Goal: Task Accomplishment & Management: Manage account settings

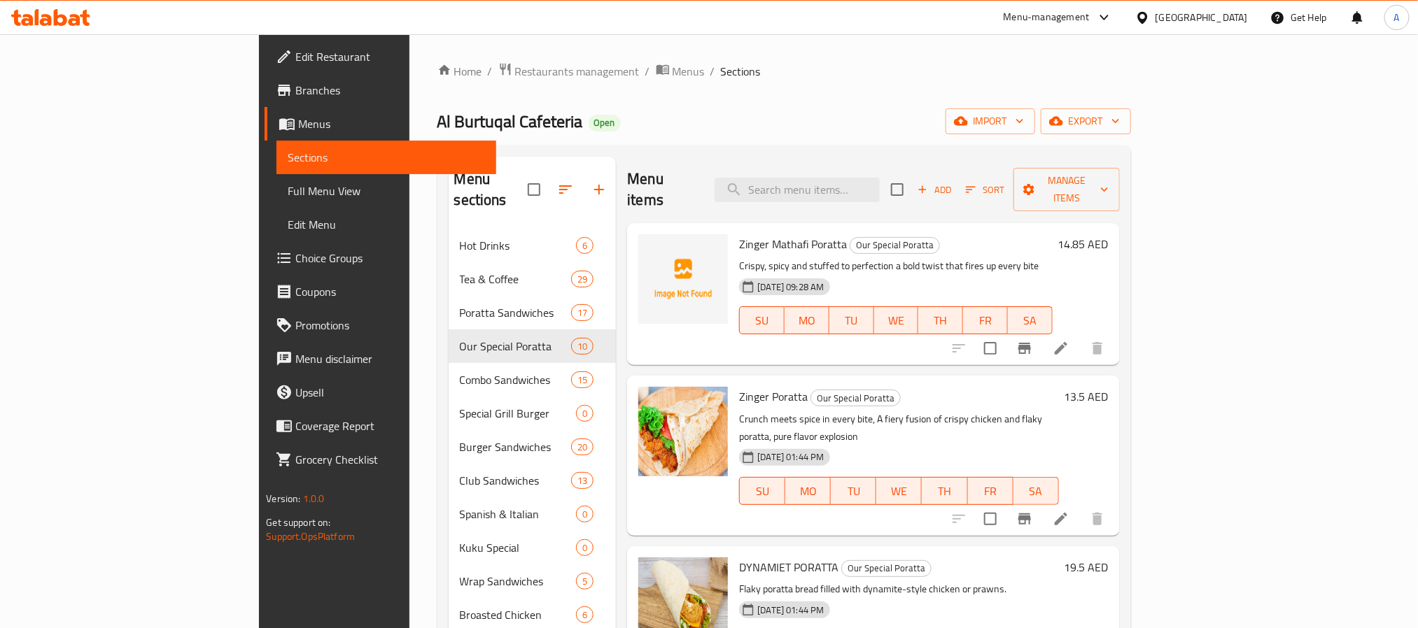
click at [1057, 234] on div "Zinger Mathafi Poratta Our Special Poratta Crispy, spicy and stuffed to perfect…" at bounding box center [895, 294] width 324 height 131
click at [953, 183] on span "Add" at bounding box center [934, 190] width 38 height 16
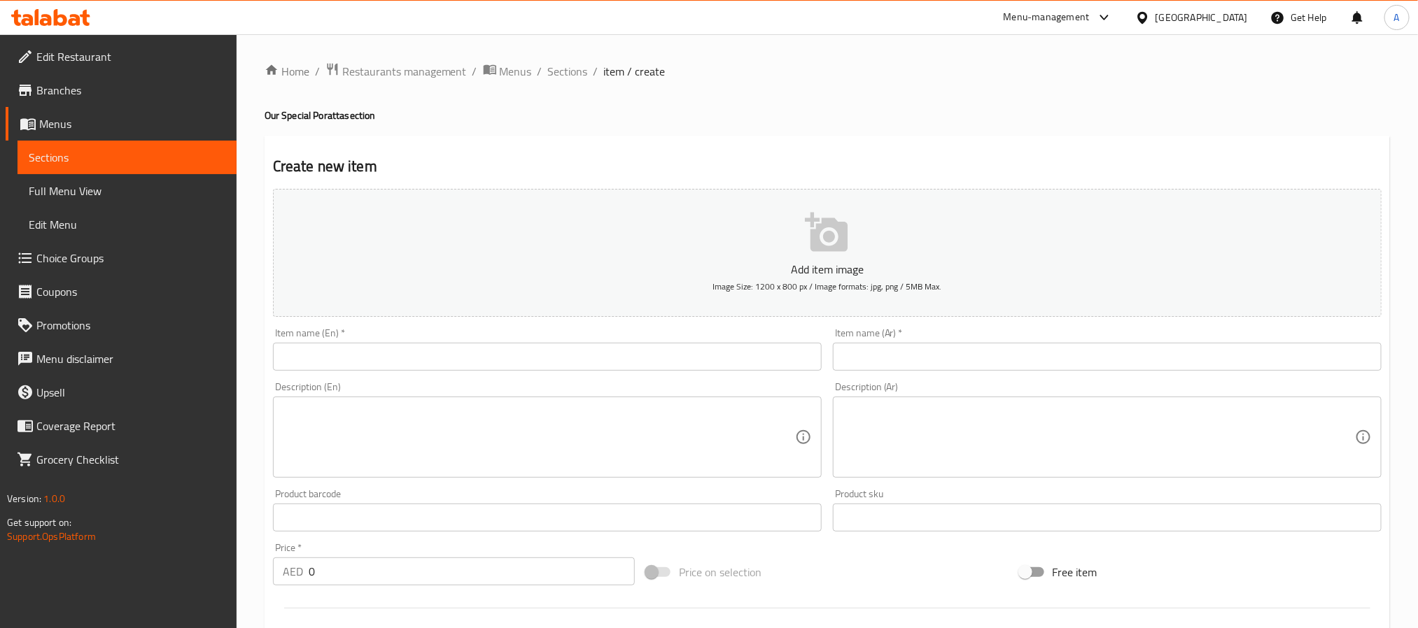
click at [447, 361] on input "text" at bounding box center [547, 357] width 549 height 28
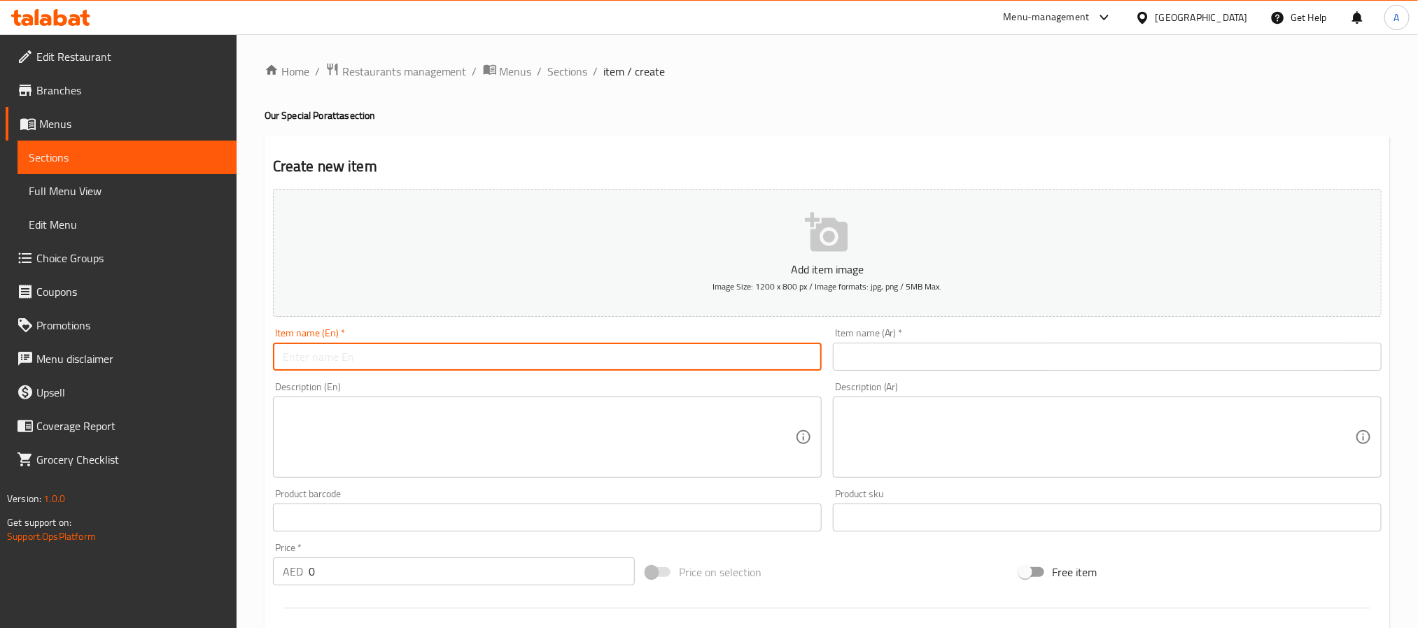
type input "s"
click at [420, 353] on input "Metro Zinger Poratta" at bounding box center [547, 357] width 549 height 28
type input "Metro Zinger Poratta"
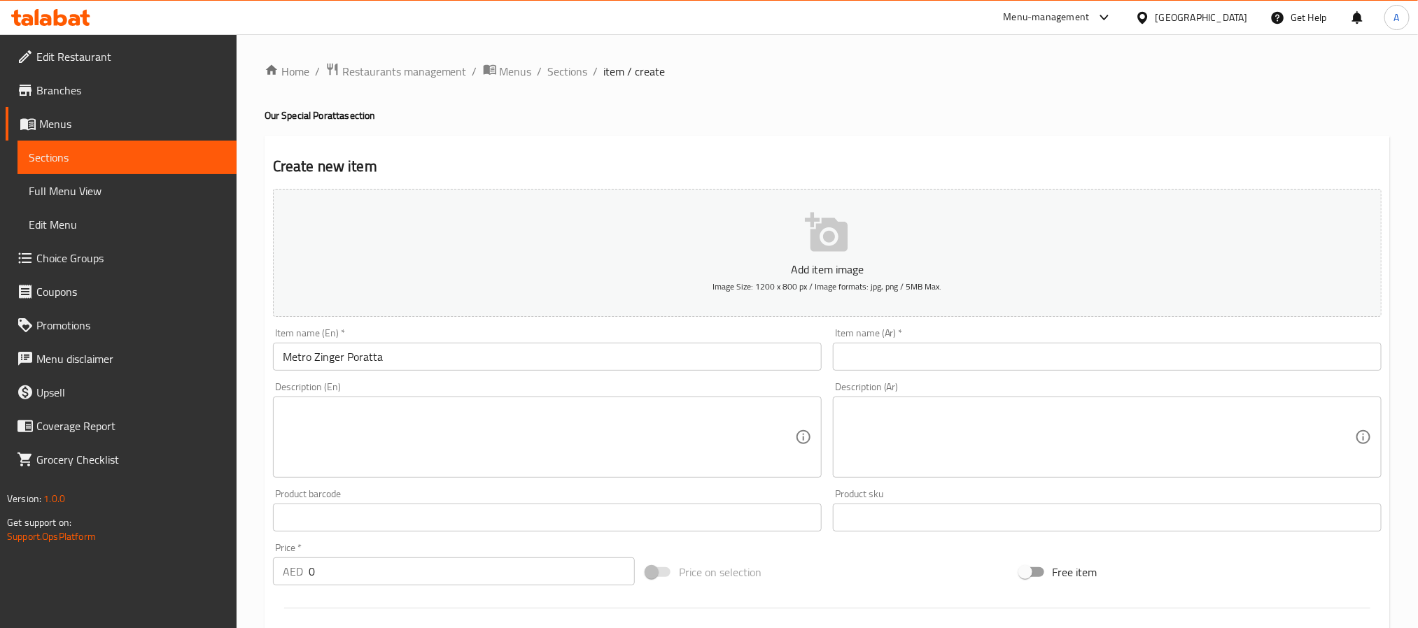
paste input "مترو زينجر بوراتا"
click at [946, 351] on input "مترو زينجر بوراتا" at bounding box center [1107, 357] width 549 height 28
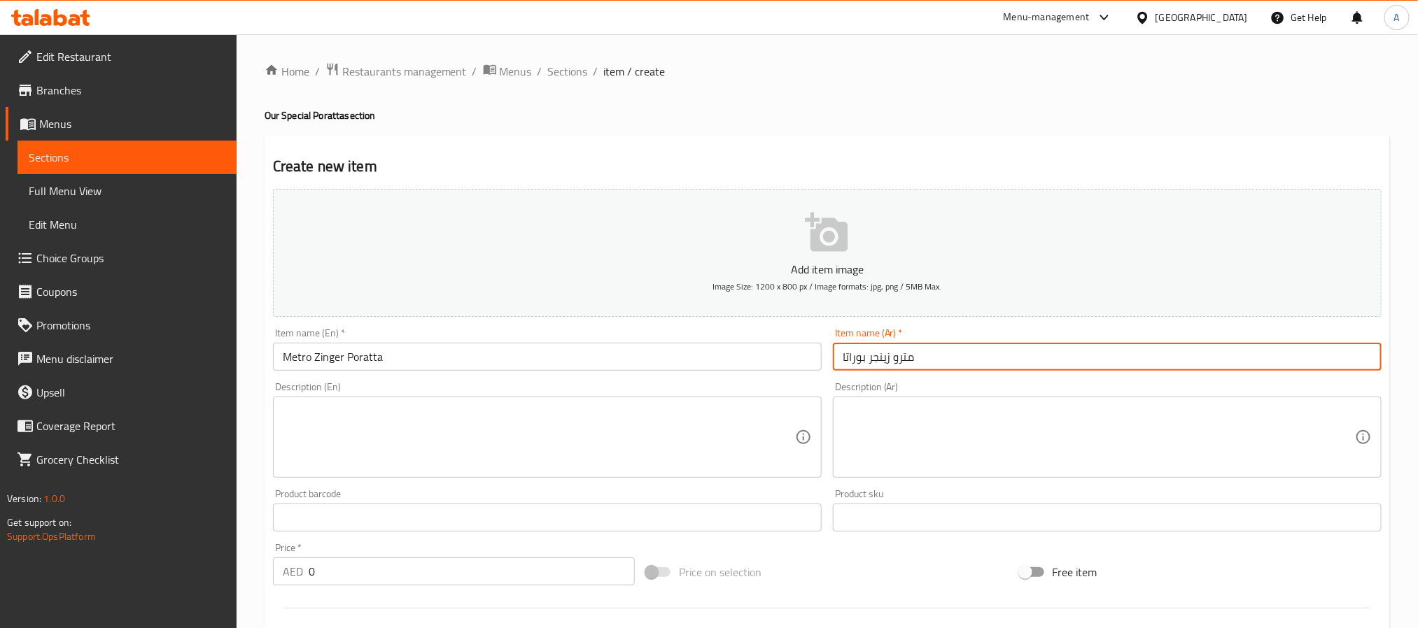
click at [882, 358] on input "مترو زينجر بوراتا" at bounding box center [1107, 357] width 549 height 28
click at [851, 356] on input "مترو زنجر بوراتا" at bounding box center [1107, 357] width 549 height 28
click at [846, 356] on input "مترو زنجر" at bounding box center [1107, 357] width 549 height 28
paste input "وراتا"
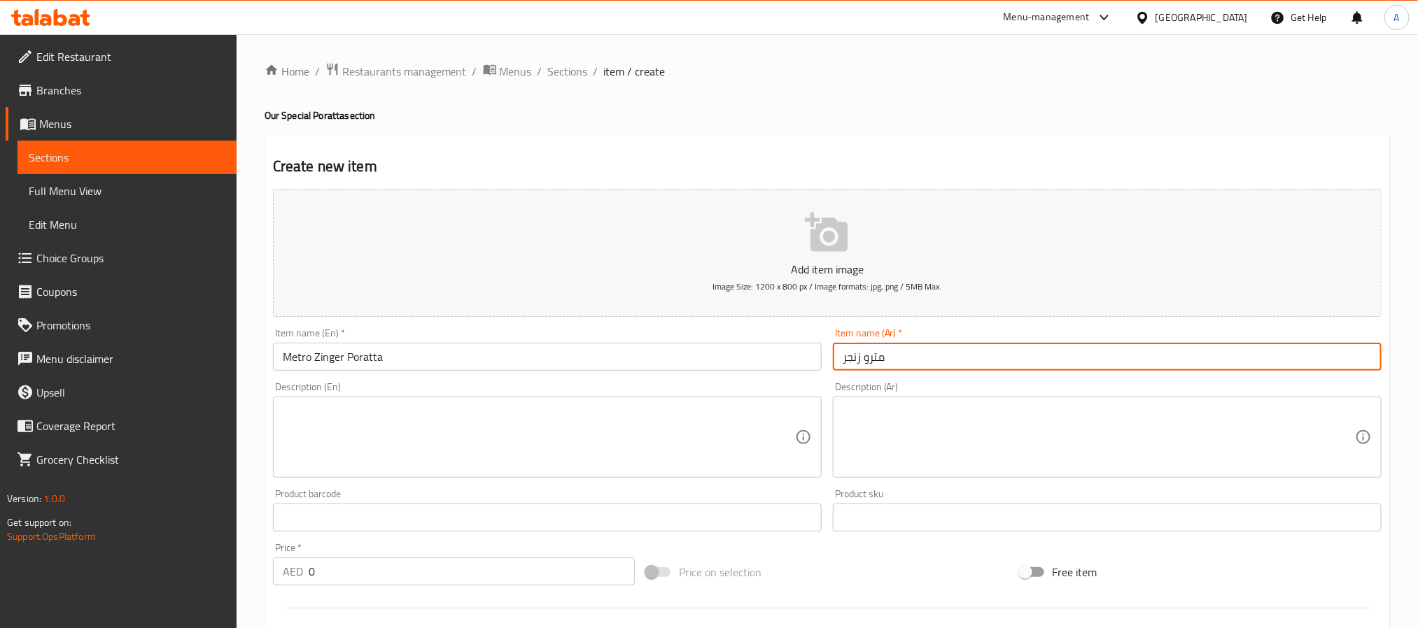
click at [842, 359] on input "مترو زنجر" at bounding box center [1107, 357] width 549 height 28
paste input "بوراتا"
click at [899, 355] on input "بوراتا مترو زنجر" at bounding box center [1107, 357] width 549 height 28
click at [855, 357] on input "براتا مترو زنجر" at bounding box center [1107, 357] width 549 height 28
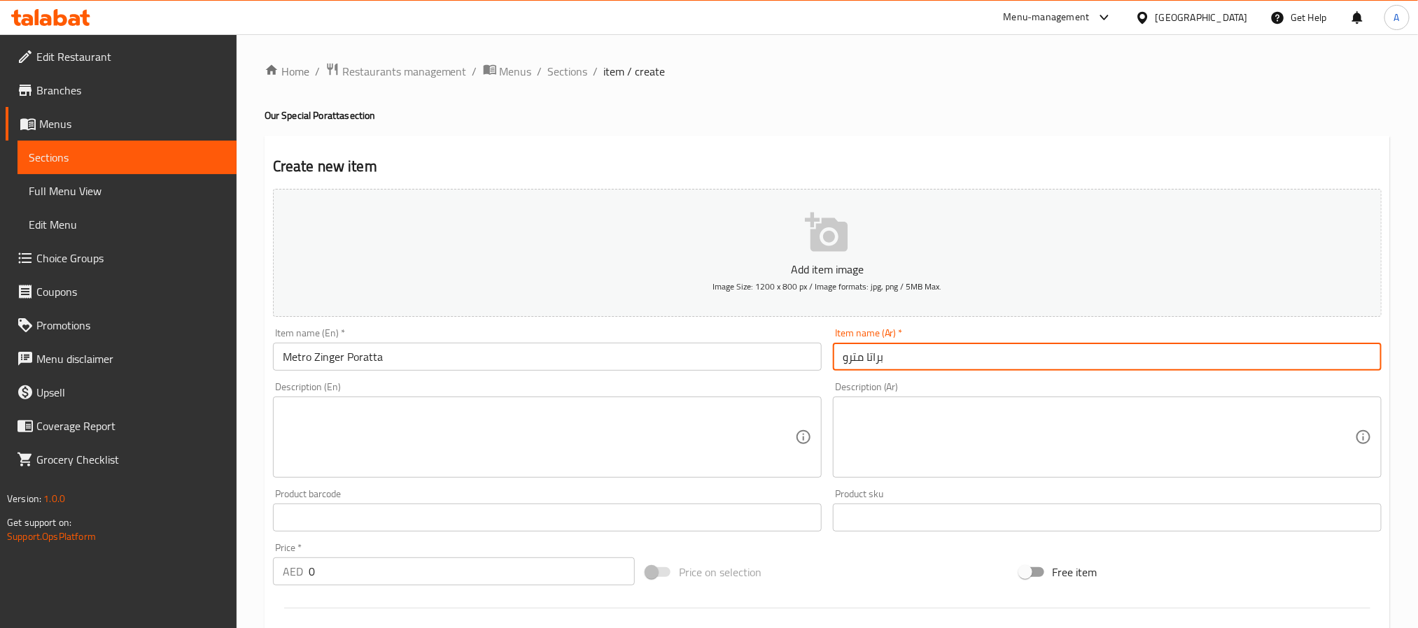
click at [864, 360] on input "براتا مترو" at bounding box center [1107, 357] width 549 height 28
paste input "زنجر"
type input "براتا زنجر مترو"
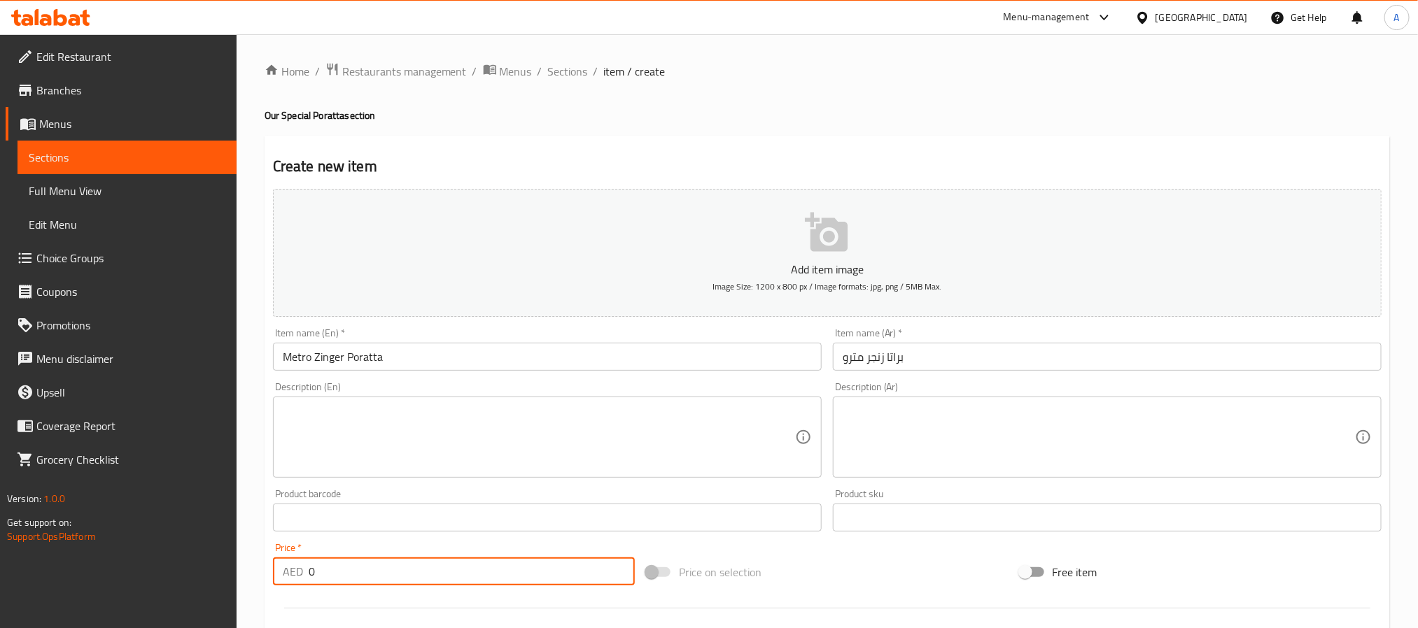
drag, startPoint x: 332, startPoint y: 579, endPoint x: 256, endPoint y: 569, distance: 76.3
click at [256, 569] on div "Home / Restaurants management / Menus / Sections / item / create Our Special Po…" at bounding box center [827, 511] width 1181 height 955
type input "9.45"
click at [367, 357] on input "Metro Zinger Poratta" at bounding box center [547, 357] width 549 height 28
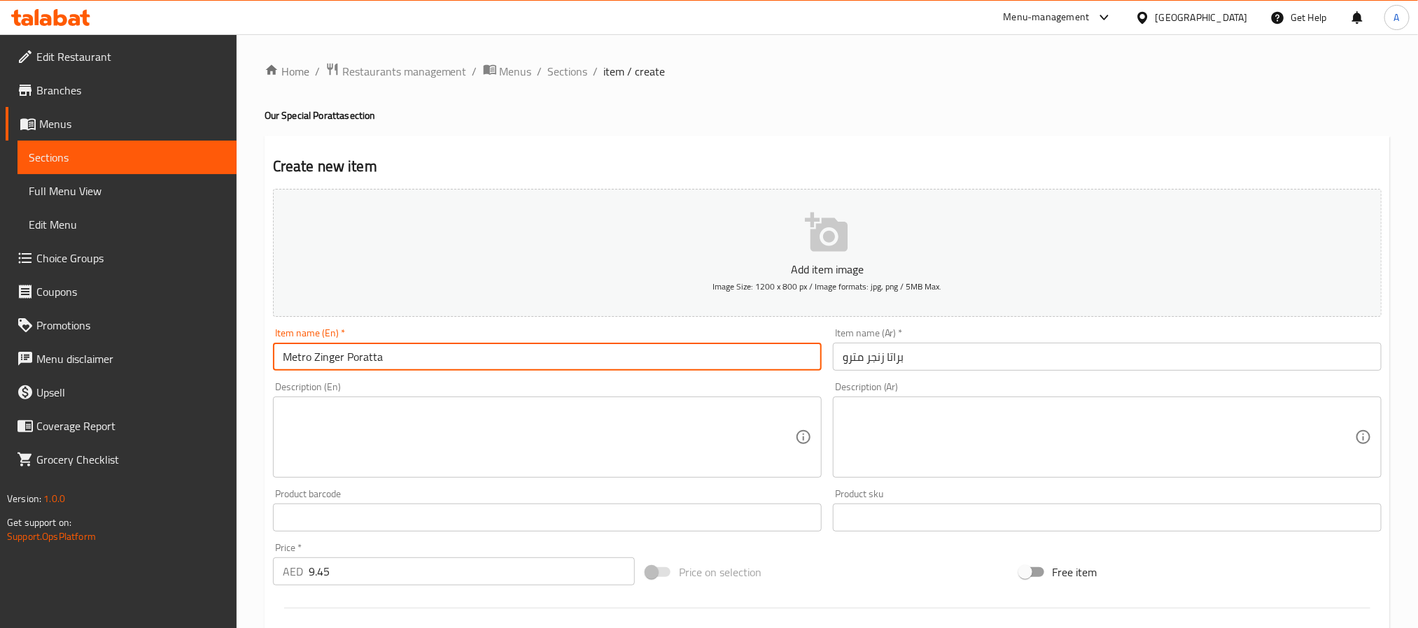
click at [367, 357] on input "Metro Zinger Poratta" at bounding box center [547, 357] width 549 height 28
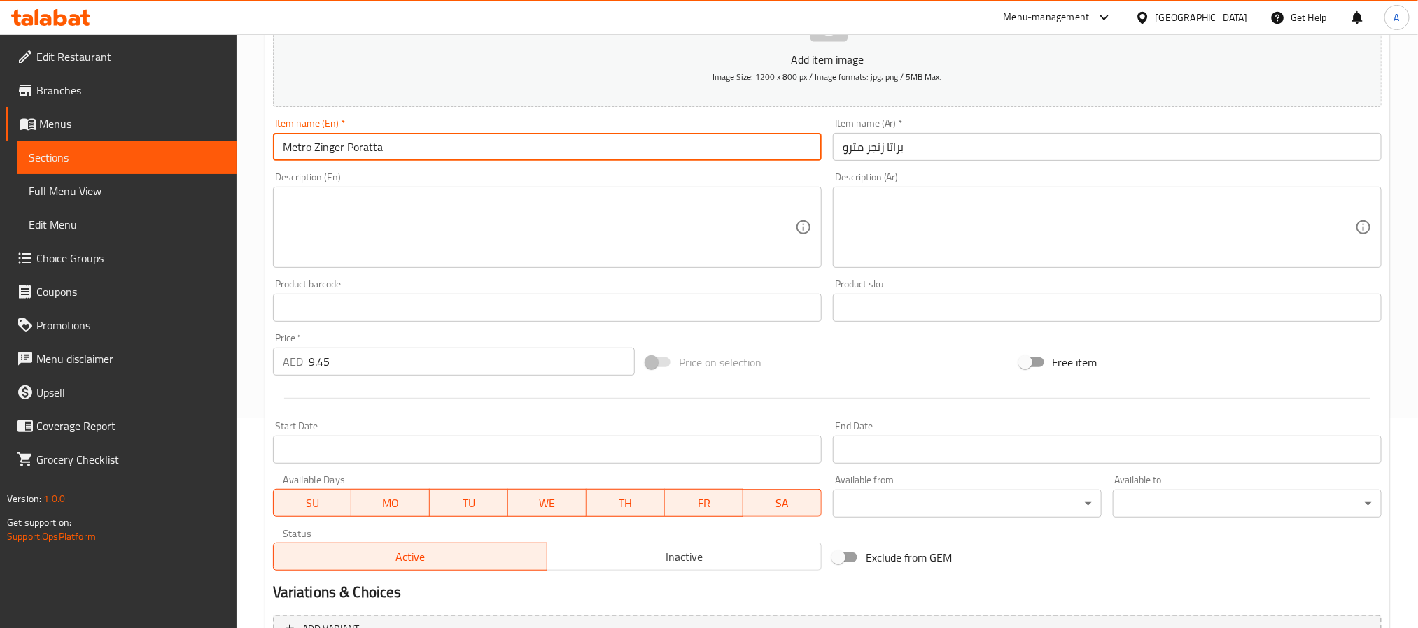
scroll to position [359, 0]
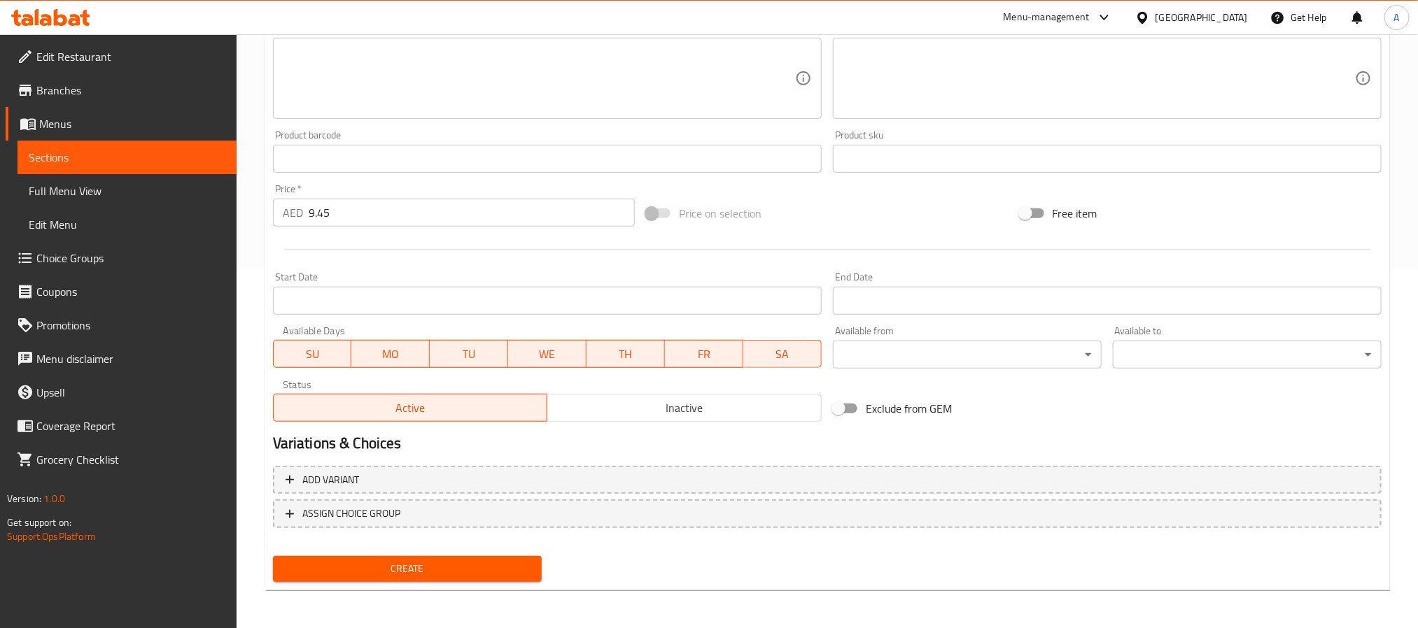
click at [406, 563] on span "Create" at bounding box center [407, 569] width 246 height 17
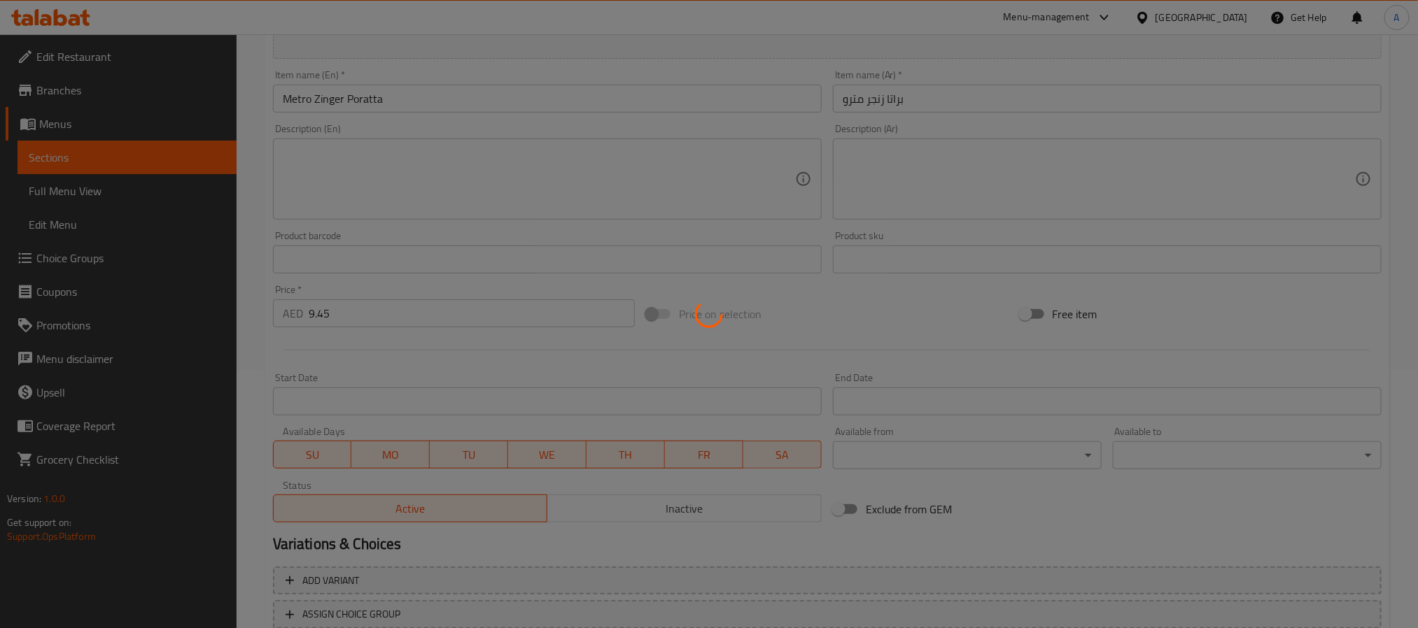
scroll to position [2, 0]
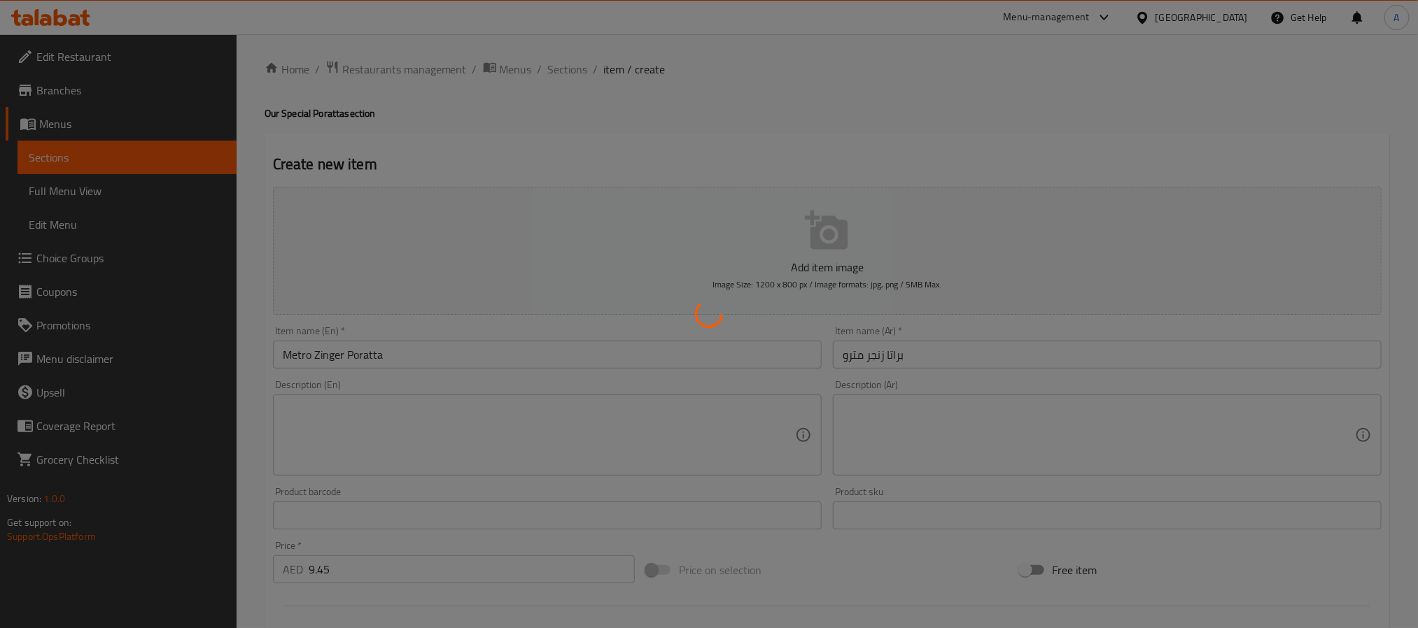
type input "0"
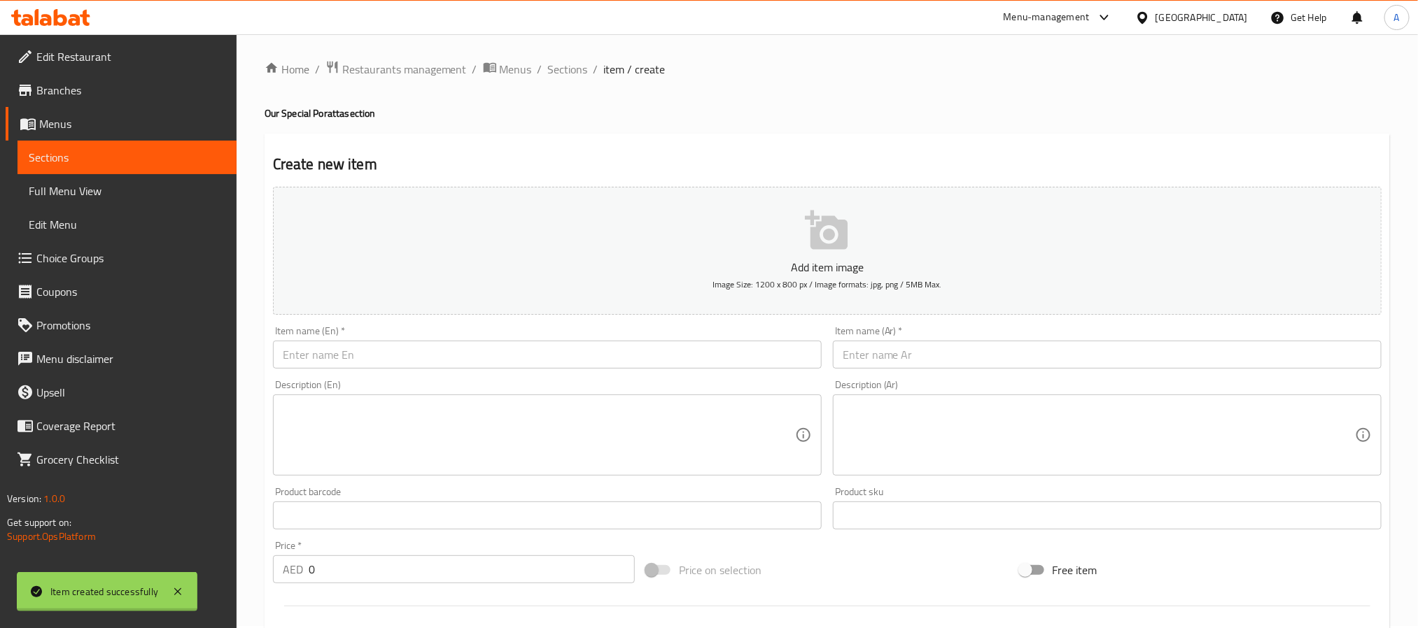
scroll to position [0, 0]
click at [347, 362] on input "text" at bounding box center [547, 357] width 549 height 28
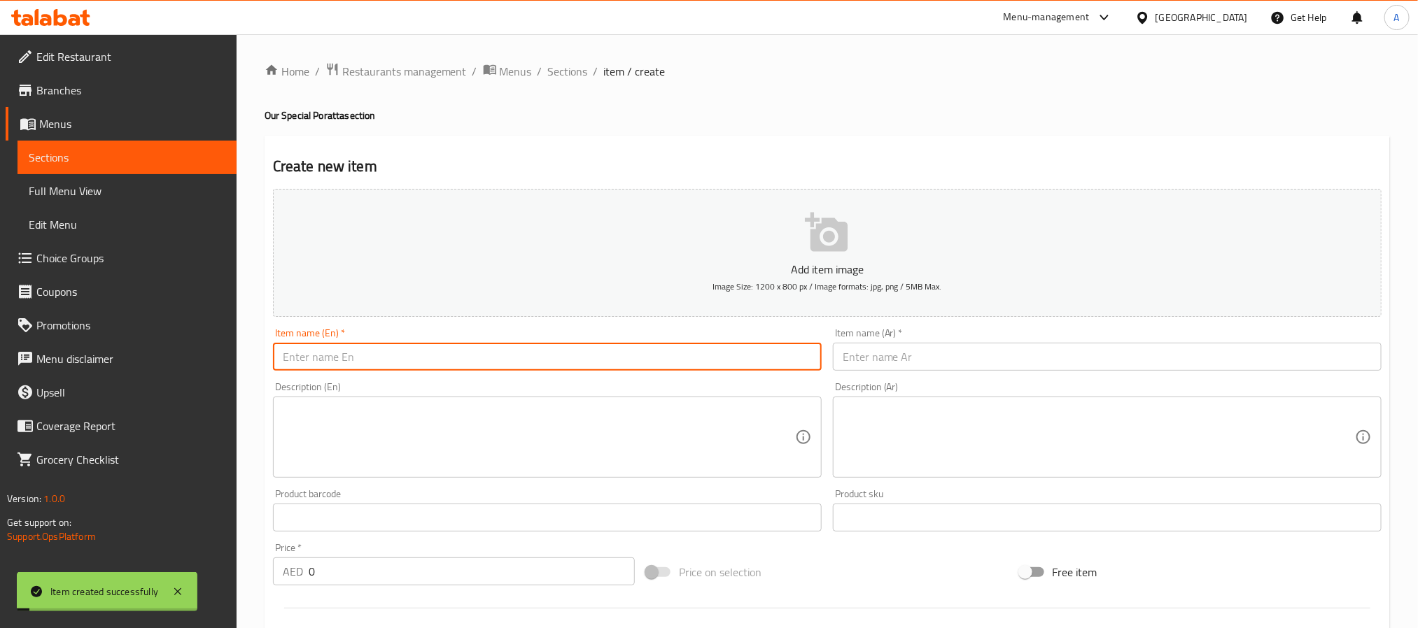
paste input "Poratta"
click at [282, 357] on input "Poratta" at bounding box center [547, 357] width 549 height 28
click at [340, 367] on input "Sheetos Poratta" at bounding box center [547, 357] width 549 height 28
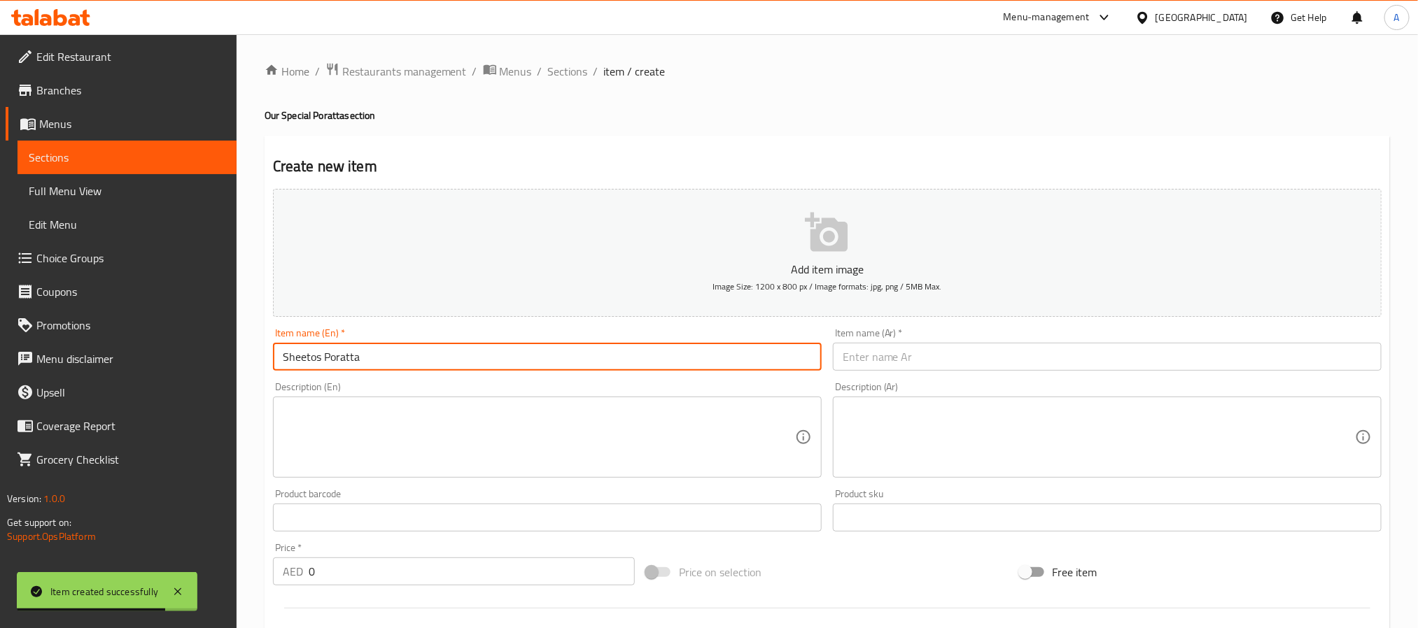
type input "Sheetos Poratta"
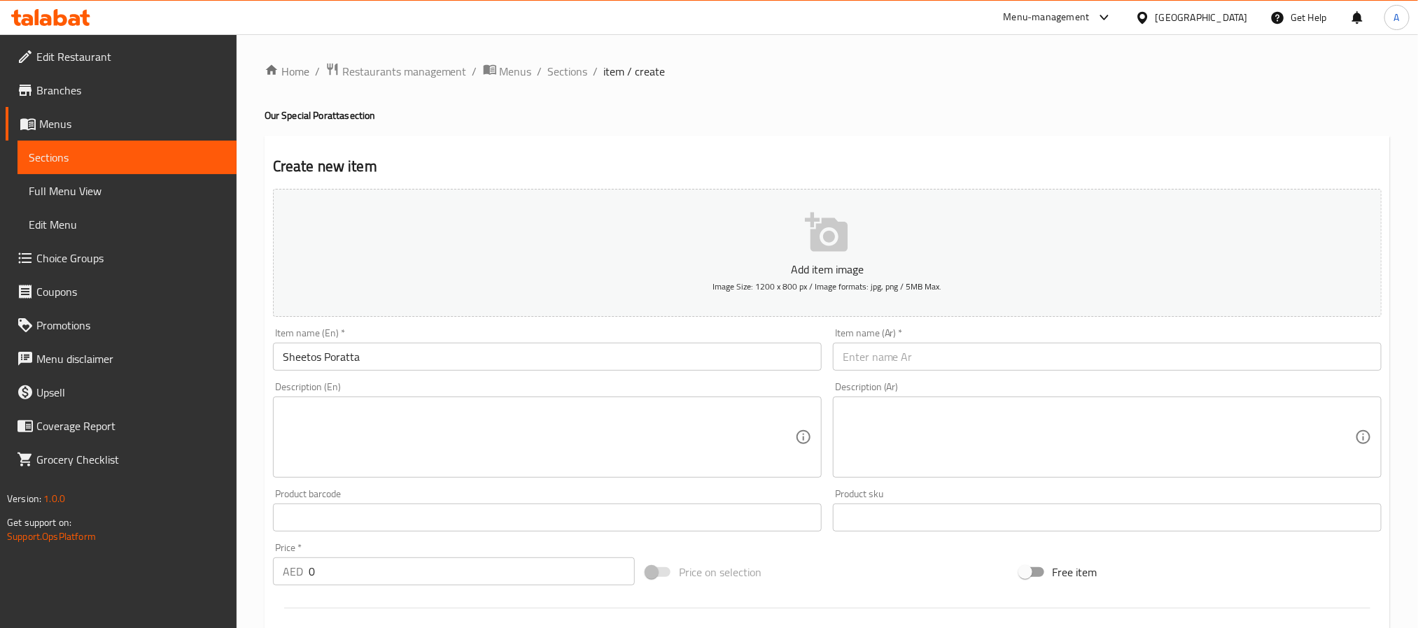
click at [918, 355] on input "text" at bounding box center [1107, 357] width 549 height 28
paste input "[PERSON_NAME]"
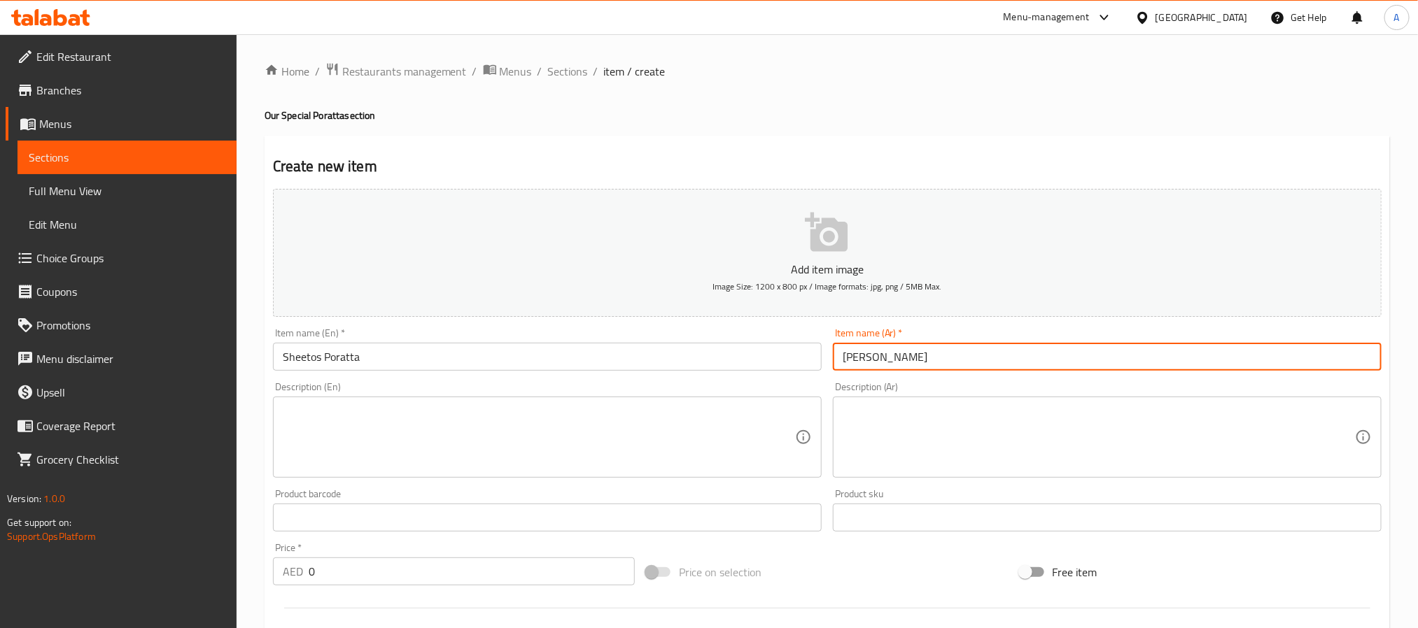
click at [857, 360] on input "[PERSON_NAME]" at bounding box center [1107, 357] width 549 height 28
click at [853, 364] on input "[PERSON_NAME]" at bounding box center [1107, 357] width 549 height 28
click at [842, 358] on input "شيتوس" at bounding box center [1107, 357] width 549 height 28
paste input "براتا"
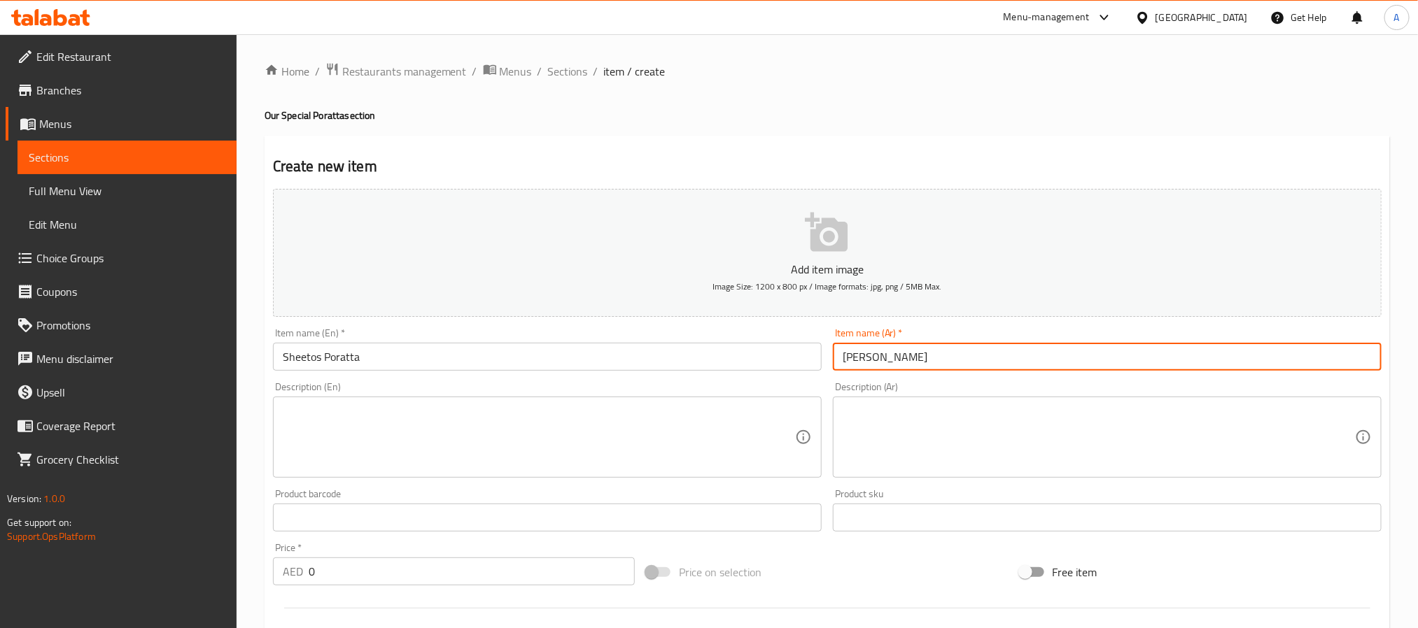
type input "[PERSON_NAME]"
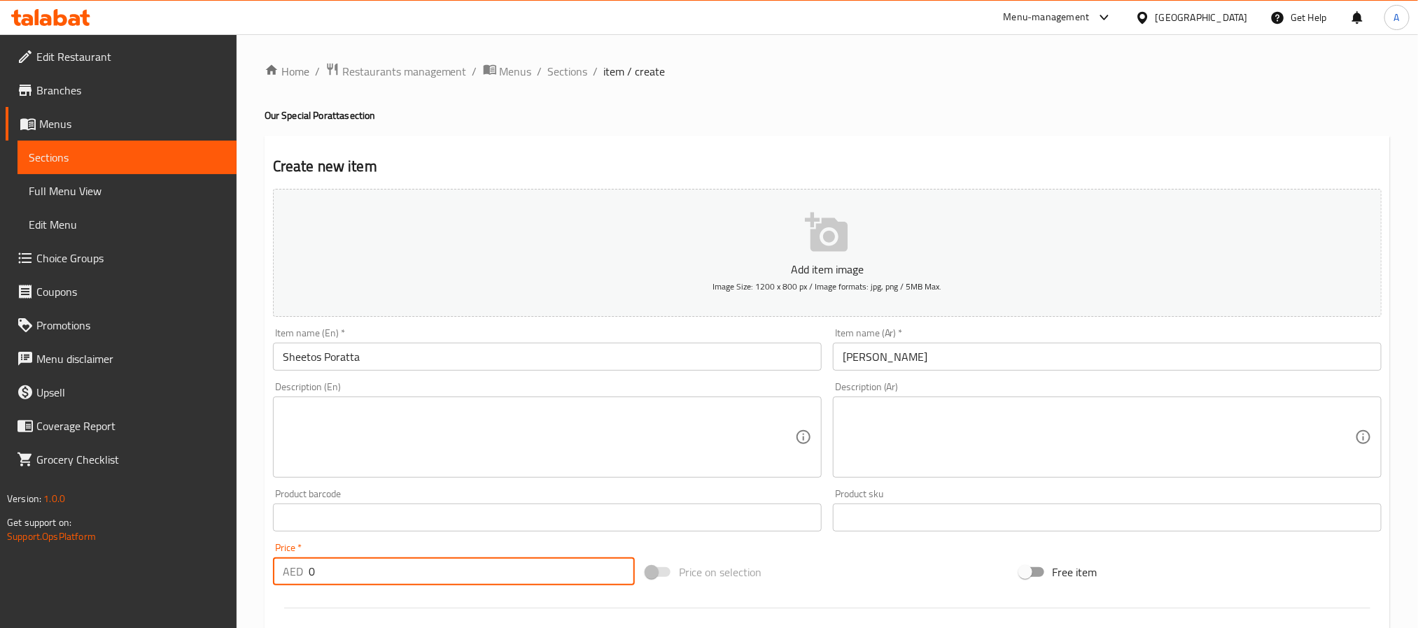
drag, startPoint x: 344, startPoint y: 573, endPoint x: 307, endPoint y: 573, distance: 37.8
click at [307, 573] on div "AED 0 Price *" at bounding box center [454, 572] width 362 height 28
type input "6.75"
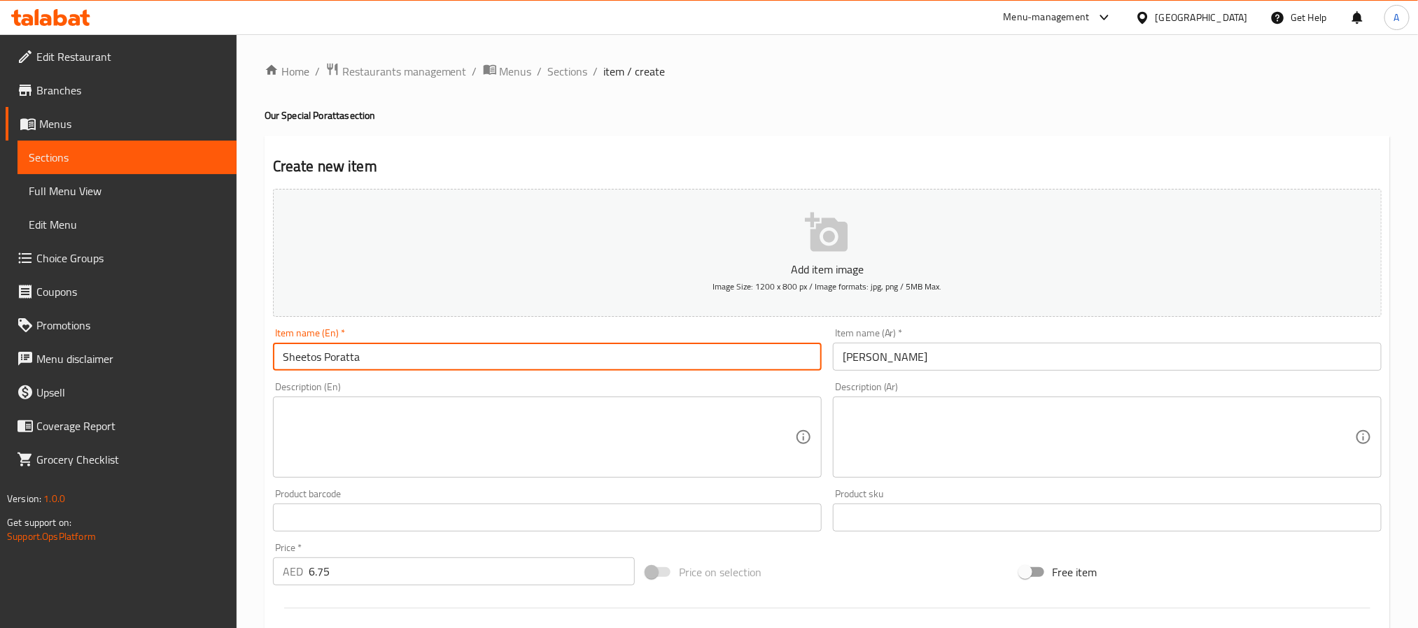
click at [336, 353] on input "Sheetos Poratta" at bounding box center [547, 357] width 549 height 28
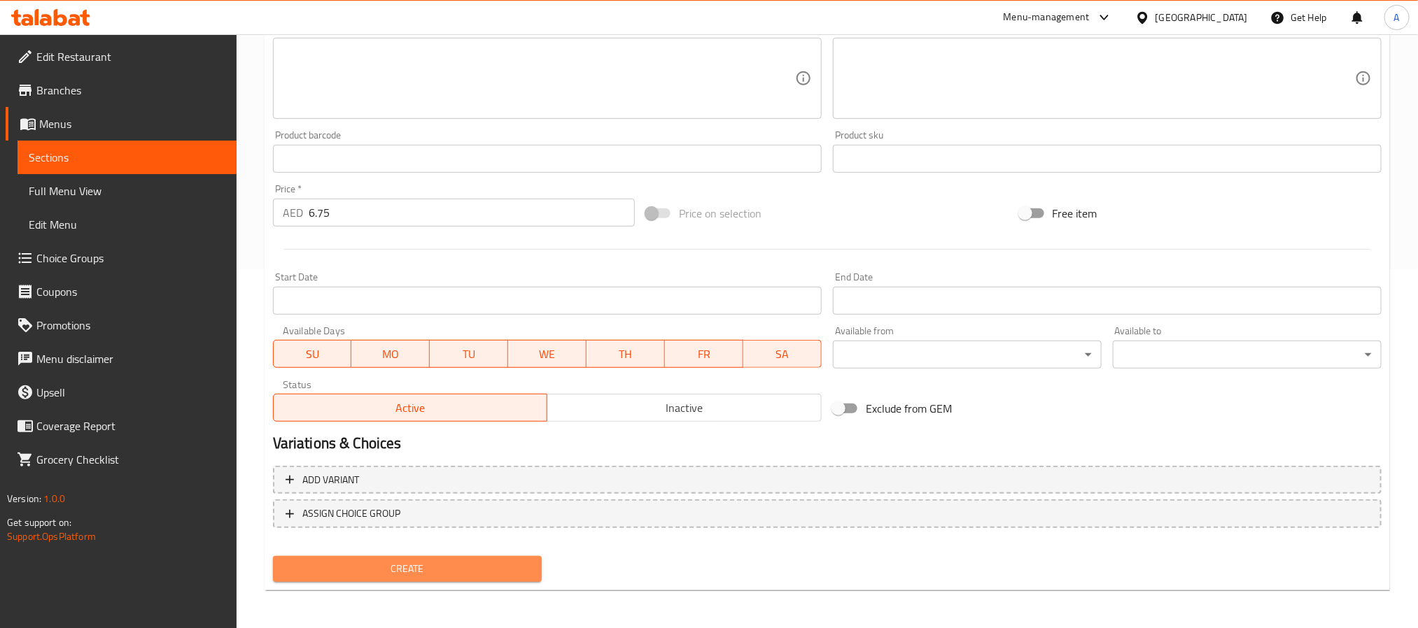
click at [451, 569] on span "Create" at bounding box center [407, 569] width 246 height 17
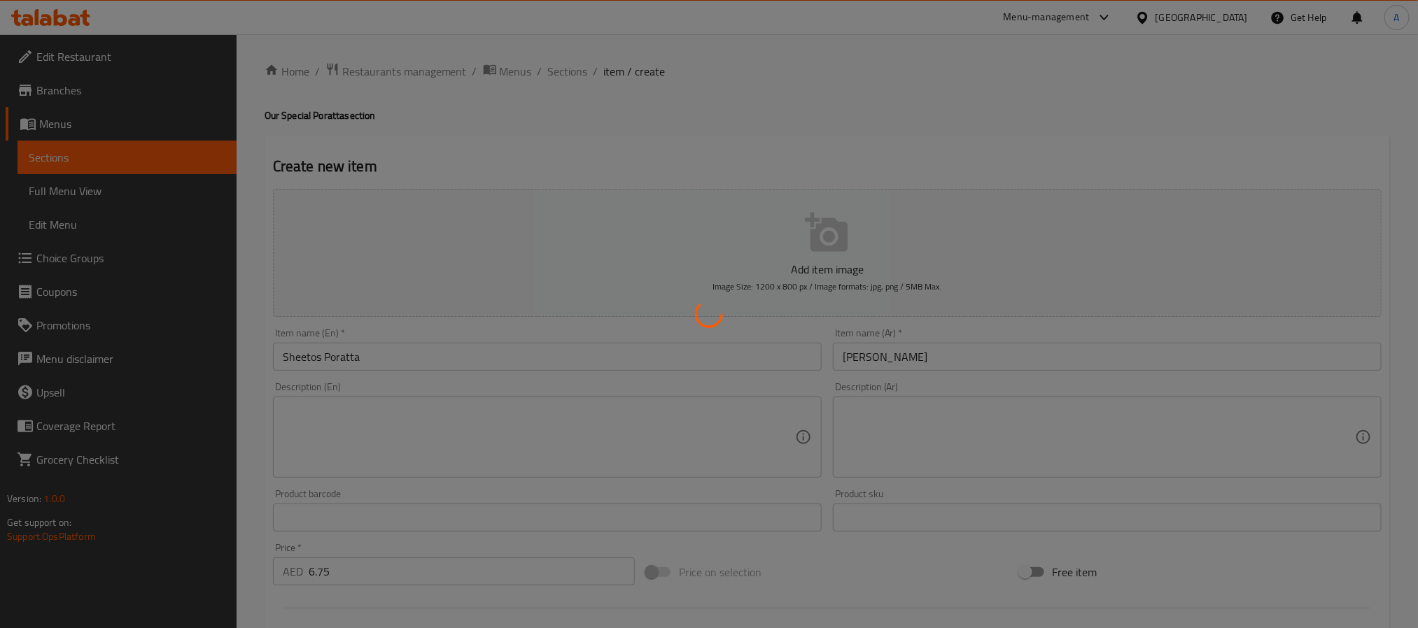
type input "0"
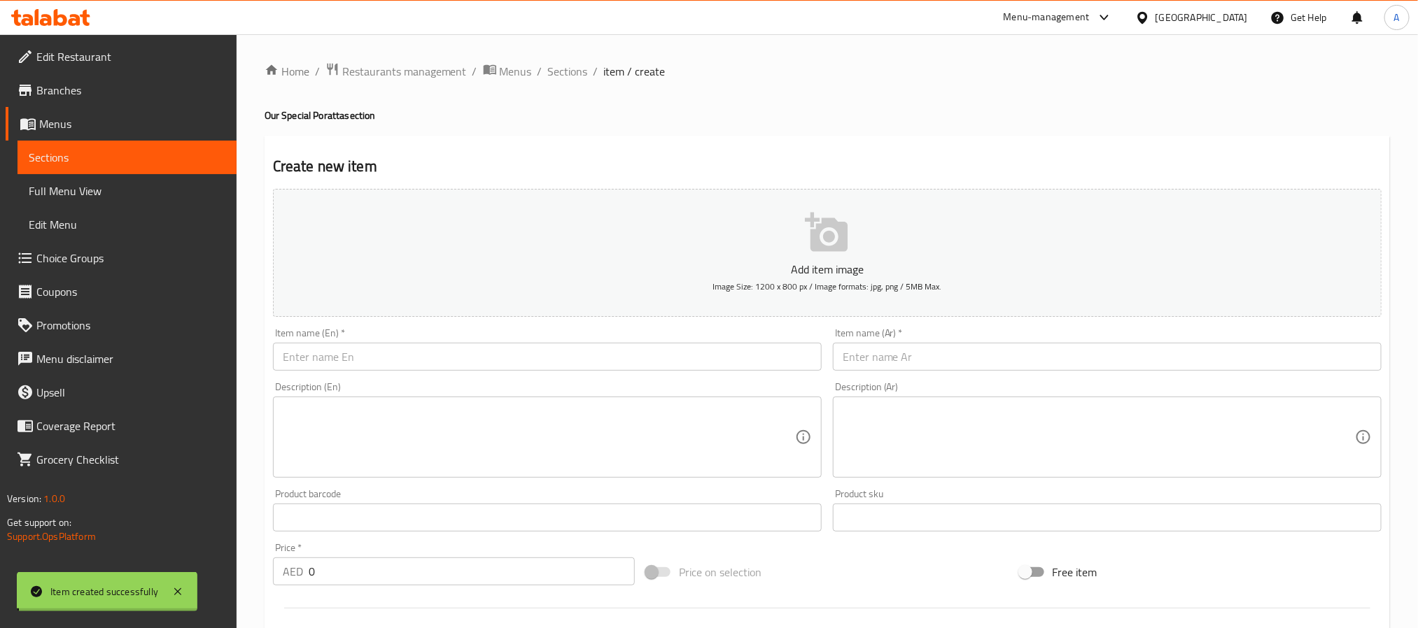
click at [345, 360] on input "text" at bounding box center [547, 357] width 549 height 28
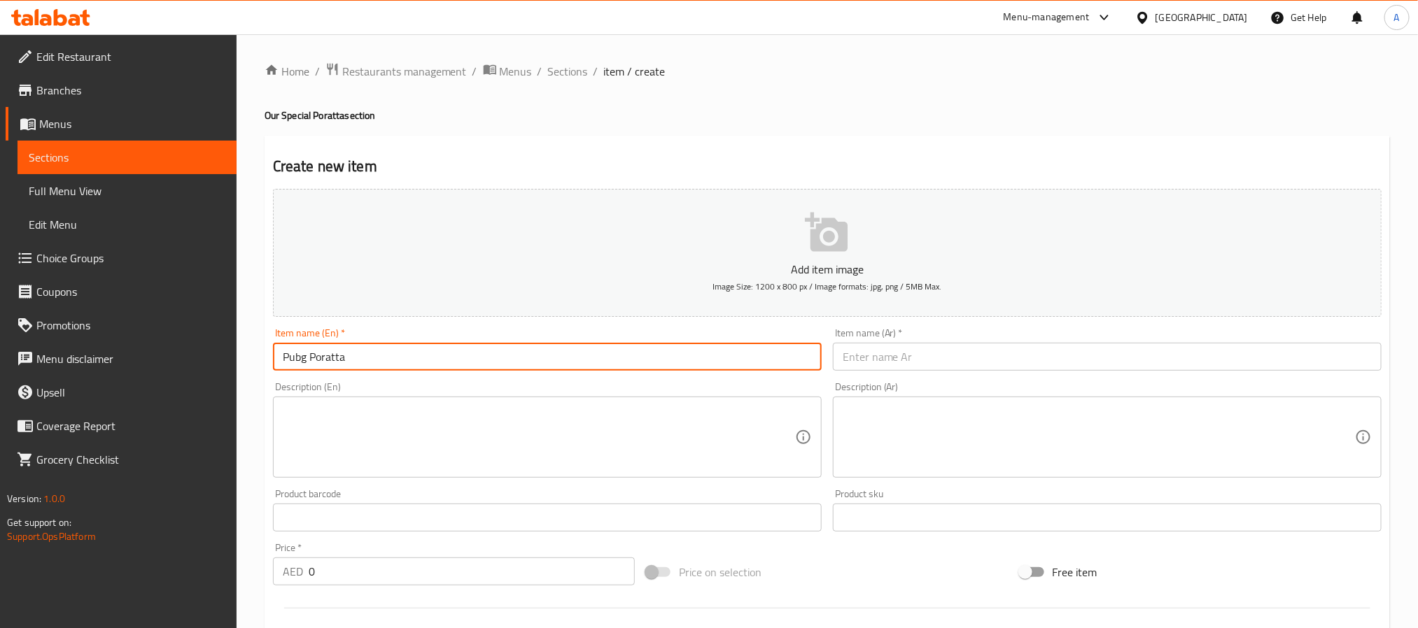
click at [345, 360] on input "Pubg Poratta" at bounding box center [547, 357] width 549 height 28
type input "Pubg Poratta"
click at [309, 563] on input "0" at bounding box center [472, 572] width 326 height 28
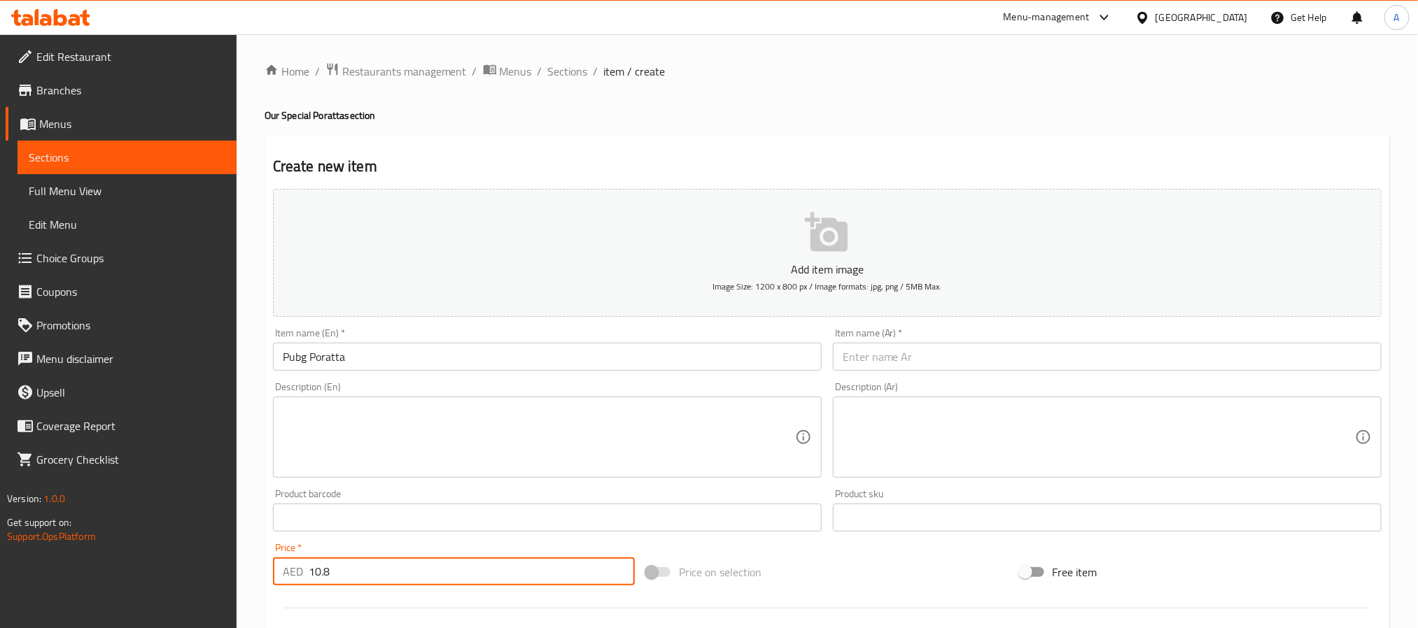
type input "10.8"
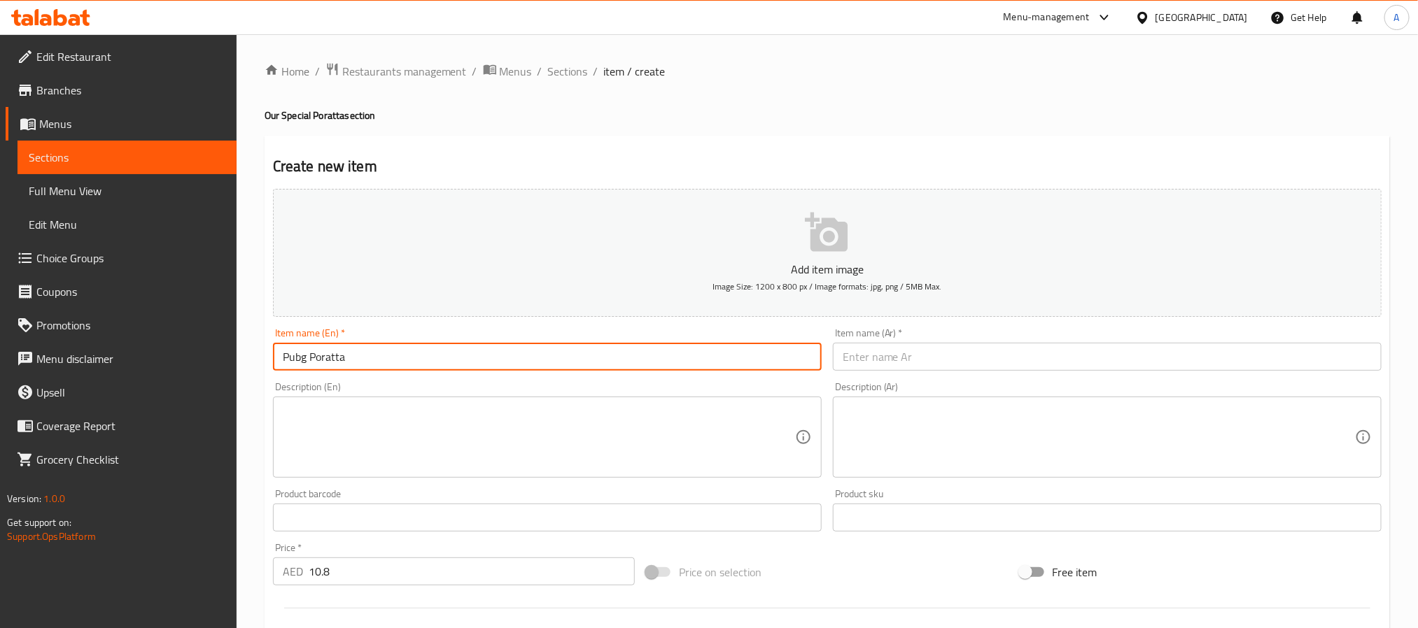
click at [357, 370] on input "Pubg Poratta" at bounding box center [547, 357] width 549 height 28
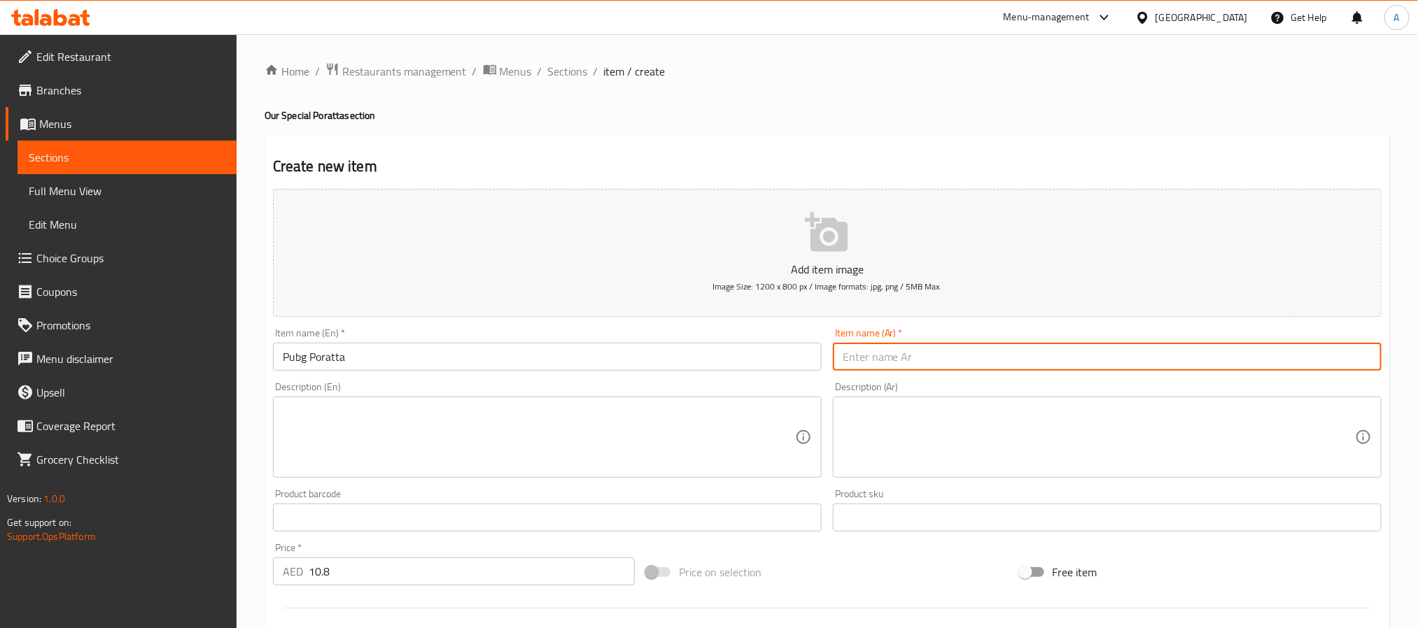
click at [906, 362] on input "text" at bounding box center [1107, 357] width 549 height 28
paste input "ببجي بوراتا"
click at [853, 360] on input "ببجي بوراتا" at bounding box center [1107, 357] width 549 height 28
click at [853, 360] on input "ب[PERSON_NAME]" at bounding box center [1107, 357] width 549 height 28
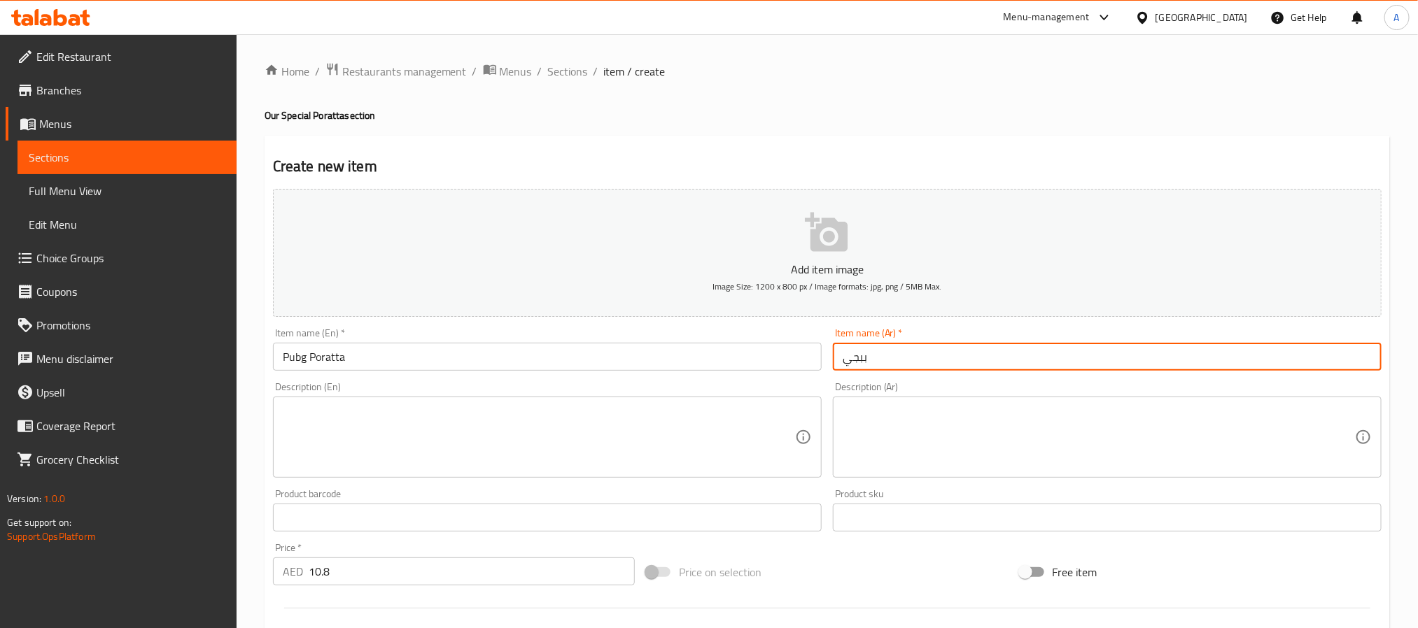
click at [843, 361] on input "ببجي" at bounding box center [1107, 357] width 549 height 28
paste input "براتا"
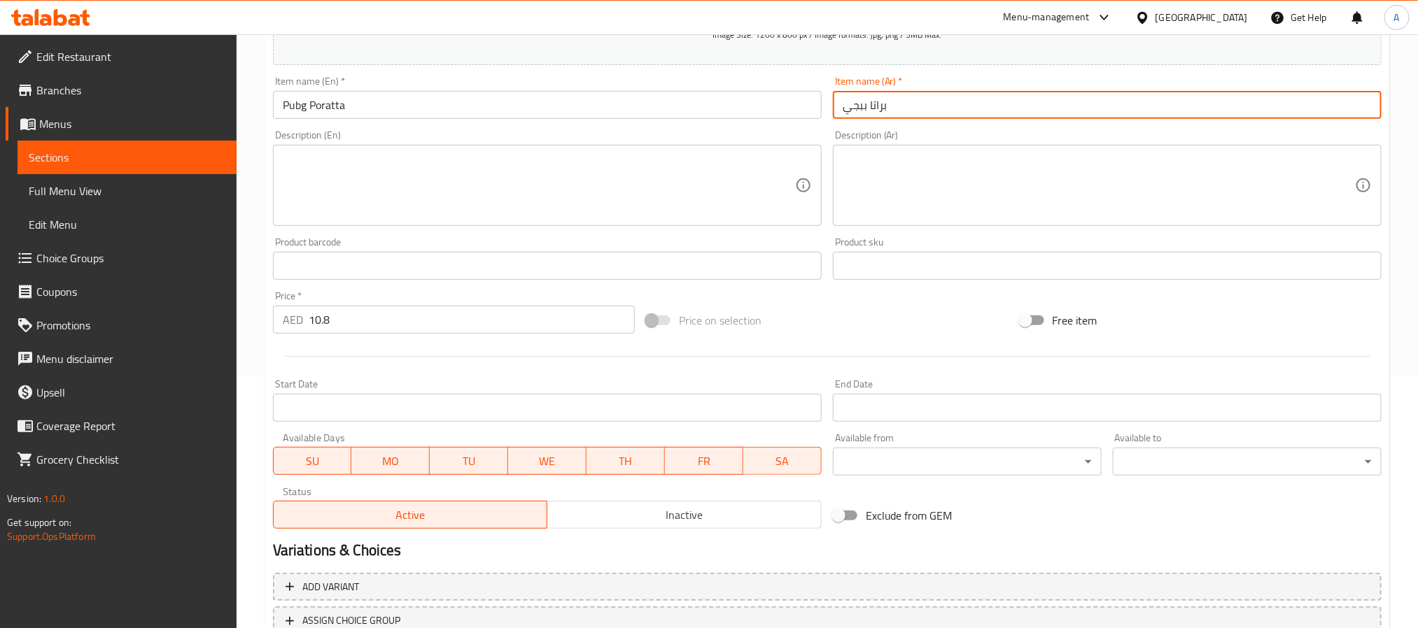
scroll to position [149, 0]
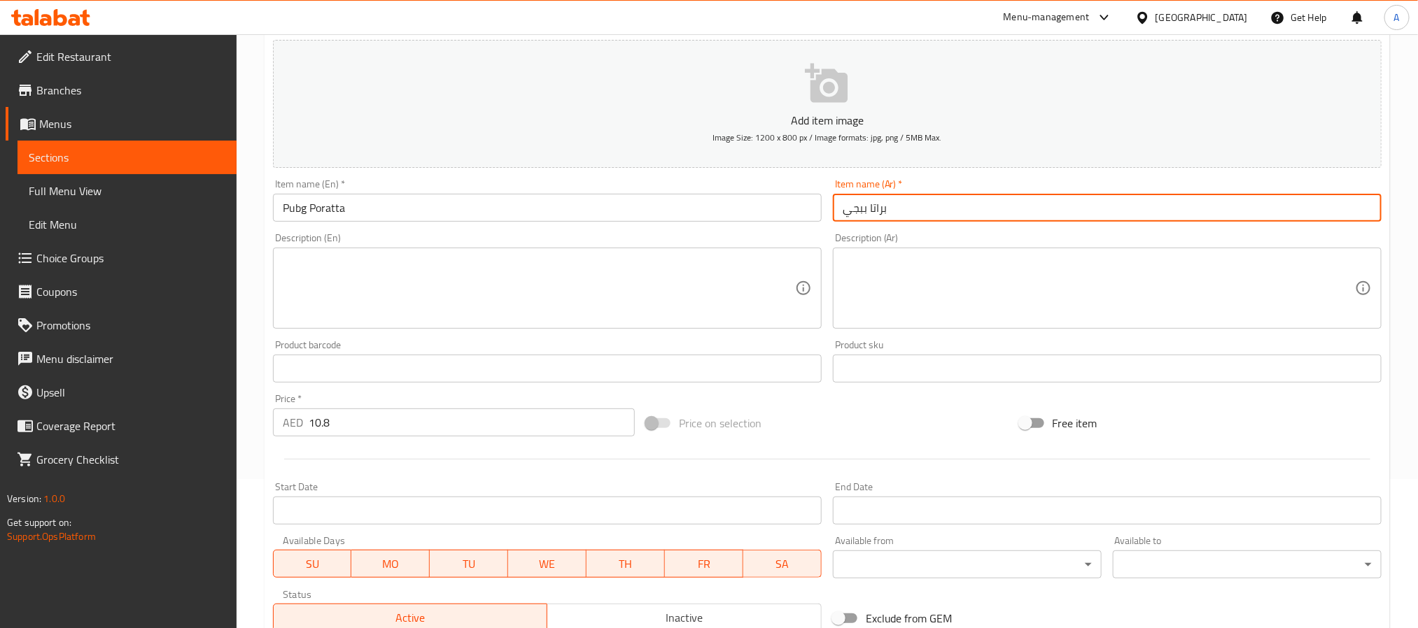
type input "براتا ببجي"
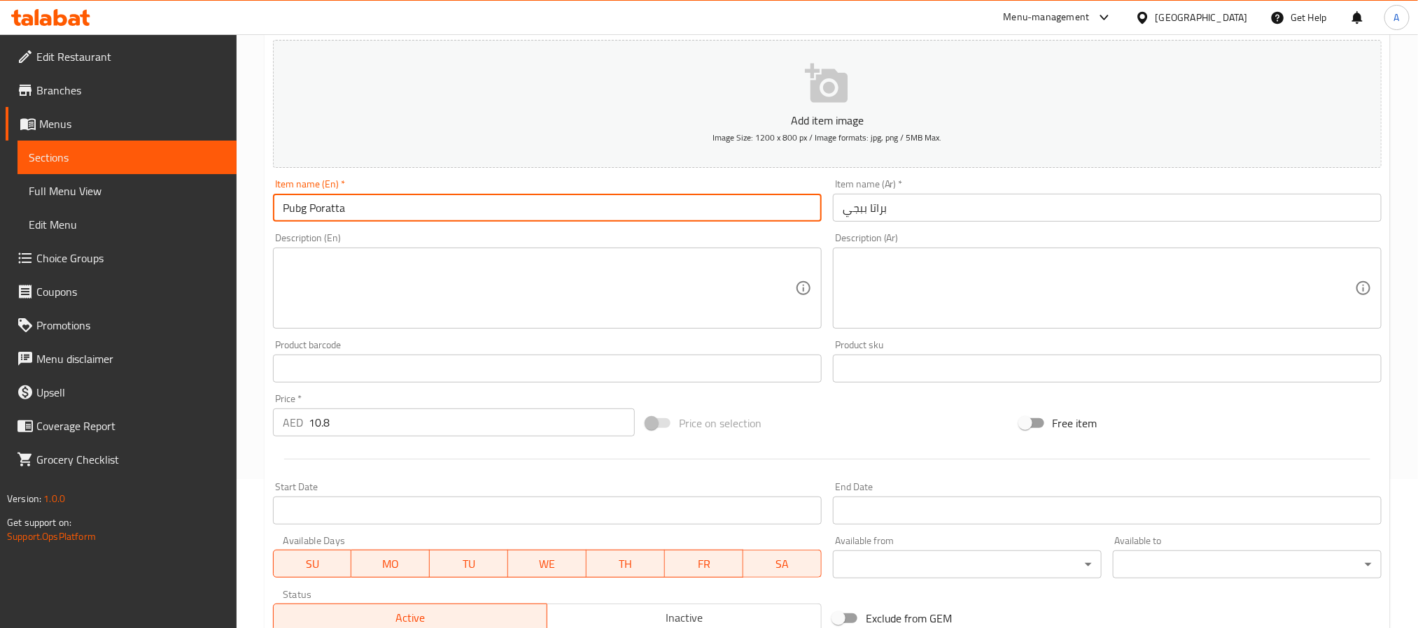
click at [322, 208] on input "Pubg Poratta" at bounding box center [547, 208] width 549 height 28
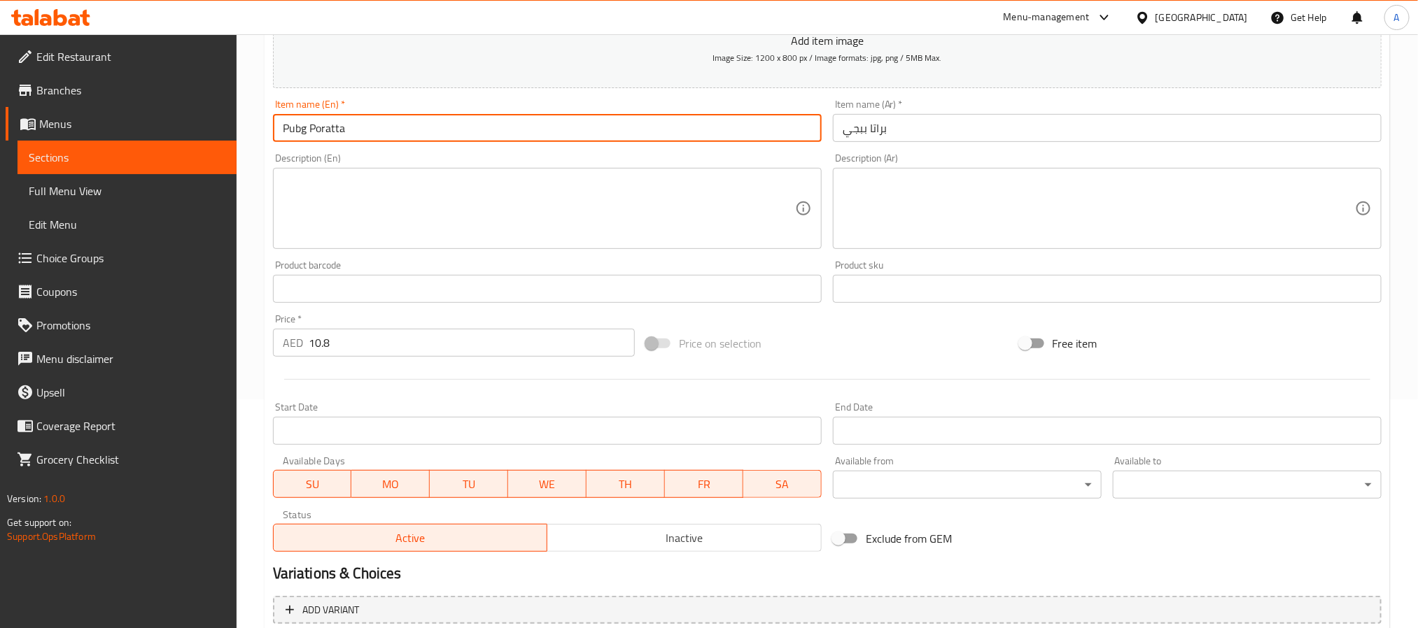
scroll to position [359, 0]
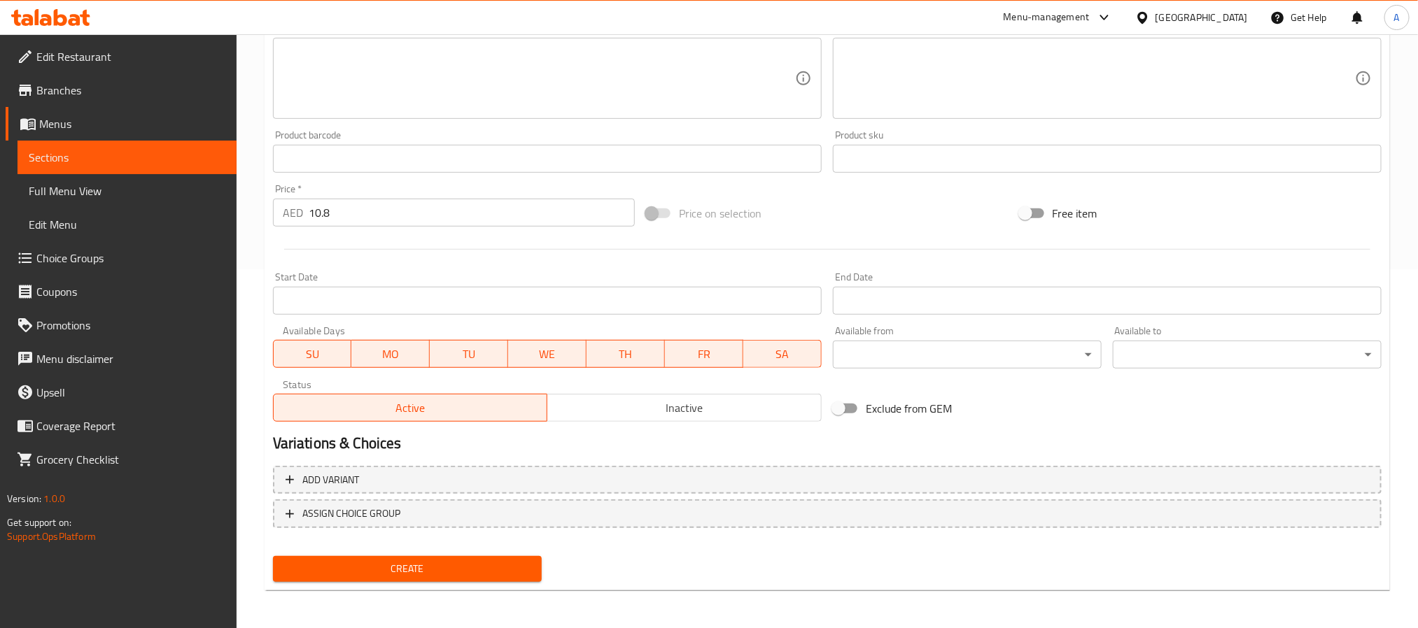
click at [494, 569] on span "Create" at bounding box center [407, 569] width 246 height 17
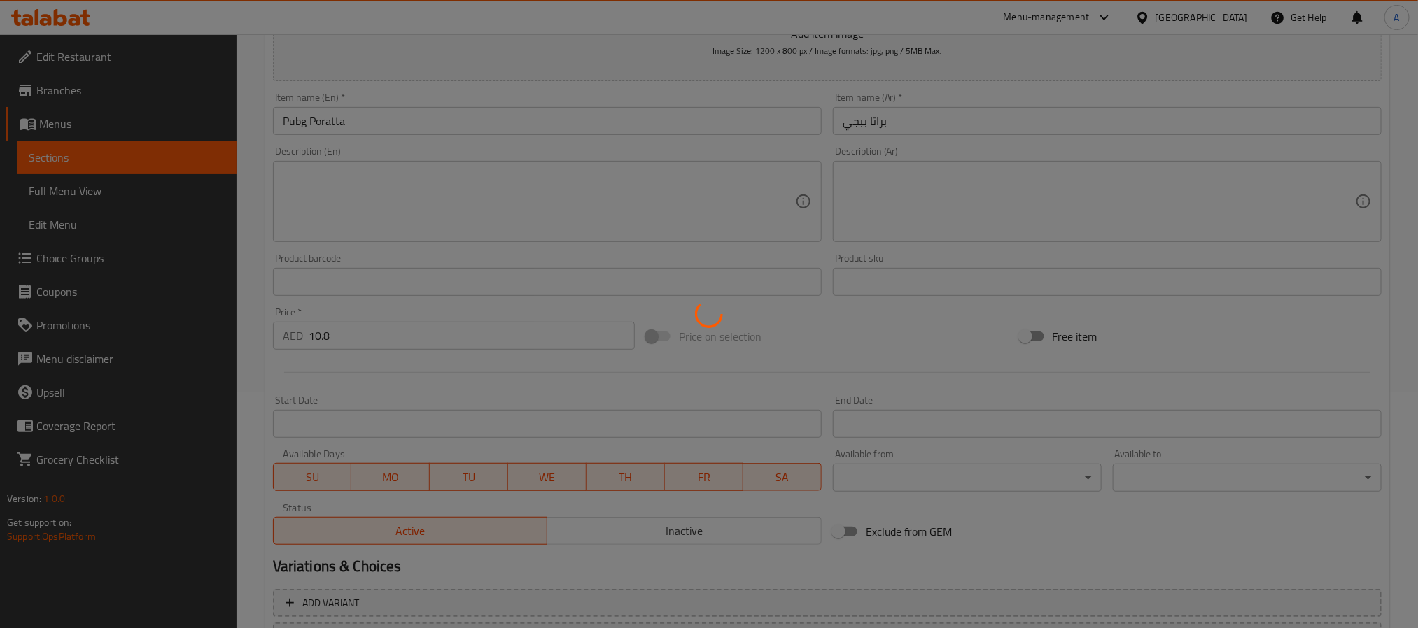
scroll to position [44, 0]
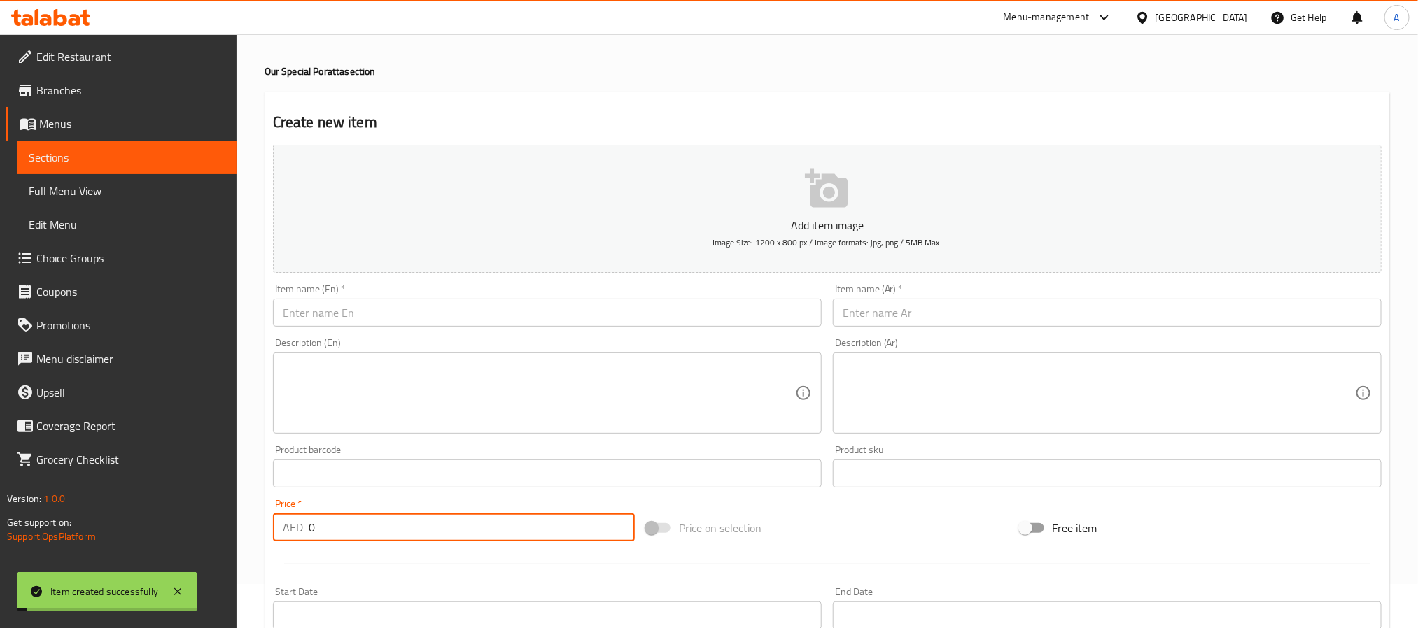
drag, startPoint x: 330, startPoint y: 523, endPoint x: 293, endPoint y: 519, distance: 38.0
click at [293, 519] on div "AED 0 Price *" at bounding box center [454, 528] width 362 height 28
type input "9.45"
click at [360, 320] on input "text" at bounding box center [547, 313] width 549 height 28
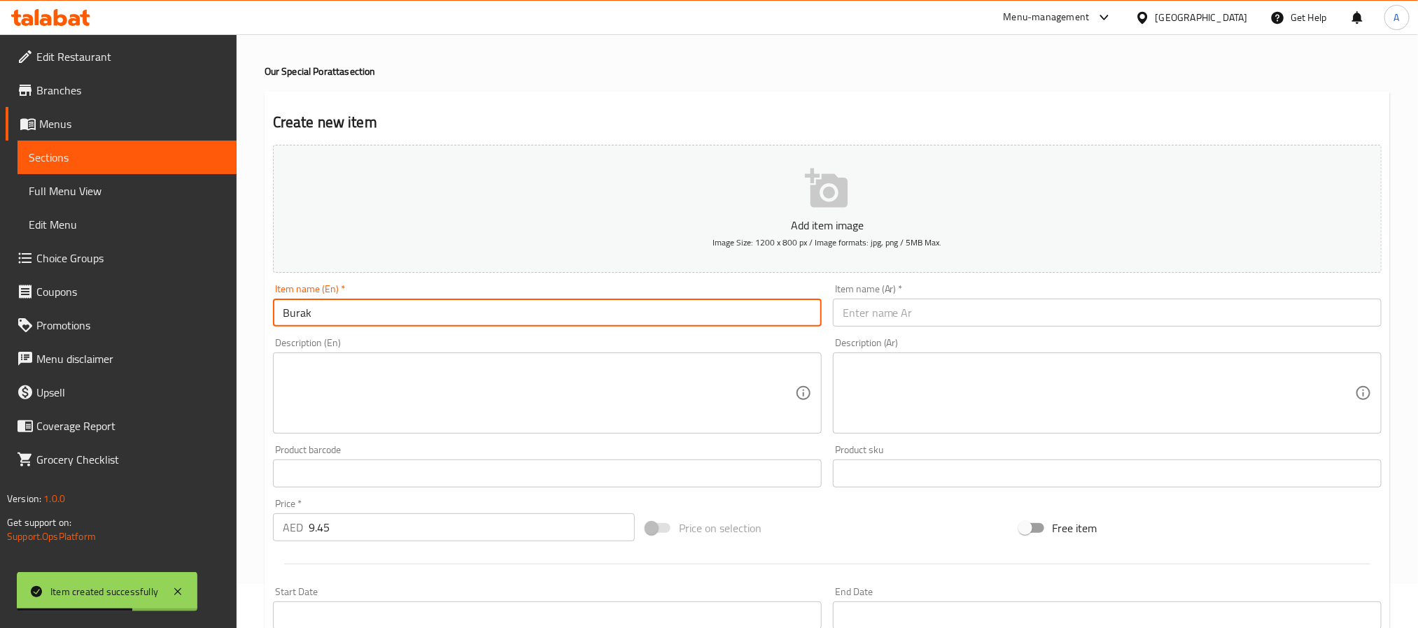
paste input "Poratta"
click at [360, 320] on input "Burak Poratta" at bounding box center [547, 313] width 549 height 28
type input "Burak Poratta"
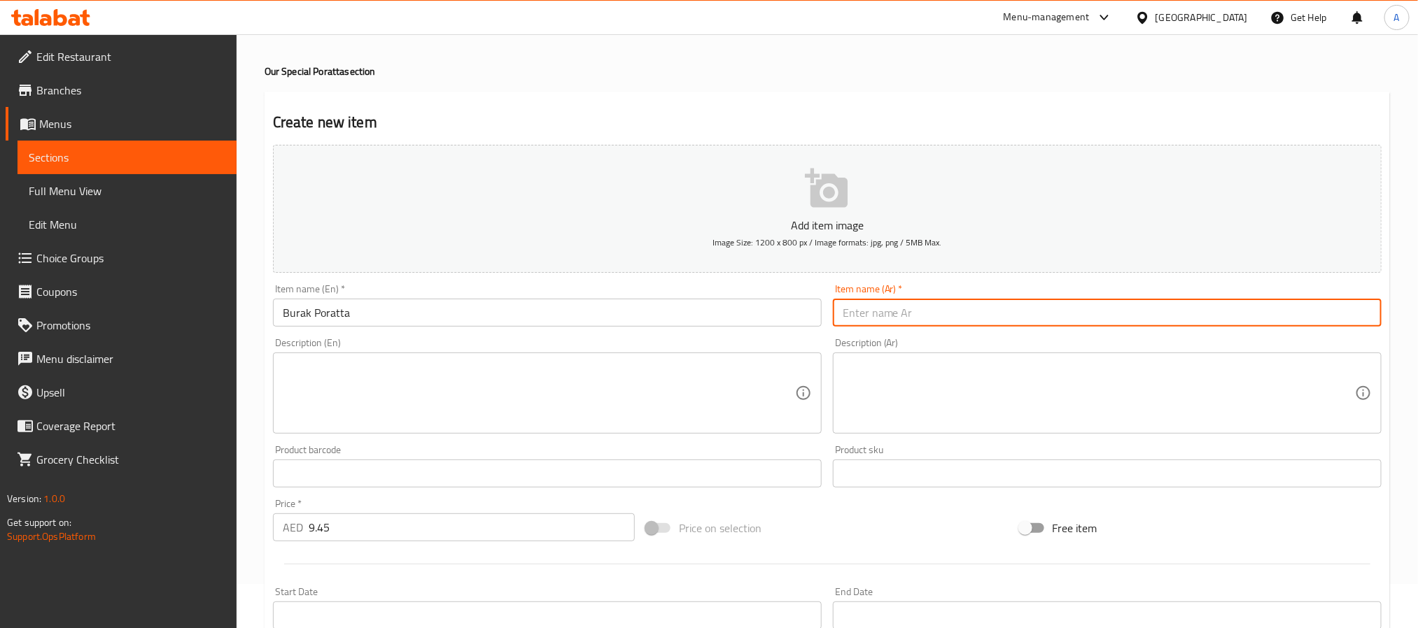
paste input "بوراك بوراتا"
click at [913, 309] on input "text" at bounding box center [1107, 313] width 549 height 28
click at [852, 317] on input "بوراك بوراتا" at bounding box center [1107, 313] width 549 height 28
click at [850, 315] on input "بوراك براتا" at bounding box center [1107, 313] width 549 height 28
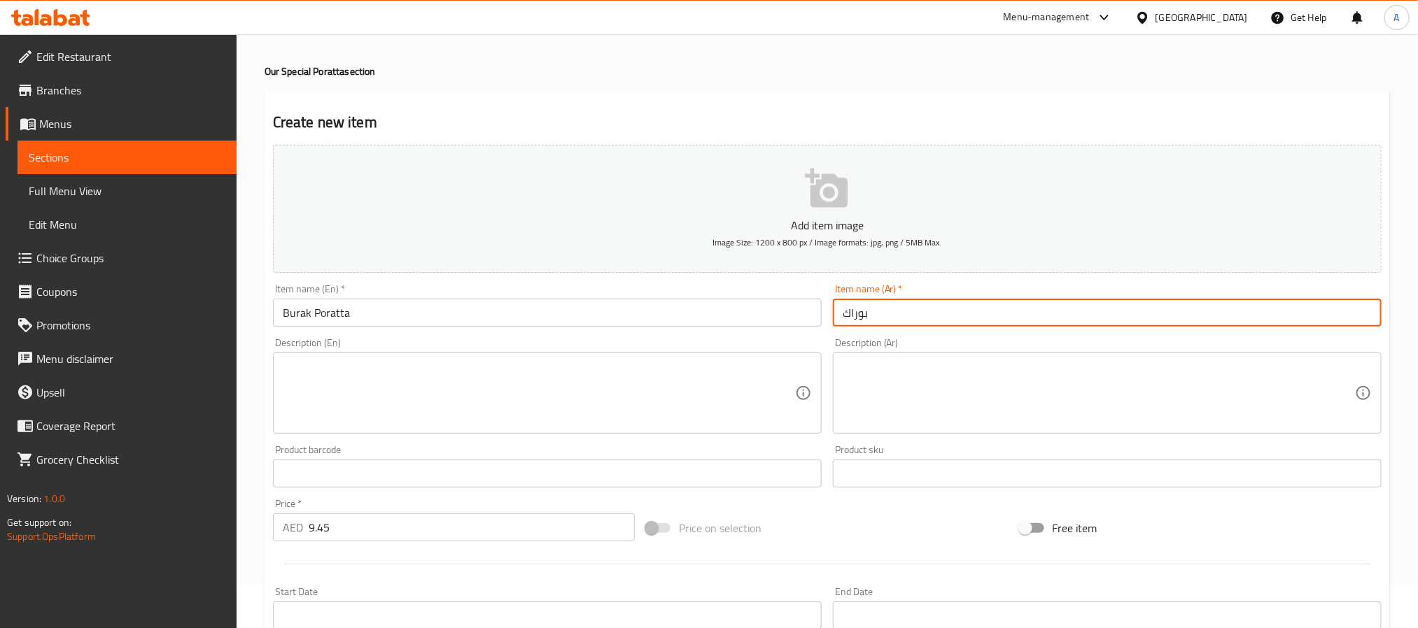
click at [843, 316] on input "بوراك" at bounding box center [1107, 313] width 549 height 28
paste input "براتا"
click at [954, 309] on input "براتا بوراك" at bounding box center [1107, 313] width 549 height 28
click at [851, 318] on input "براتا بوراك" at bounding box center [1107, 313] width 549 height 28
click at [1035, 321] on input "براتا براك" at bounding box center [1107, 313] width 549 height 28
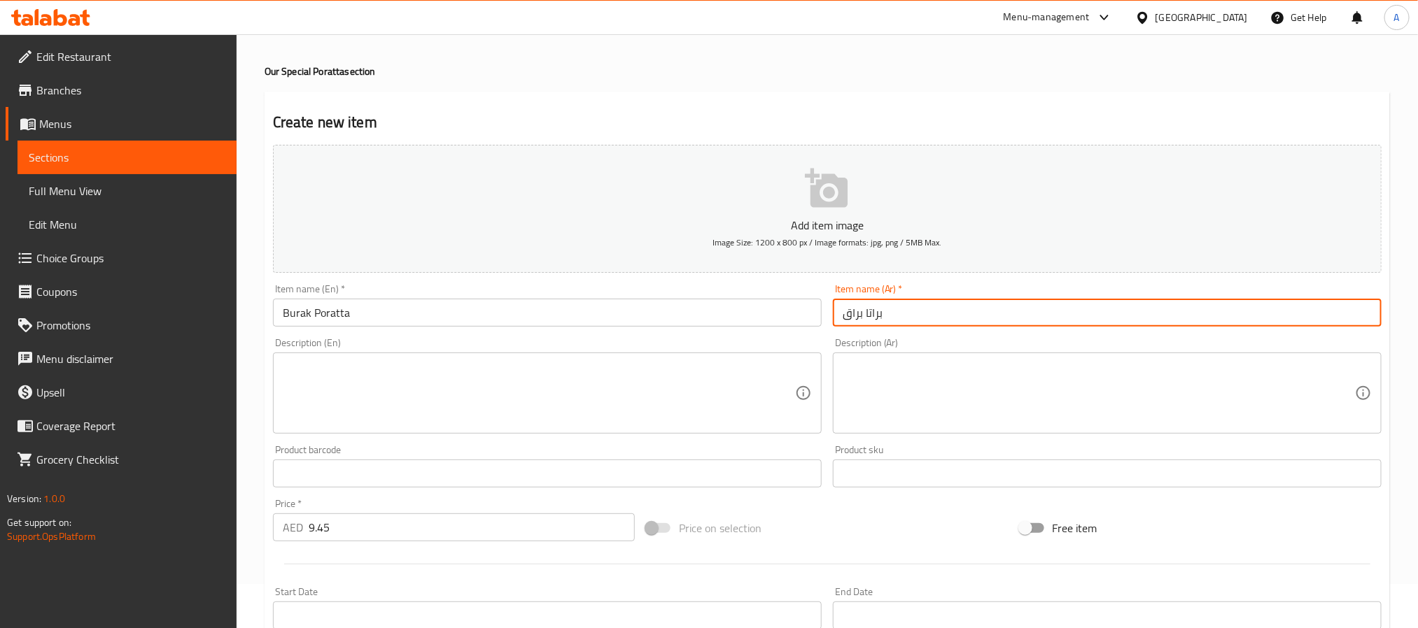
type input "براتا براق"
click at [330, 317] on input "Burak Poratta" at bounding box center [547, 313] width 549 height 28
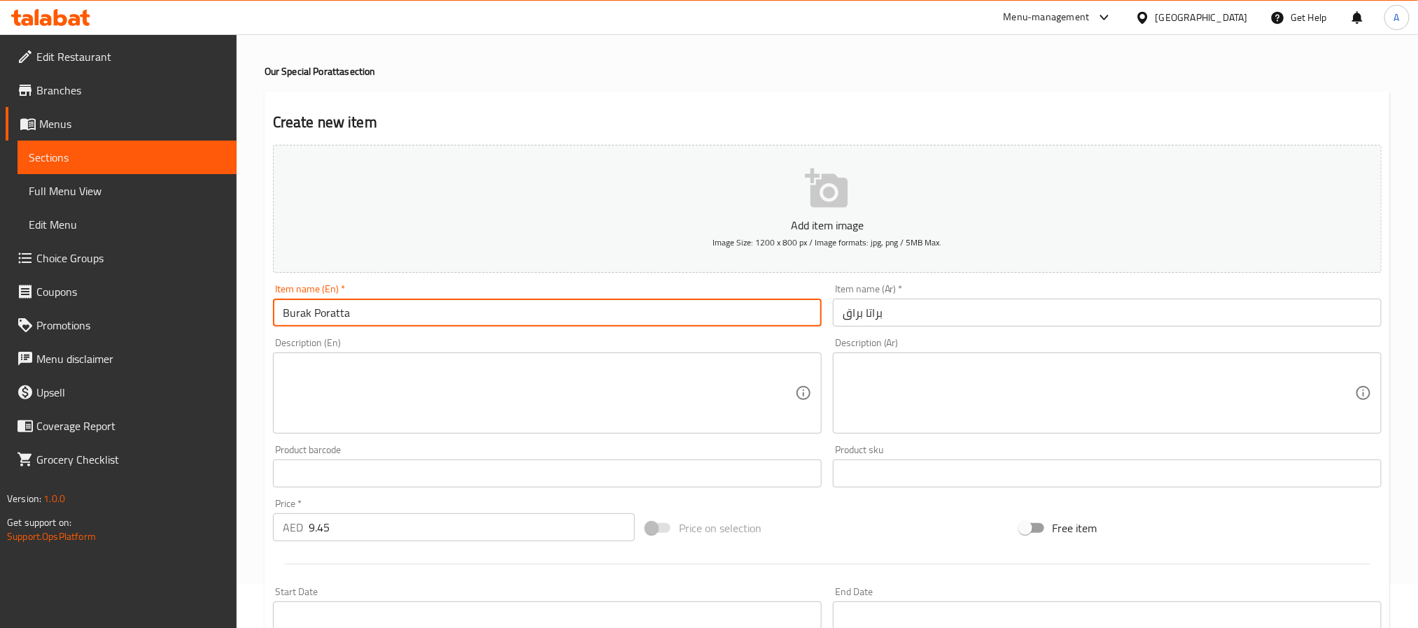
click at [330, 317] on input "Burak Poratta" at bounding box center [547, 313] width 549 height 28
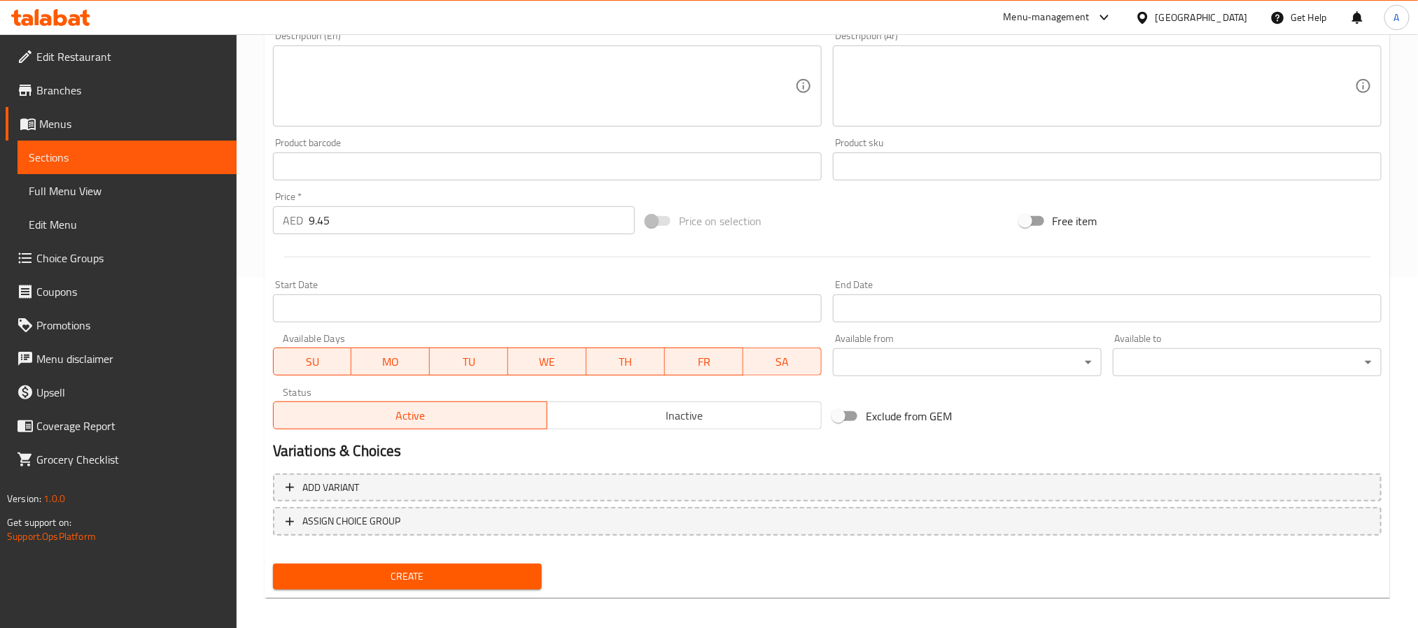
scroll to position [359, 0]
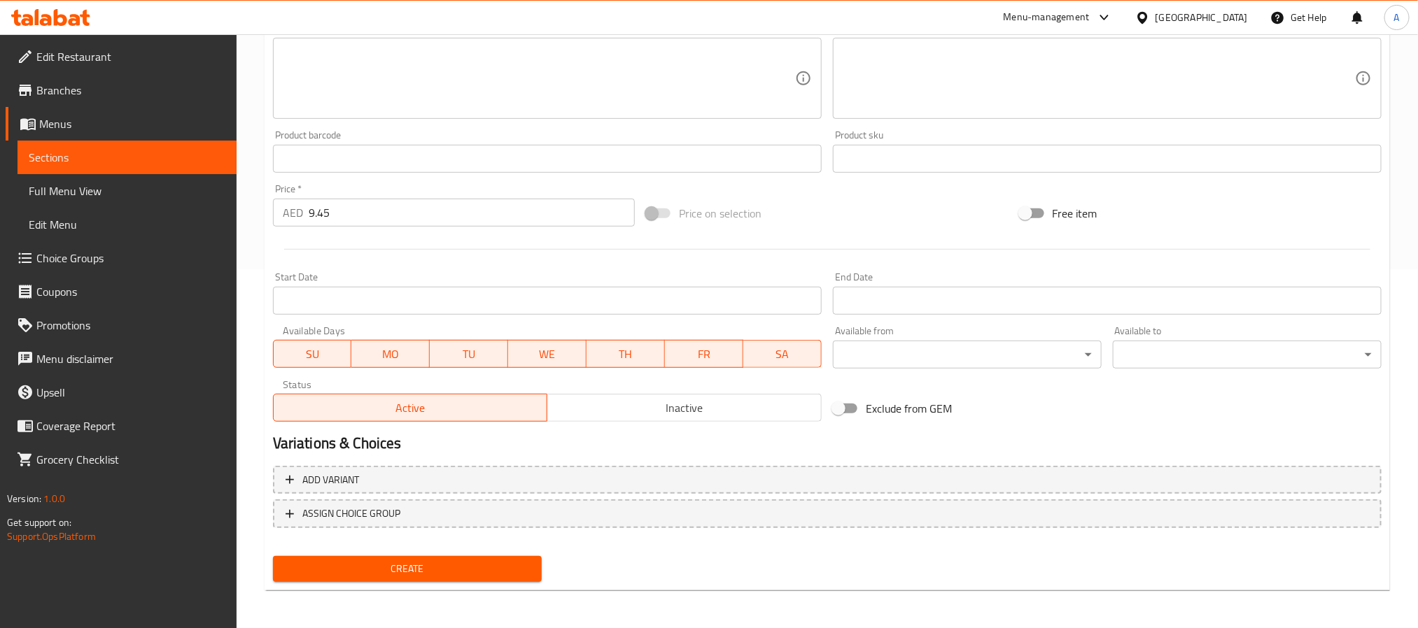
click at [495, 563] on span "Create" at bounding box center [407, 569] width 246 height 17
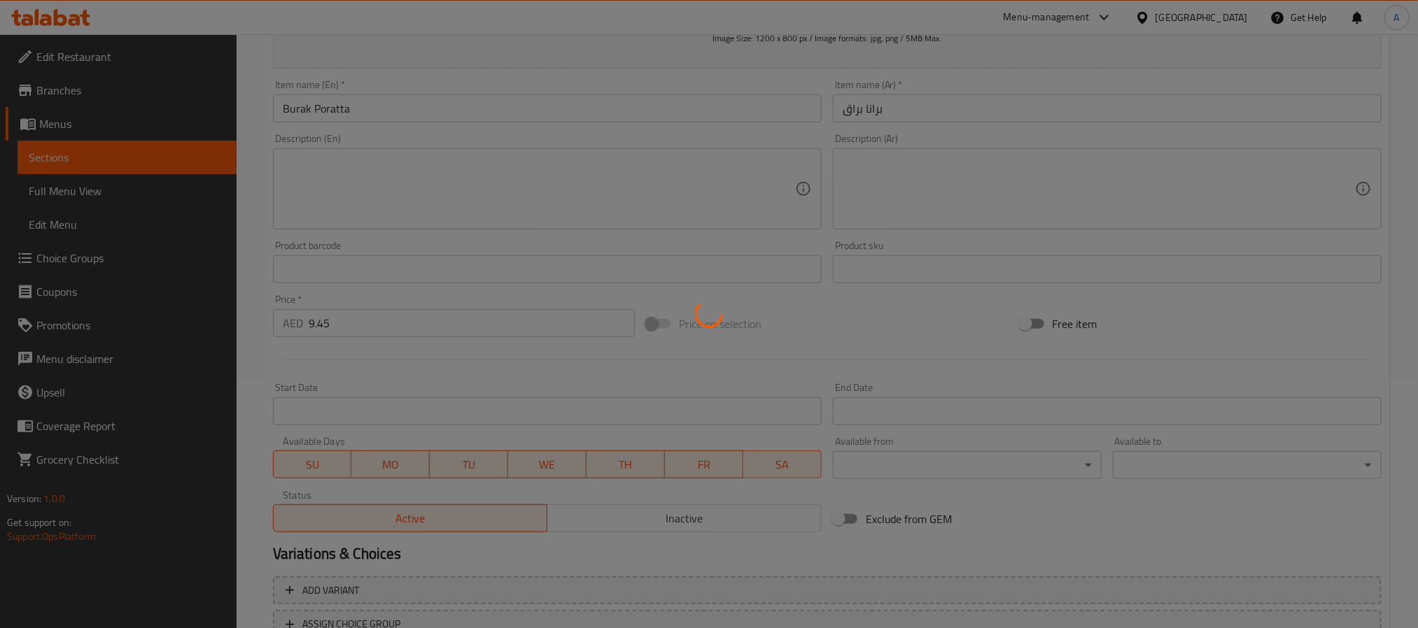
scroll to position [44, 0]
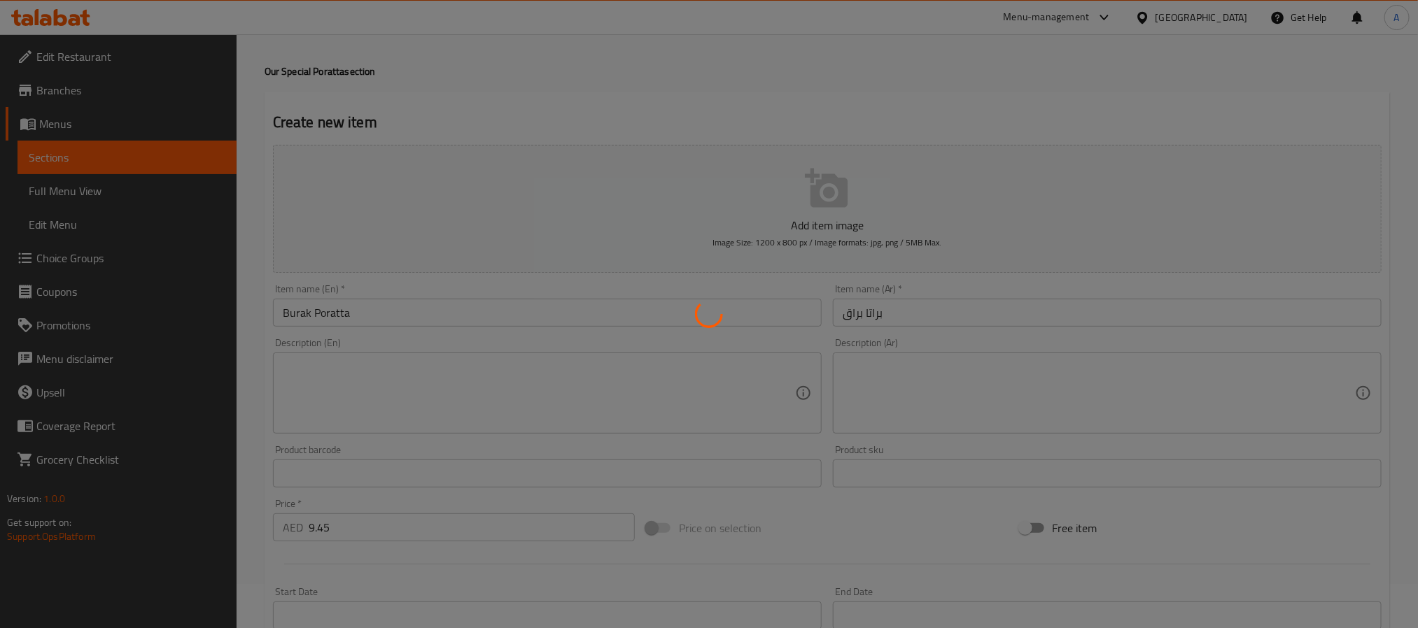
type input "0"
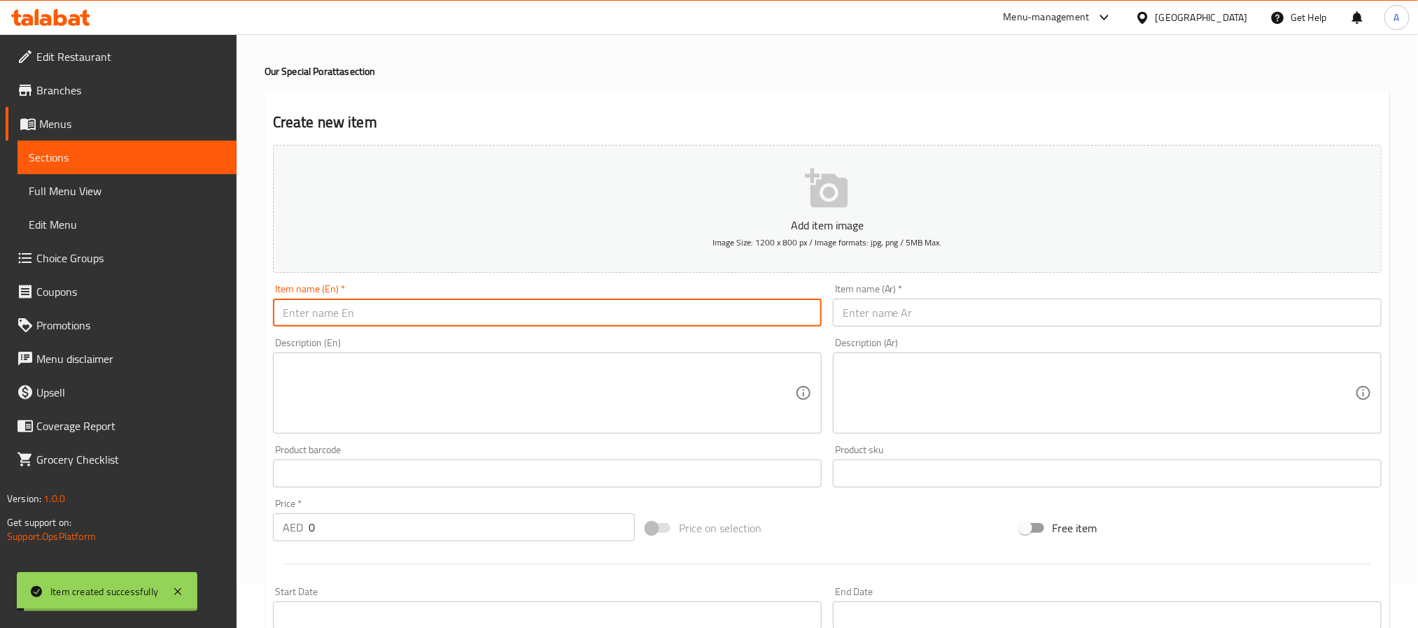
click at [405, 320] on input "text" at bounding box center [547, 313] width 549 height 28
type input "ي"
paste input "Poratta"
click at [405, 319] on input "F3 Poratta" at bounding box center [547, 313] width 549 height 28
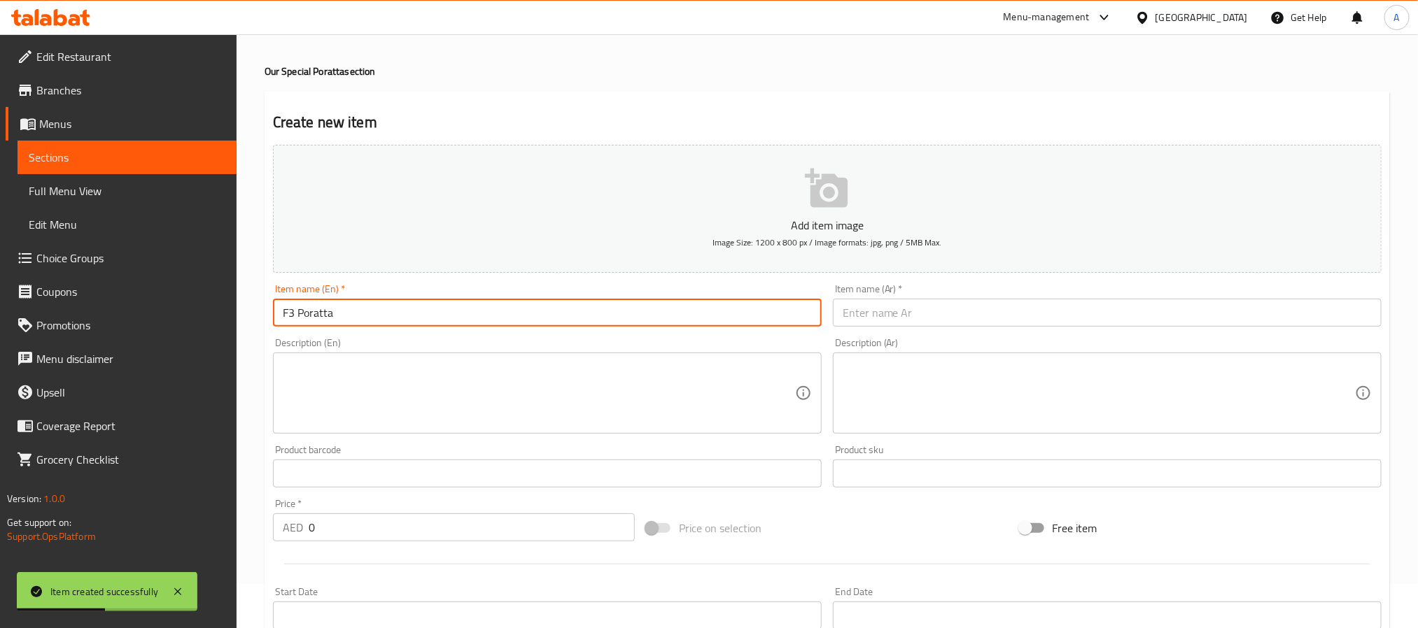
click at [405, 319] on input "F3 Poratta" at bounding box center [547, 313] width 549 height 28
type input "F3 Poratta"
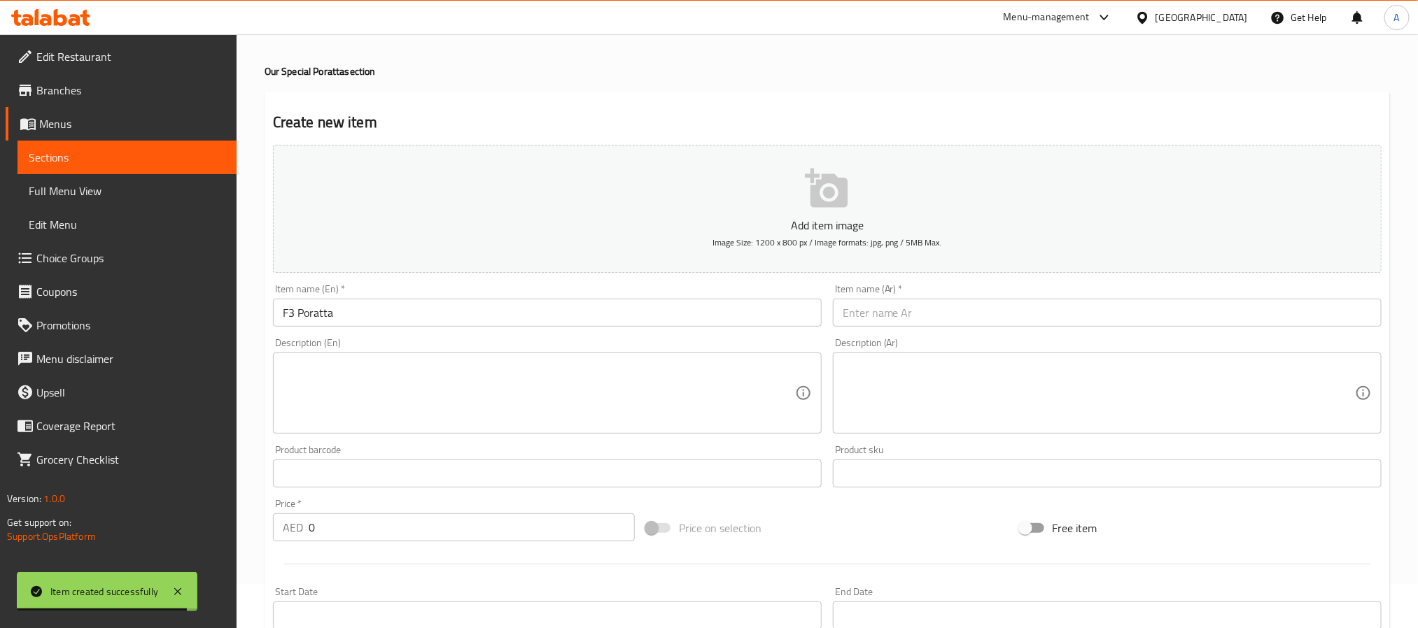
click at [926, 303] on input "text" at bounding box center [1107, 313] width 549 height 28
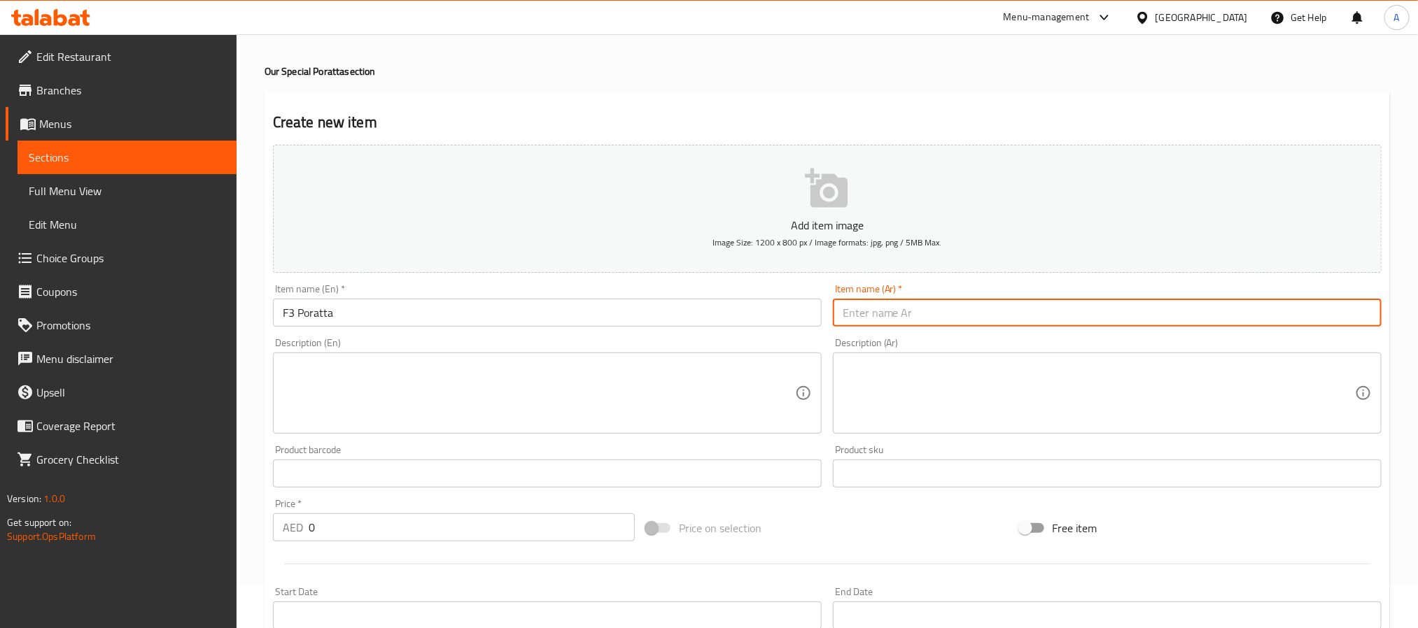
type input "f"
click at [317, 311] on input "F3 Poratta" at bounding box center [547, 313] width 549 height 28
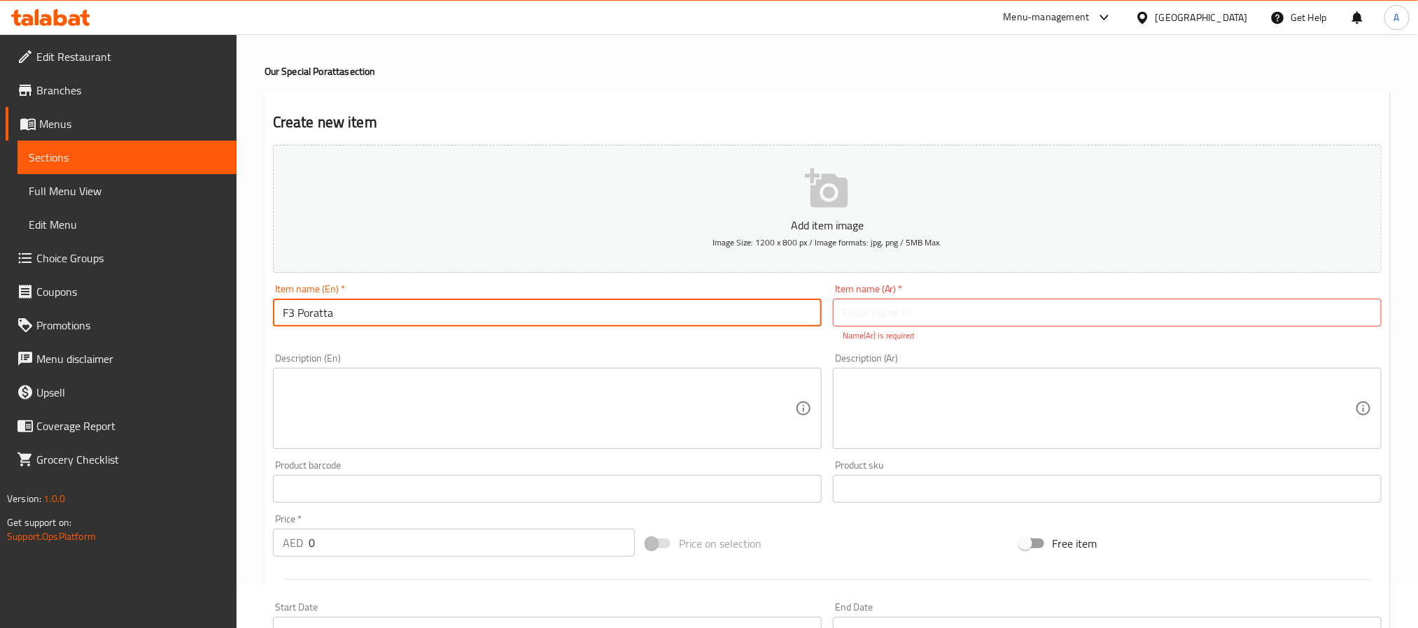
click at [317, 311] on input "F3 Poratta" at bounding box center [547, 313] width 549 height 28
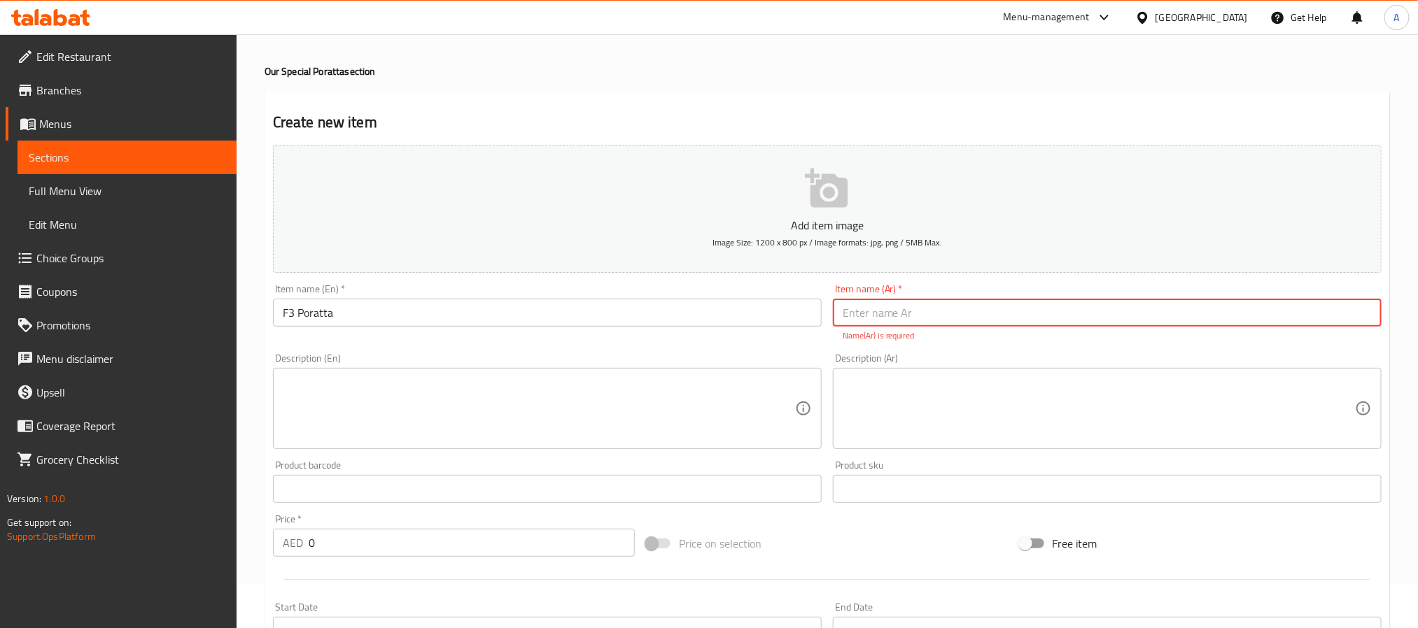
click at [970, 302] on input "text" at bounding box center [1107, 313] width 549 height 28
type input "f"
type input "براتا إف 3"
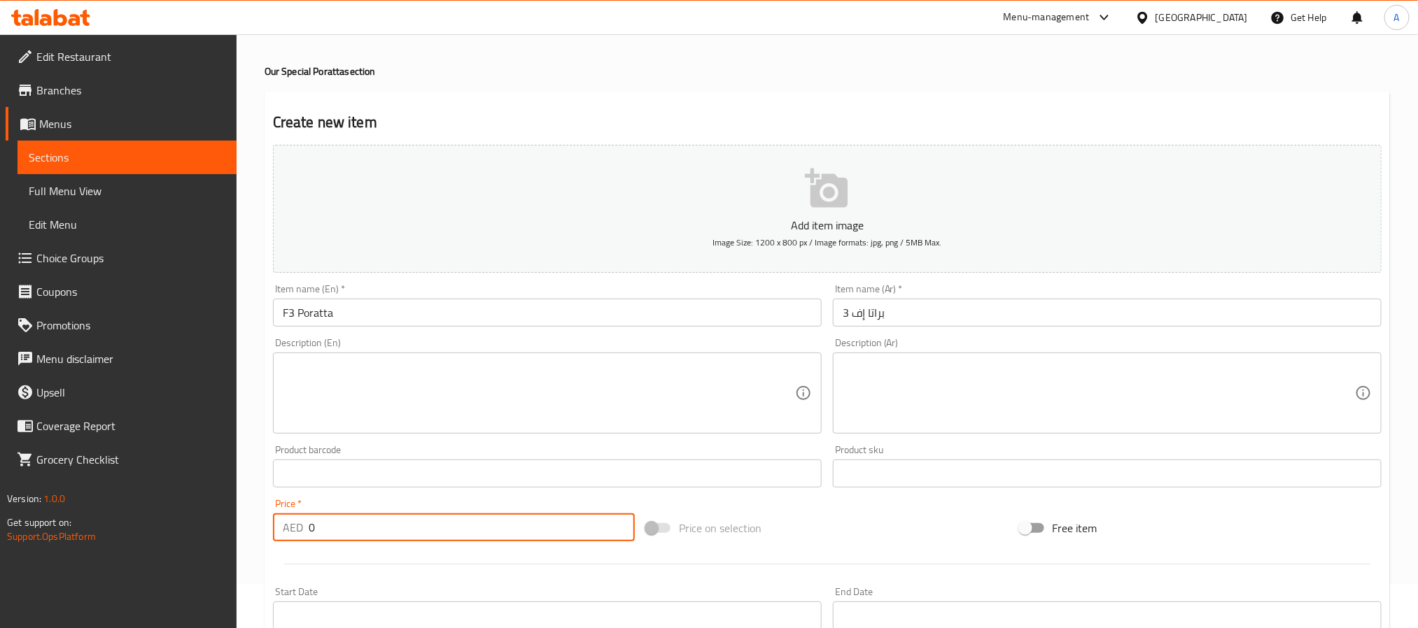
drag, startPoint x: 334, startPoint y: 527, endPoint x: 260, endPoint y: 521, distance: 73.7
click at [260, 521] on div "Home / Restaurants management / Menus / Sections / item / create Our Special Po…" at bounding box center [827, 467] width 1181 height 955
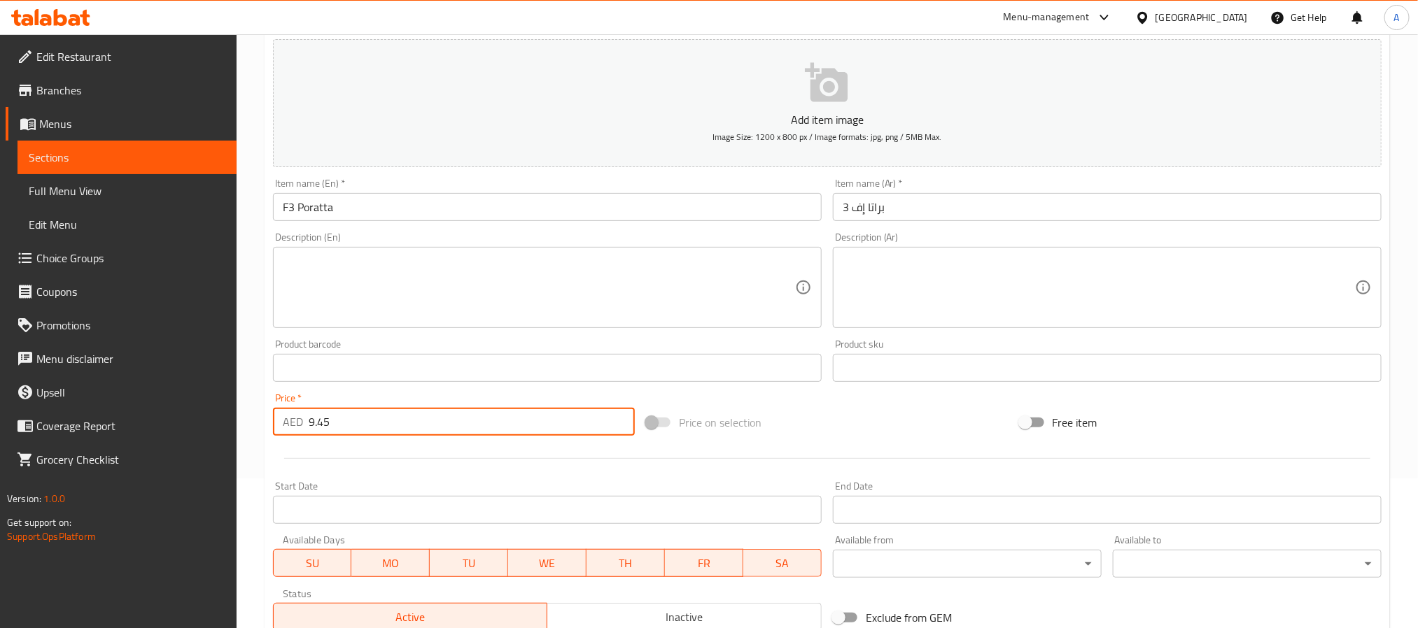
scroll to position [149, 0]
type input "9.45"
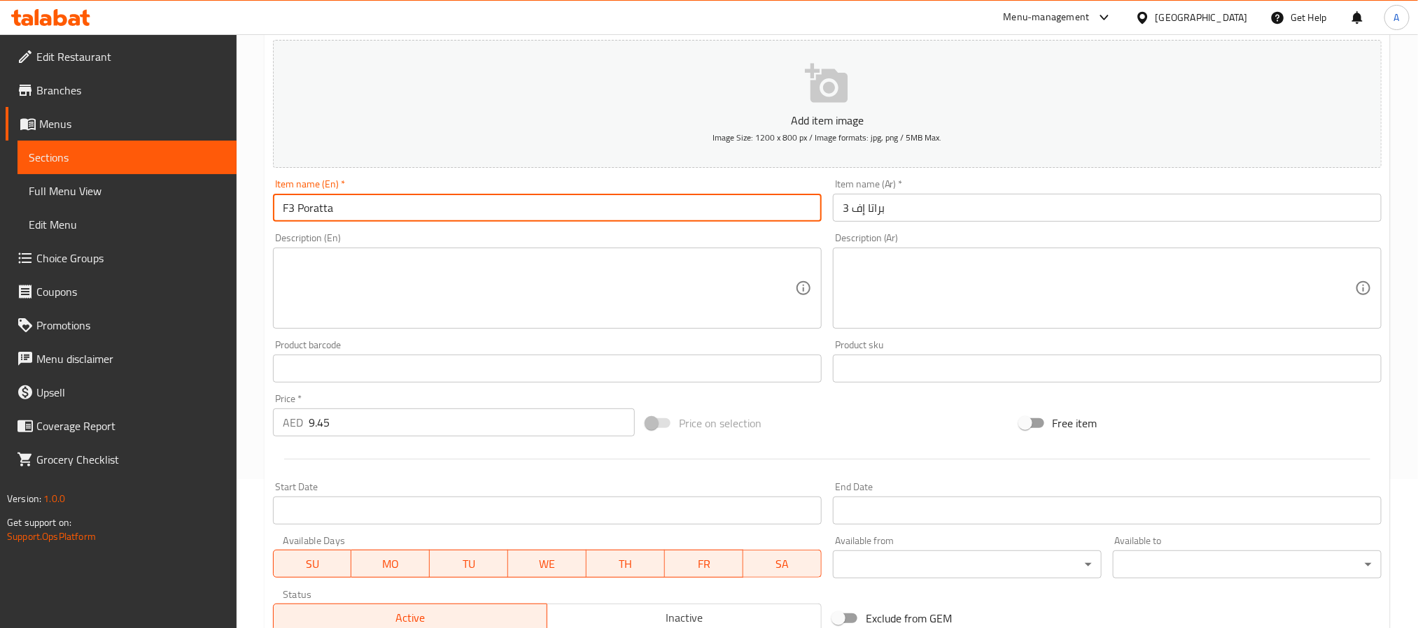
click at [320, 211] on input "F3 Poratta" at bounding box center [547, 208] width 549 height 28
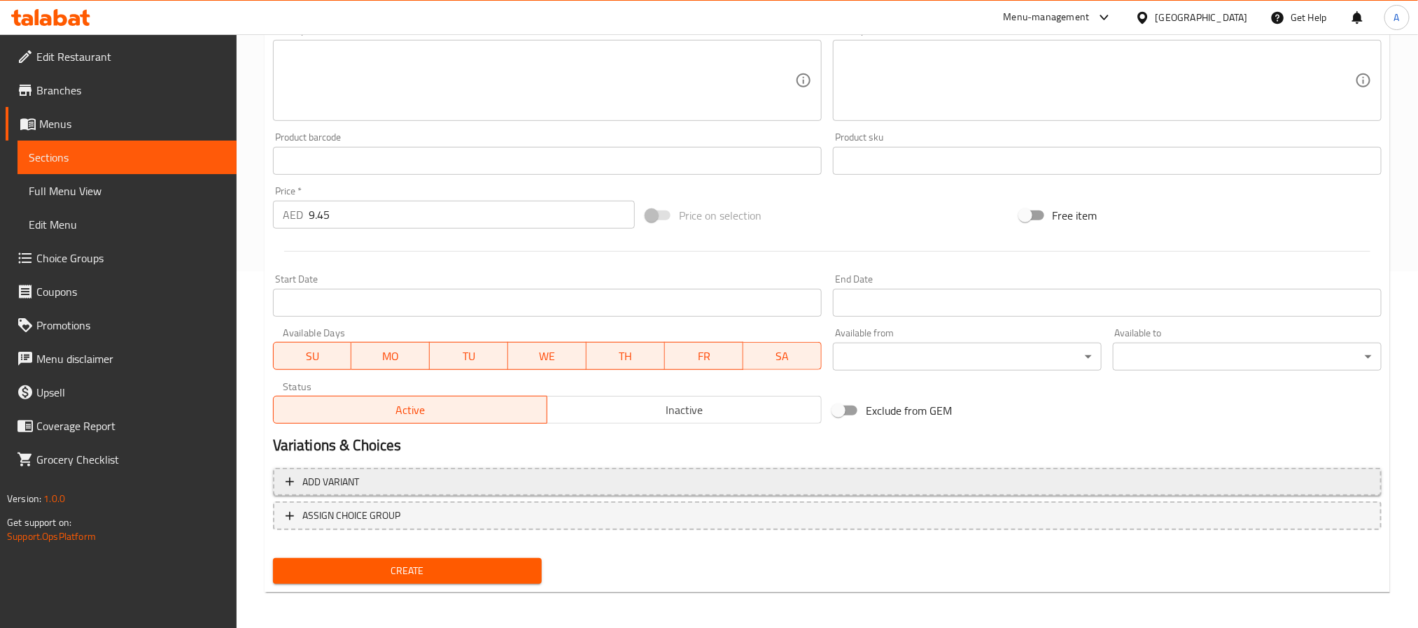
scroll to position [359, 0]
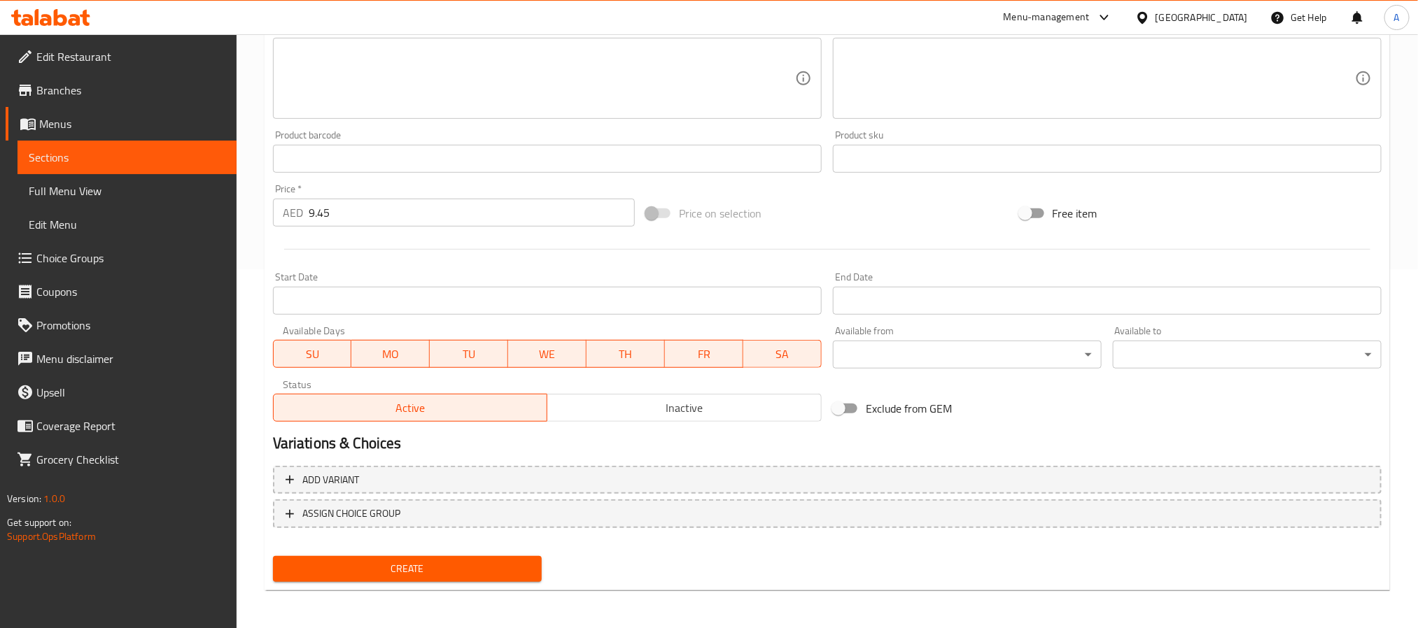
click at [481, 565] on span "Create" at bounding box center [407, 569] width 246 height 17
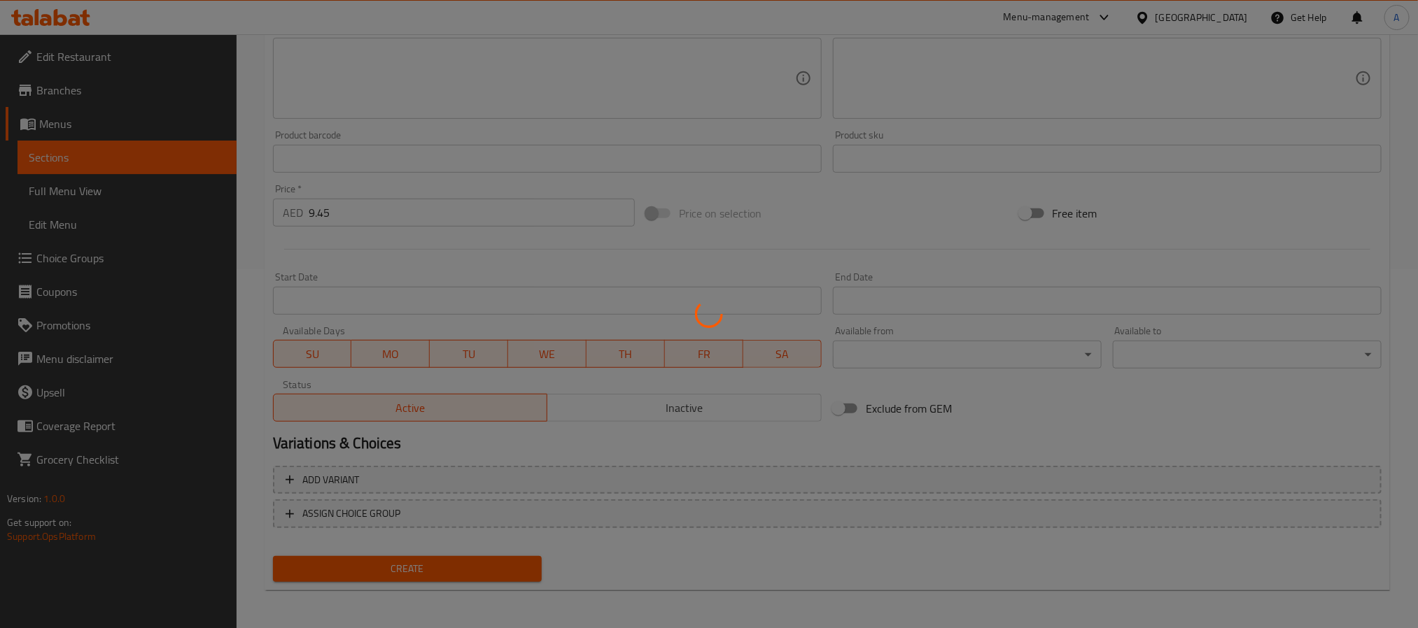
type input "0"
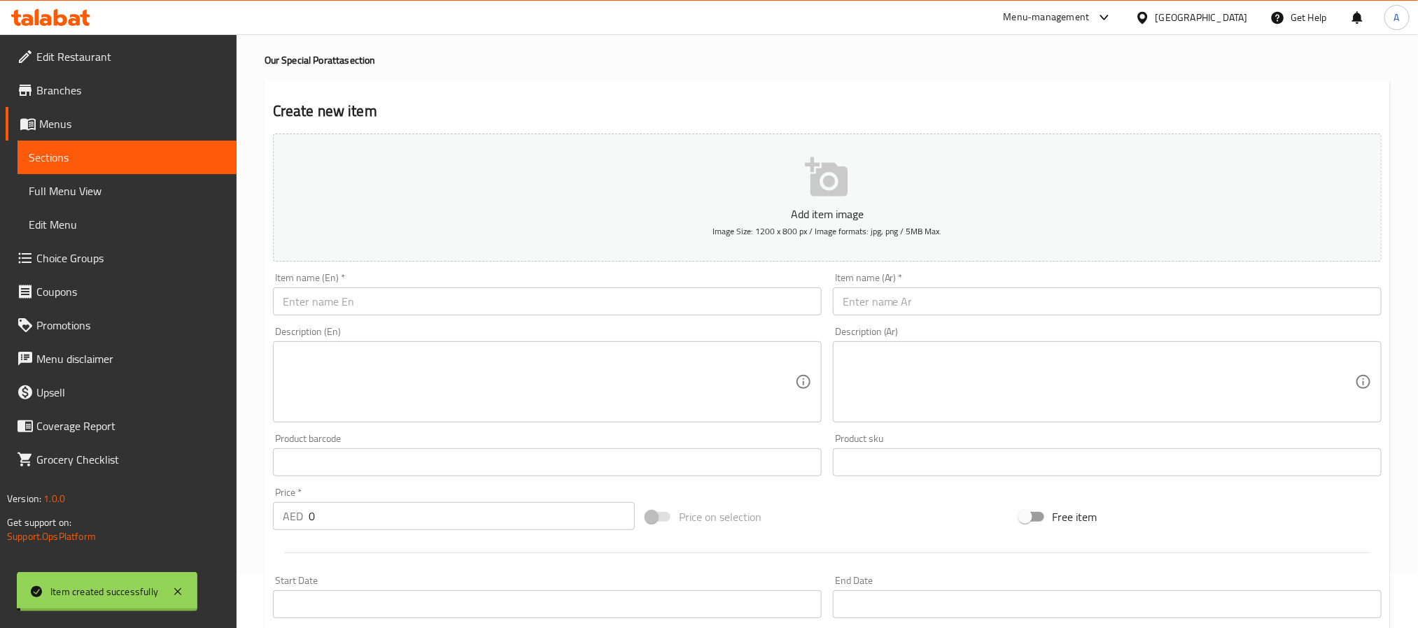
scroll to position [44, 0]
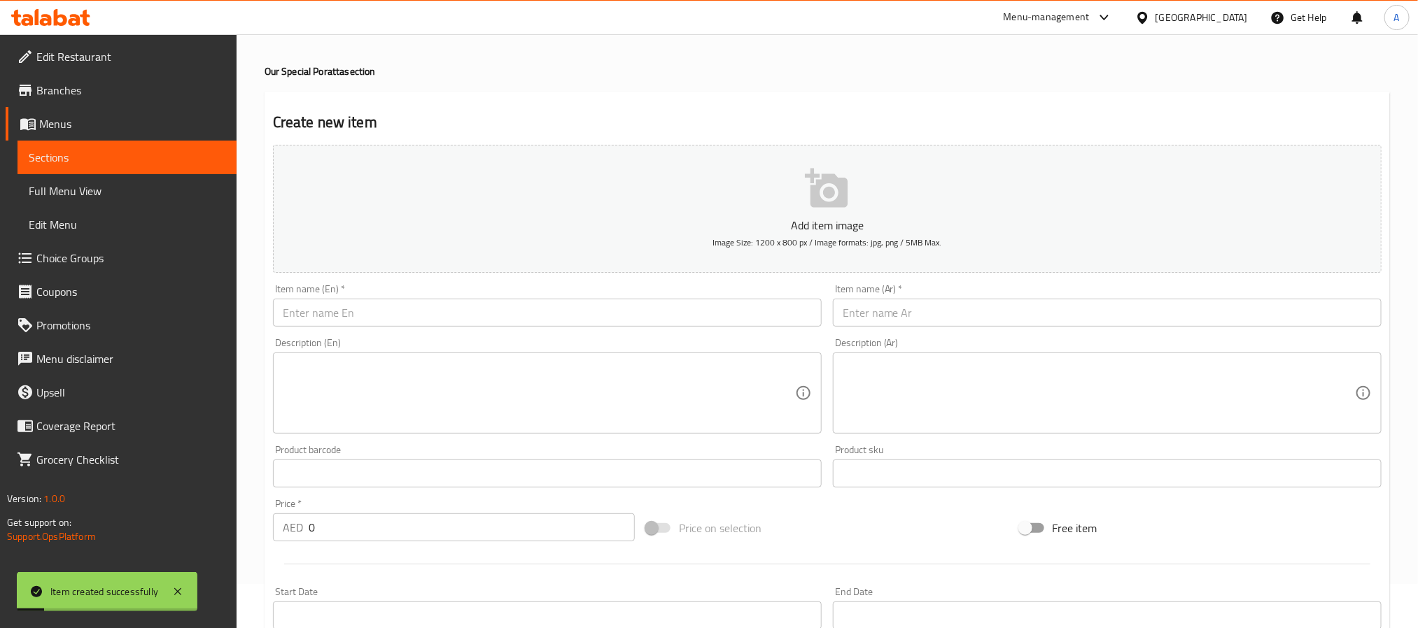
click at [339, 315] on input "text" at bounding box center [547, 313] width 549 height 28
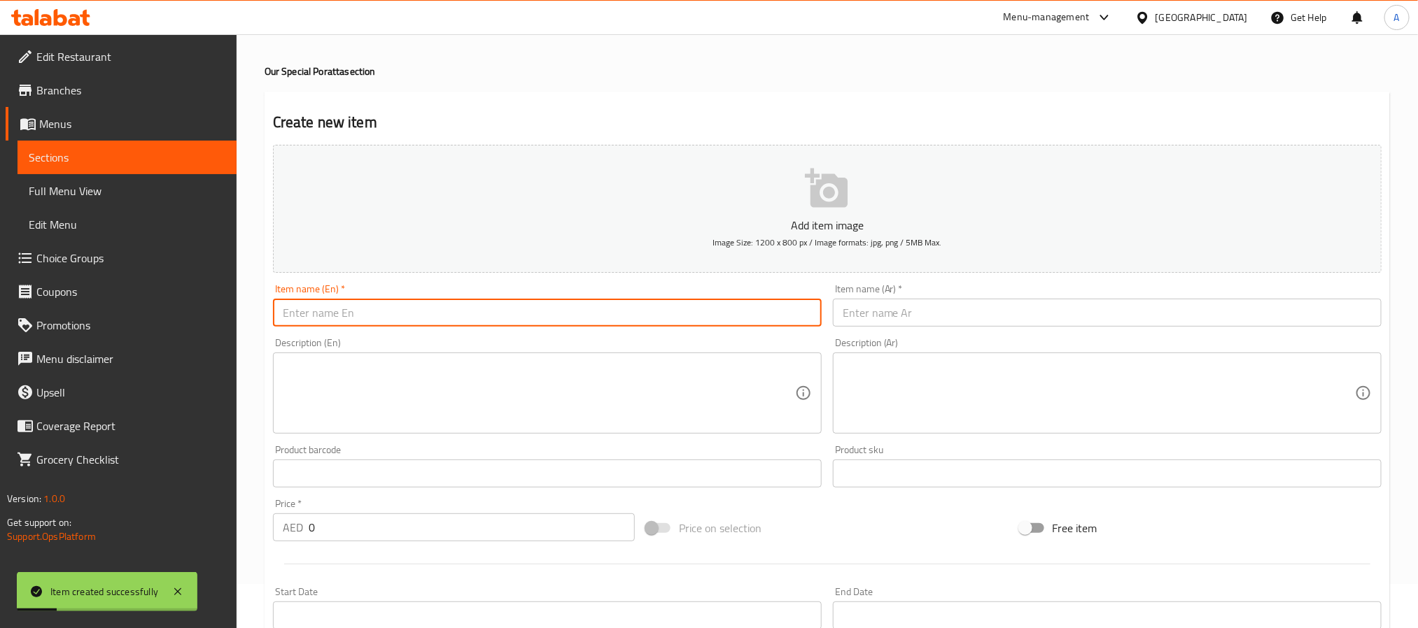
type input "s"
paste input "Poratta"
click at [339, 315] on input "Spanish Poratta" at bounding box center [547, 313] width 549 height 28
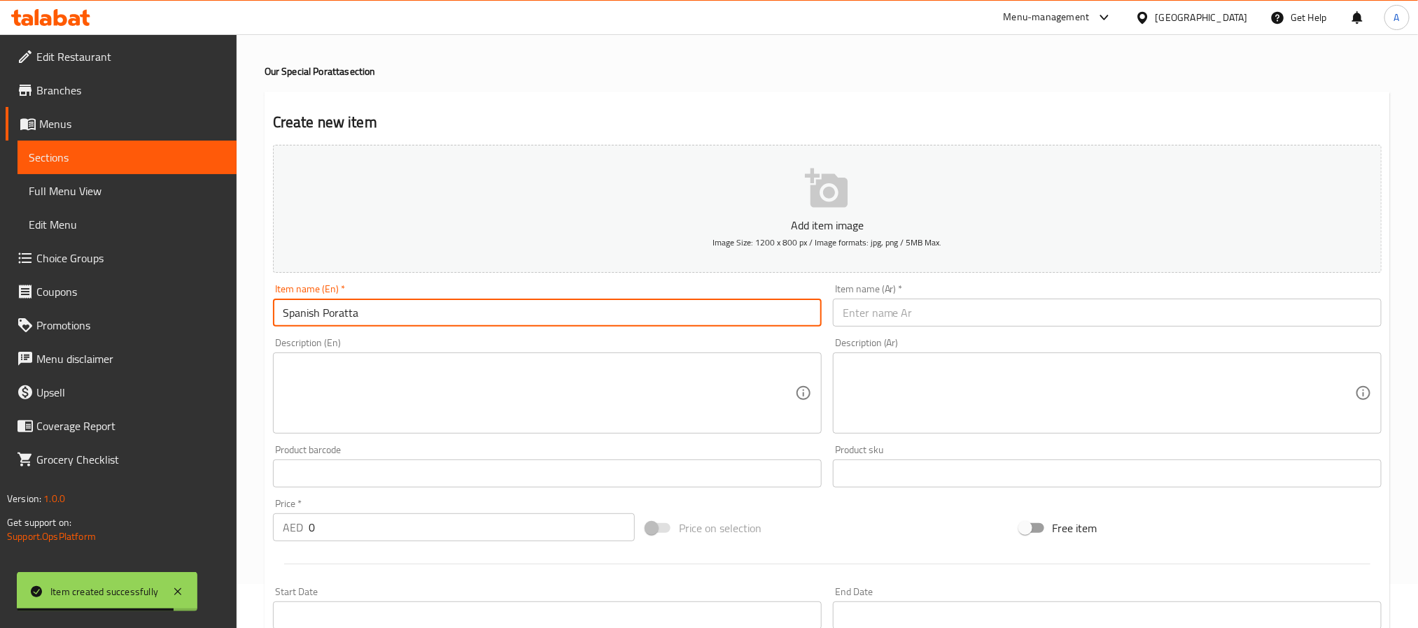
type input "Spanish Poratta"
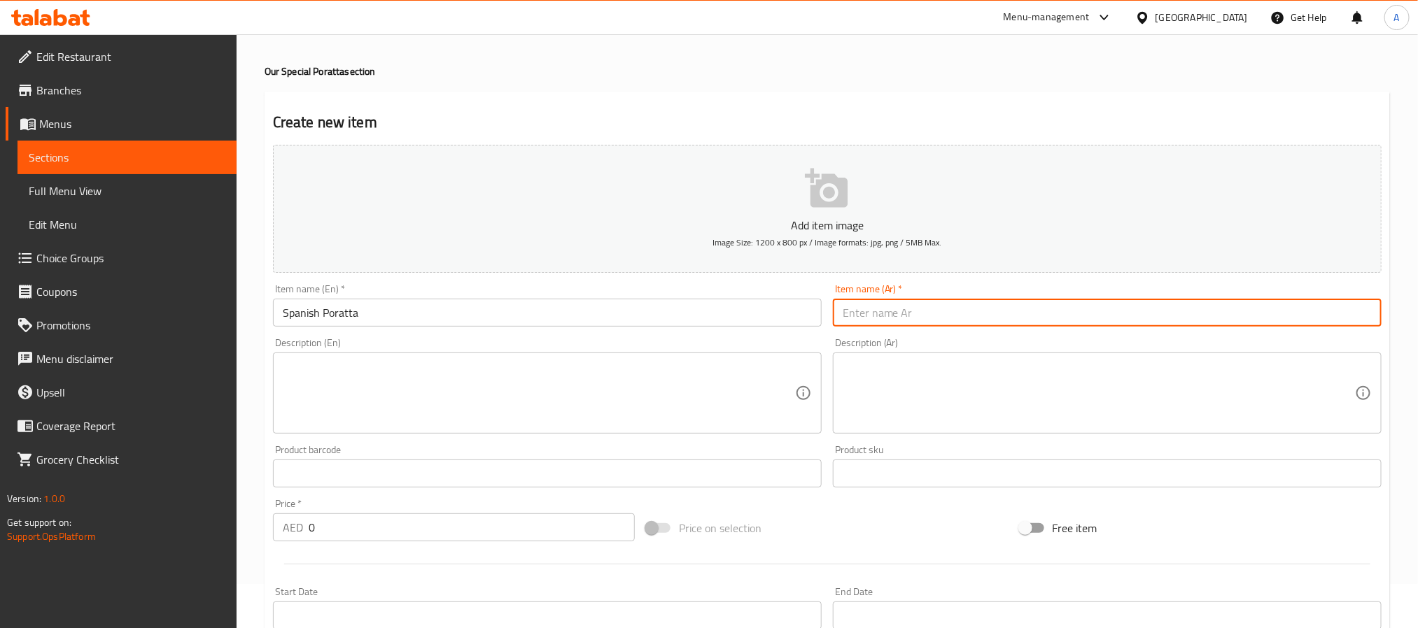
click at [928, 314] on input "text" at bounding box center [1107, 313] width 549 height 28
paste input "بوراتا إسبانية"
click at [892, 315] on input "بوراتا إسبانية" at bounding box center [1107, 313] width 549 height 28
click at [918, 320] on input "براتا إسبانية" at bounding box center [1107, 313] width 549 height 28
type input "براتا إسباني"
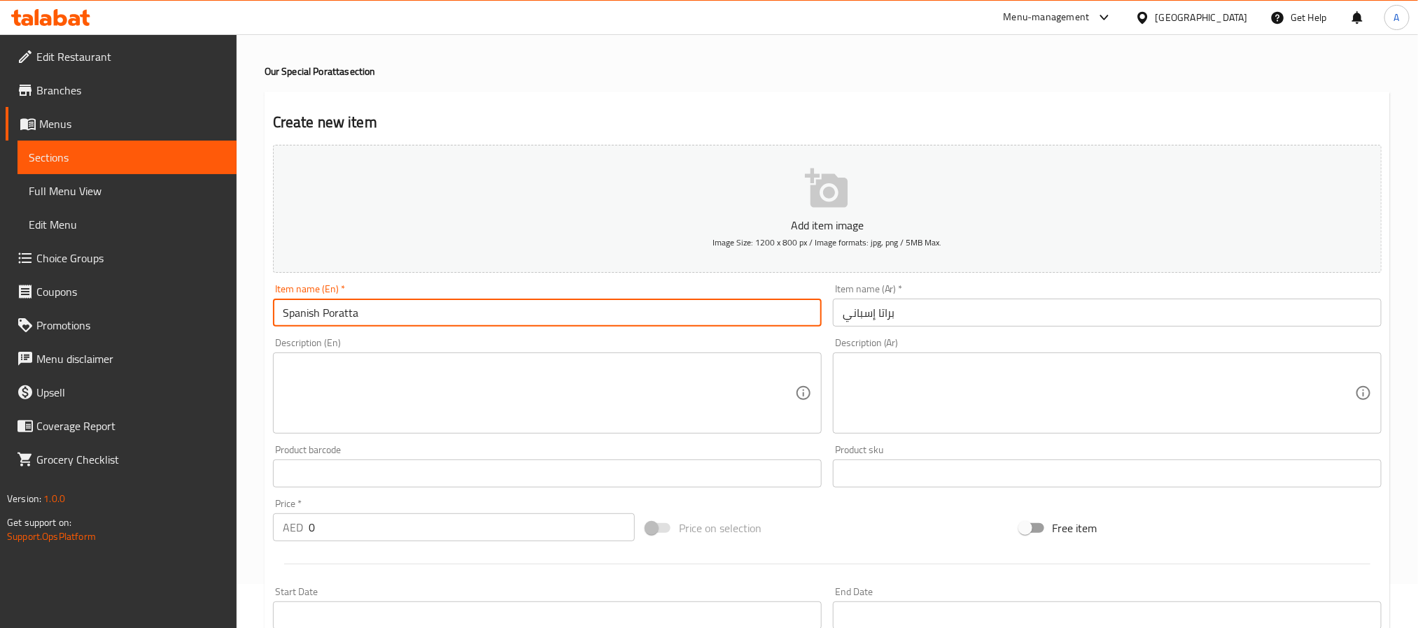
click at [345, 313] on input "Spanish Poratta" at bounding box center [547, 313] width 549 height 28
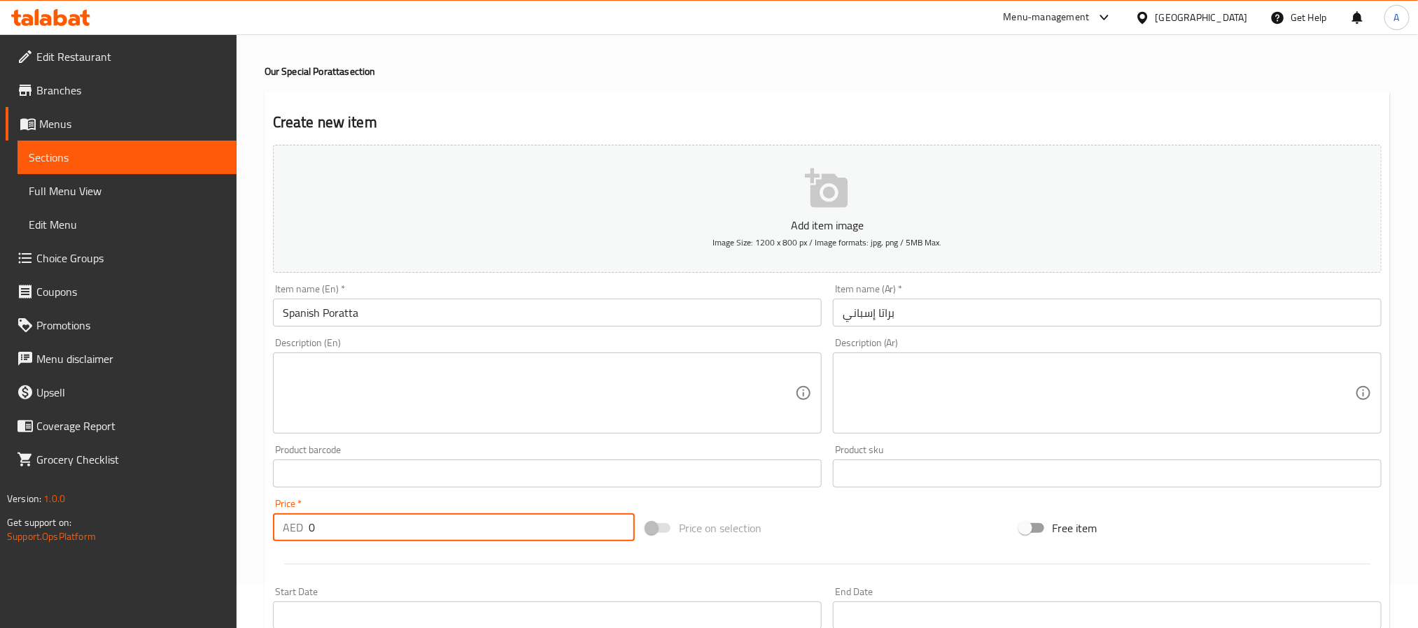
drag, startPoint x: 324, startPoint y: 533, endPoint x: 274, endPoint y: 530, distance: 50.5
click at [274, 530] on div "AED 0 Price *" at bounding box center [454, 528] width 362 height 28
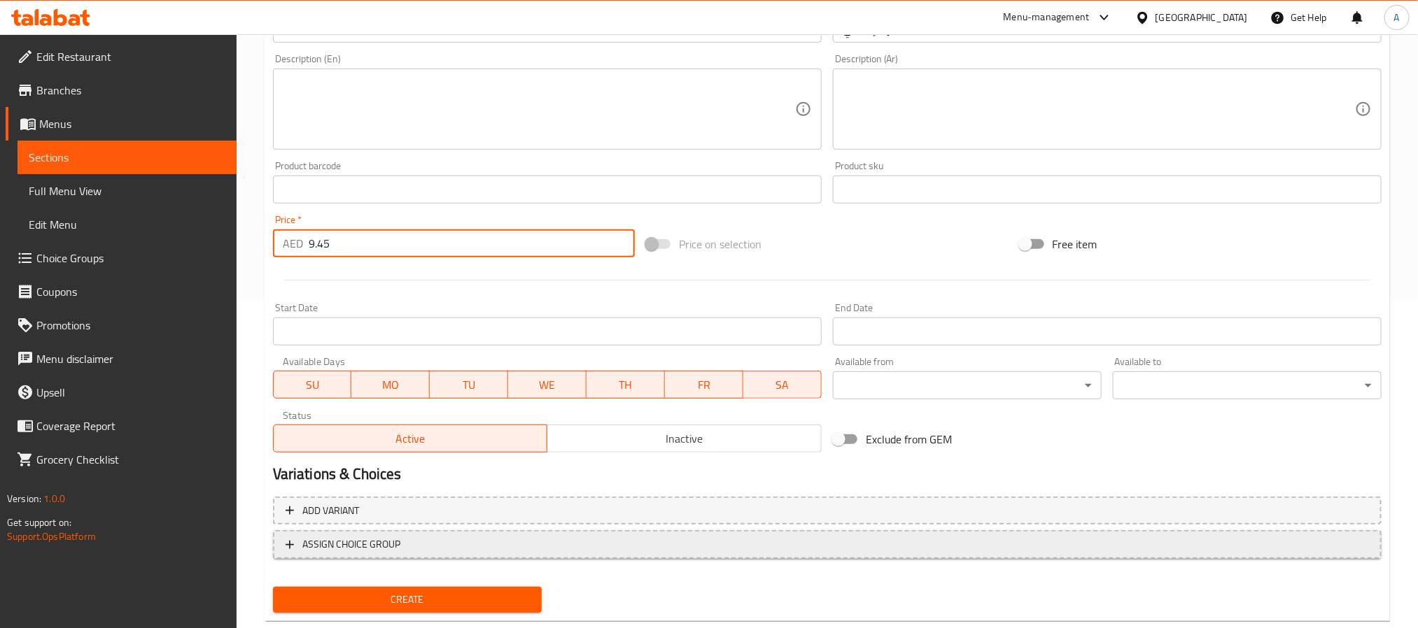
scroll to position [359, 0]
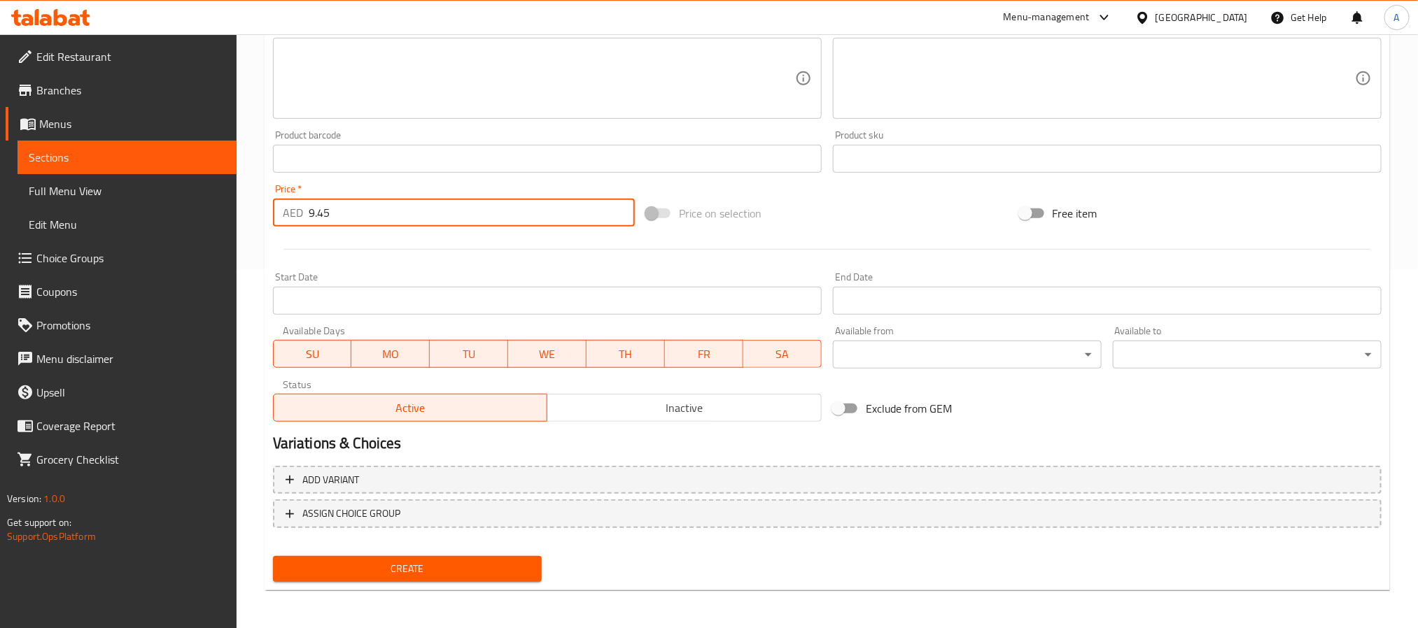
type input "9.45"
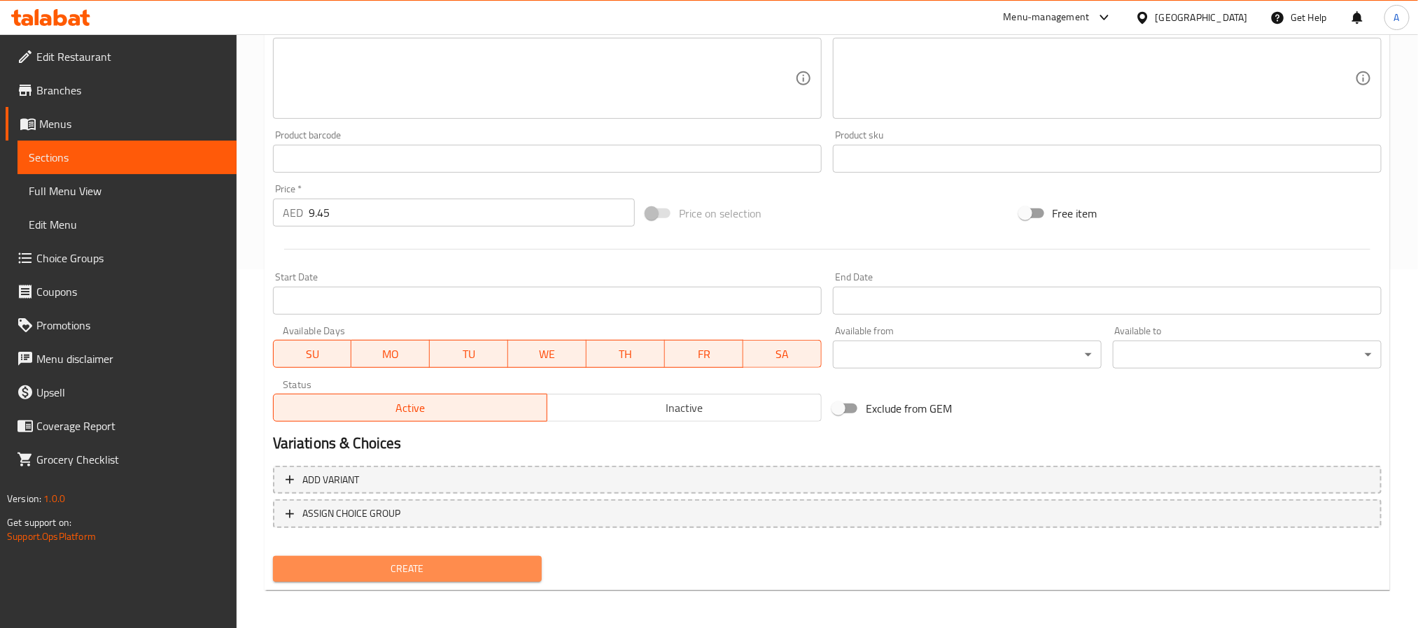
click at [416, 567] on span "Create" at bounding box center [407, 569] width 246 height 17
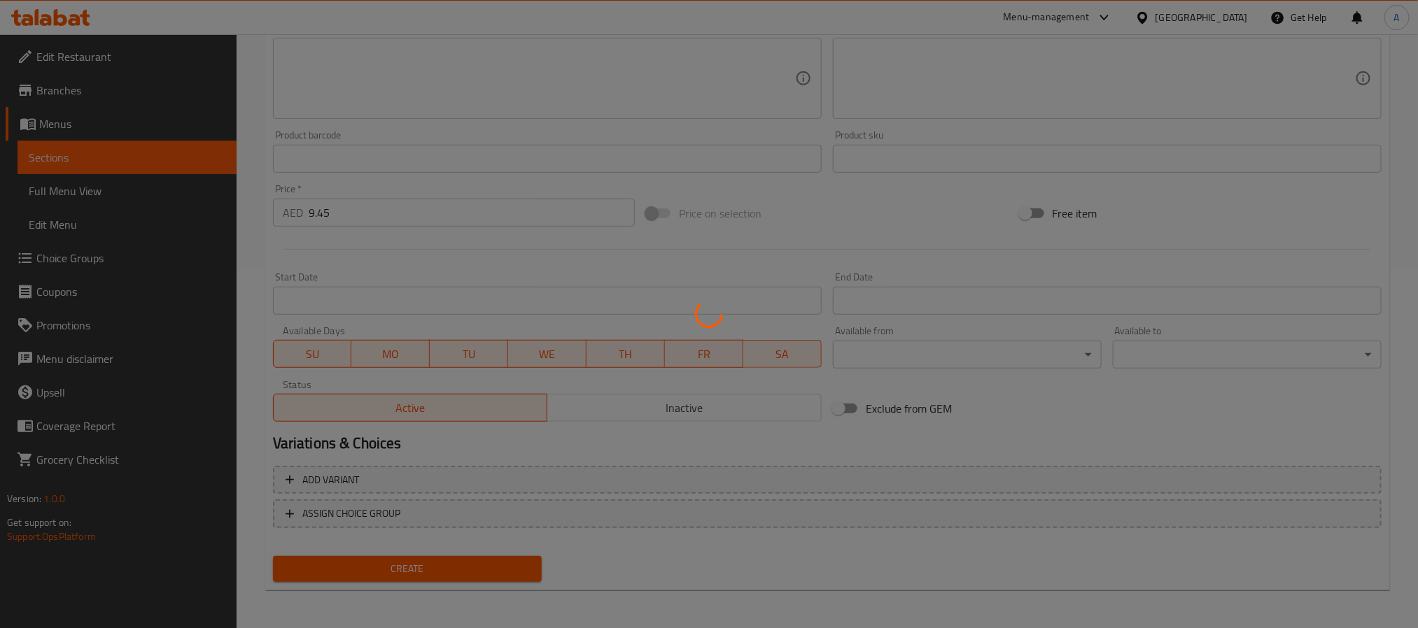
scroll to position [30, 0]
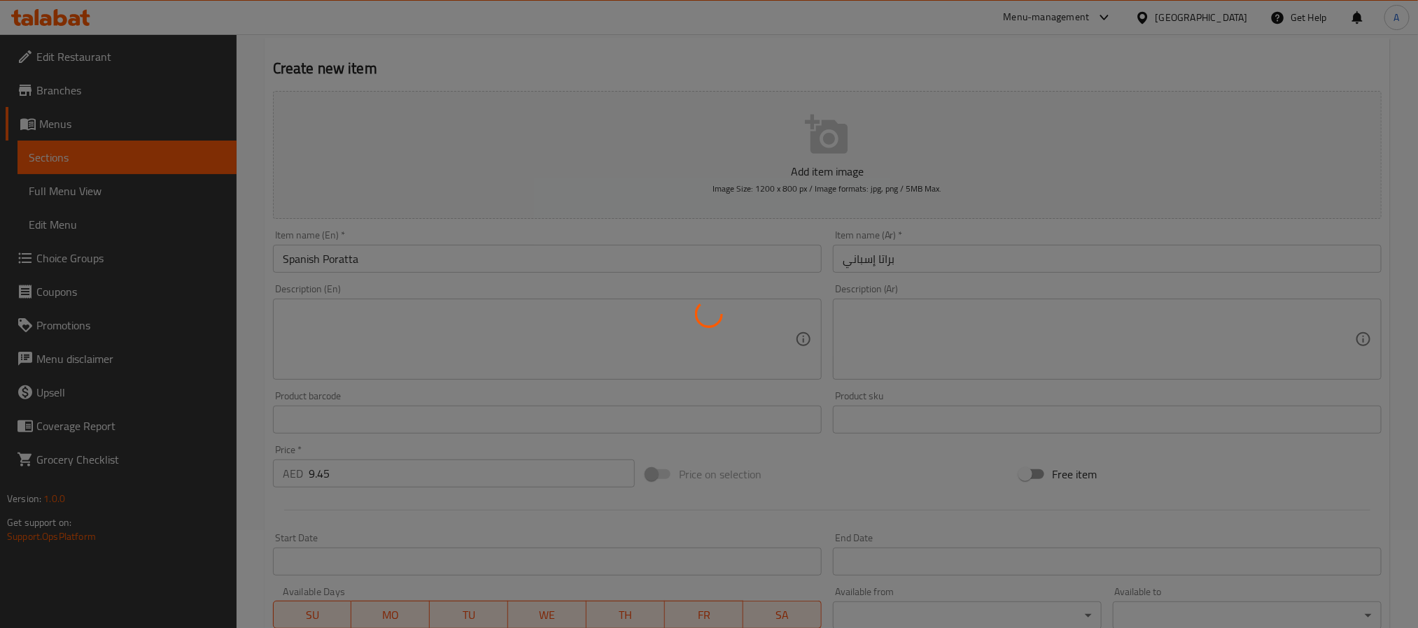
type input "0"
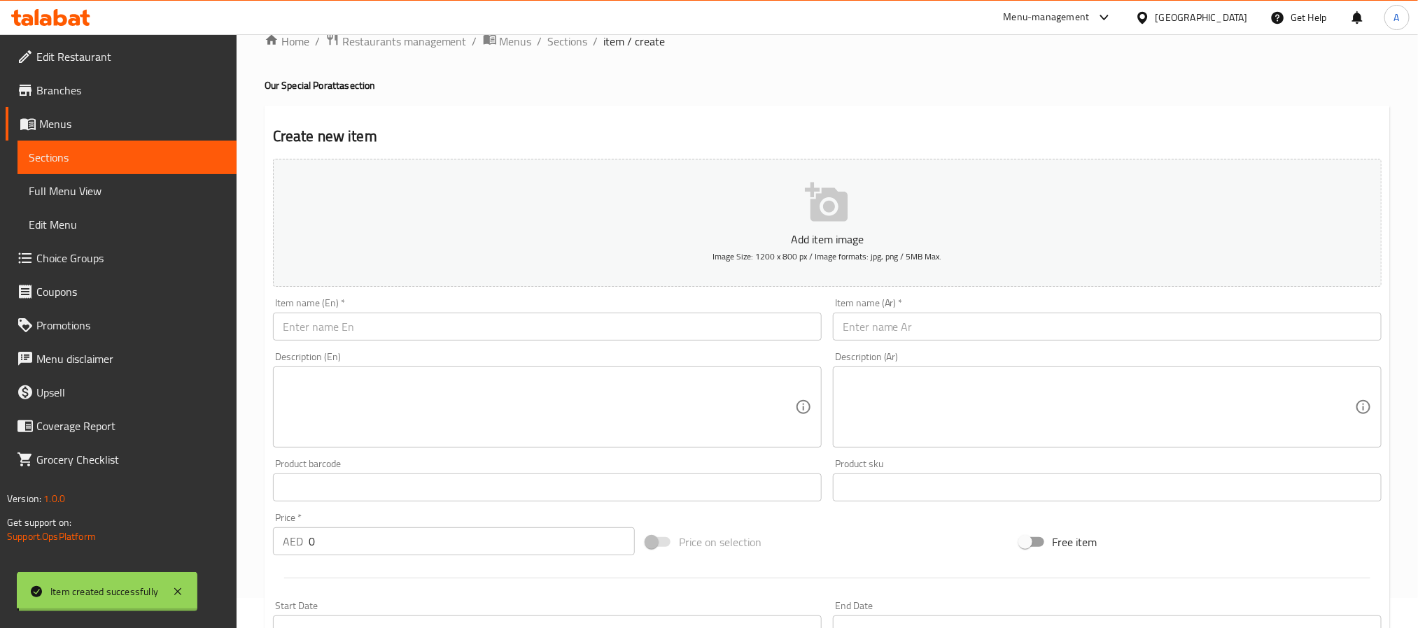
scroll to position [0, 0]
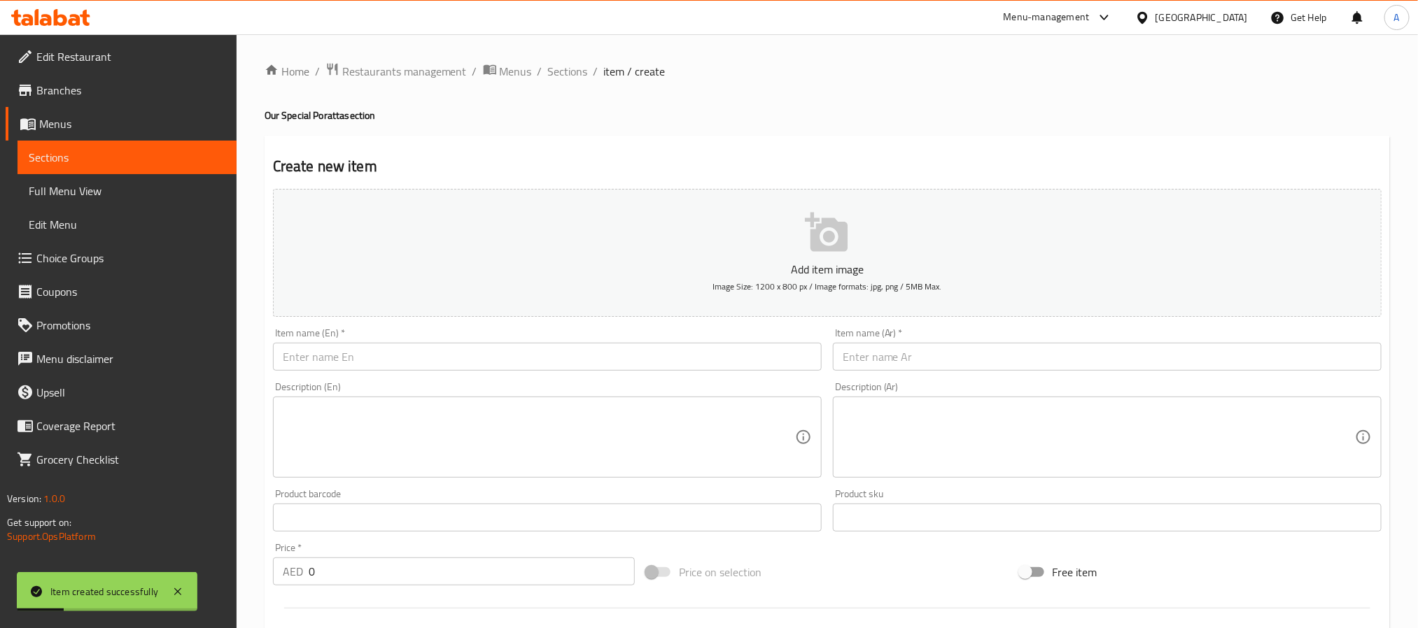
click at [422, 351] on input "text" at bounding box center [547, 357] width 549 height 28
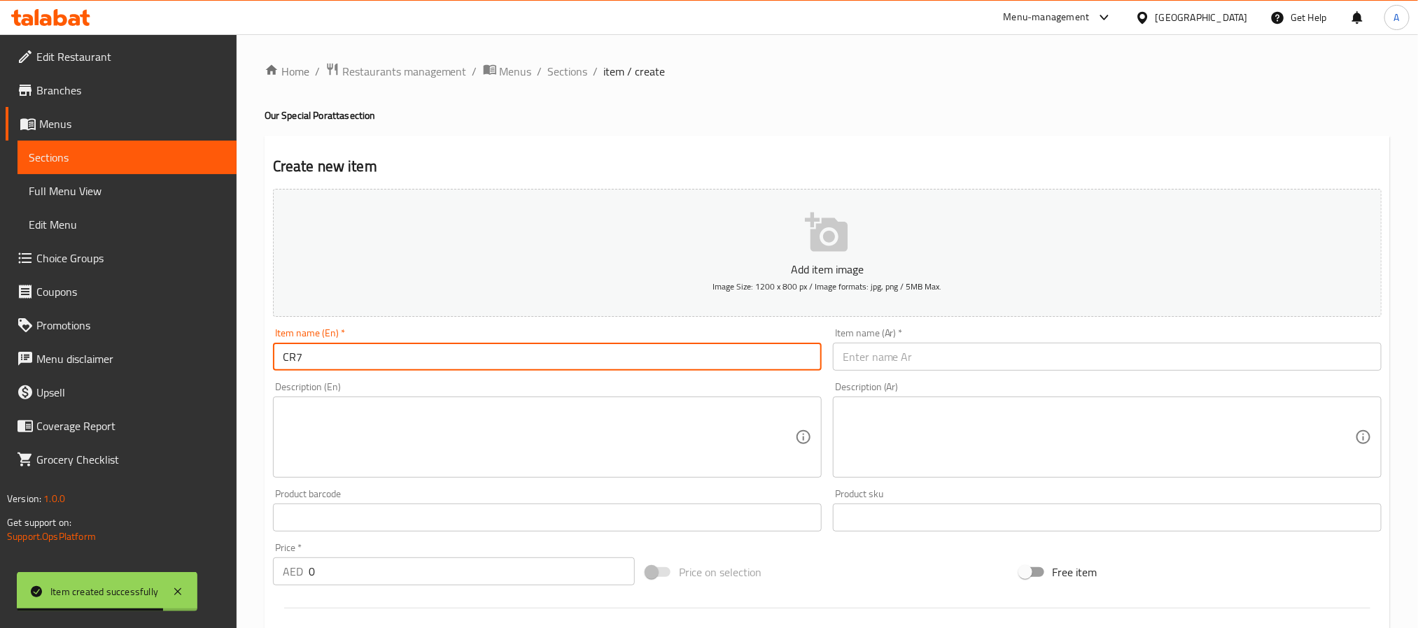
paste input "Poratta"
click at [422, 351] on input "CR7 Poratta" at bounding box center [547, 357] width 549 height 28
type input "CR7 Poratta"
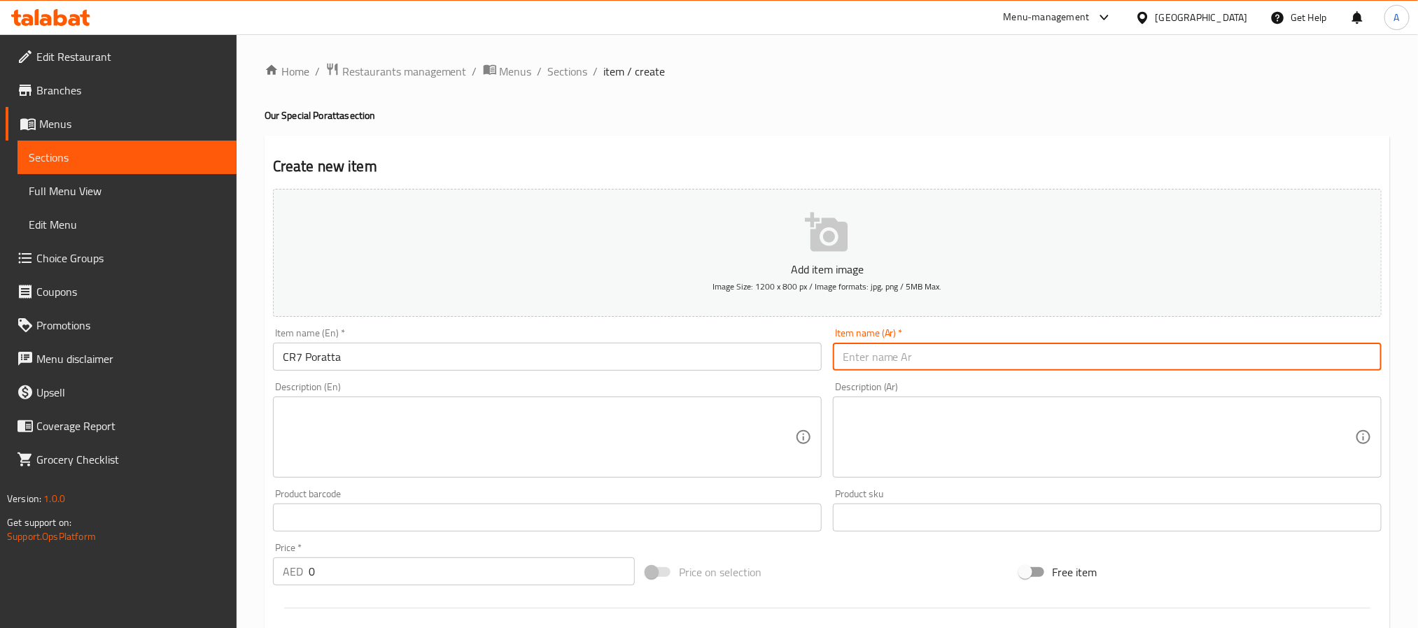
paste input "بوراتا"
click at [904, 356] on input "بوراتا" at bounding box center [1107, 357] width 549 height 28
click at [855, 363] on input "بوراتا" at bounding box center [1107, 357] width 549 height 28
click at [912, 353] on input "براتا" at bounding box center [1107, 357] width 549 height 28
type input "براتا سي أر 7"
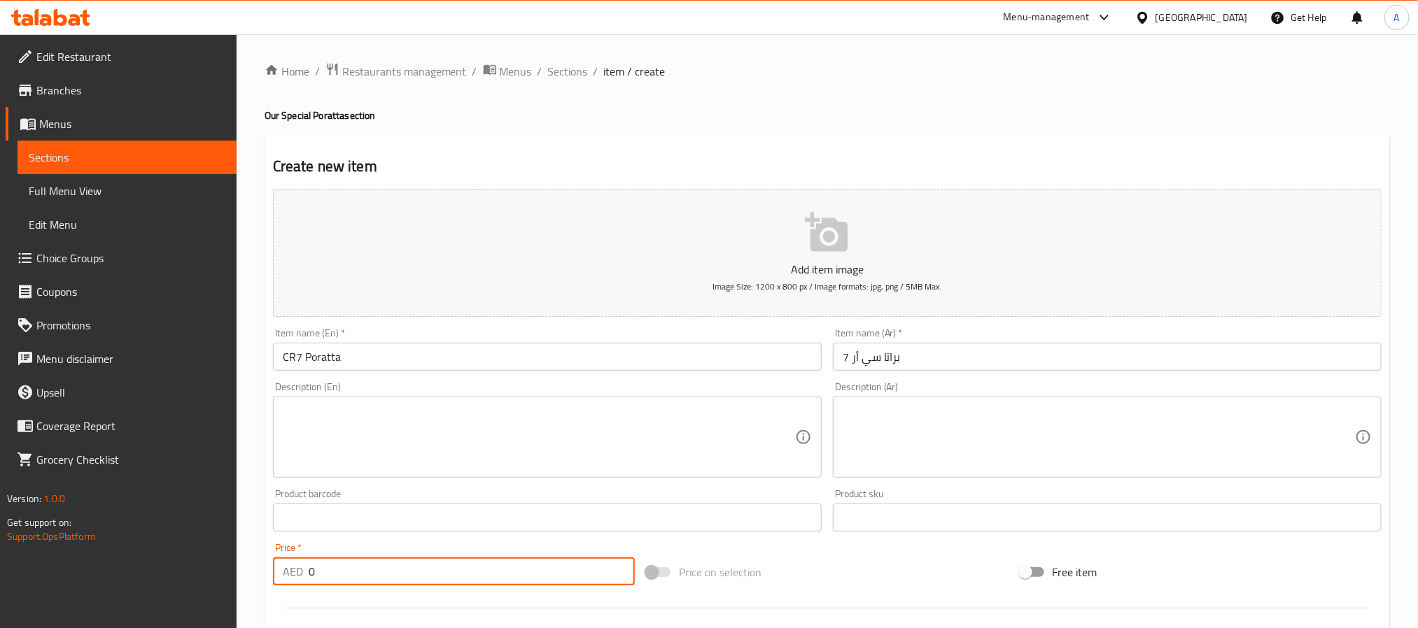
drag, startPoint x: 281, startPoint y: 570, endPoint x: 236, endPoint y: 565, distance: 45.8
click at [236, 565] on div "Edit Restaurant Branches Menus Sections Full Menu View Edit Menu Choice Groups …" at bounding box center [709, 511] width 1418 height 955
type input "9.45"
click at [318, 359] on input "CR7 Poratta" at bounding box center [547, 357] width 549 height 28
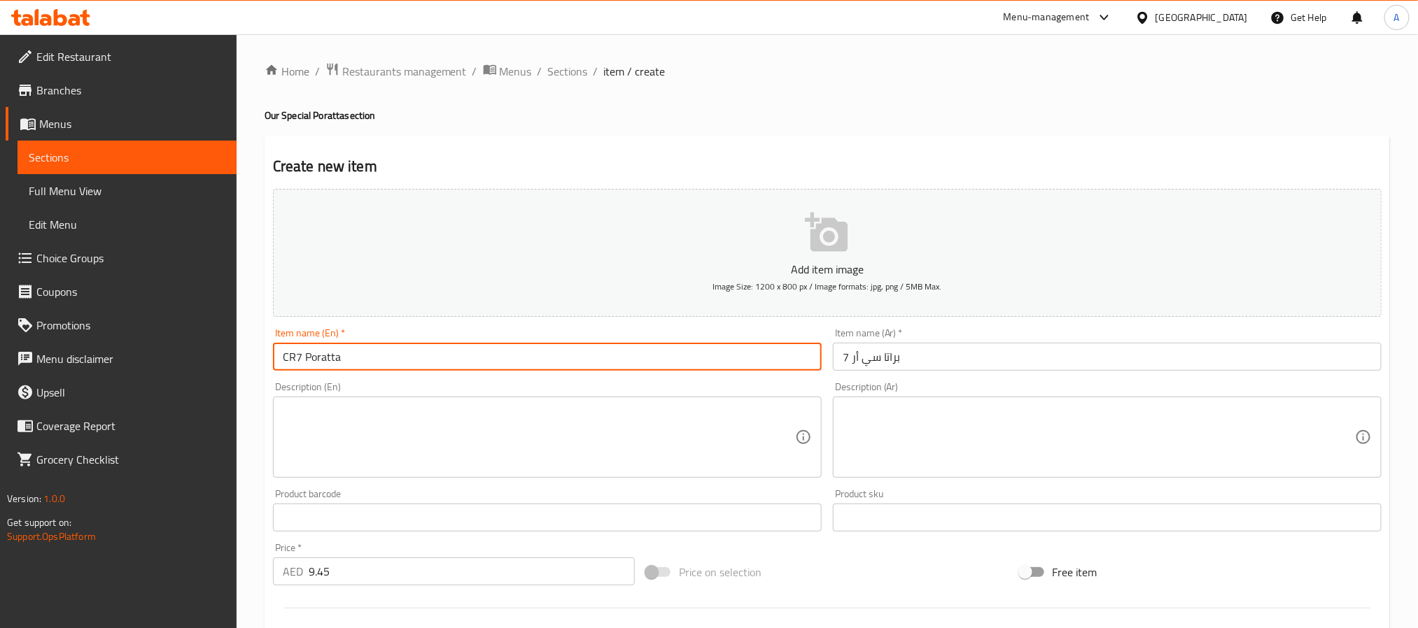
click at [318, 359] on input "CR7 Poratta" at bounding box center [547, 357] width 549 height 28
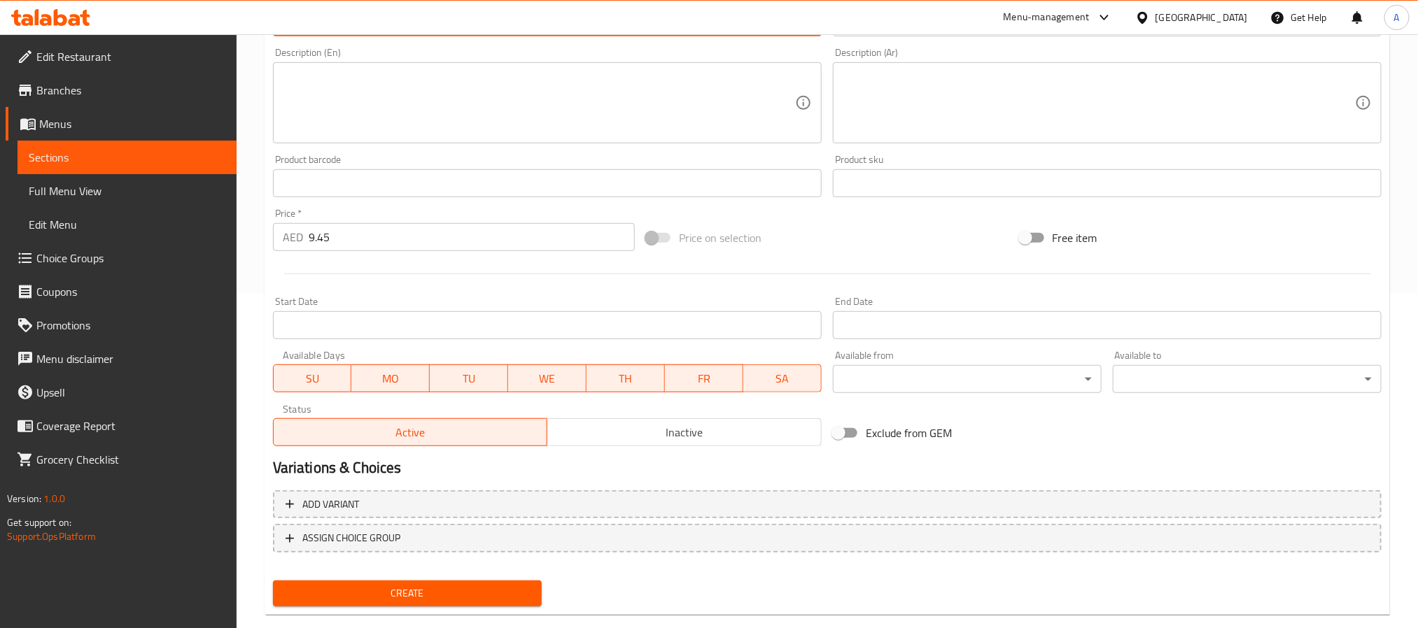
scroll to position [359, 0]
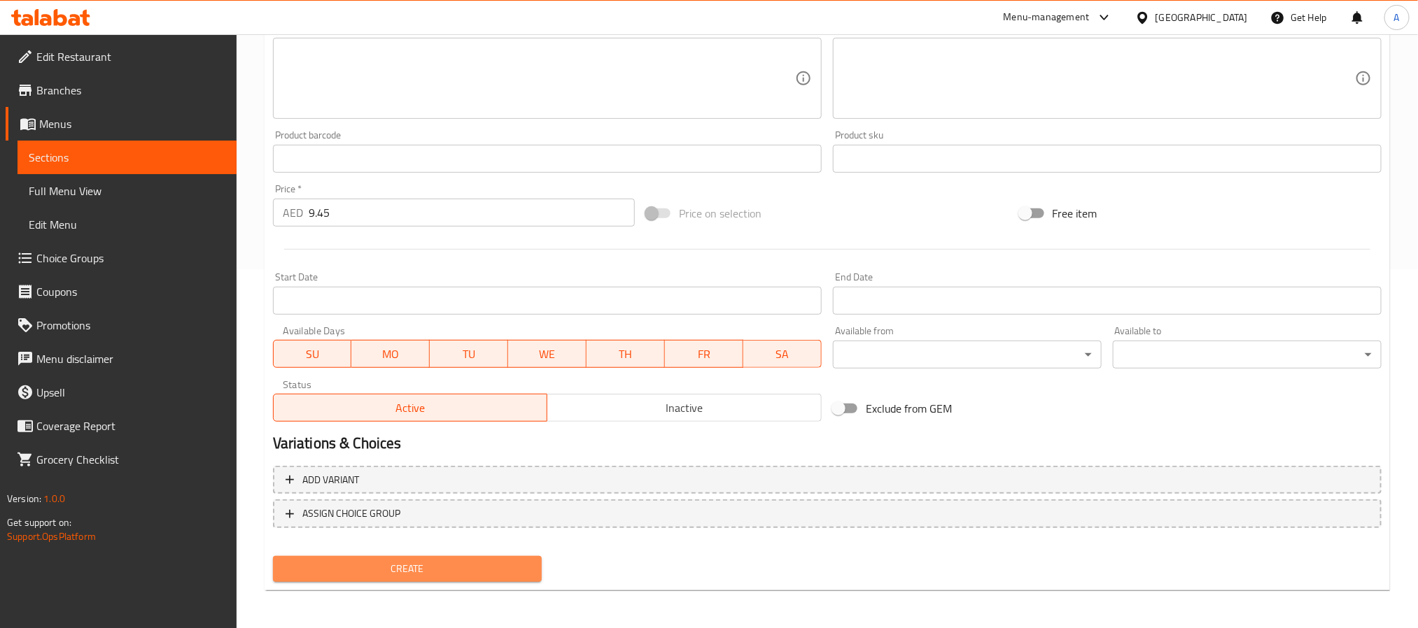
click at [439, 576] on span "Create" at bounding box center [407, 569] width 246 height 17
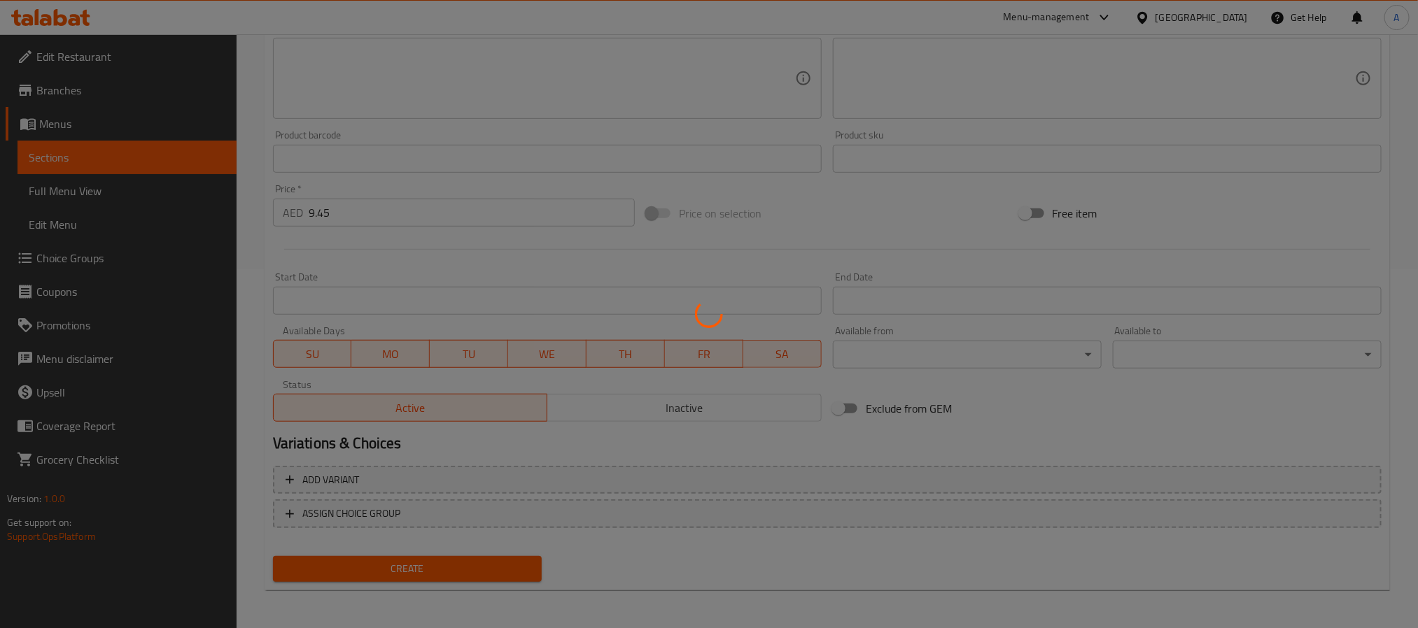
type input "0"
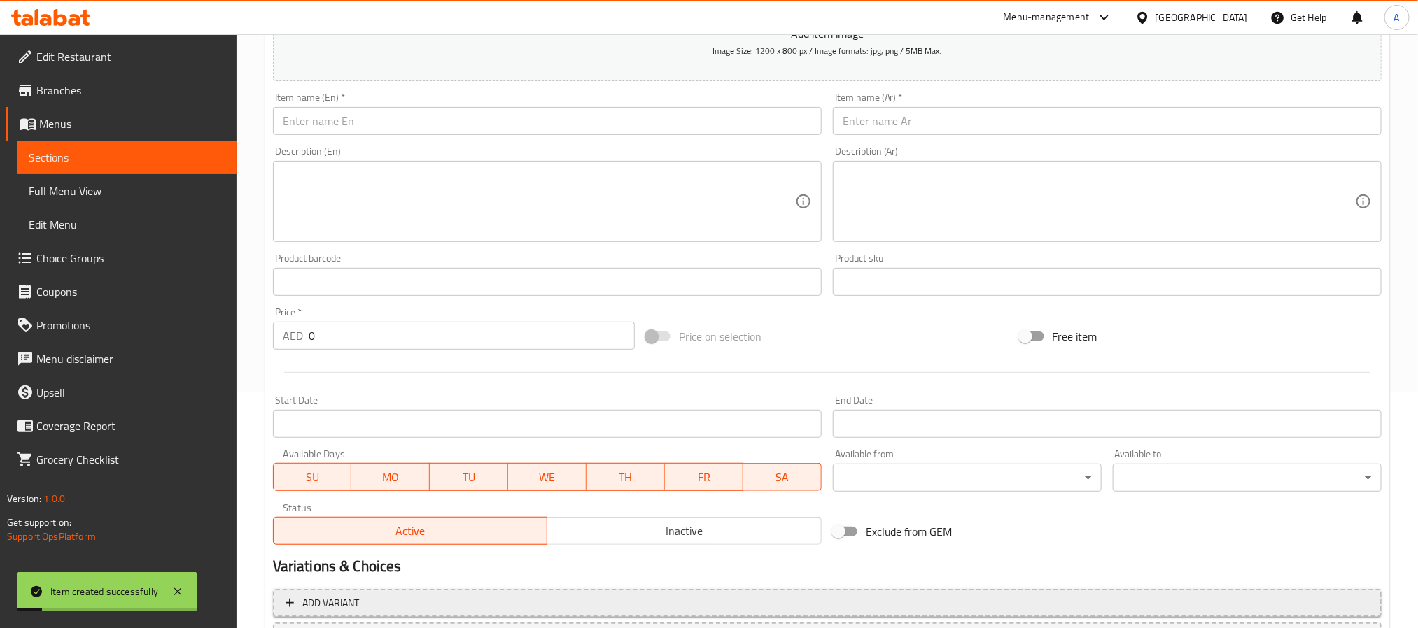
scroll to position [44, 0]
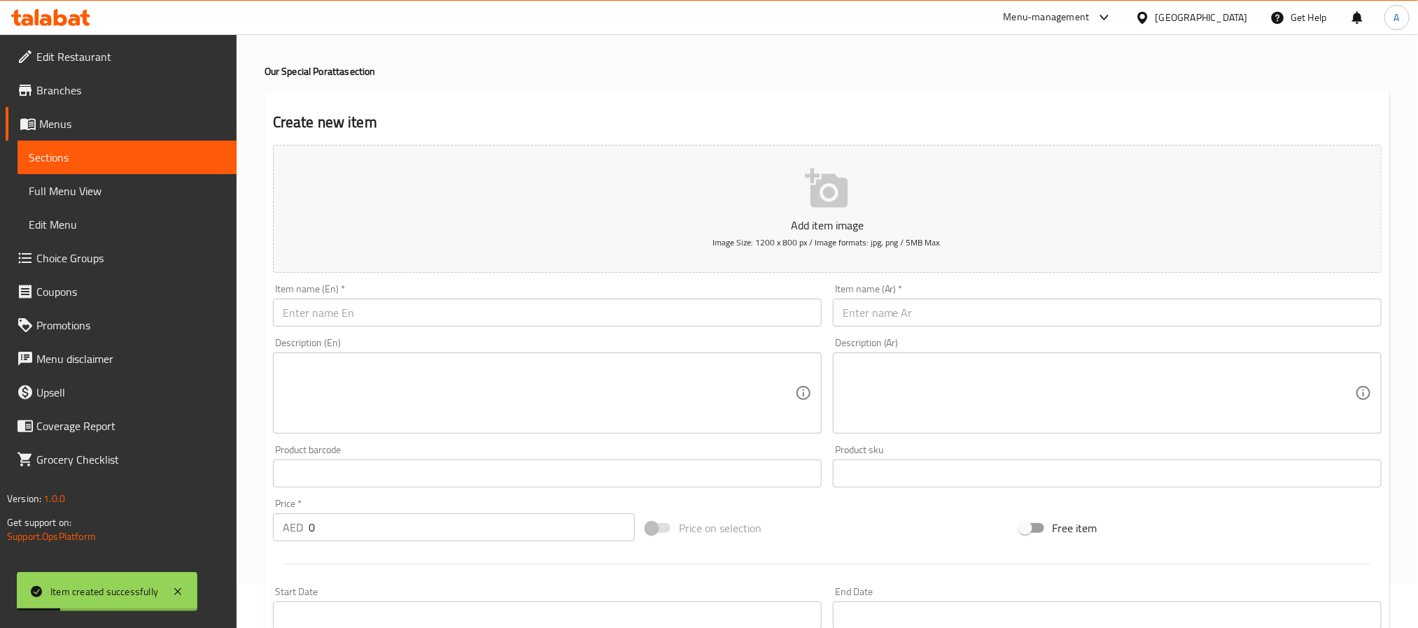
click at [316, 319] on input "text" at bounding box center [547, 313] width 549 height 28
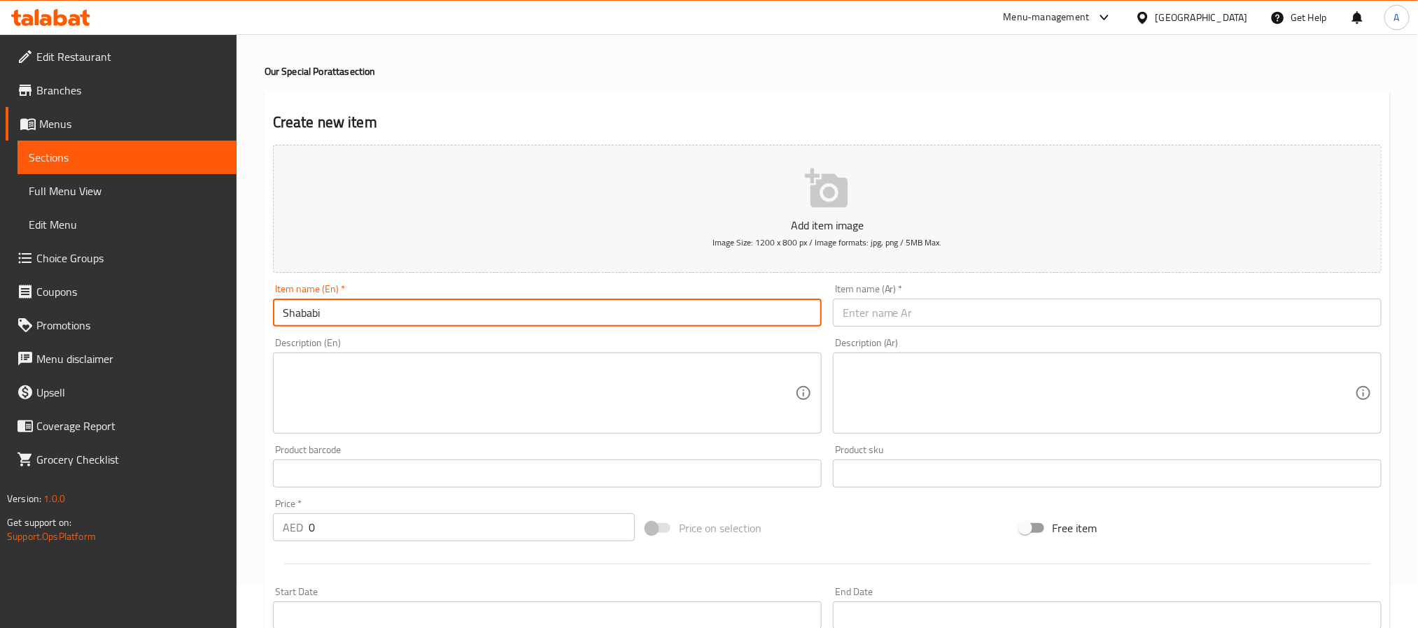
paste input "Poratta"
type input "Shababi Poratta"
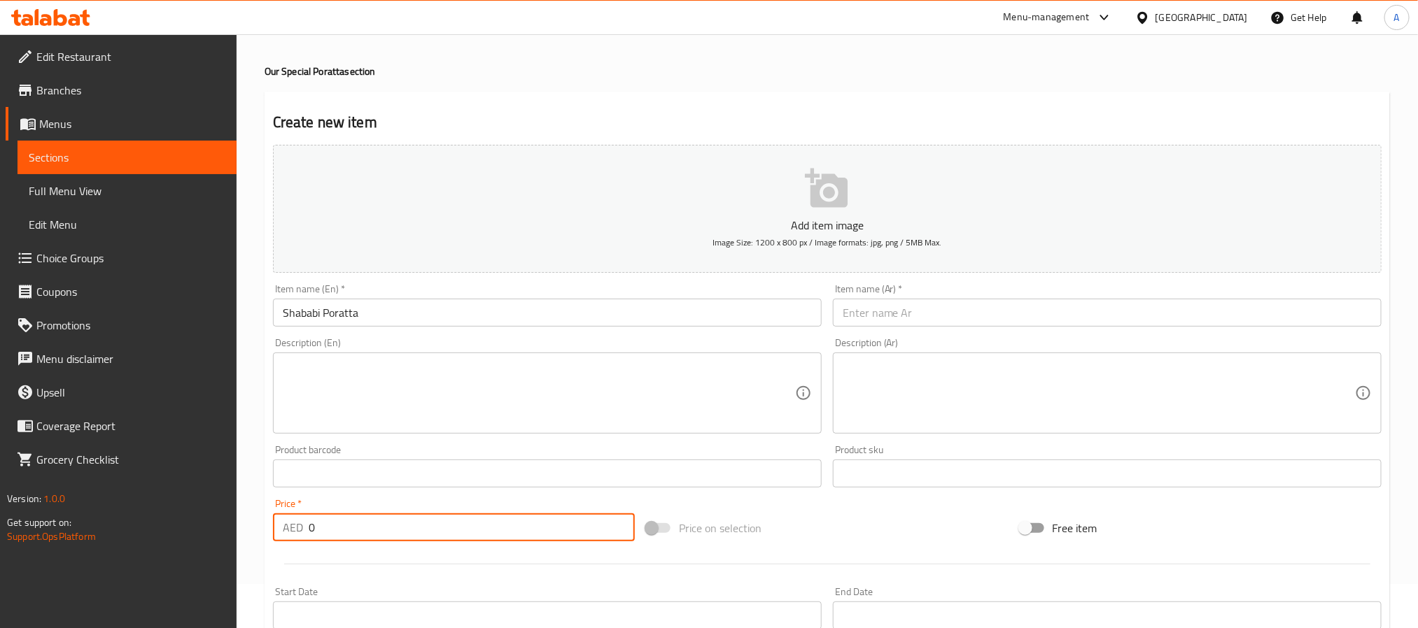
drag, startPoint x: 311, startPoint y: 528, endPoint x: 260, endPoint y: 528, distance: 51.1
click at [260, 528] on div "Home / Restaurants management / Menus / Sections / item / create Our Special Po…" at bounding box center [827, 467] width 1181 height 955
type input "8.1"
click at [346, 309] on input "Shababi Poratta" at bounding box center [547, 313] width 549 height 28
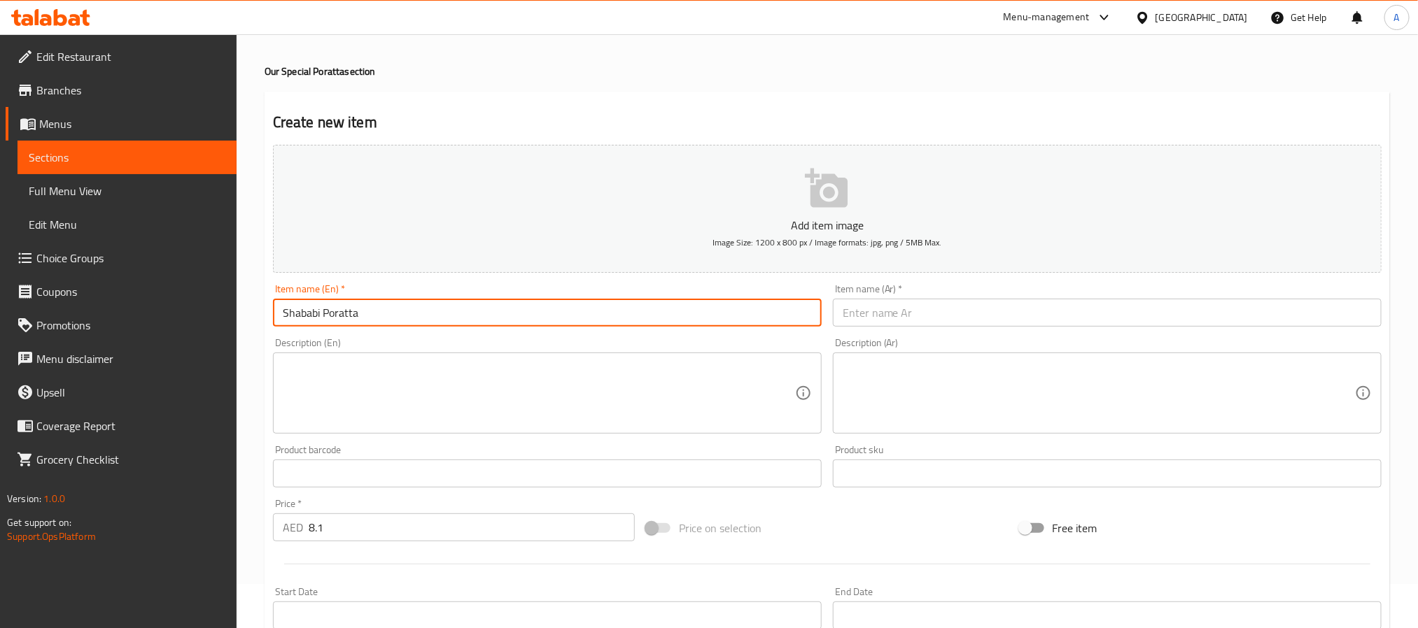
click at [346, 309] on input "Shababi Poratta" at bounding box center [547, 313] width 549 height 28
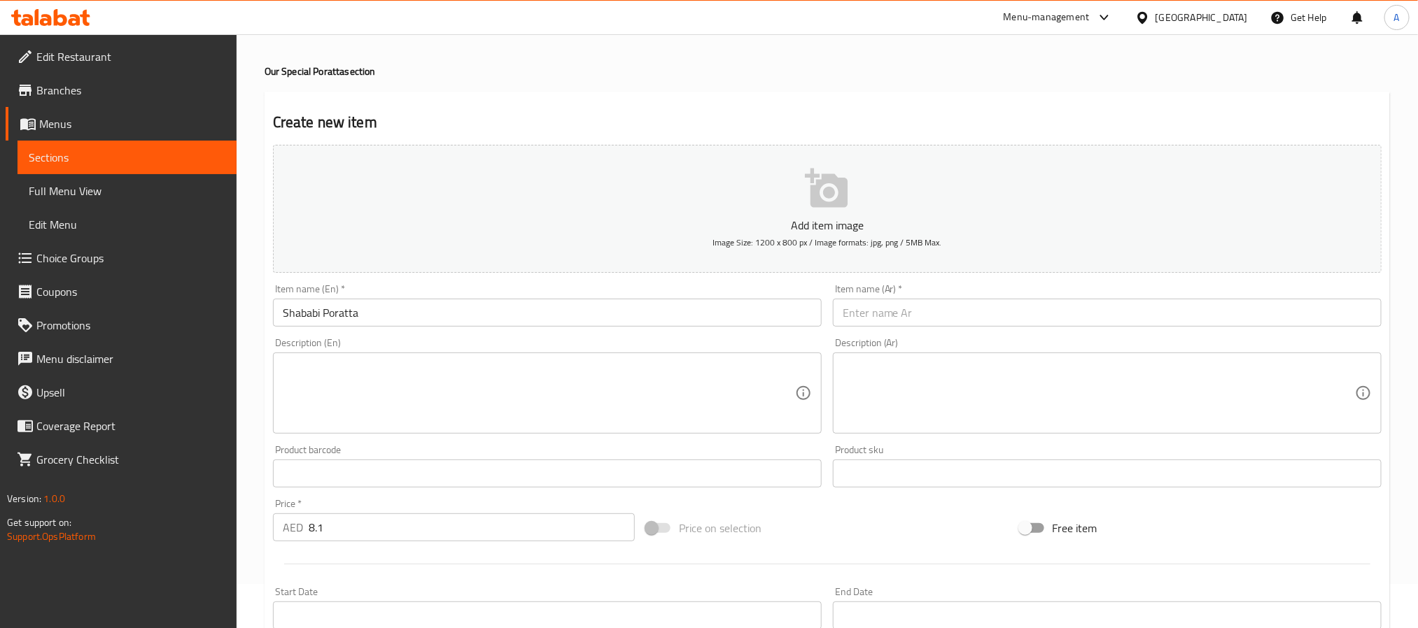
paste input "شبابي بوراتا"
click at [927, 307] on input "text" at bounding box center [1107, 313] width 549 height 28
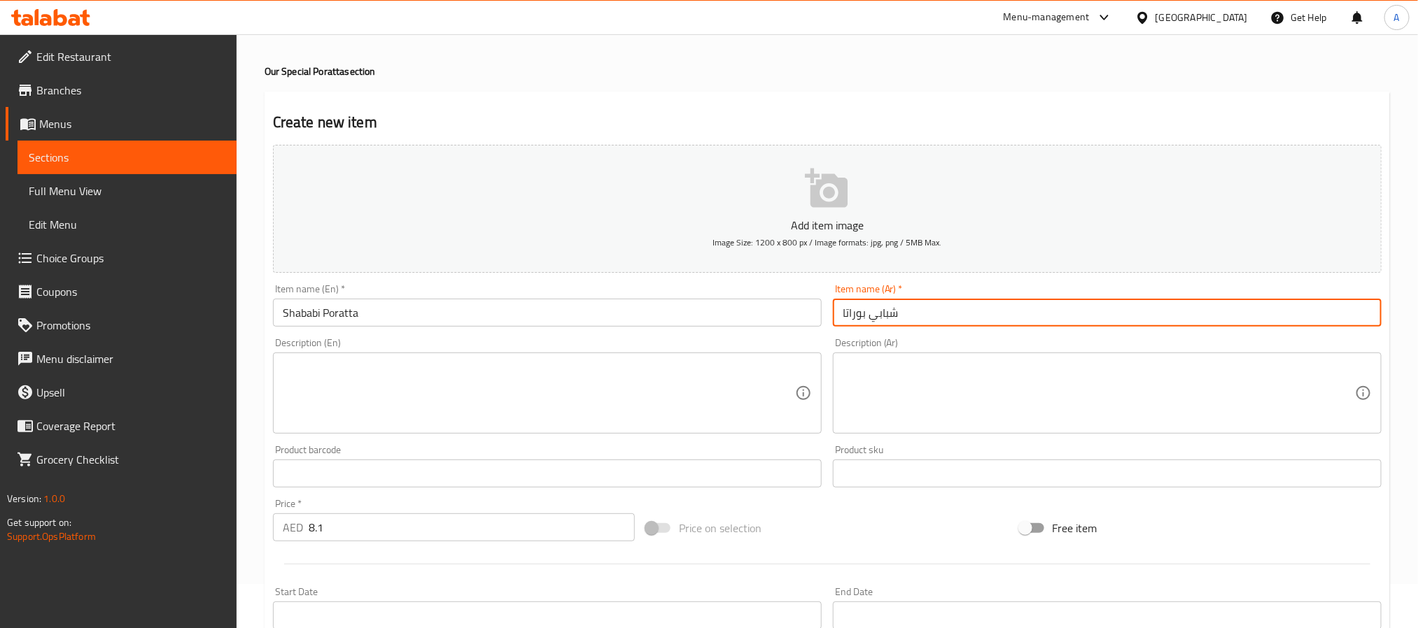
click at [861, 320] on input "شبابي بوراتا" at bounding box center [1107, 313] width 549 height 28
click at [852, 311] on input "شبابي براتا" at bounding box center [1107, 313] width 549 height 28
click at [845, 315] on input "شبابي" at bounding box center [1107, 313] width 549 height 28
paste input "براتا"
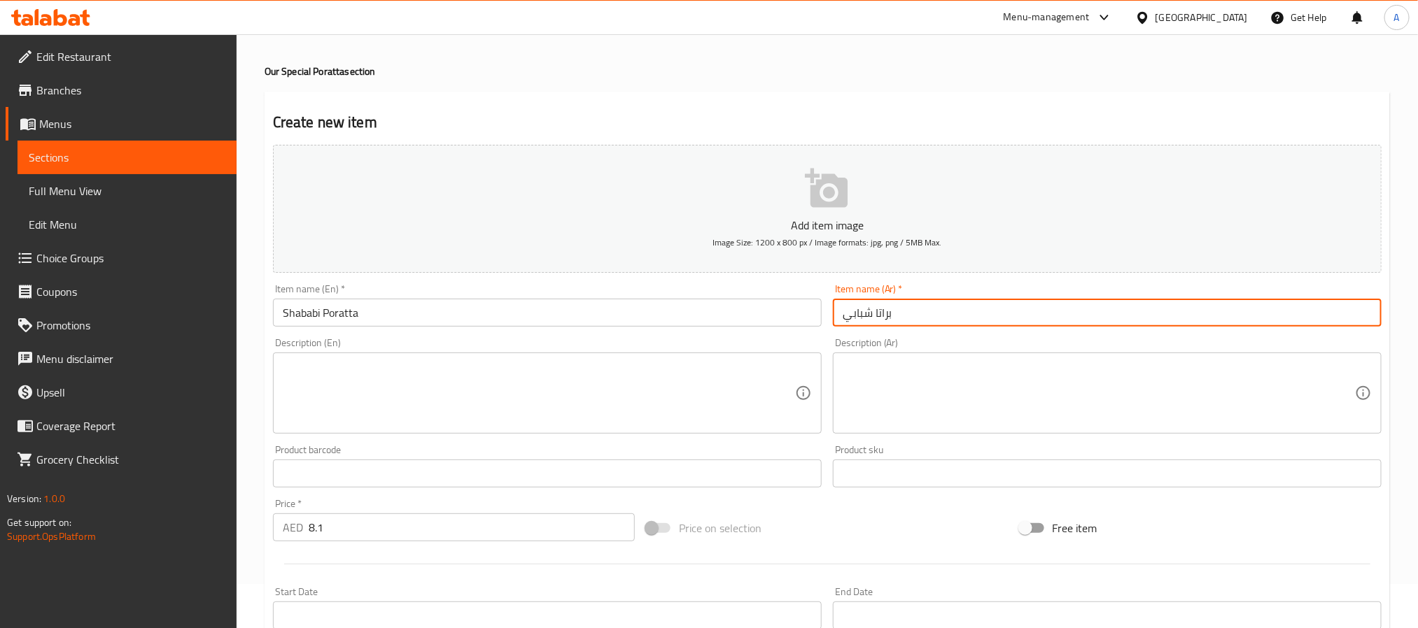
scroll to position [0, 0]
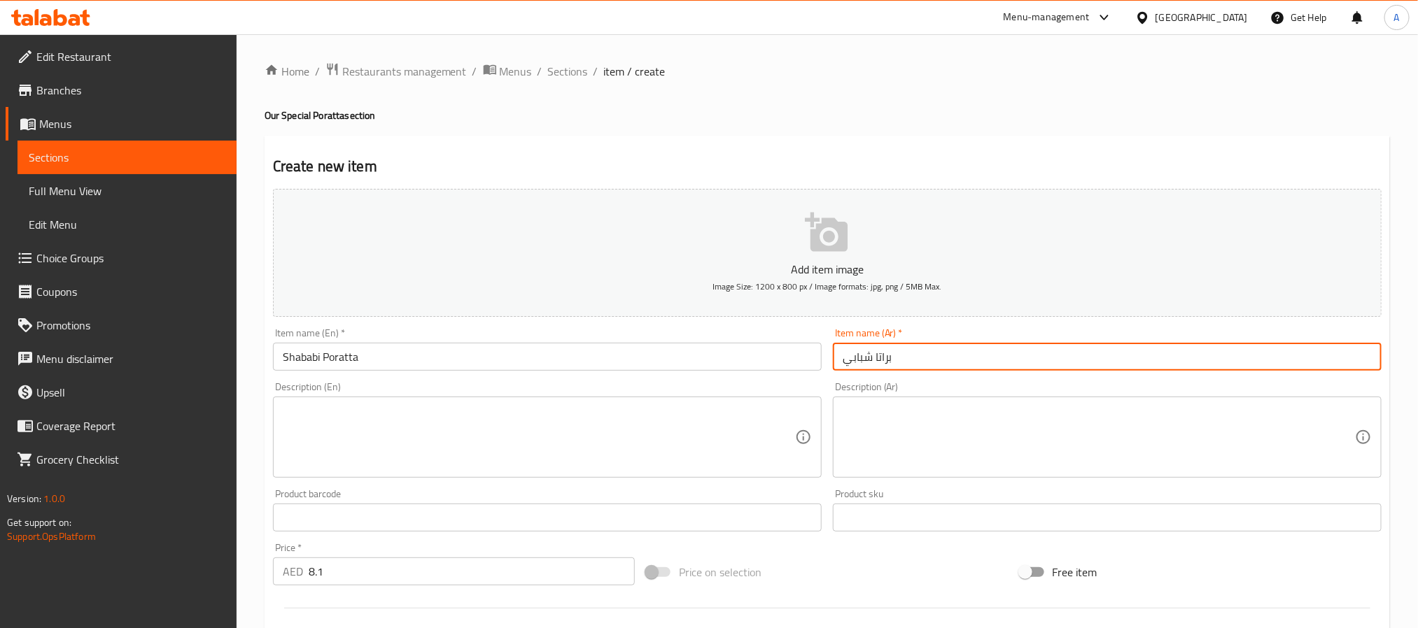
type input "براتا شبابي"
click at [335, 359] on input "Shababi Poratta" at bounding box center [547, 357] width 549 height 28
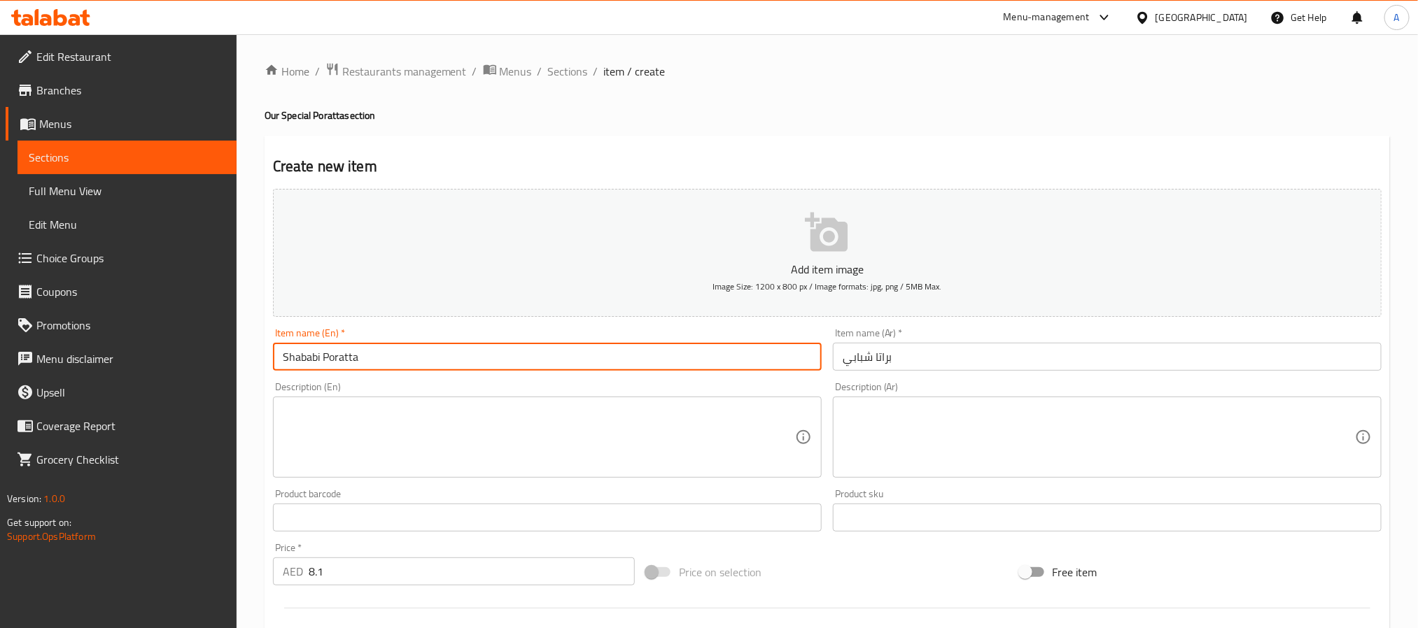
click at [335, 359] on input "Shababi Poratta" at bounding box center [547, 357] width 549 height 28
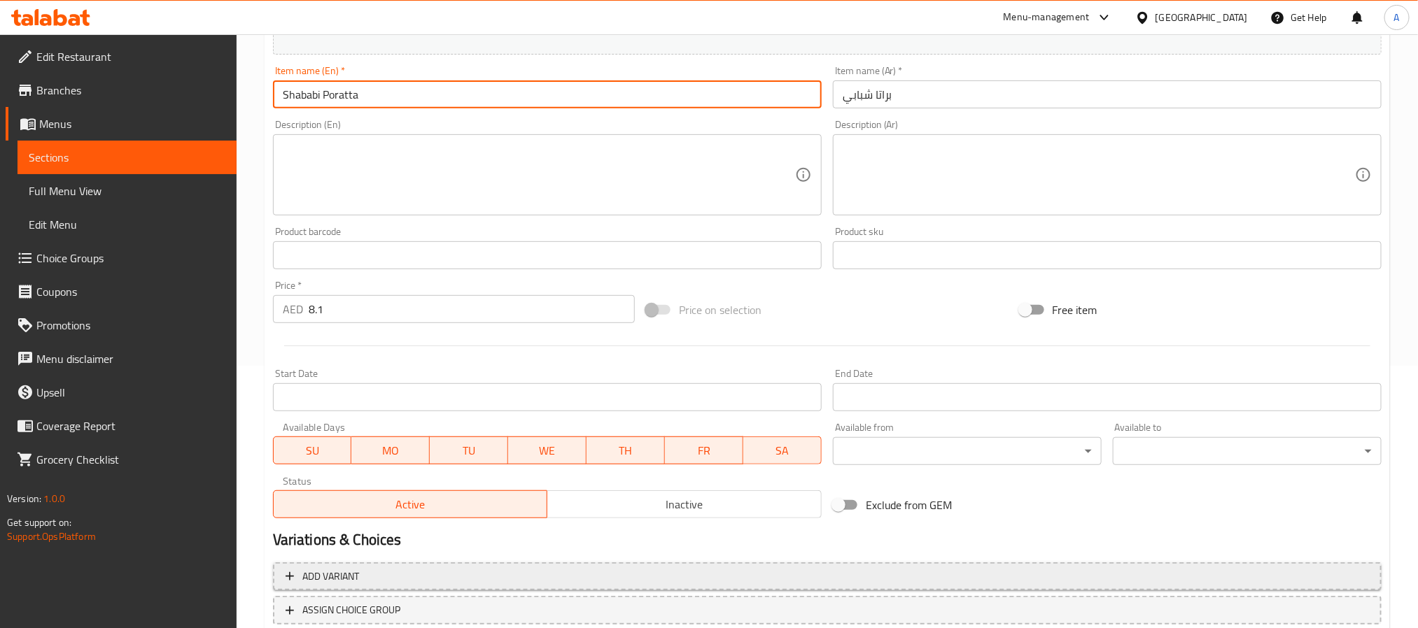
scroll to position [315, 0]
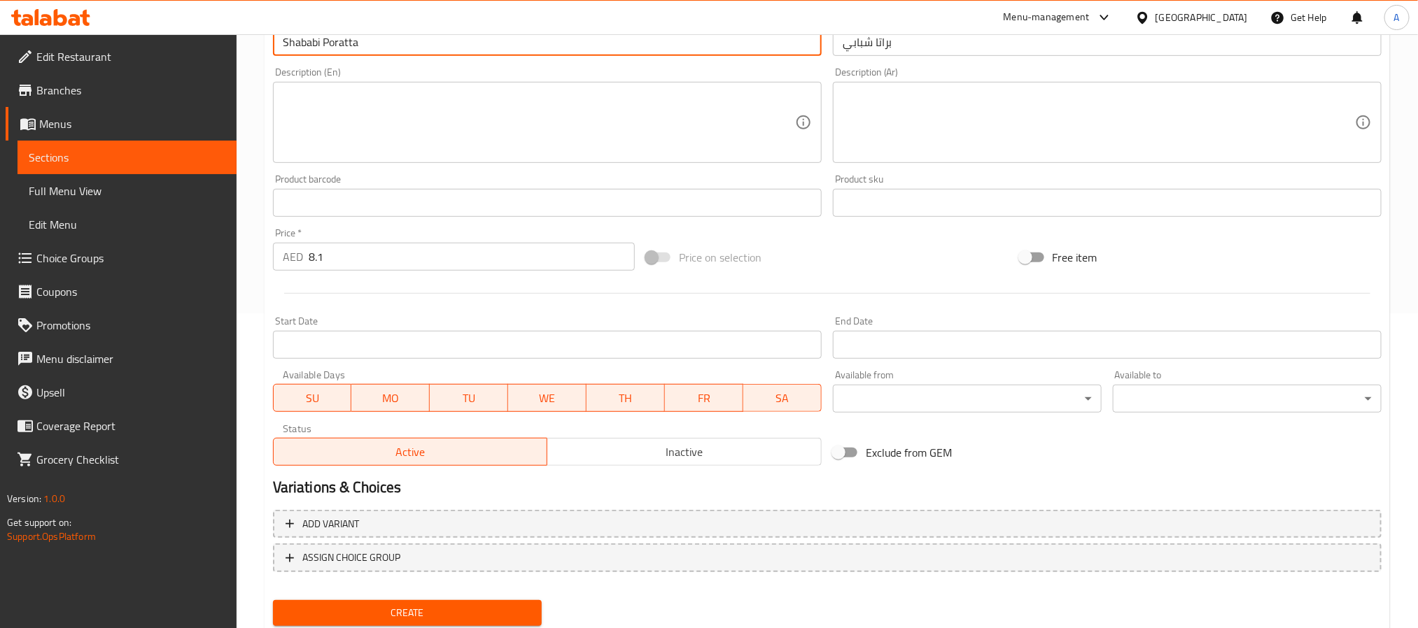
click at [456, 603] on button "Create" at bounding box center [407, 613] width 269 height 26
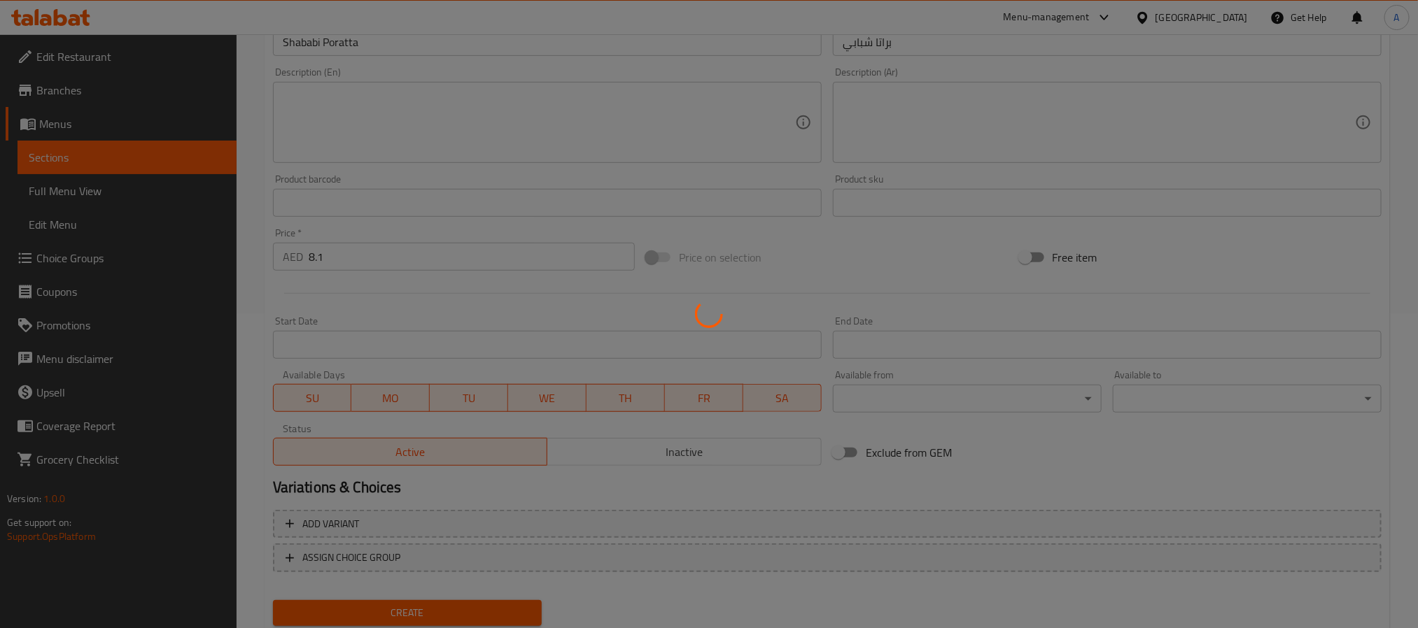
type input "0"
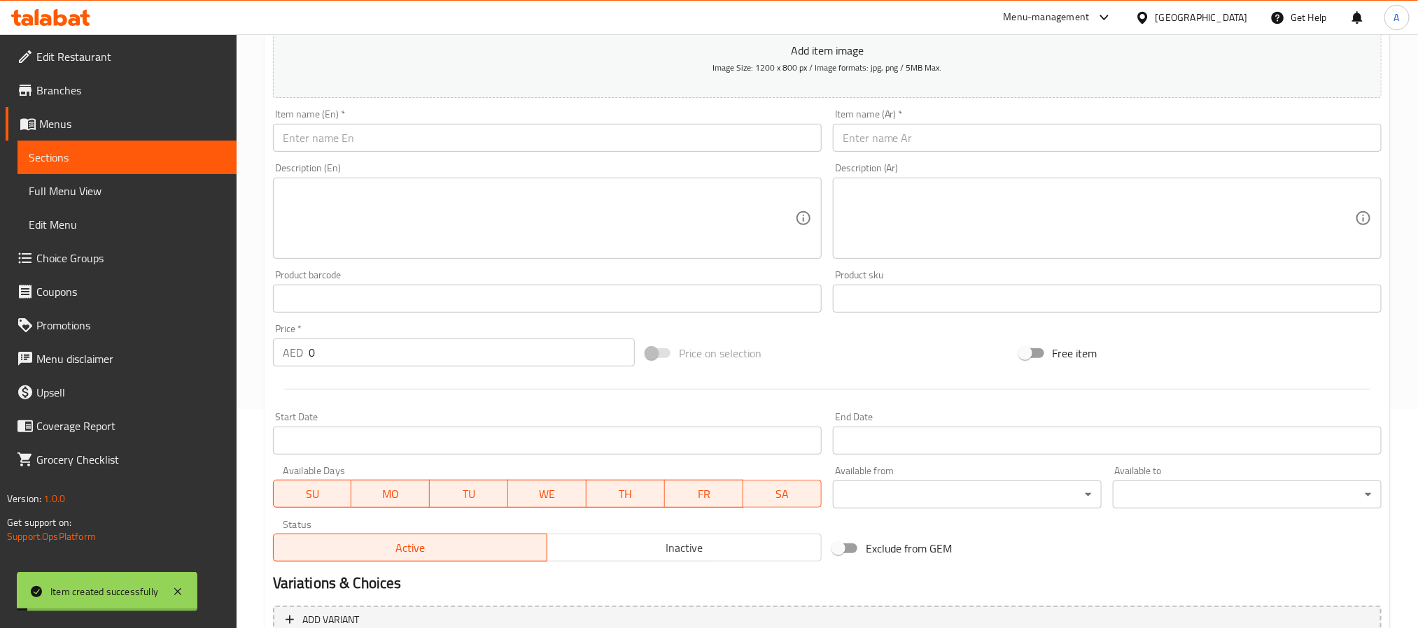
scroll to position [105, 0]
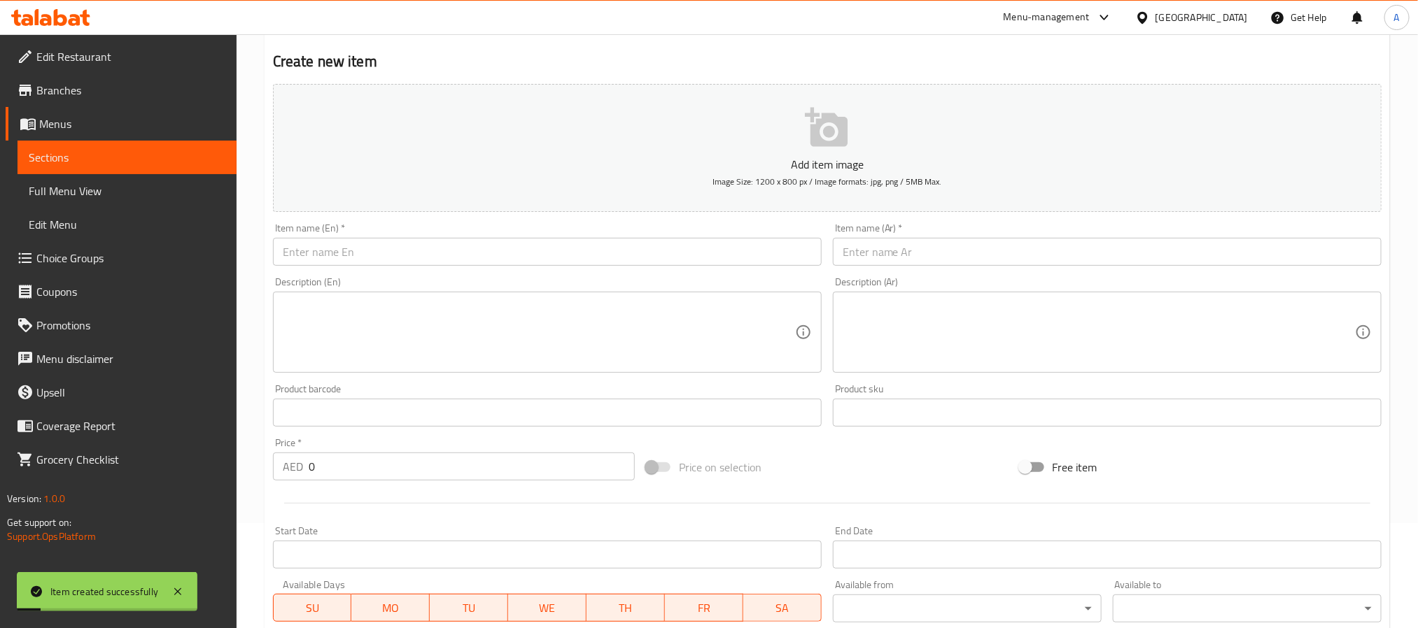
click at [379, 248] on input "text" at bounding box center [547, 252] width 549 height 28
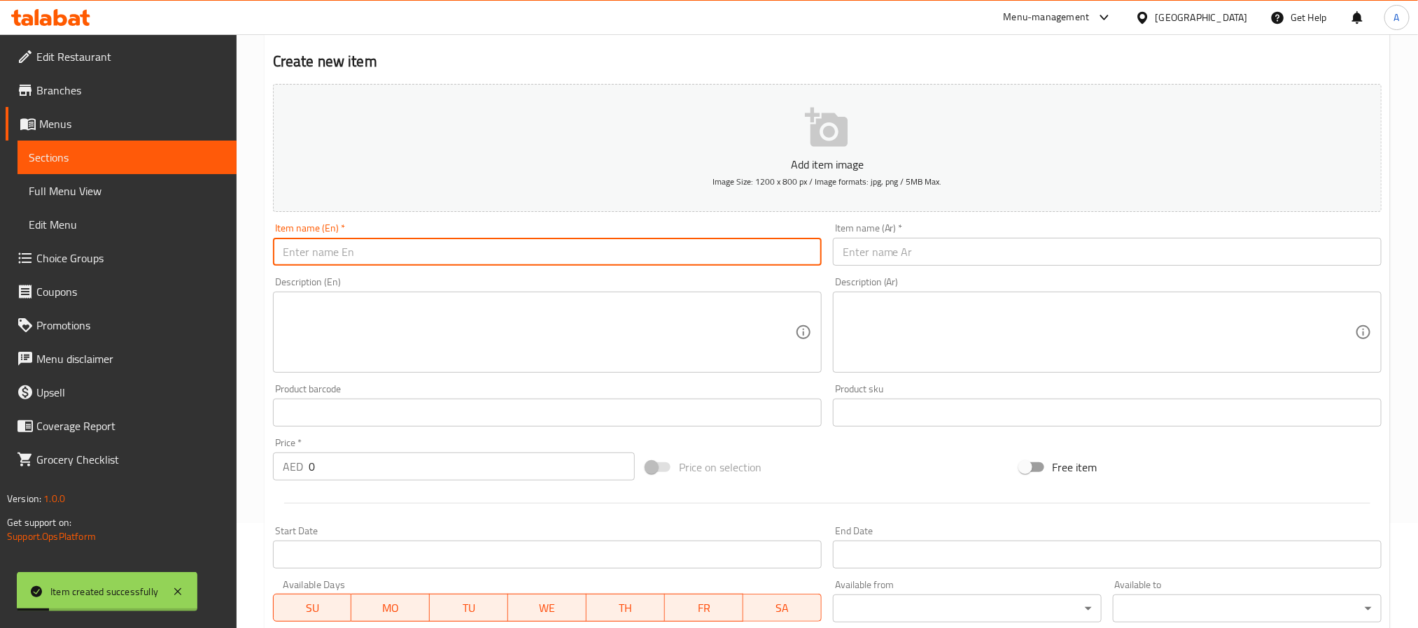
paste input "براتا"
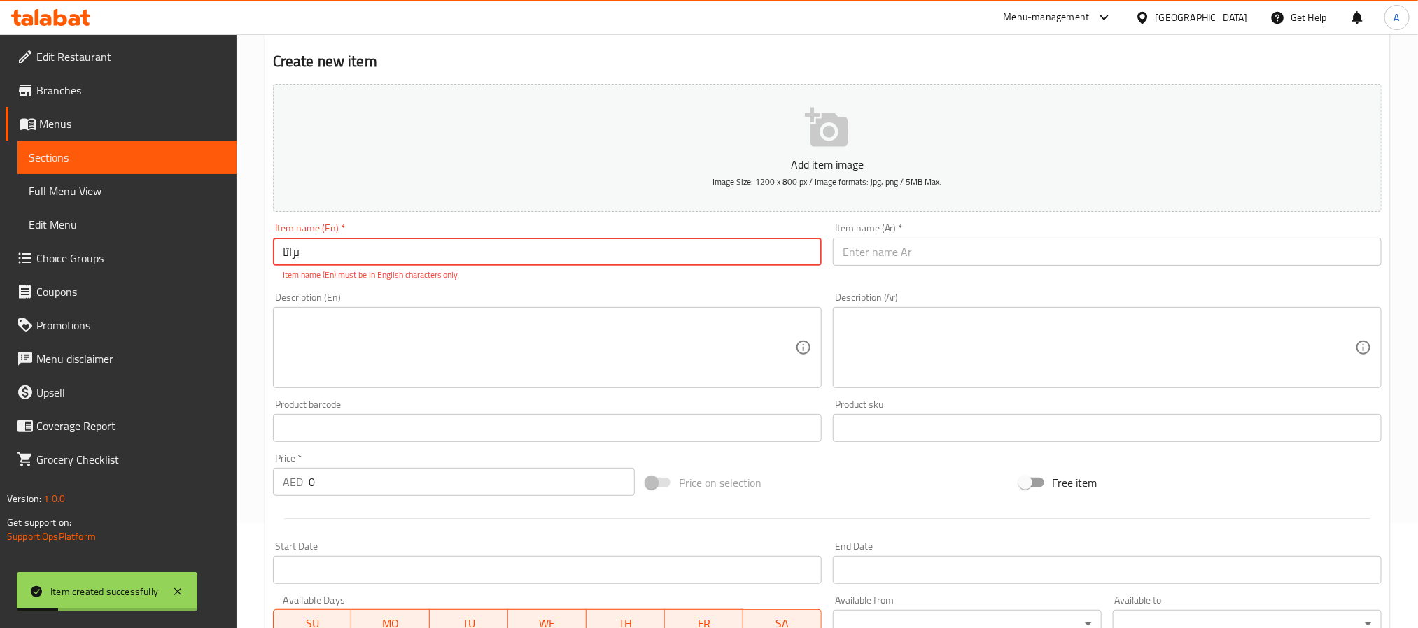
click at [379, 248] on input "براتا" at bounding box center [547, 252] width 549 height 28
type input "براتا"
click at [930, 236] on div "Item name (Ar)   * Item name (Ar) *" at bounding box center [1107, 244] width 549 height 43
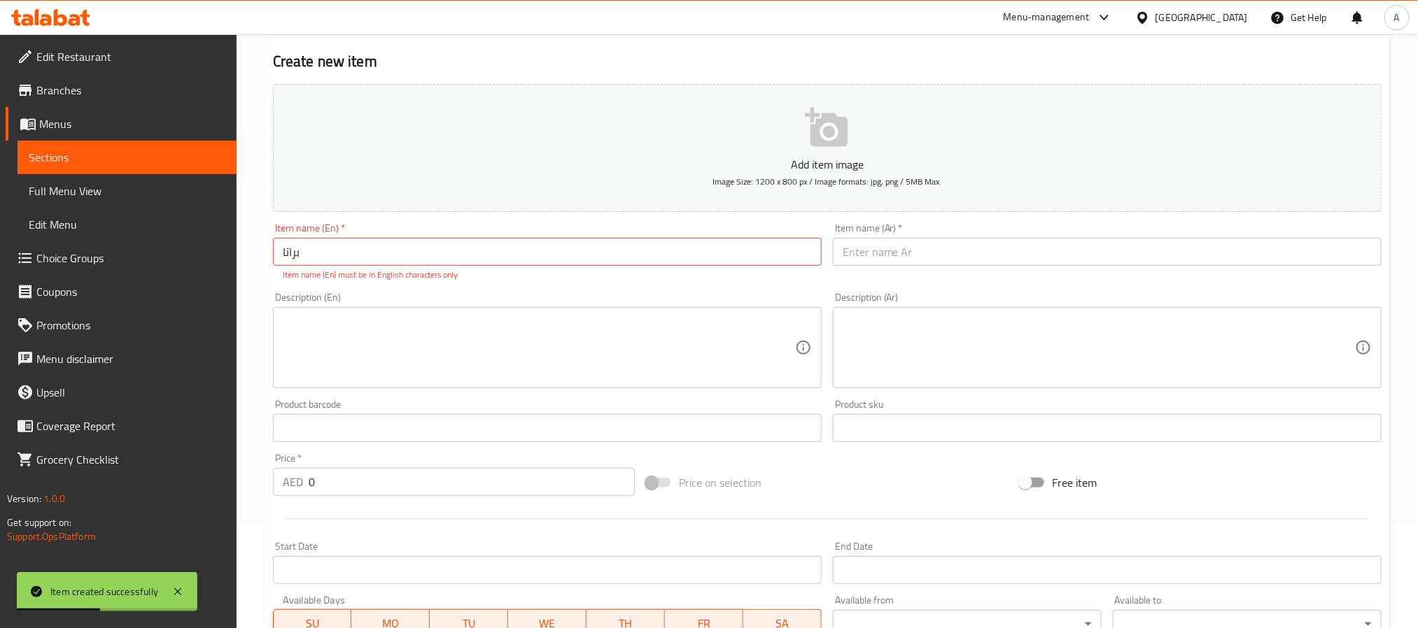
click at [909, 320] on textarea at bounding box center [1099, 348] width 512 height 66
paste textarea "براتا"
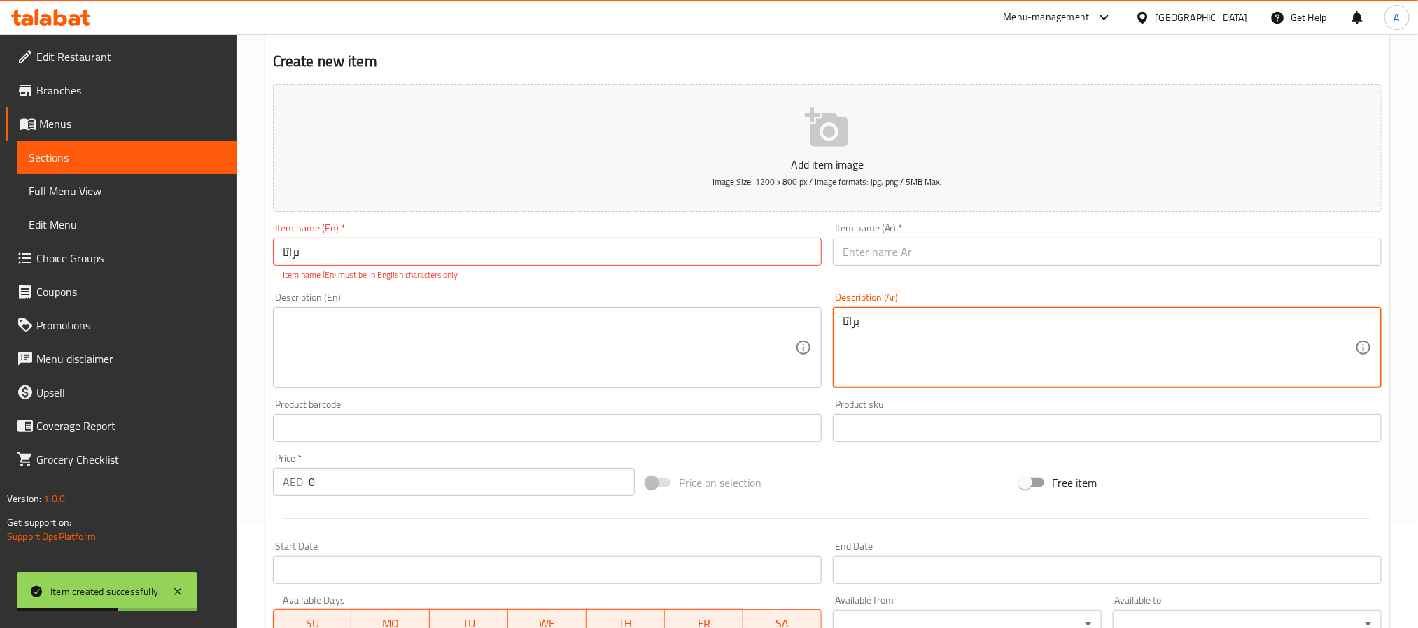
type textarea "براتا"
click at [286, 260] on input "براتا" at bounding box center [547, 252] width 549 height 28
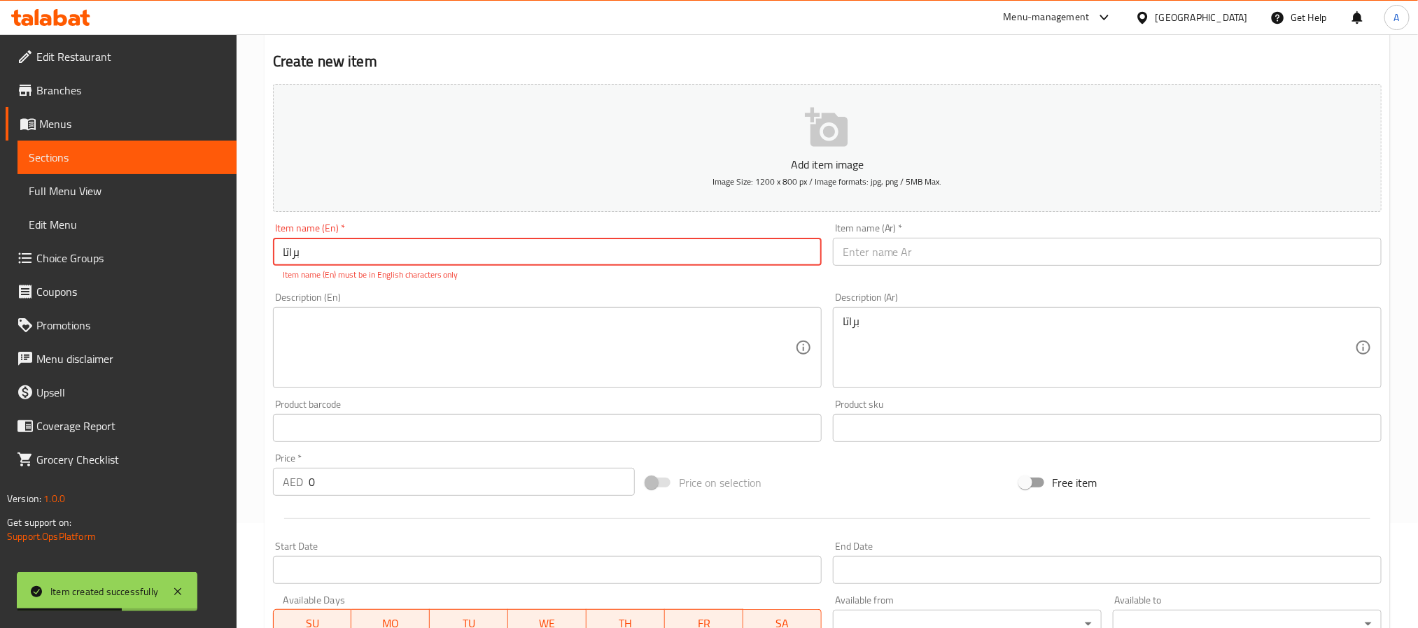
click at [286, 260] on input "براتا" at bounding box center [547, 252] width 549 height 28
click at [323, 246] on input "text" at bounding box center [547, 252] width 549 height 28
type input "s"
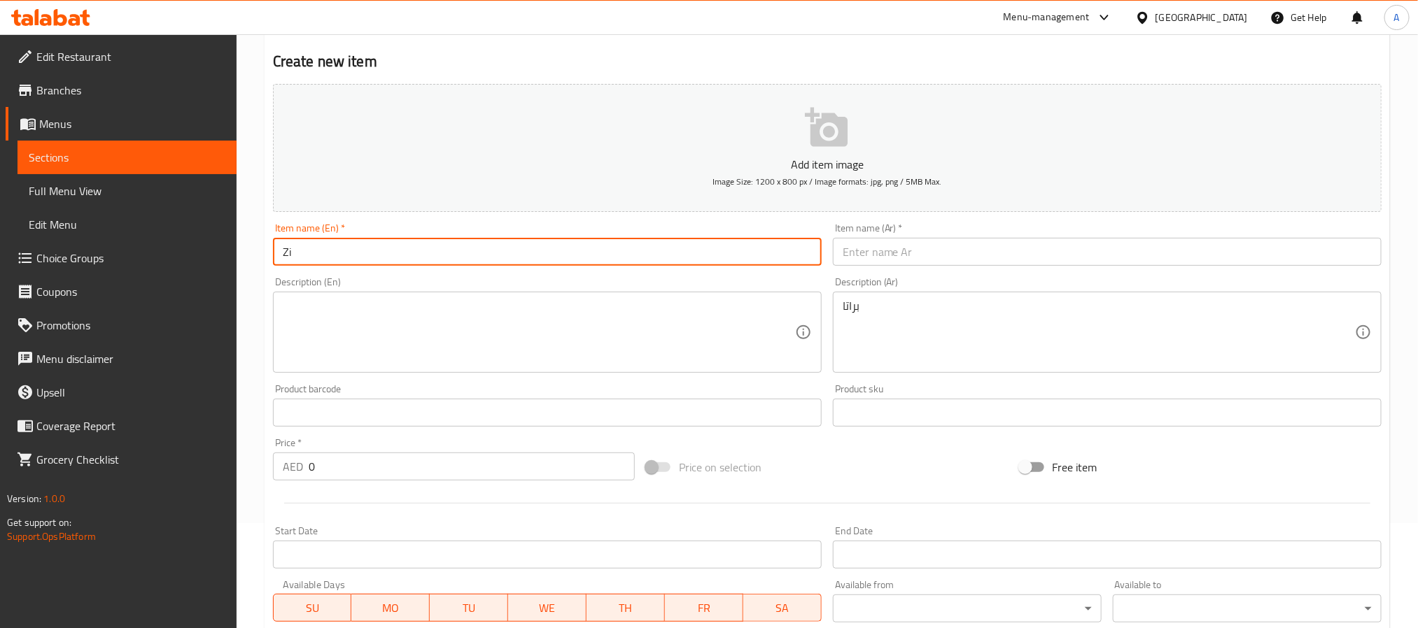
type input "Z"
click at [349, 258] on input "[PERSON_NAME] Poratta" at bounding box center [547, 252] width 549 height 28
type input "[PERSON_NAME] Poratta"
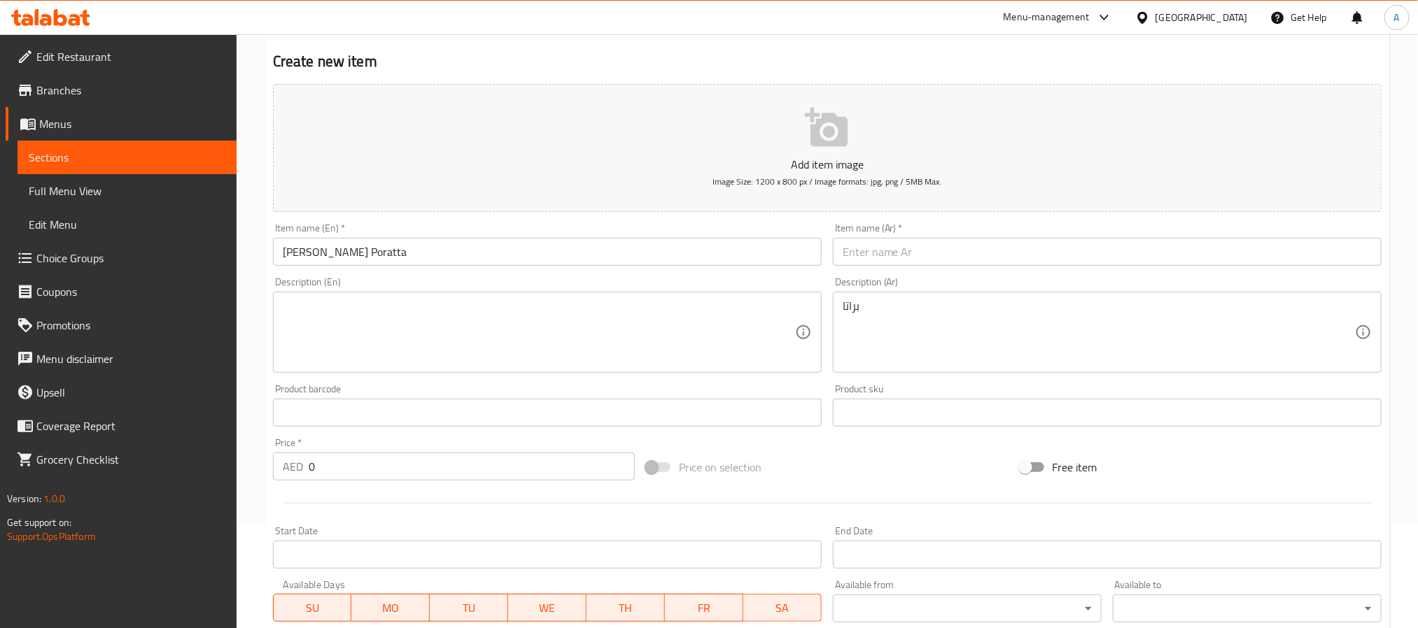
click at [943, 248] on input "text" at bounding box center [1107, 252] width 549 height 28
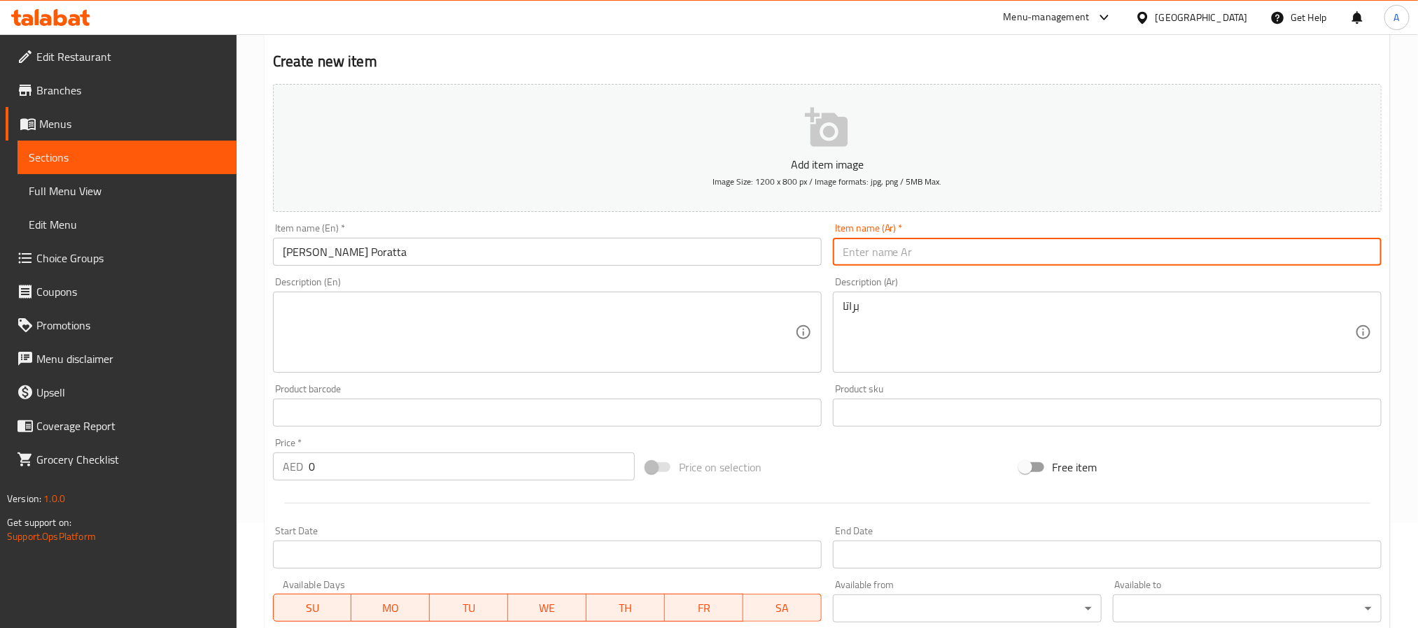
paste input "شيش طاووق بوراتا"
type input "شيش طاووق بوراتا"
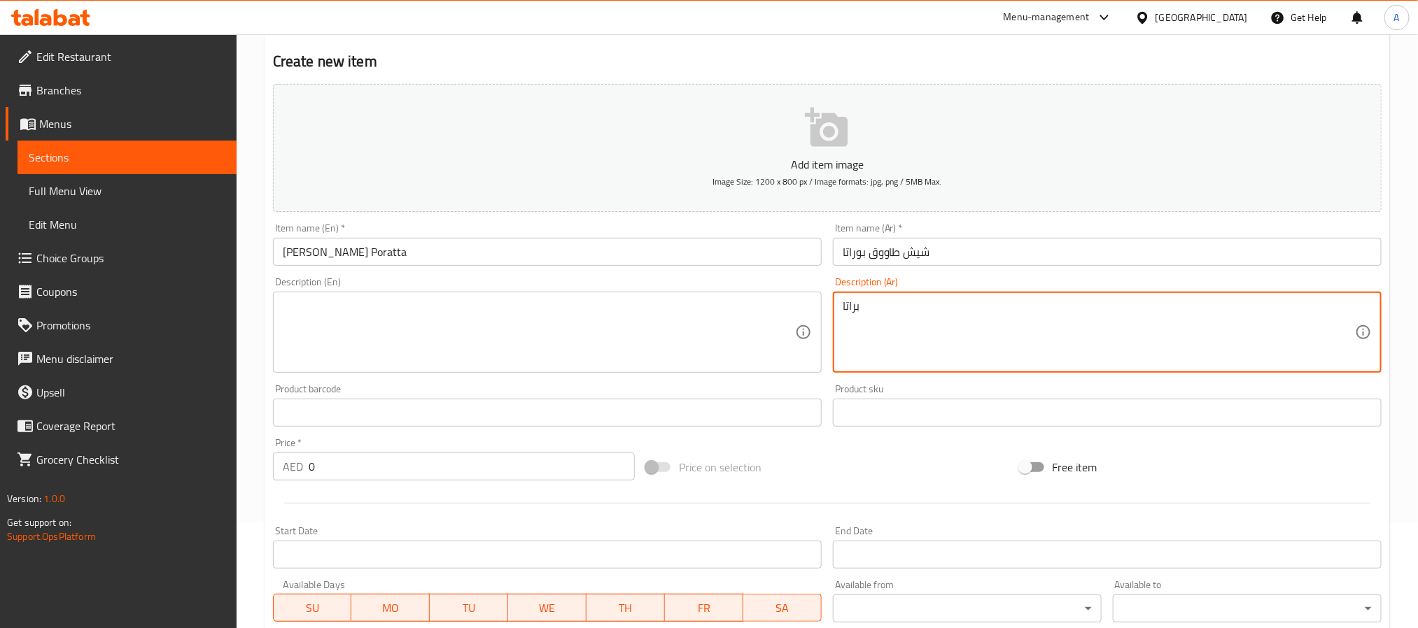
click at [853, 311] on textarea "براتا" at bounding box center [1099, 333] width 512 height 66
click at [857, 252] on input "شيش طاووق بوراتا" at bounding box center [1107, 252] width 549 height 28
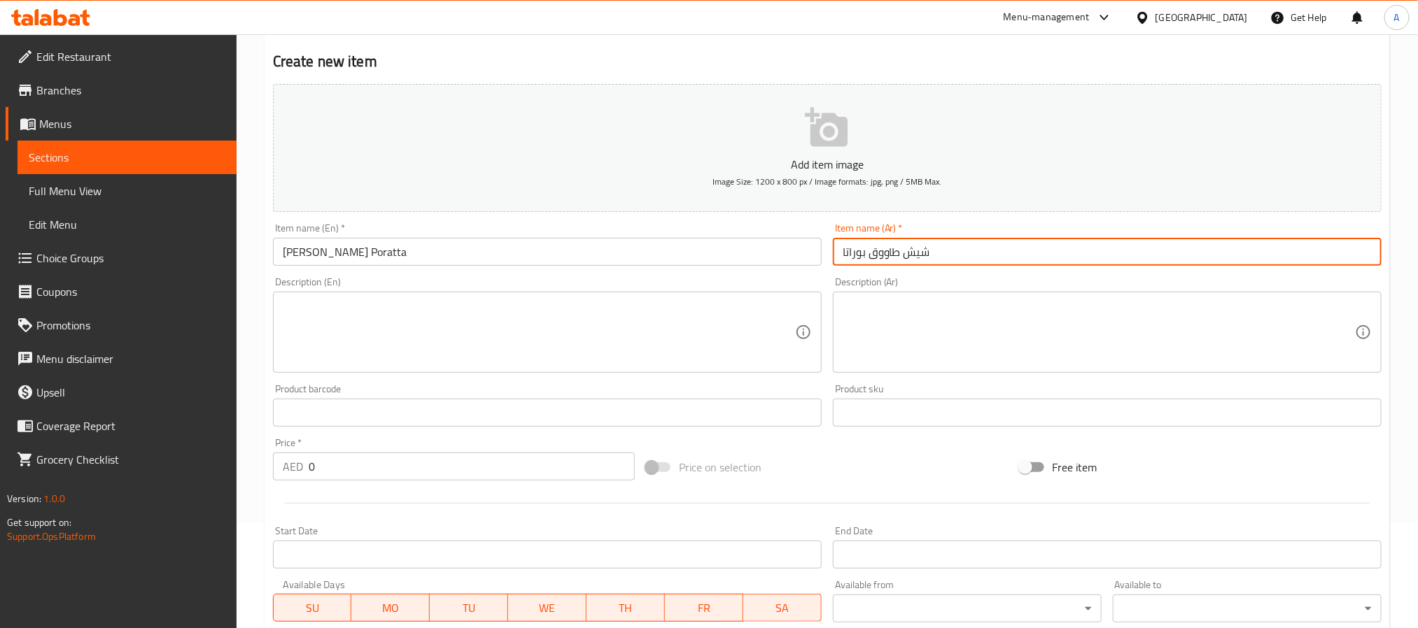
click at [857, 252] on input "شيش طاووق بوراتا" at bounding box center [1107, 252] width 549 height 28
paste input "text"
type input "[PERSON_NAME] براتا"
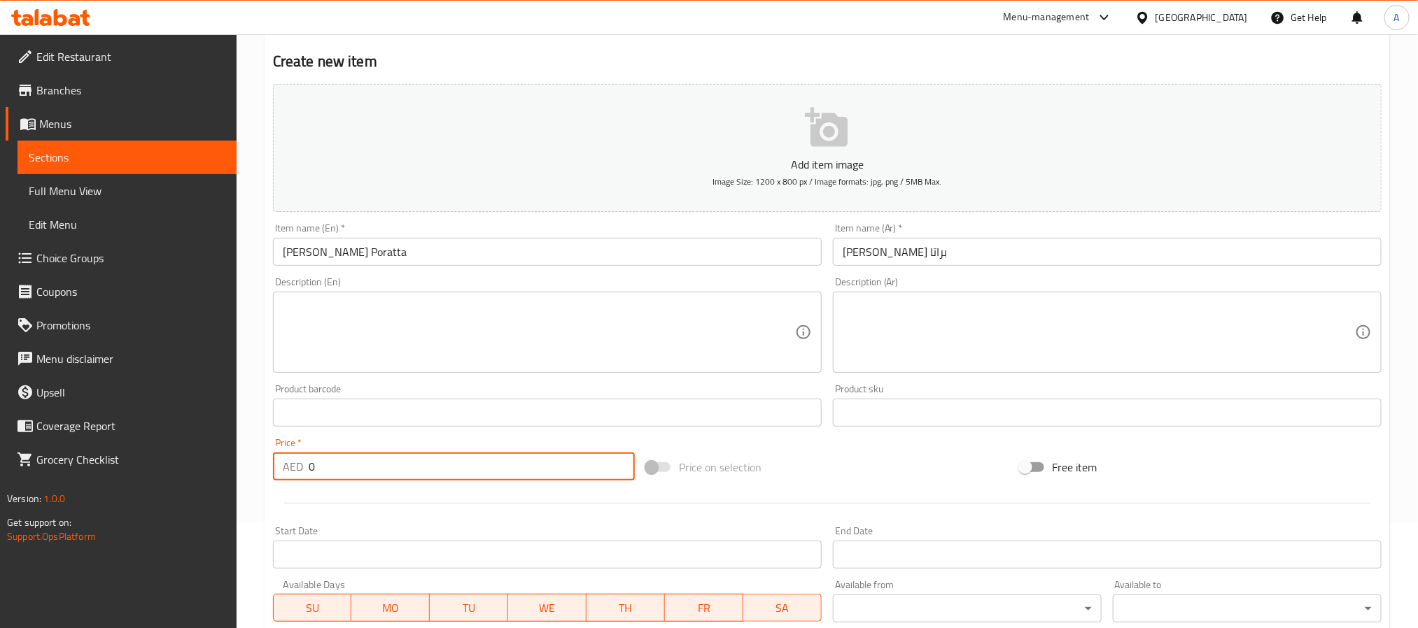
drag, startPoint x: 330, startPoint y: 472, endPoint x: 232, endPoint y: 463, distance: 98.5
click at [232, 463] on div "Edit Restaurant Branches Menus Sections Full Menu View Edit Menu Choice Groups …" at bounding box center [709, 406] width 1418 height 955
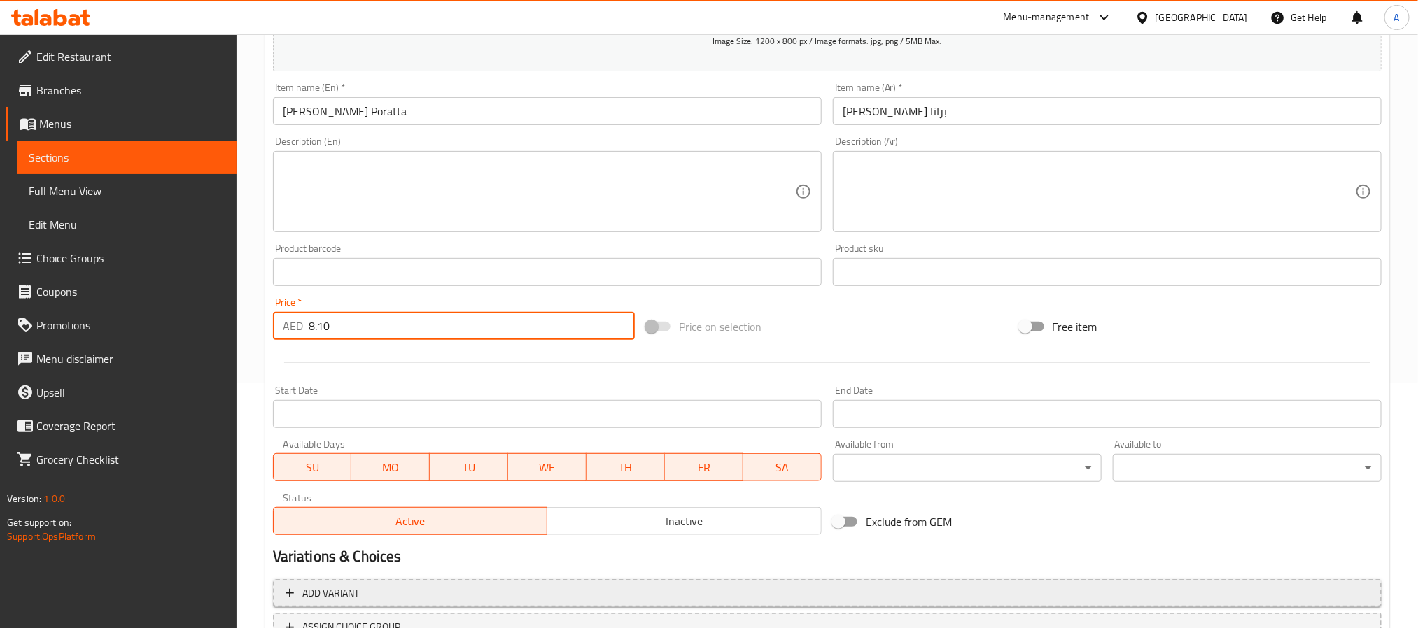
scroll to position [359, 0]
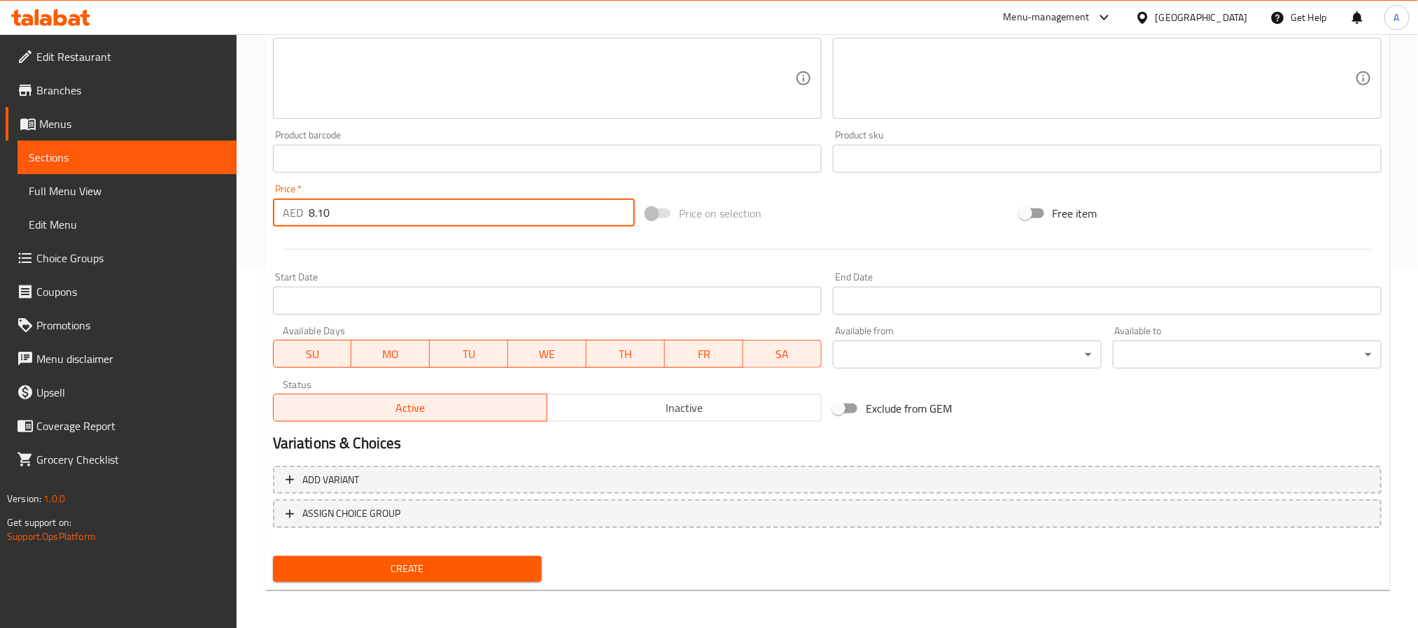
type input "8.10"
click at [487, 577] on button "Create" at bounding box center [407, 569] width 269 height 26
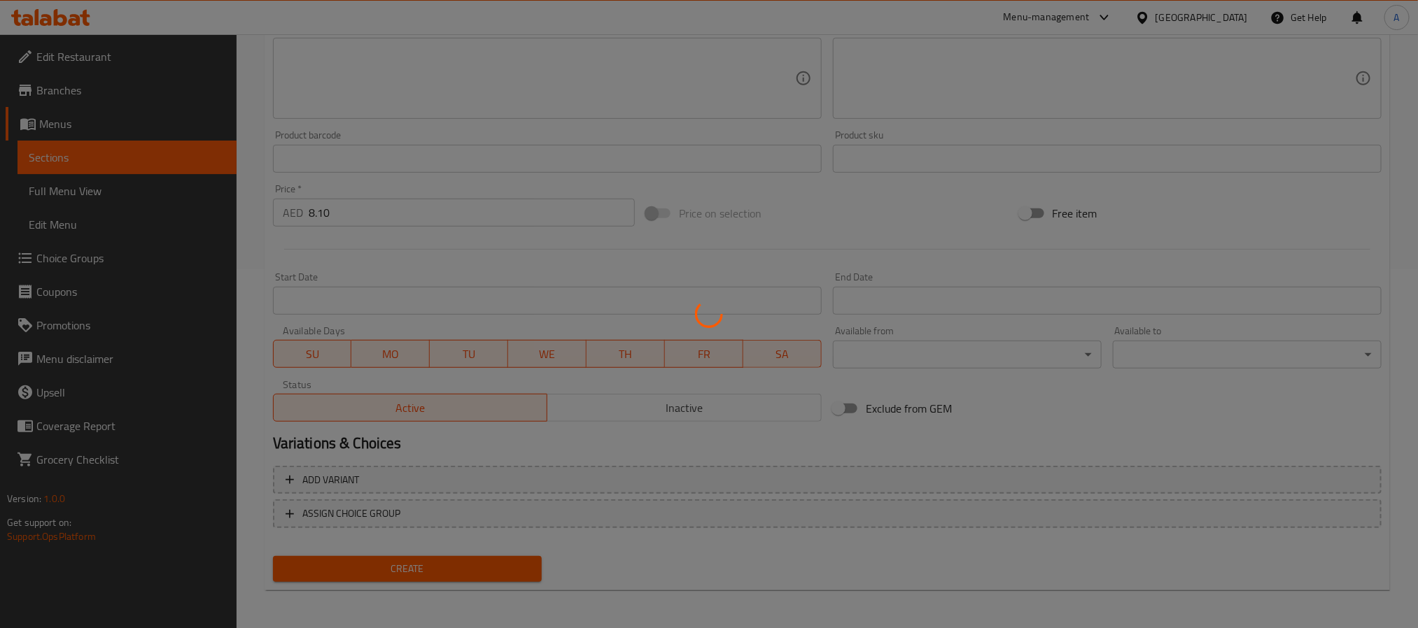
scroll to position [3, 0]
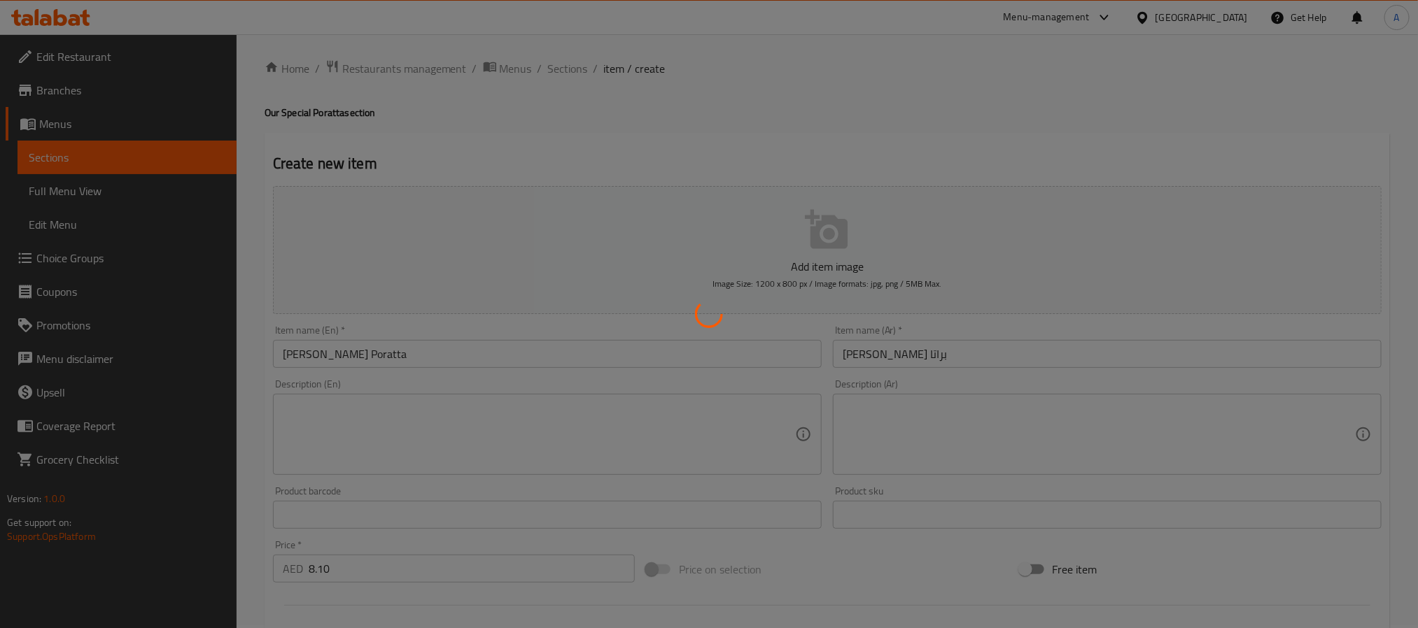
type input "0"
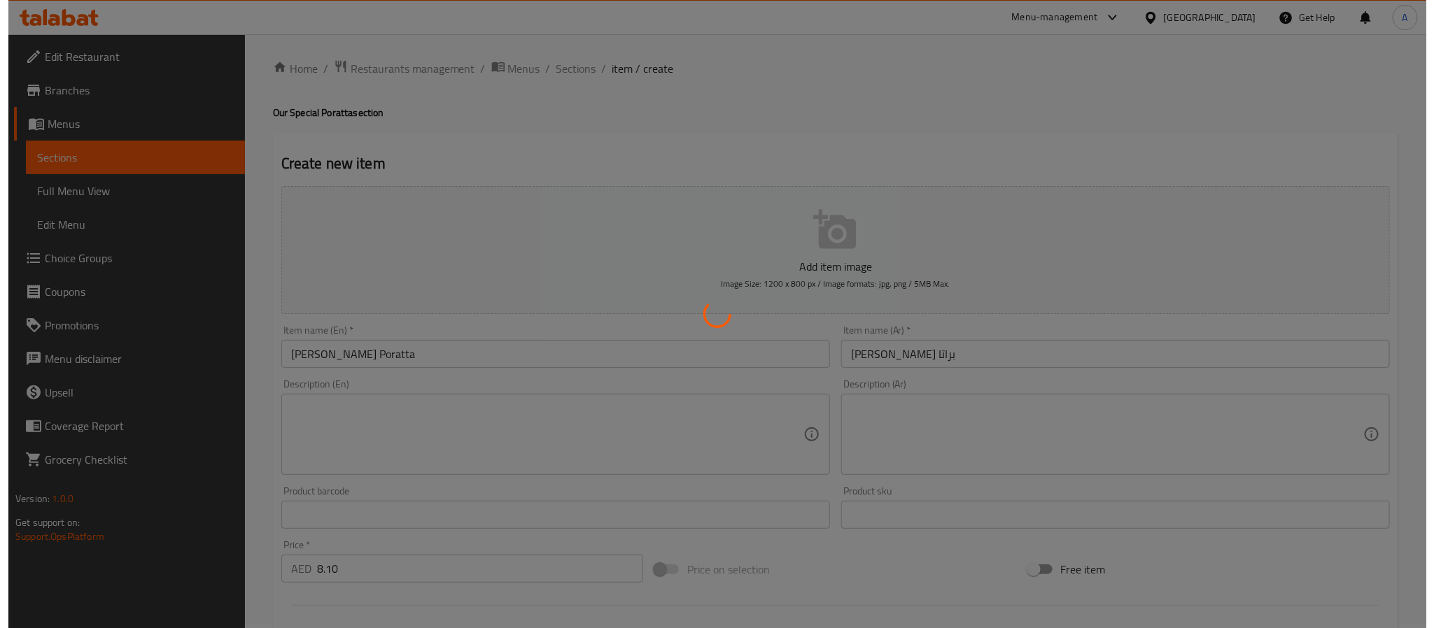
scroll to position [0, 0]
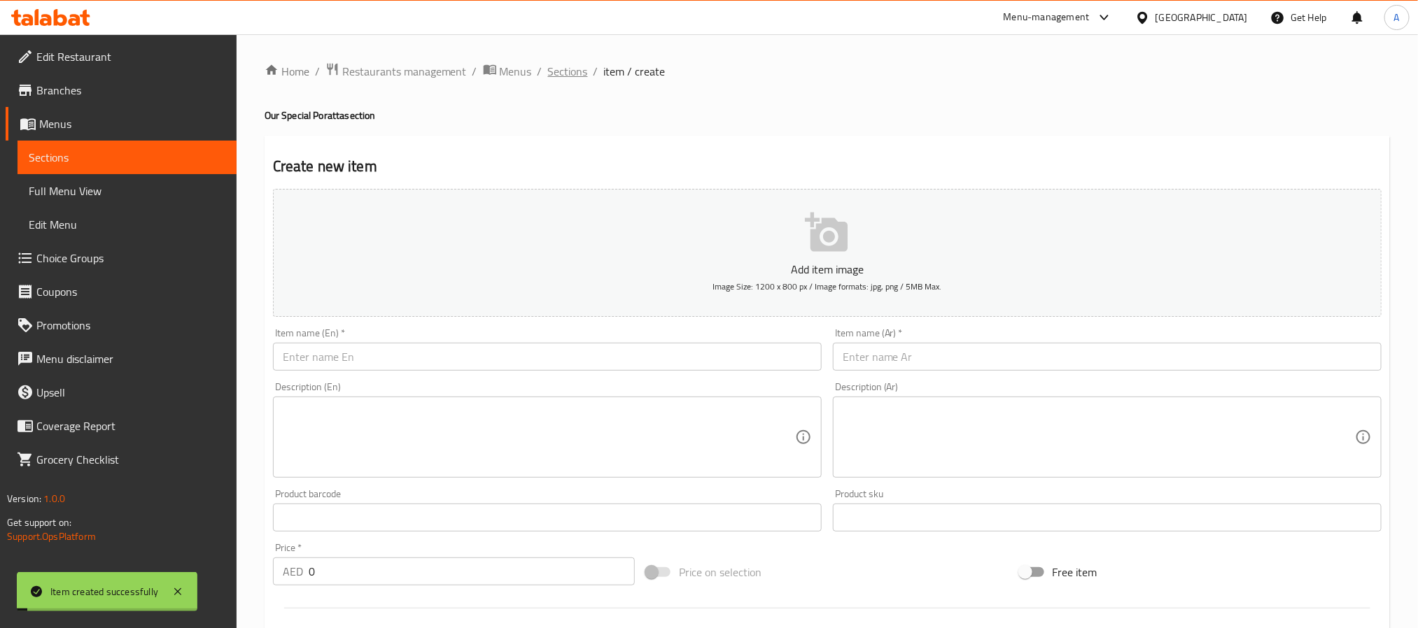
click at [571, 72] on span "Sections" at bounding box center [568, 71] width 40 height 17
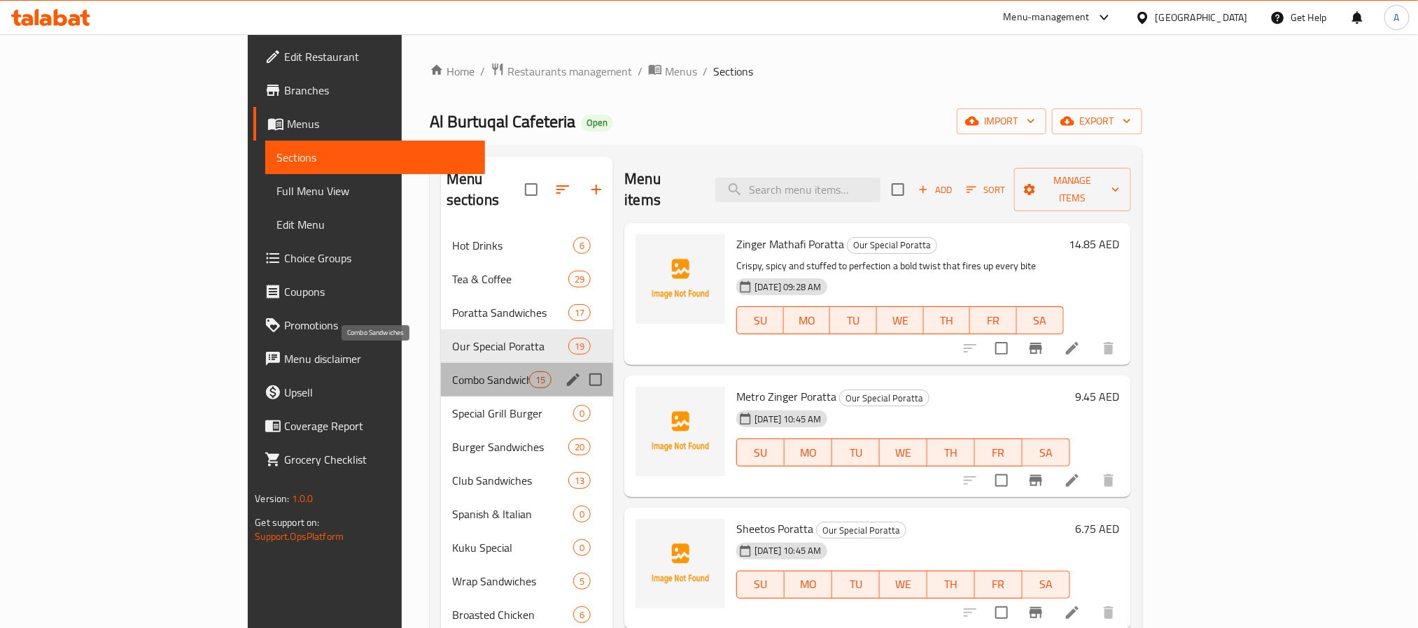
click at [452, 372] on span "Combo Sandwiches" at bounding box center [490, 380] width 77 height 17
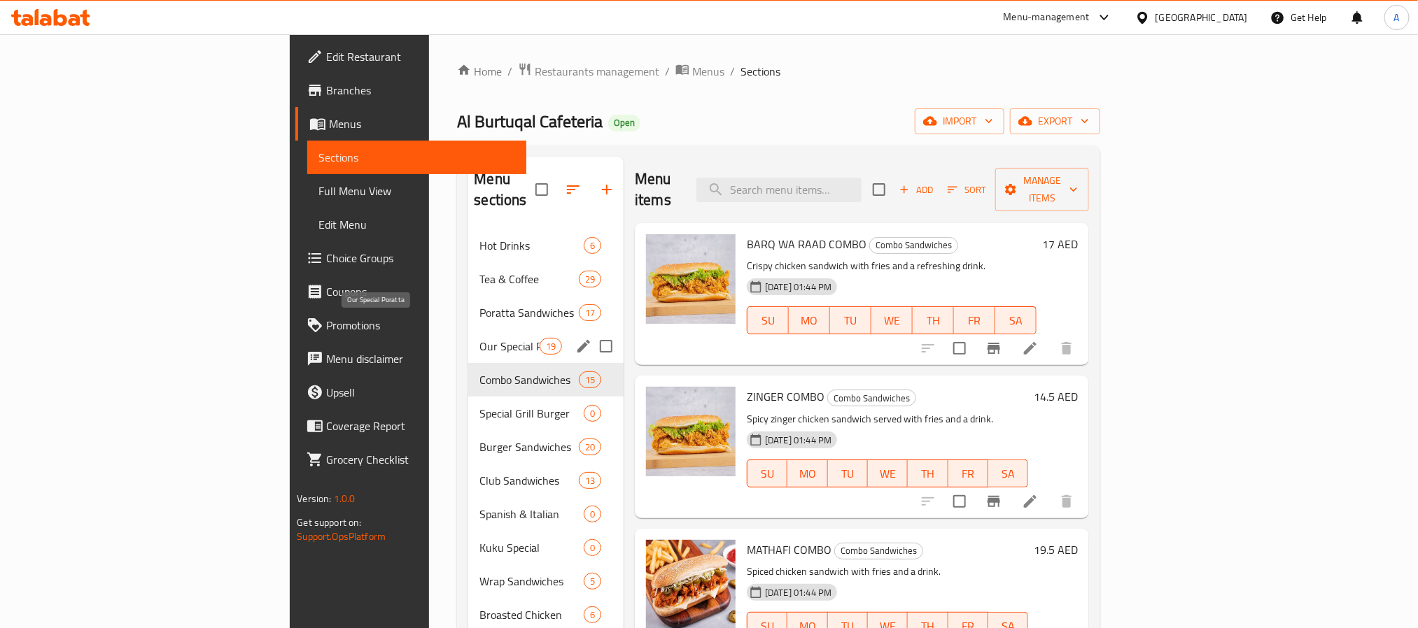
click at [479, 338] on span "Our Special Poratta" at bounding box center [508, 346] width 59 height 17
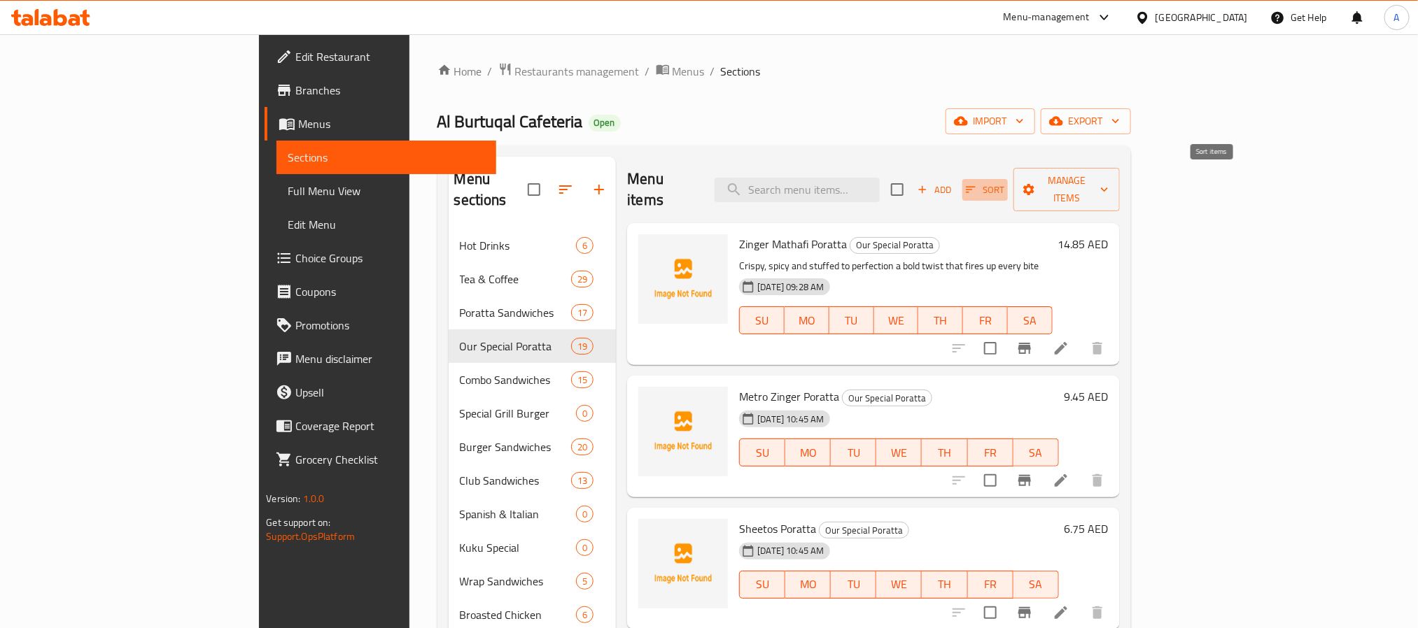
click at [1004, 182] on span "Sort" at bounding box center [985, 190] width 38 height 16
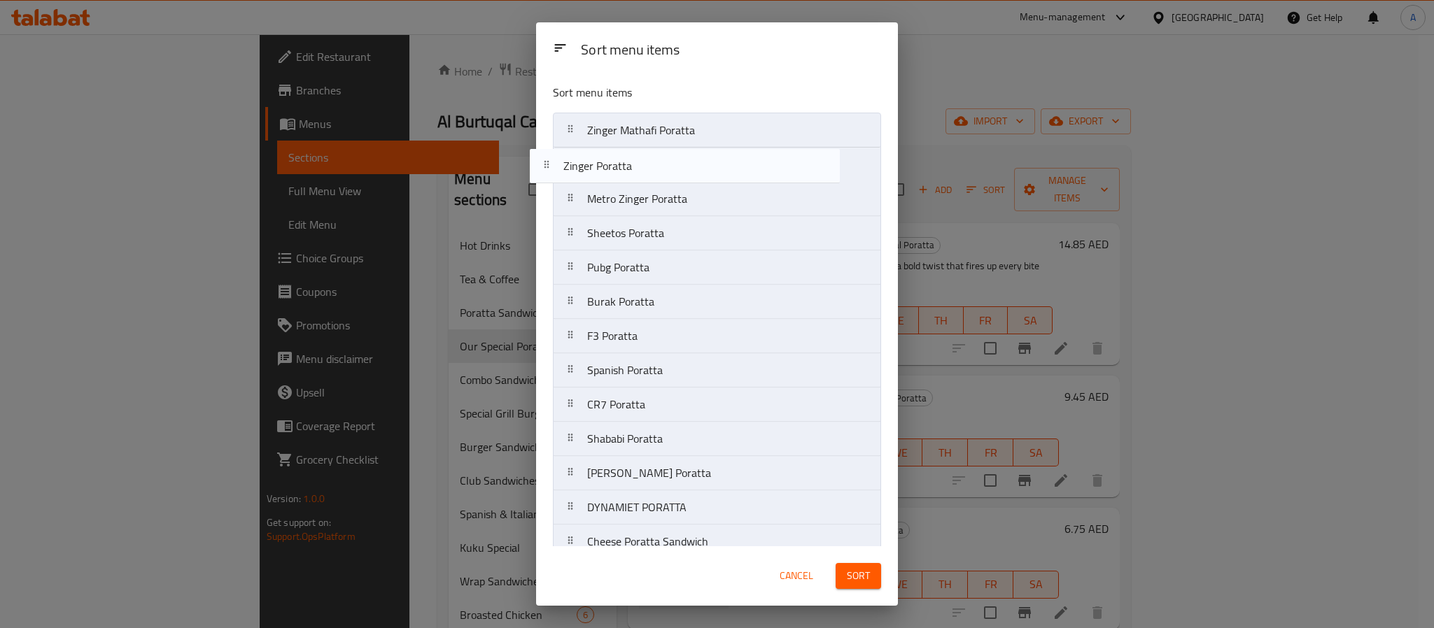
drag, startPoint x: 676, startPoint y: 475, endPoint x: 652, endPoint y: 160, distance: 315.9
click at [652, 160] on nav "Zinger Mathafi Poratta Metro Zinger Poratta Sheetos Poratta Pubg Poratta Burak …" at bounding box center [717, 439] width 328 height 653
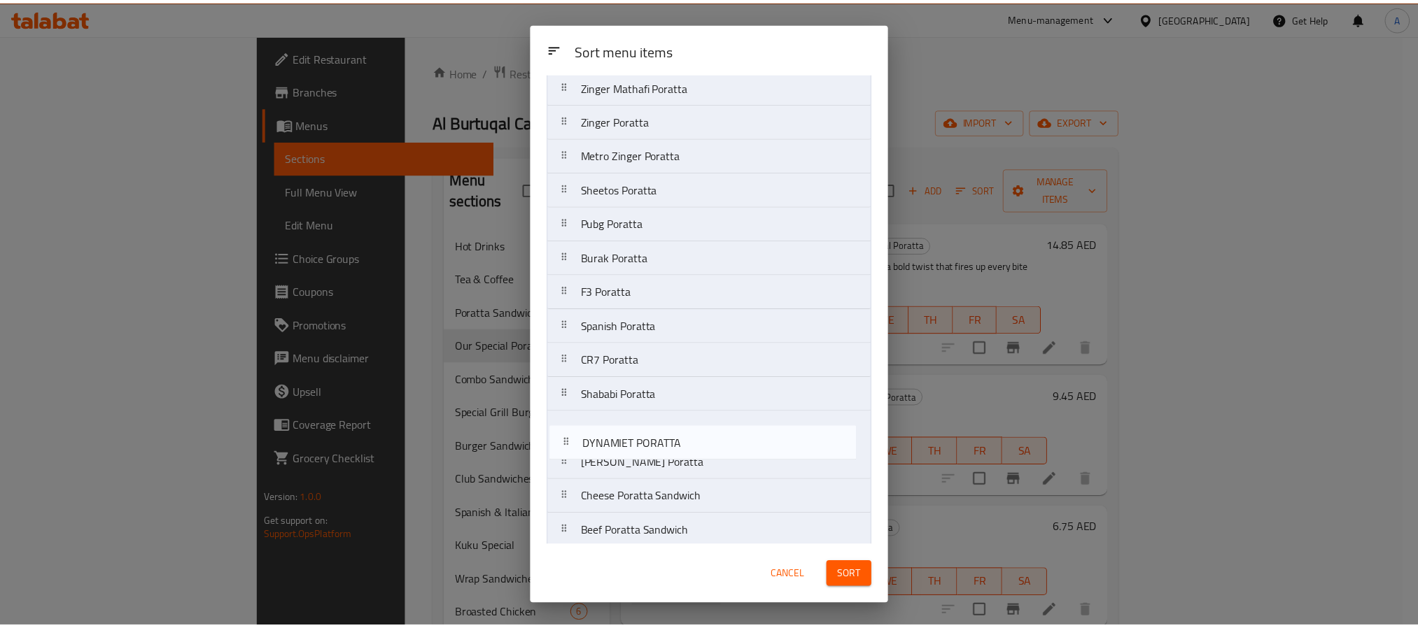
scroll to position [53, 0]
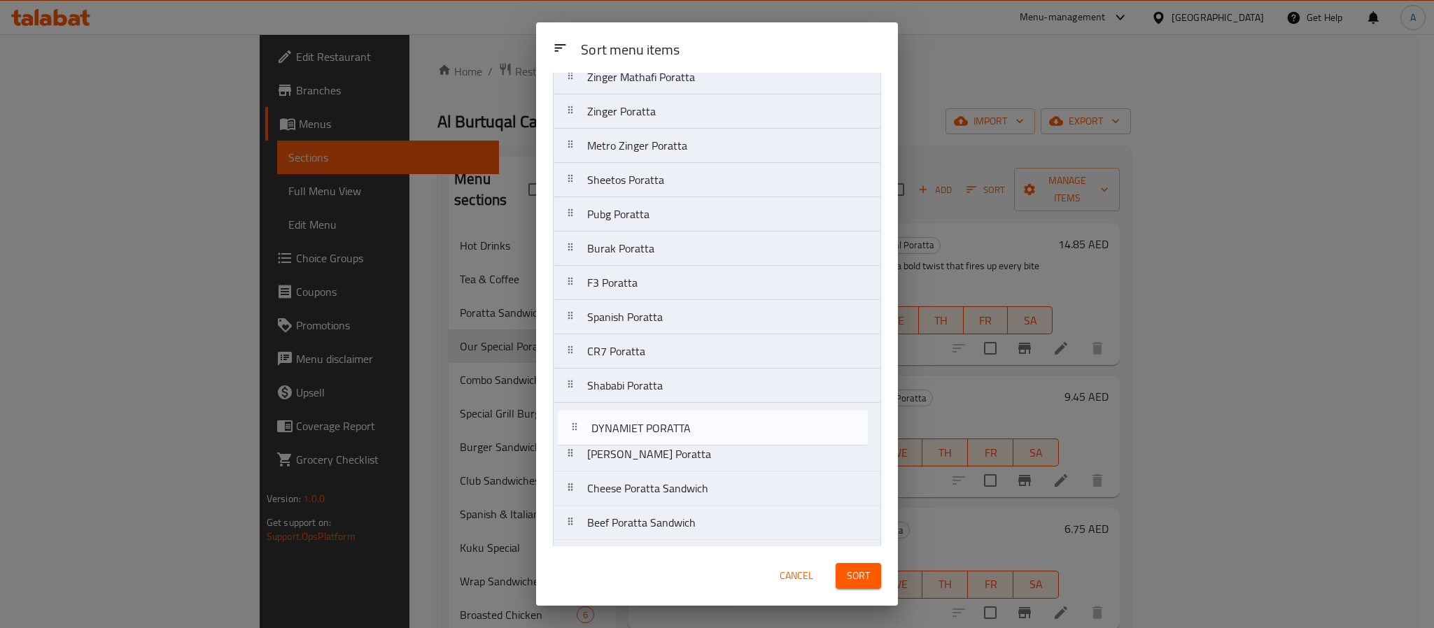
drag, startPoint x: 645, startPoint y: 508, endPoint x: 649, endPoint y: 416, distance: 91.7
click at [649, 416] on nav "Zinger Mathafi Poratta Zinger Poratta Metro Zinger Poratta Sheetos Poratta Pubg…" at bounding box center [717, 385] width 328 height 653
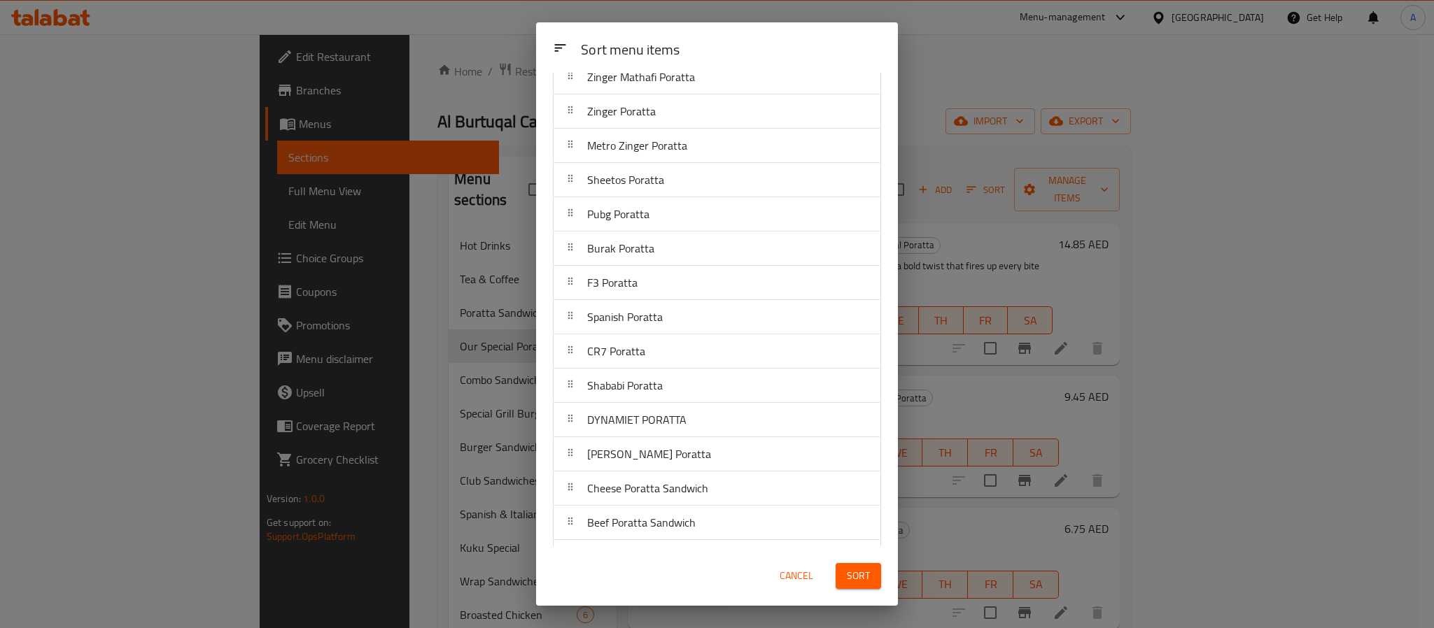
click at [866, 578] on span "Sort" at bounding box center [858, 576] width 23 height 17
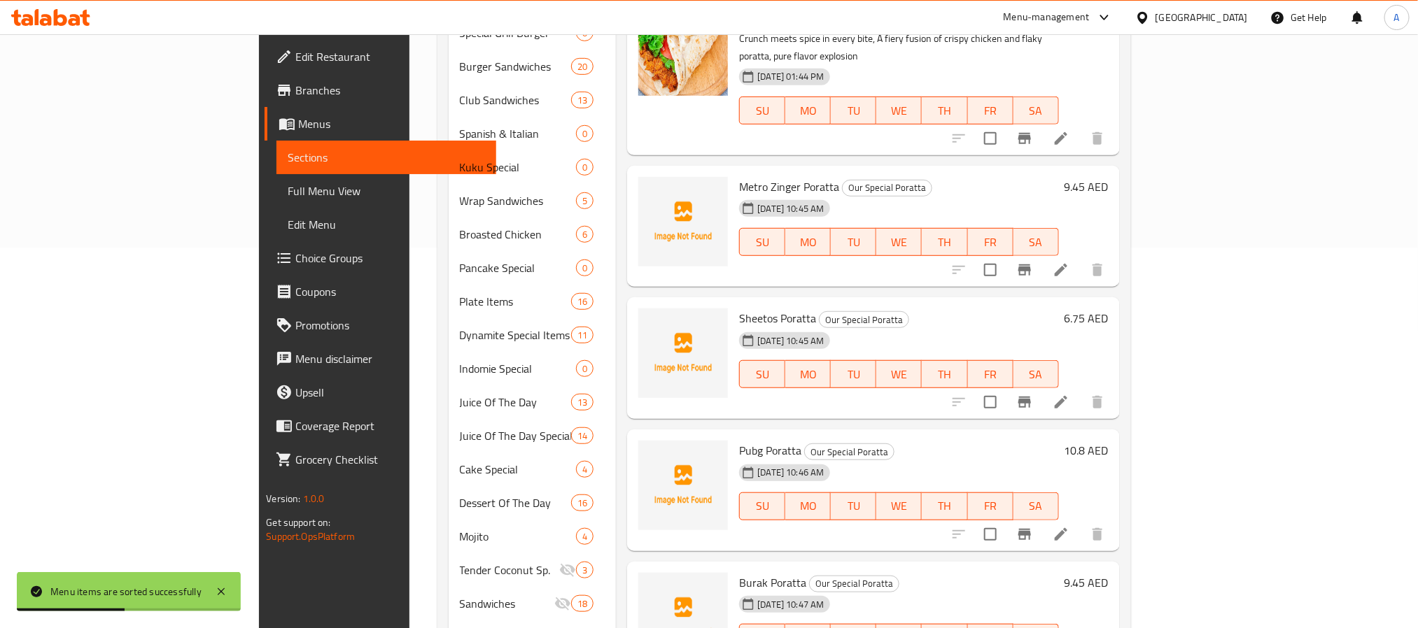
scroll to position [962, 0]
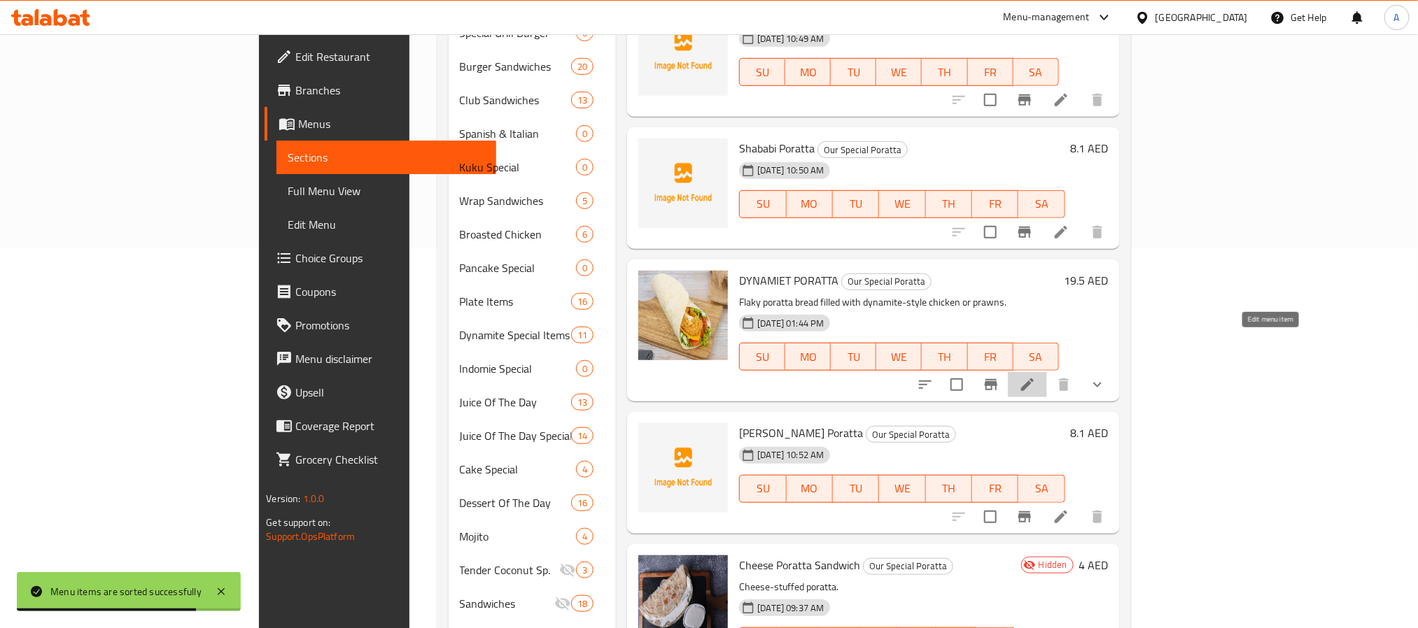
click at [1036, 377] on icon at bounding box center [1027, 385] width 17 height 17
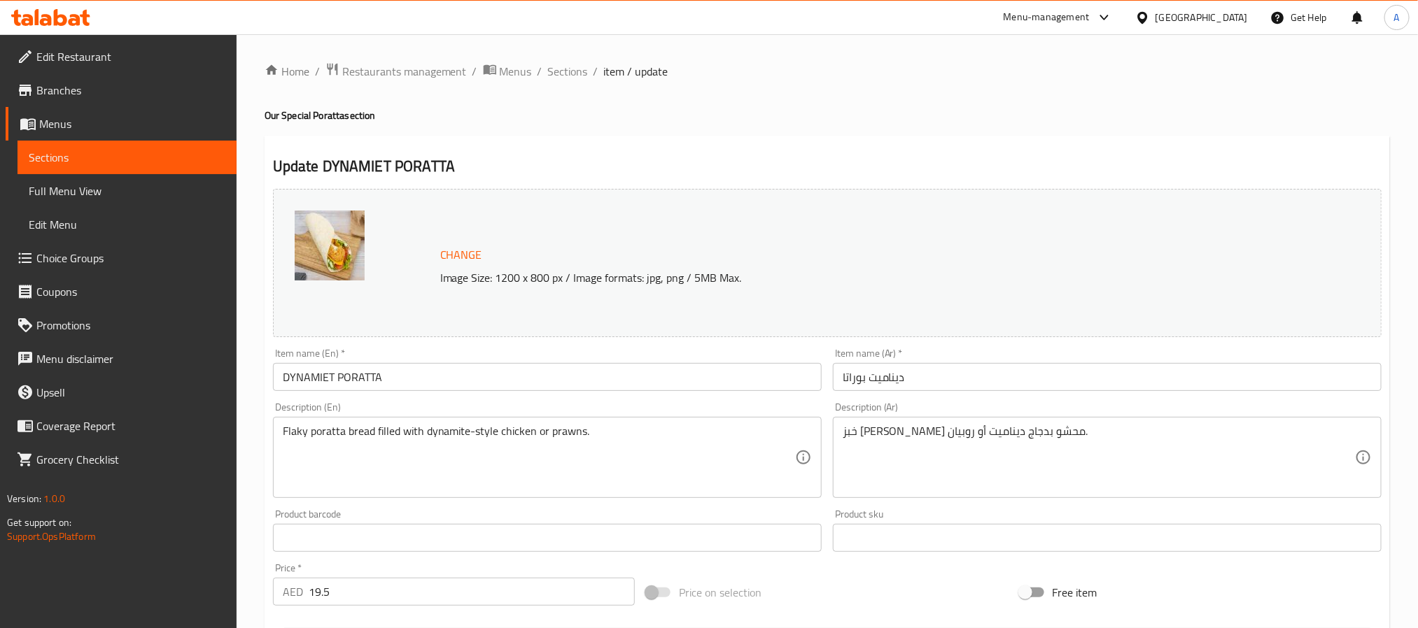
click at [282, 378] on input "DYNAMIET PORATTA" at bounding box center [547, 377] width 549 height 28
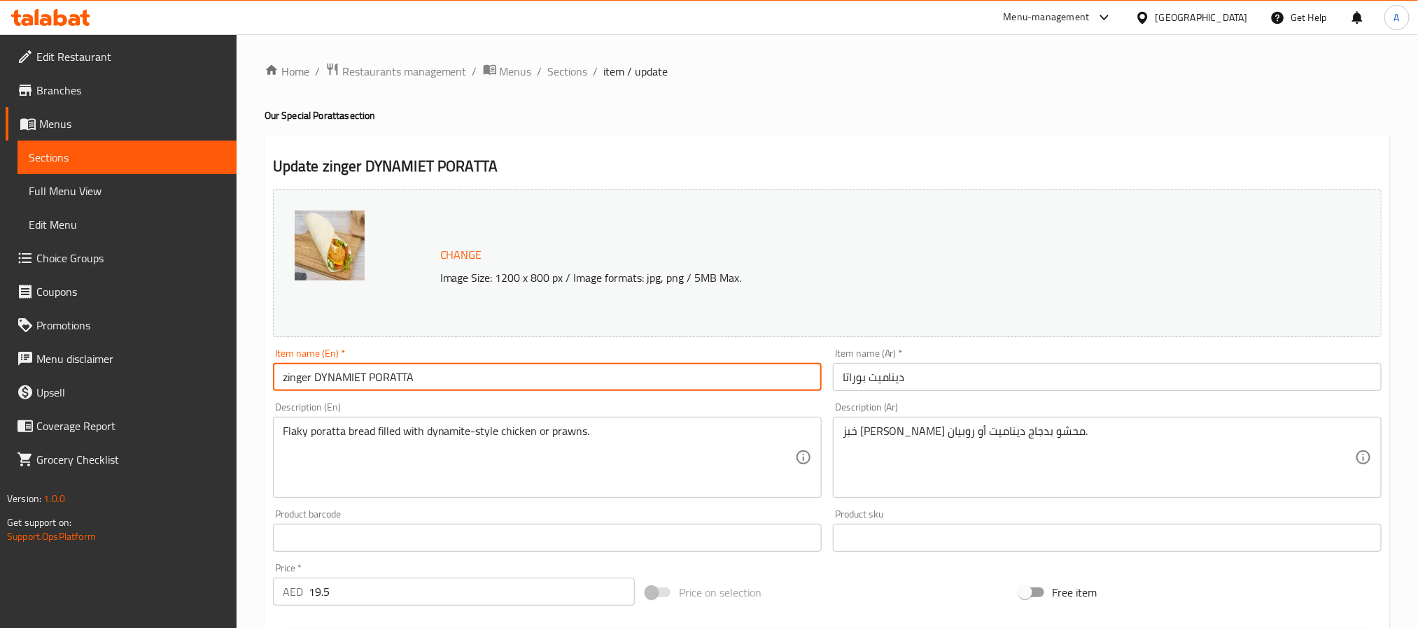
click at [393, 374] on input "zinger DYNAMIET PORATTA" at bounding box center [547, 377] width 549 height 28
type input "Zinger Dynamiet Poratta"
click at [857, 376] on input "ديناميت بوراتا" at bounding box center [1107, 377] width 549 height 28
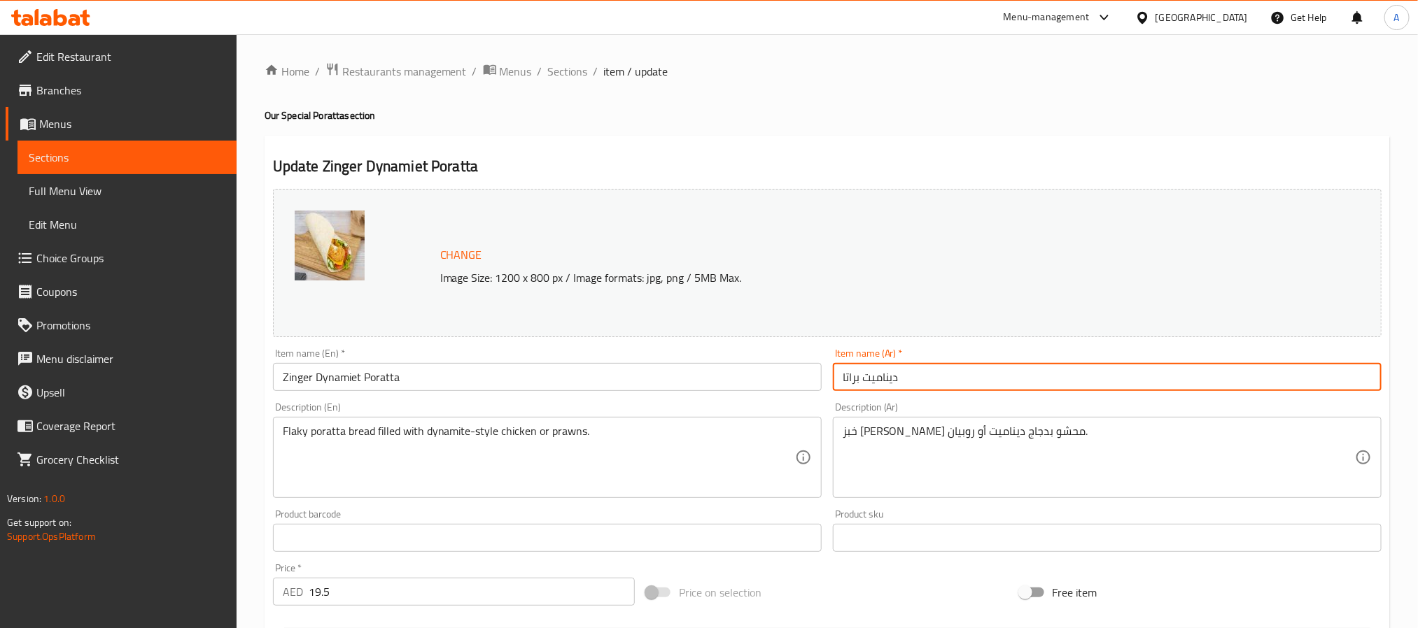
click at [847, 374] on input "ديناميت براتا" at bounding box center [1107, 377] width 549 height 28
click at [842, 374] on input "ديناميت" at bounding box center [1107, 377] width 549 height 28
paste input "براتا"
type input "براتا زنجر ديناميت"
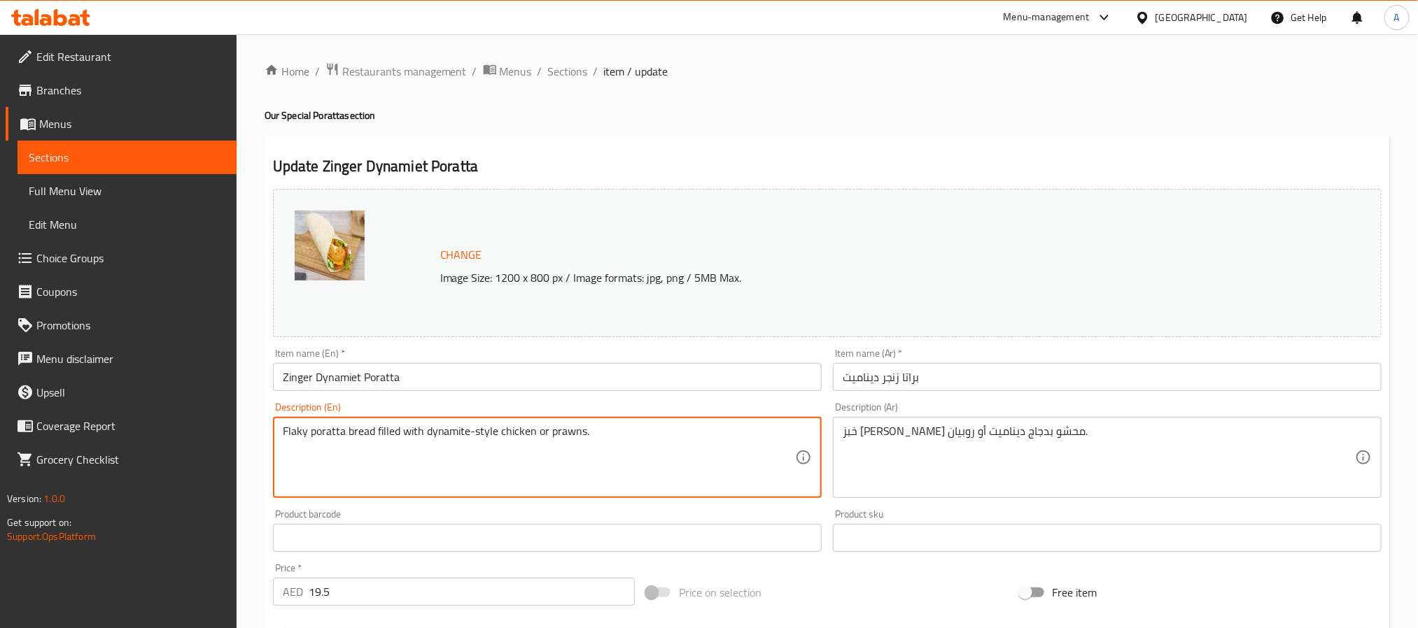
click at [521, 433] on textarea "Flaky poratta bread filled with dynamite-style chicken or prawns." at bounding box center [539, 458] width 512 height 66
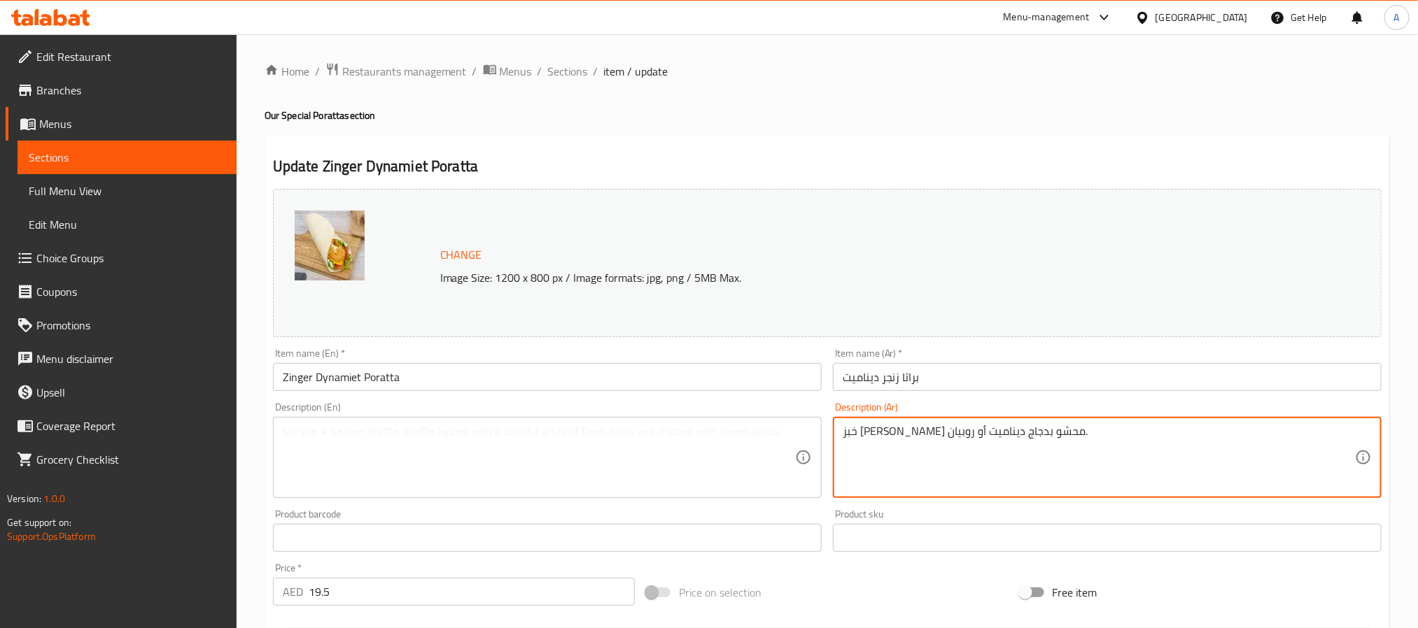
click at [920, 429] on textarea "خبز [PERSON_NAME] محشو بدجاج ديناميت أو روبيان." at bounding box center [1099, 458] width 512 height 66
click at [367, 380] on input "Zinger Dynamiet Poratta" at bounding box center [547, 377] width 549 height 28
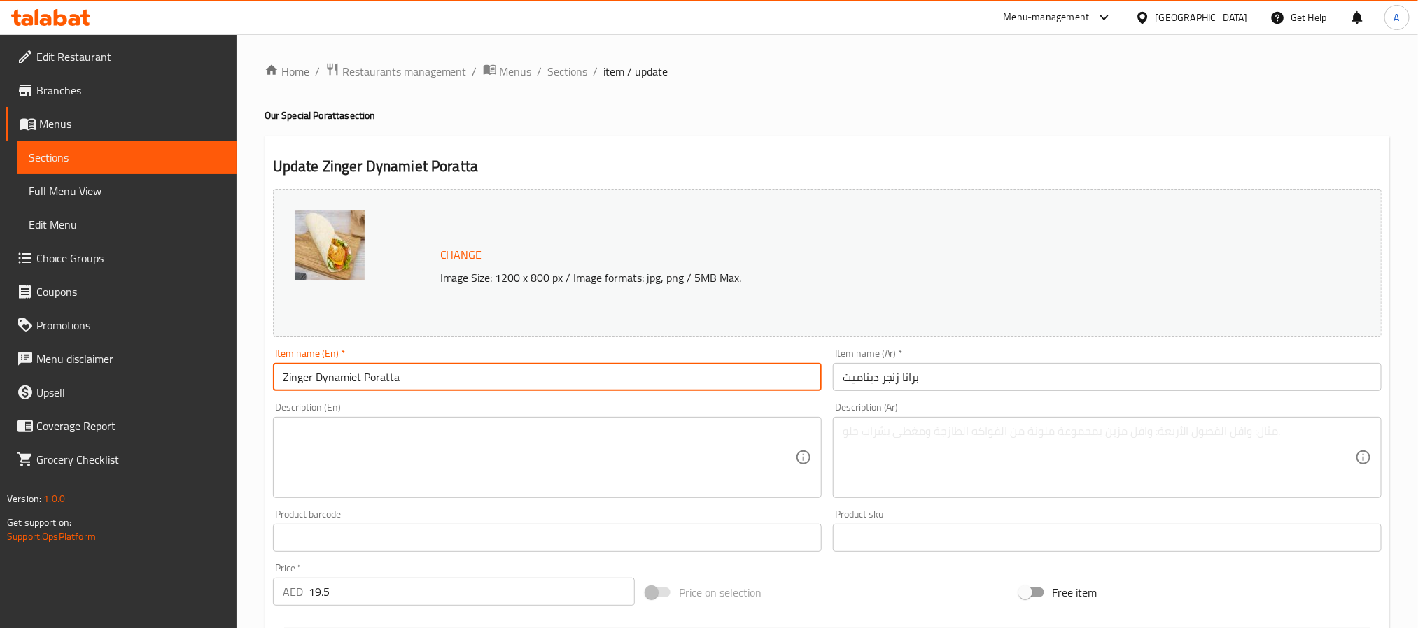
click at [367, 380] on input "Zinger Dynamiet Poratta" at bounding box center [547, 377] width 549 height 28
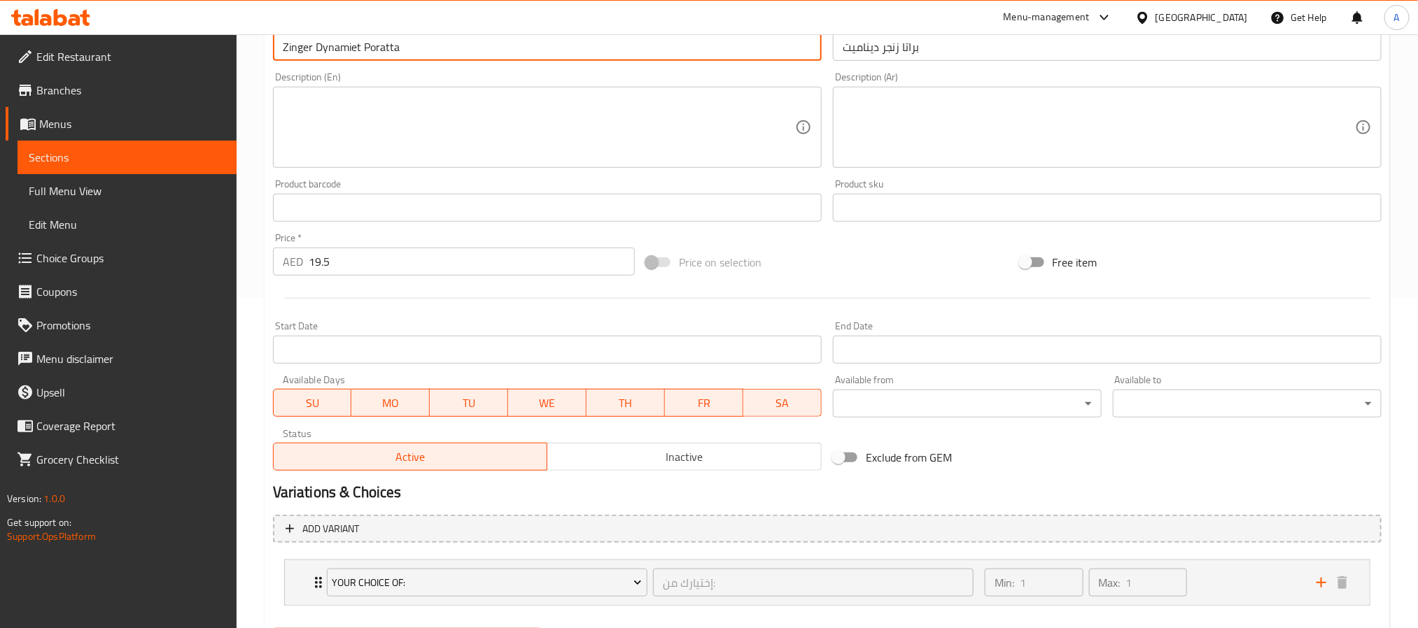
scroll to position [404, 0]
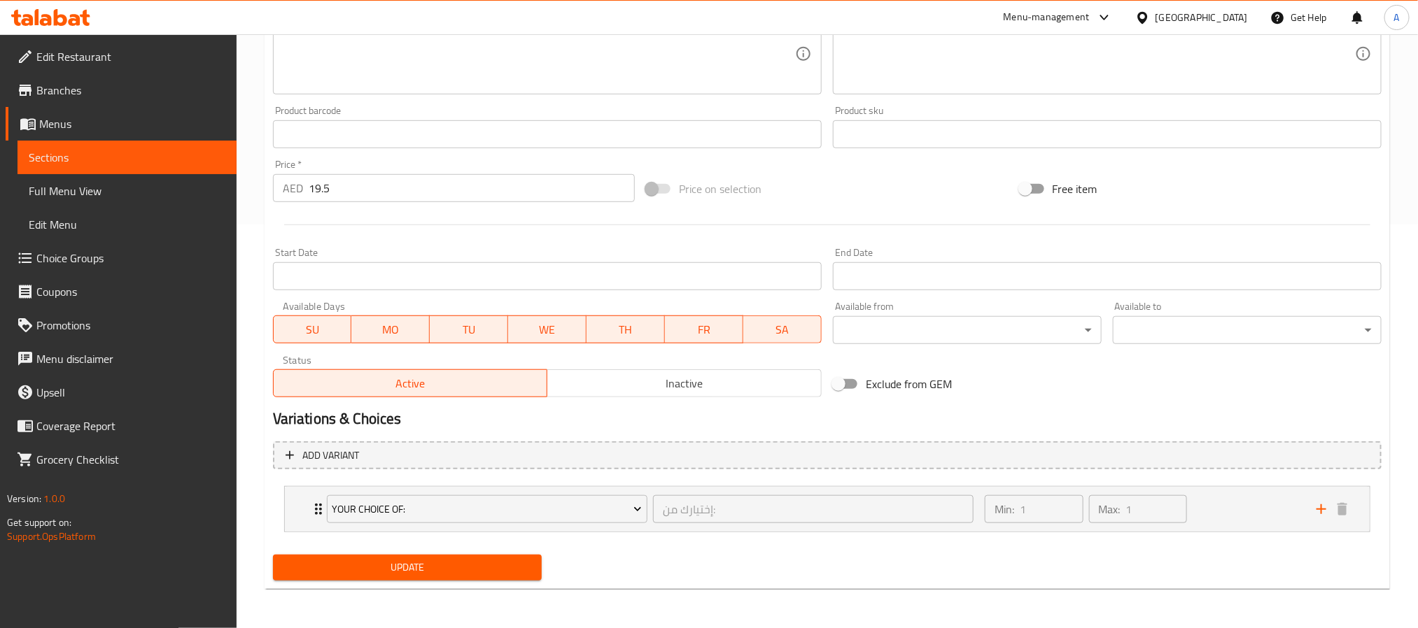
drag, startPoint x: 496, startPoint y: 570, endPoint x: 796, endPoint y: 555, distance: 299.9
click at [796, 555] on div "Update" at bounding box center [827, 567] width 1120 height 37
click at [311, 506] on icon "Expand" at bounding box center [318, 509] width 17 height 17
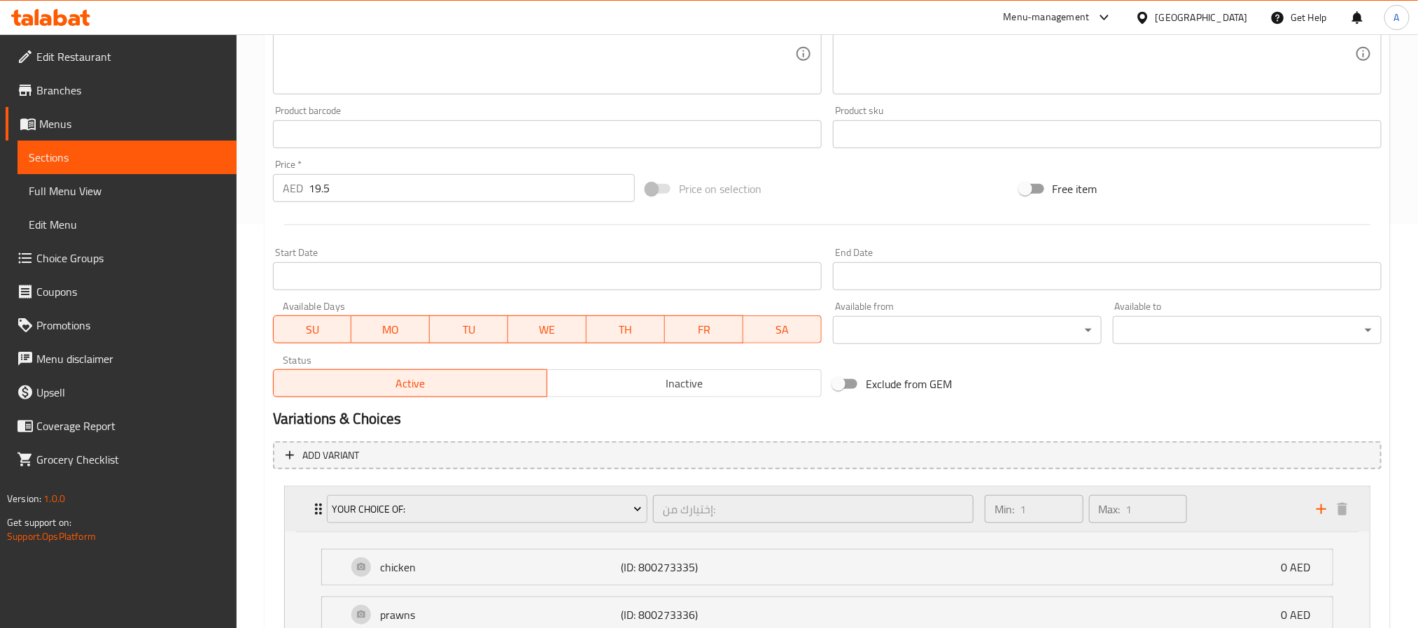
click at [311, 506] on icon "Expand" at bounding box center [318, 509] width 17 height 17
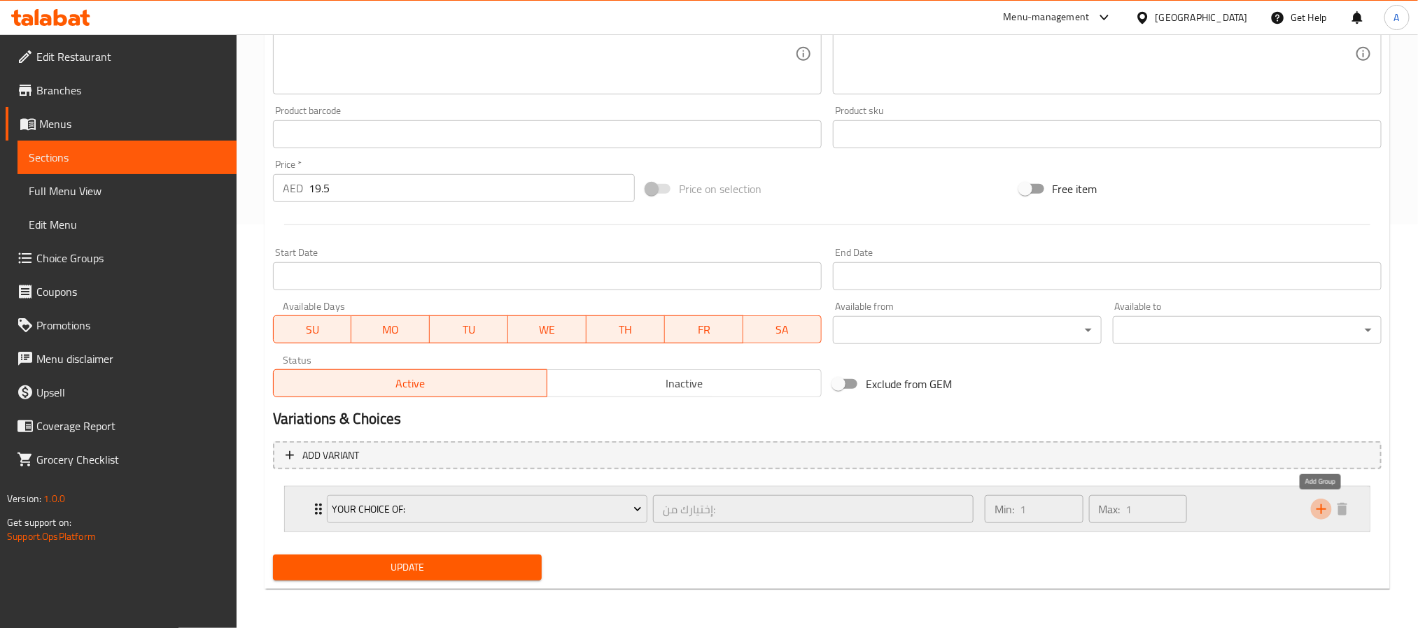
click at [1326, 508] on icon "add" at bounding box center [1321, 509] width 17 height 17
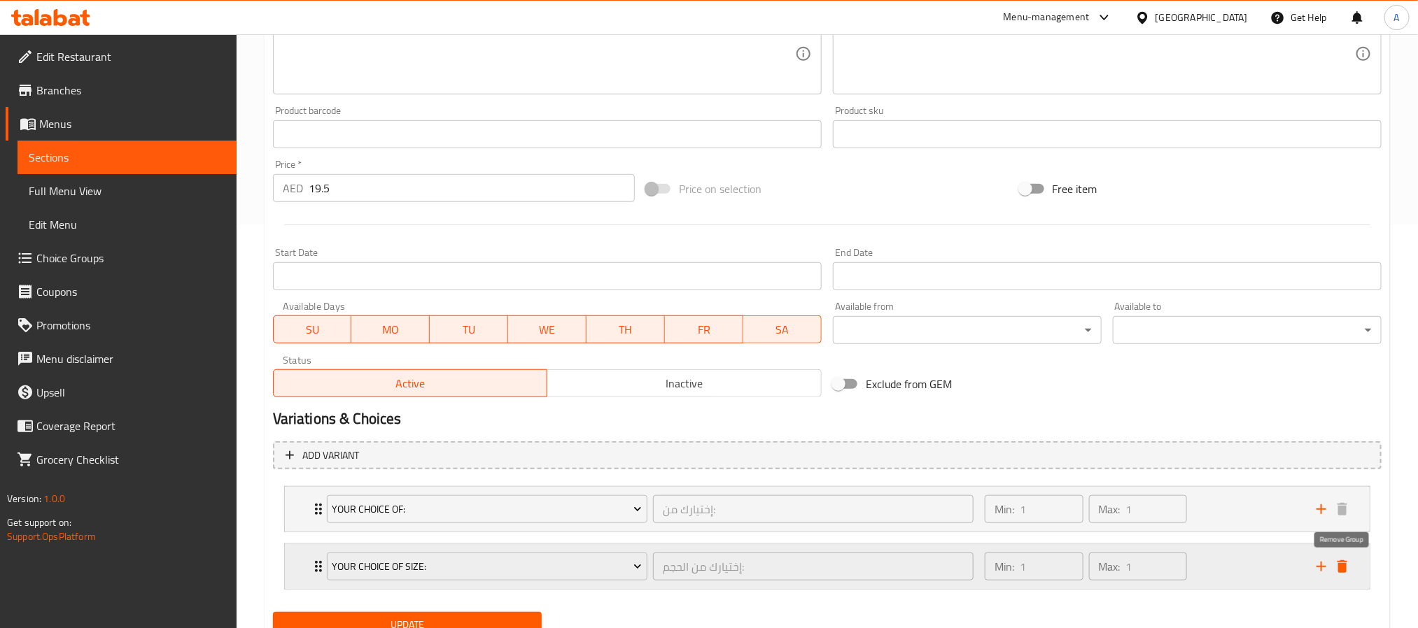
click at [1347, 561] on icon "delete" at bounding box center [1342, 566] width 17 height 17
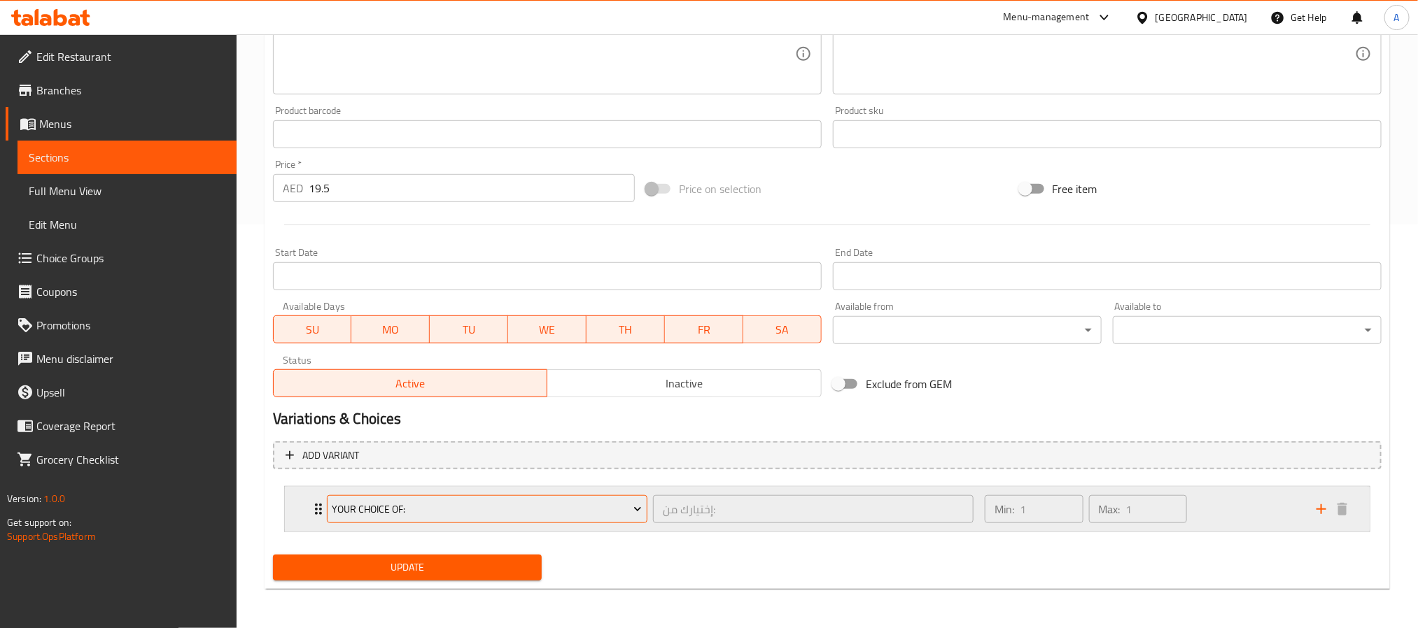
click at [596, 498] on button "Your Choice Of:" at bounding box center [487, 509] width 321 height 28
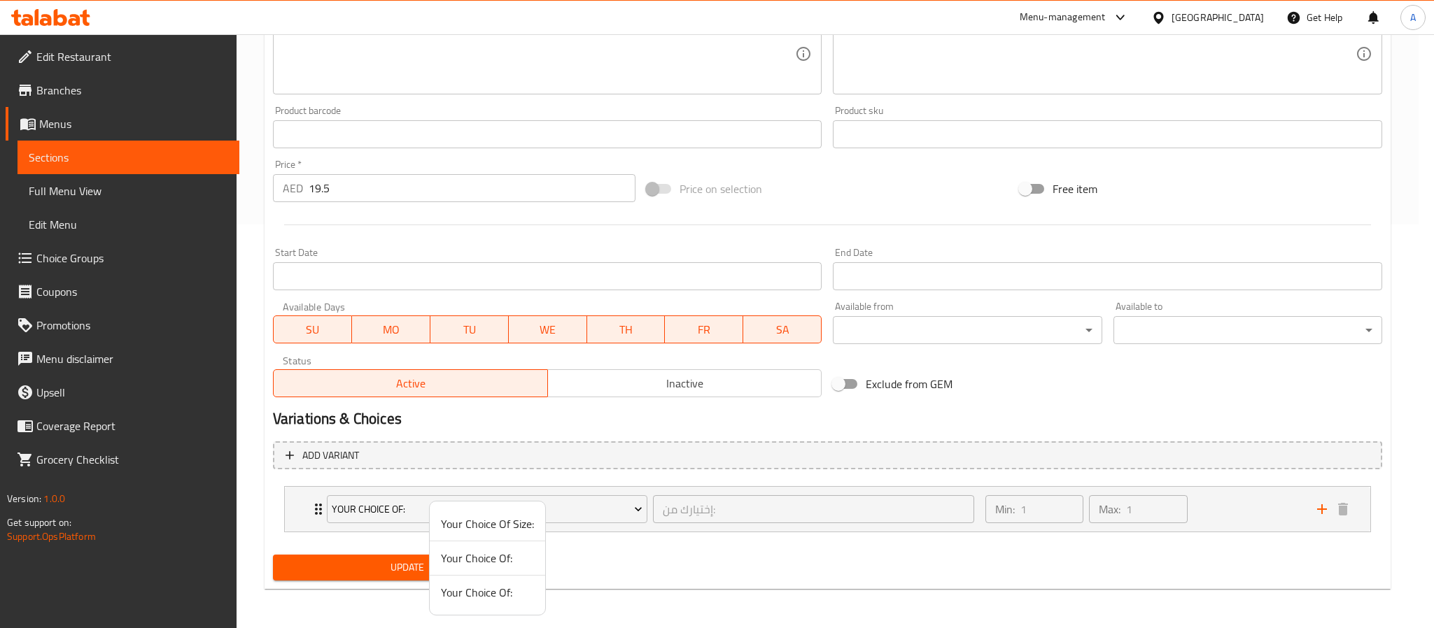
click at [528, 552] on span "Your Choice Of:" at bounding box center [487, 558] width 93 height 17
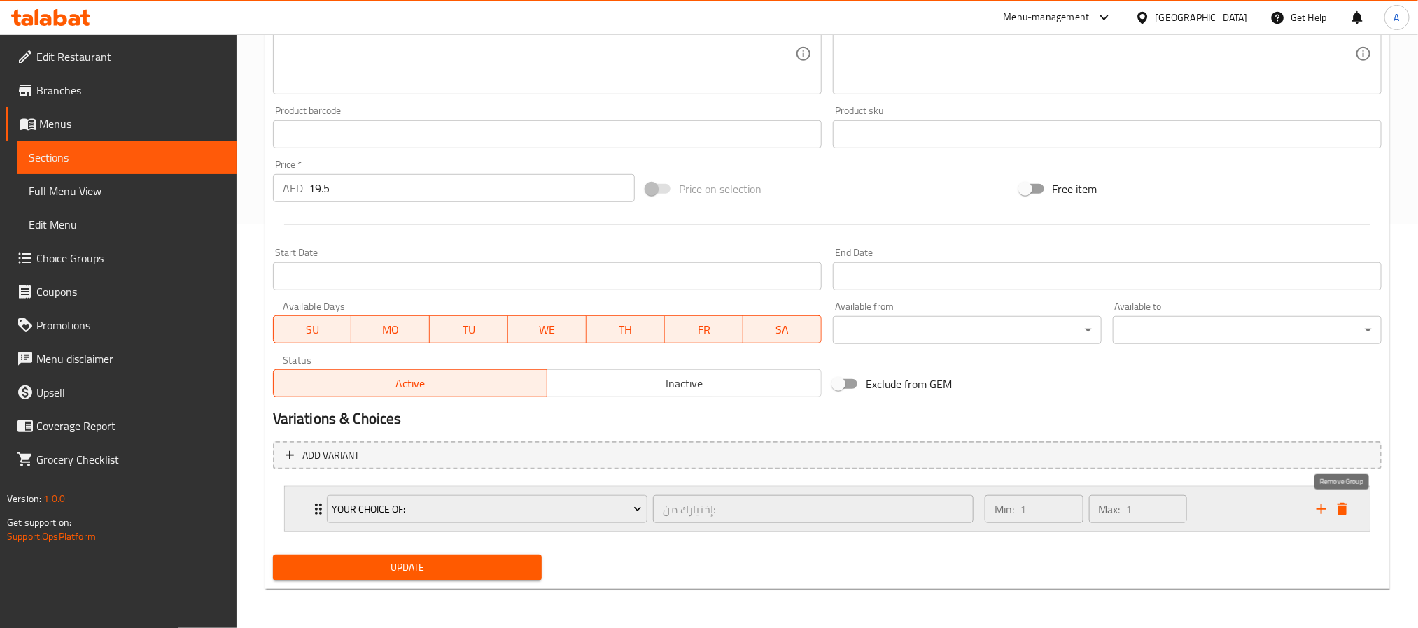
click at [1348, 514] on icon "delete" at bounding box center [1342, 509] width 17 height 17
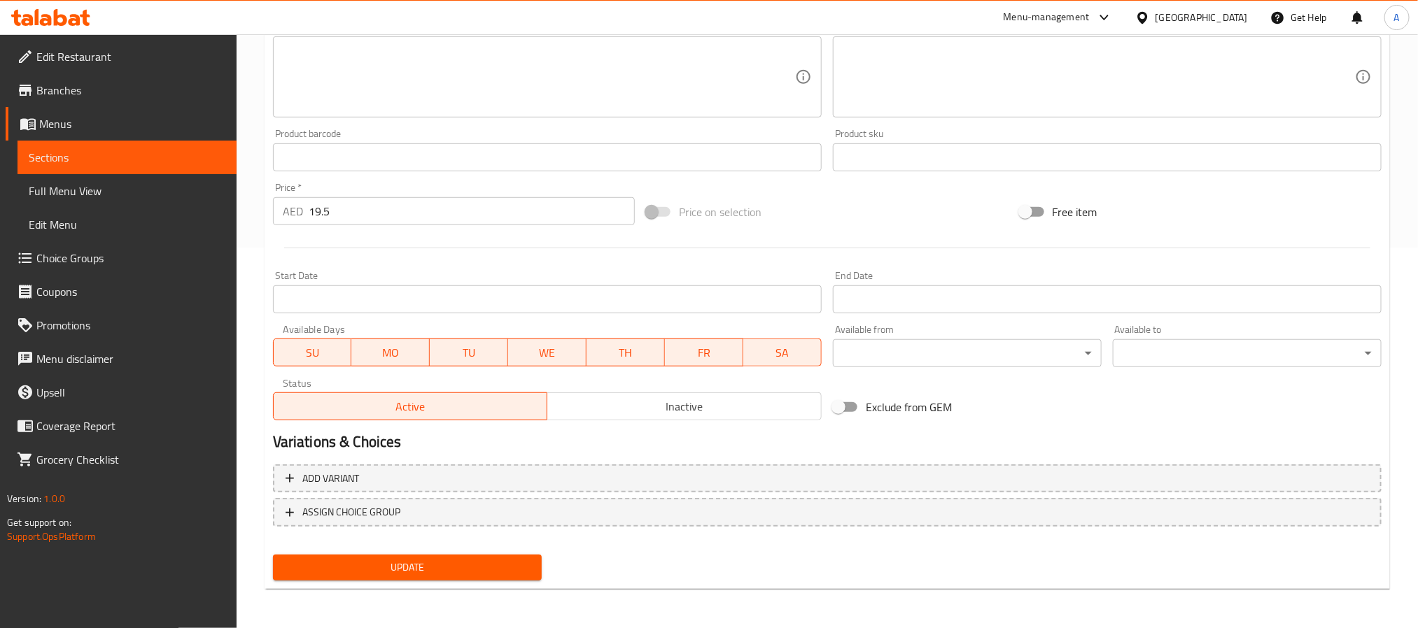
scroll to position [379, 0]
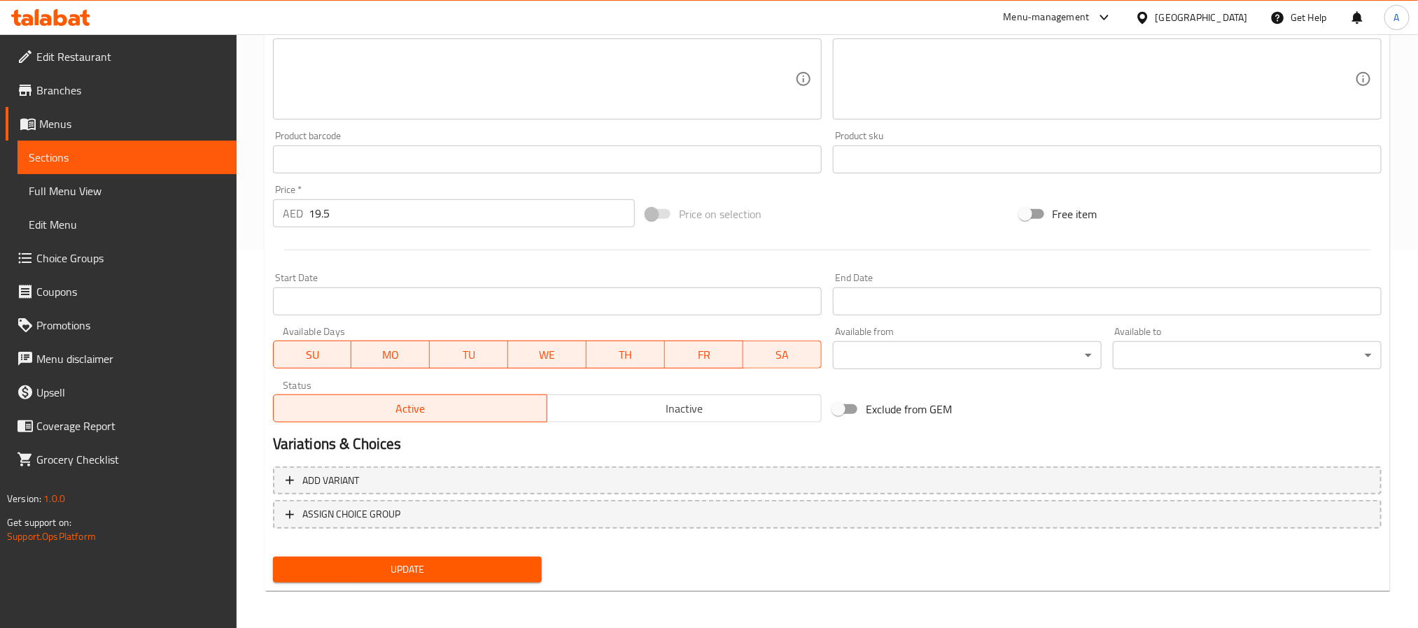
click at [485, 557] on button "Update" at bounding box center [407, 570] width 269 height 26
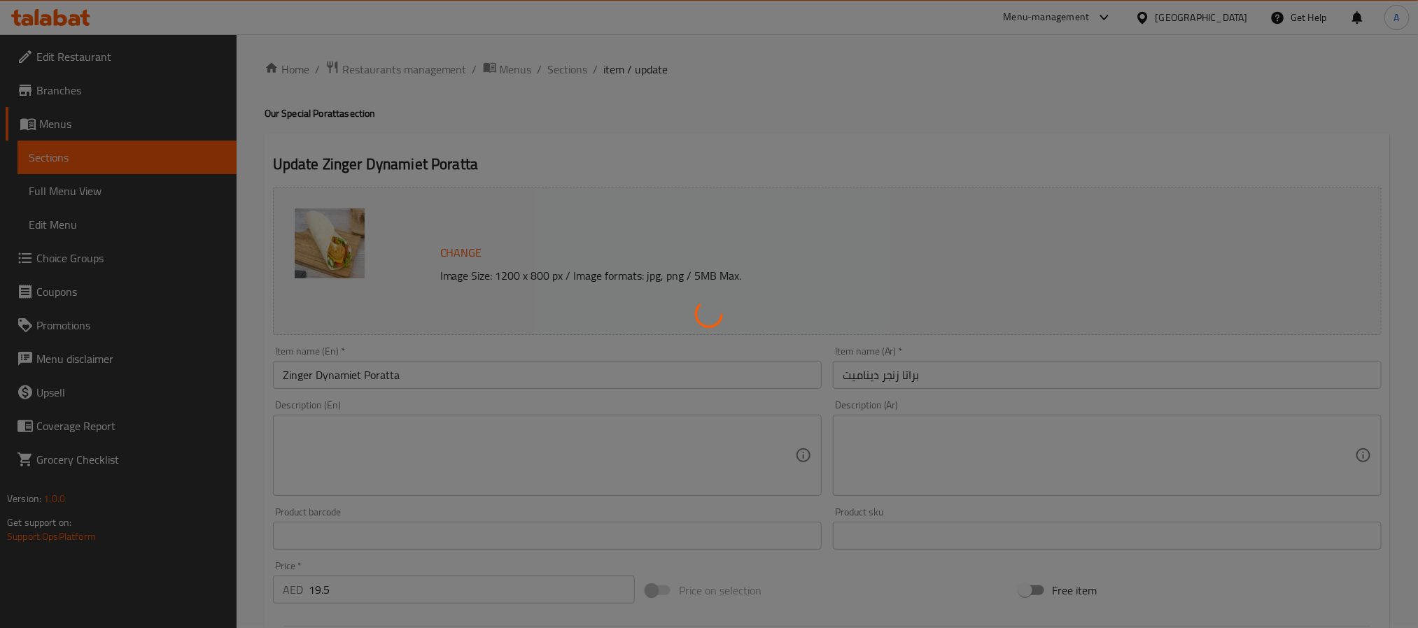
scroll to position [0, 0]
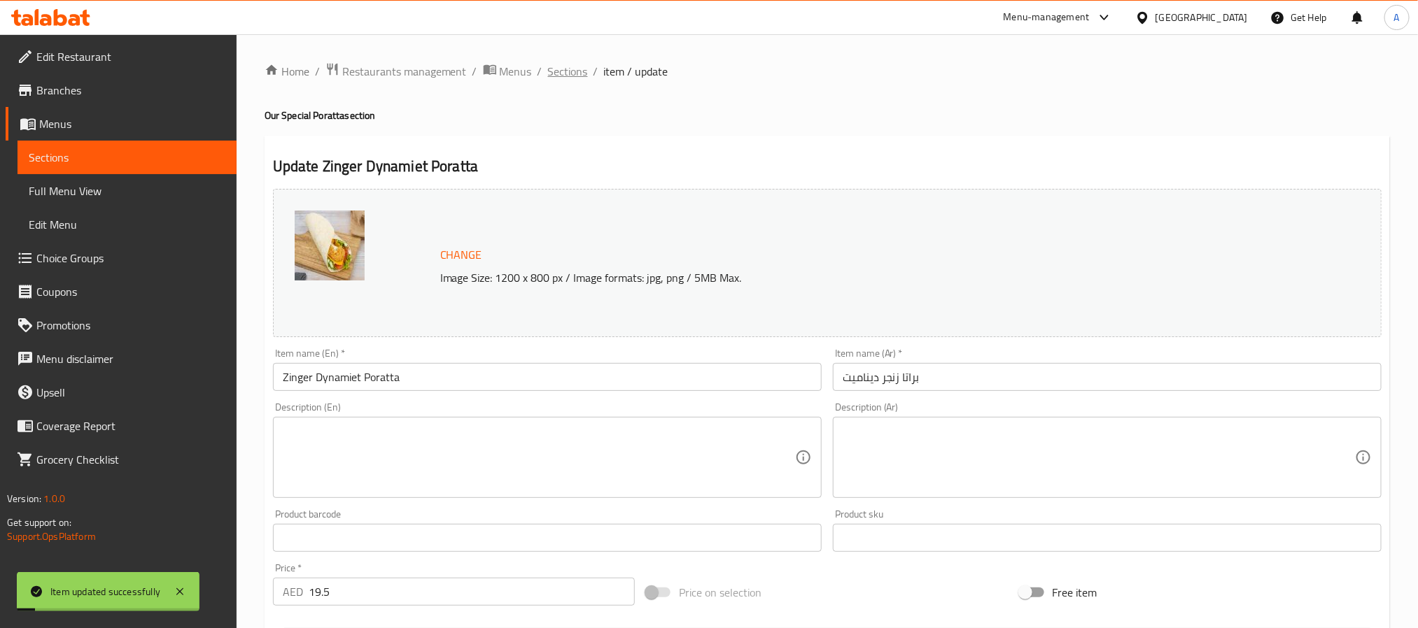
click at [565, 78] on span "Sections" at bounding box center [568, 71] width 40 height 17
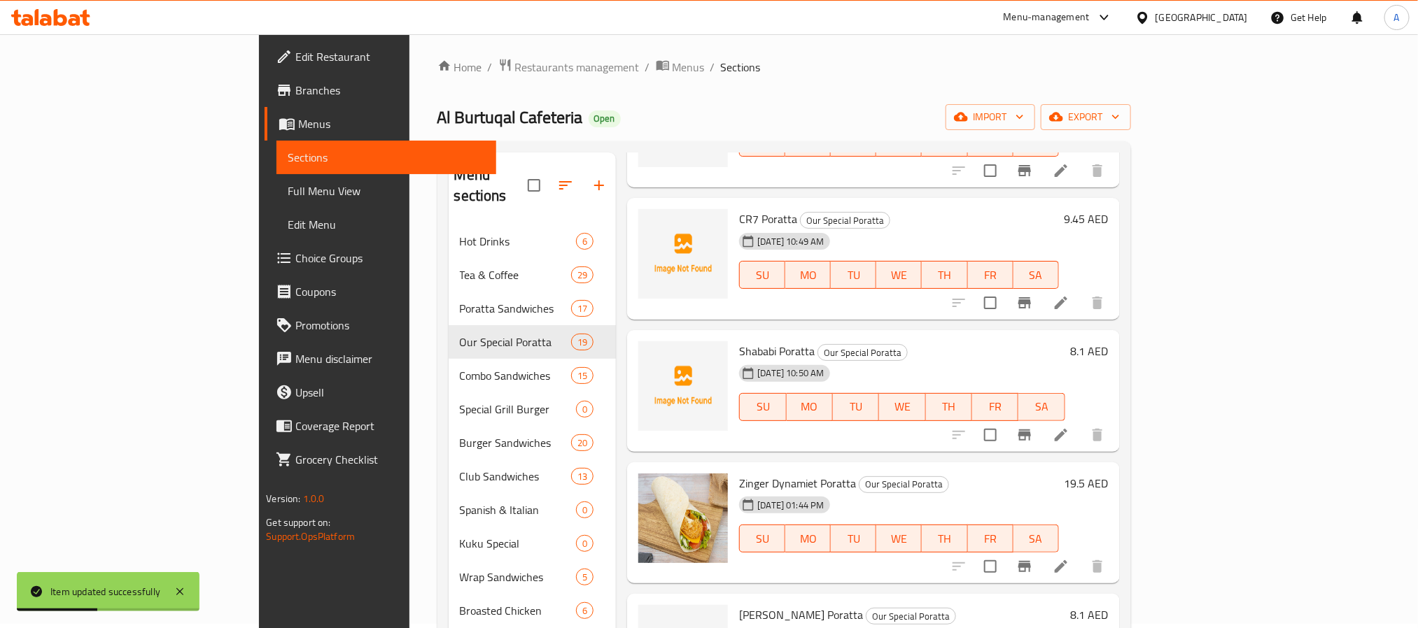
scroll to position [1172, 0]
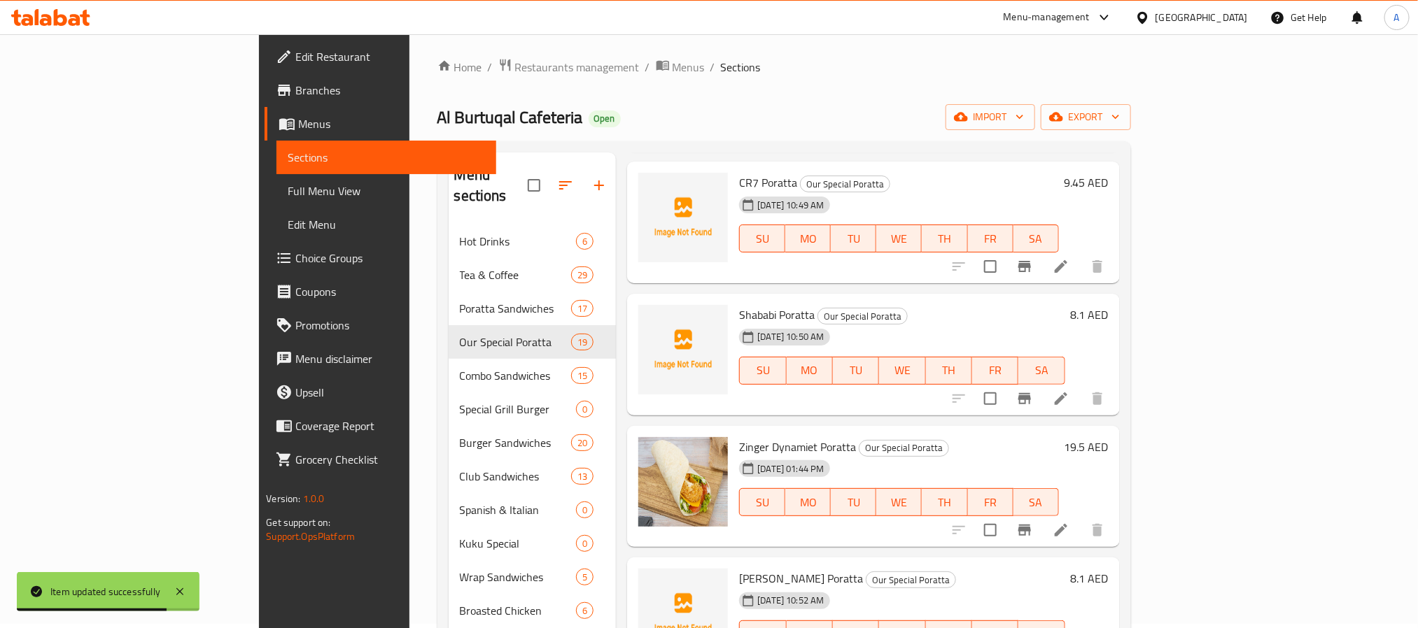
click at [1109, 437] on h6 "19.5 AED" at bounding box center [1086, 447] width 44 height 20
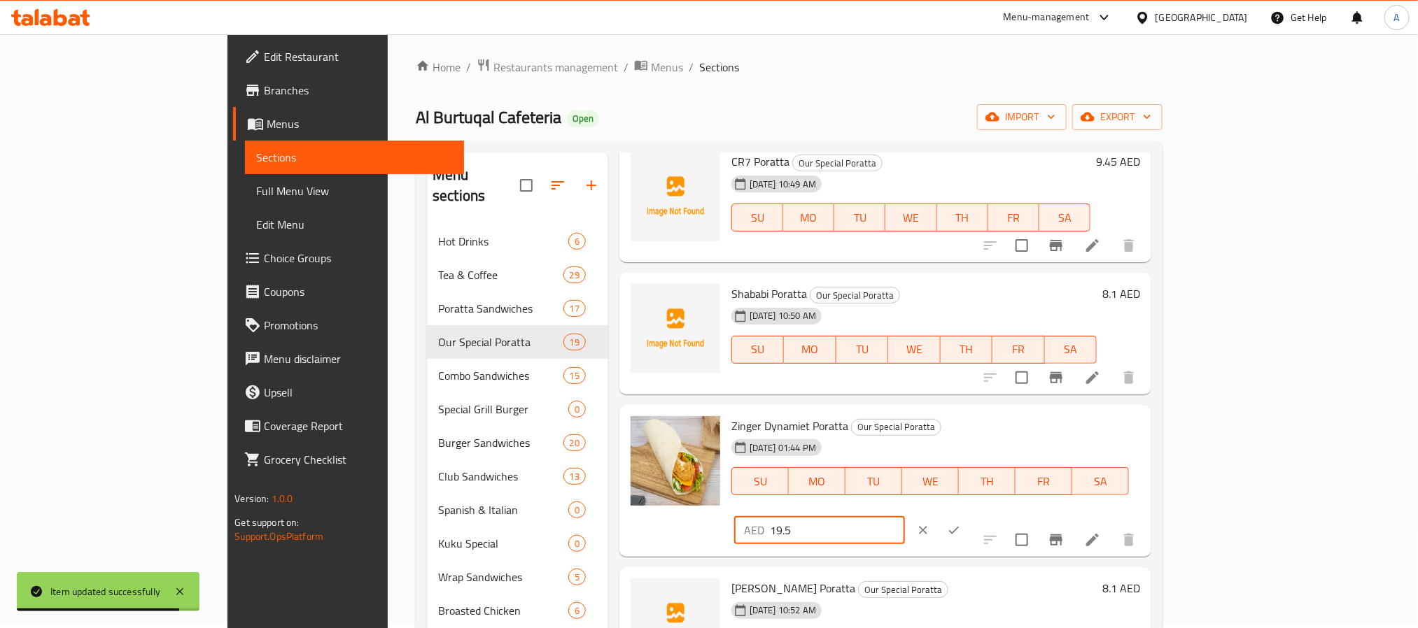
drag, startPoint x: 1188, startPoint y: 410, endPoint x: 1094, endPoint y: 407, distance: 94.5
click at [1094, 411] on div "Zinger Dynamiet Poratta Our Special Poratta [DATE] 01:44 PM SU MO TU WE TH FR S…" at bounding box center [936, 481] width 420 height 141
type input "12.15"
click at [969, 515] on button "ok" at bounding box center [954, 530] width 31 height 31
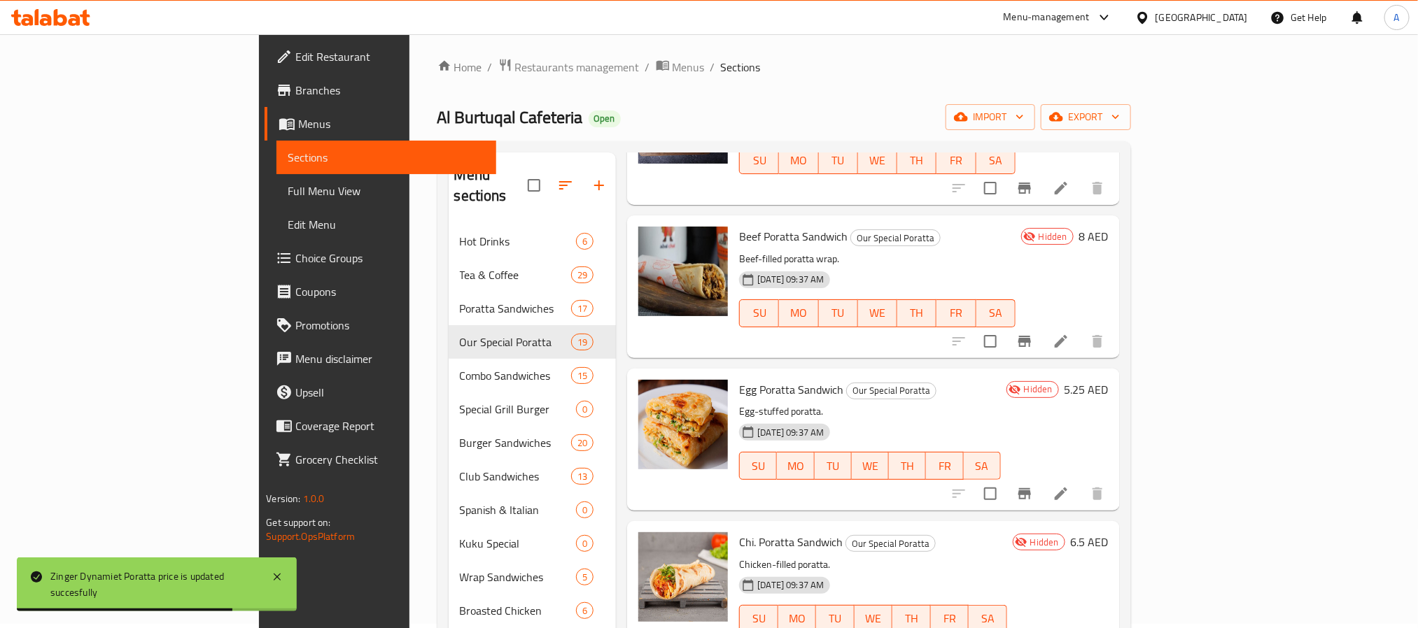
scroll to position [1800, 0]
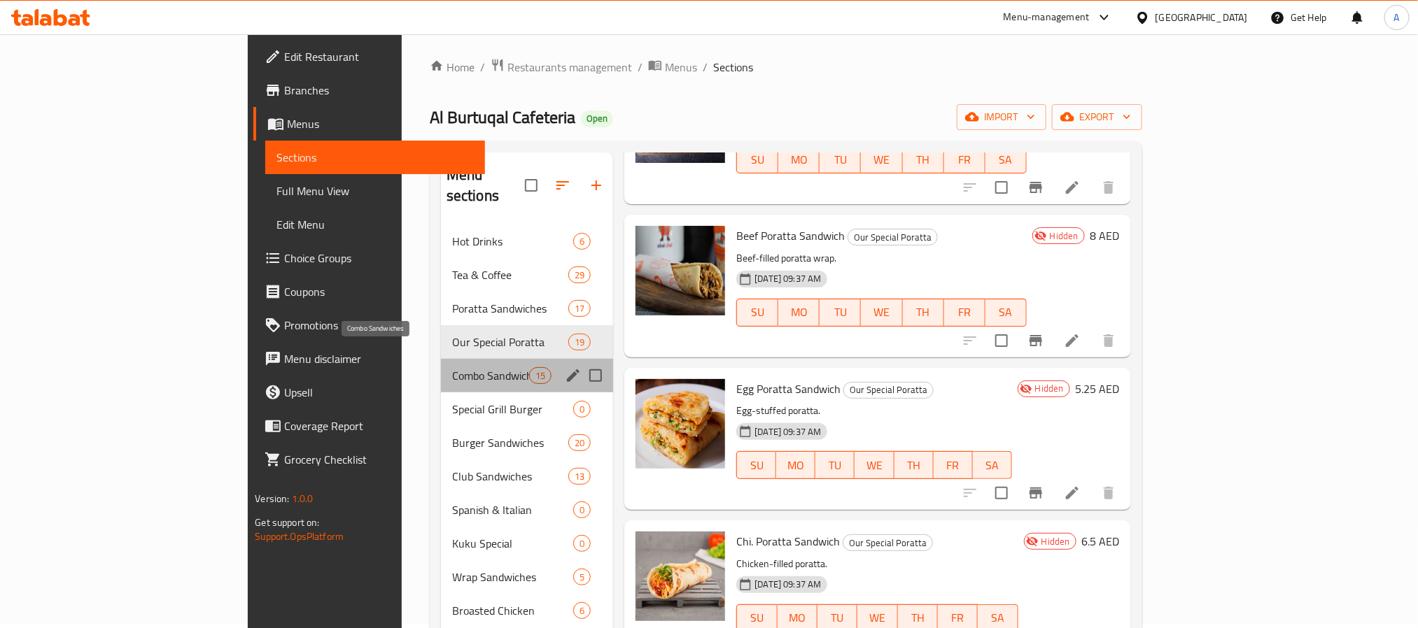
click at [452, 367] on span "Combo Sandwiches" at bounding box center [490, 375] width 77 height 17
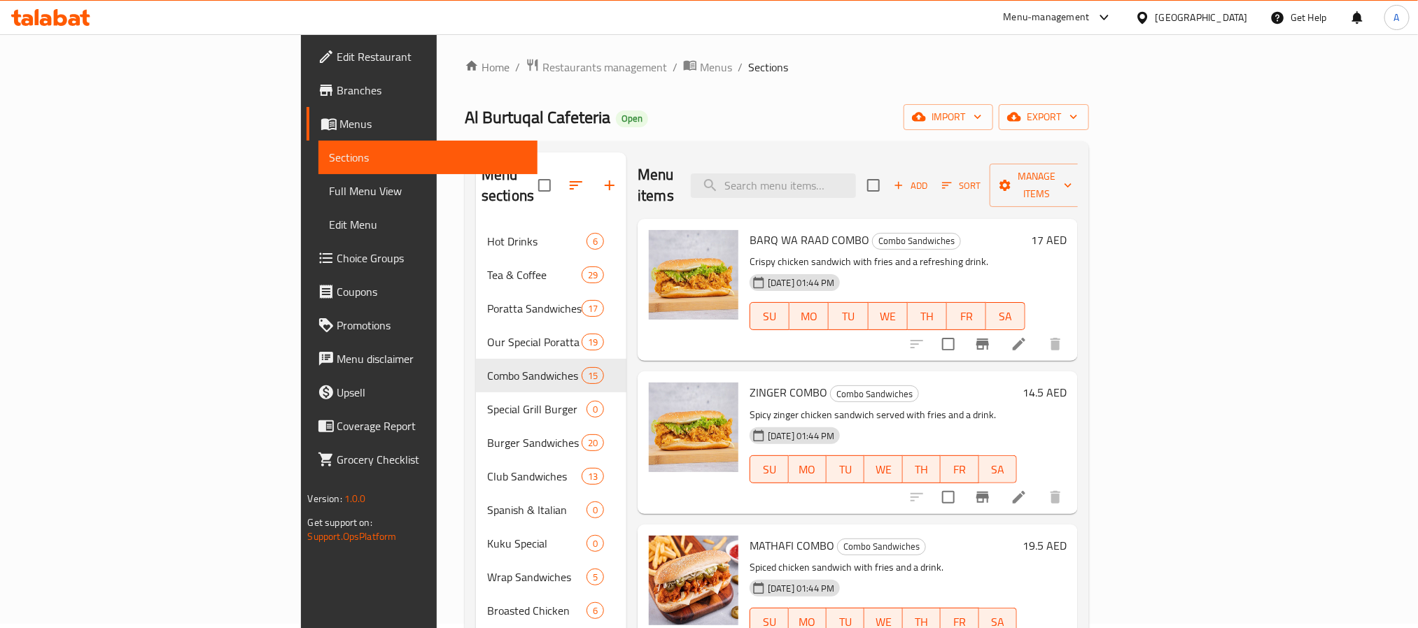
click at [1067, 230] on h6 "17 AED" at bounding box center [1049, 240] width 36 height 20
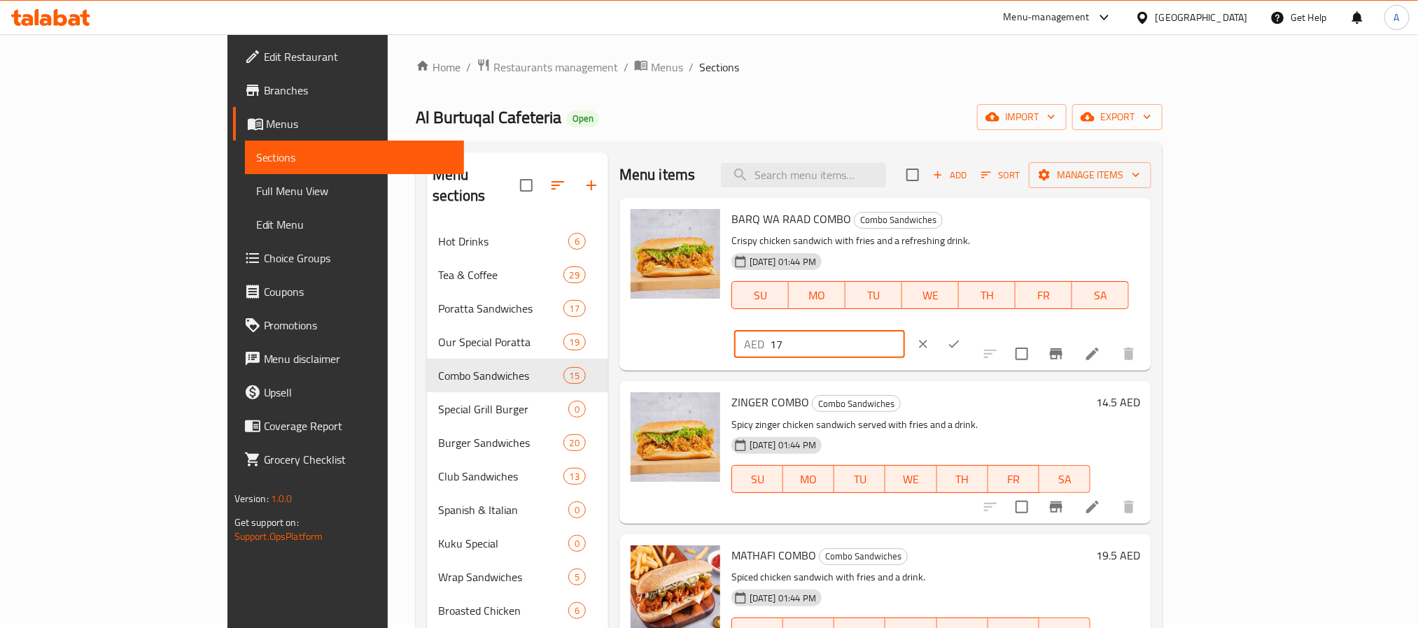
click at [905, 330] on input "17" at bounding box center [837, 344] width 135 height 28
type input "18.9"
click at [961, 337] on icon "ok" at bounding box center [954, 344] width 14 height 14
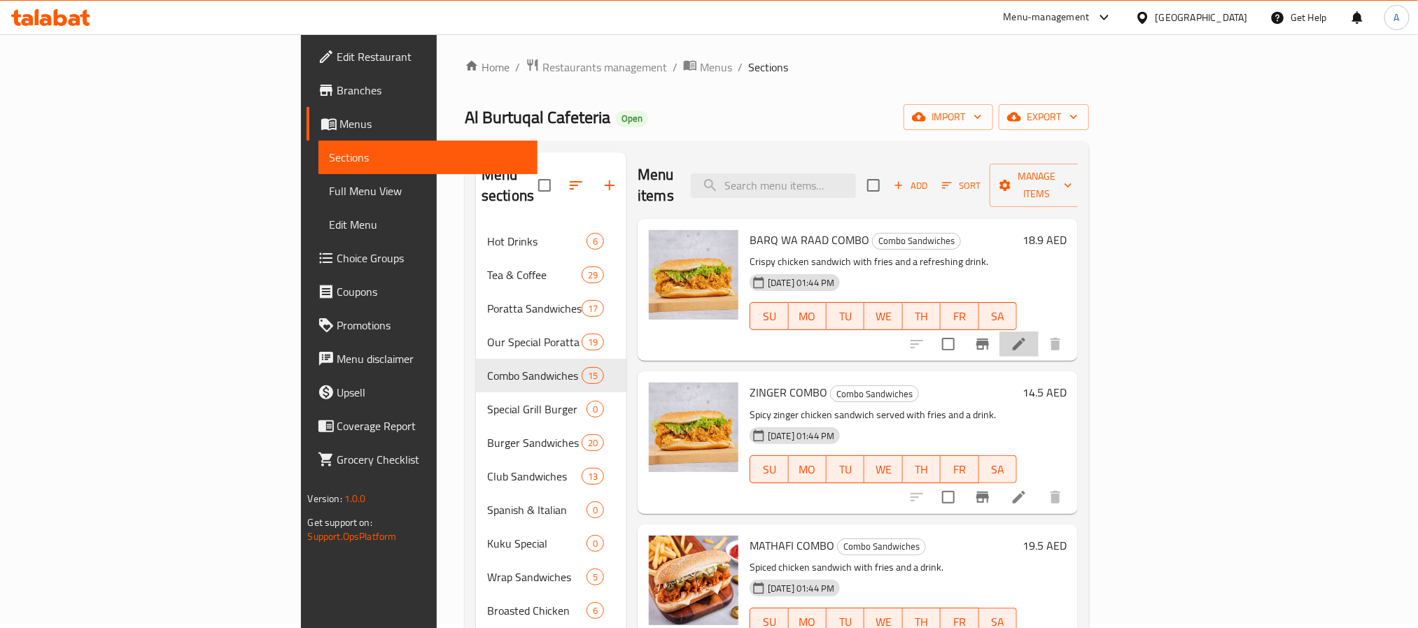
click at [1039, 332] on li at bounding box center [1018, 344] width 39 height 25
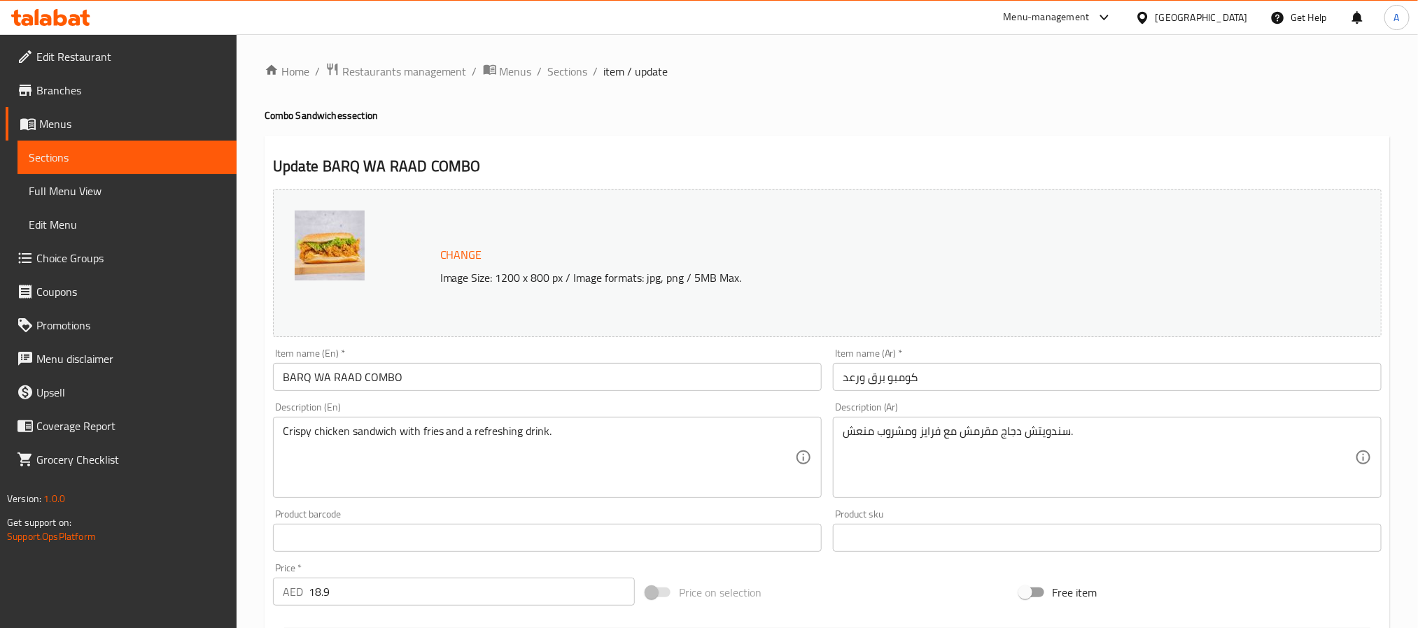
click at [346, 382] on input "BARQ WA RAAD COMBO" at bounding box center [547, 377] width 549 height 28
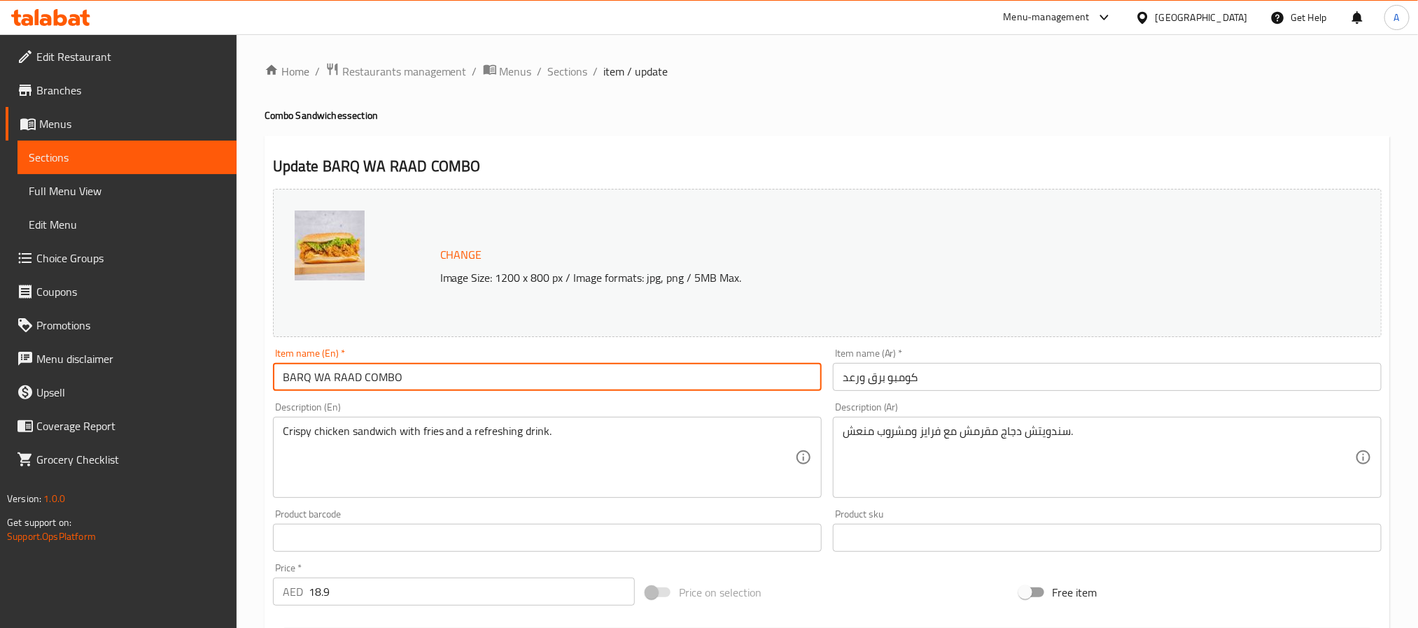
click at [346, 382] on input "BARQ WA RAAD COMBO" at bounding box center [547, 377] width 549 height 28
type input "Barq Wa Raad Combo"
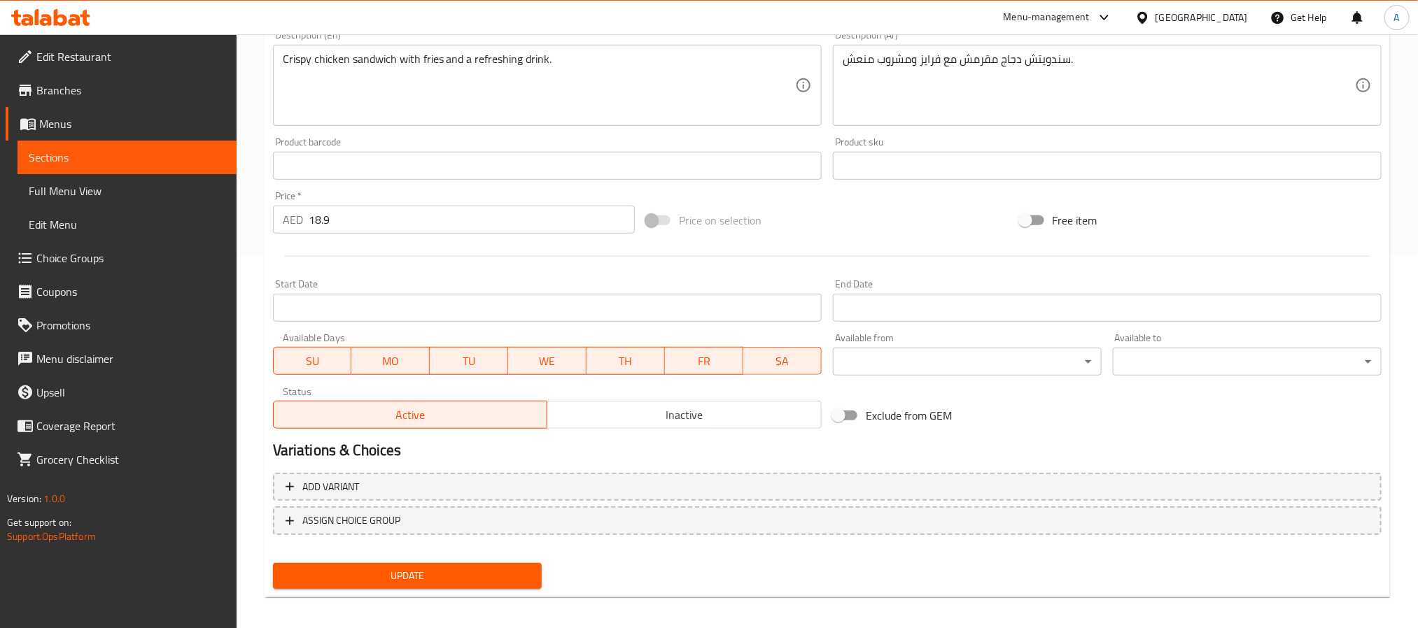
scroll to position [379, 0]
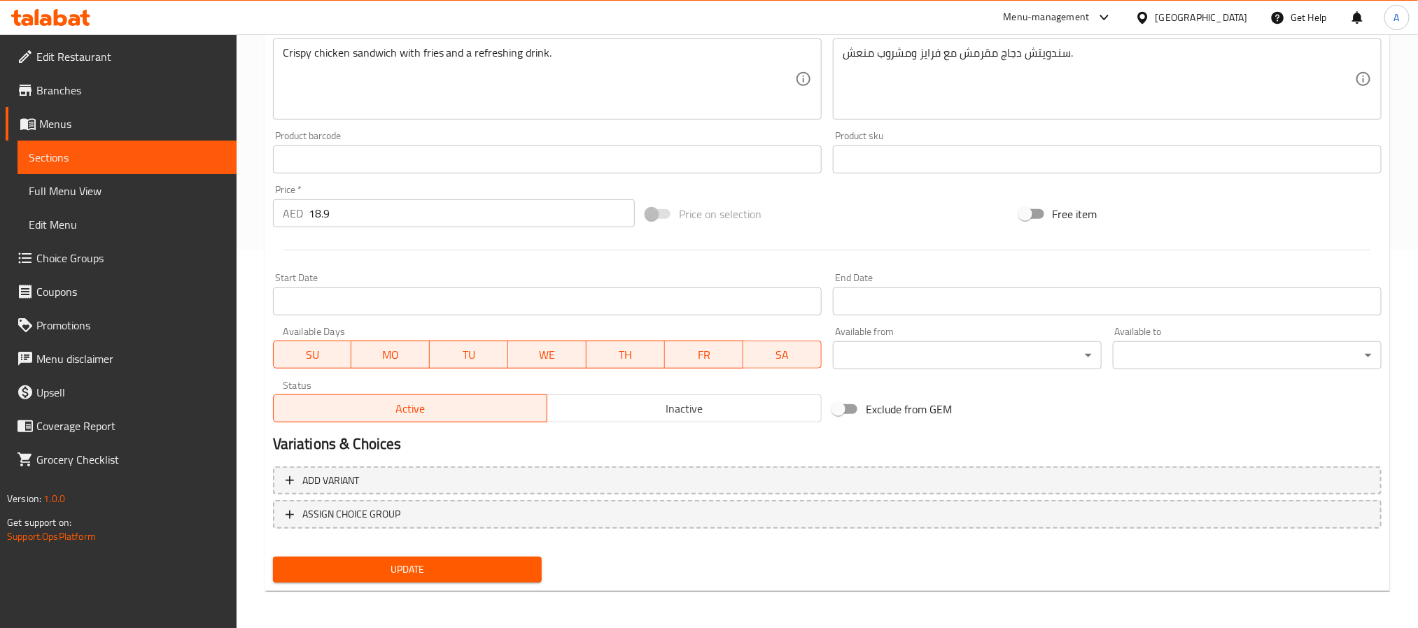
click at [509, 568] on span "Update" at bounding box center [407, 569] width 246 height 17
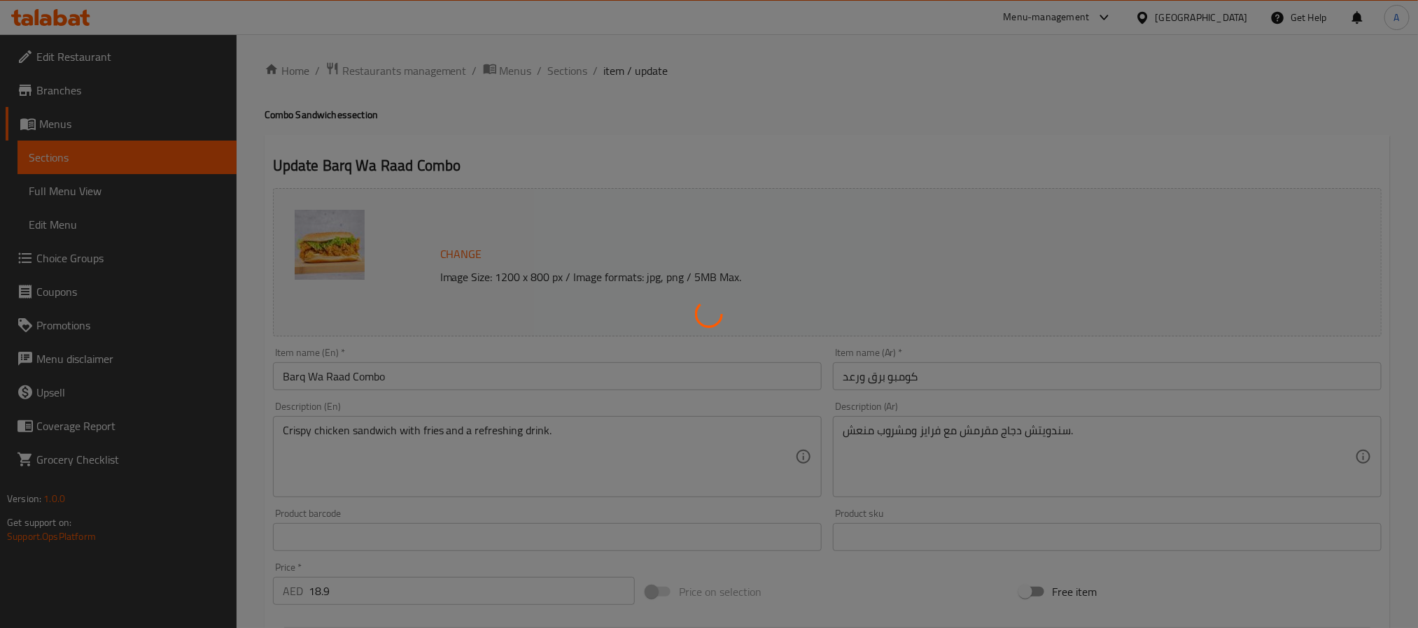
scroll to position [0, 0]
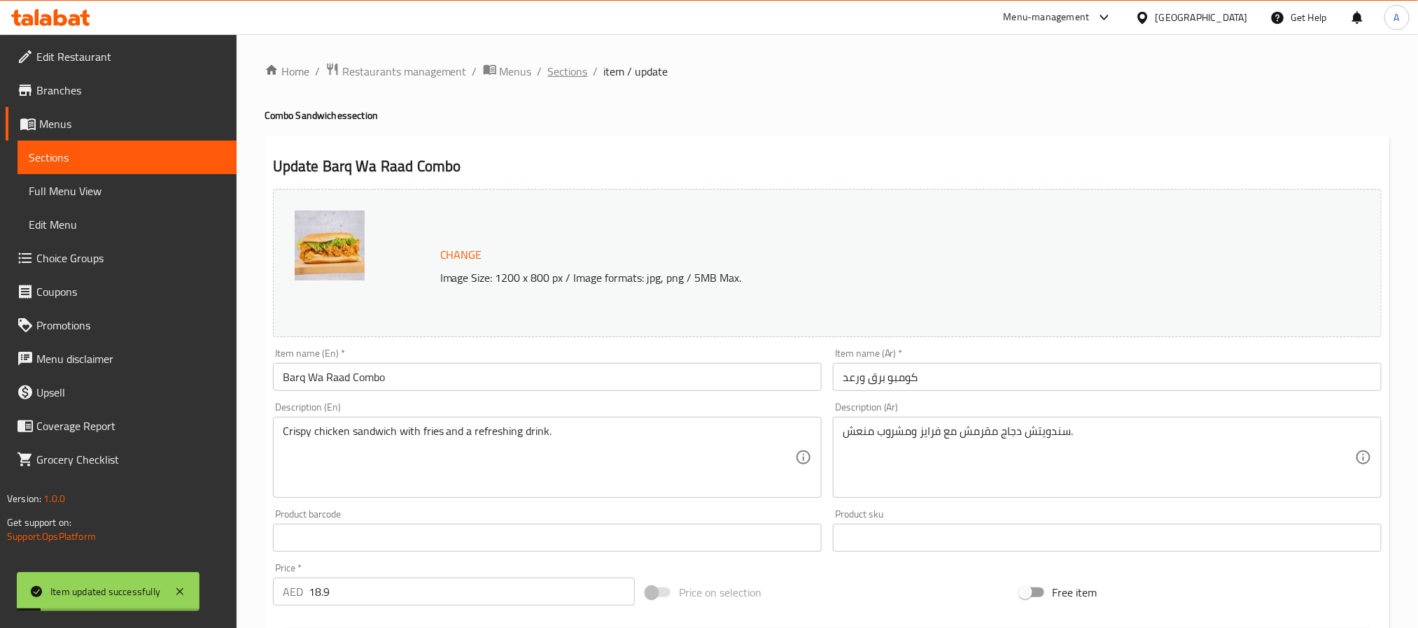
click at [567, 70] on span "Sections" at bounding box center [568, 71] width 40 height 17
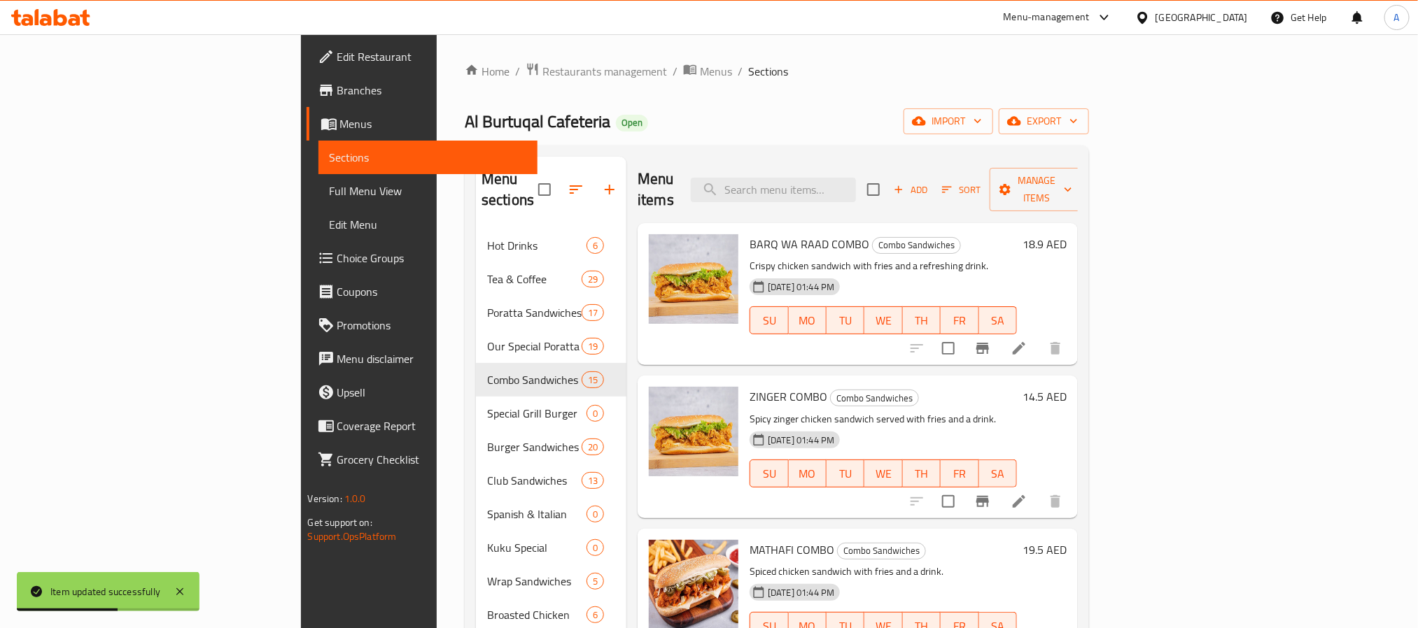
click at [1067, 387] on h6 "14.5 AED" at bounding box center [1044, 397] width 44 height 20
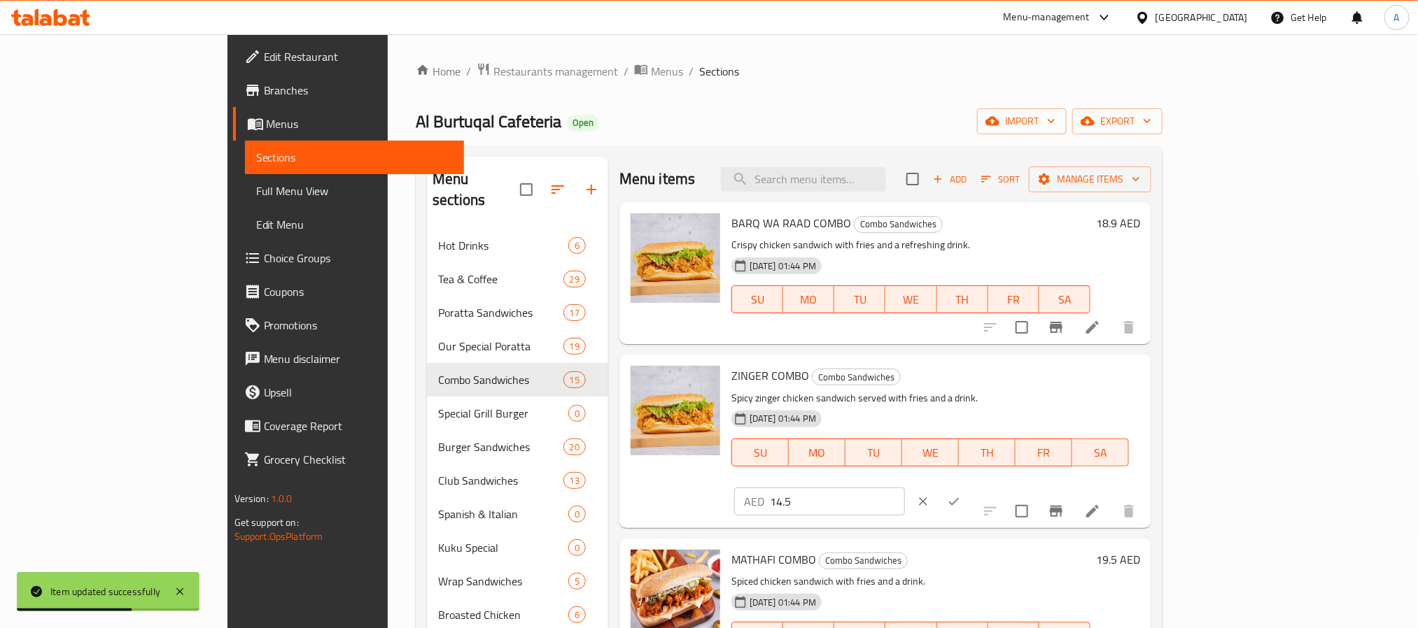
click at [905, 488] on input "14.5" at bounding box center [837, 502] width 135 height 28
type input "17.5"
click at [969, 486] on button "ok" at bounding box center [954, 501] width 31 height 31
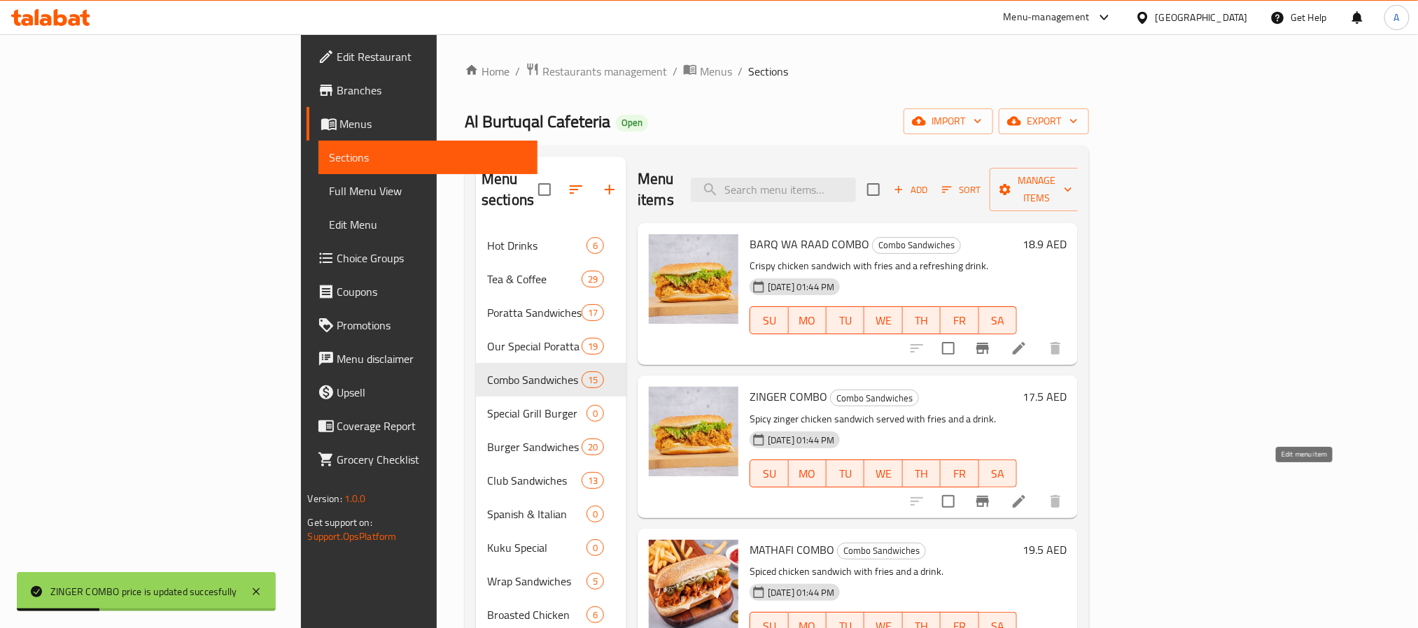
click at [1027, 493] on icon at bounding box center [1019, 501] width 17 height 17
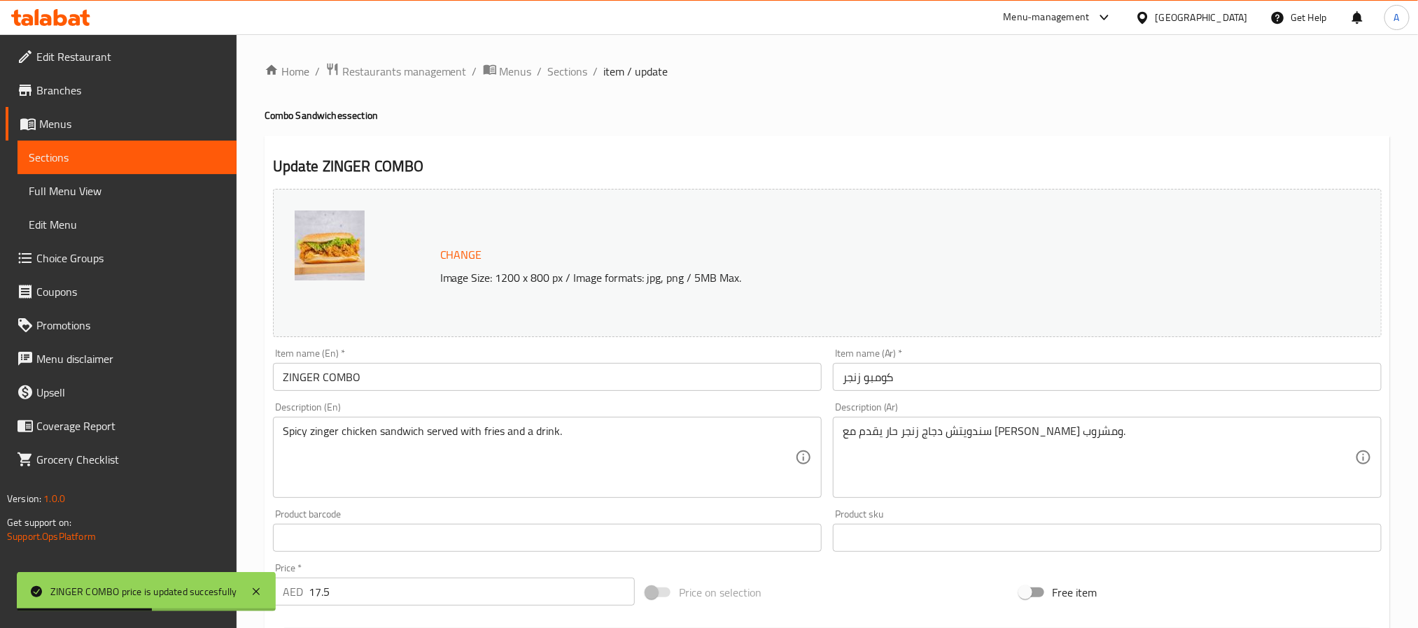
click at [353, 381] on input "ZINGER COMBO" at bounding box center [547, 377] width 549 height 28
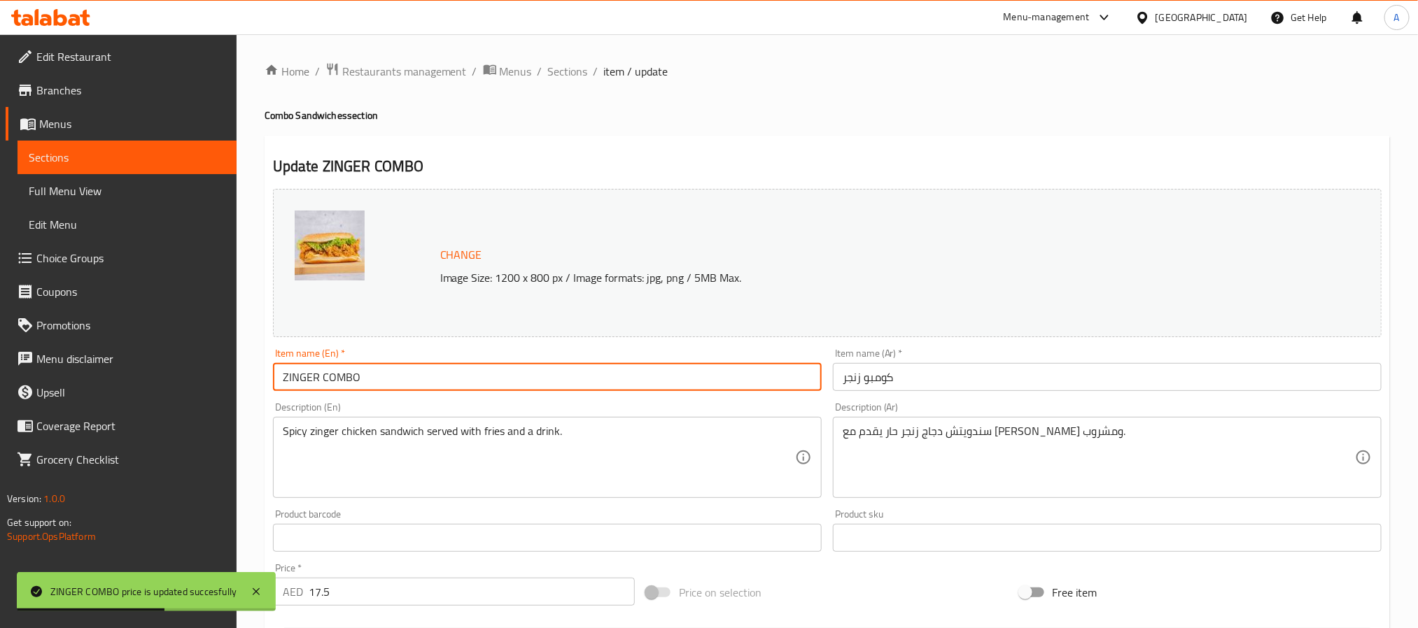
click at [353, 381] on input "ZINGER COMBO" at bounding box center [547, 377] width 549 height 28
type input "Zinger Combo"
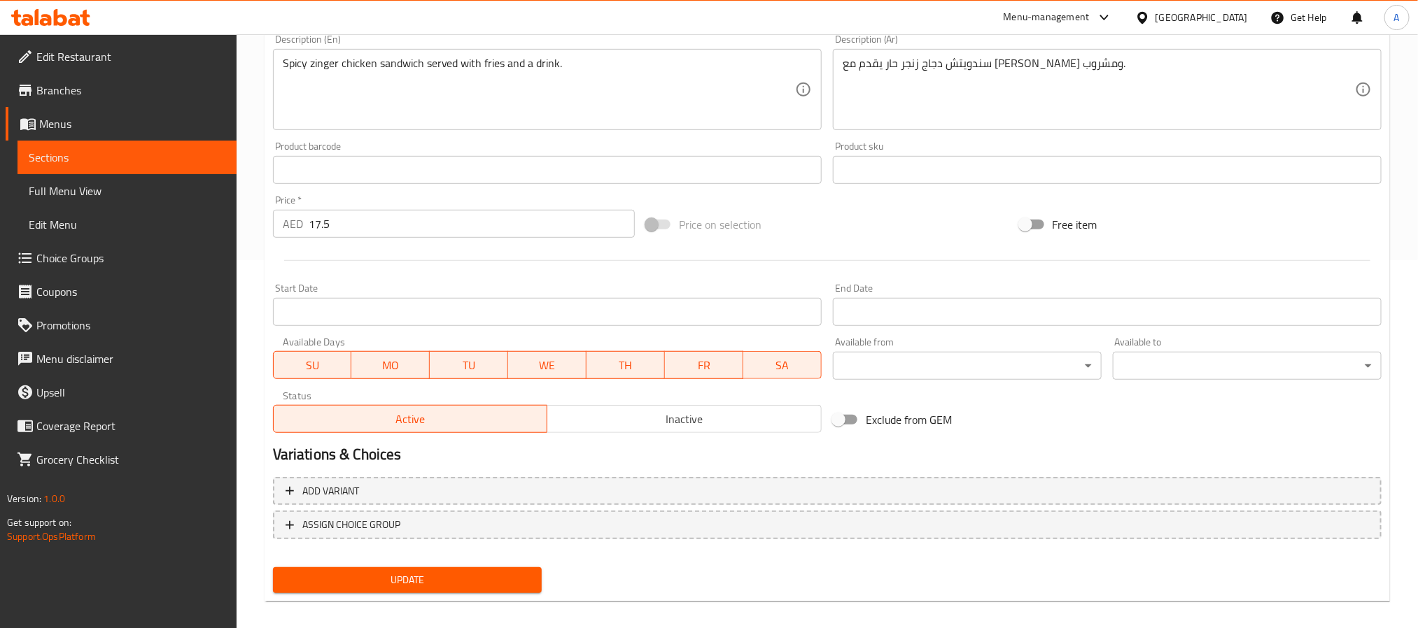
scroll to position [379, 0]
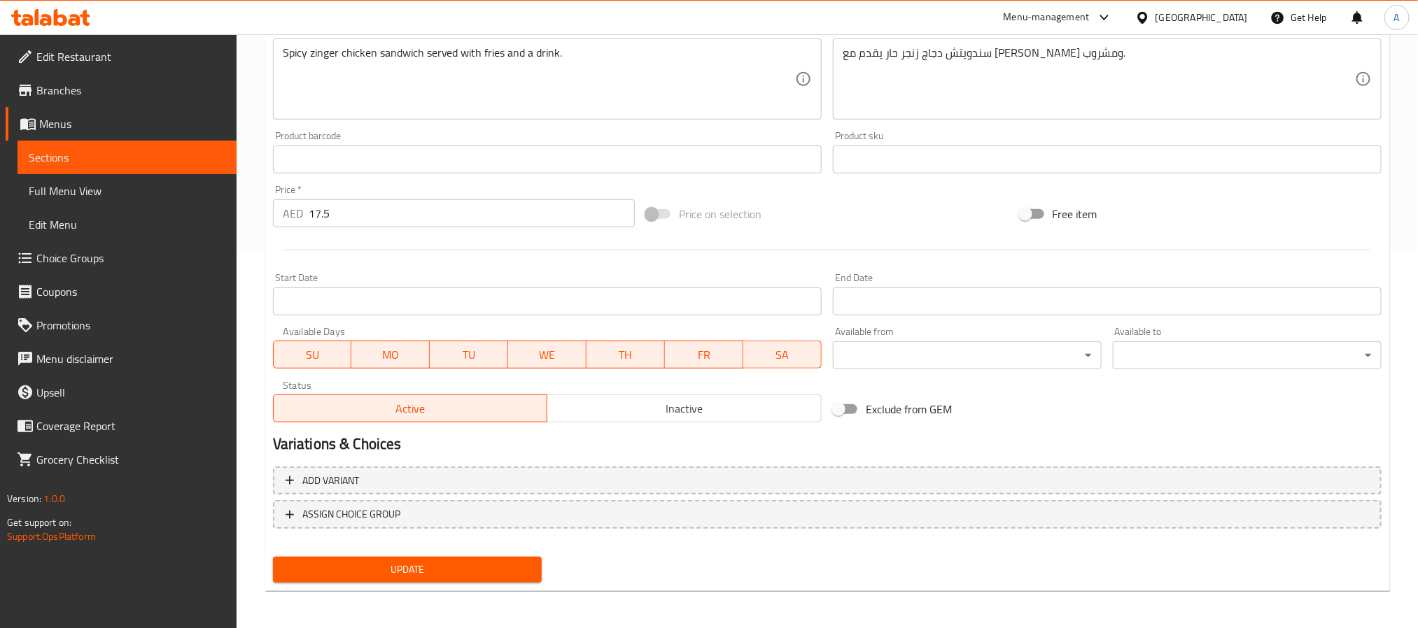
click at [509, 579] on button "Update" at bounding box center [407, 570] width 269 height 26
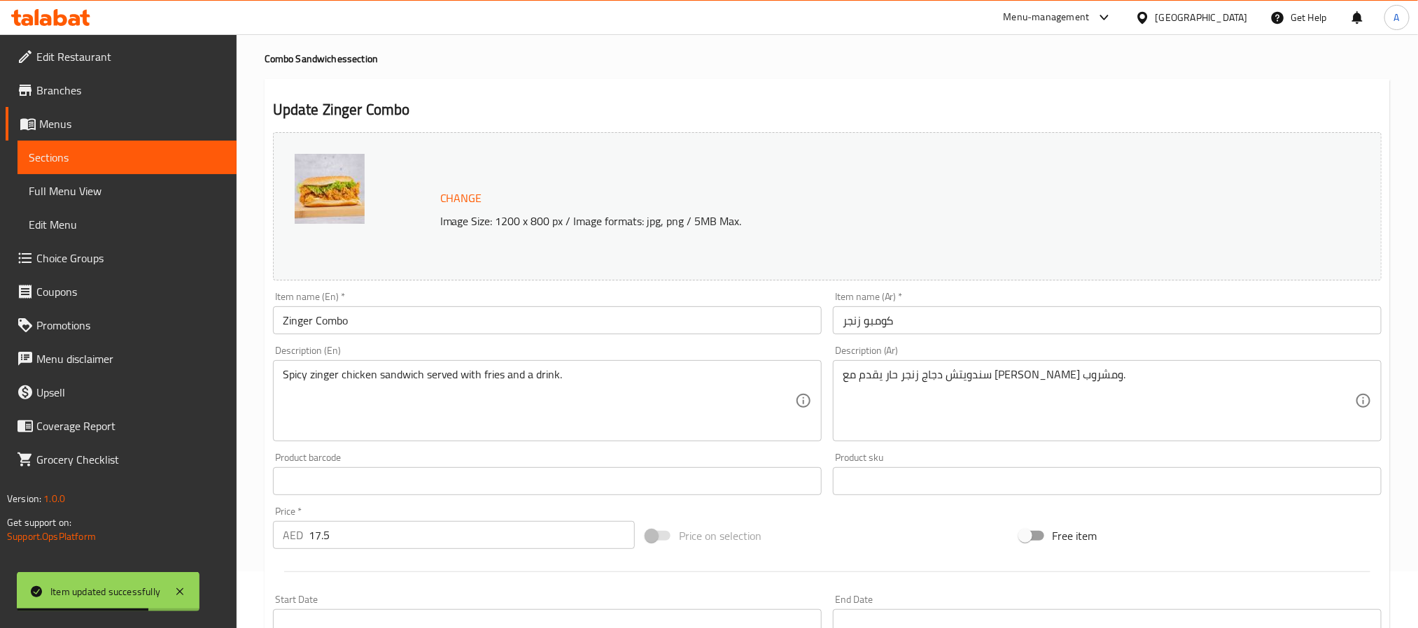
scroll to position [0, 0]
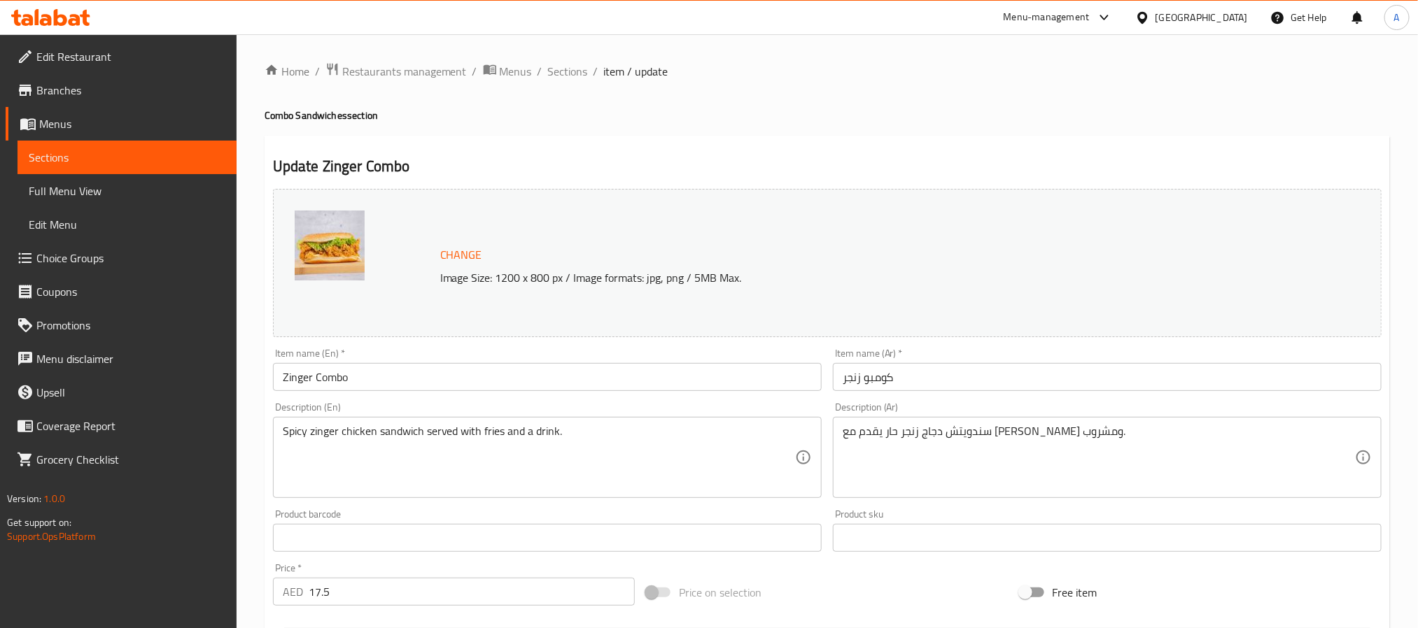
click at [422, 372] on input "Zinger Combo" at bounding box center [547, 377] width 549 height 28
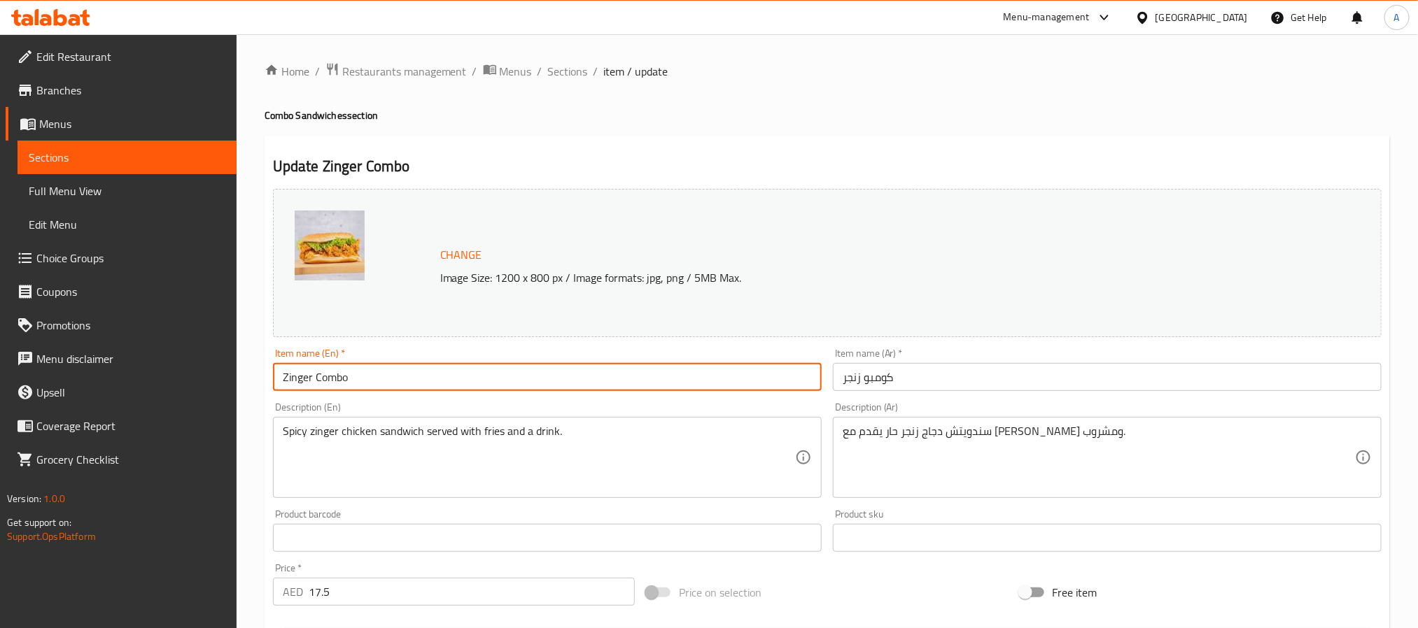
click at [422, 372] on input "Zinger Combo" at bounding box center [547, 377] width 549 height 28
click at [576, 67] on span "Sections" at bounding box center [568, 71] width 40 height 17
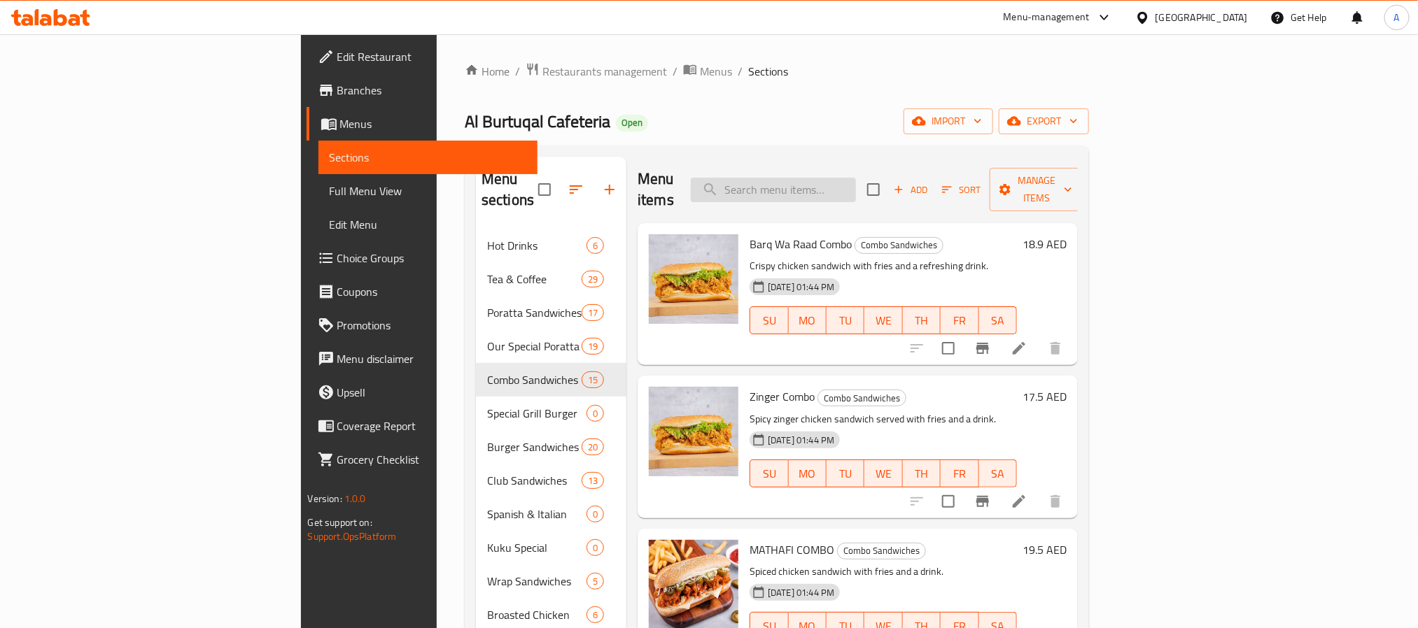
click at [856, 190] on input "search" at bounding box center [773, 190] width 165 height 24
type input "d"
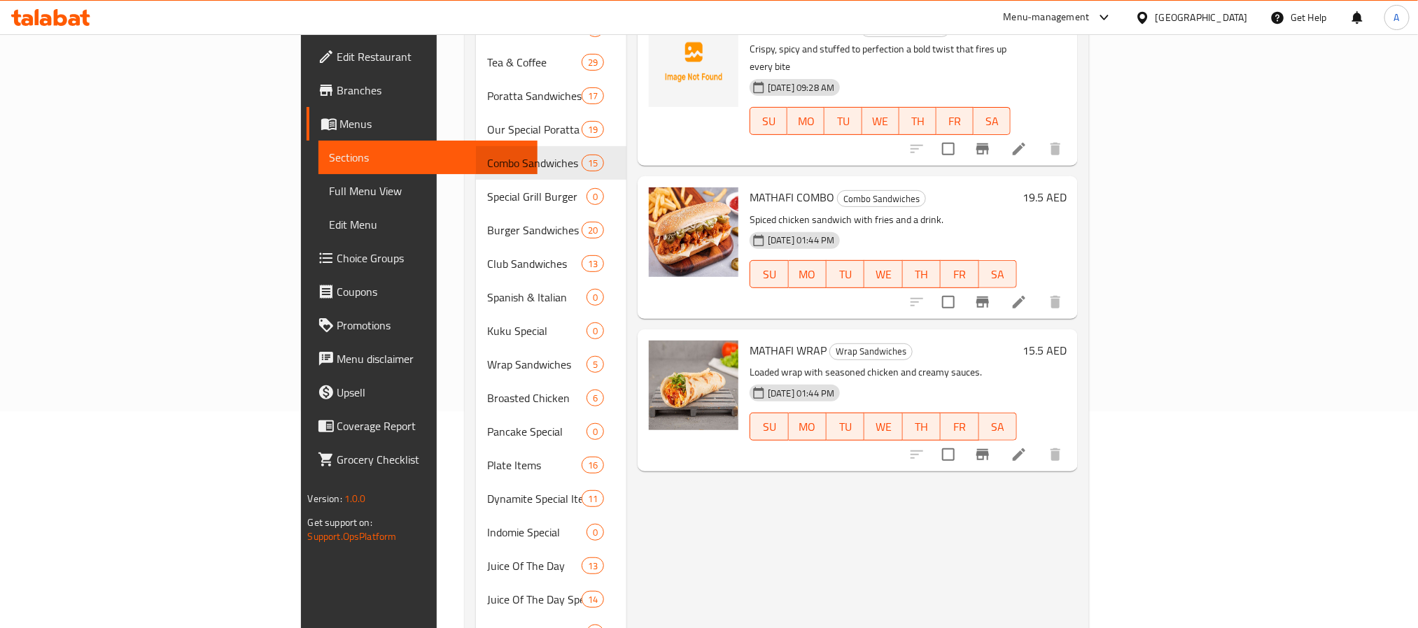
scroll to position [105, 0]
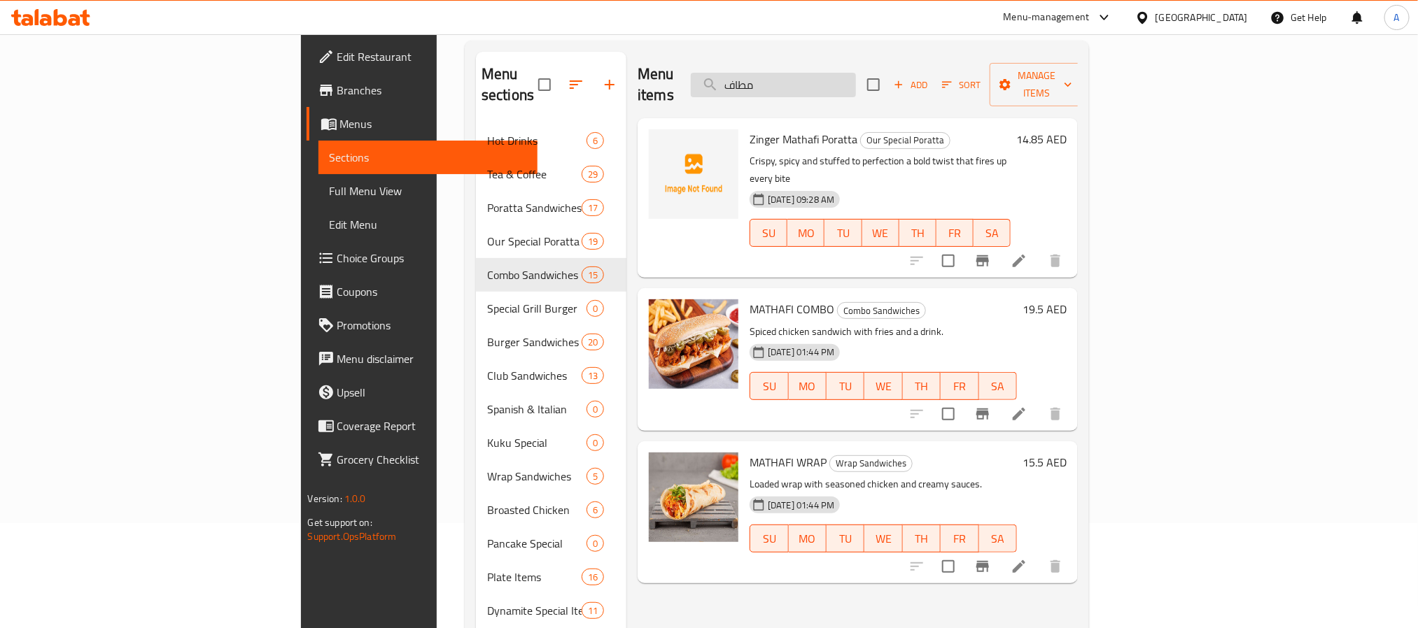
click at [855, 73] on input "مطاف" at bounding box center [773, 85] width 165 height 24
type input "مطاف"
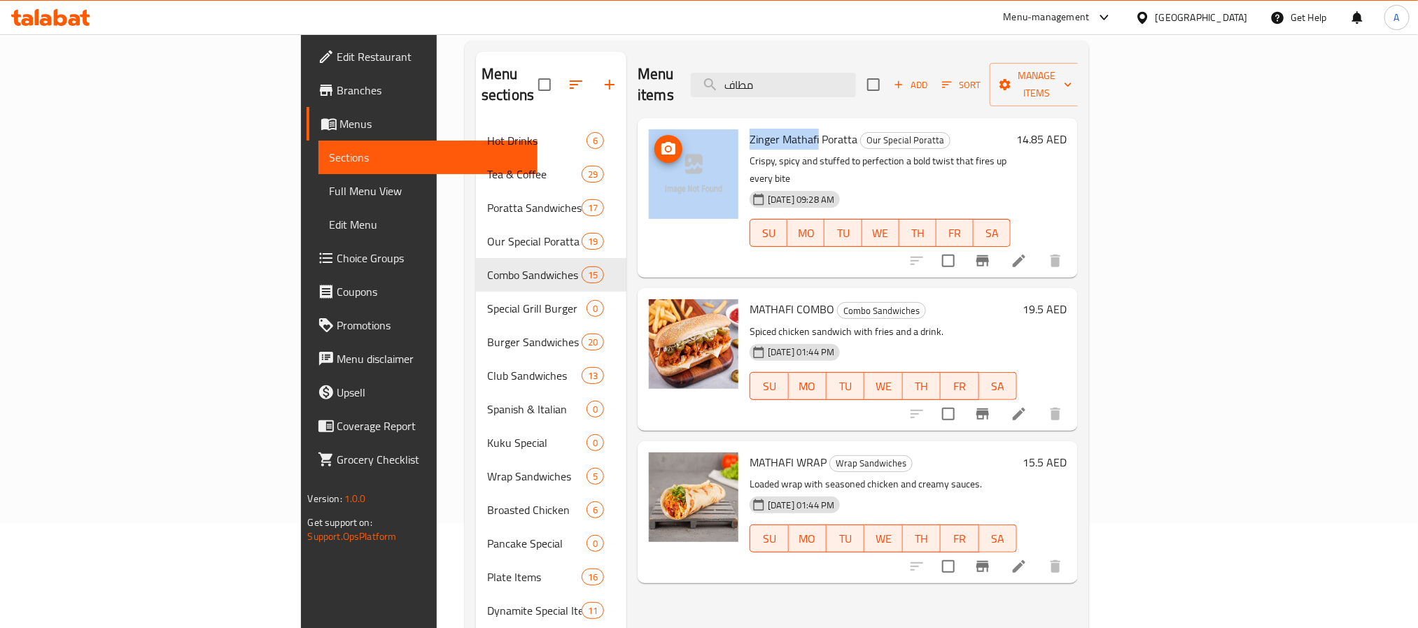
drag, startPoint x: 744, startPoint y: 116, endPoint x: 661, endPoint y: 124, distance: 82.9
click at [661, 124] on div "Zinger Mathafi Poratta Our Special Poratta Crispy, spicy and stuffed to perfect…" at bounding box center [857, 198] width 429 height 148
copy div "[PERSON_NAME]"
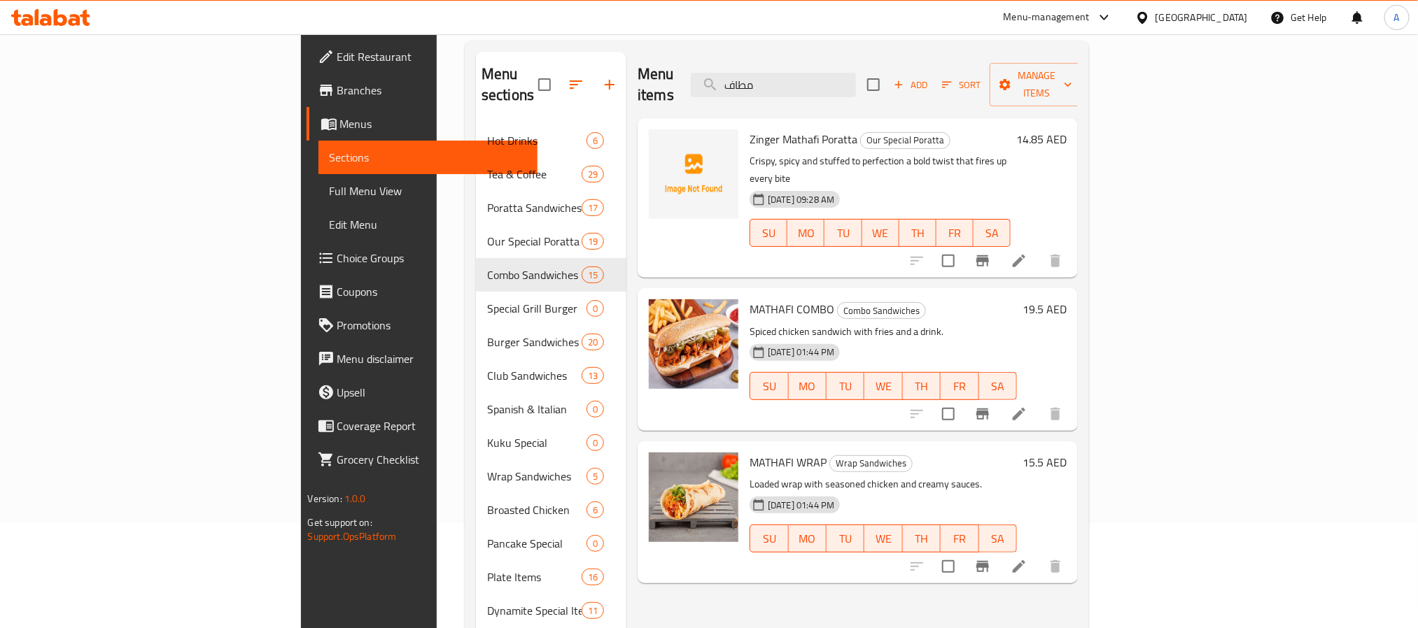
drag, startPoint x: 878, startPoint y: 74, endPoint x: 763, endPoint y: 73, distance: 114.8
click at [763, 73] on div "Menu items مطاف Add Sort Manage items" at bounding box center [858, 85] width 440 height 66
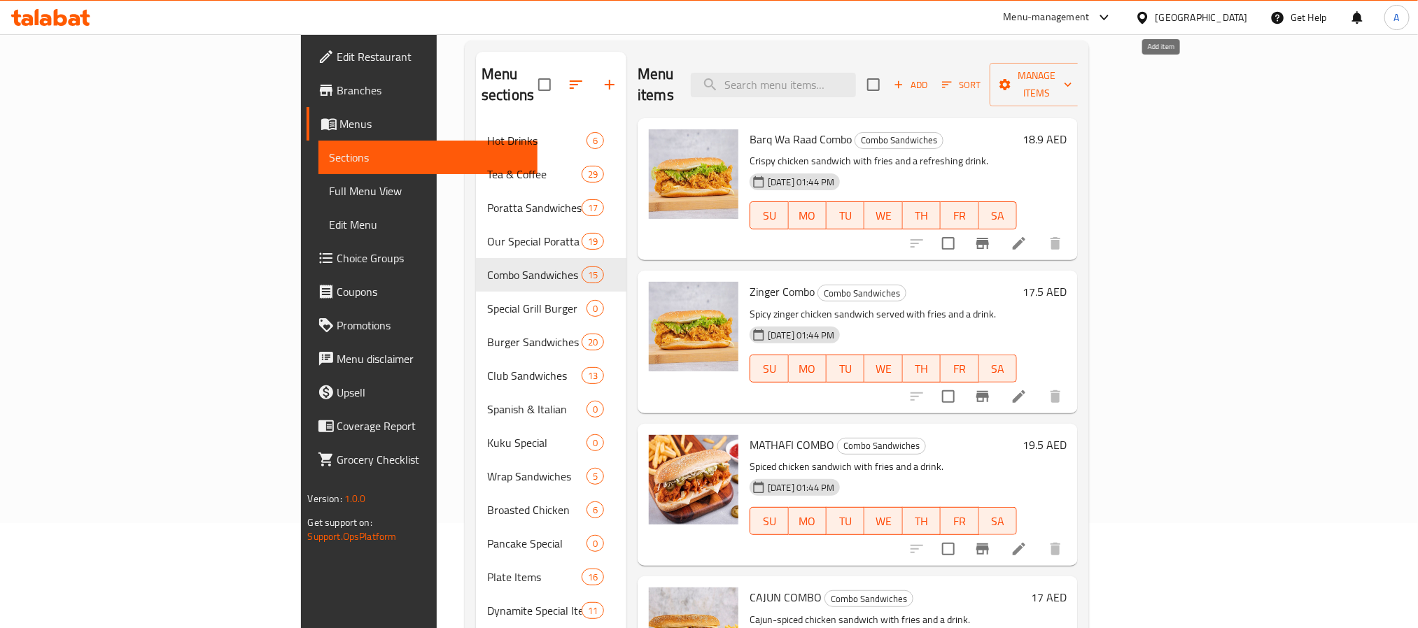
click at [933, 74] on button "Add" at bounding box center [910, 85] width 45 height 22
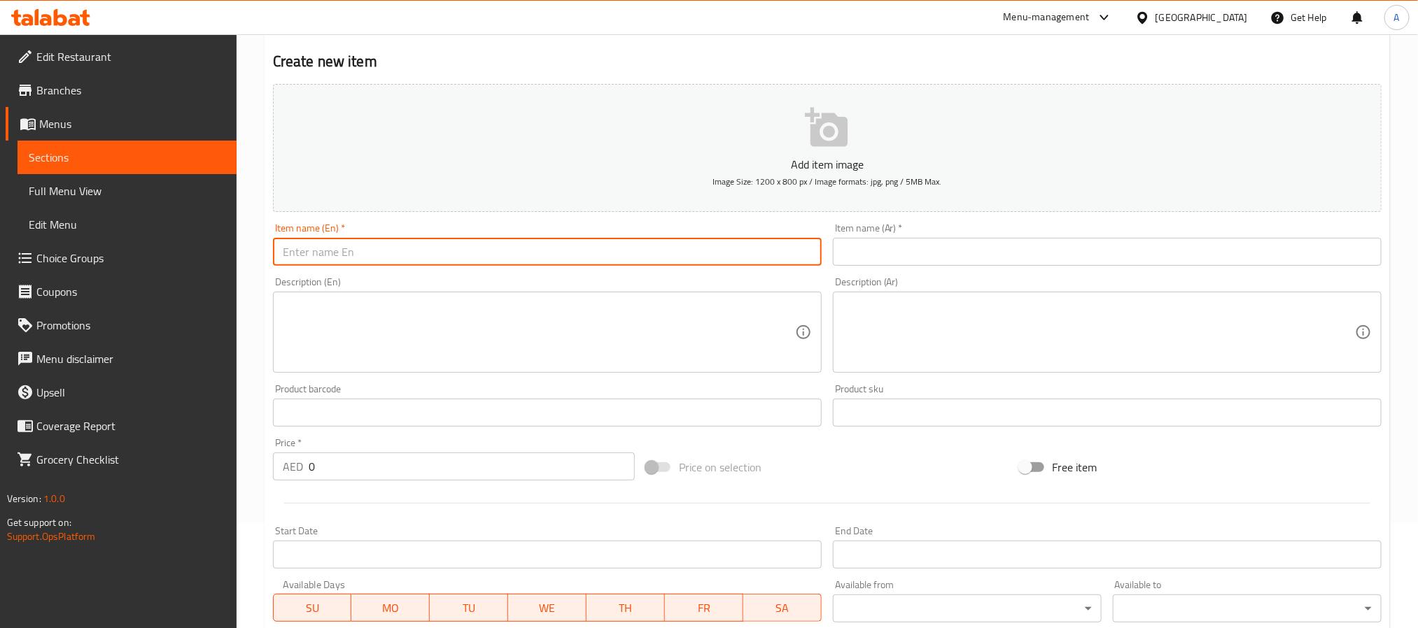
click at [473, 248] on input "text" at bounding box center [547, 252] width 549 height 28
paste input "[PERSON_NAME]"
click at [481, 250] on input "Zinger Mathafi Combo" at bounding box center [547, 252] width 549 height 28
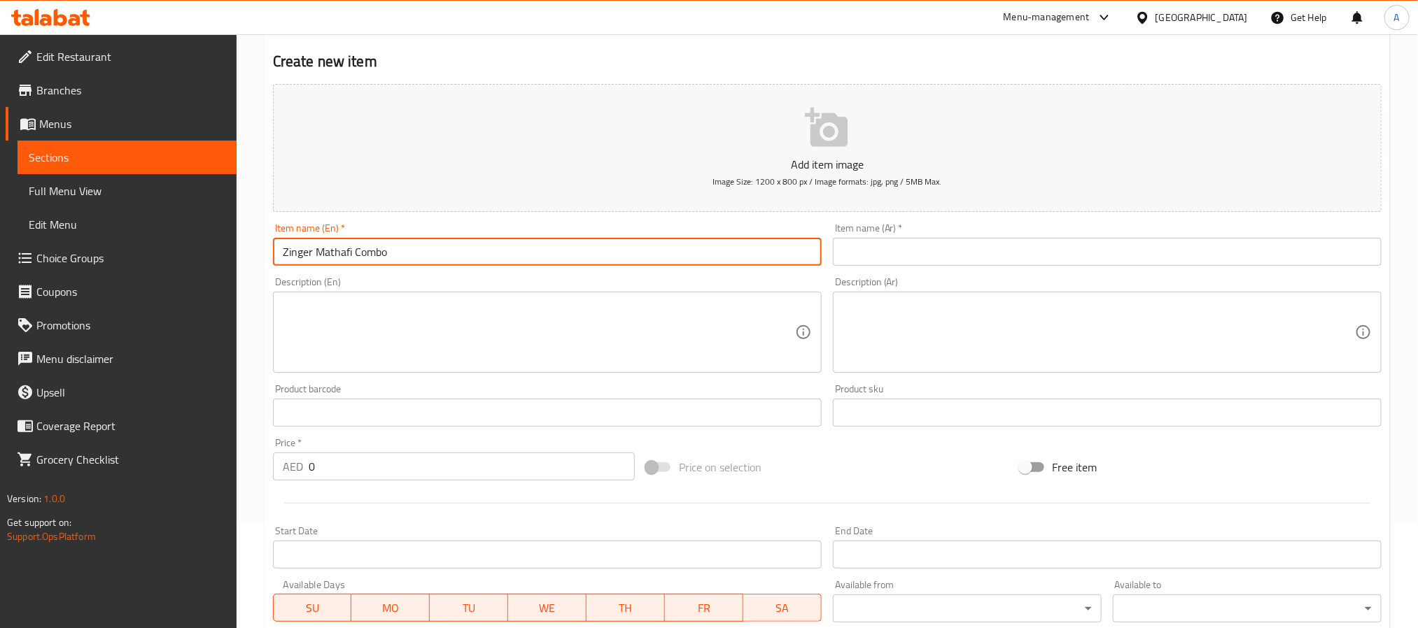
type input "Zinger Mathafi Combo"
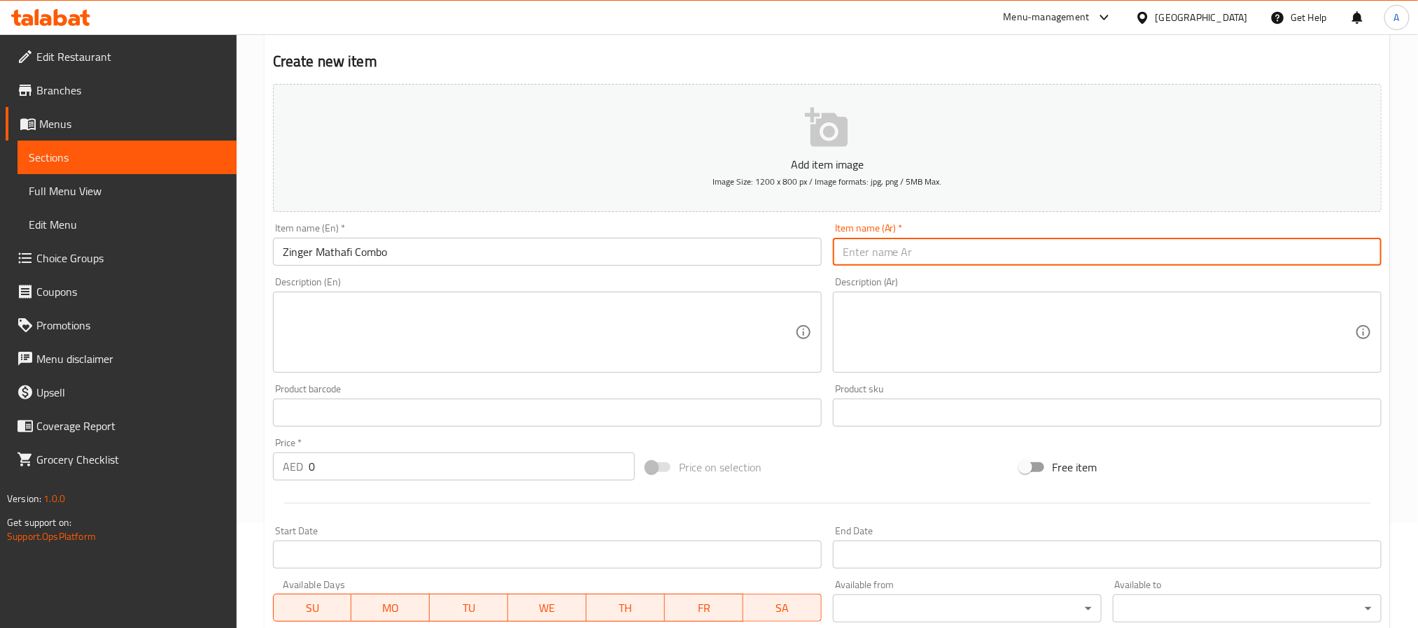
click at [937, 246] on input "text" at bounding box center [1107, 252] width 549 height 28
type input ";"
type input "كومبو زنجر مطافي"
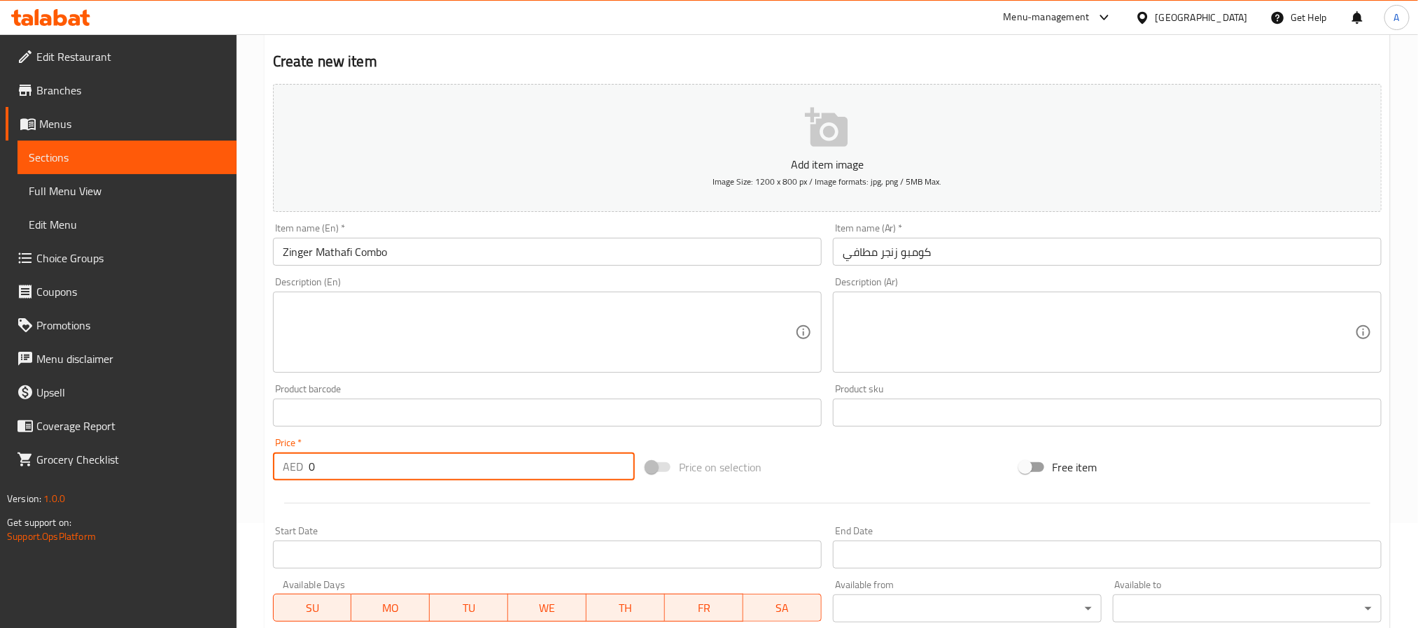
drag, startPoint x: 318, startPoint y: 470, endPoint x: 274, endPoint y: 470, distance: 44.1
click at [274, 470] on div "AED 0 Price *" at bounding box center [454, 467] width 362 height 28
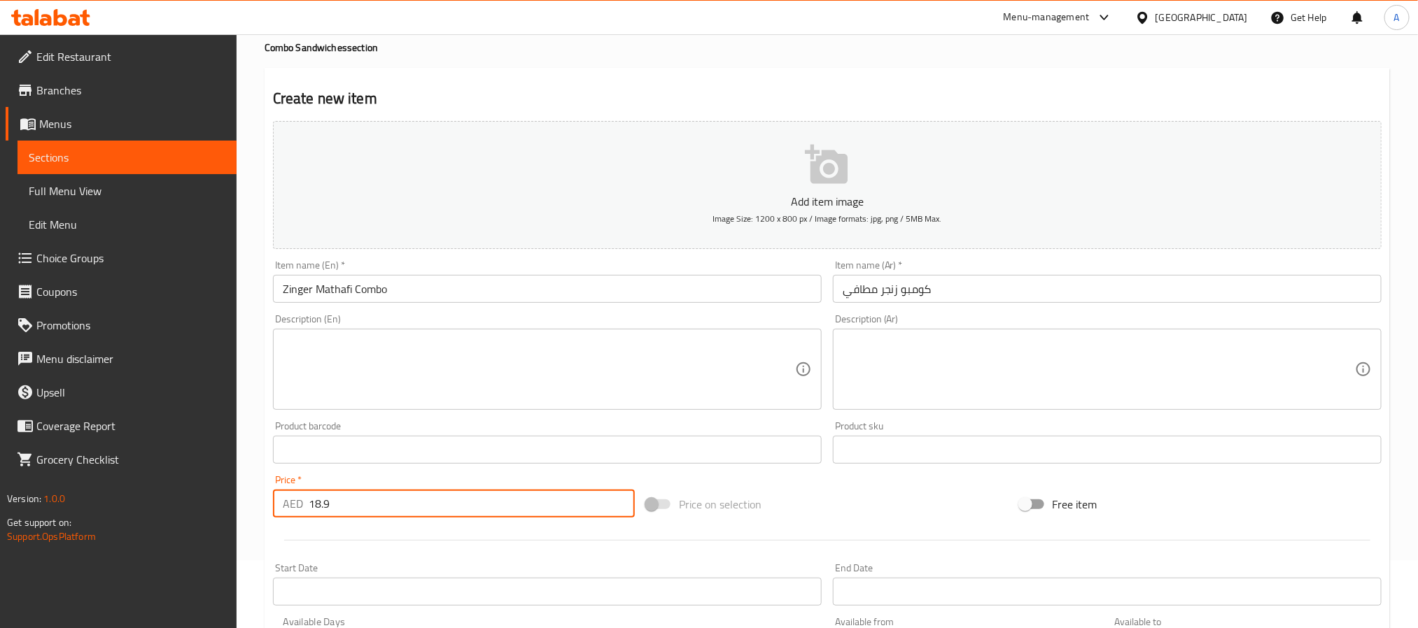
scroll to position [210, 0]
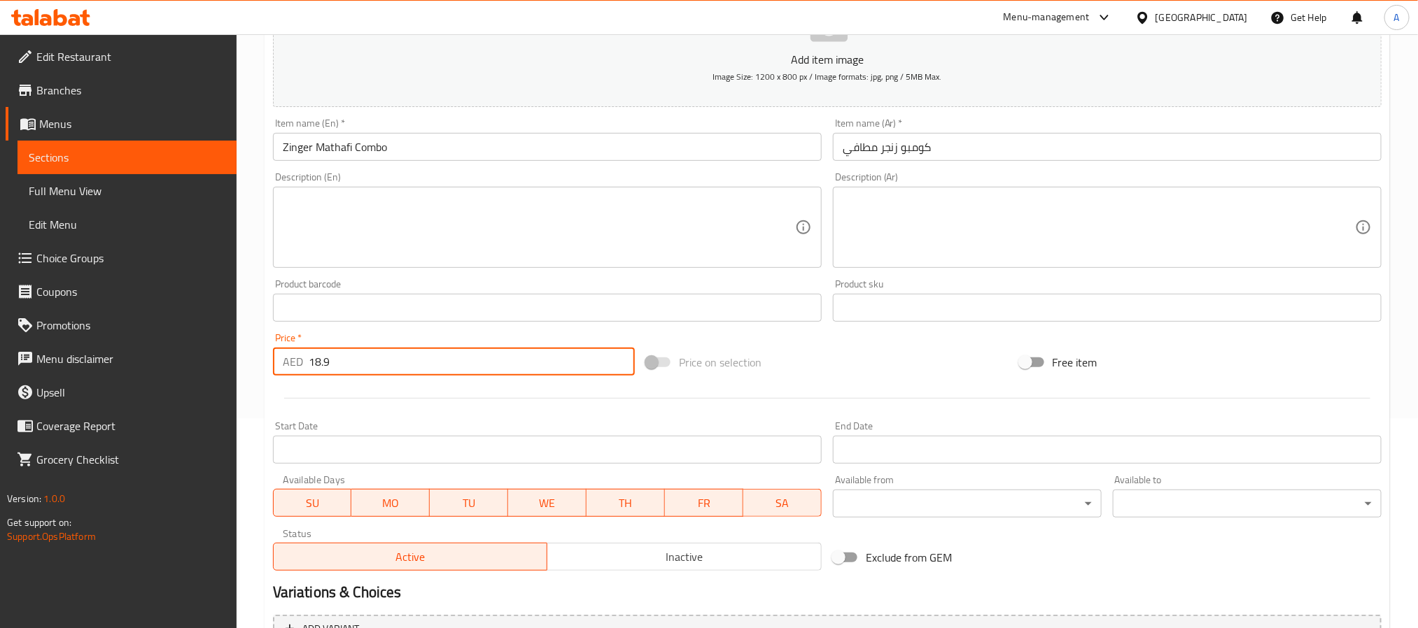
type input "18.9"
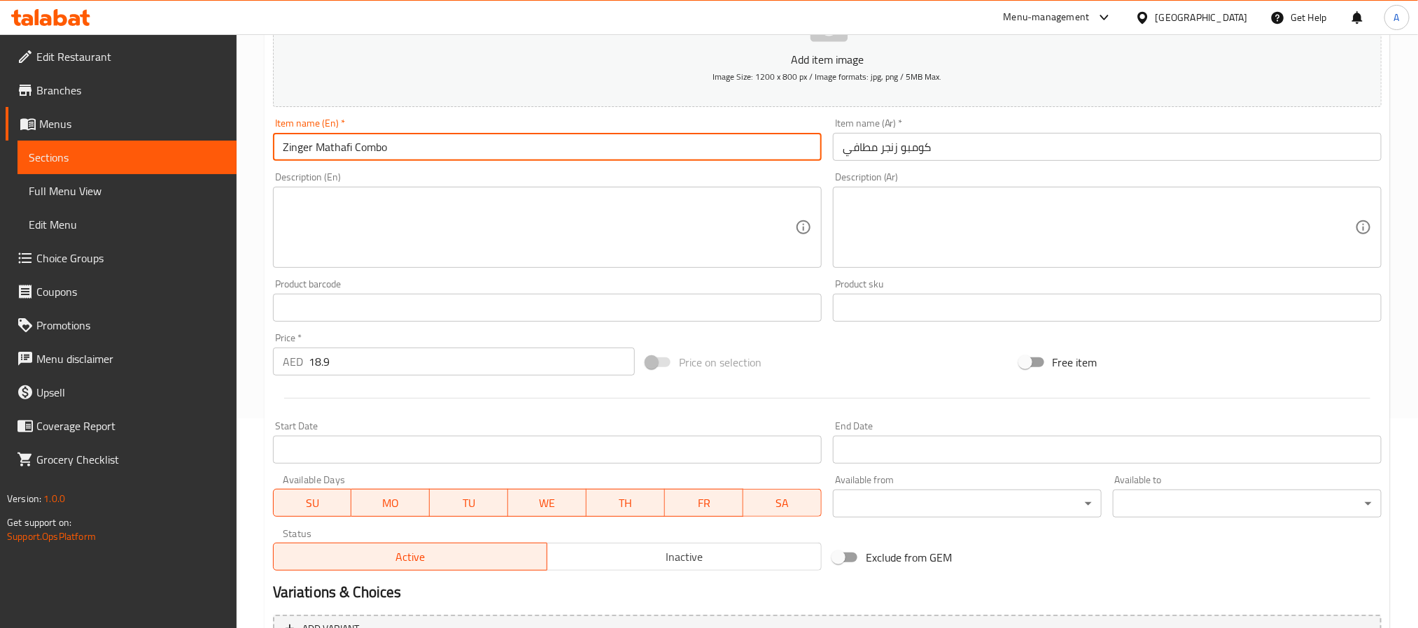
click at [383, 145] on input "Zinger Mathafi Combo" at bounding box center [547, 147] width 549 height 28
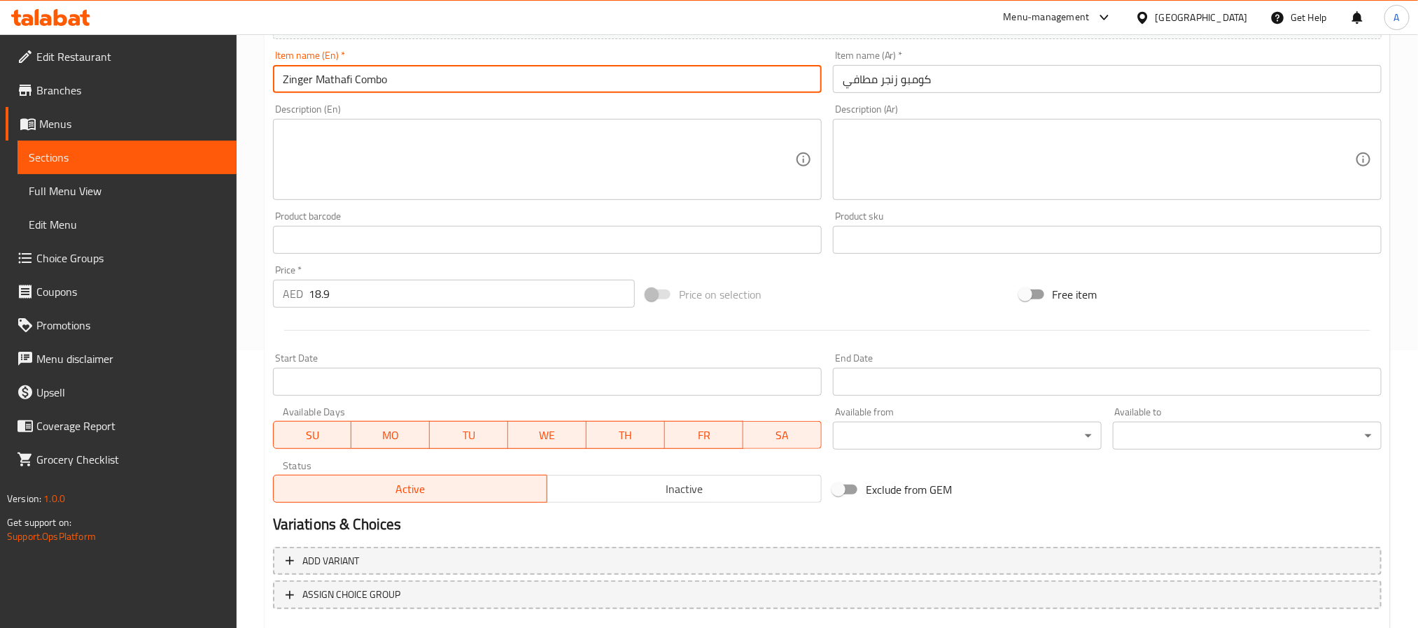
scroll to position [359, 0]
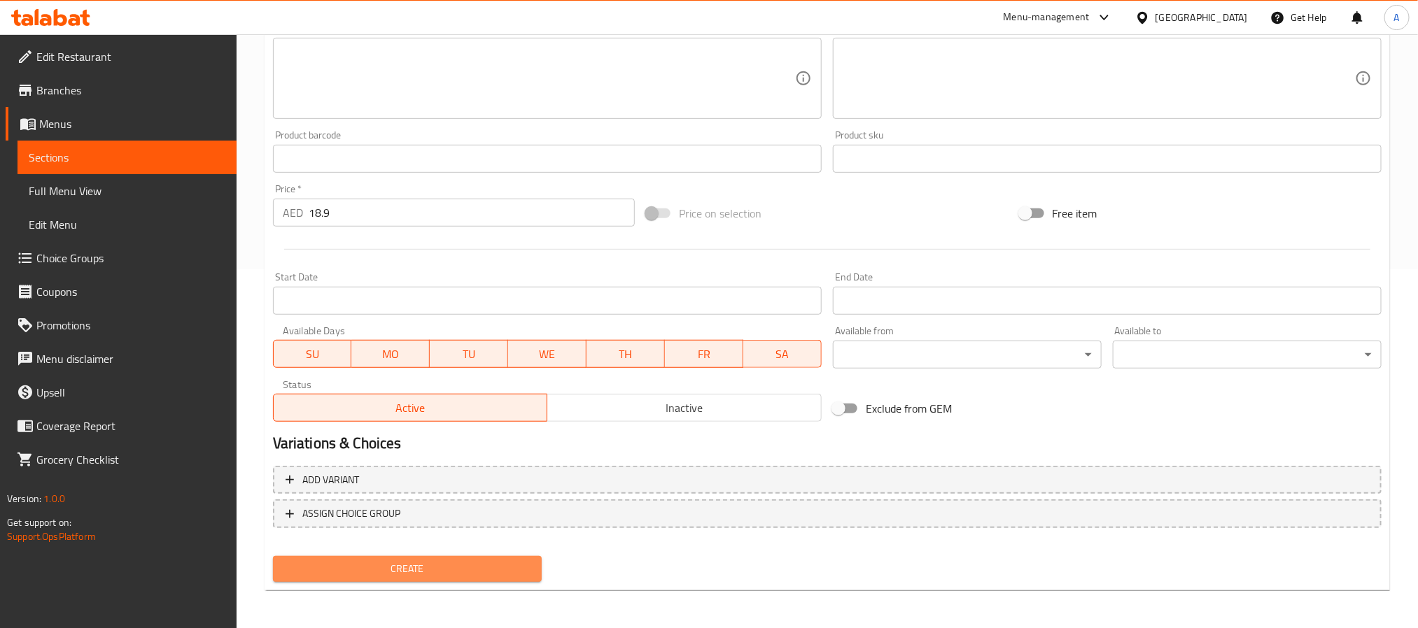
click at [507, 575] on span "Create" at bounding box center [407, 569] width 246 height 17
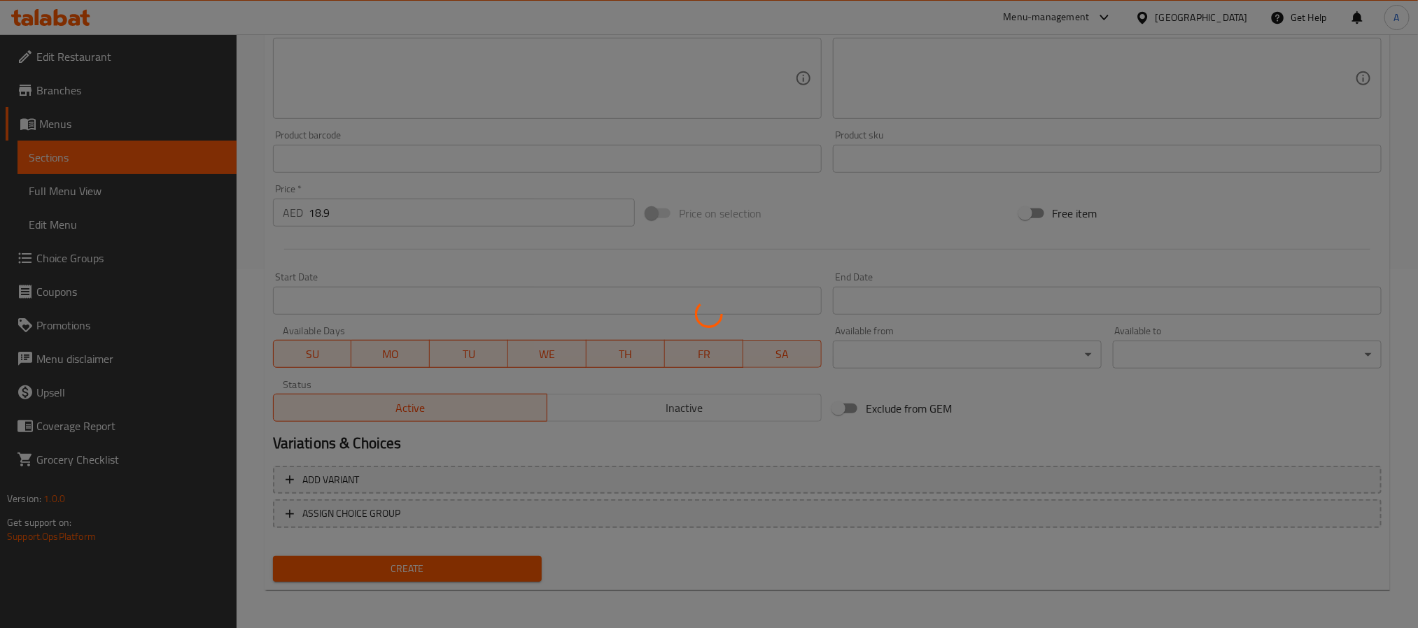
scroll to position [5, 0]
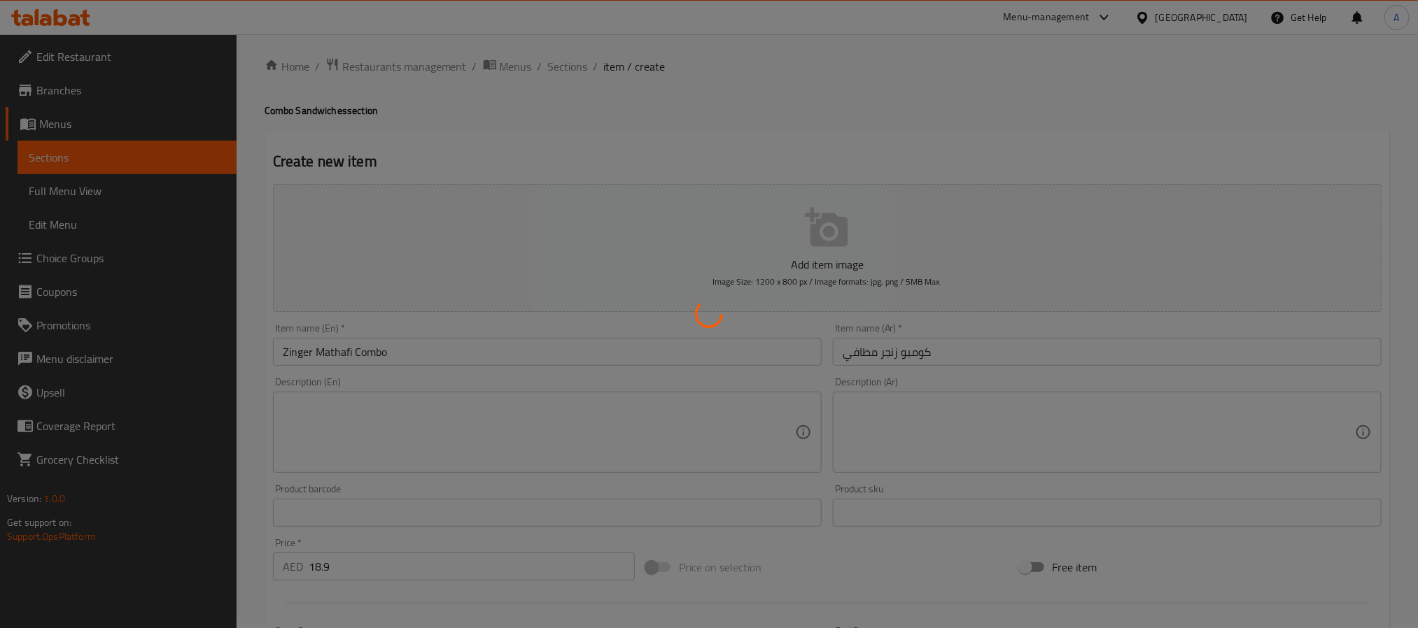
type input "0"
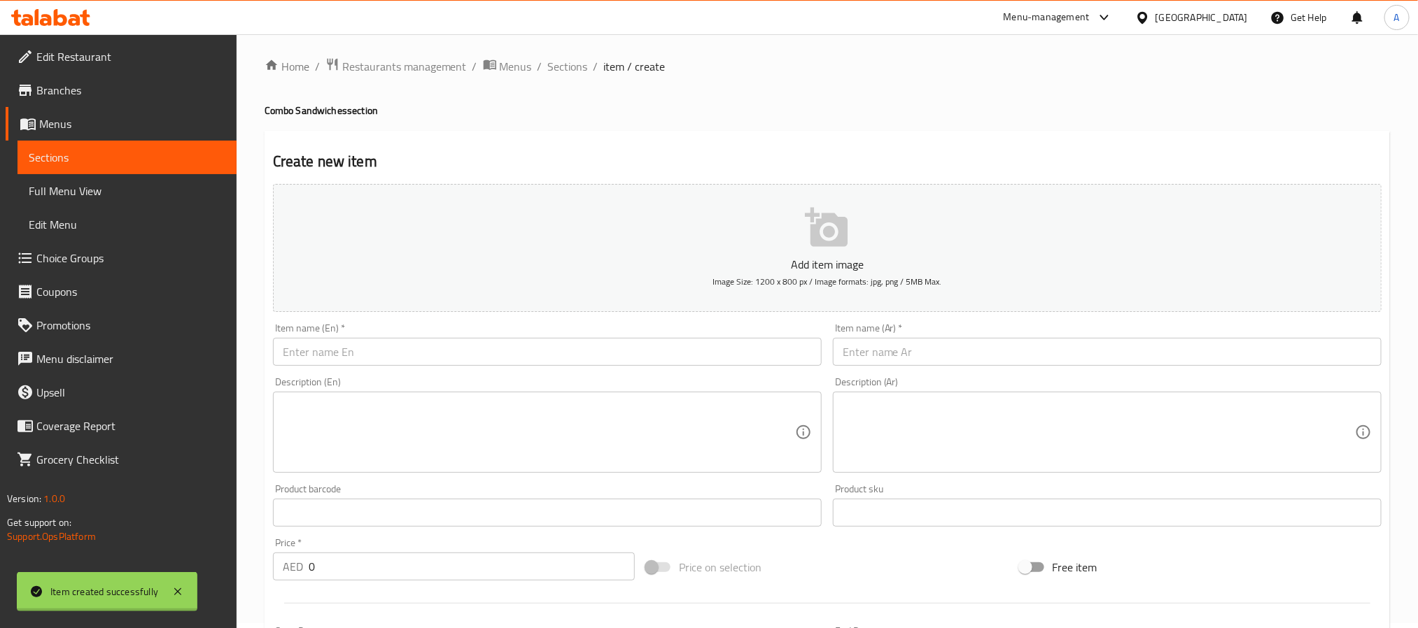
scroll to position [0, 0]
click at [372, 363] on input "text" at bounding box center [547, 357] width 549 height 28
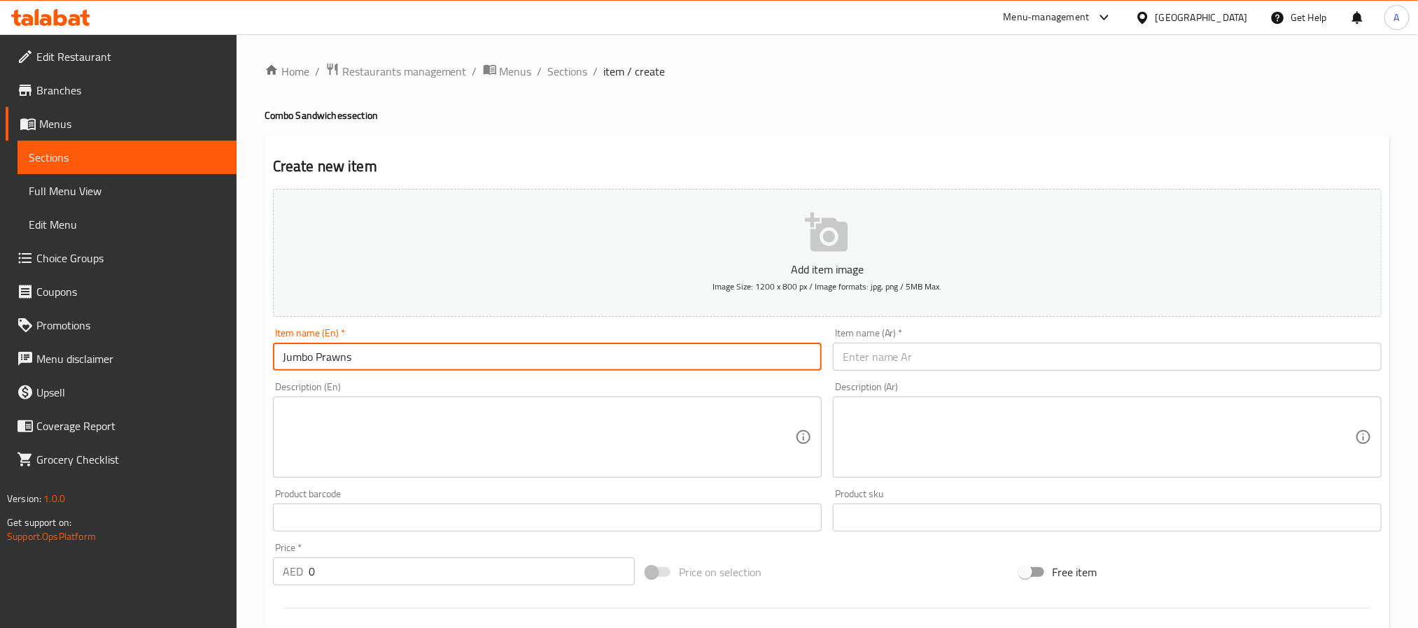
paste input "Combo"
click at [372, 363] on input "Jumbo Prawns Combo" at bounding box center [547, 357] width 549 height 28
type input "Jumbo Prawns Combo"
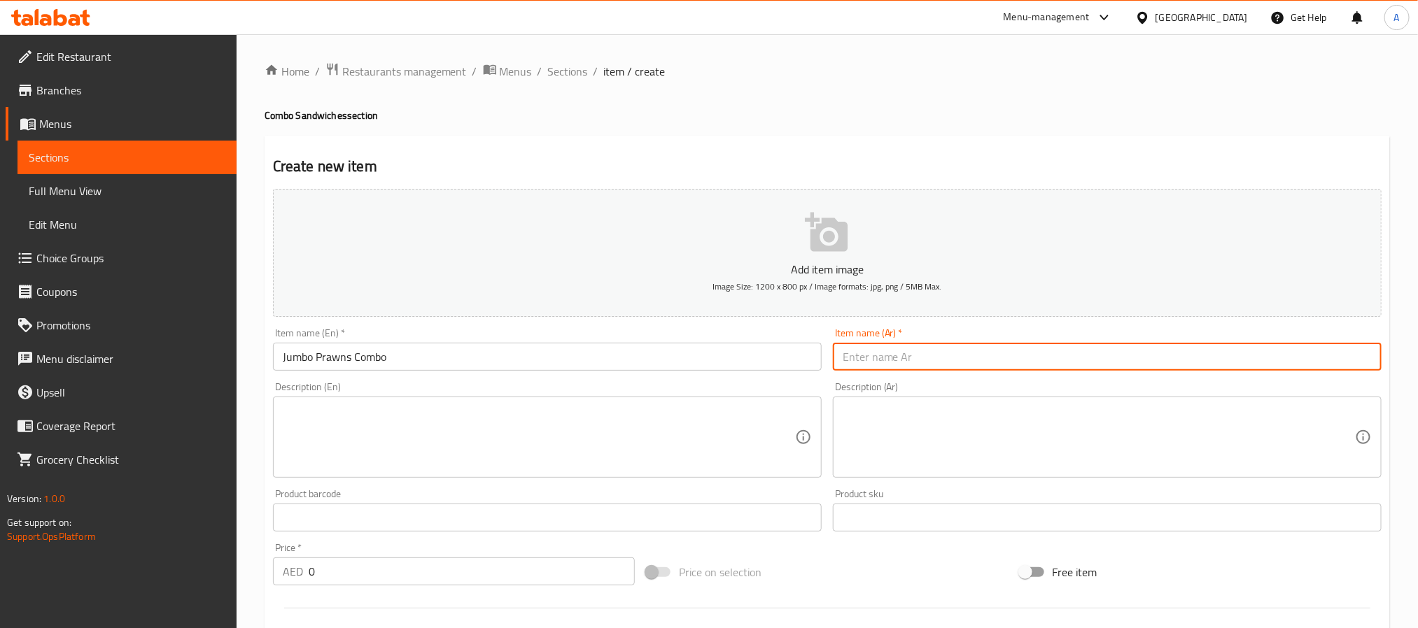
paste input "جامبو كومبو"
click at [899, 344] on input "text" at bounding box center [1107, 357] width 549 height 28
click at [888, 353] on input "جامبو كومبو" at bounding box center [1107, 357] width 549 height 28
click at [905, 356] on input "كومبو" at bounding box center [1107, 357] width 549 height 28
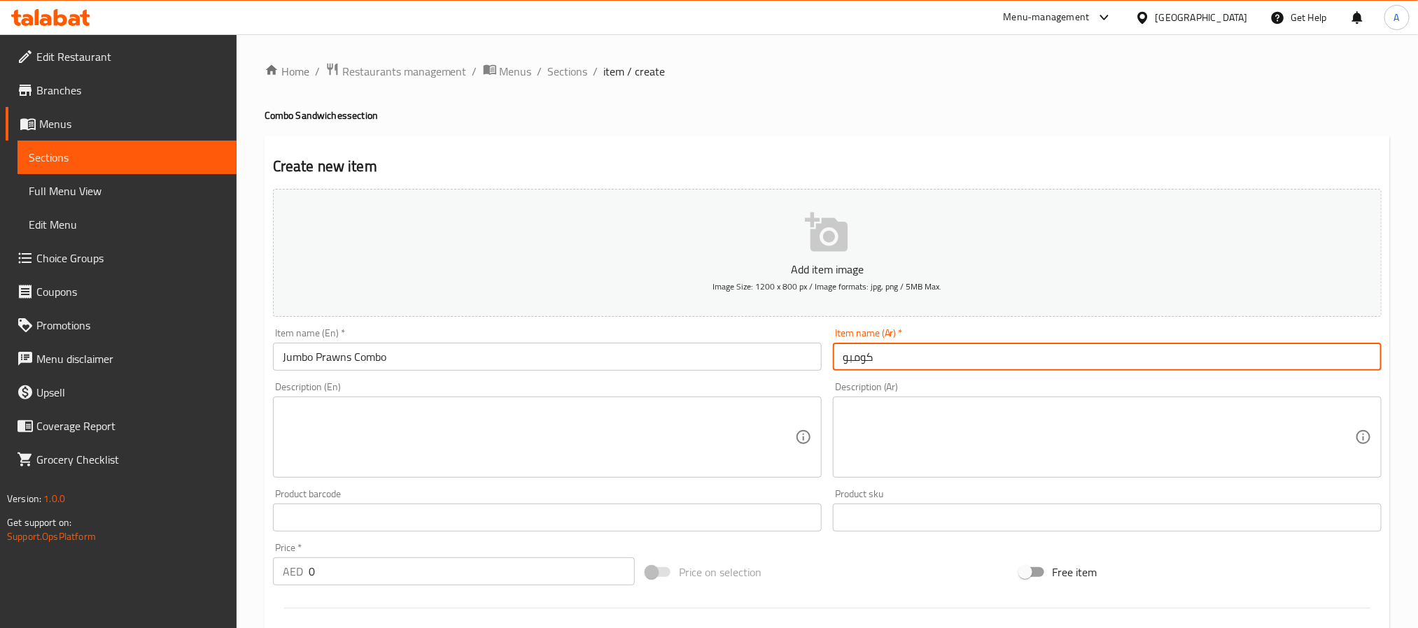
paste input "جامبو"
click at [891, 356] on input "كومبو جامبو روبيان" at bounding box center [1107, 357] width 549 height 28
type input "كومبو جمبو روبيان"
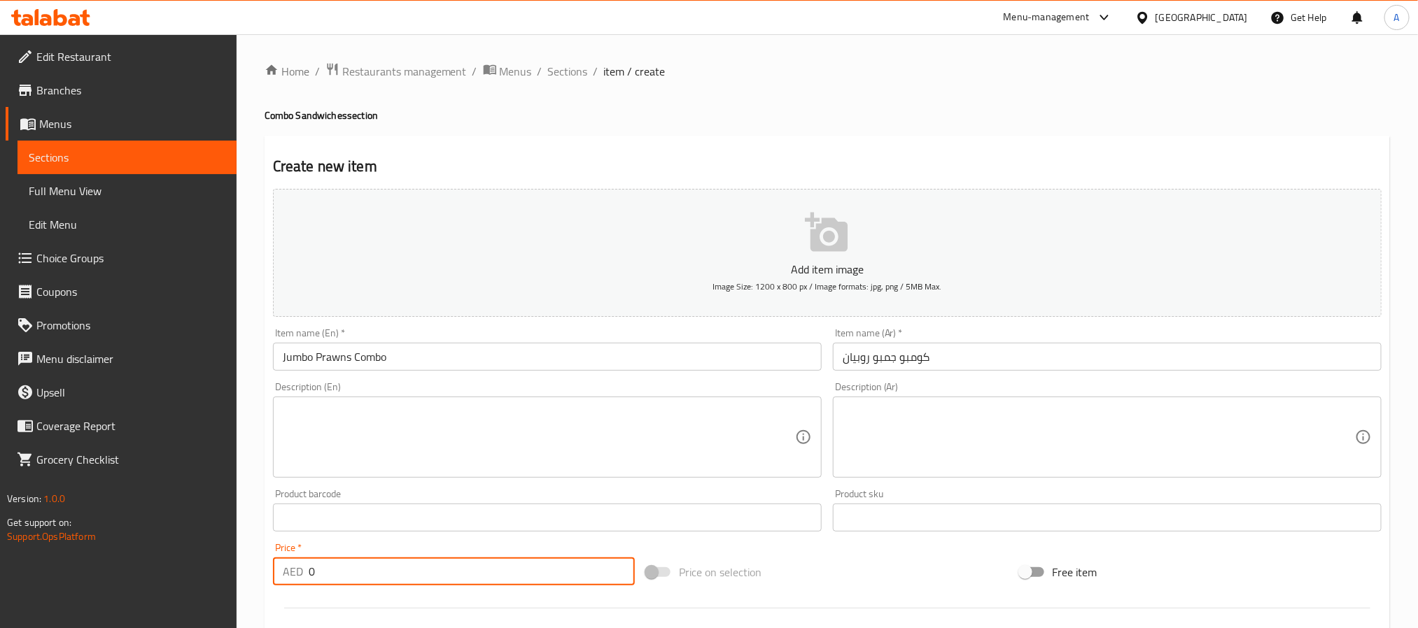
drag, startPoint x: 343, startPoint y: 561, endPoint x: 256, endPoint y: 565, distance: 86.9
click at [256, 565] on div "Home / Restaurants management / Menus / Sections / item / create Combo Sandwich…" at bounding box center [827, 511] width 1181 height 955
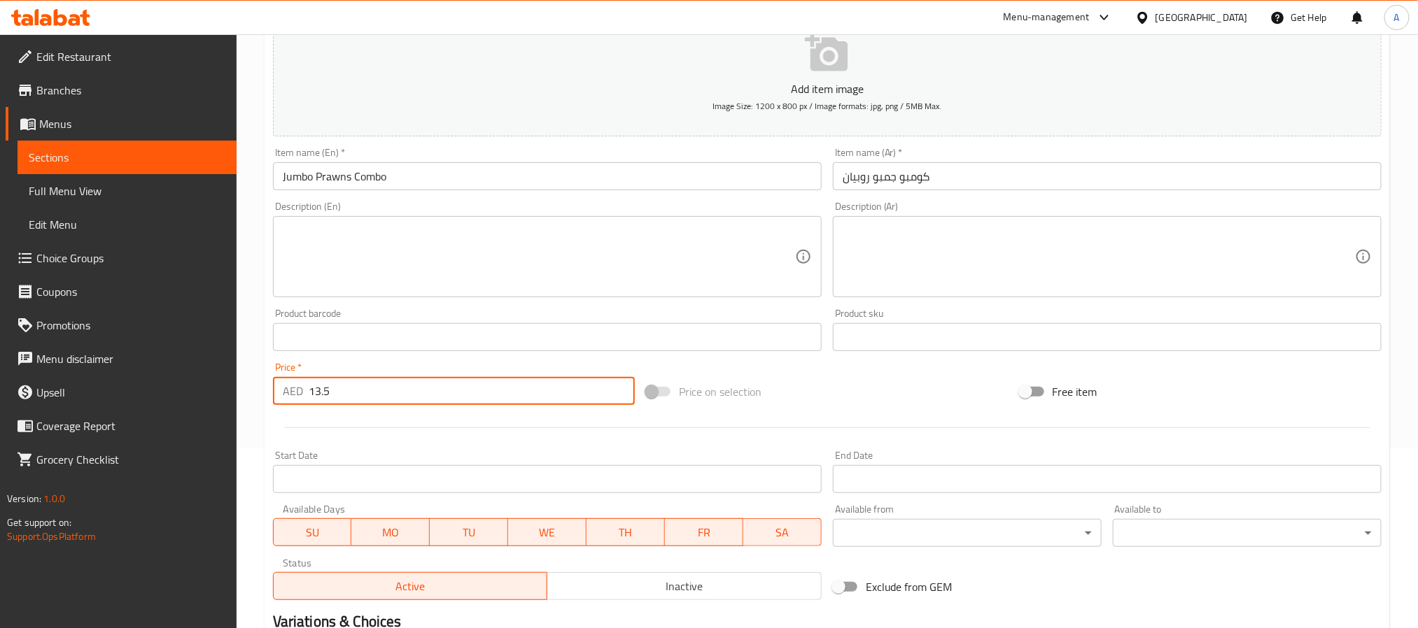
scroll to position [315, 0]
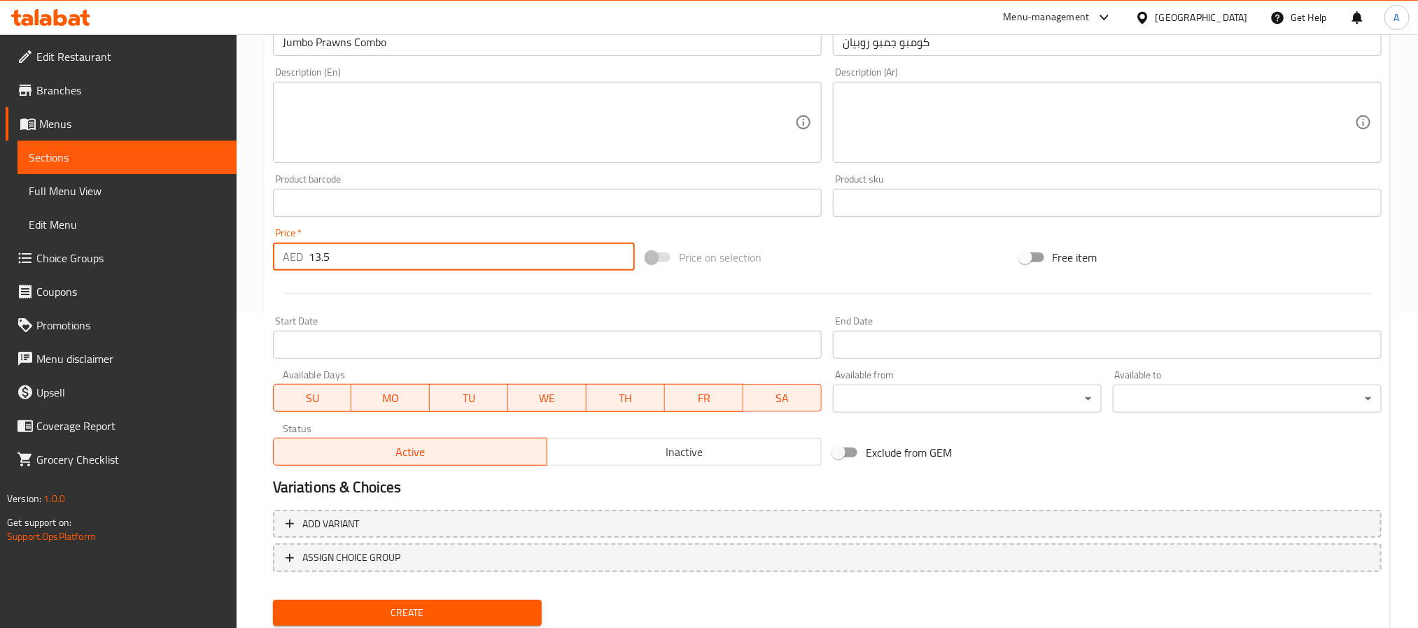
type input "13.5"
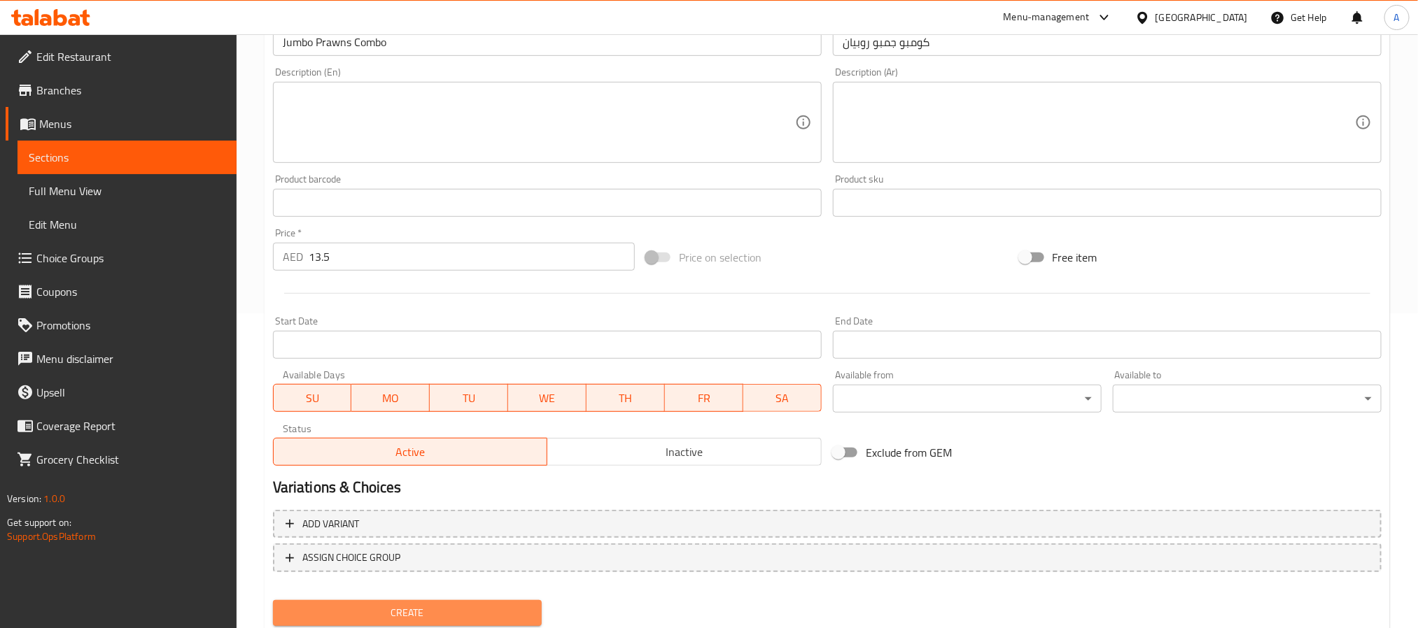
click at [523, 616] on span "Create" at bounding box center [407, 613] width 246 height 17
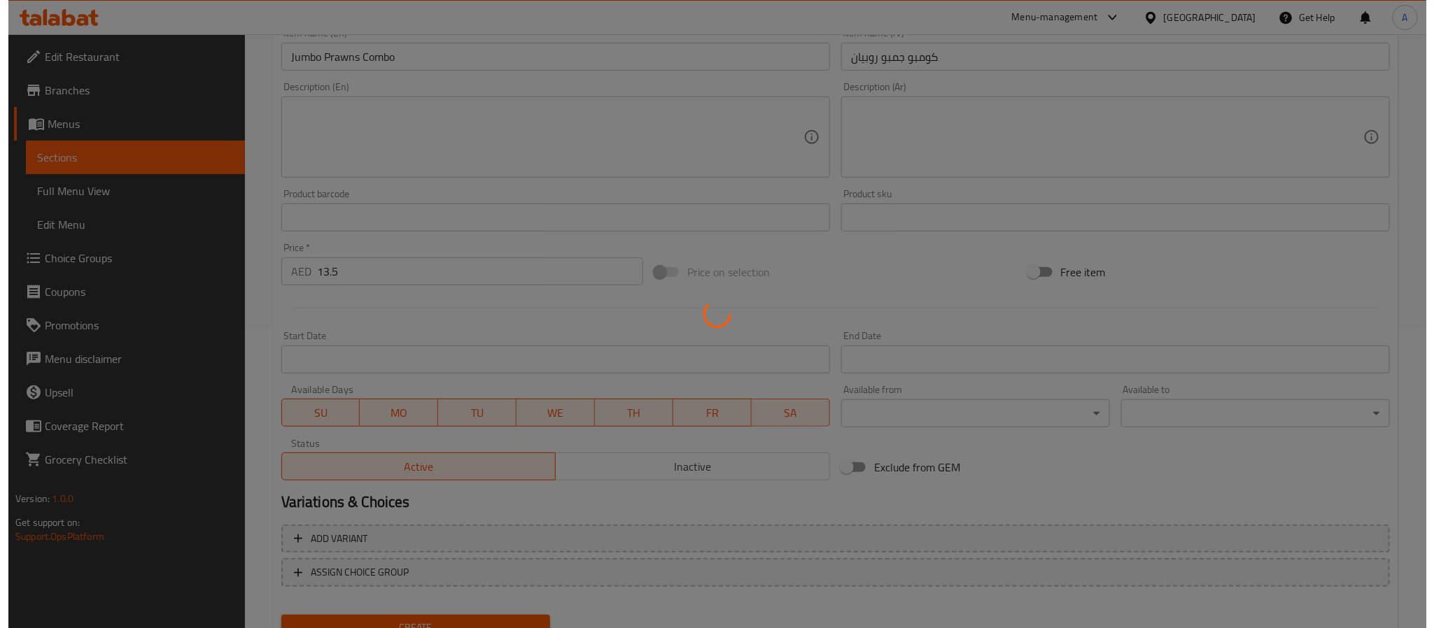
scroll to position [0, 0]
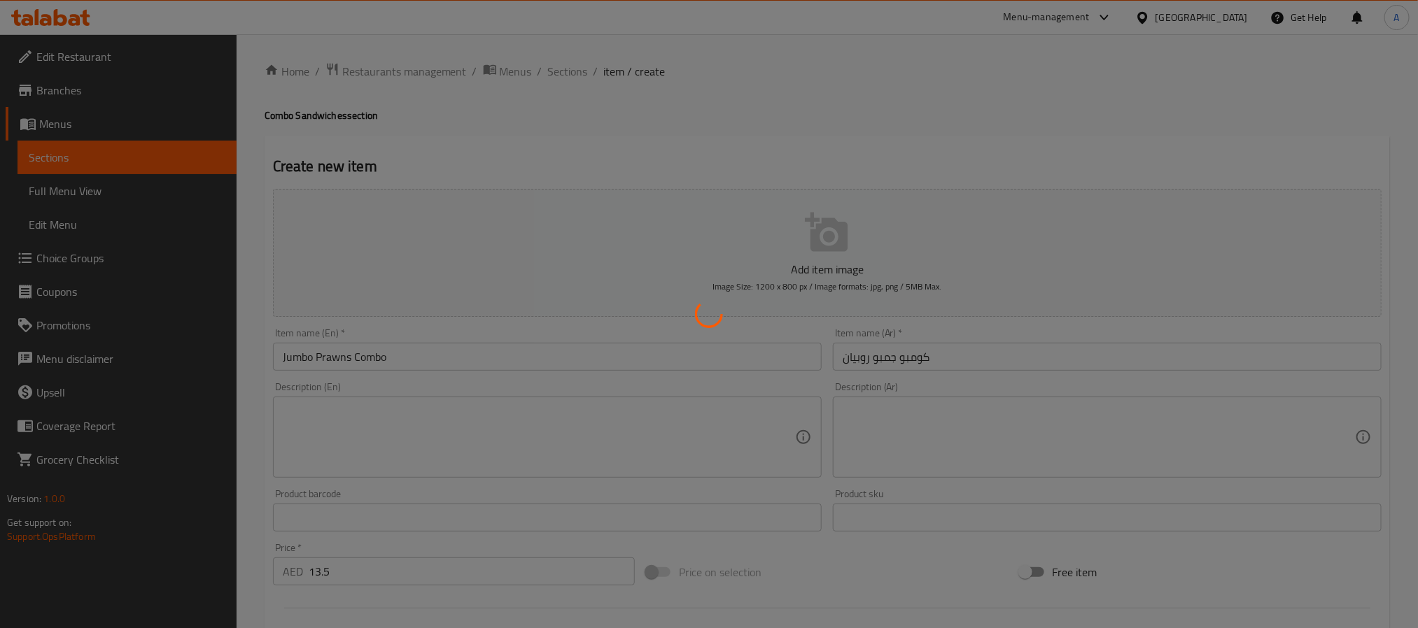
type input "0"
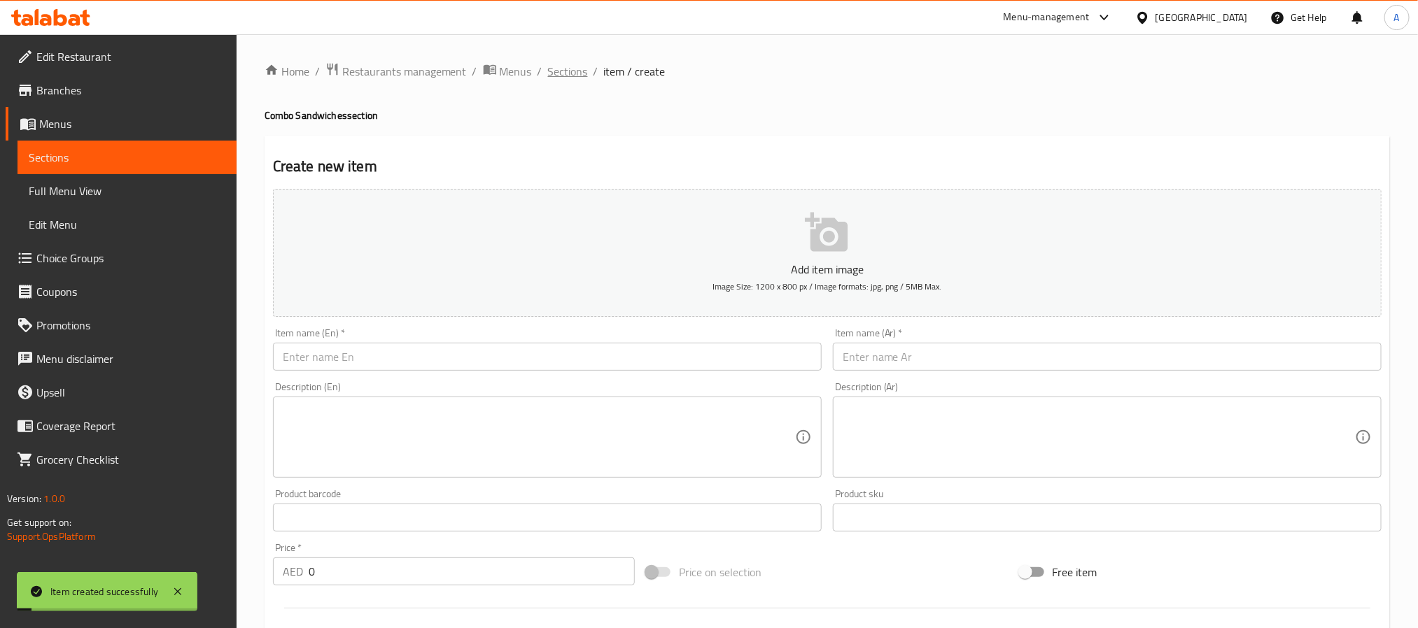
click at [559, 68] on span "Sections" at bounding box center [568, 71] width 40 height 17
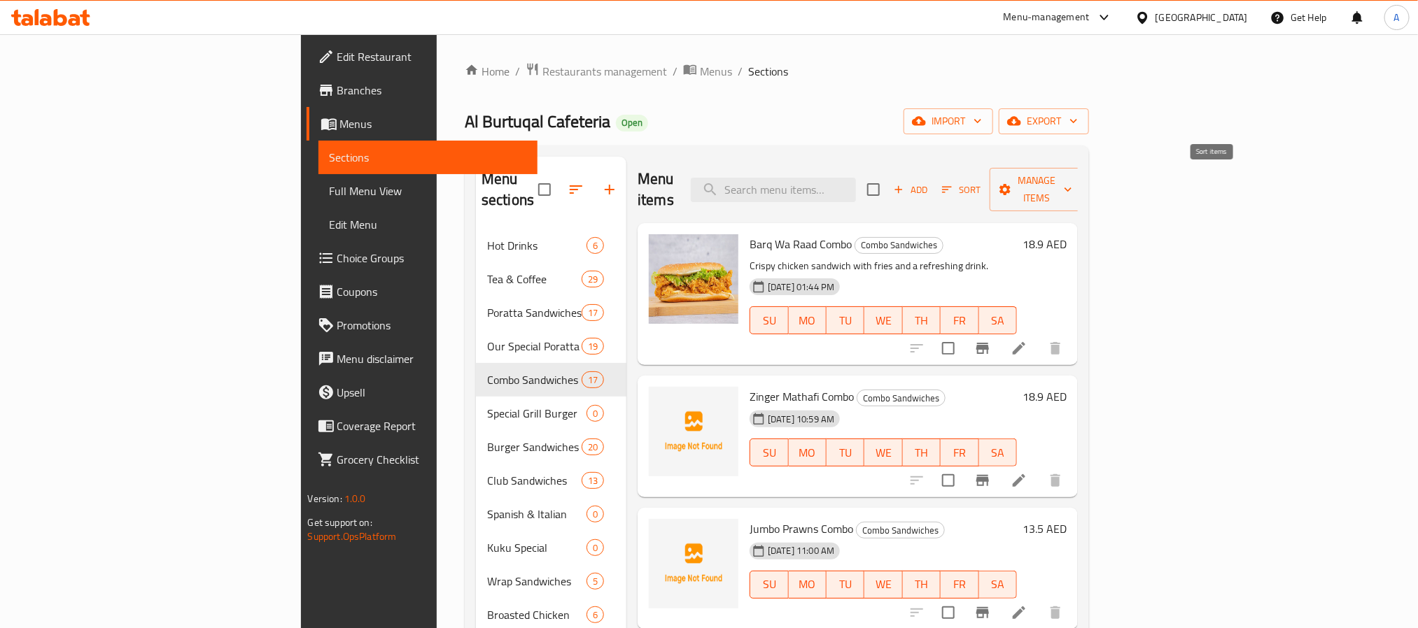
click at [953, 183] on icon "button" at bounding box center [947, 189] width 13 height 13
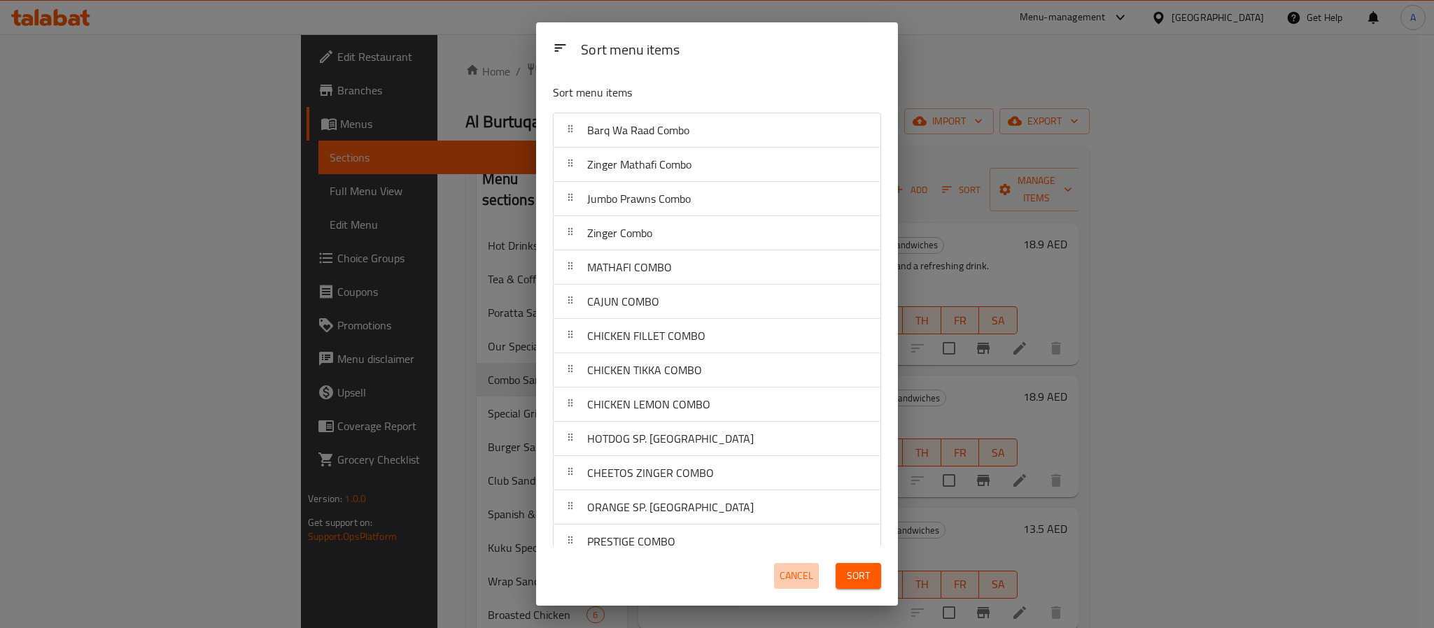
click at [792, 582] on span "Cancel" at bounding box center [797, 576] width 34 height 17
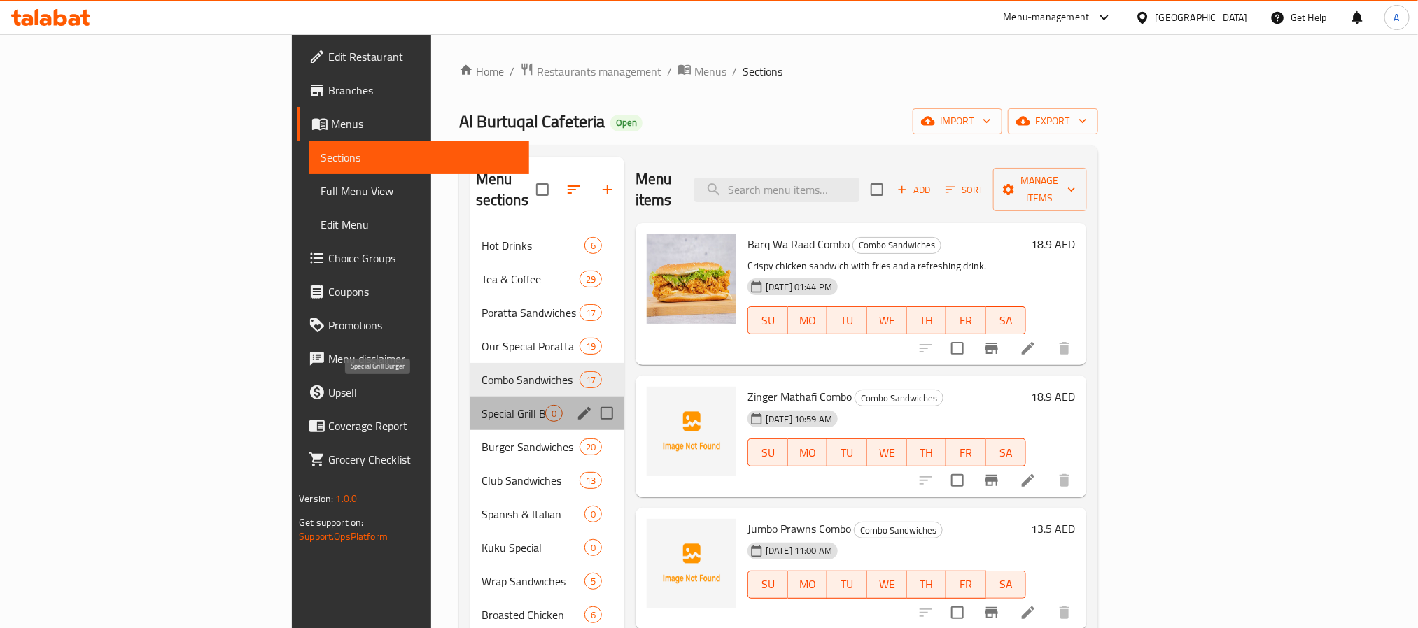
click at [481, 405] on span "Special Grill Burger" at bounding box center [513, 413] width 64 height 17
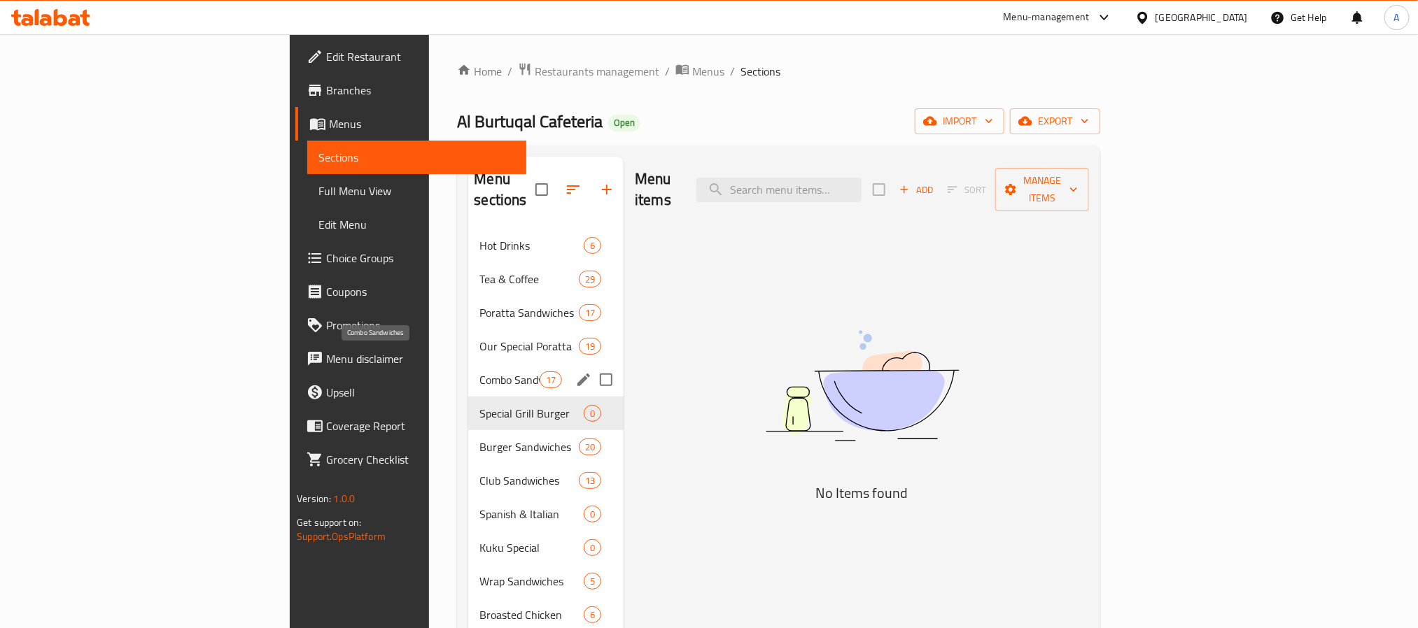
click at [479, 372] on span "Combo Sandwiches" at bounding box center [508, 380] width 59 height 17
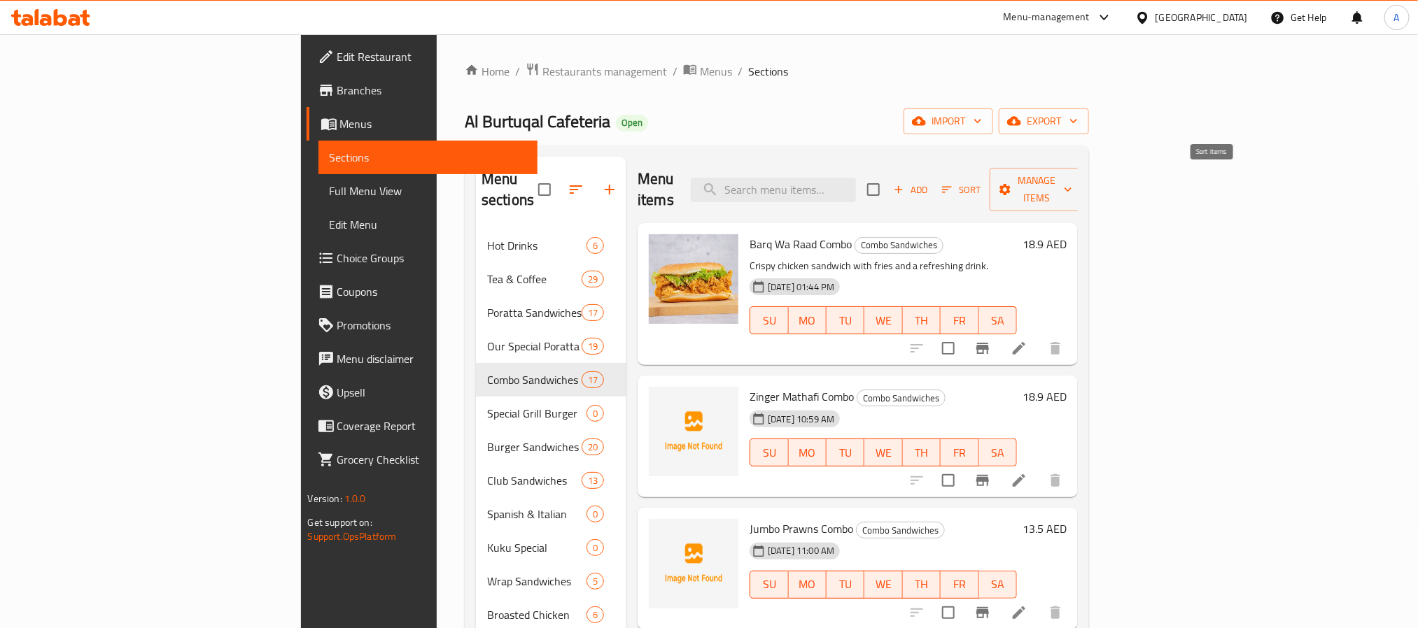
click at [980, 182] on span "Sort" at bounding box center [961, 190] width 38 height 16
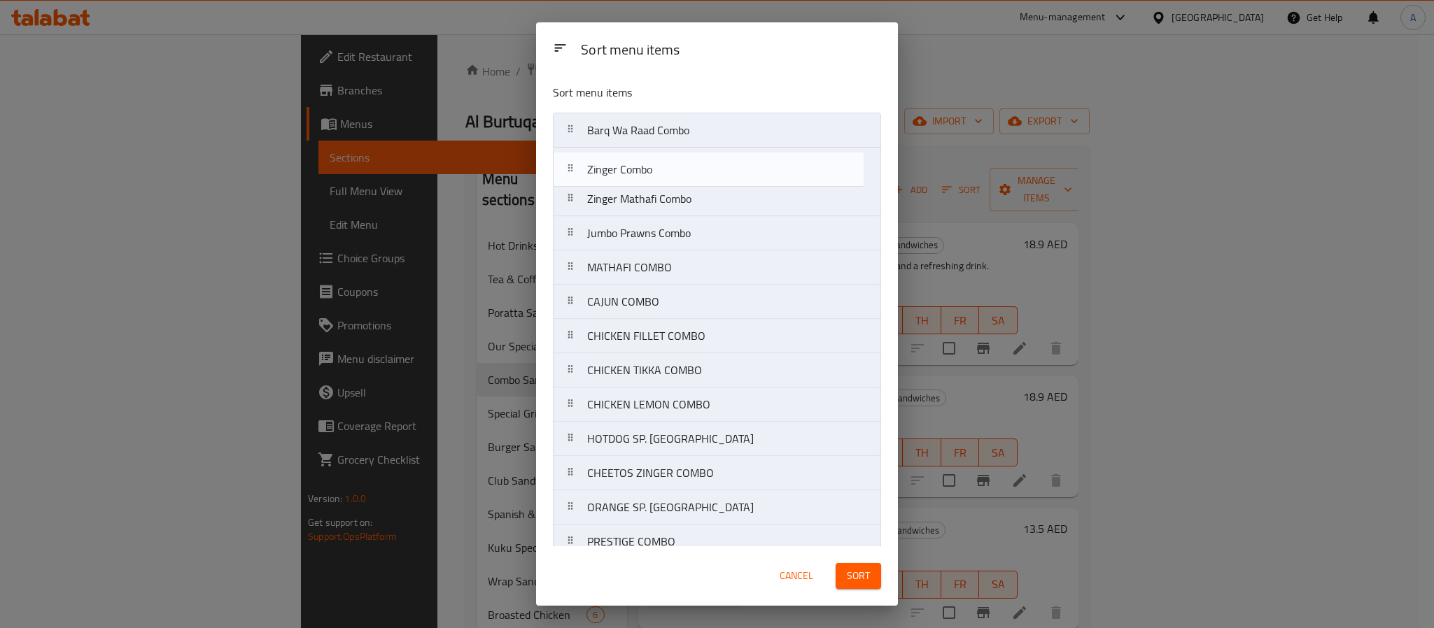
drag, startPoint x: 719, startPoint y: 236, endPoint x: 718, endPoint y: 166, distance: 70.0
click at [718, 166] on nav "Barq Wa Raad Combo Zinger Mathafi Combo Jumbo Prawns Combo Zinger Combo MATHAFI…" at bounding box center [717, 405] width 328 height 584
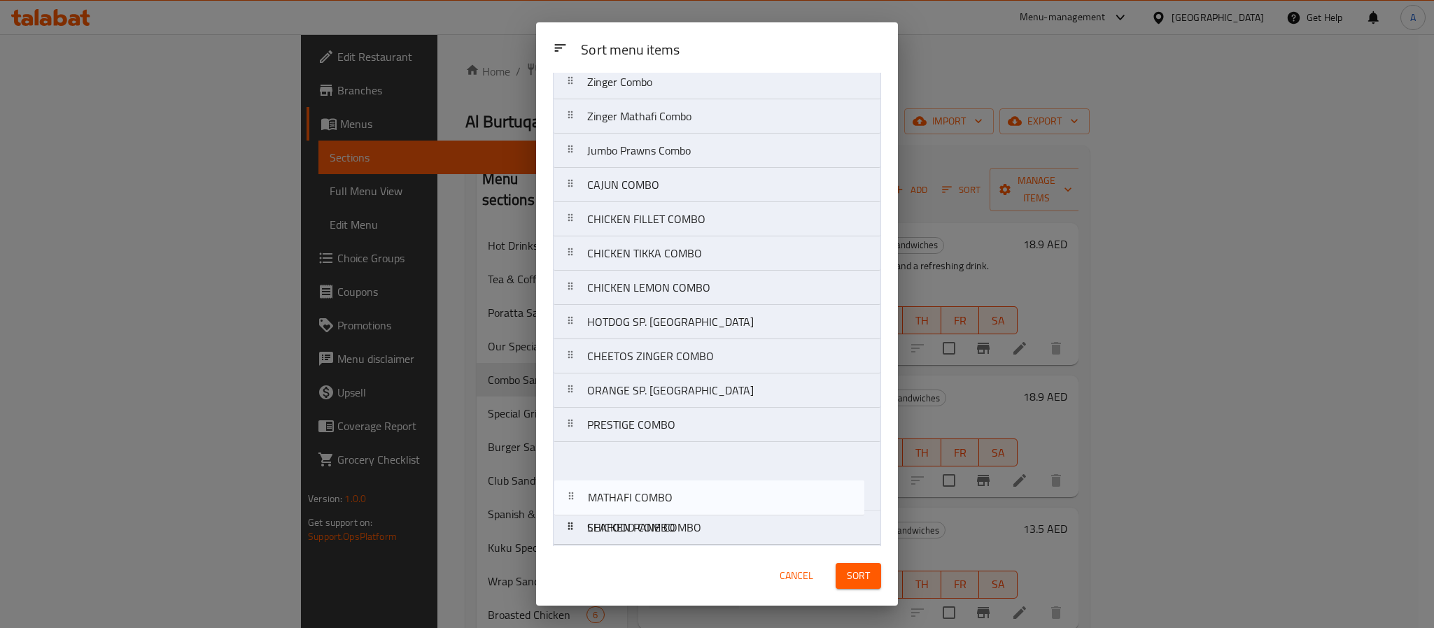
scroll to position [162, 0]
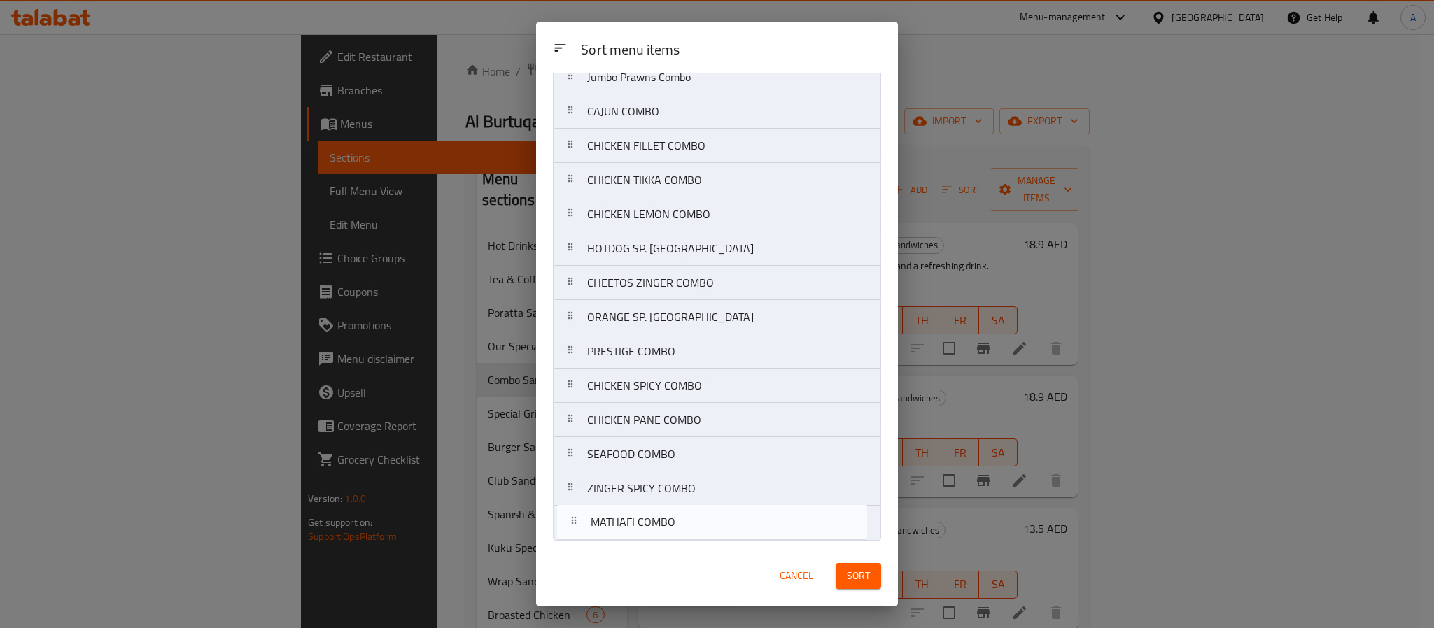
drag, startPoint x: 684, startPoint y: 279, endPoint x: 687, endPoint y: 540, distance: 260.4
click at [687, 540] on nav "Barq Wa Raad Combo Zinger Combo Zinger Mathafi Combo Jumbo Prawns Combo MATHAFI…" at bounding box center [717, 249] width 328 height 584
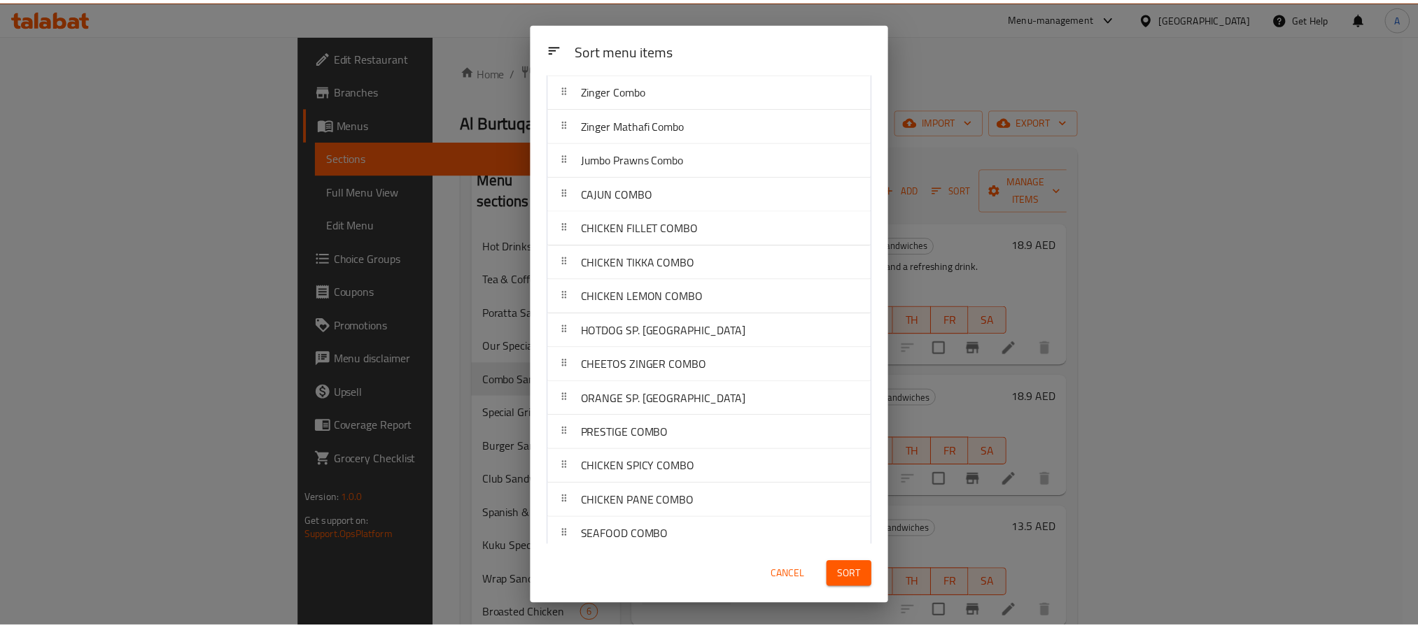
scroll to position [0, 0]
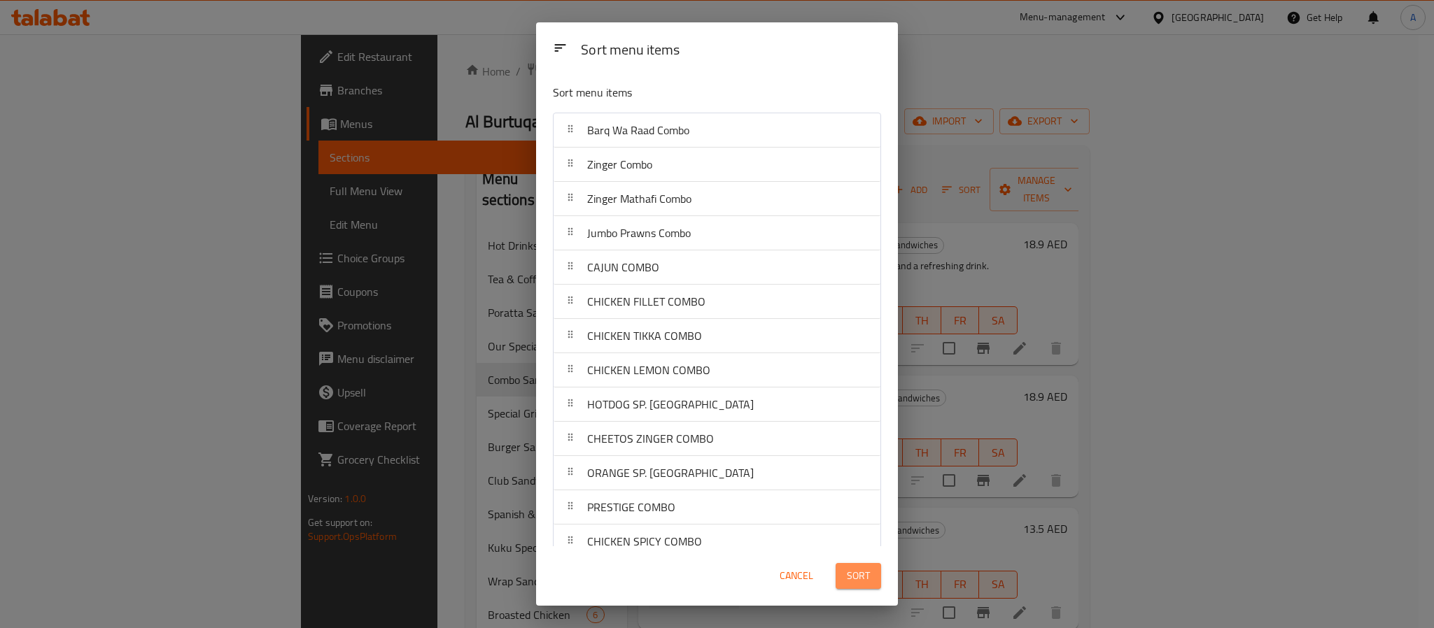
click at [848, 573] on span "Sort" at bounding box center [858, 576] width 23 height 17
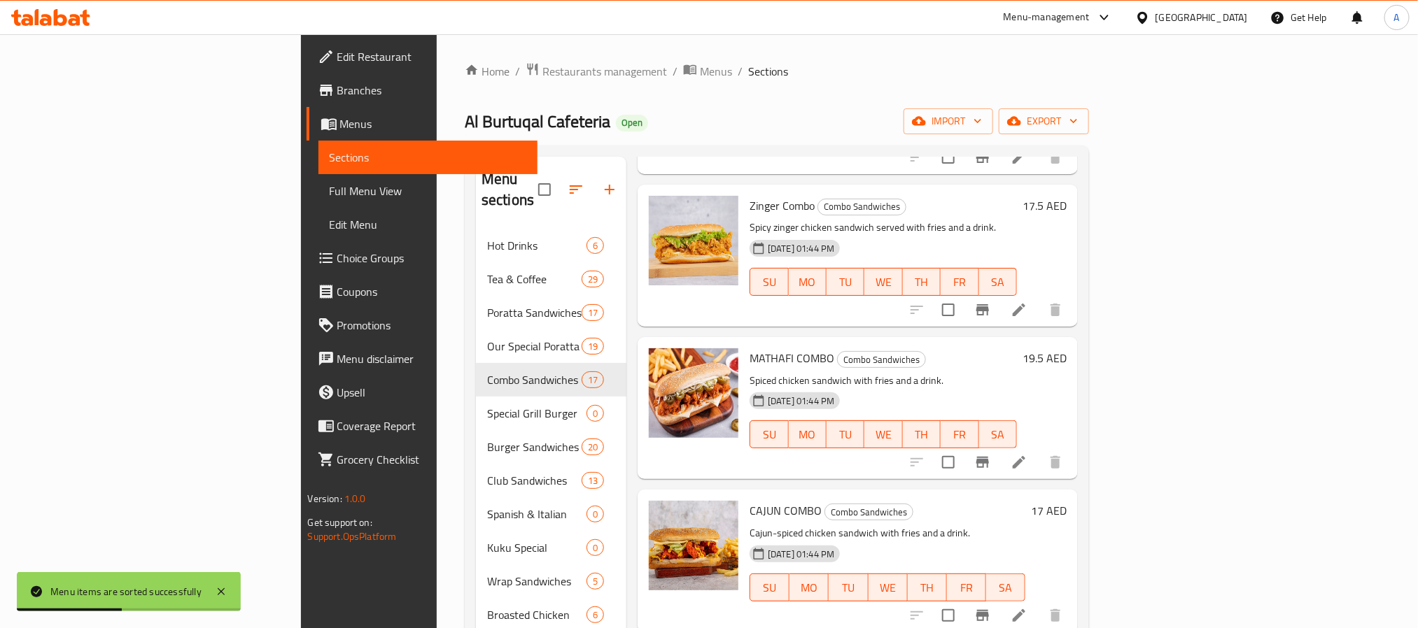
scroll to position [420, 0]
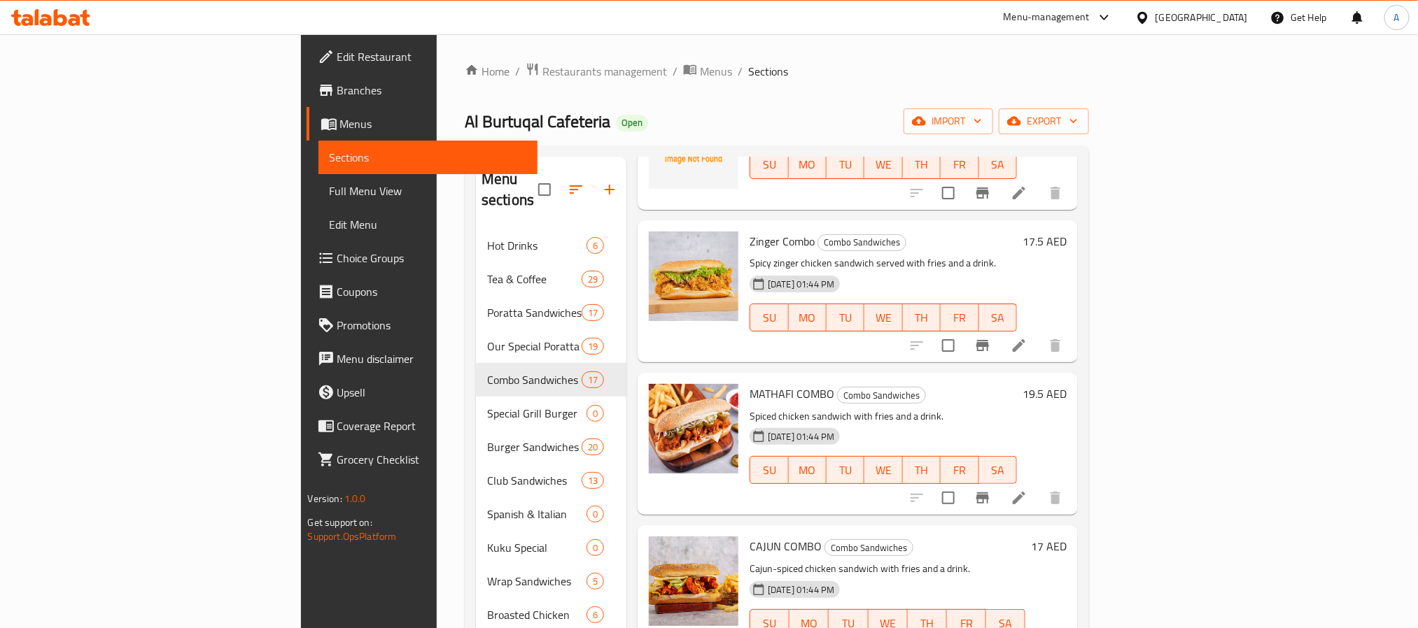
click at [1067, 537] on h6 "17 AED" at bounding box center [1049, 547] width 36 height 20
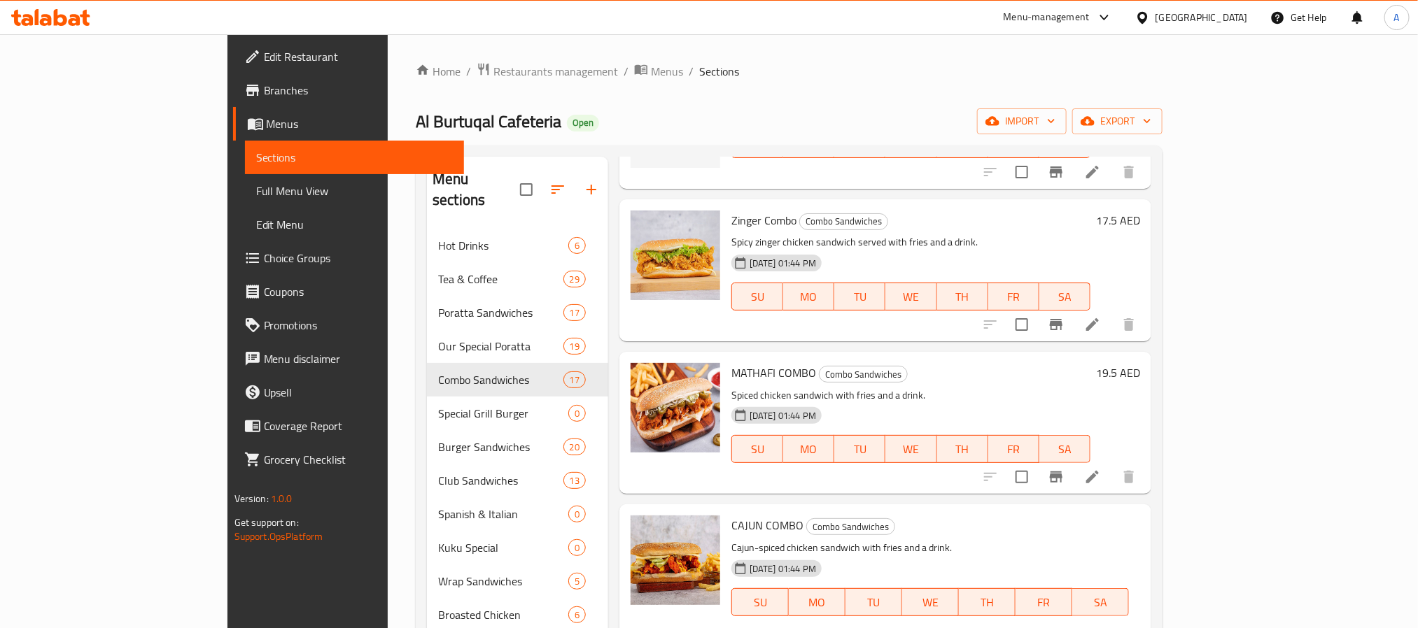
drag, startPoint x: 1214, startPoint y: 530, endPoint x: 1098, endPoint y: 531, distance: 115.5
click at [1098, 531] on div "CAJUN COMBO Combo Sandwiches Cajun-spiced chicken sandwich with fries and a dri…" at bounding box center [936, 591] width 420 height 162
type input "13.5"
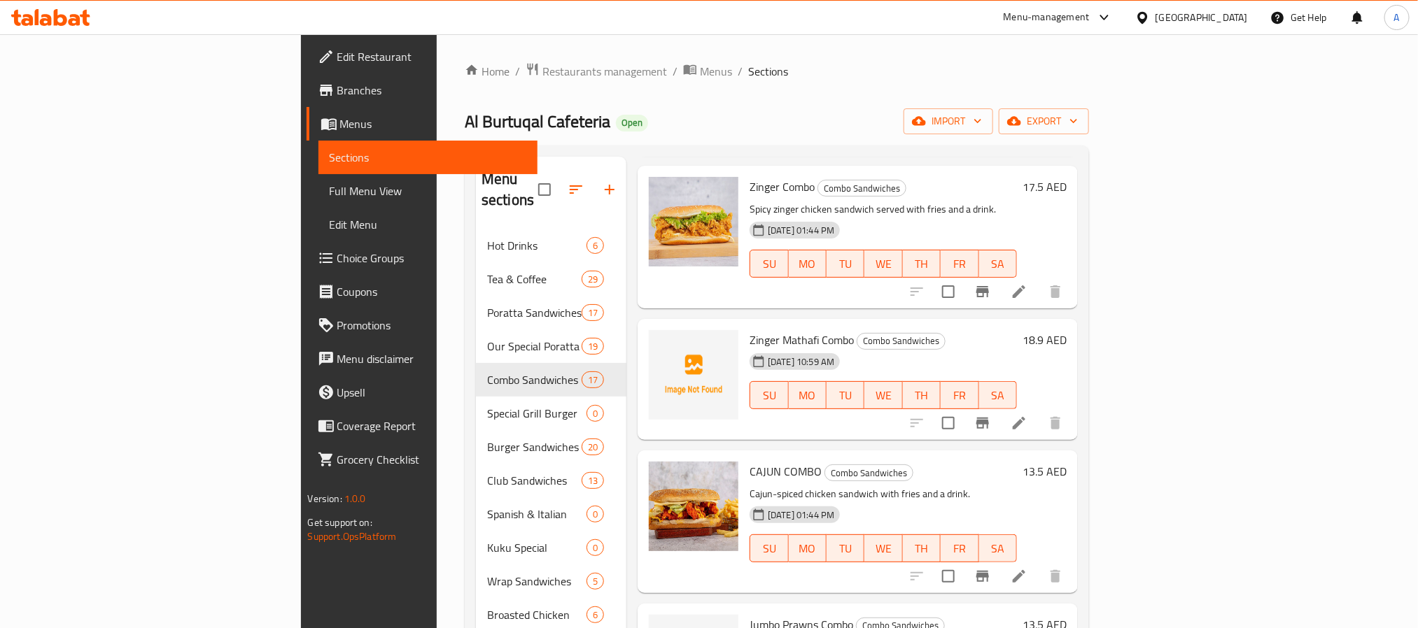
scroll to position [315, 0]
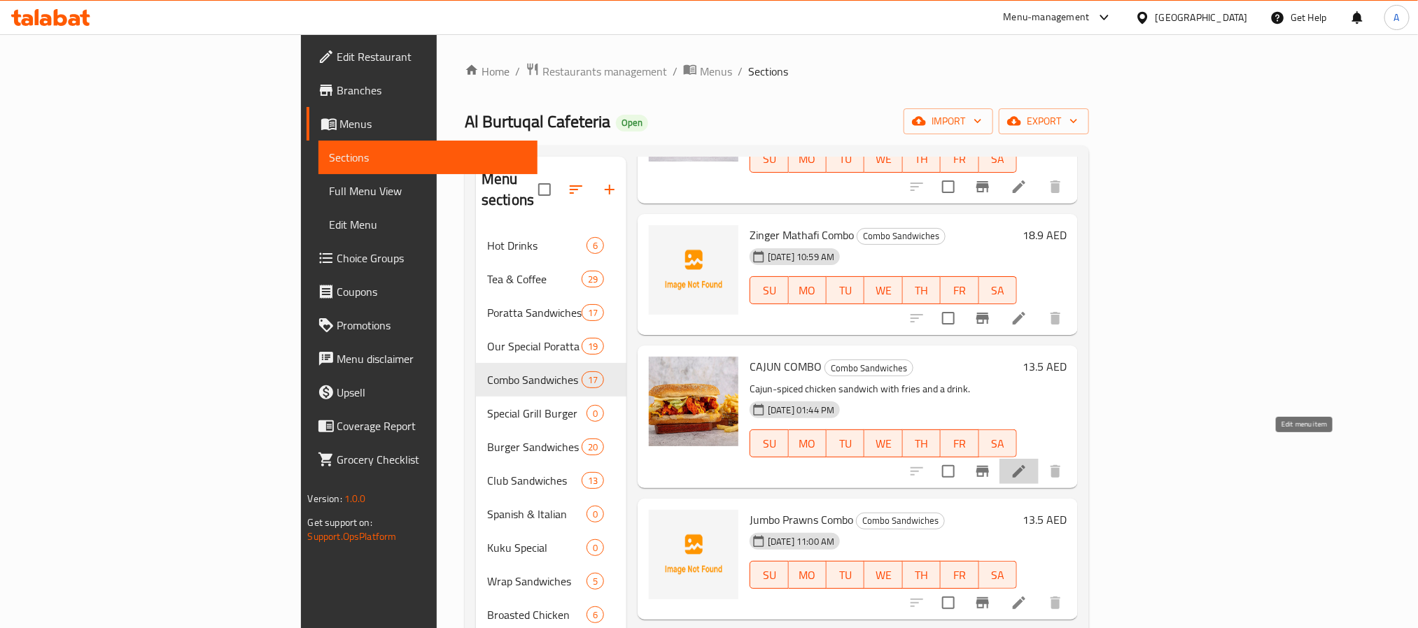
click at [1025, 465] on icon at bounding box center [1019, 471] width 13 height 13
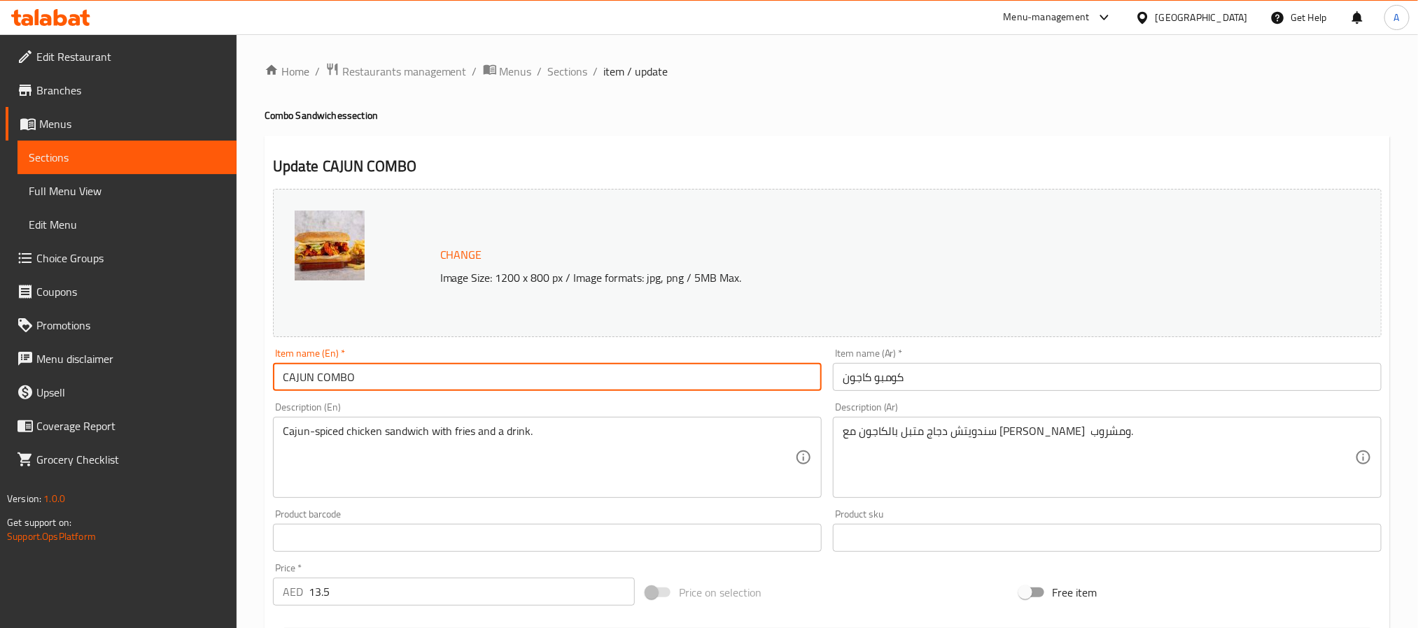
click at [378, 388] on input "CAJUN COMBO" at bounding box center [547, 377] width 549 height 28
type input "Cajun Combo"
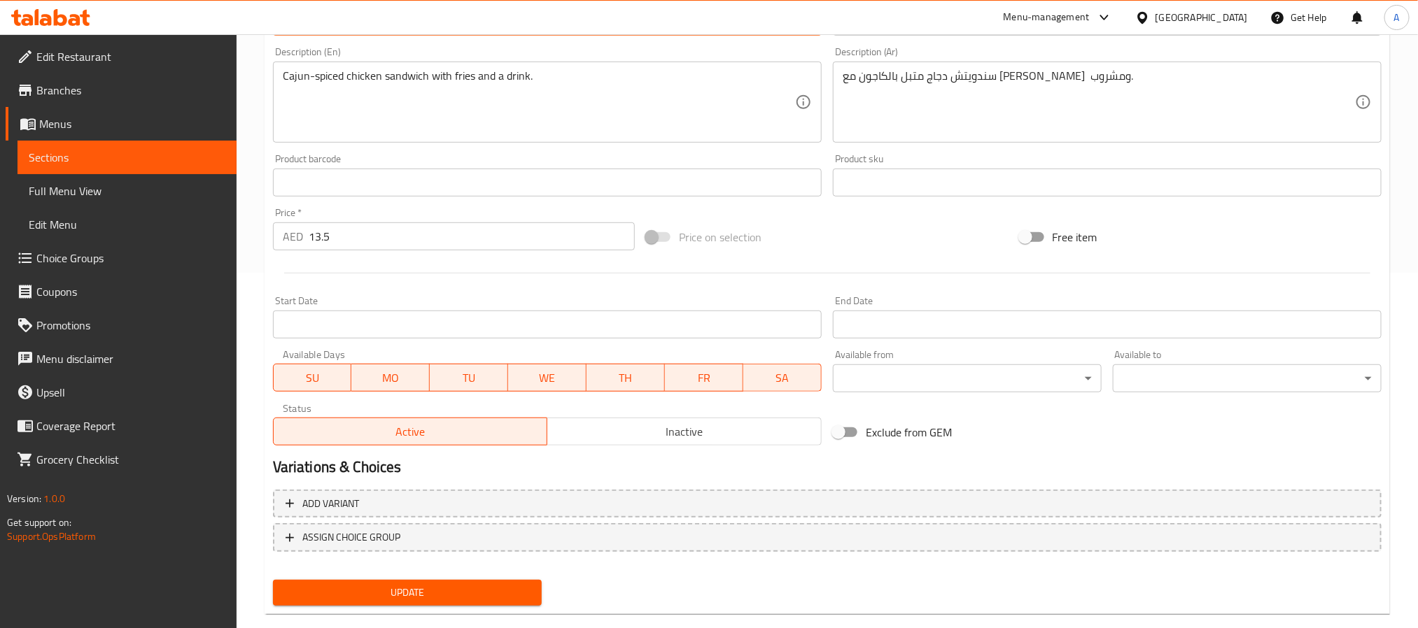
scroll to position [379, 0]
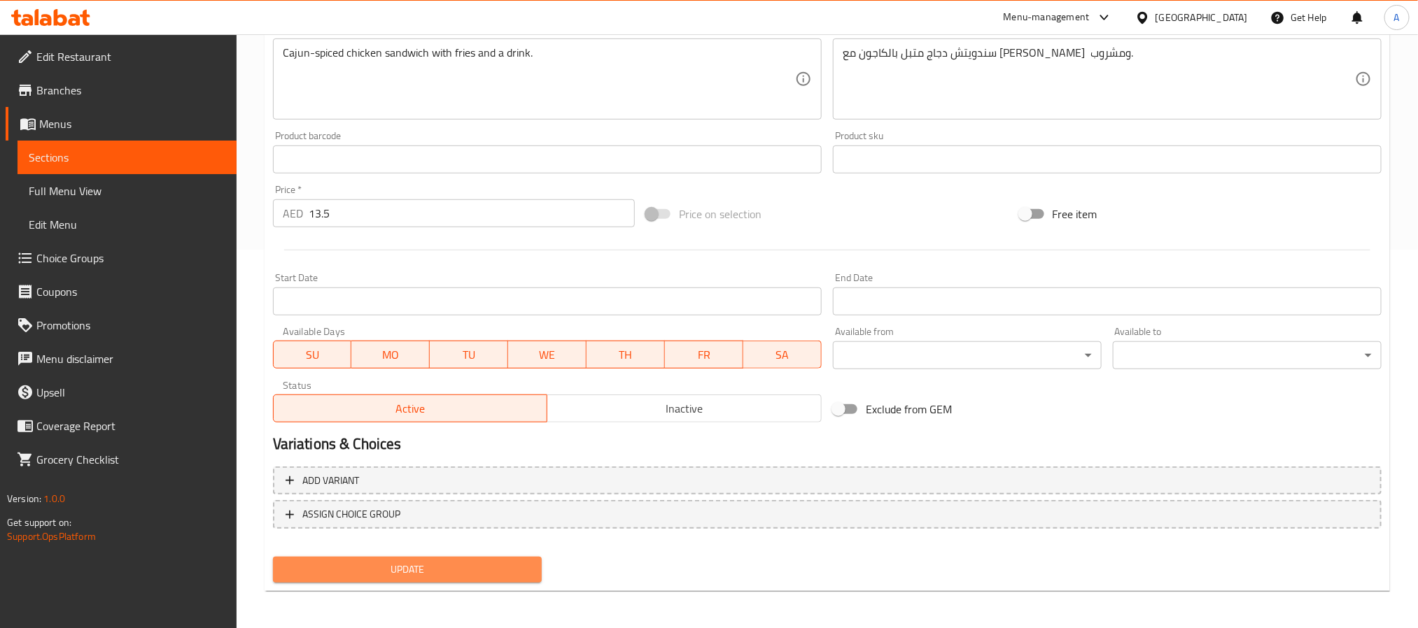
click at [510, 561] on span "Update" at bounding box center [407, 569] width 246 height 17
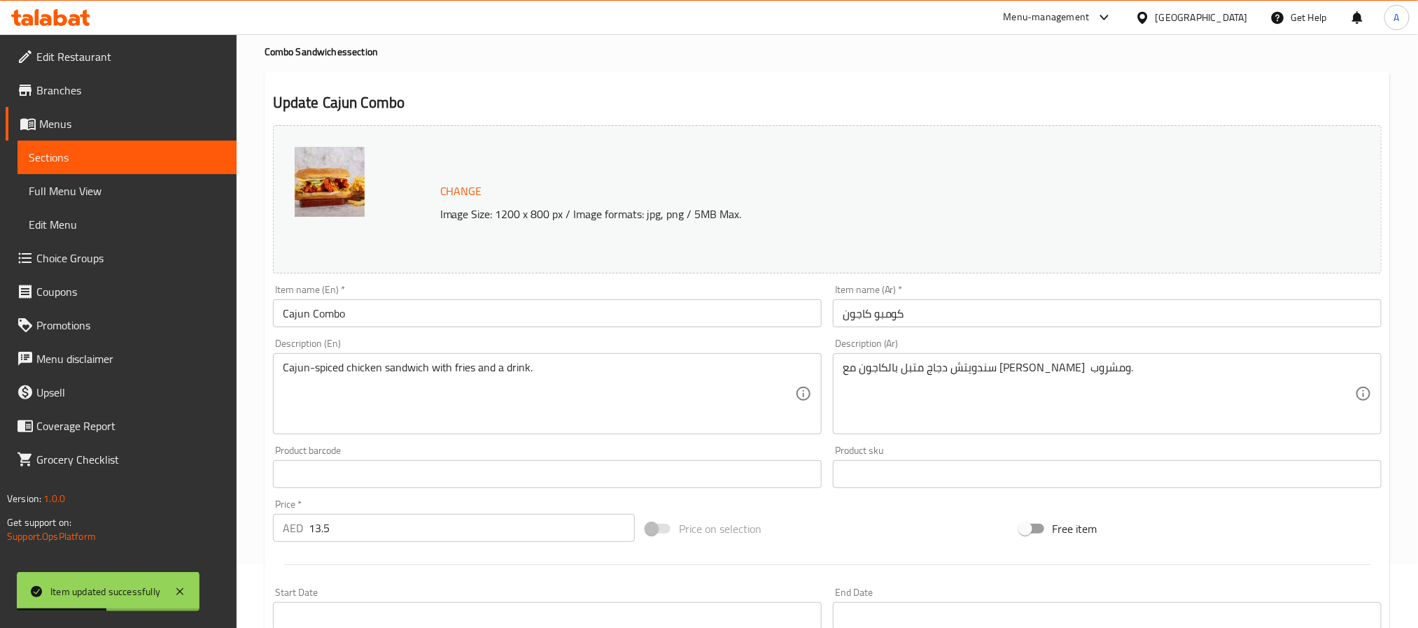
scroll to position [0, 0]
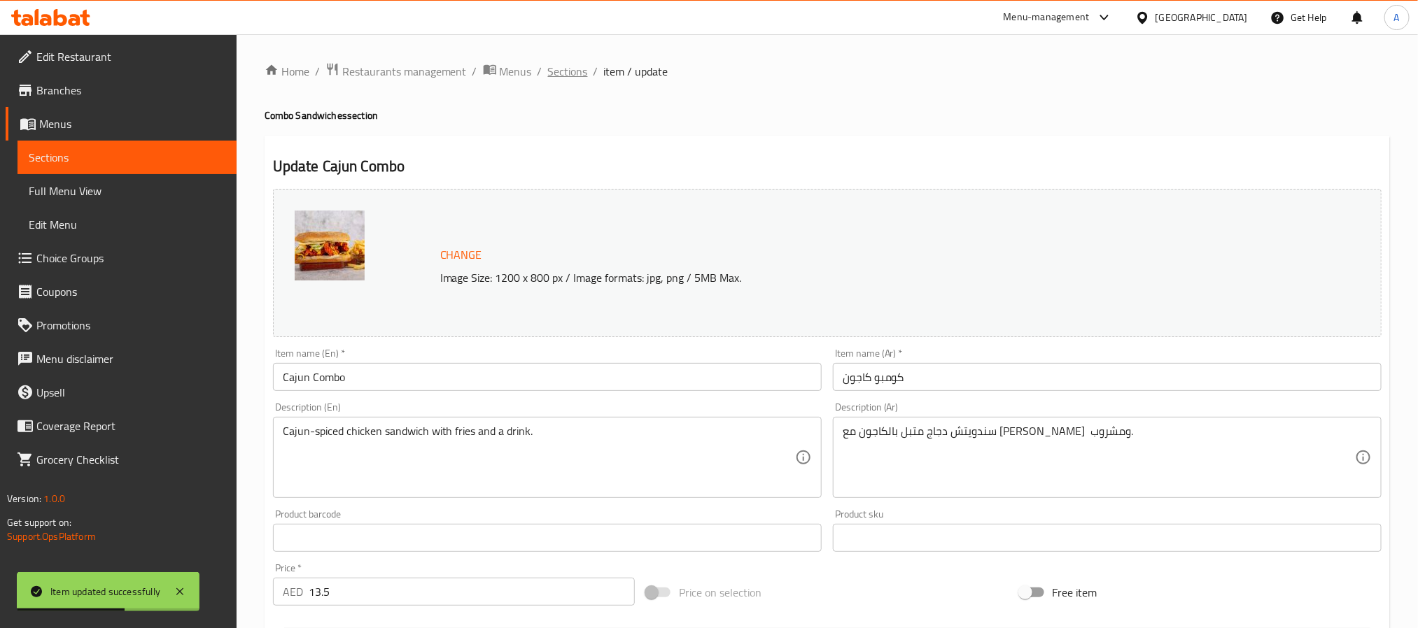
click at [553, 76] on span "Sections" at bounding box center [568, 71] width 40 height 17
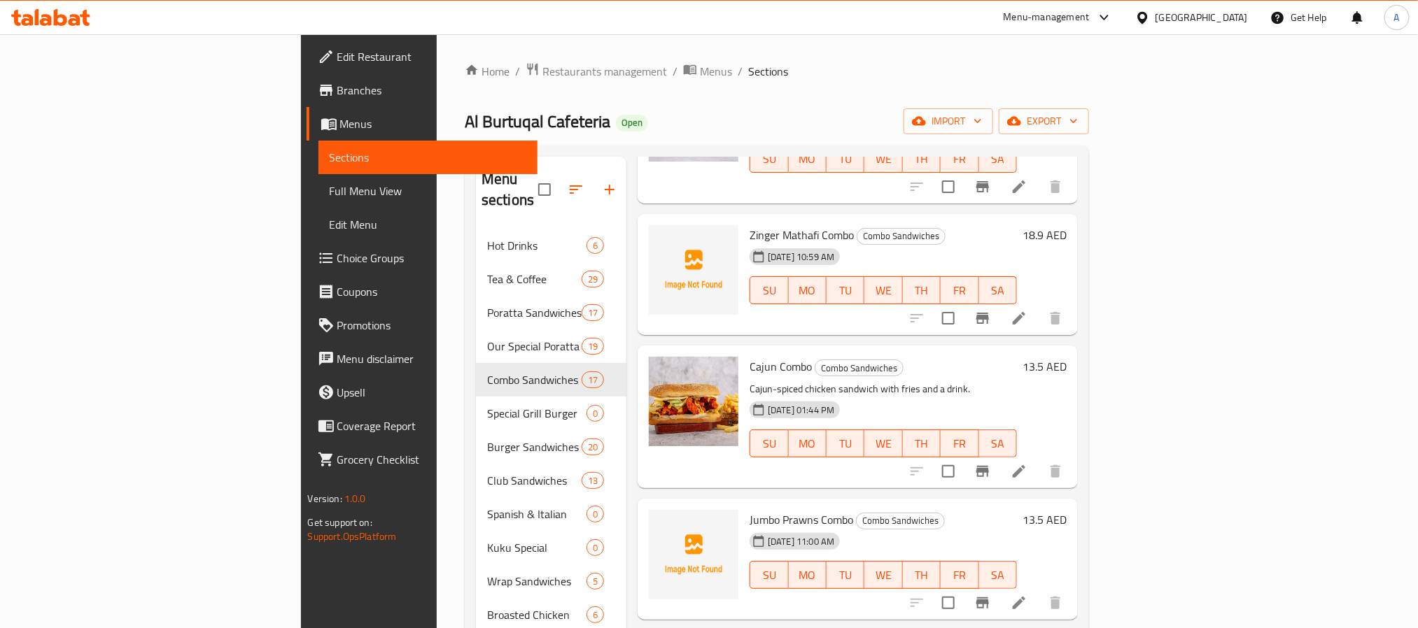
scroll to position [420, 0]
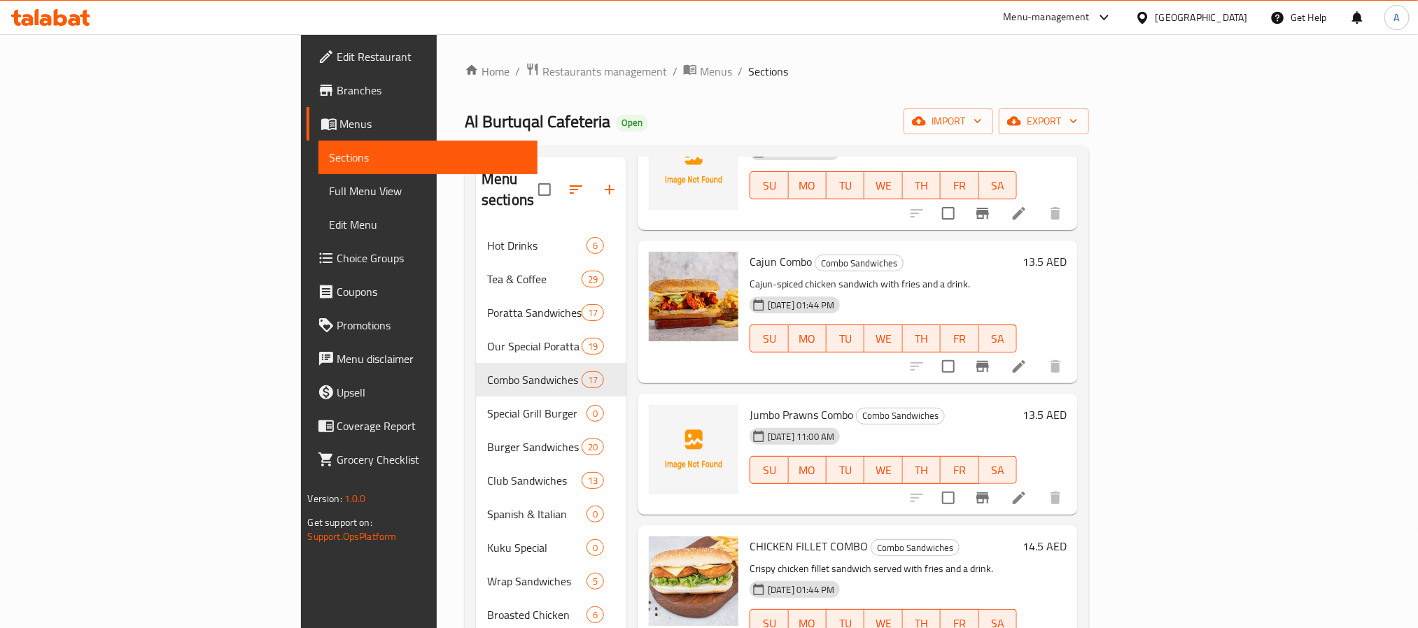
click at [1067, 537] on h6 "14.5 AED" at bounding box center [1044, 547] width 44 height 20
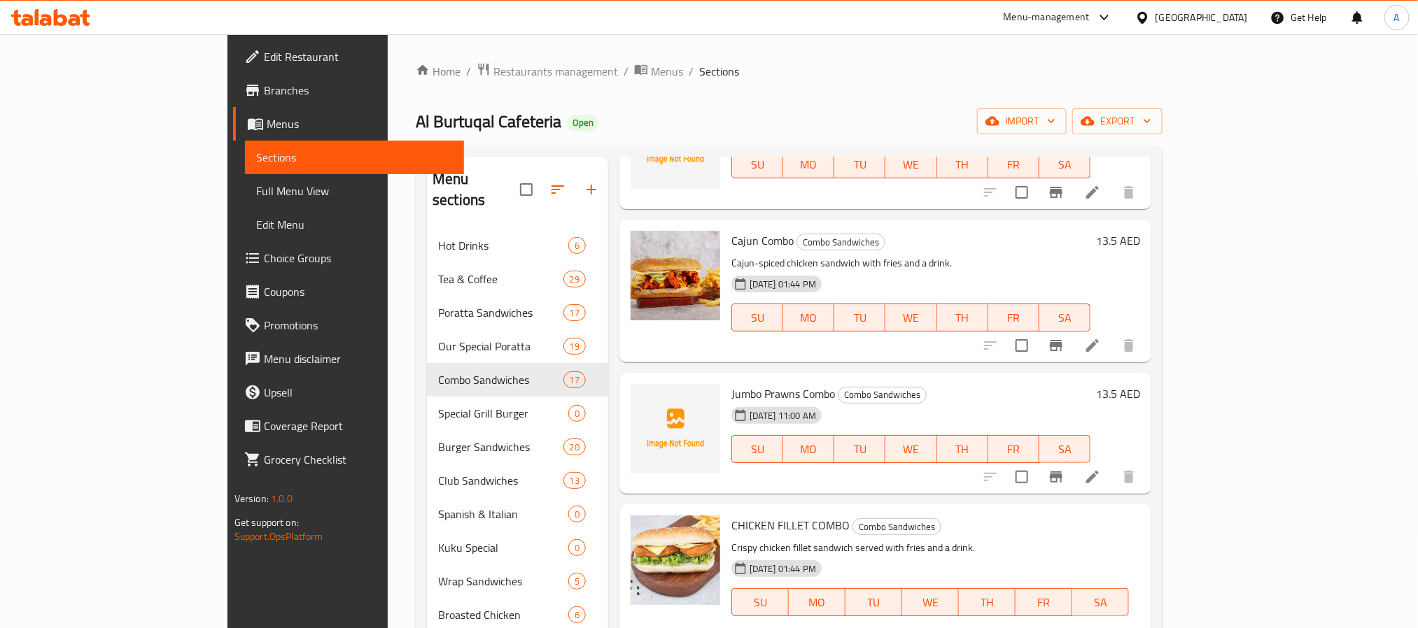
type input "13.5"
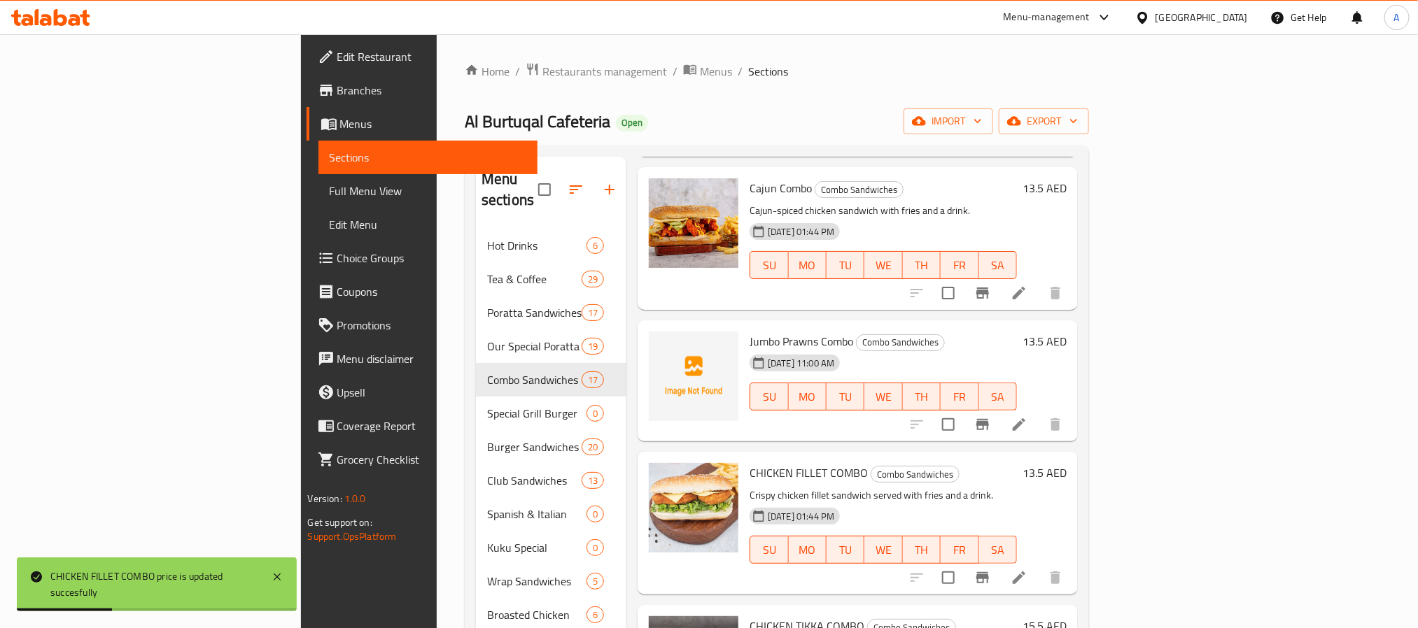
scroll to position [525, 0]
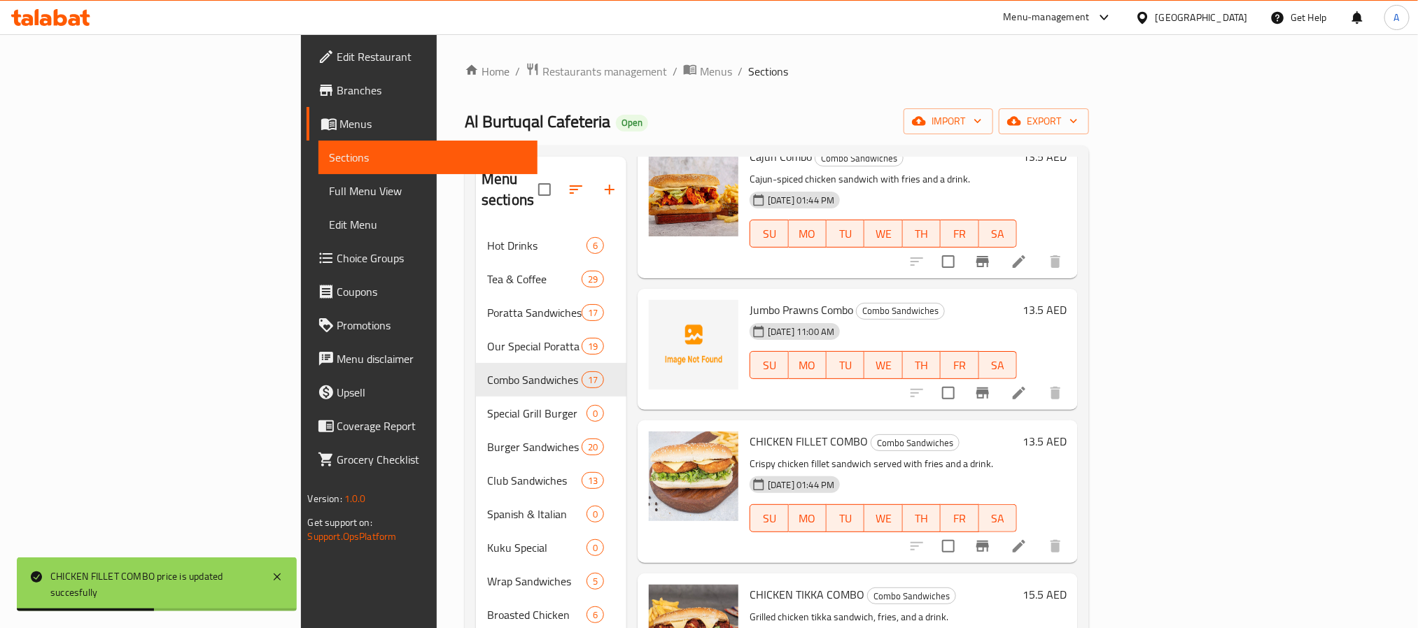
click at [1027, 538] on icon at bounding box center [1019, 546] width 17 height 17
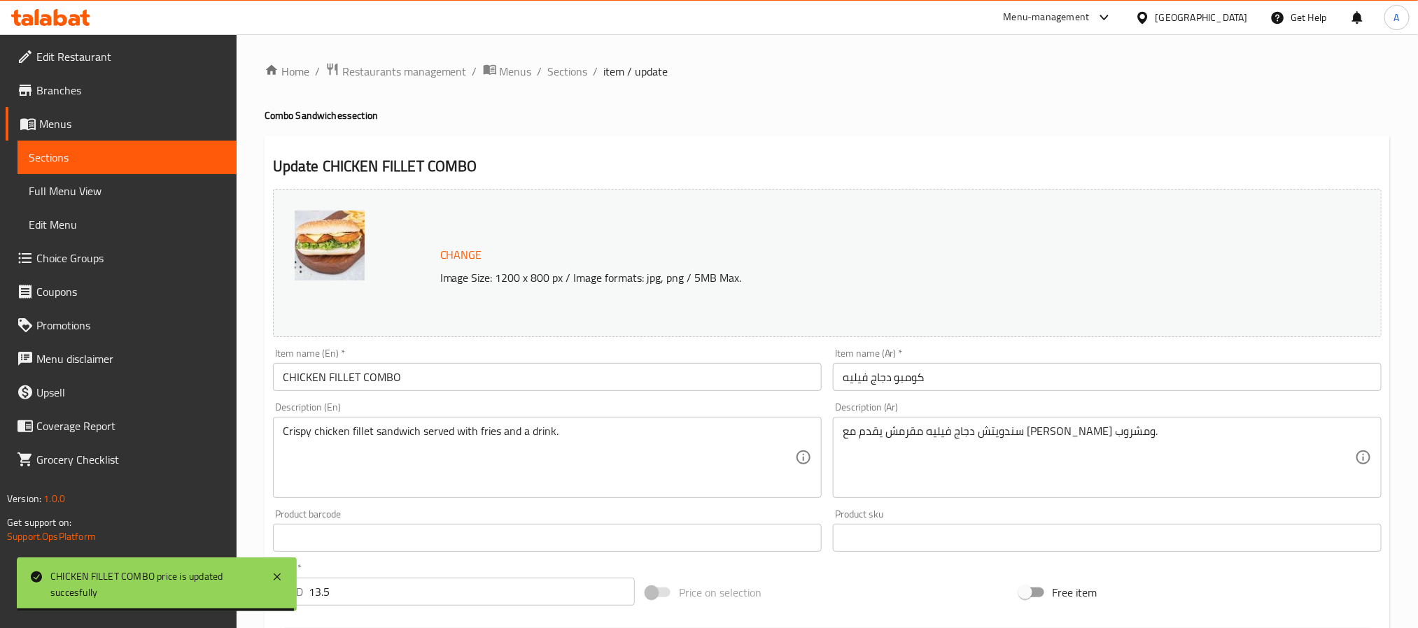
click at [386, 388] on input "CHICKEN FILLET COMBO" at bounding box center [547, 377] width 549 height 28
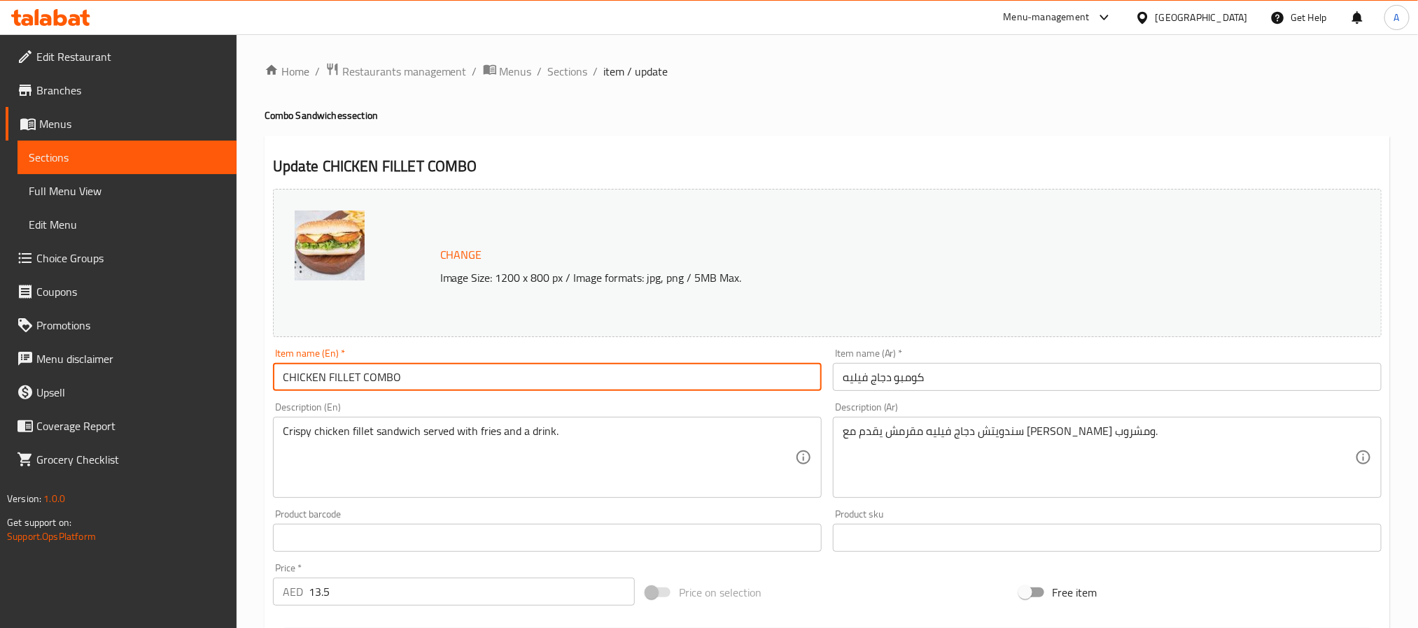
click at [386, 388] on input "CHICKEN FILLET COMBO" at bounding box center [547, 377] width 549 height 28
type input "Chicken Fillet Combo"
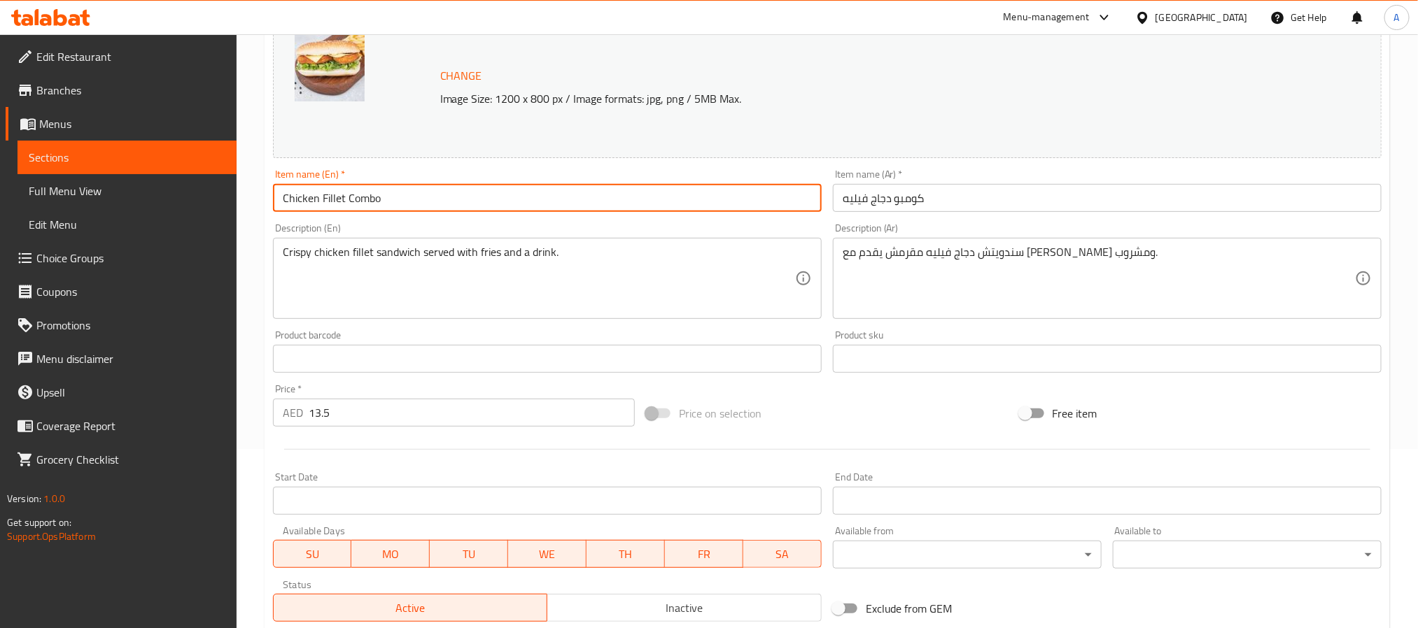
scroll to position [379, 0]
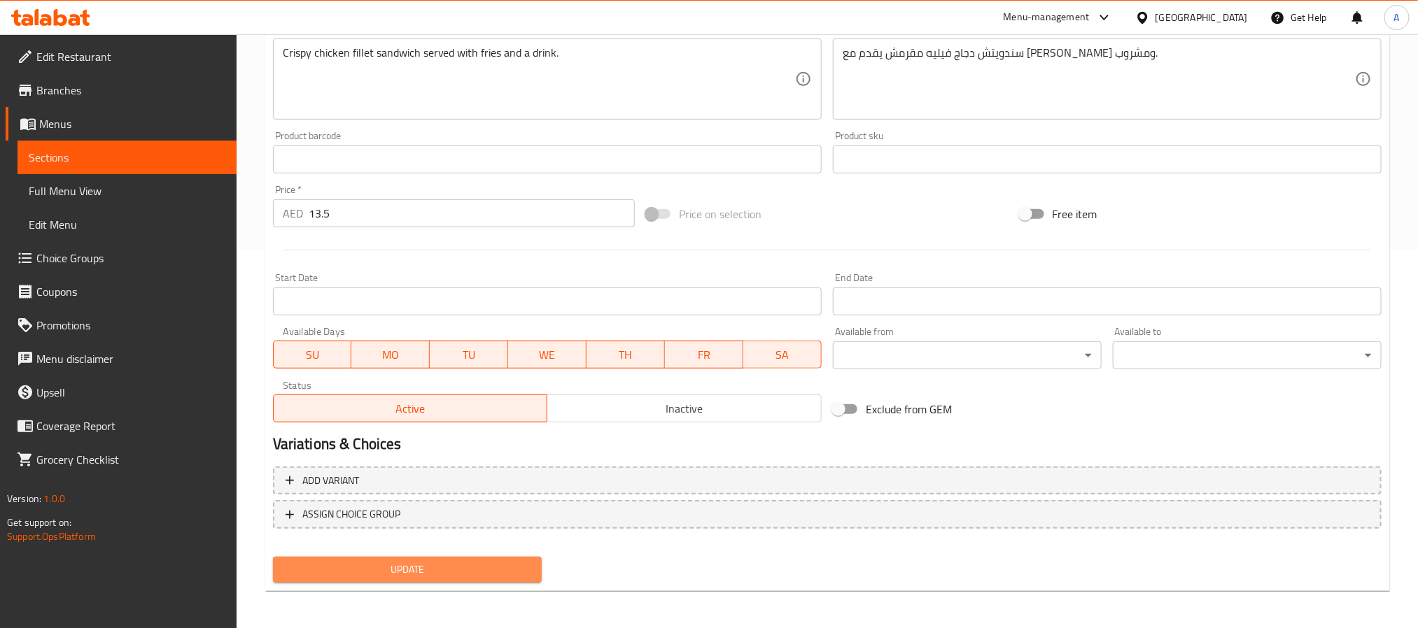
click at [484, 565] on span "Update" at bounding box center [407, 569] width 246 height 17
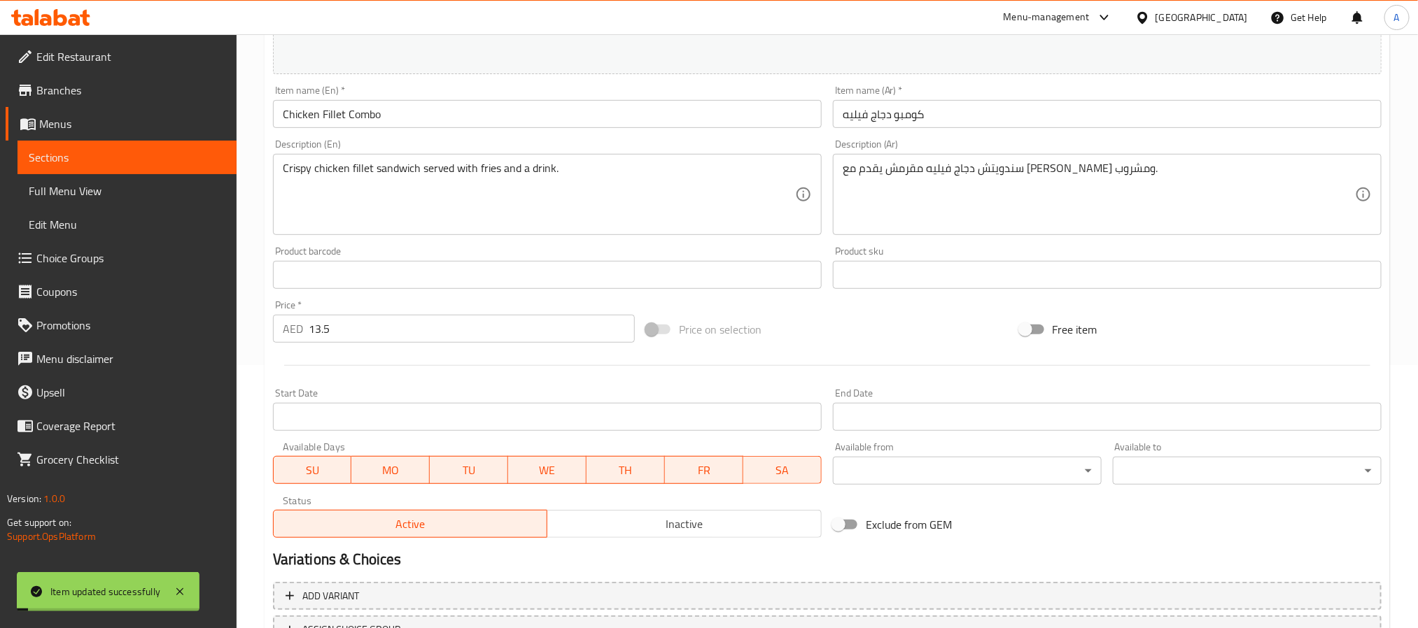
scroll to position [64, 0]
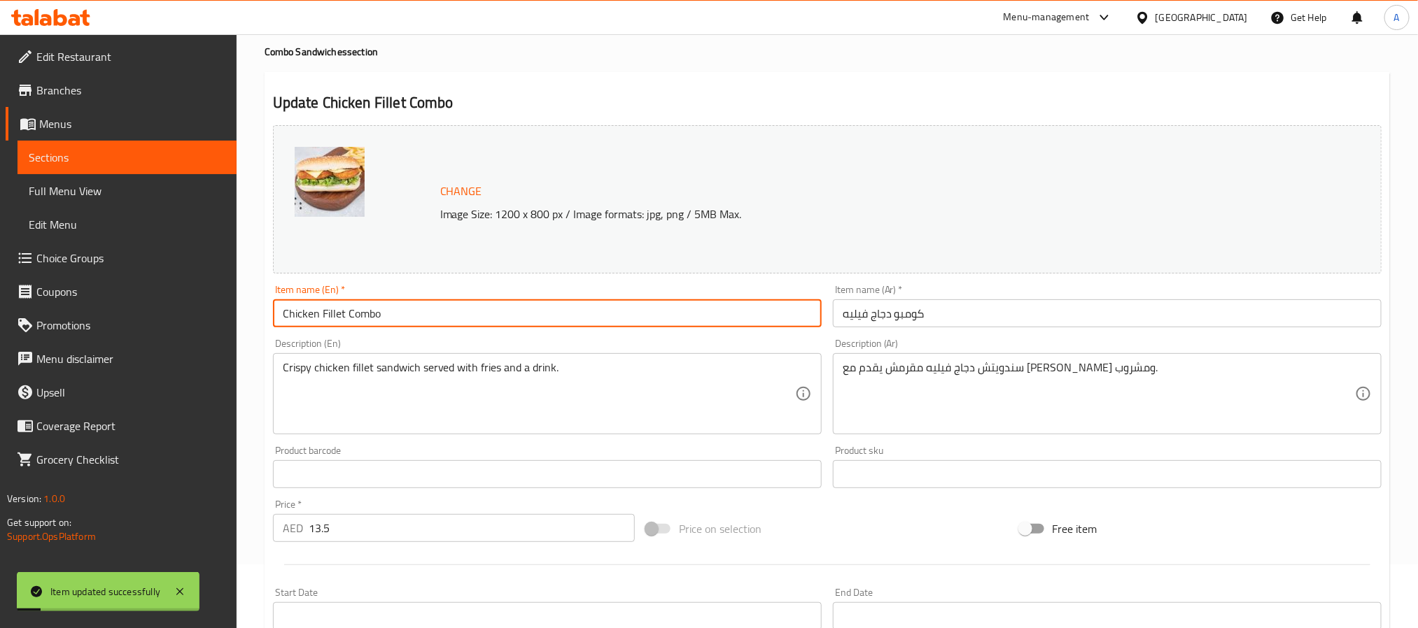
click at [374, 318] on input "Chicken Fillet Combo" at bounding box center [547, 314] width 549 height 28
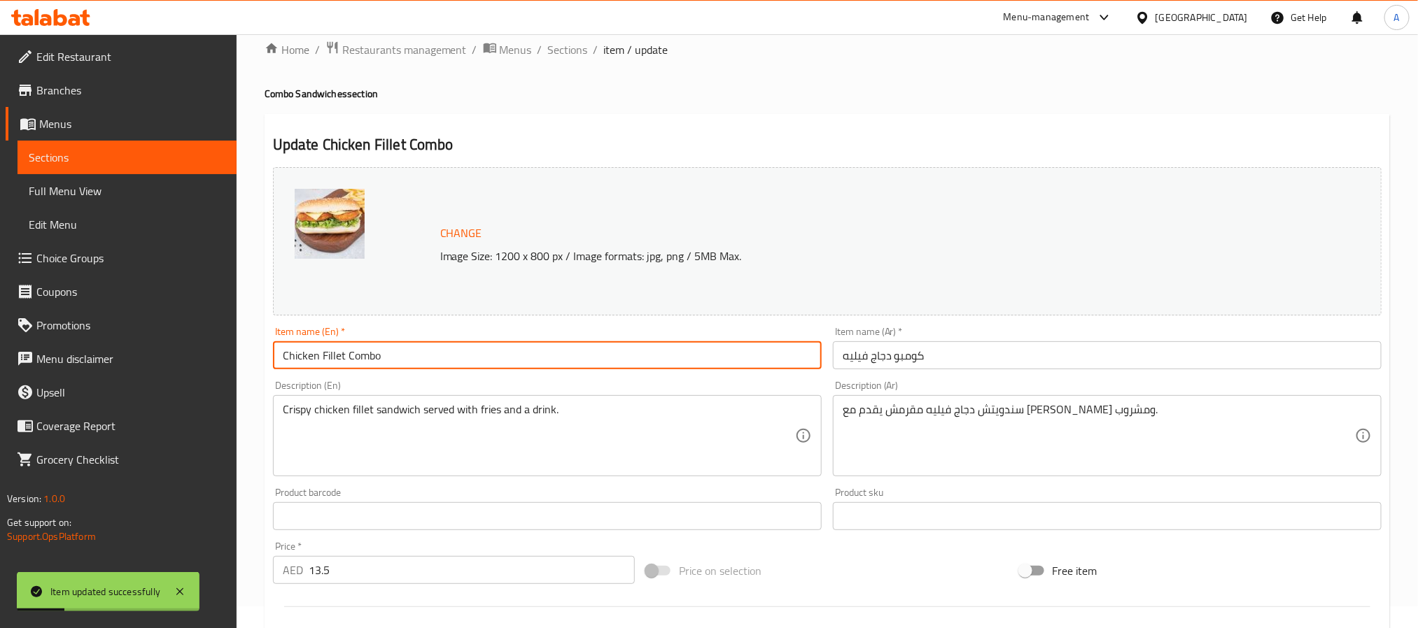
scroll to position [0, 0]
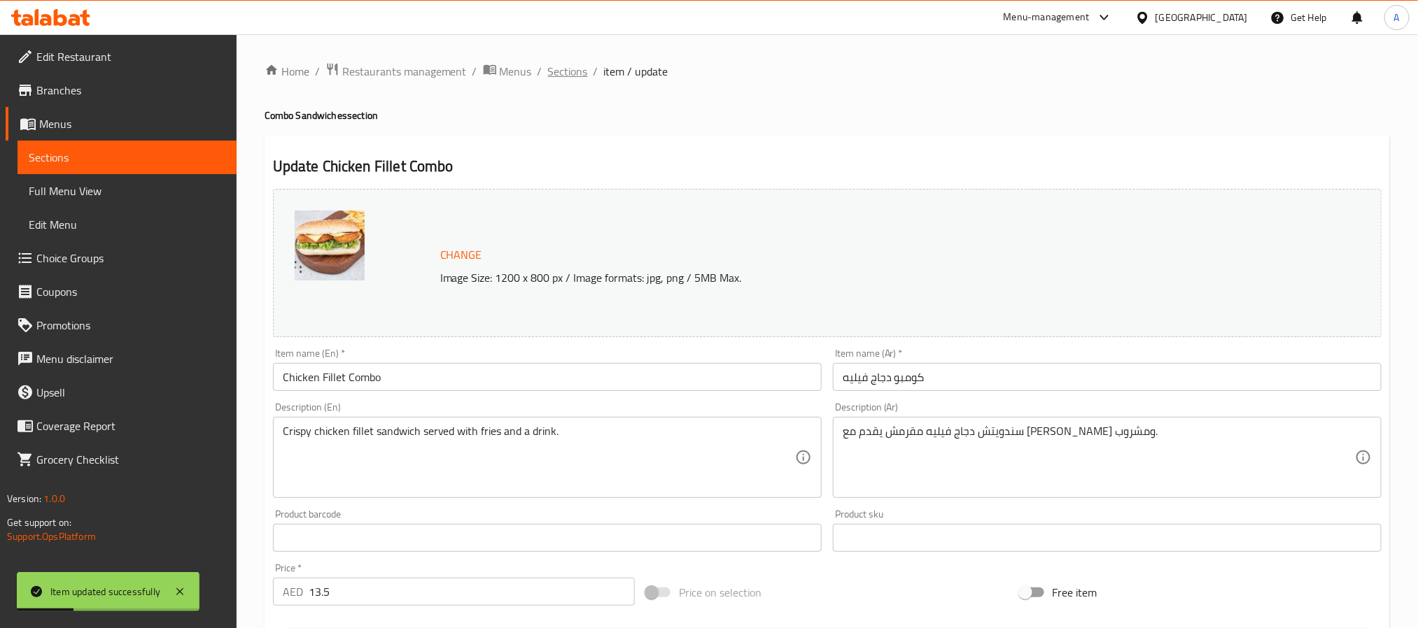
click at [558, 76] on span "Sections" at bounding box center [568, 71] width 40 height 17
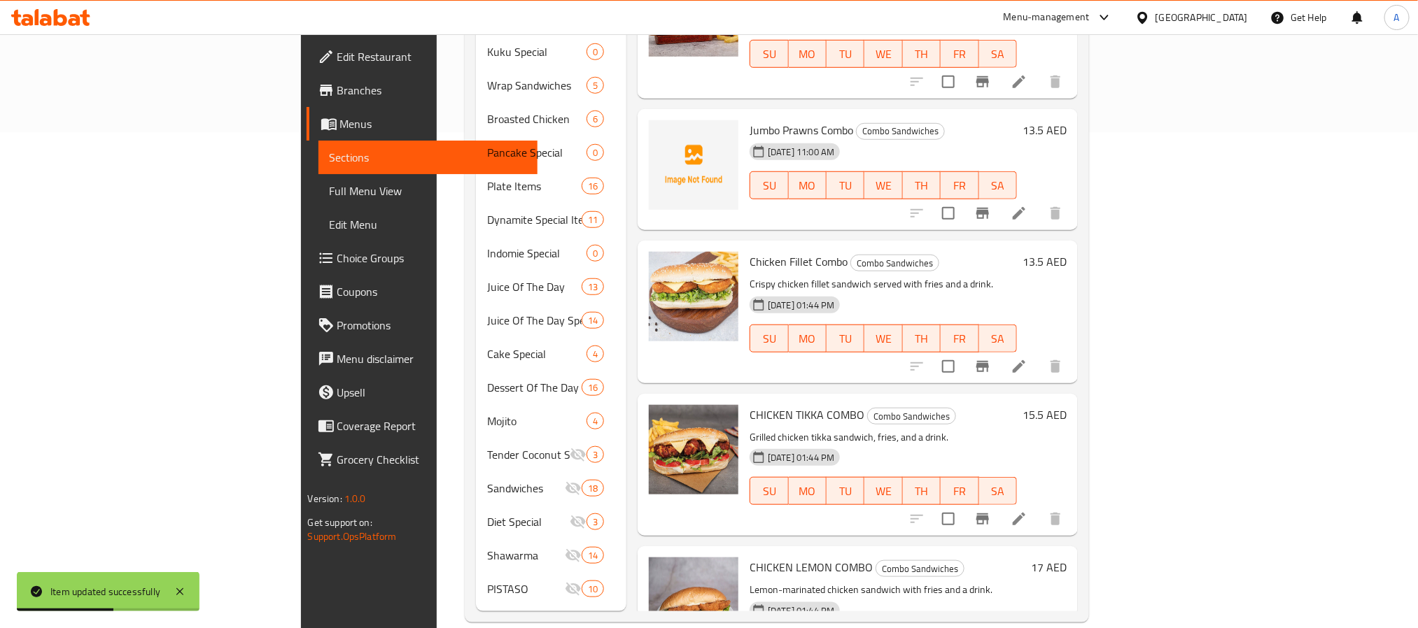
scroll to position [210, 0]
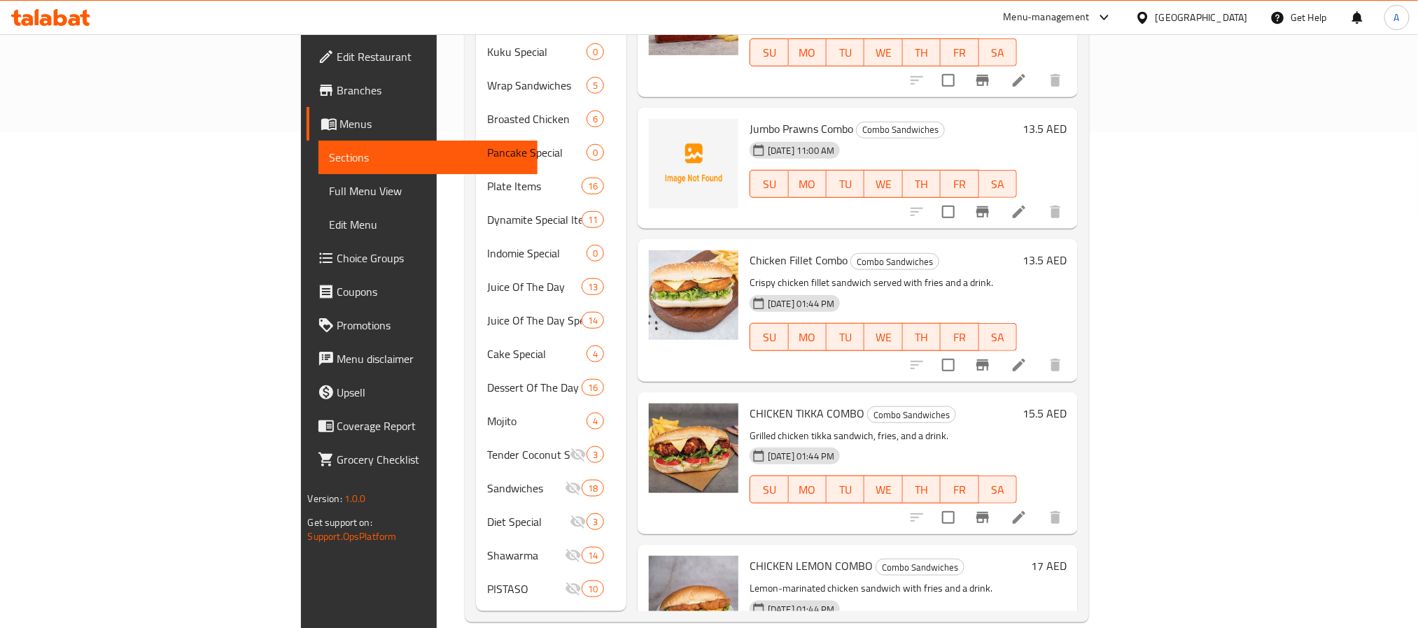
click at [1067, 404] on h6 "15.5 AED" at bounding box center [1044, 414] width 44 height 20
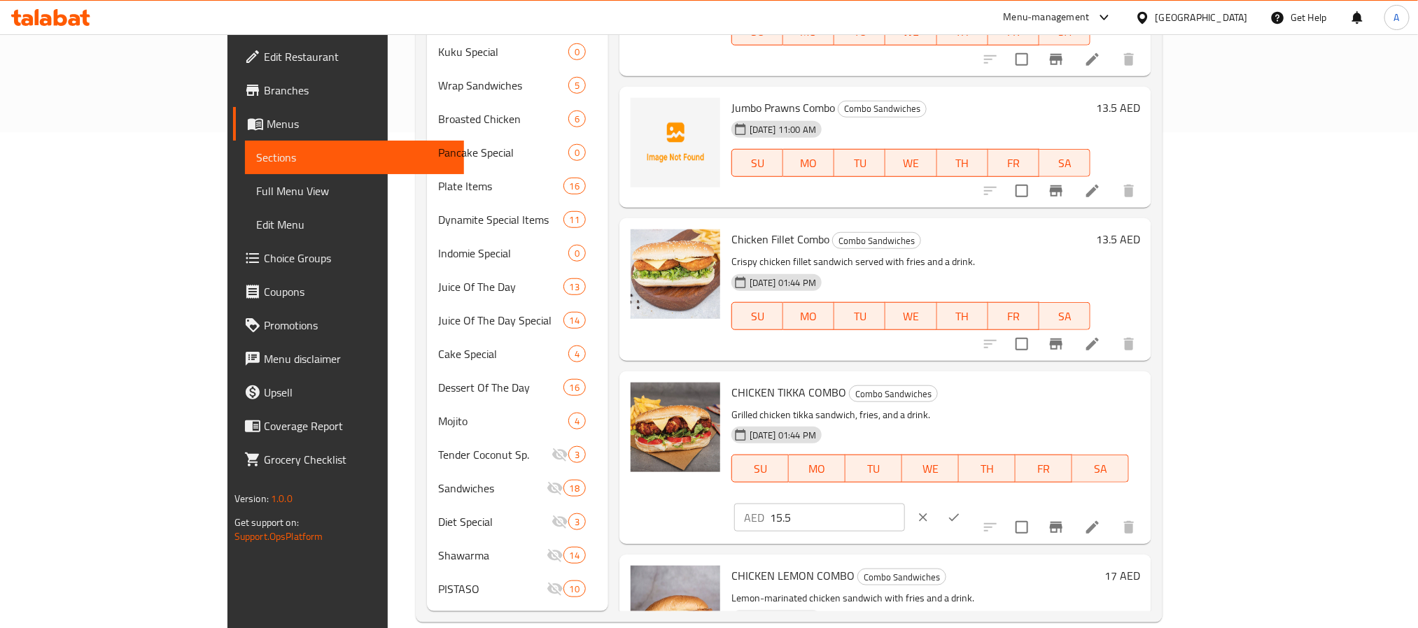
click at [905, 504] on input "15.5" at bounding box center [837, 518] width 135 height 28
type input "13.5"
click at [969, 502] on button "ok" at bounding box center [954, 517] width 31 height 31
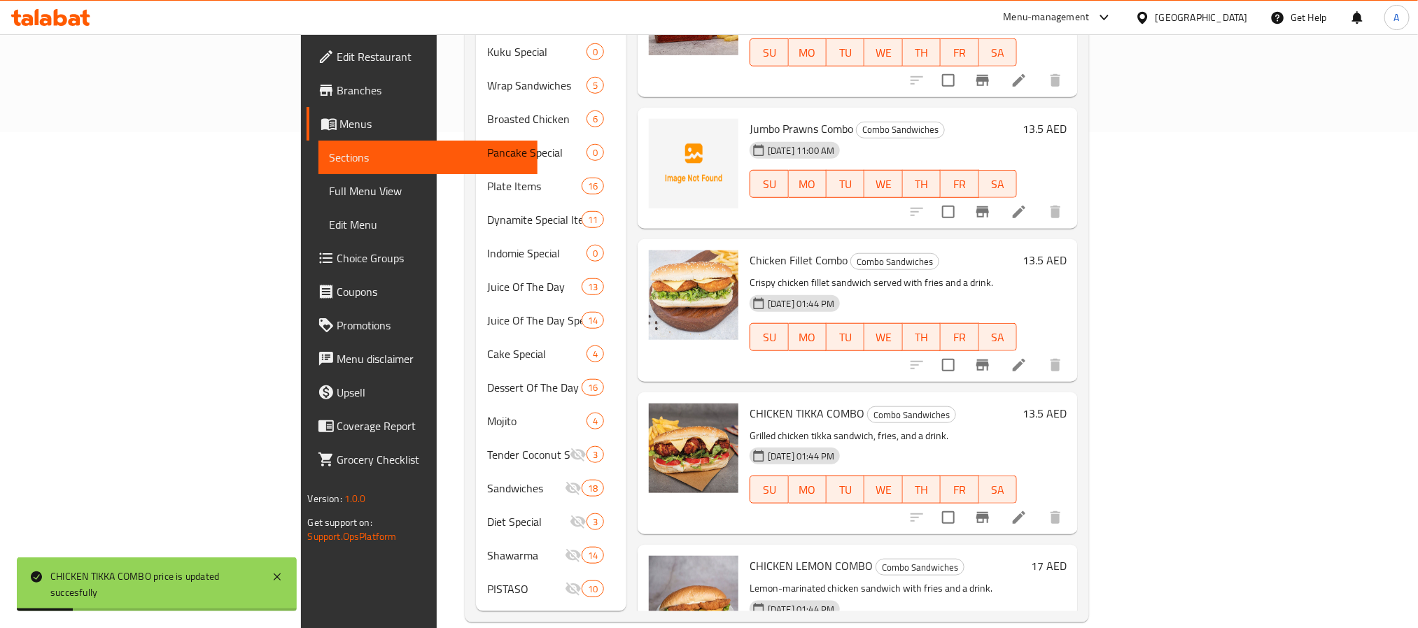
click at [1027, 509] on icon at bounding box center [1019, 517] width 17 height 17
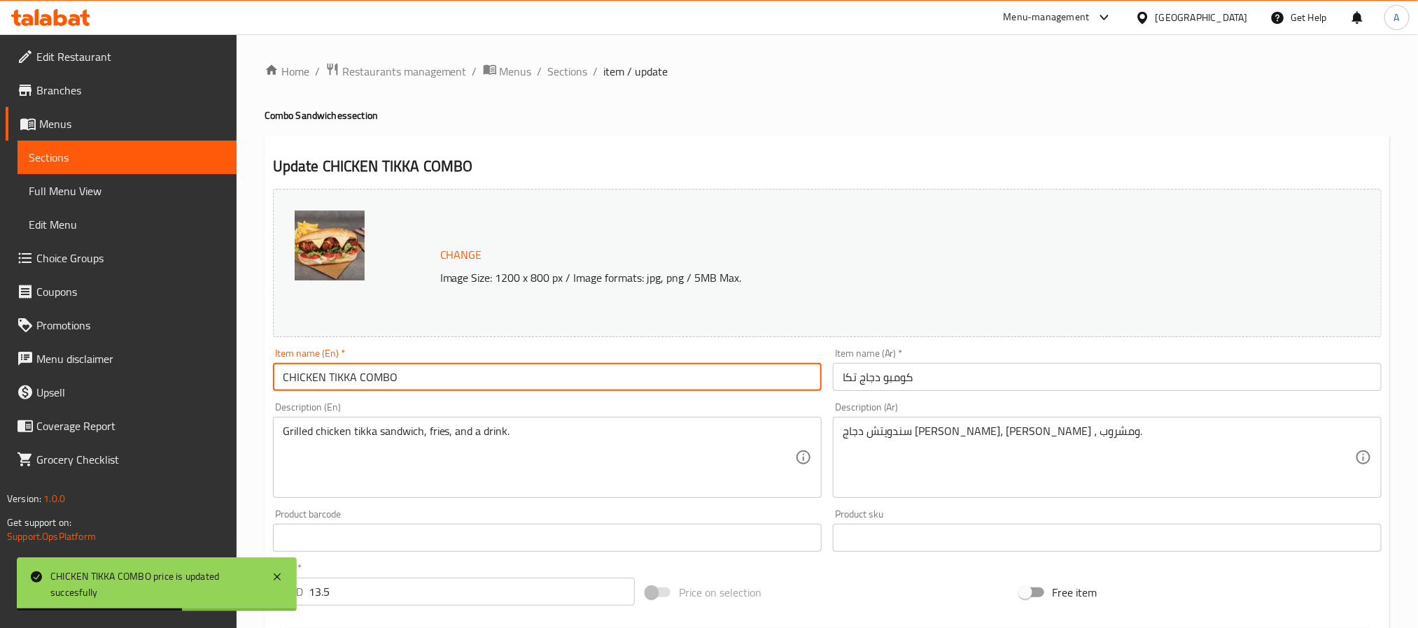
click at [307, 377] on input "CHICKEN TIKKA COMBO" at bounding box center [547, 377] width 549 height 28
click at [307, 377] on input "TIKKA COMBO" at bounding box center [547, 377] width 549 height 28
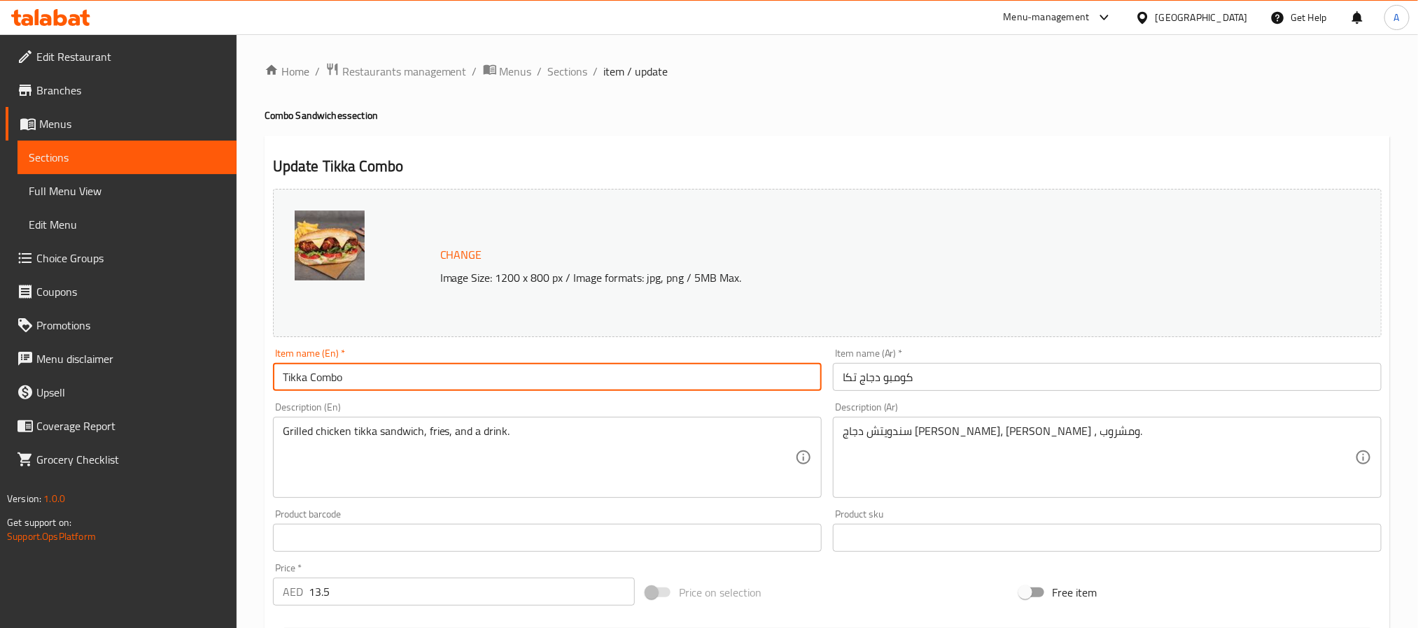
type input "Tikka Combo"
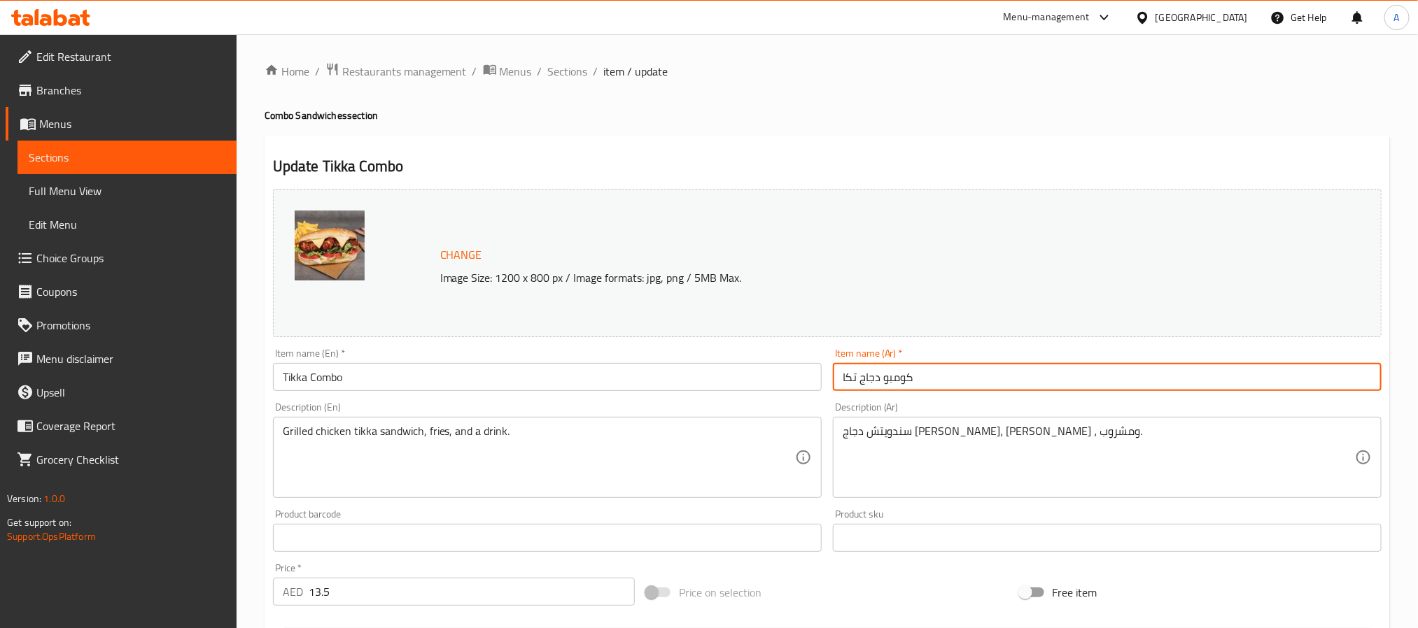
click at [868, 378] on input "كومبو دجاج تكا" at bounding box center [1107, 377] width 549 height 28
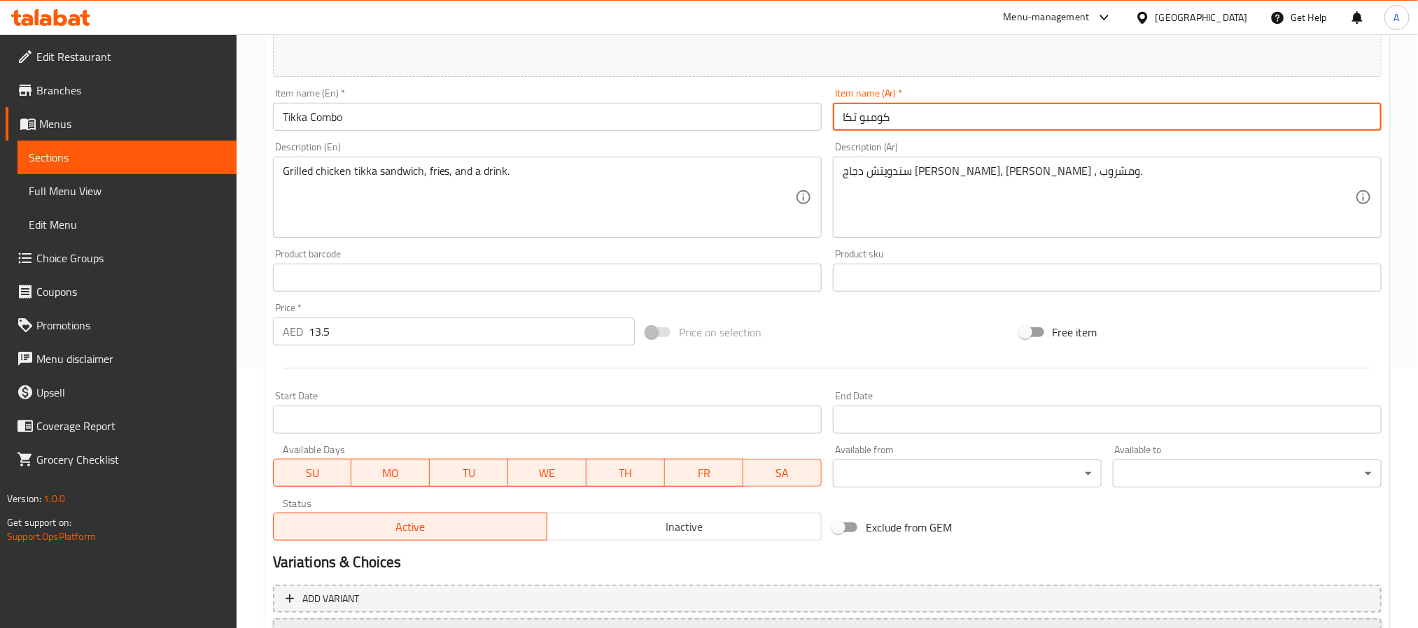
scroll to position [379, 0]
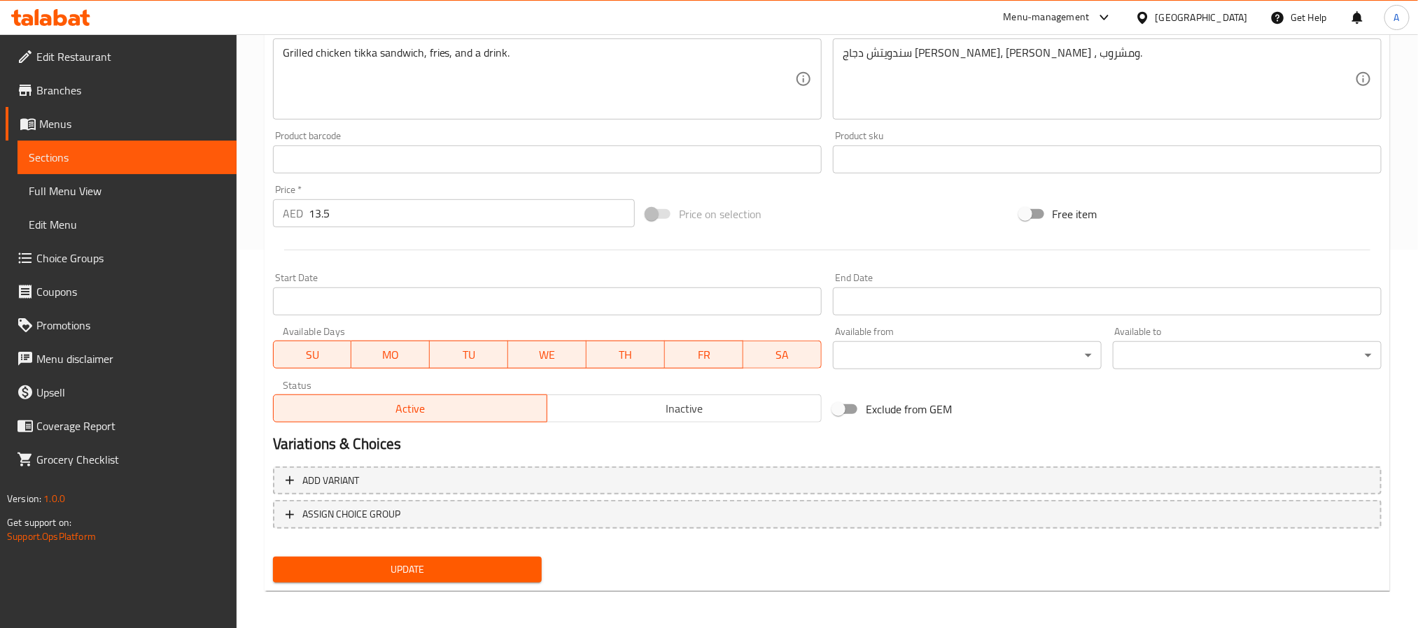
type input "كومبو تكا"
click at [485, 565] on span "Update" at bounding box center [407, 569] width 246 height 17
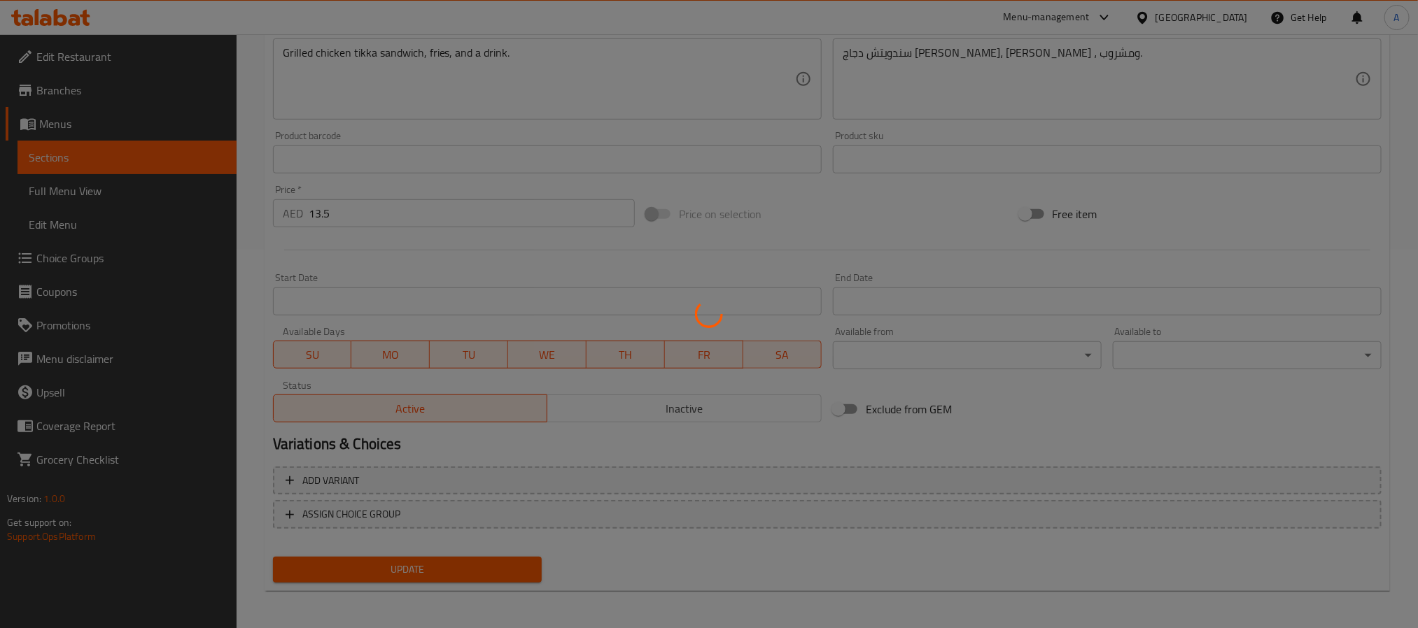
scroll to position [0, 0]
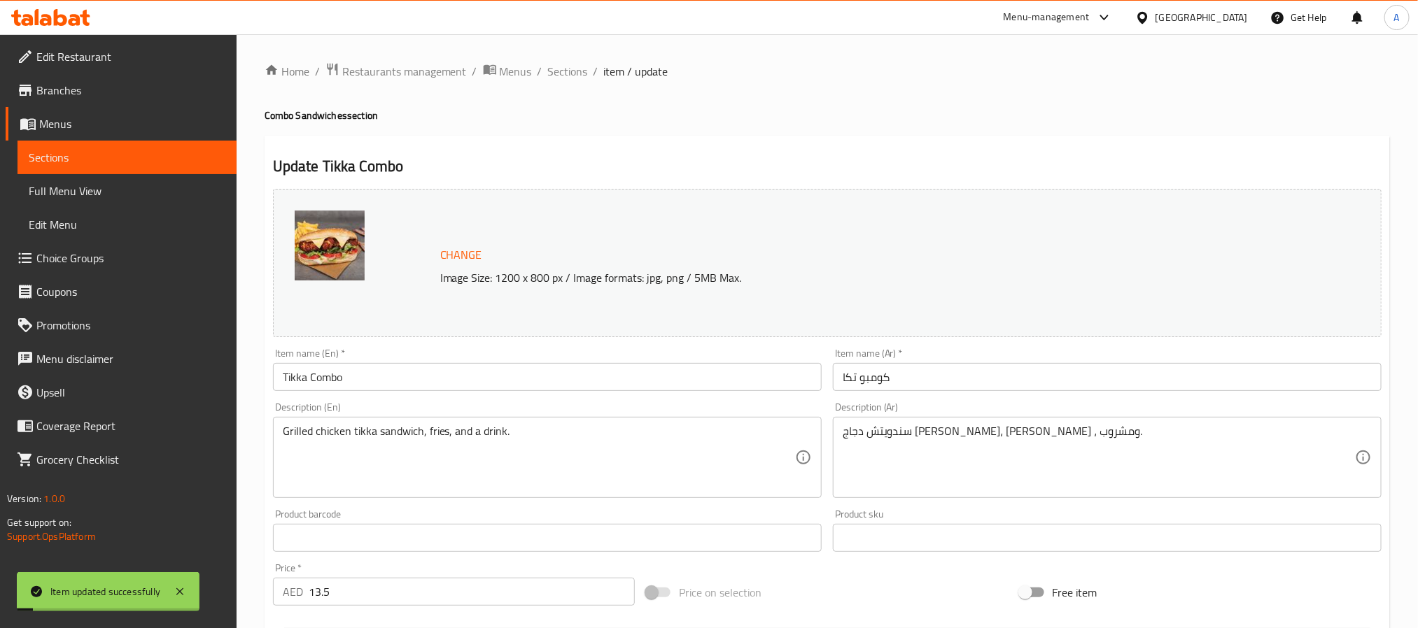
click at [342, 372] on input "Tikka Combo" at bounding box center [547, 377] width 549 height 28
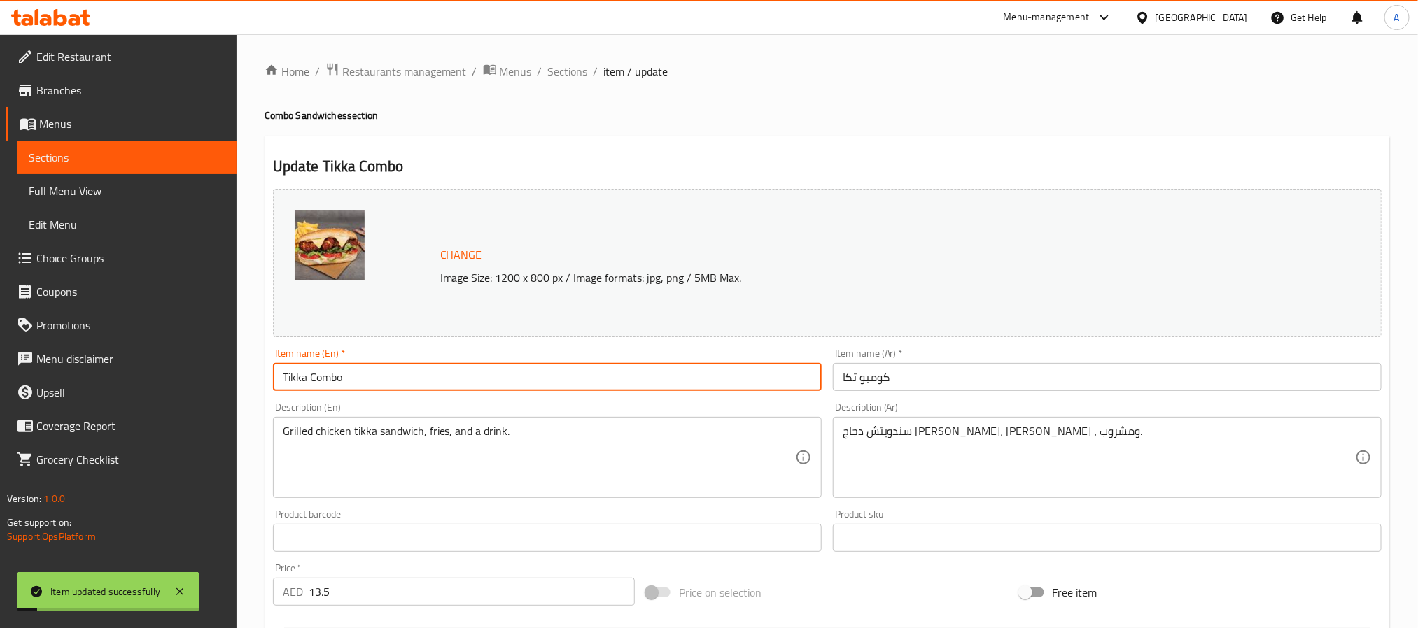
click at [342, 372] on input "Tikka Combo" at bounding box center [547, 377] width 549 height 28
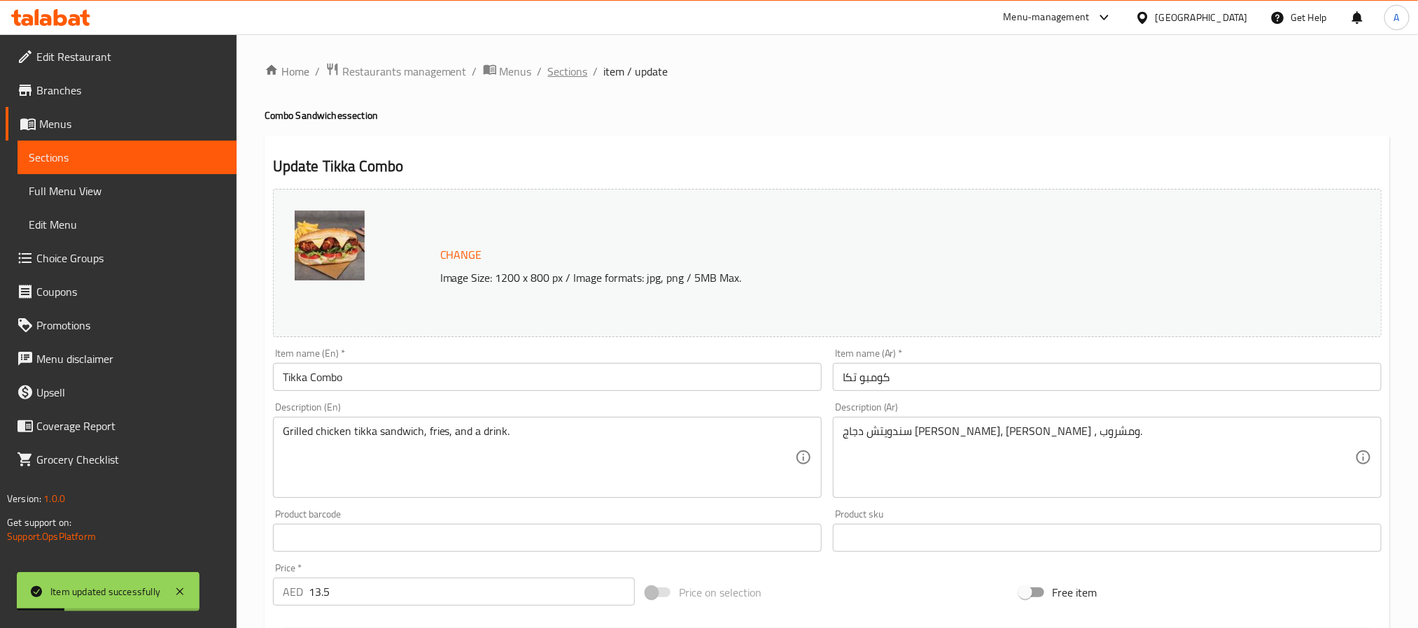
click at [577, 73] on span "Sections" at bounding box center [568, 71] width 40 height 17
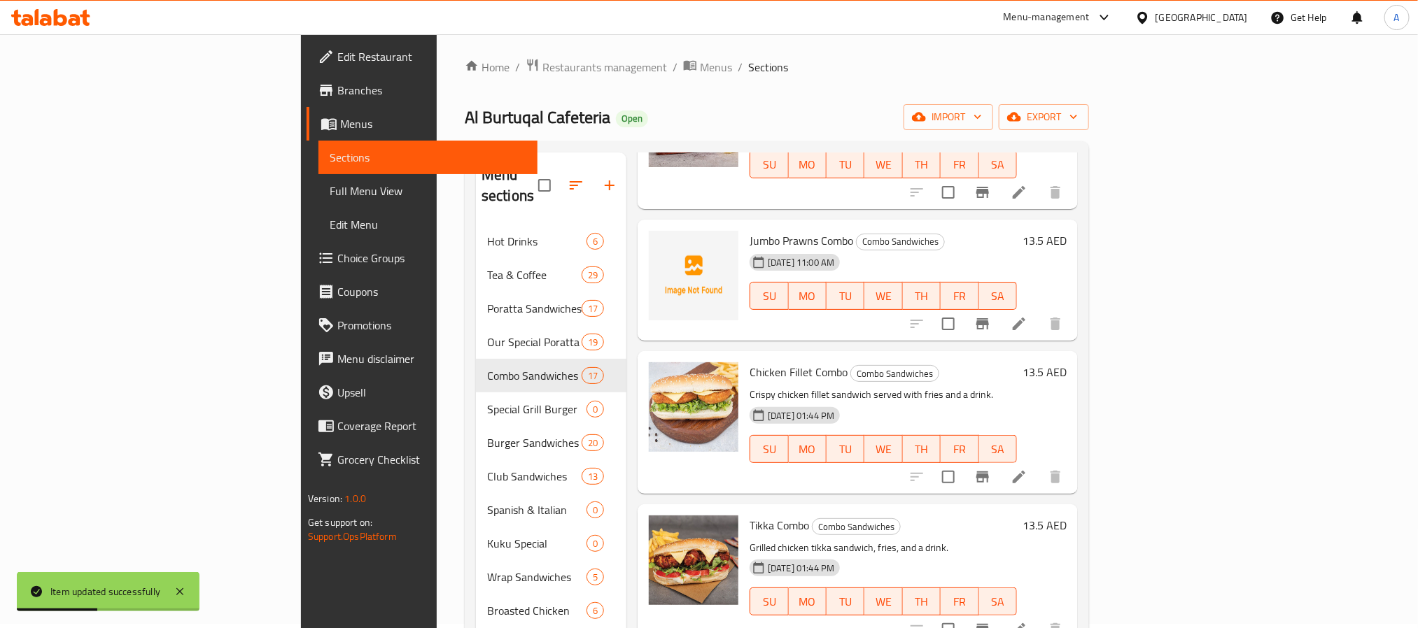
scroll to position [792, 0]
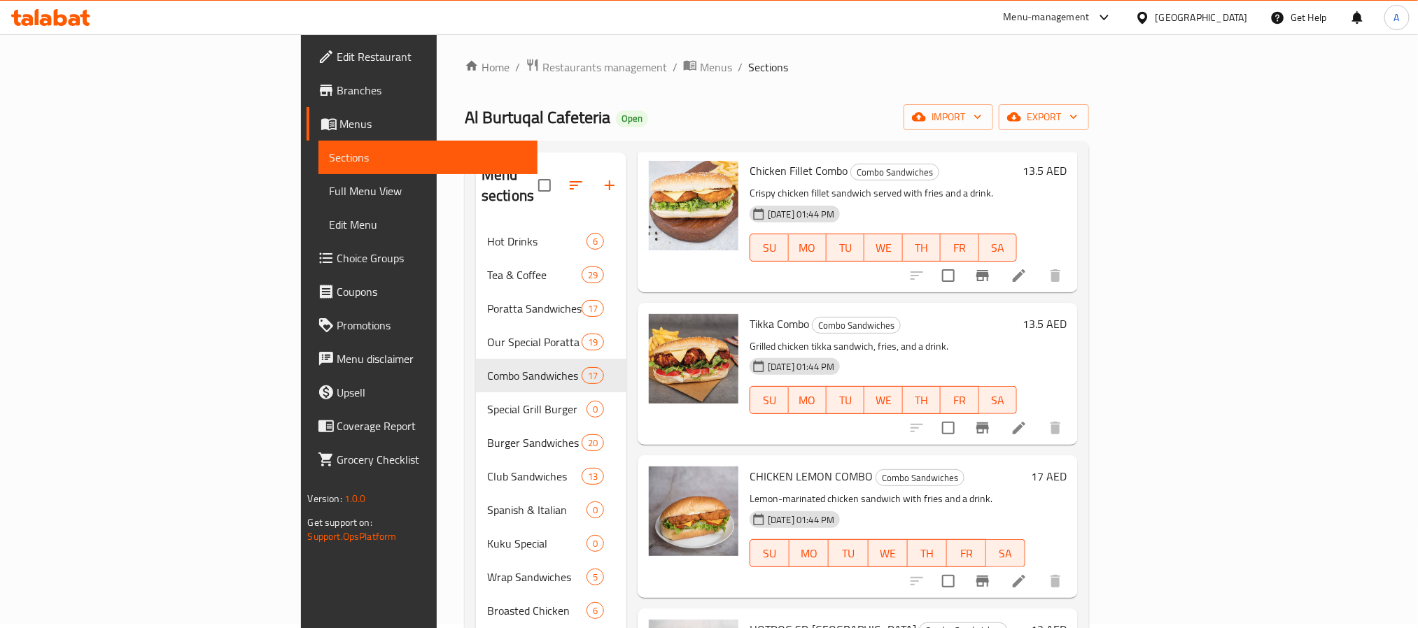
click at [1067, 467] on h6 "17 AED" at bounding box center [1049, 477] width 36 height 20
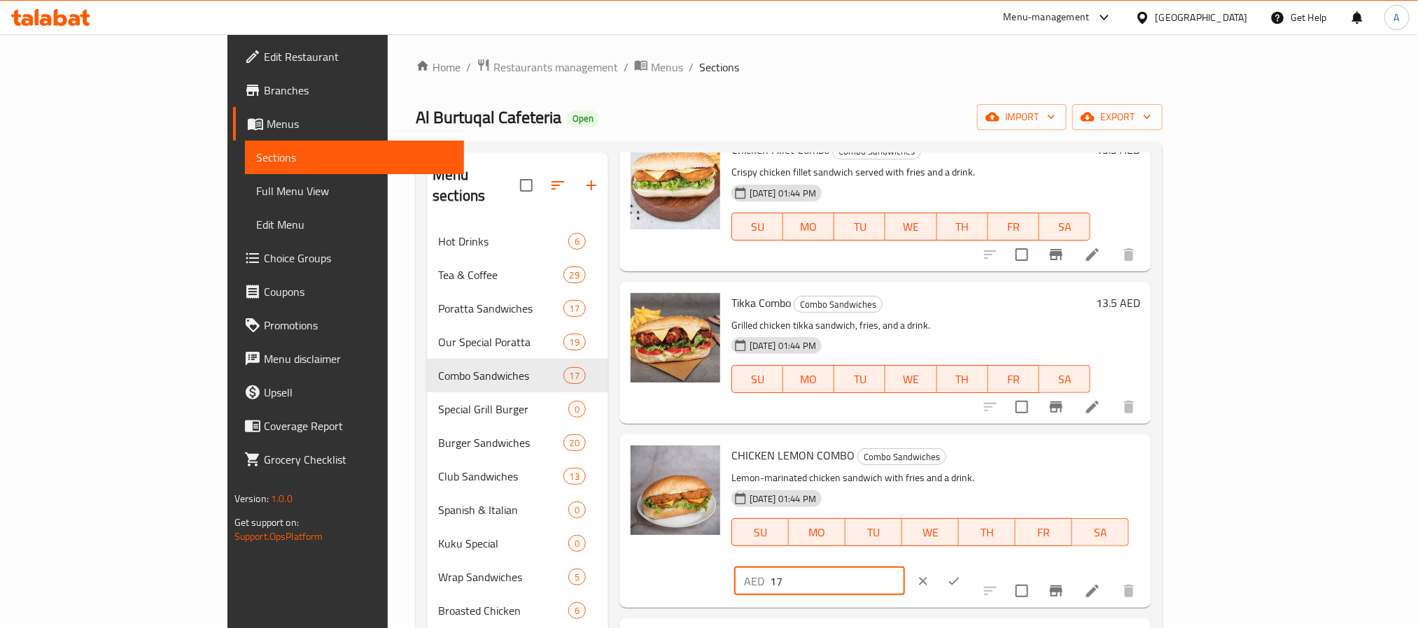
drag, startPoint x: 1176, startPoint y: 449, endPoint x: 1109, endPoint y: 454, distance: 67.3
click at [1109, 454] on div "CHICKEN LEMON COMBO Combo Sandwiches Lemon-marinated chicken sandwich with frie…" at bounding box center [936, 521] width 420 height 162
type input "13.5"
click at [969, 566] on button "ok" at bounding box center [954, 581] width 31 height 31
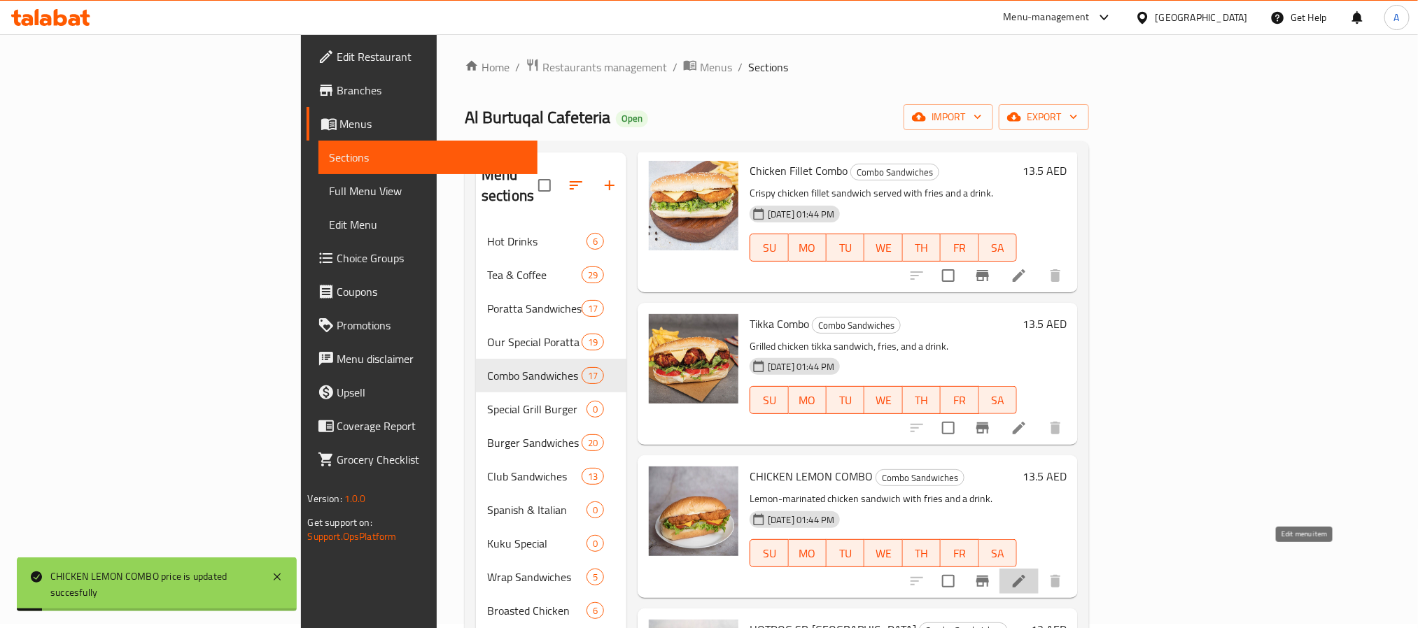
click at [1027, 573] on icon at bounding box center [1019, 581] width 17 height 17
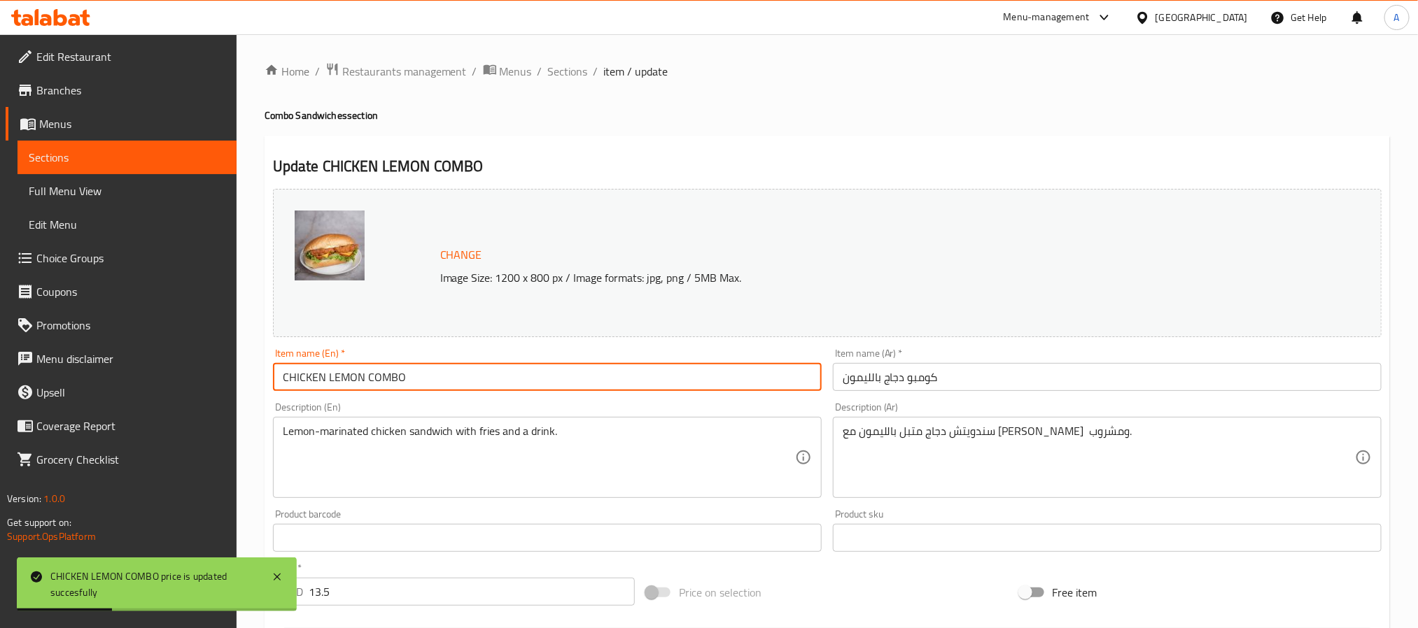
click at [448, 374] on input "CHICKEN LEMON COMBO" at bounding box center [547, 377] width 549 height 28
type input "Chicken Lemon Combo"
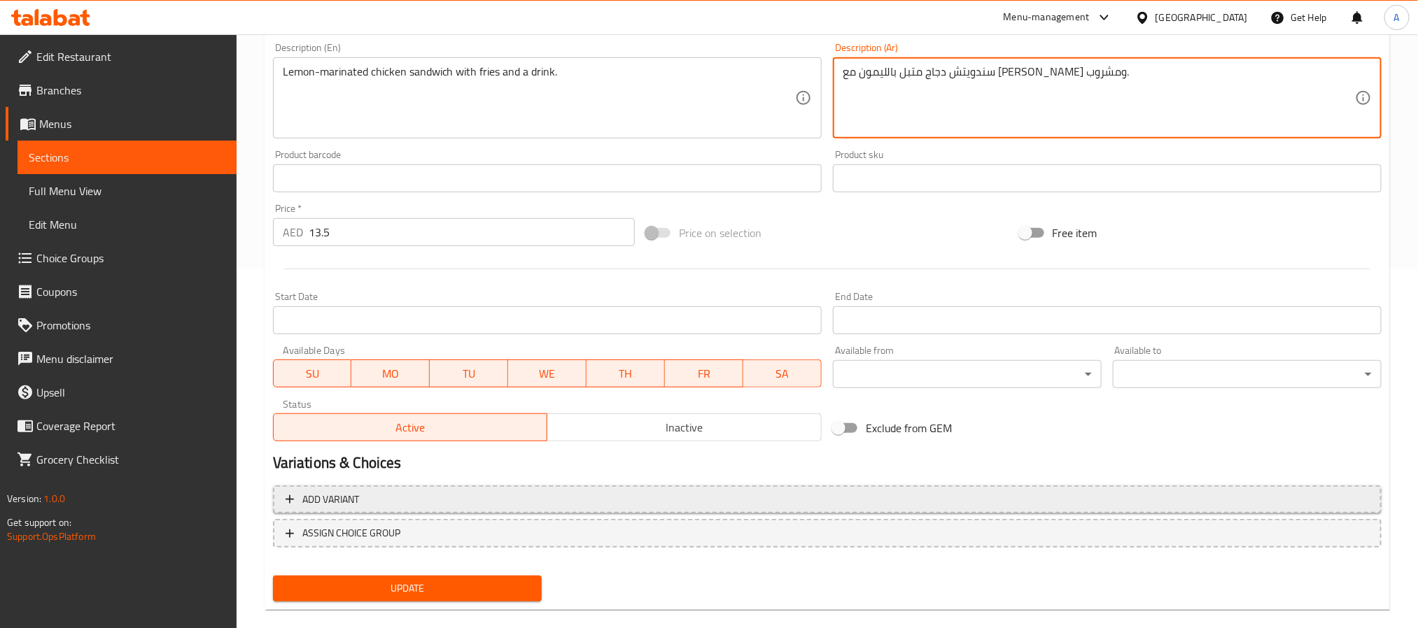
scroll to position [379, 0]
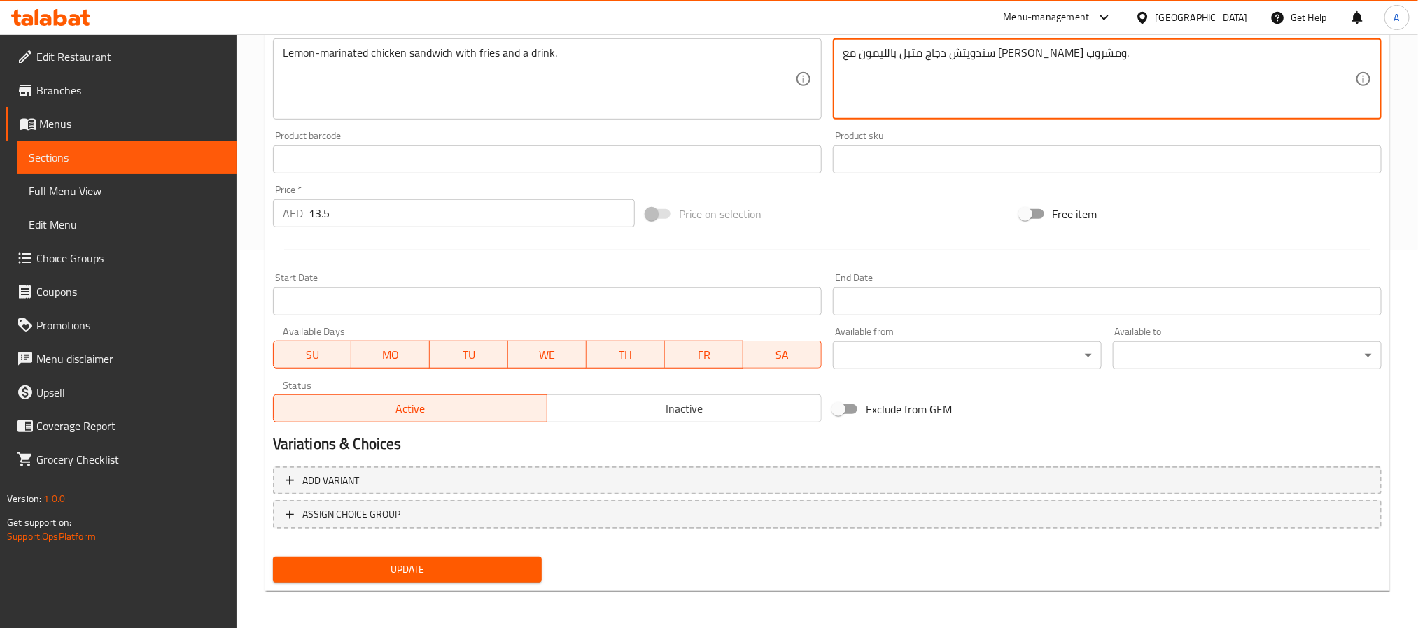
type textarea "سندويتش دجاج متبل بالليمون مع [PERSON_NAME] ومشروب."
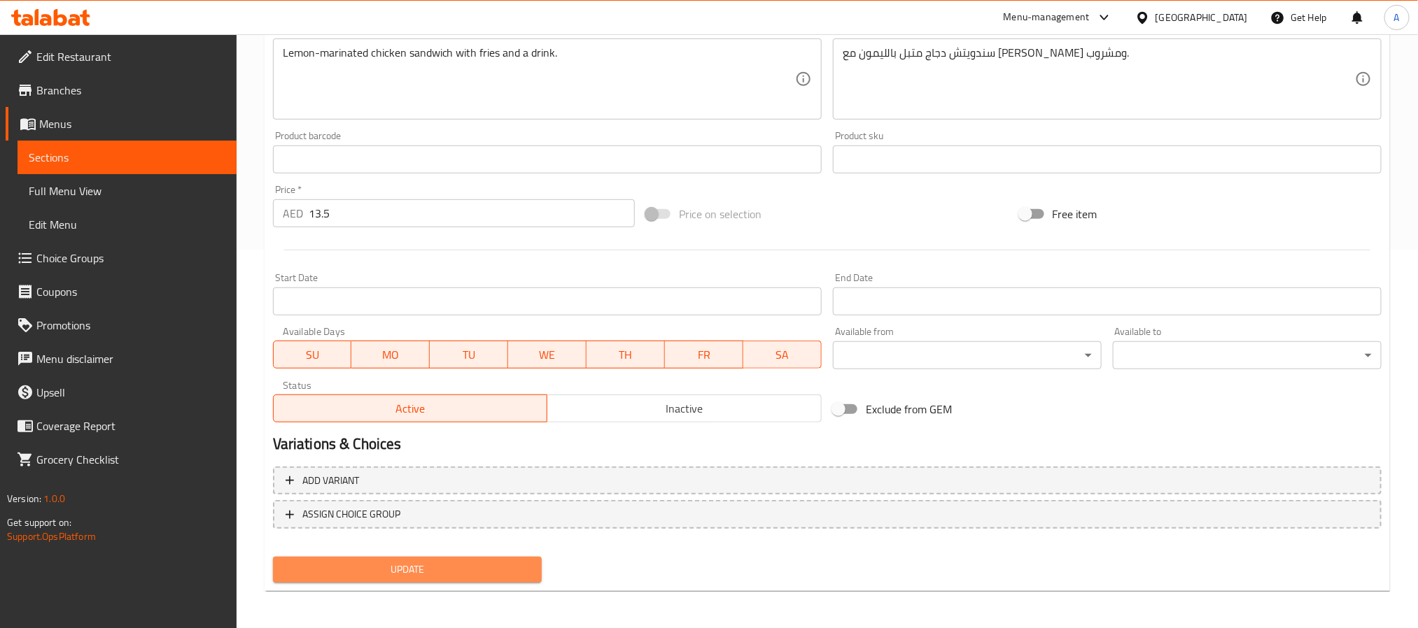
click at [496, 561] on span "Update" at bounding box center [407, 569] width 246 height 17
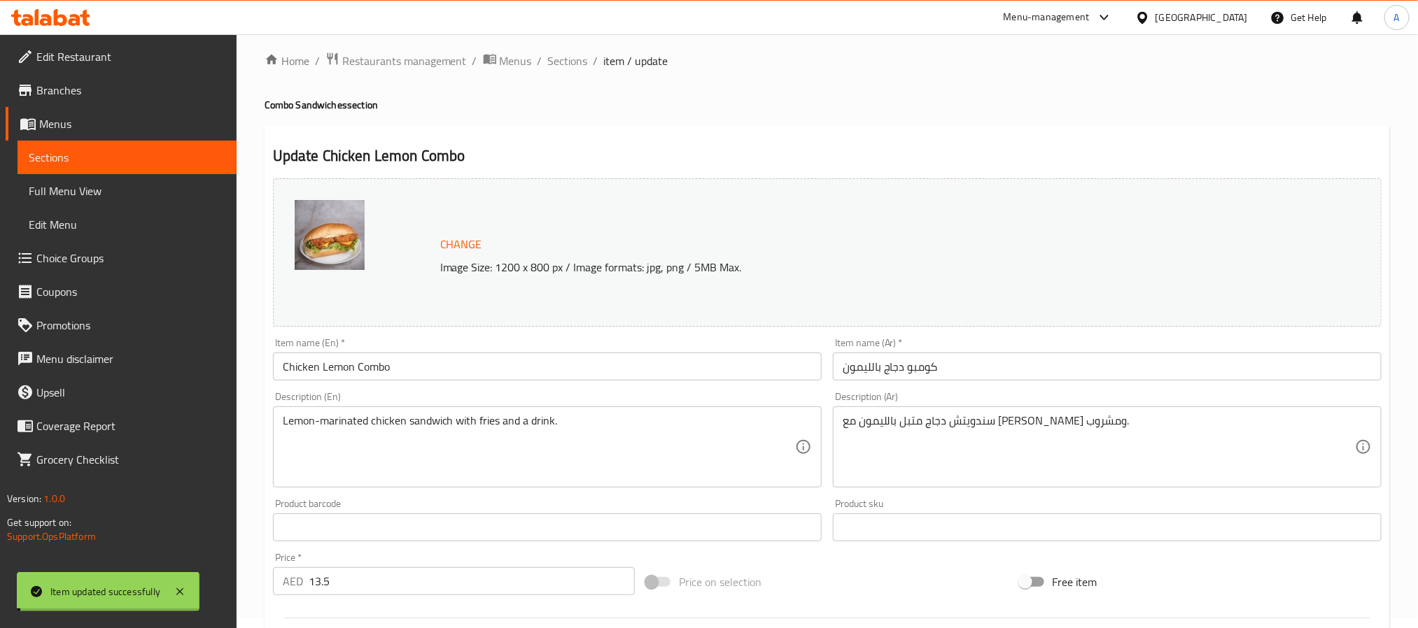
scroll to position [0, 0]
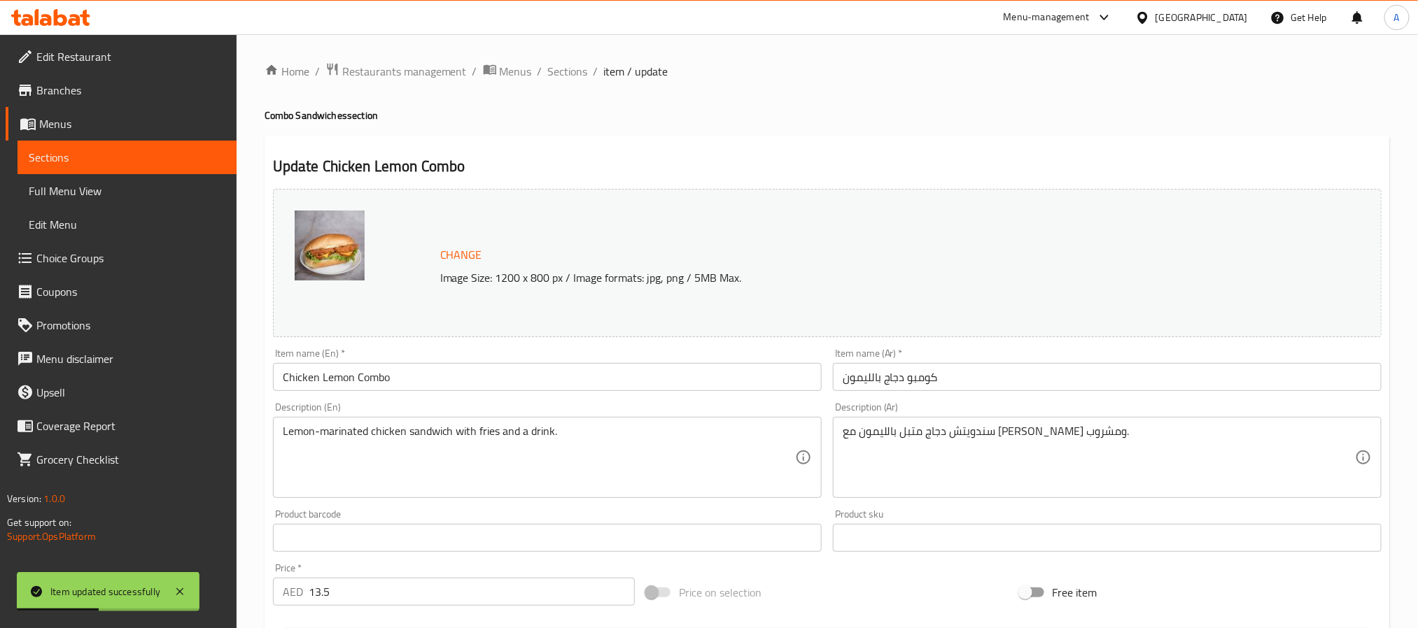
click at [416, 372] on input "Chicken Lemon Combo" at bounding box center [547, 377] width 549 height 28
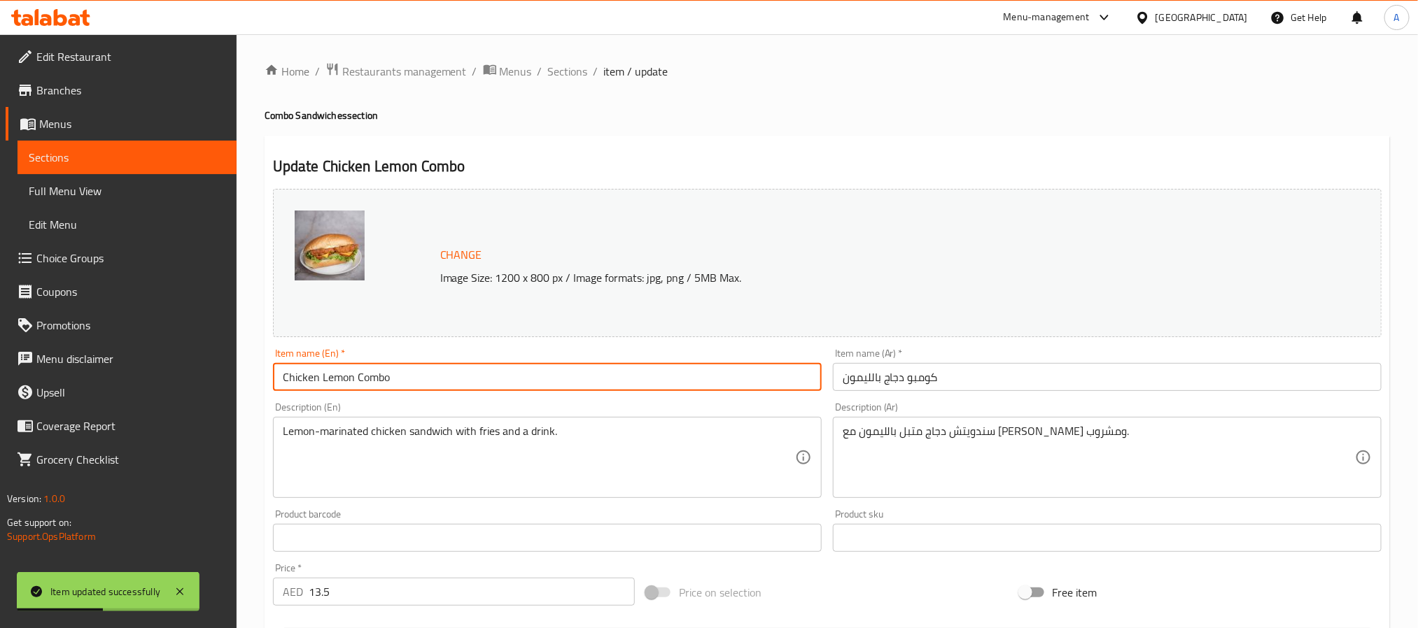
click at [416, 372] on input "Chicken Lemon Combo" at bounding box center [547, 377] width 549 height 28
click at [561, 76] on span "Sections" at bounding box center [568, 71] width 40 height 17
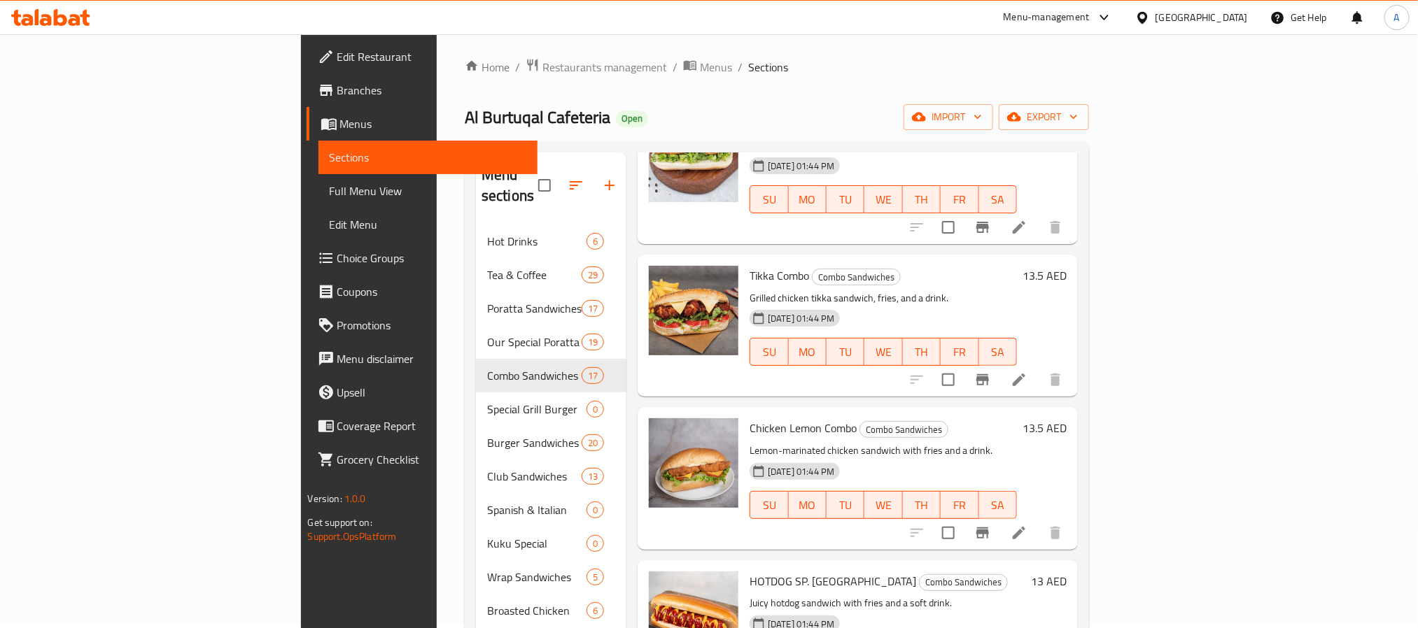
scroll to position [945, 0]
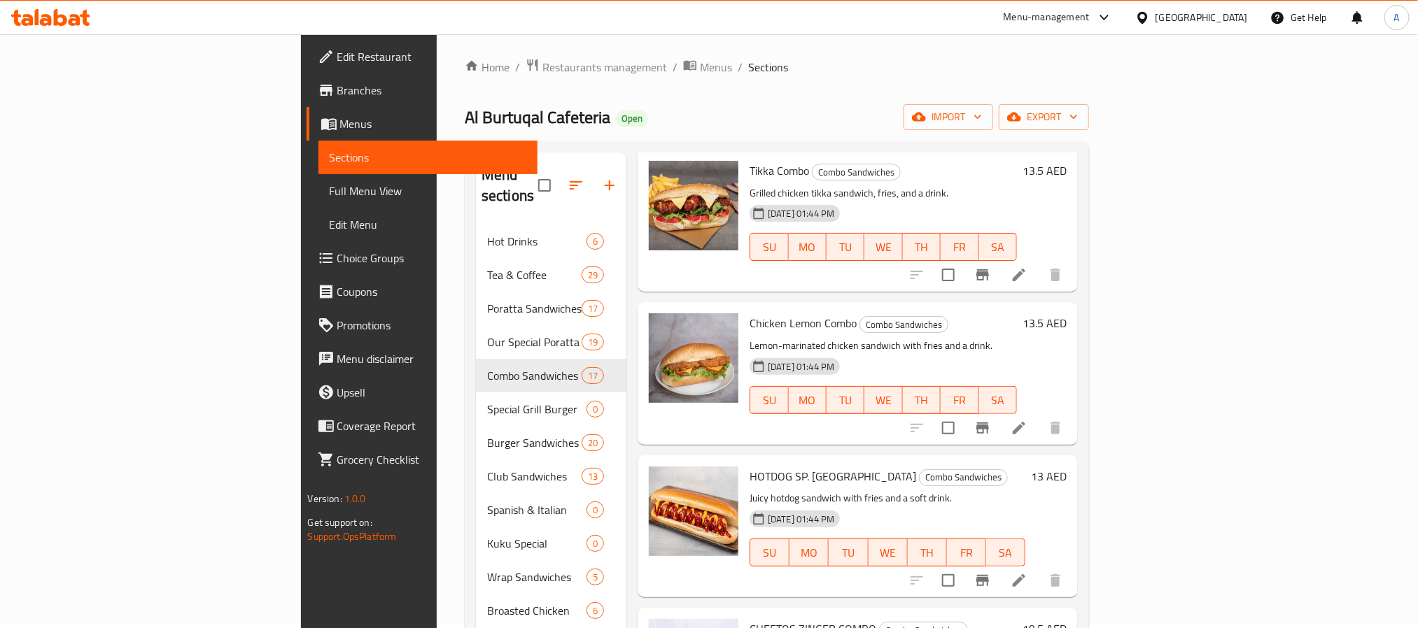
click at [1067, 467] on h6 "13 AED" at bounding box center [1049, 477] width 36 height 20
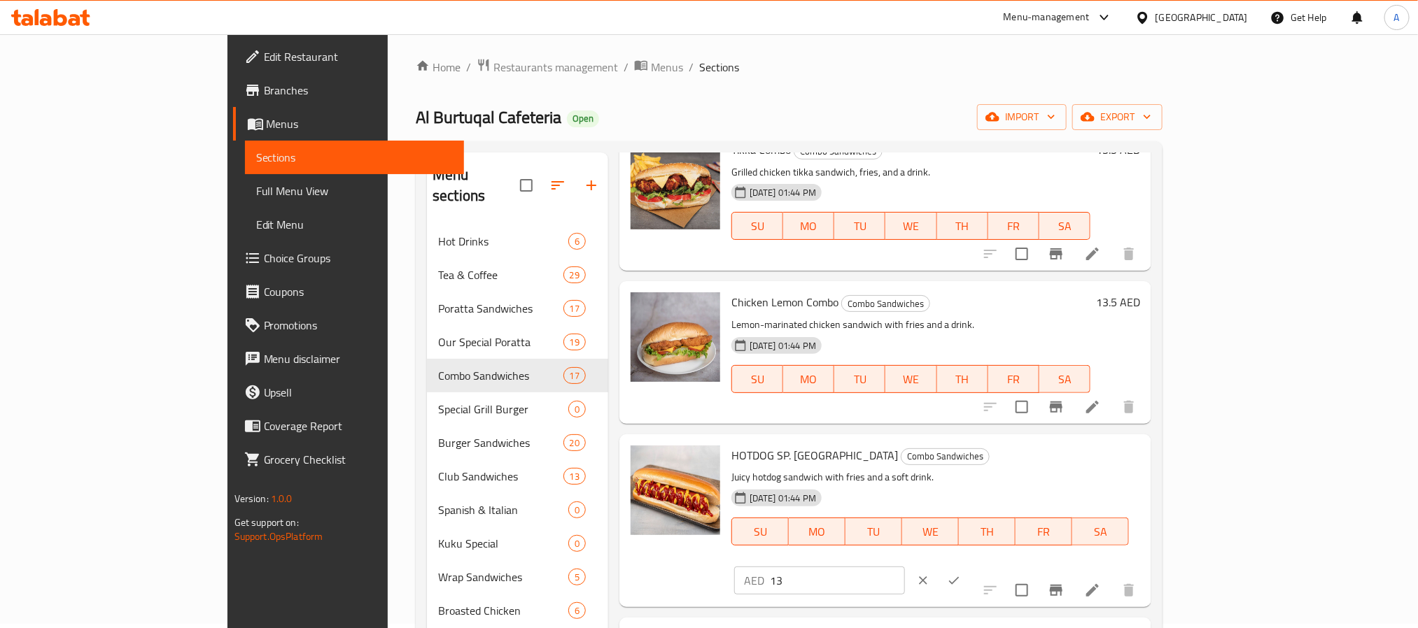
click at [905, 567] on input "13" at bounding box center [837, 581] width 135 height 28
type input "13.5"
click at [969, 565] on button "ok" at bounding box center [954, 580] width 31 height 31
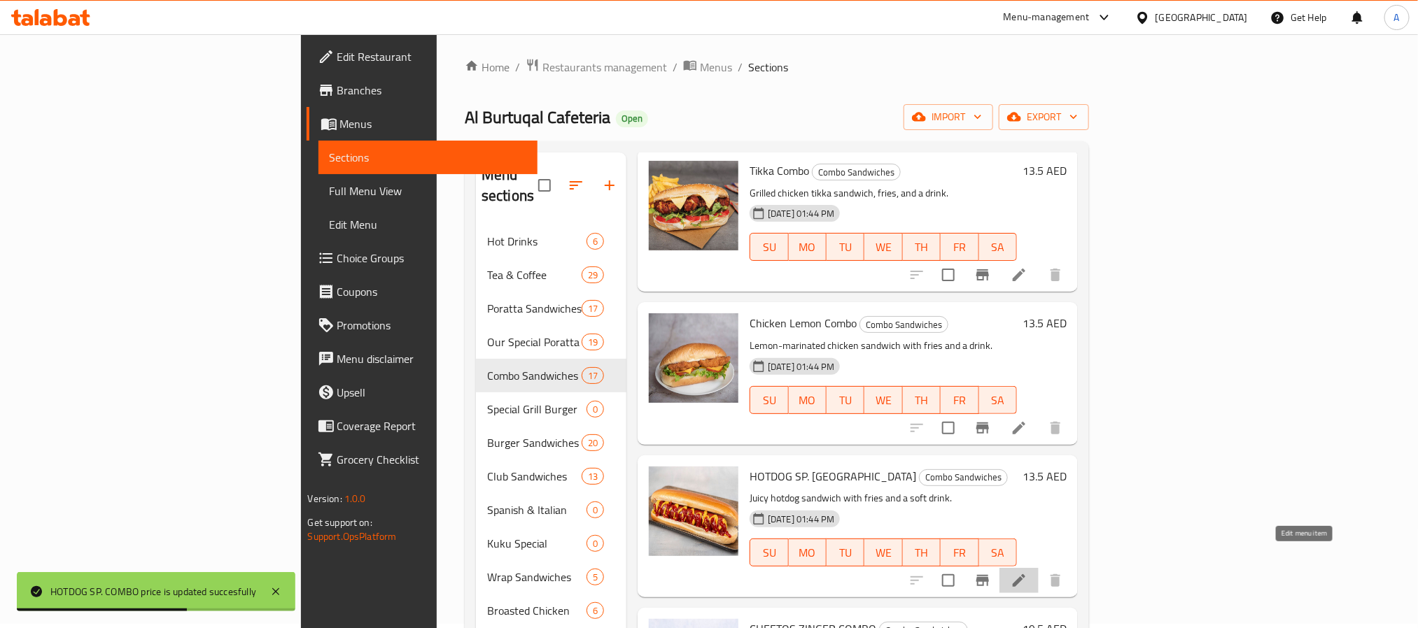
click at [1027, 572] on icon at bounding box center [1019, 580] width 17 height 17
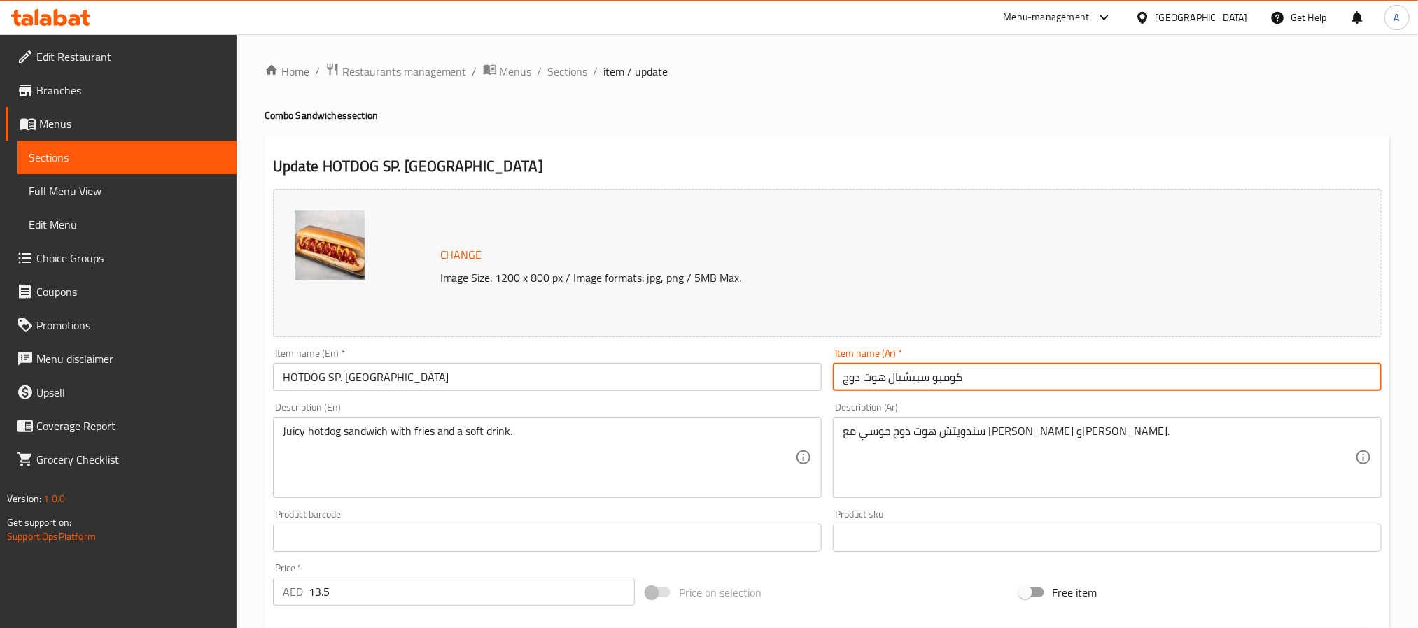
drag, startPoint x: 930, startPoint y: 382, endPoint x: 784, endPoint y: 382, distance: 146.3
click at [784, 382] on div "Change Image Size: 1200 x 800 px / Image formats: jpg, png / 5MB Max. Item name…" at bounding box center [827, 495] width 1120 height 624
type input "كومبو نقانق"
click at [340, 376] on input "HOTDOG SP. [GEOGRAPHIC_DATA]" at bounding box center [547, 377] width 549 height 28
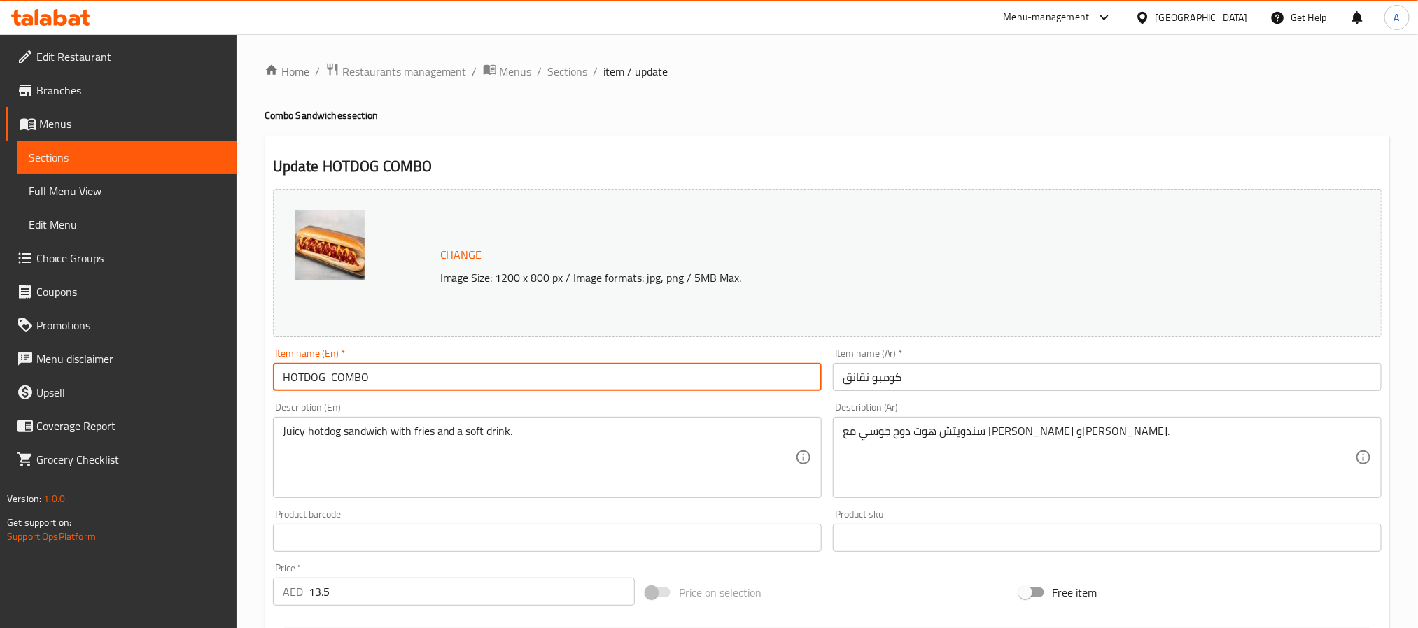
click at [359, 374] on input "HOTDOG COMBO" at bounding box center [547, 377] width 549 height 28
click at [322, 381] on input "Hotdog Combo" at bounding box center [547, 377] width 549 height 28
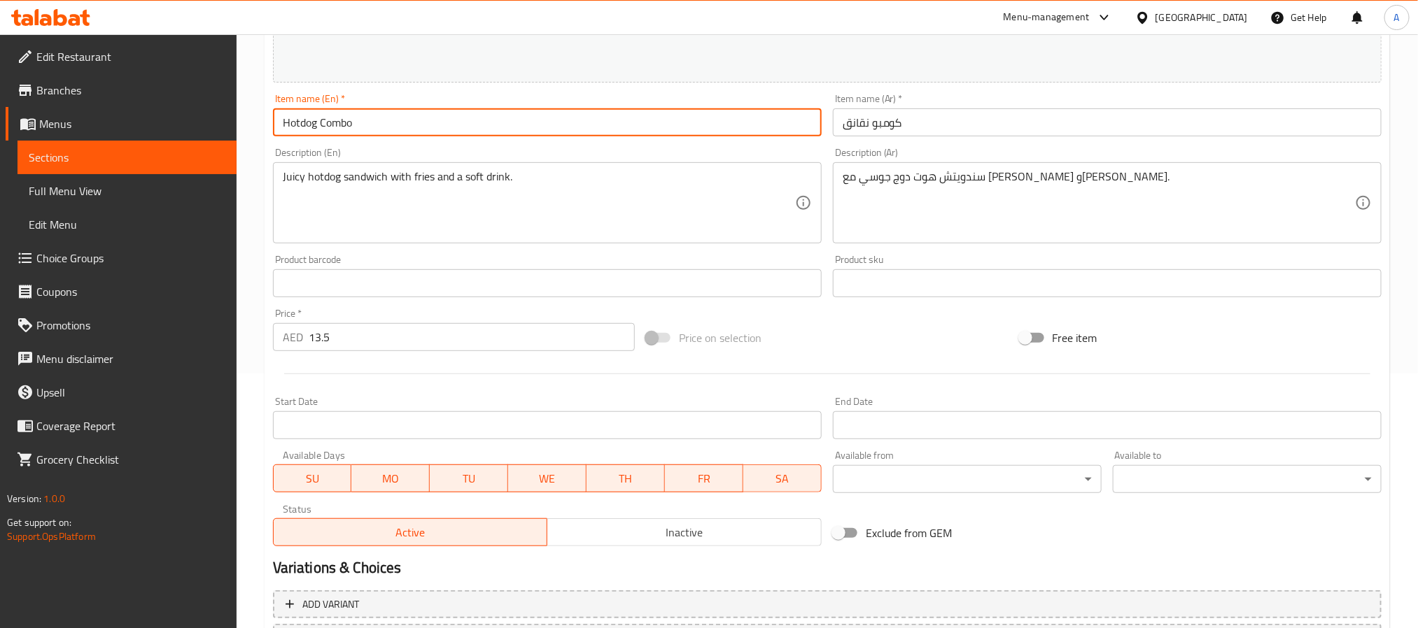
scroll to position [315, 0]
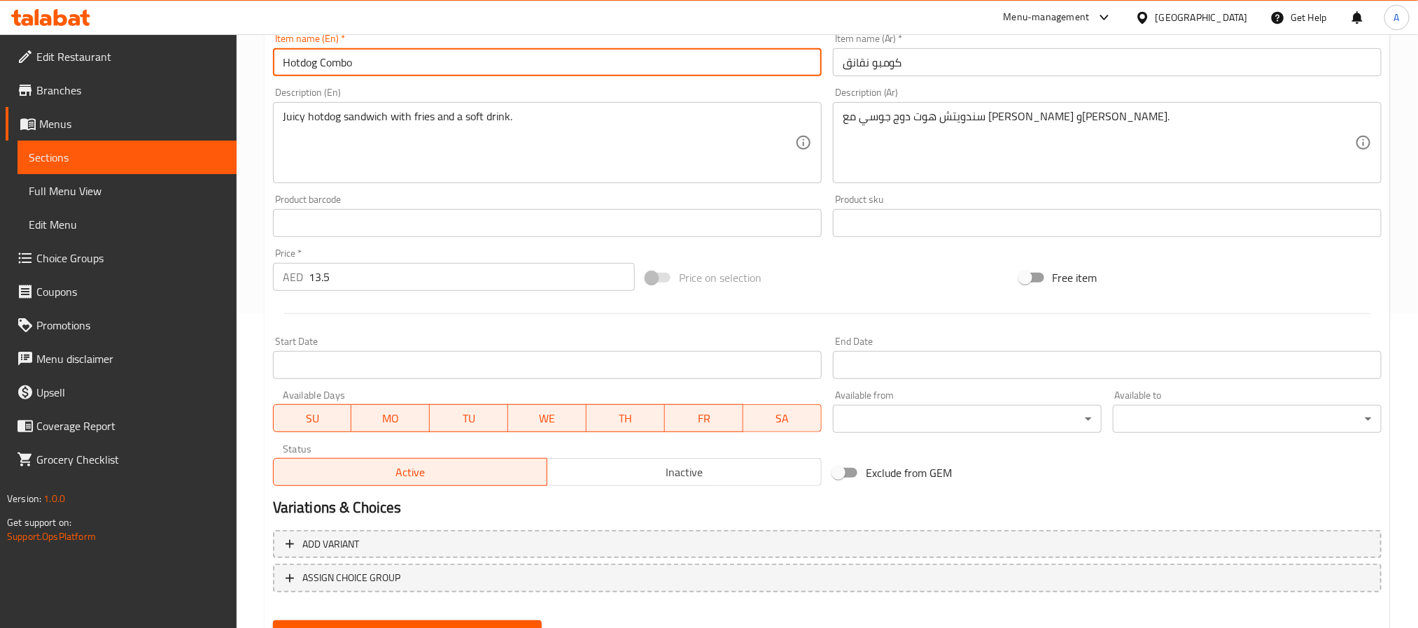
type input "Hotdog Combo"
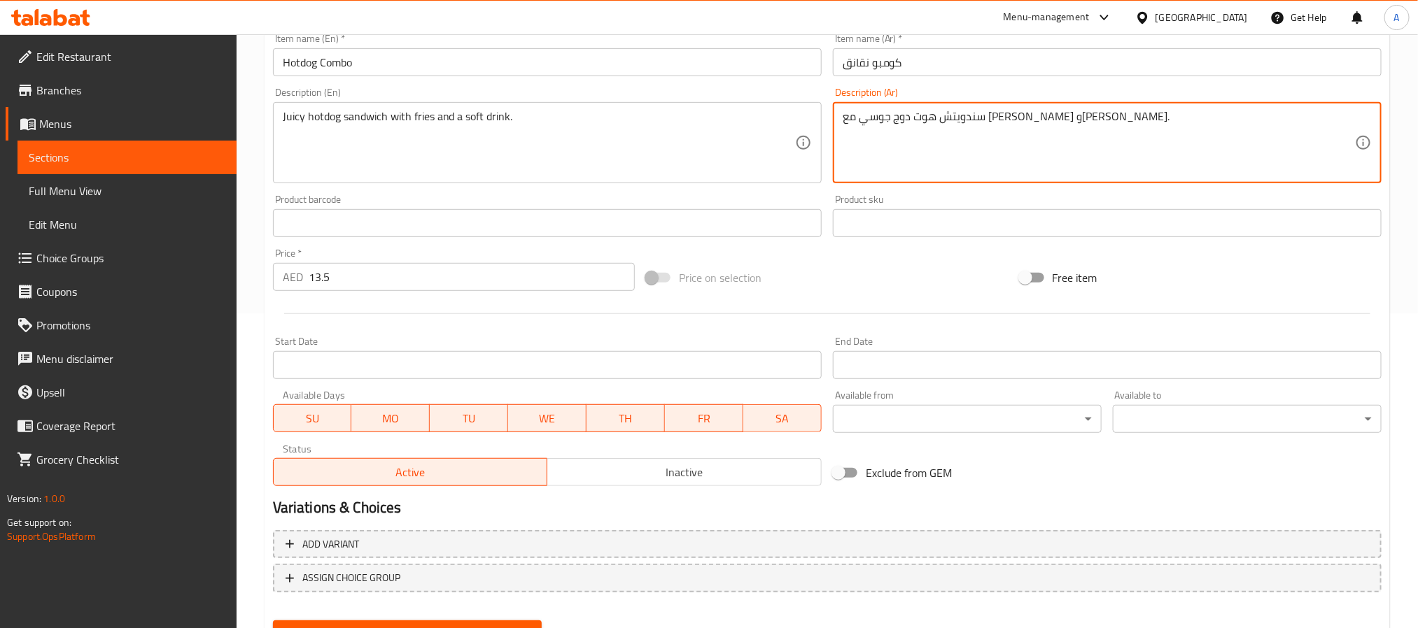
click at [975, 118] on textarea "سندويتش هوت دوج جوسي مع [PERSON_NAME] و[PERSON_NAME]." at bounding box center [1099, 143] width 512 height 66
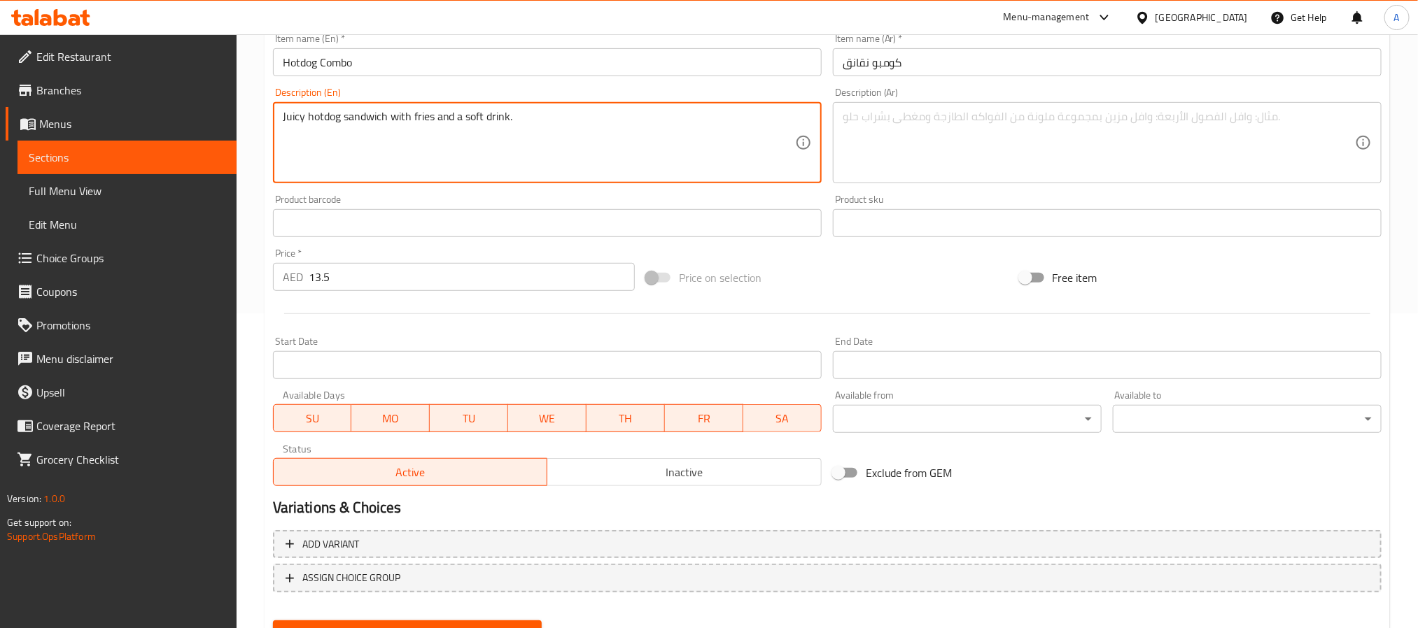
click at [351, 122] on textarea "Juicy hotdog sandwich with fries and a soft drink." at bounding box center [539, 143] width 512 height 66
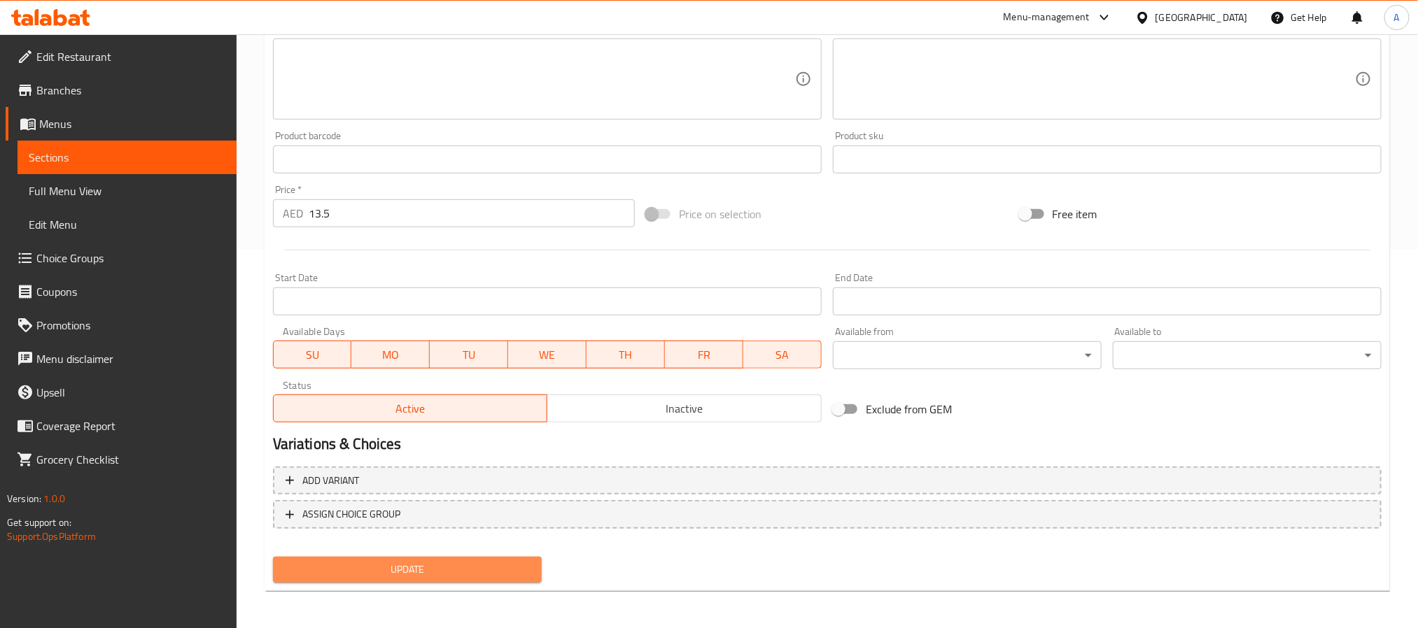
click at [509, 571] on span "Update" at bounding box center [407, 569] width 246 height 17
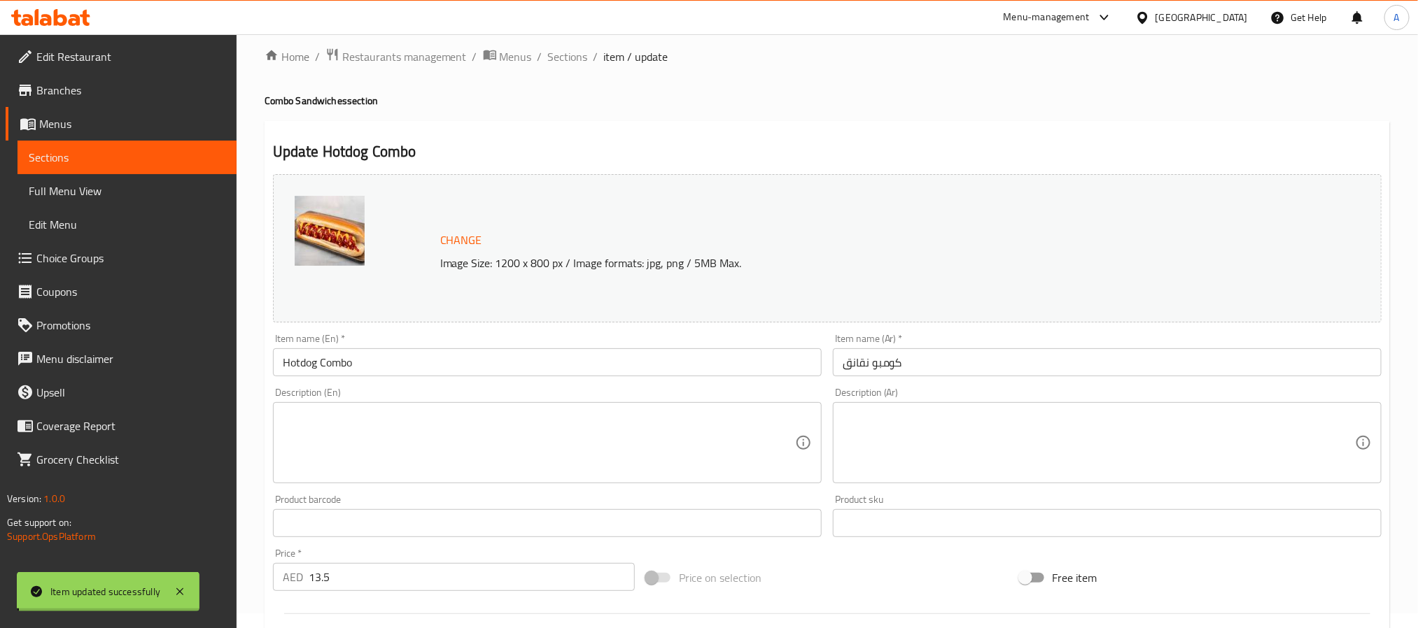
scroll to position [0, 0]
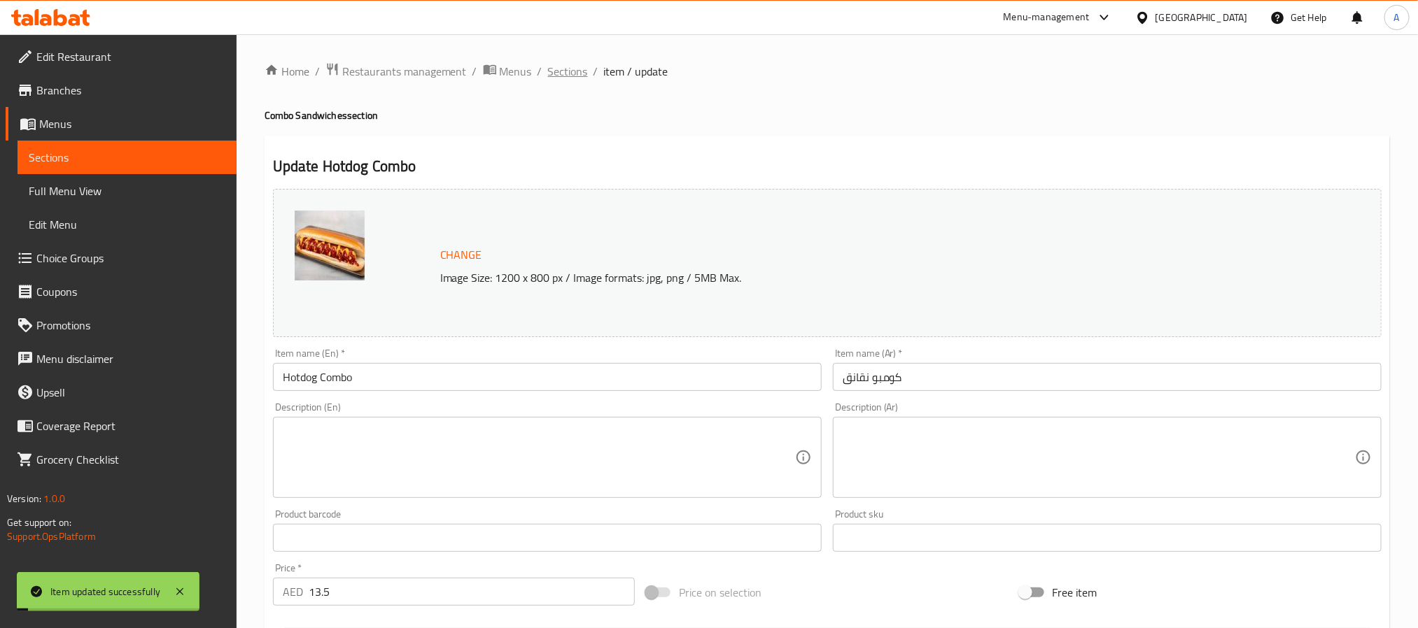
click at [563, 66] on span "Sections" at bounding box center [568, 71] width 40 height 17
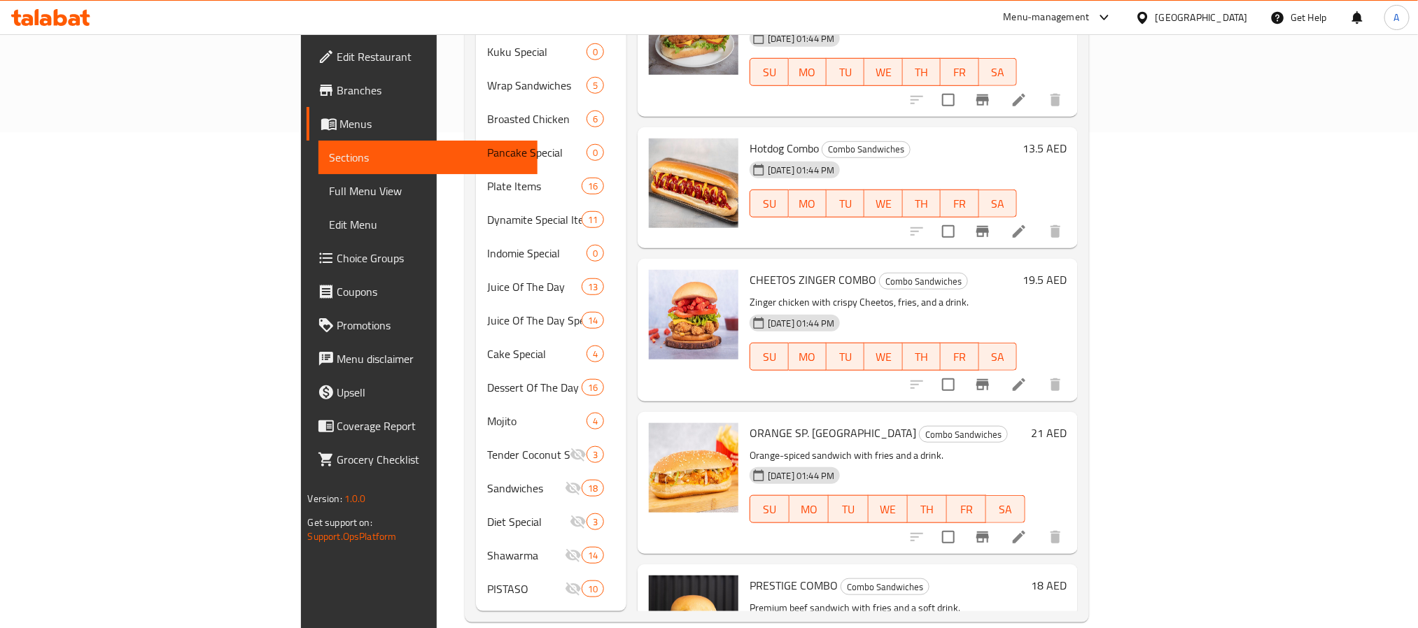
scroll to position [801, 0]
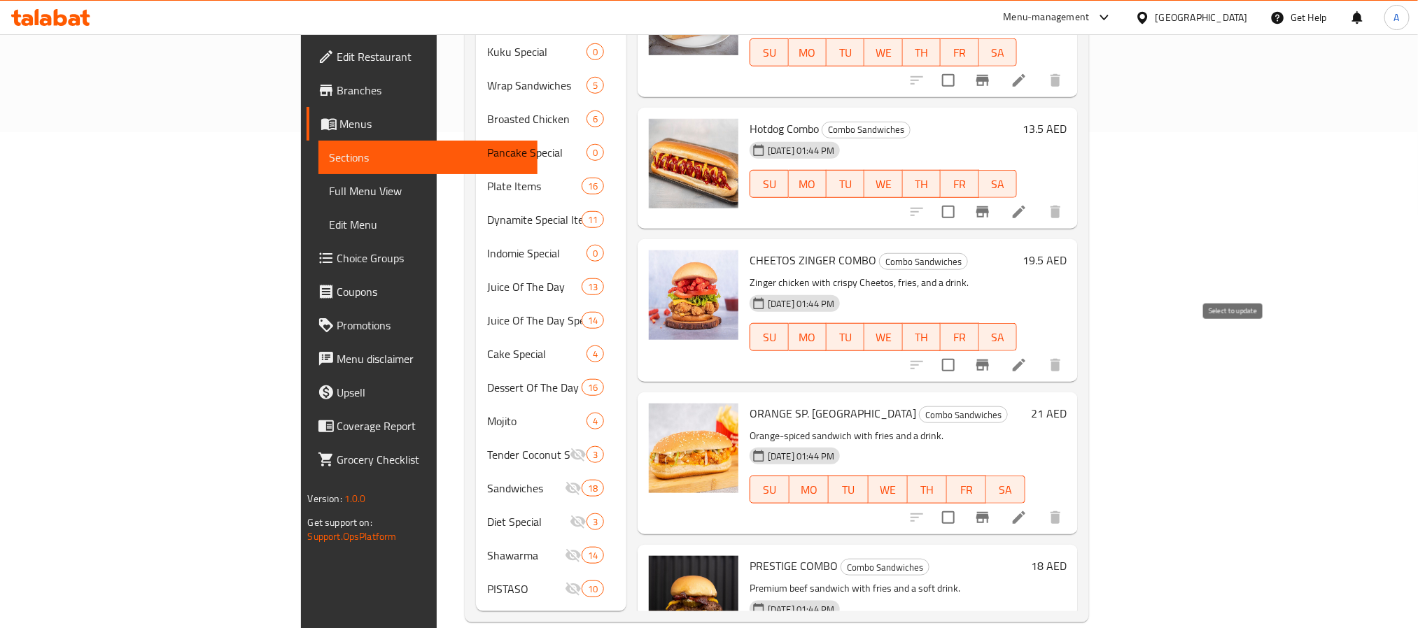
click at [963, 351] on input "checkbox" at bounding box center [948, 365] width 29 height 29
checkbox input "true"
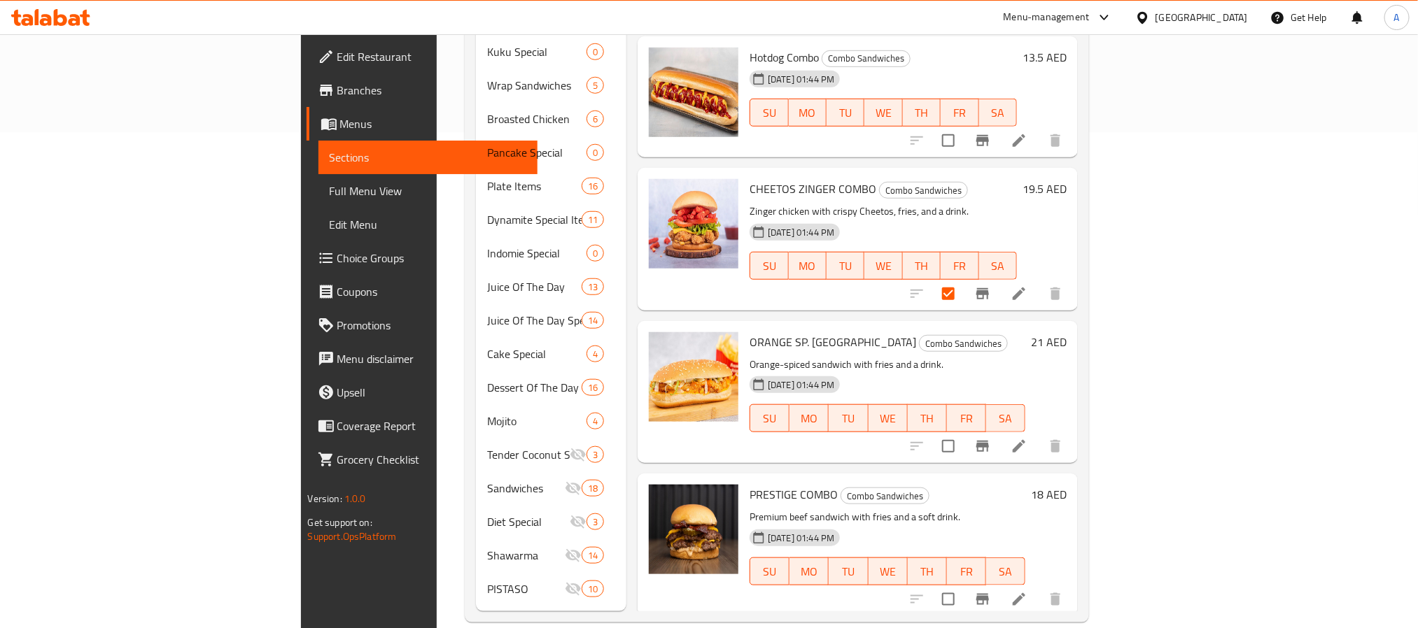
scroll to position [906, 0]
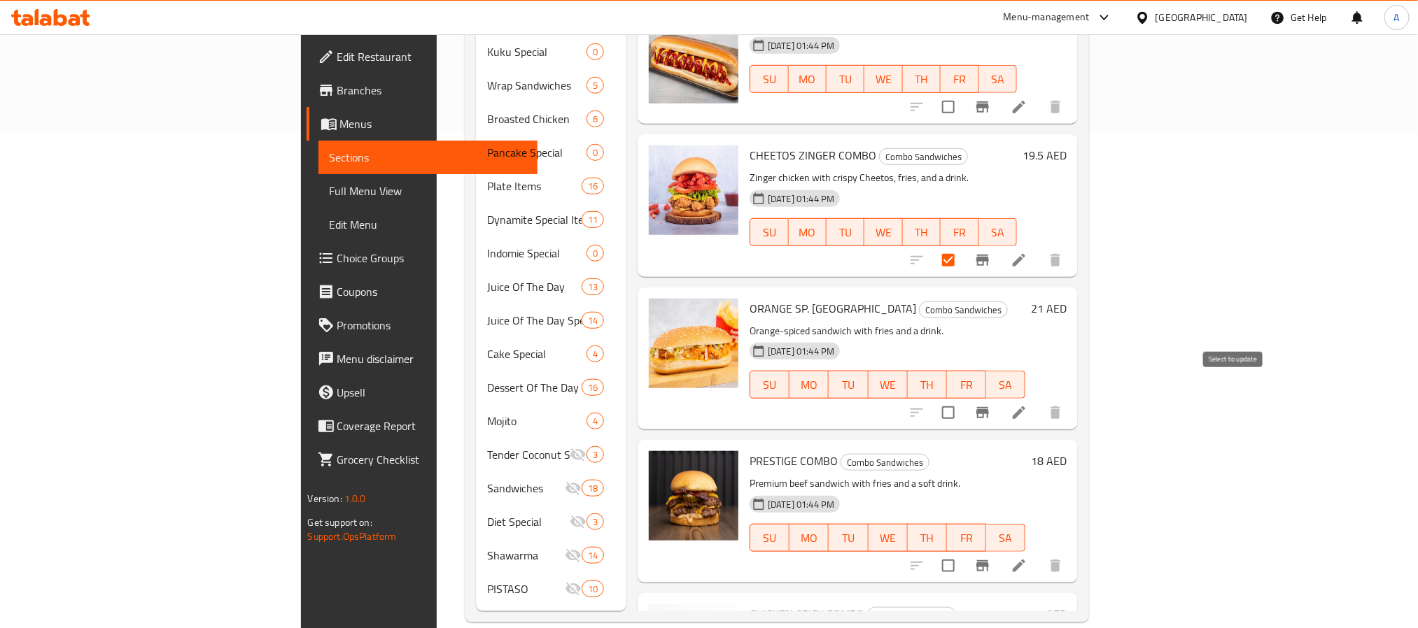
click at [963, 398] on input "checkbox" at bounding box center [948, 412] width 29 height 29
checkbox input "true"
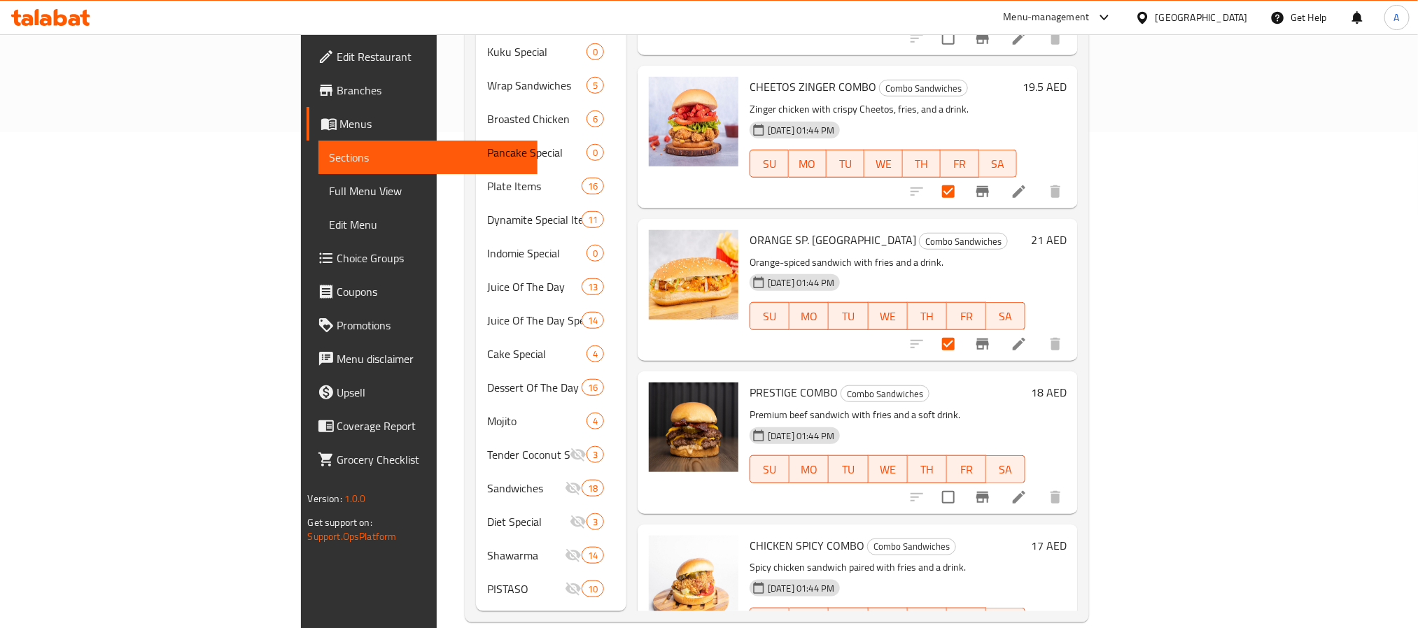
scroll to position [1011, 0]
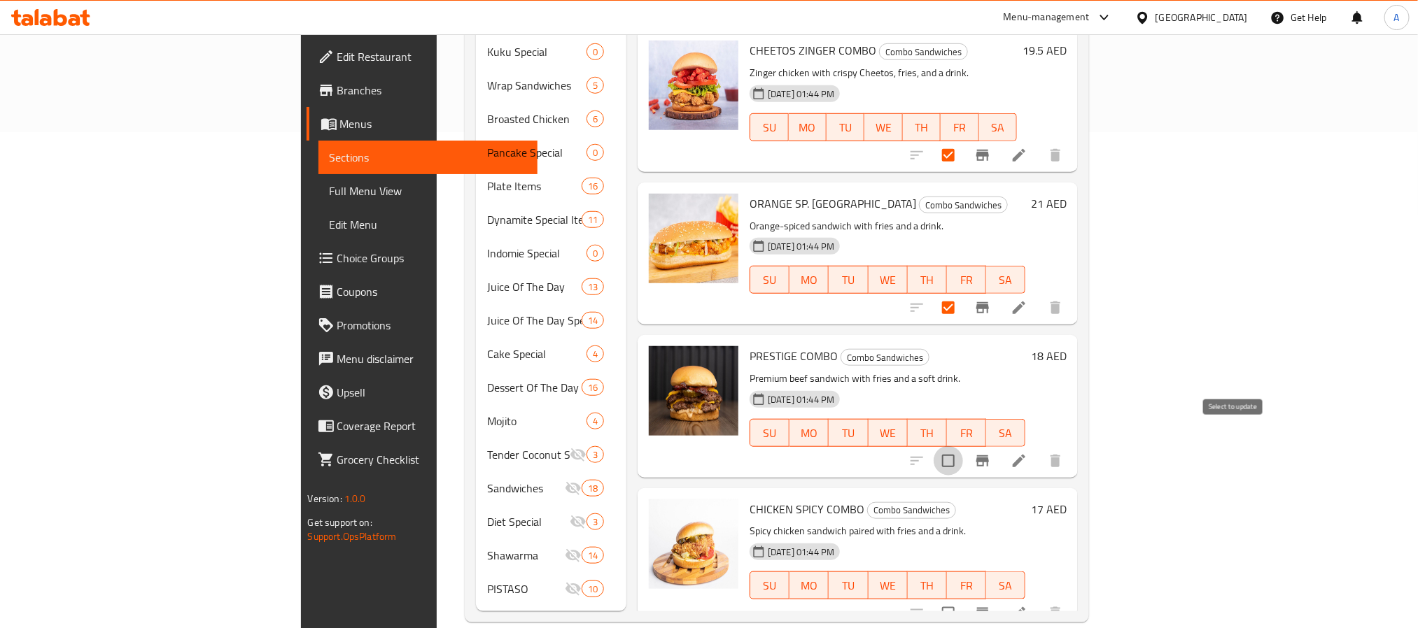
click at [963, 447] on input "checkbox" at bounding box center [948, 461] width 29 height 29
checkbox input "true"
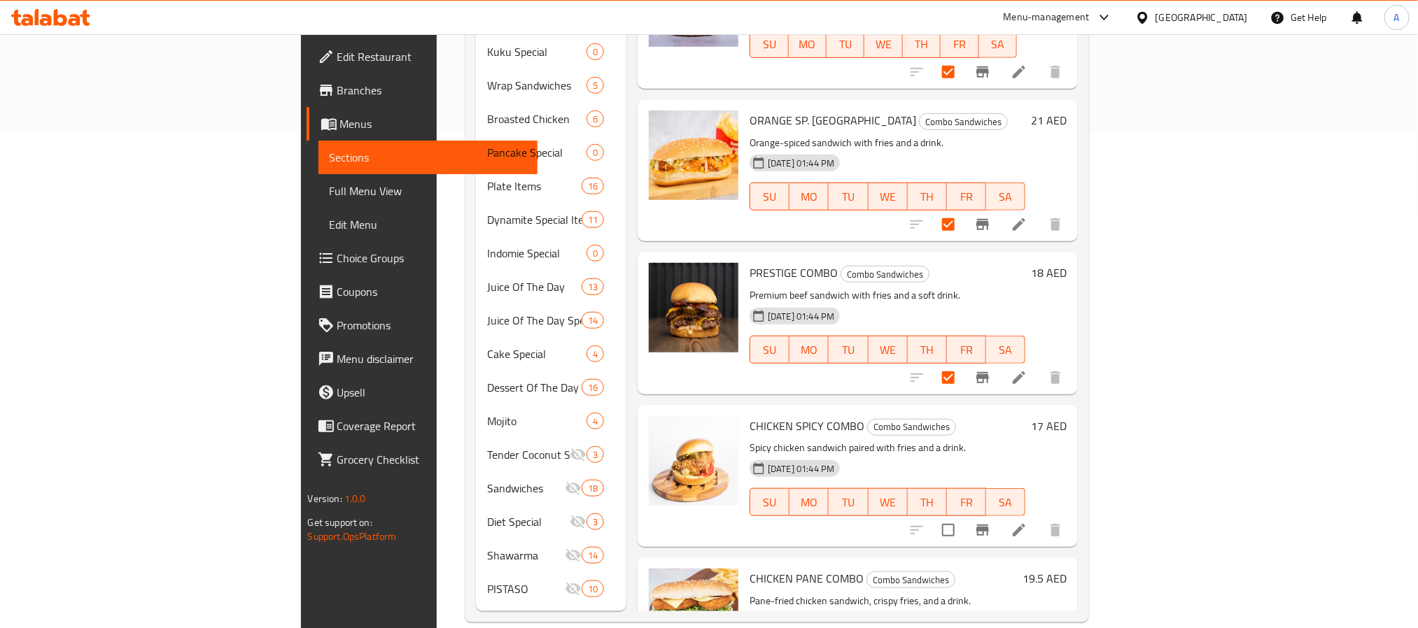
scroll to position [1221, 0]
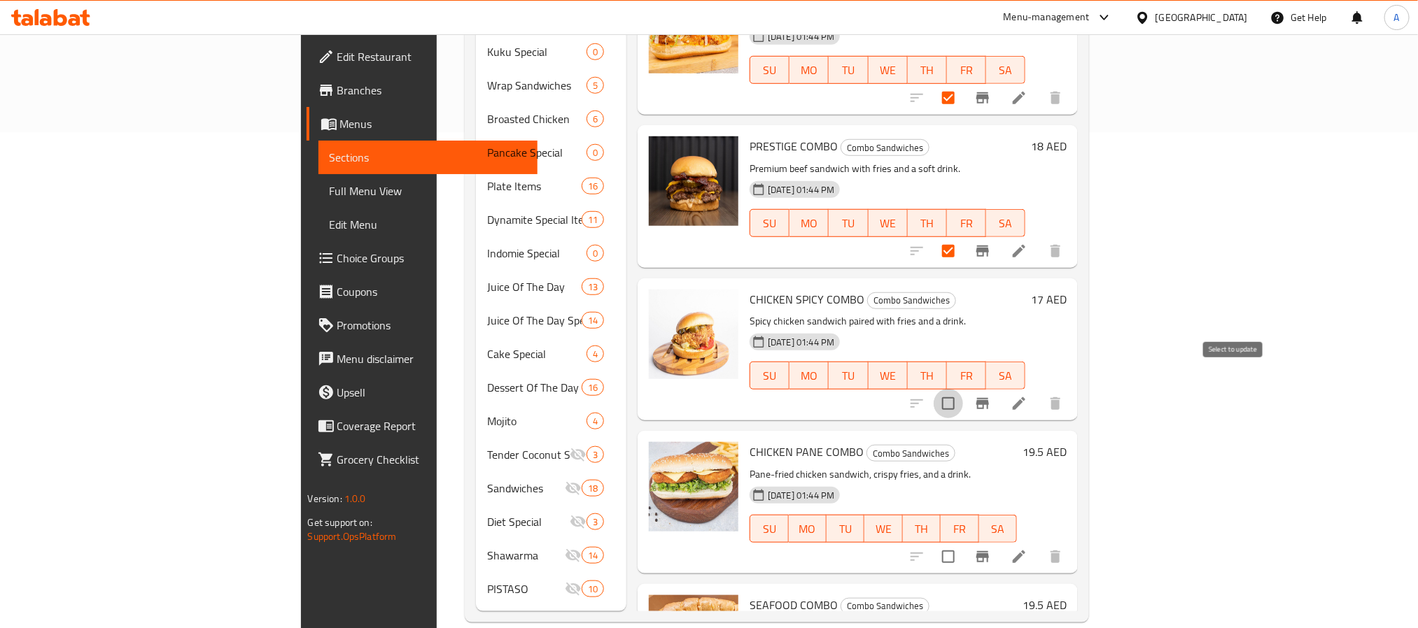
click at [963, 389] on input "checkbox" at bounding box center [948, 403] width 29 height 29
checkbox input "true"
click at [963, 542] on input "checkbox" at bounding box center [948, 556] width 29 height 29
checkbox input "true"
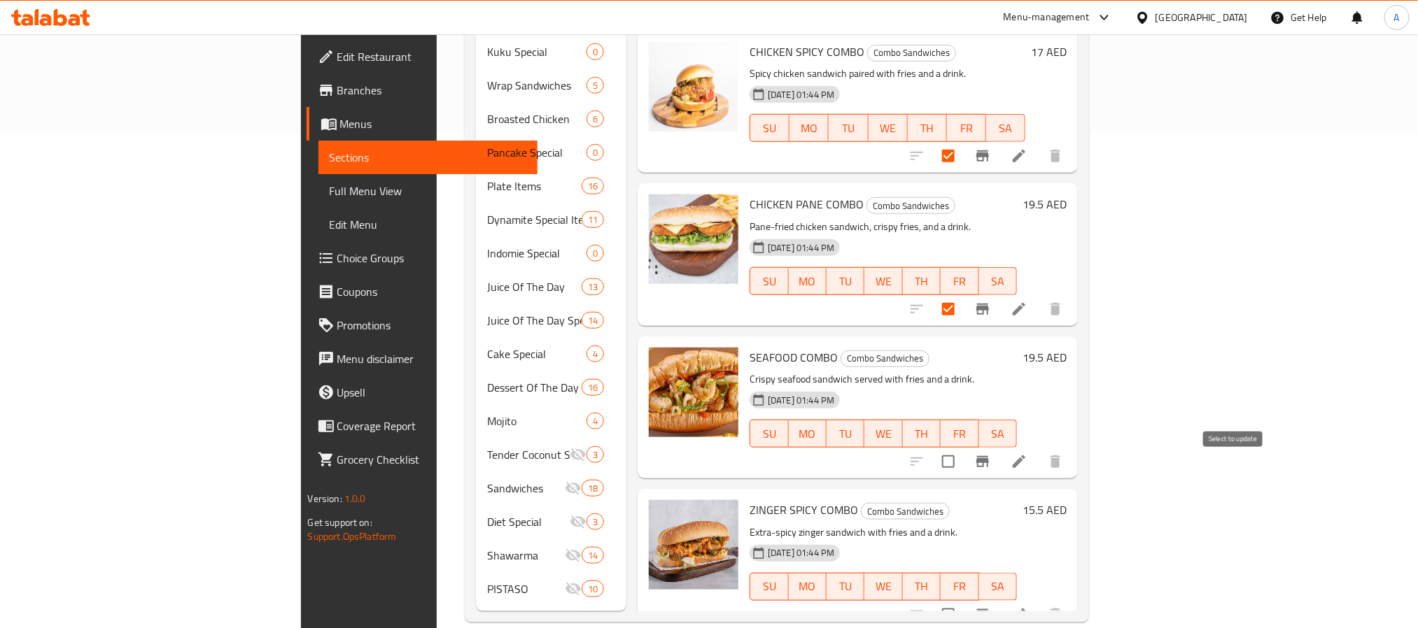
scroll to position [1535, 0]
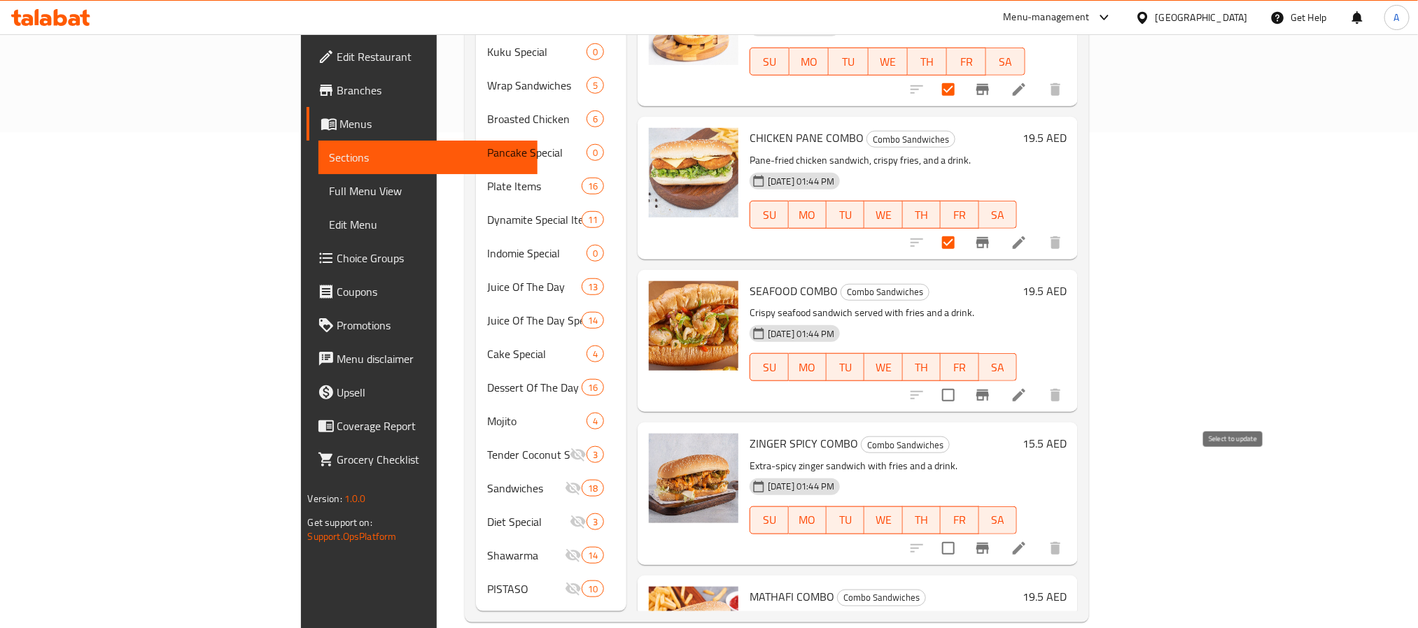
click at [1022, 479] on div "[DATE] 01:44 PM SU MO TU WE TH FR SA" at bounding box center [883, 511] width 279 height 76
click at [963, 380] on input "checkbox" at bounding box center [948, 394] width 29 height 29
checkbox input "true"
click at [963, 533] on input "checkbox" at bounding box center [948, 547] width 29 height 29
checkbox input "true"
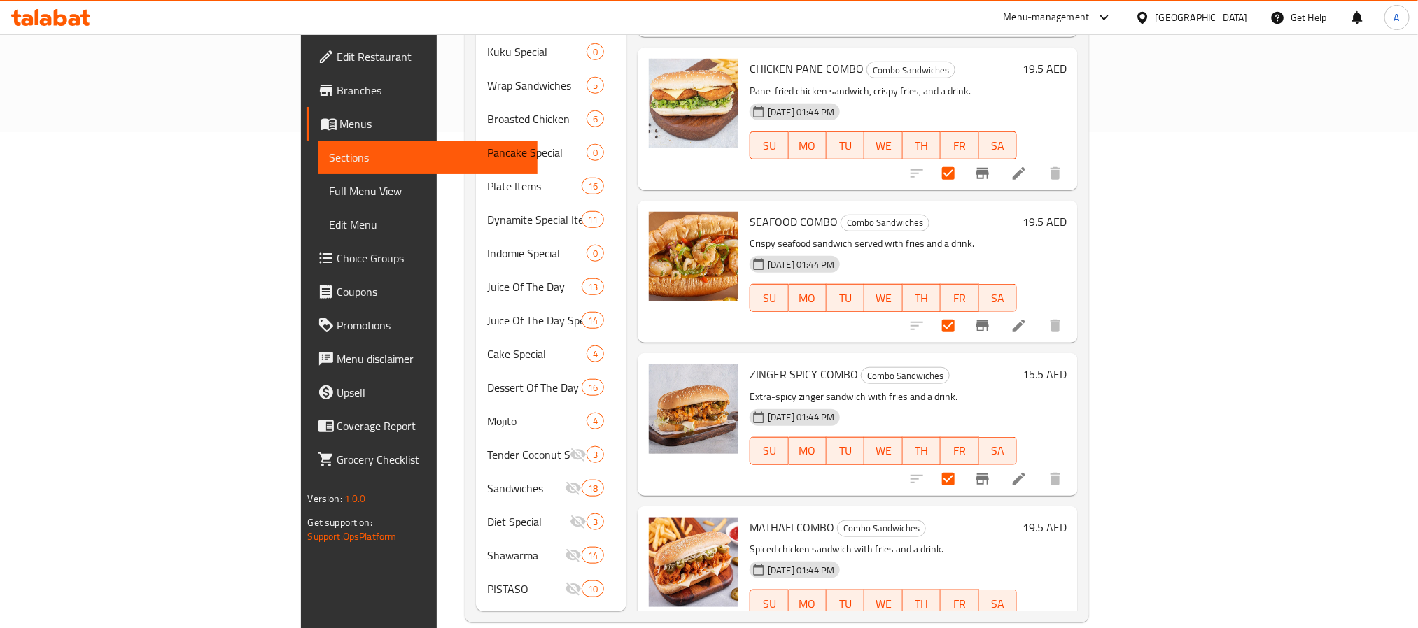
scroll to position [1640, 0]
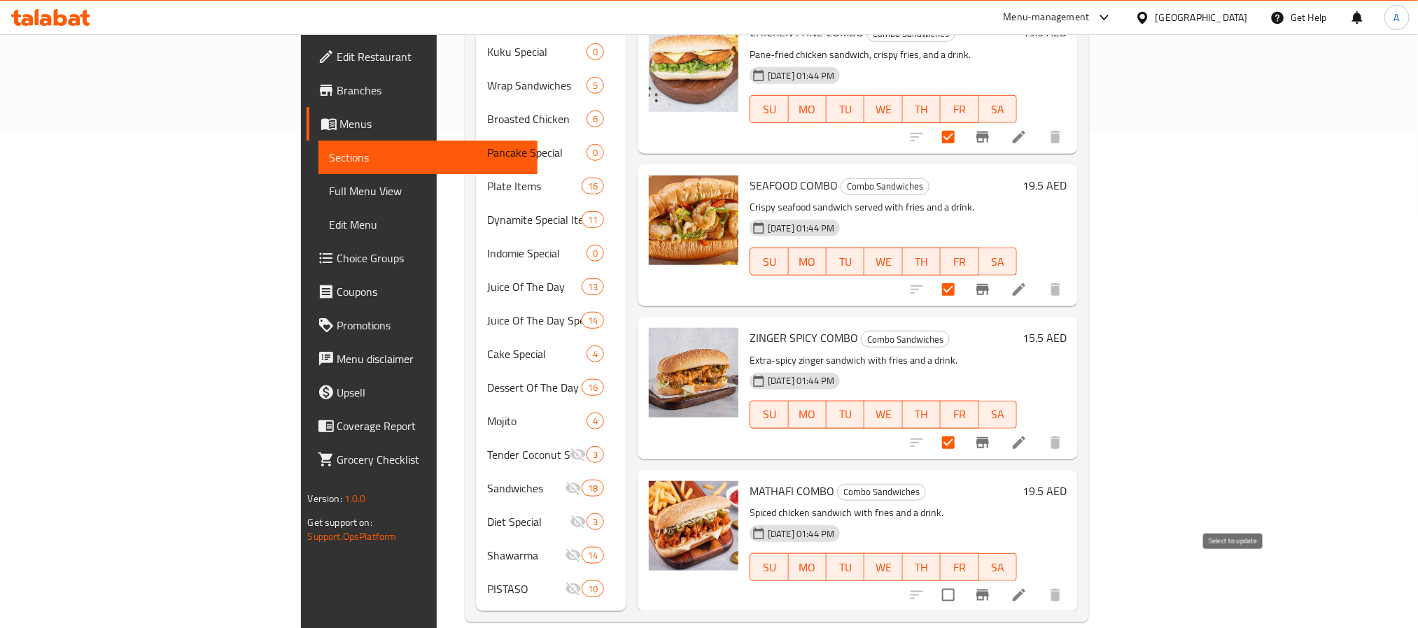
click at [963, 581] on input "checkbox" at bounding box center [948, 595] width 29 height 29
checkbox input "true"
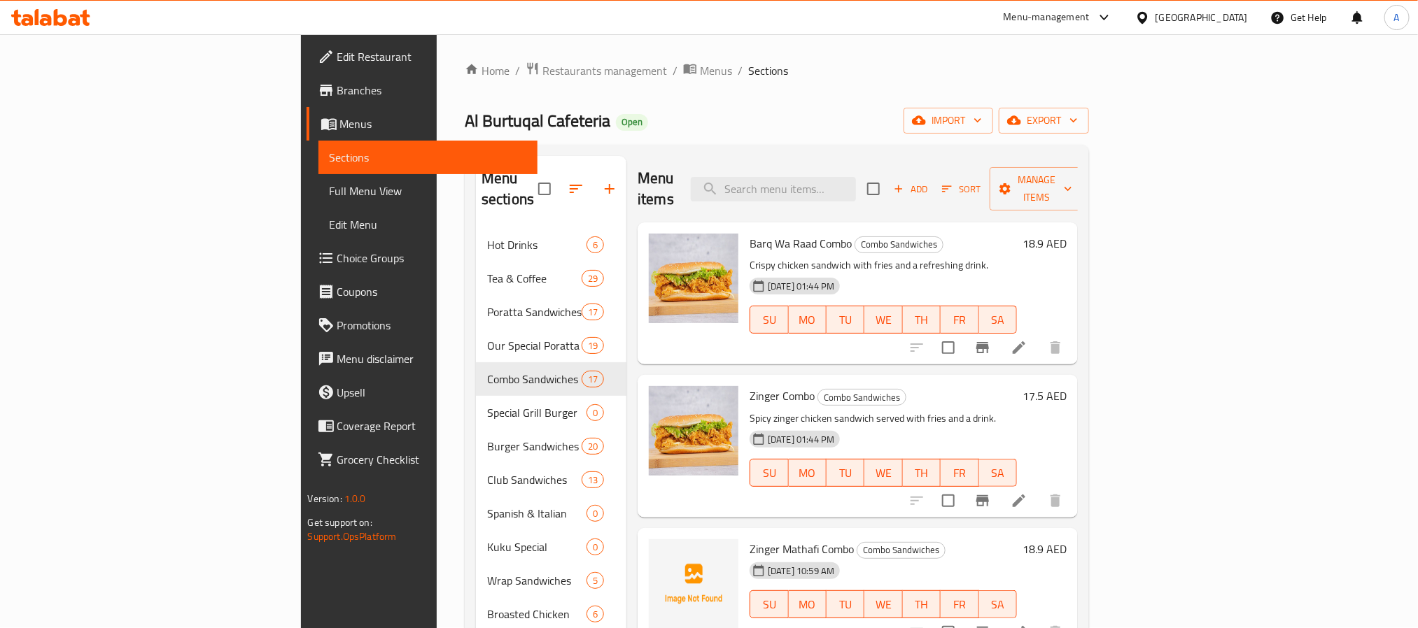
scroll to position [0, 0]
click at [1072, 172] on span "Manage items" at bounding box center [1036, 189] width 71 height 35
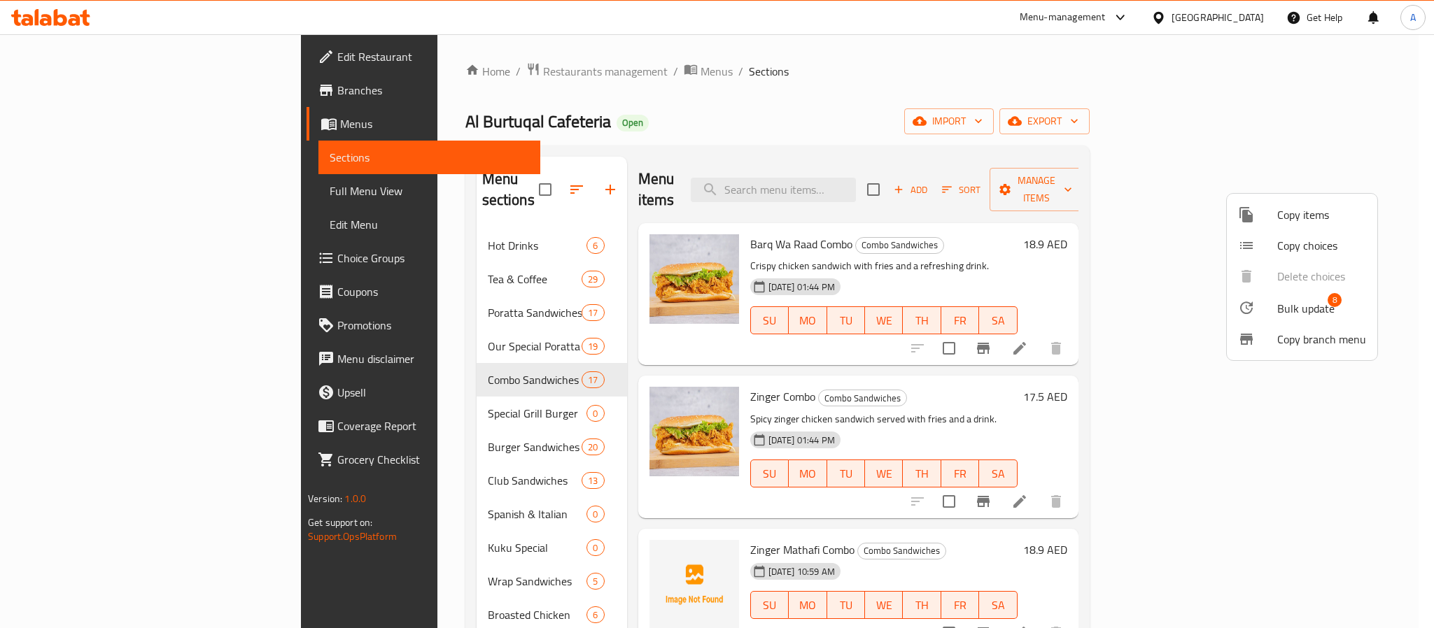
click at [1284, 309] on span "Bulk update" at bounding box center [1305, 308] width 57 height 17
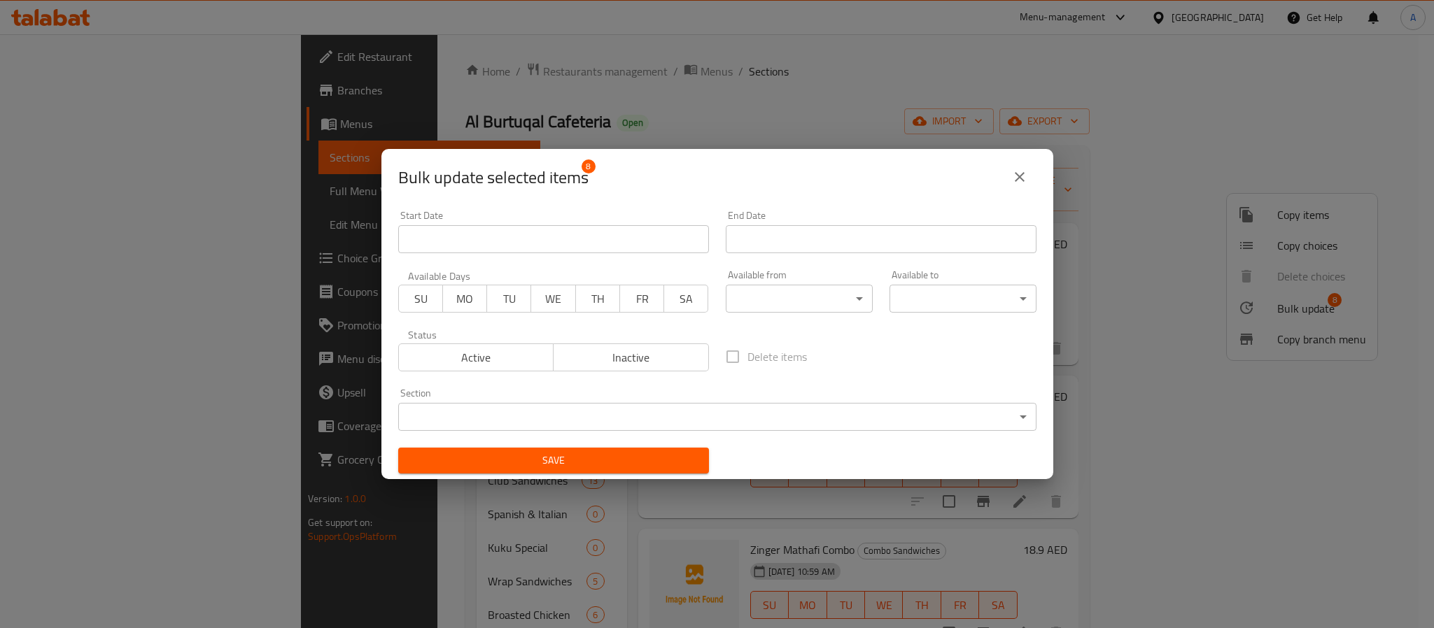
click at [633, 349] on span "Inactive" at bounding box center [631, 358] width 144 height 20
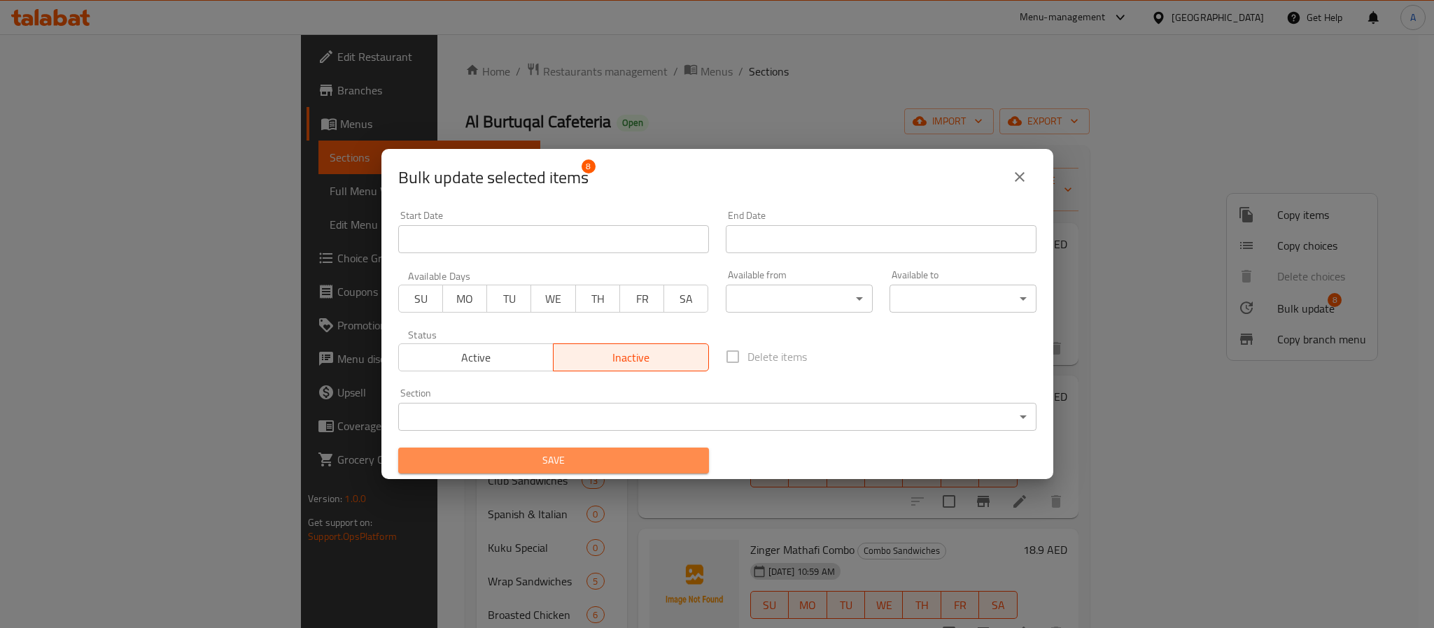
click at [601, 467] on span "Save" at bounding box center [553, 460] width 288 height 17
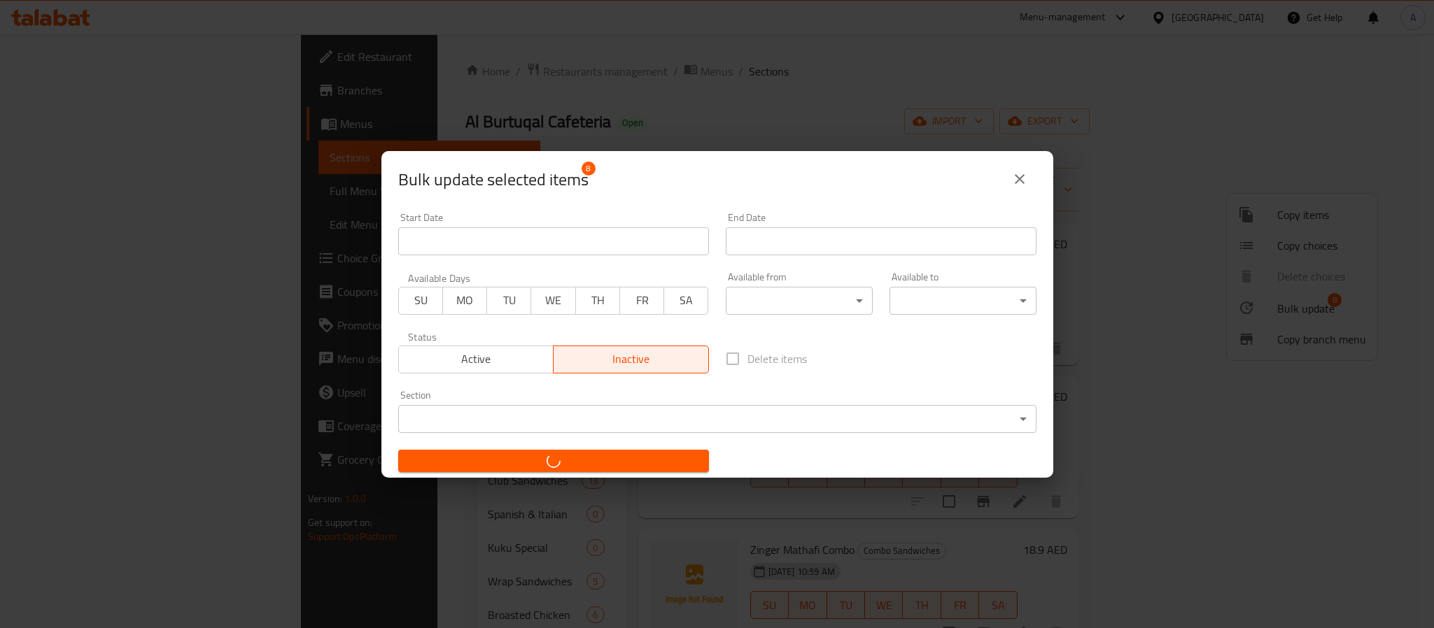
checkbox input "false"
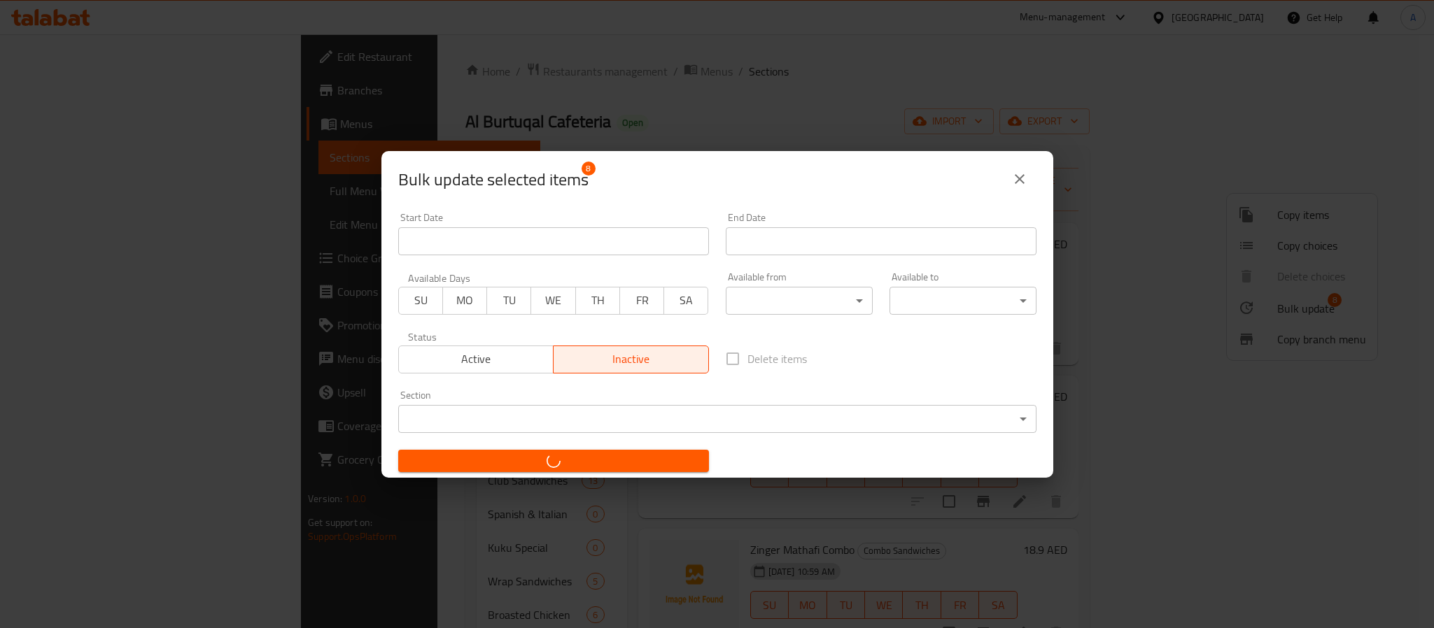
checkbox input "false"
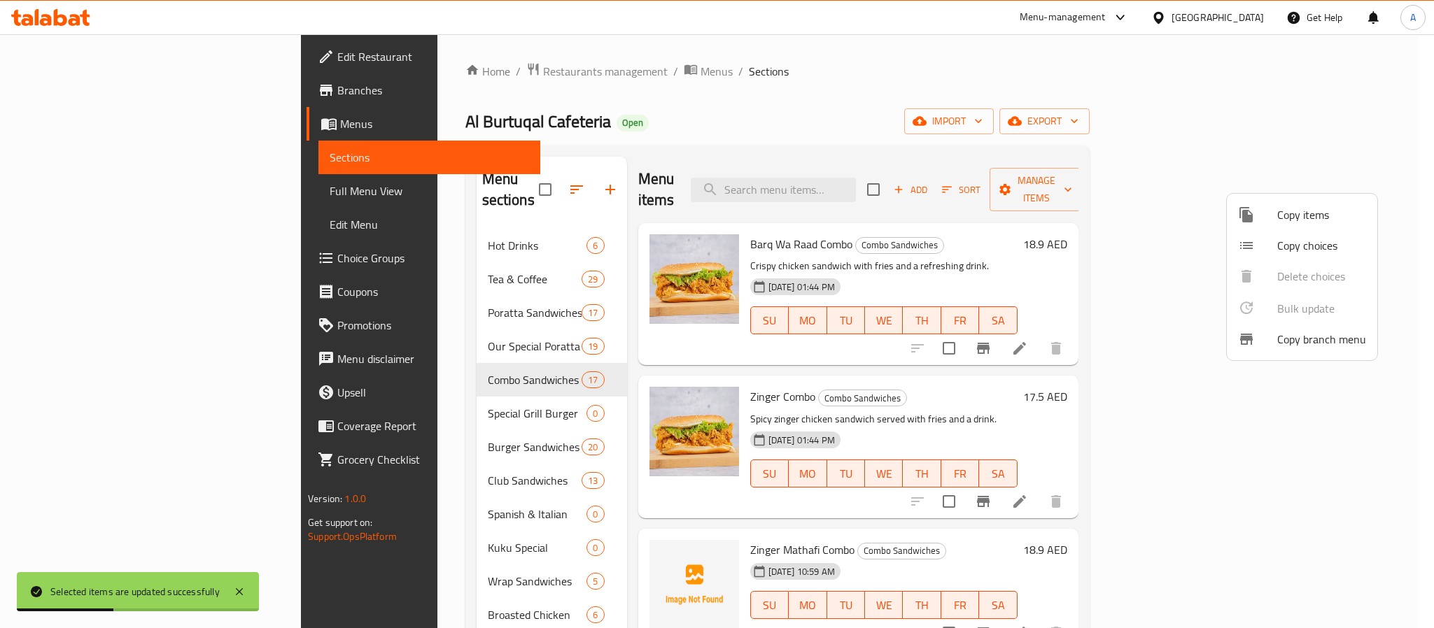
click at [941, 355] on div at bounding box center [717, 314] width 1434 height 628
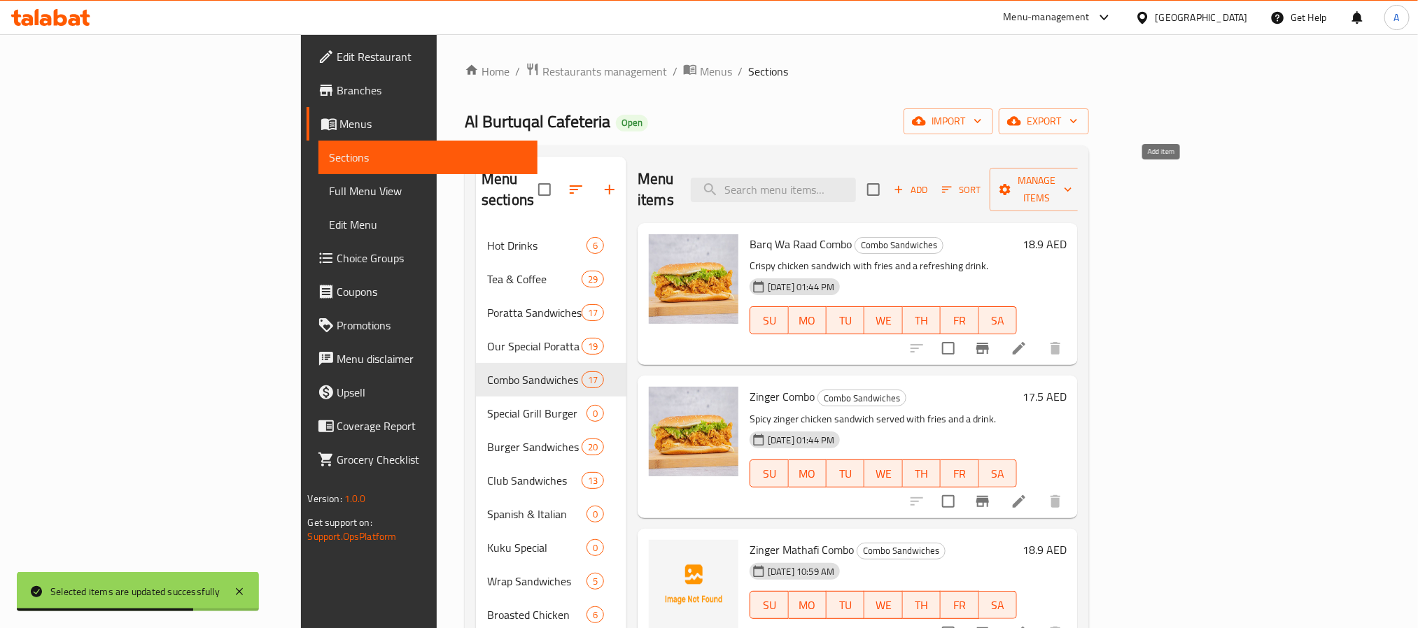
click at [929, 182] on span "Add" at bounding box center [911, 190] width 38 height 16
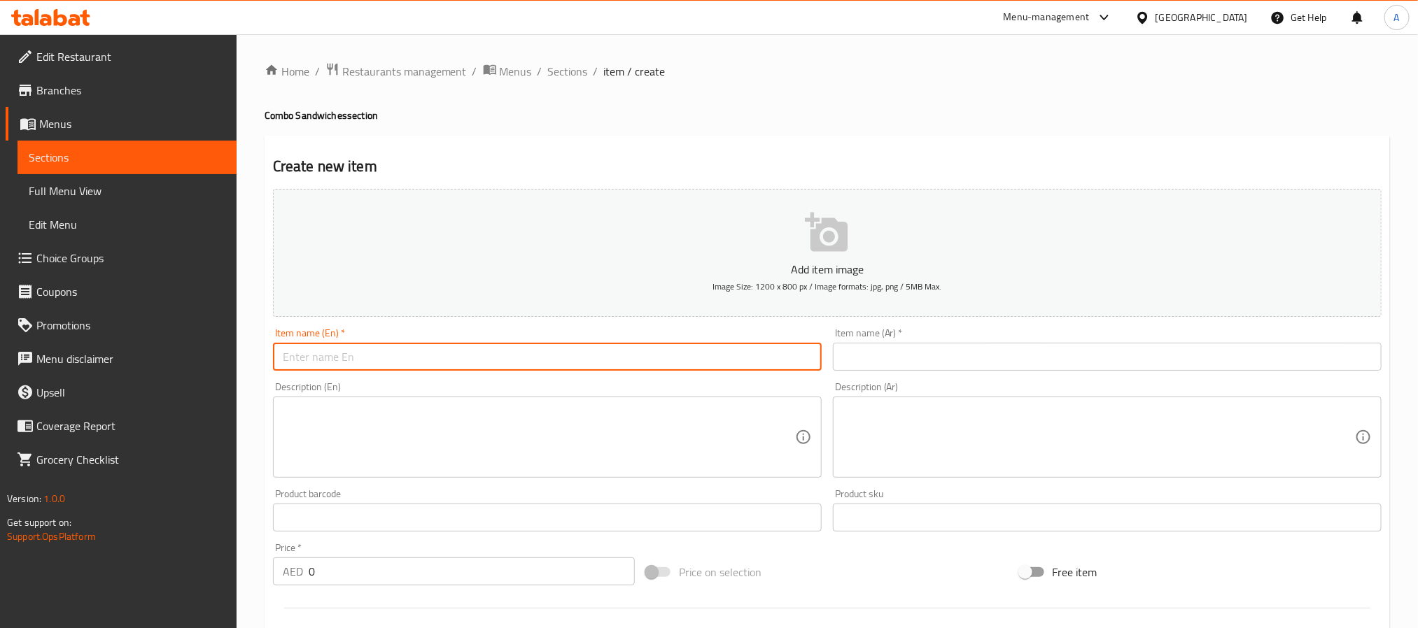
click at [407, 365] on input "text" at bounding box center [547, 357] width 549 height 28
type input "،"
click at [407, 365] on input "KAbab combo" at bounding box center [547, 357] width 549 height 28
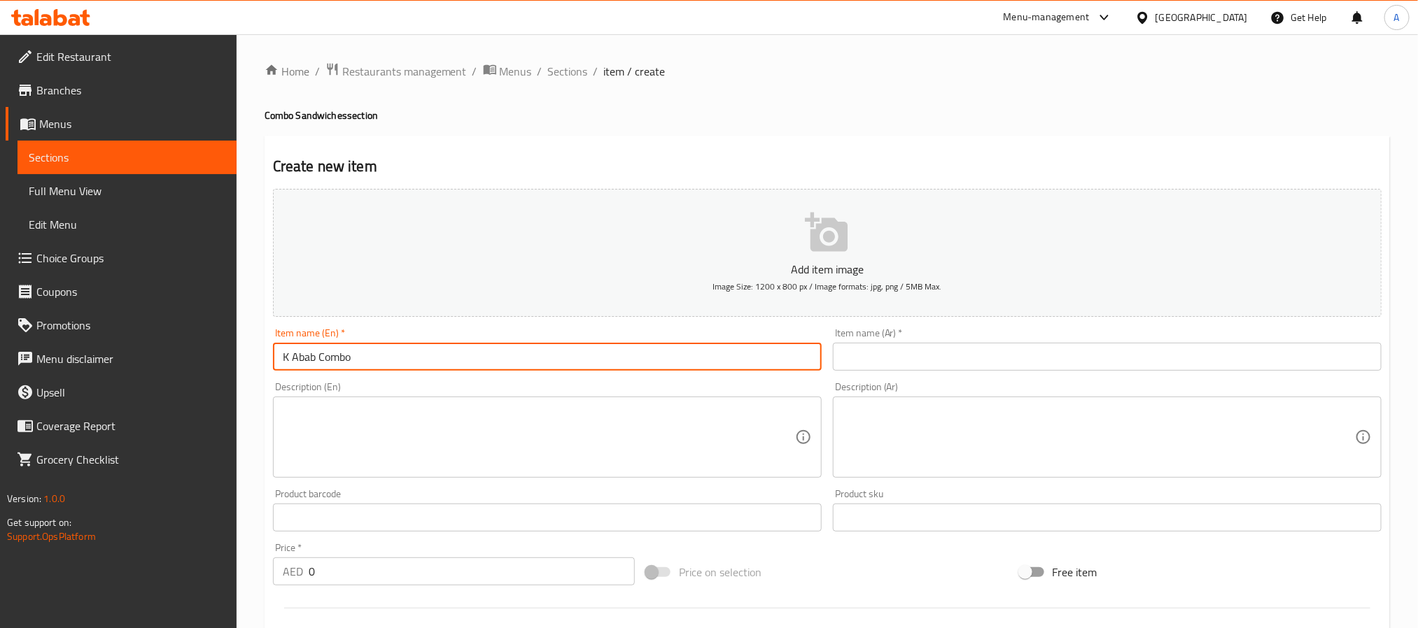
click at [290, 353] on input "K Abab Combo" at bounding box center [547, 357] width 549 height 28
click at [347, 361] on input "KAbab Combo" at bounding box center [547, 357] width 549 height 28
click at [298, 356] on input "K Abab Combo" at bounding box center [547, 357] width 549 height 28
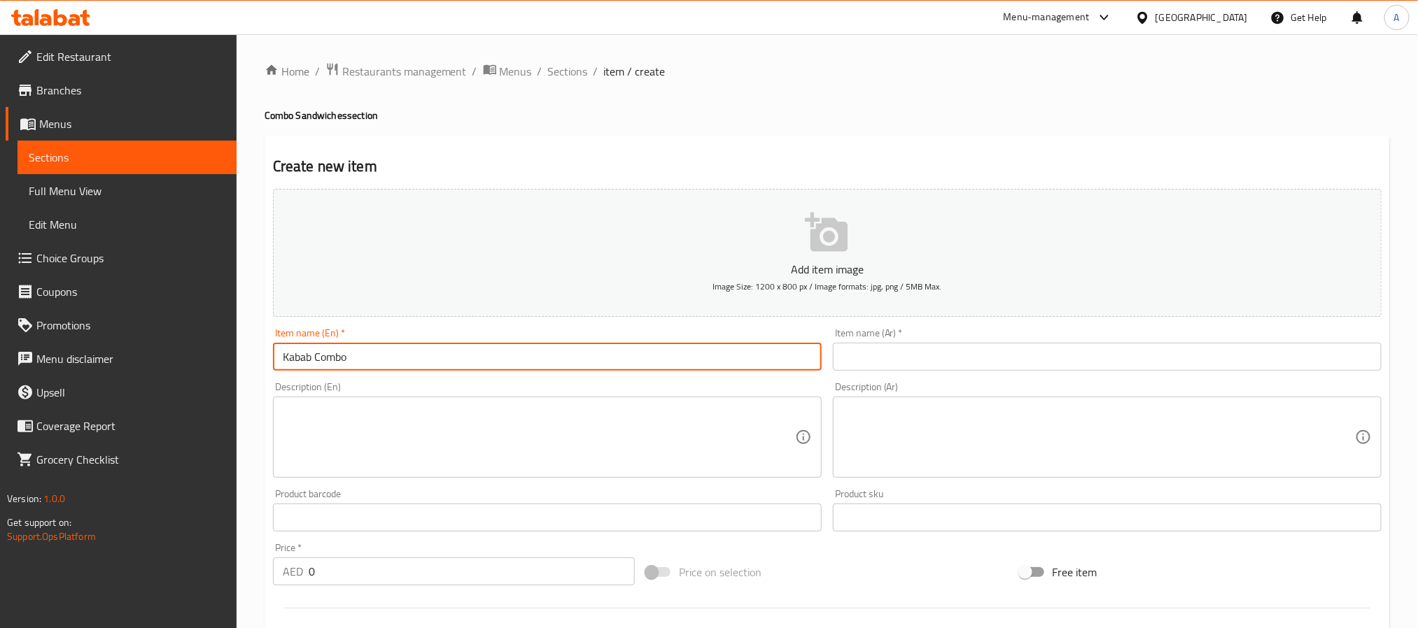
click at [351, 353] on input "Kabab Combo" at bounding box center [547, 357] width 549 height 28
type input "Kabab Combo"
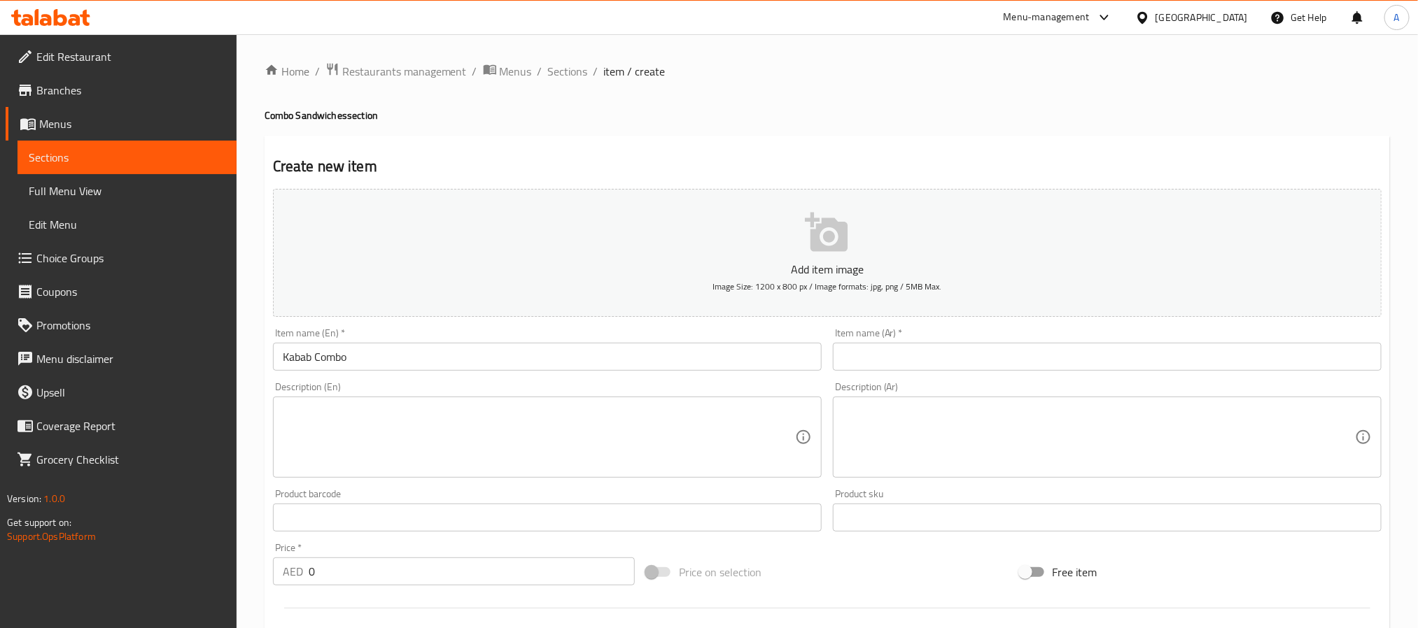
click at [894, 336] on div "Item name (Ar)   * Item name (Ar) *" at bounding box center [1107, 349] width 549 height 43
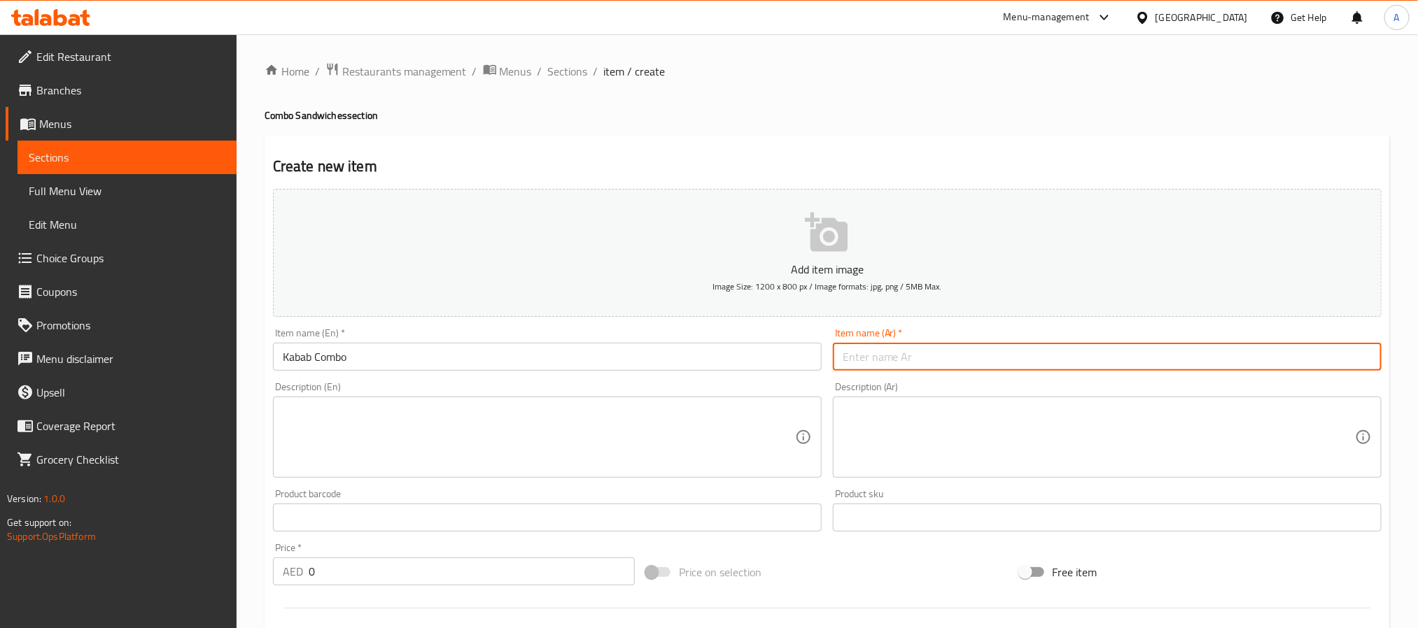
click at [897, 344] on input "text" at bounding box center [1107, 357] width 549 height 28
paste input "كباب كومبو"
click at [866, 364] on input "كباب كومبو" at bounding box center [1107, 357] width 549 height 28
click at [844, 359] on input "كباب" at bounding box center [1107, 357] width 549 height 28
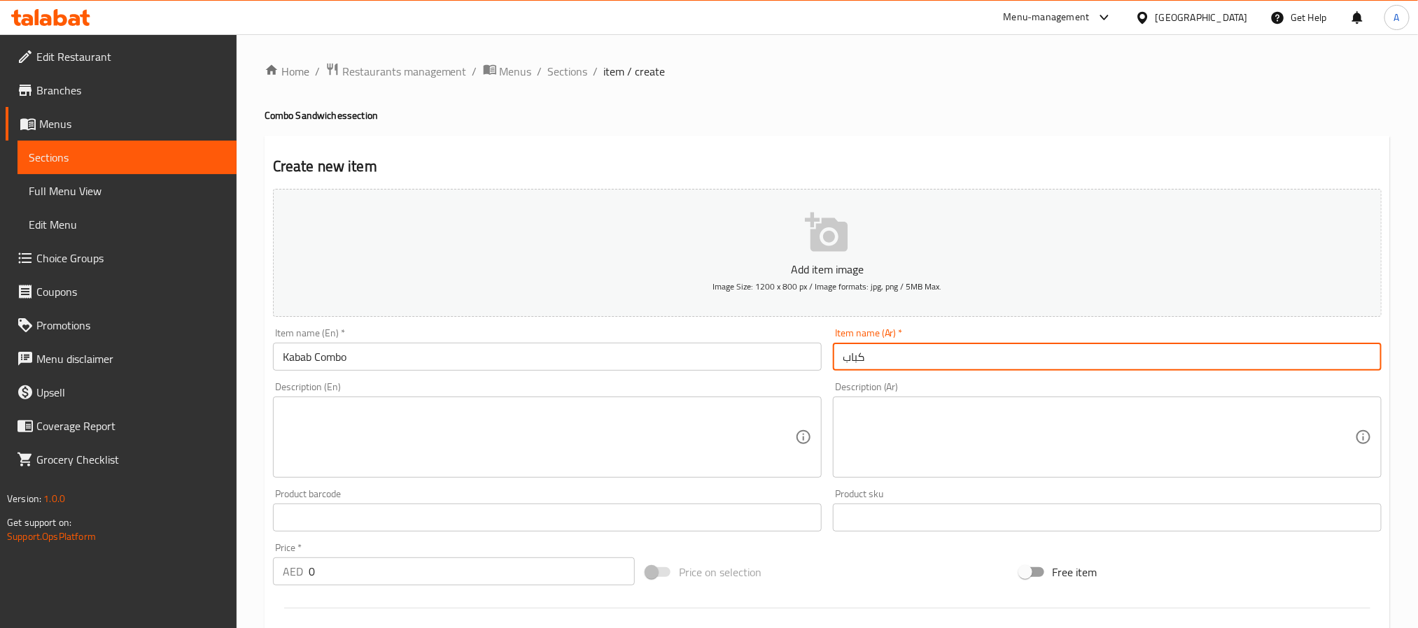
paste input "كومبو"
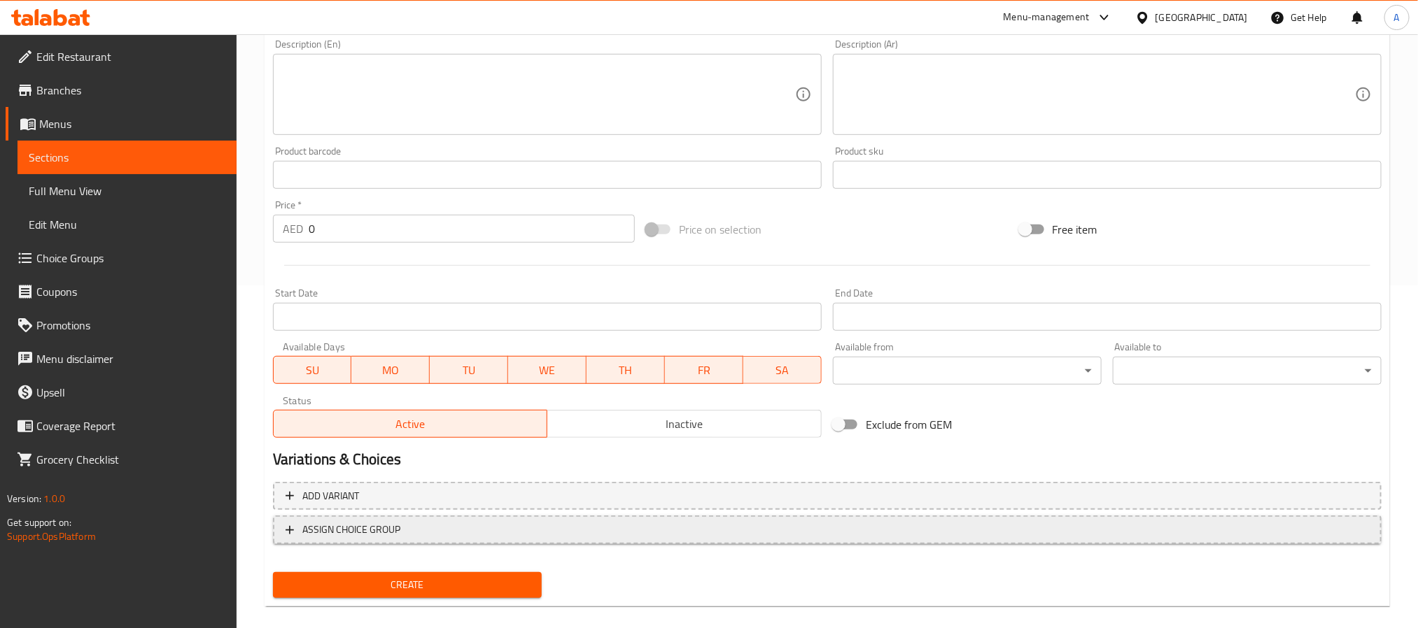
scroll to position [359, 0]
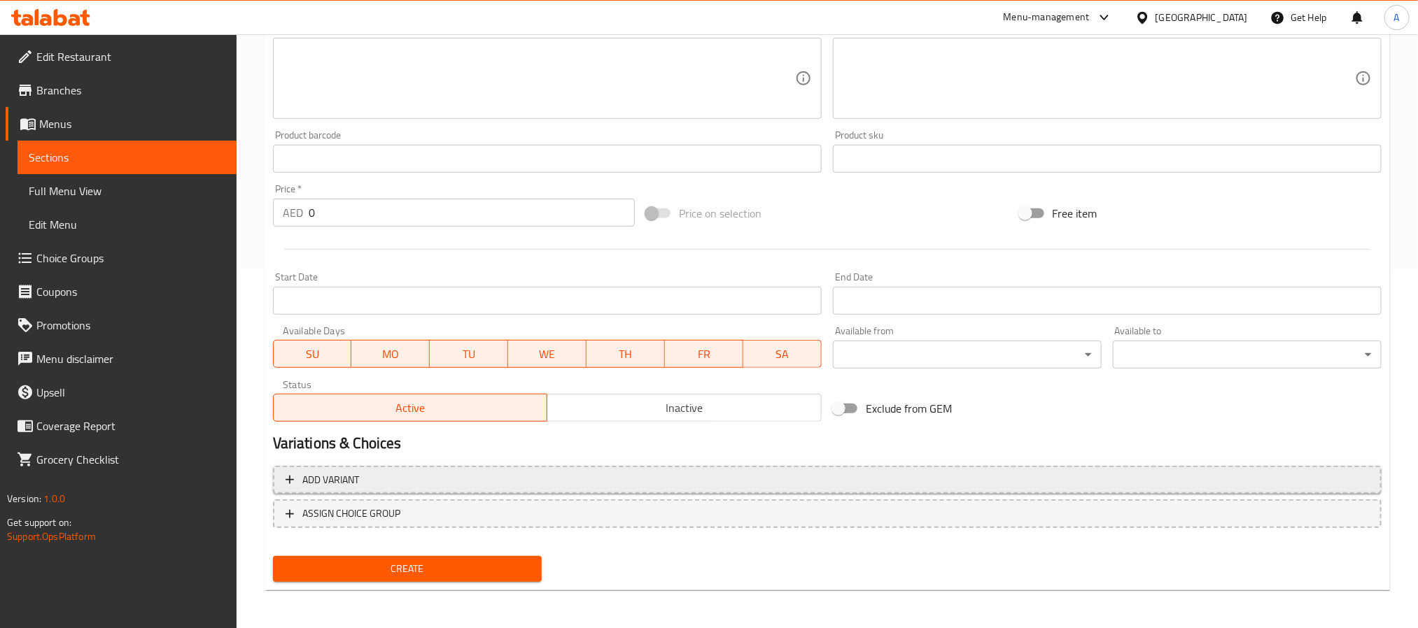
type input "كومبو كباب"
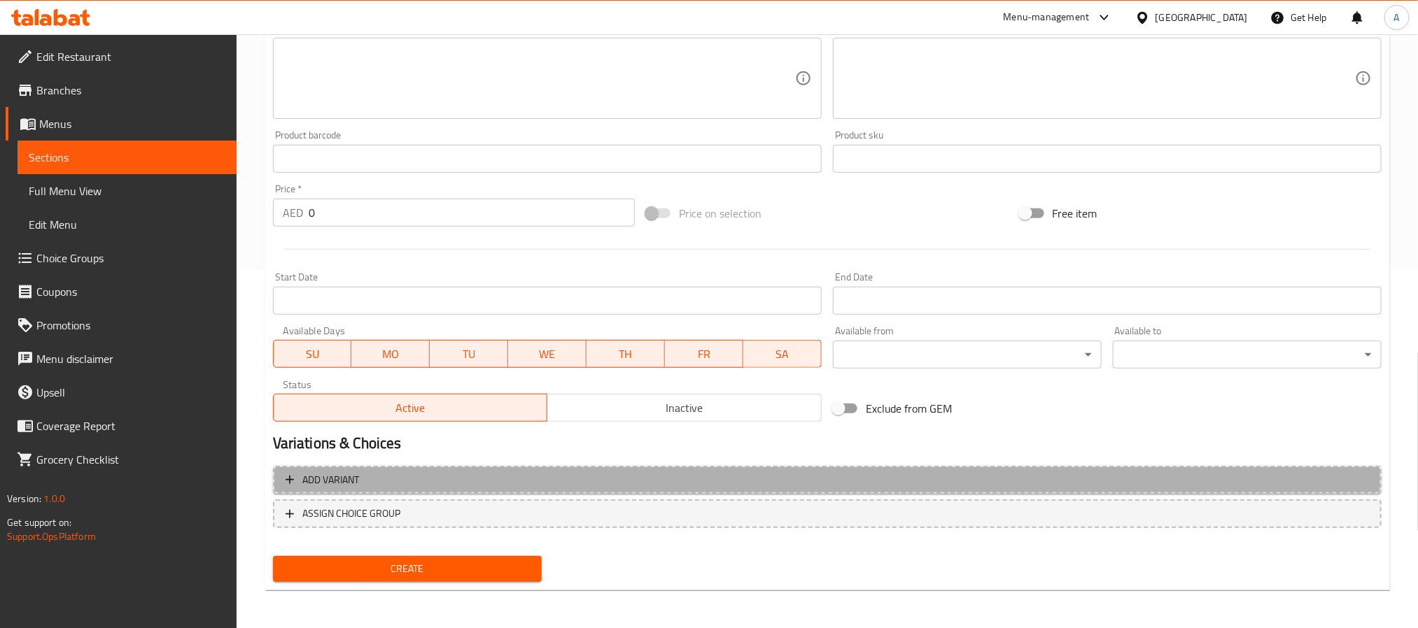
click at [943, 493] on button "Add variant" at bounding box center [827, 480] width 1109 height 29
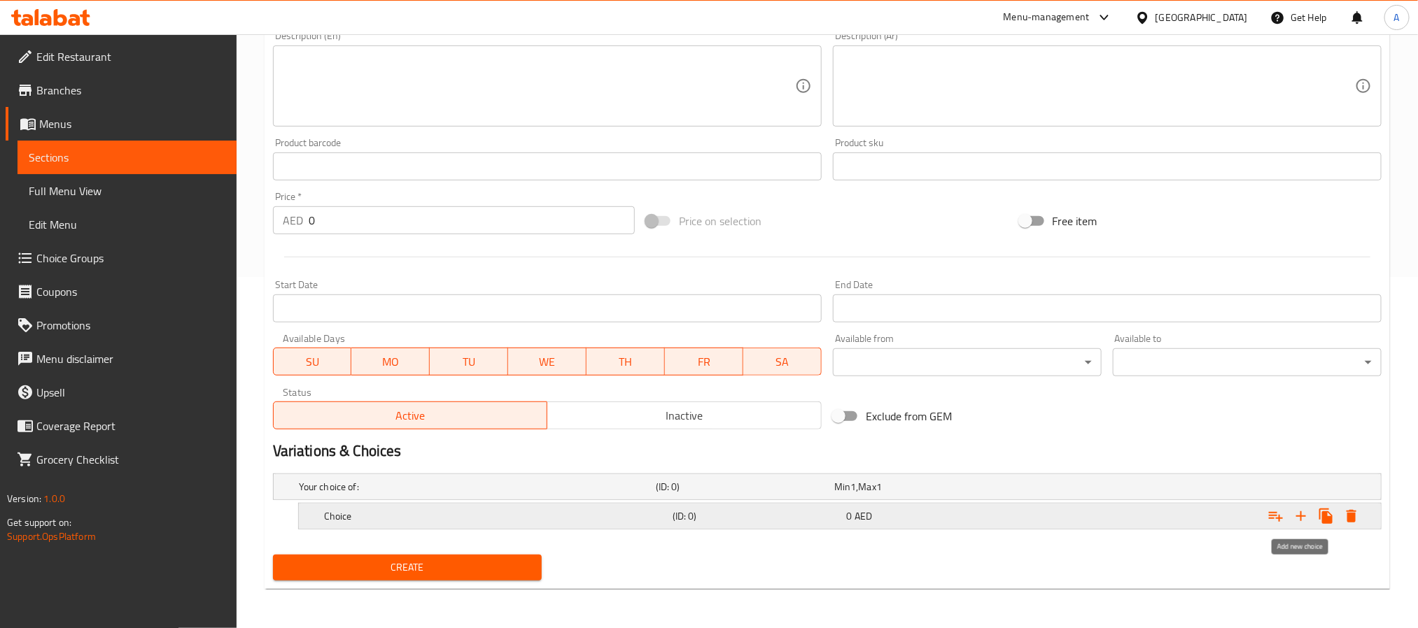
click at [1296, 521] on icon "Expand" at bounding box center [1301, 516] width 17 height 17
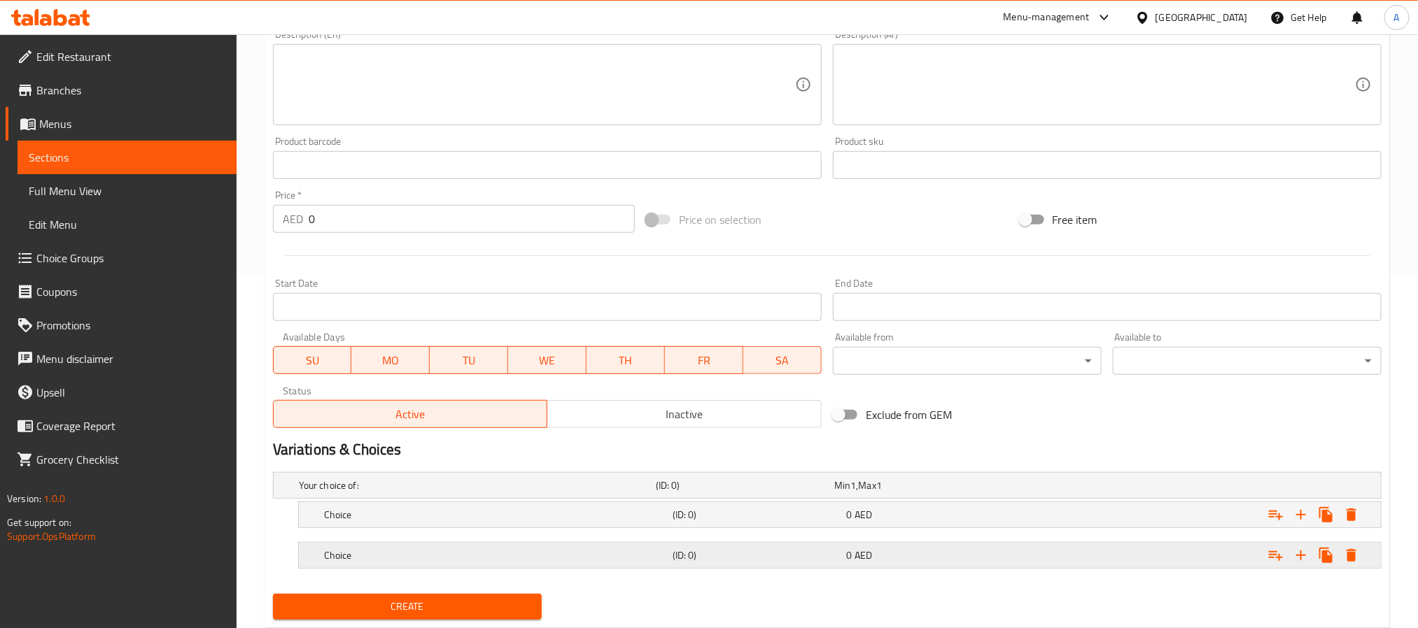
click at [595, 550] on h5 "Choice" at bounding box center [495, 556] width 343 height 14
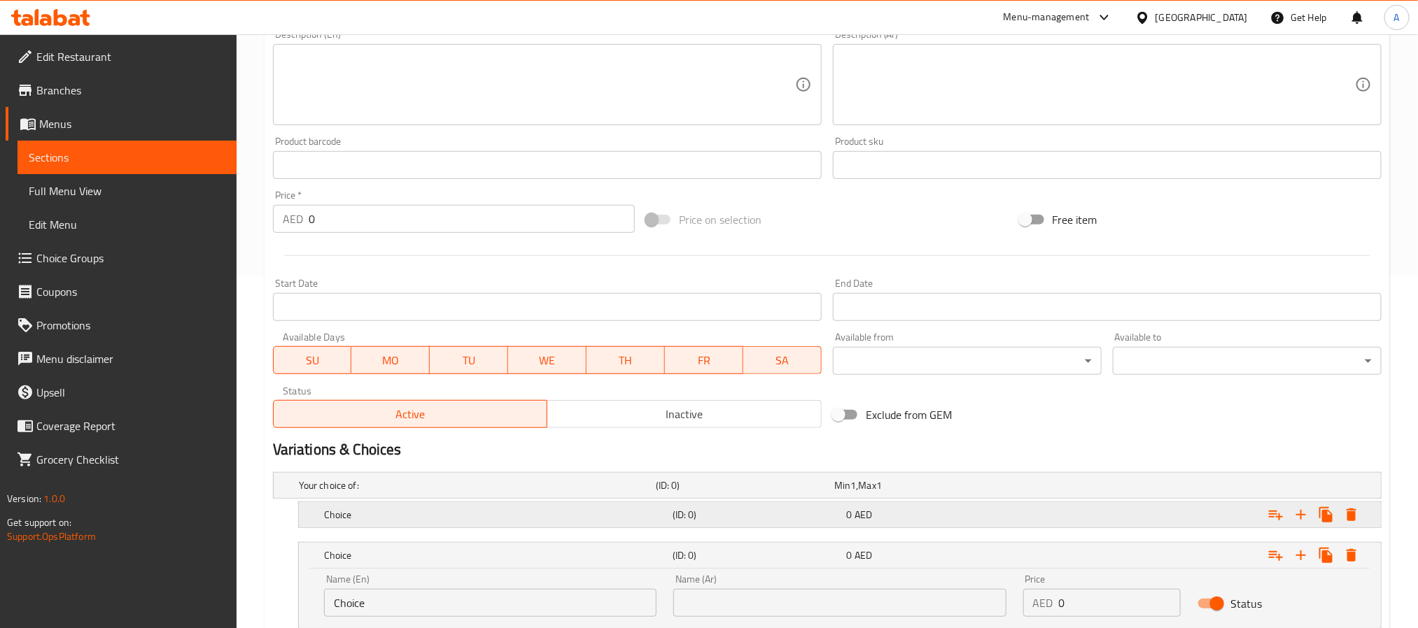
click at [594, 515] on h5 "Choice" at bounding box center [495, 515] width 343 height 14
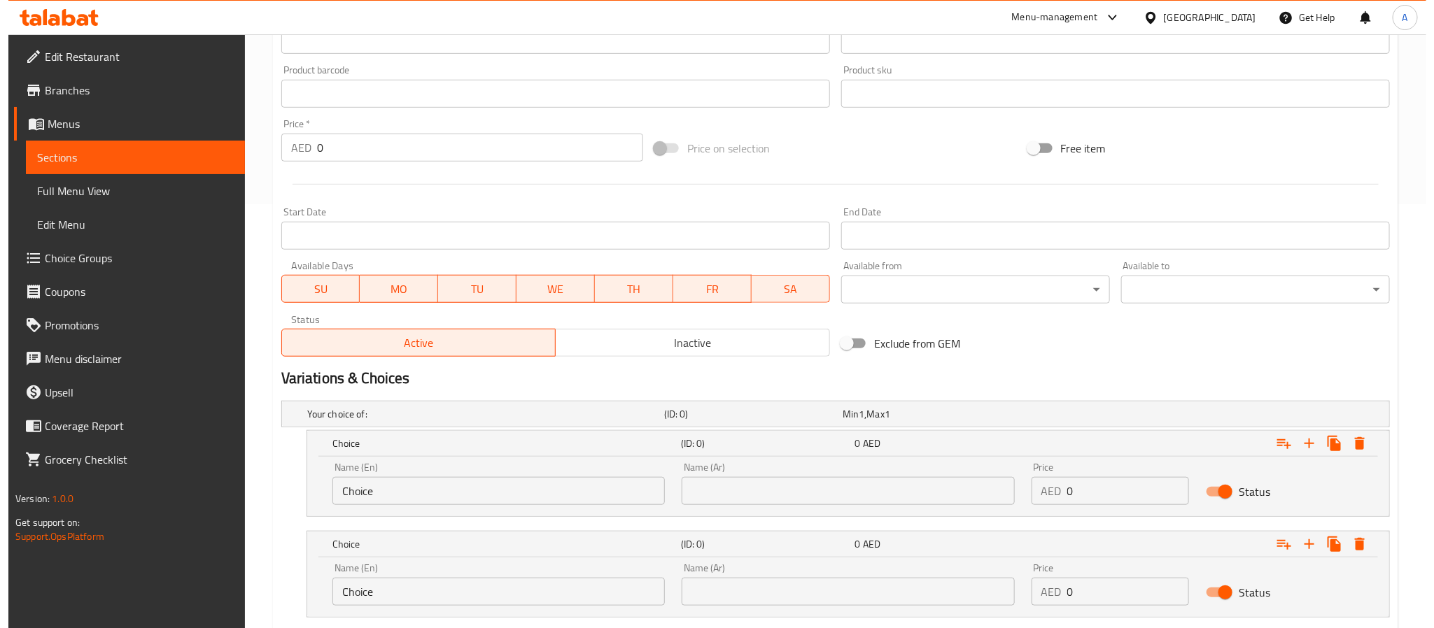
scroll to position [513, 0]
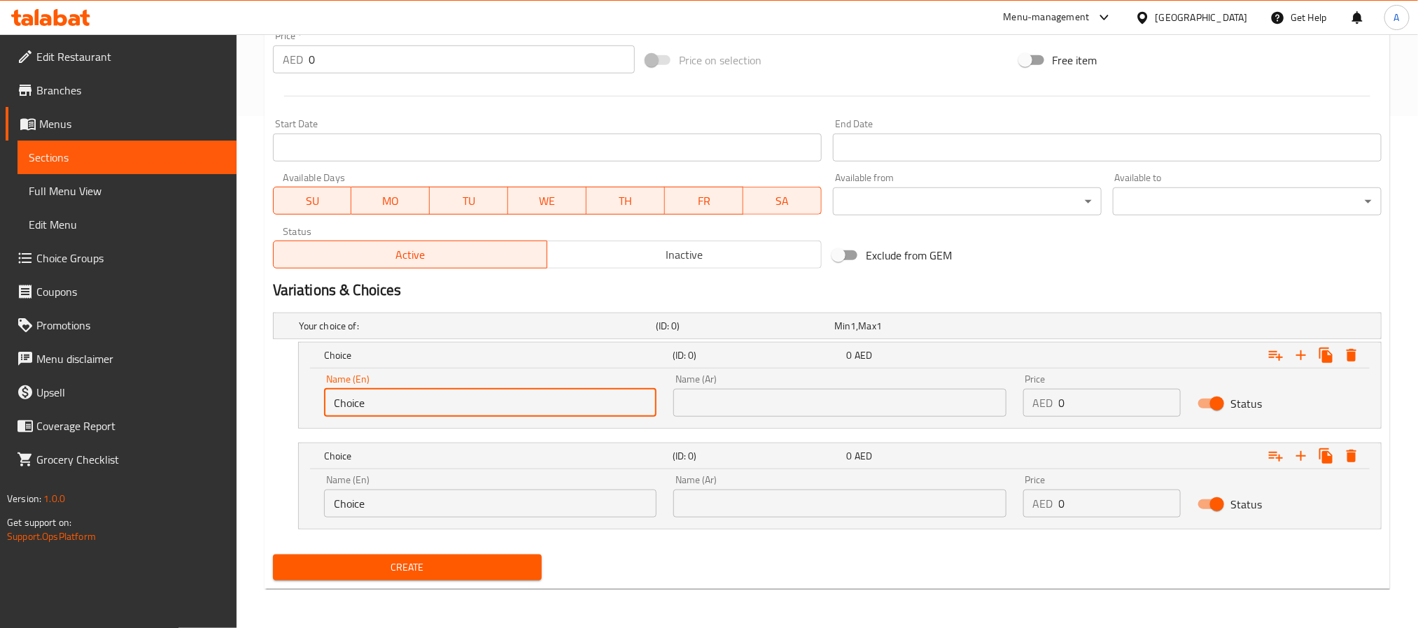
click at [505, 408] on input "Choice" at bounding box center [490, 403] width 332 height 28
click at [505, 408] on input "text" at bounding box center [490, 403] width 332 height 28
type input "Chicken"
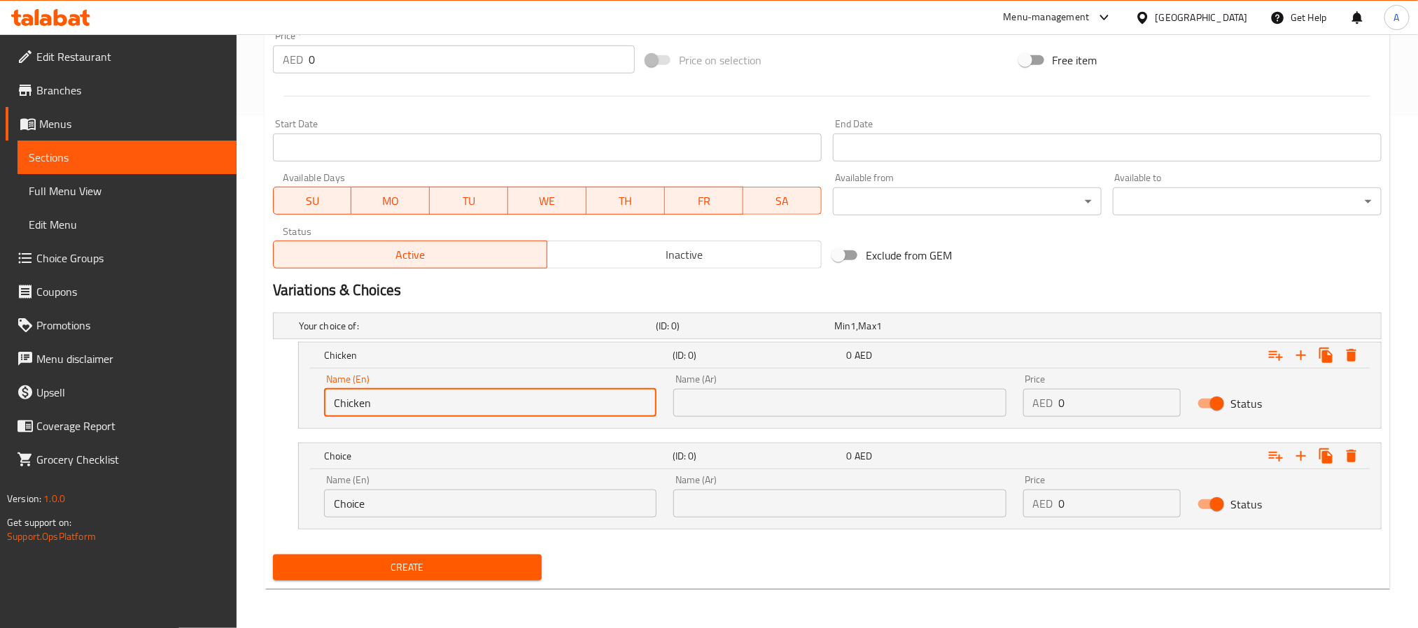
click at [412, 496] on input "Choice" at bounding box center [490, 504] width 332 height 28
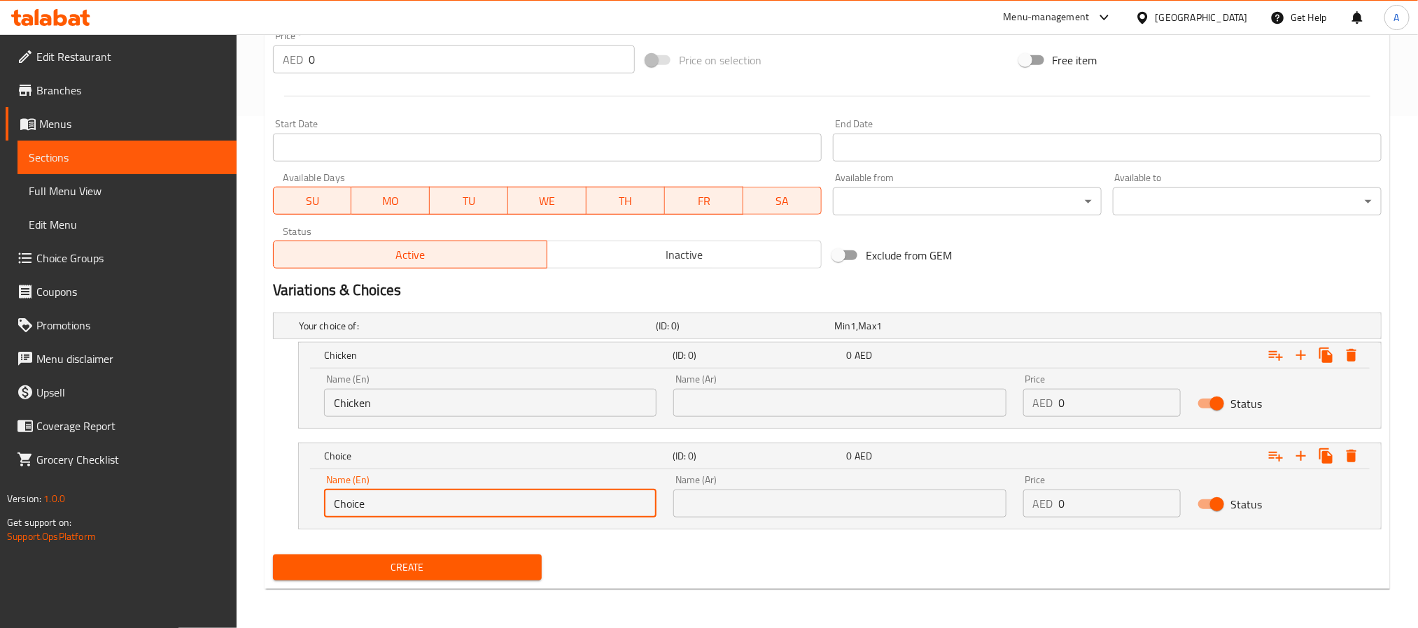
click at [412, 496] on input "Choice" at bounding box center [490, 504] width 332 height 28
click at [412, 496] on input "text" at bounding box center [490, 504] width 332 height 28
click at [412, 496] on input "Mutton" at bounding box center [490, 504] width 332 height 28
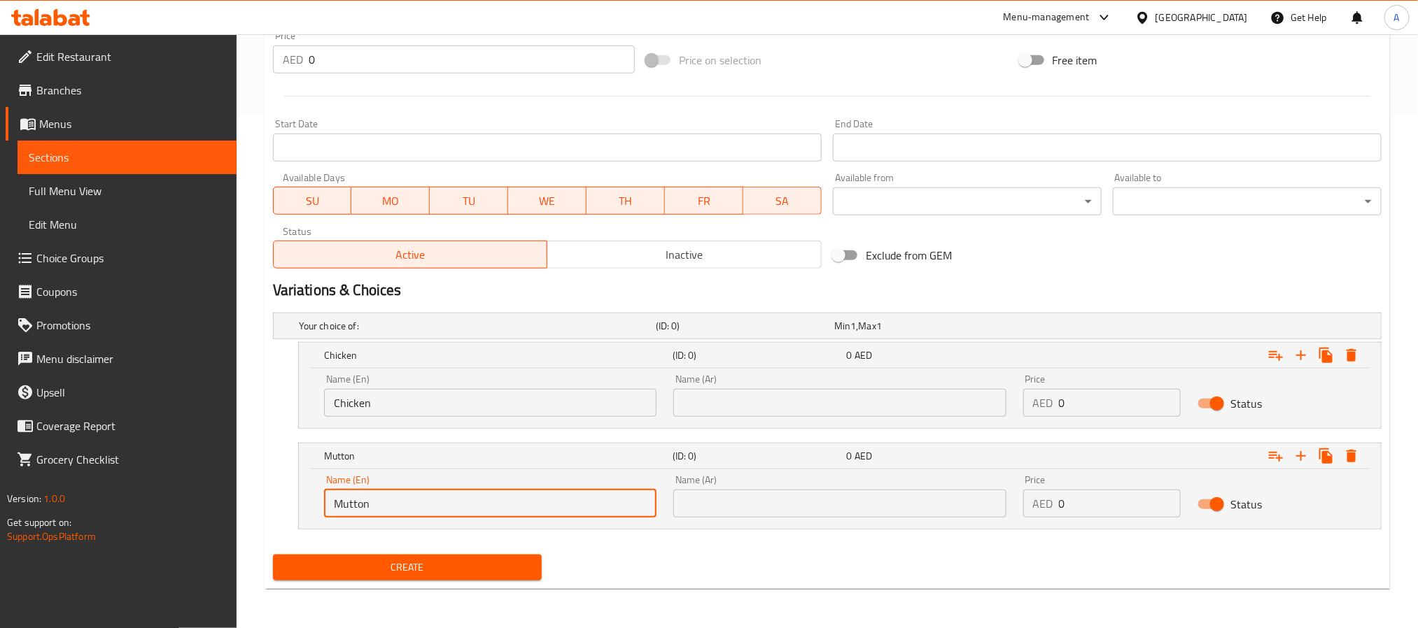
click at [412, 496] on input "Mutton" at bounding box center [490, 504] width 332 height 28
type input "Mutton"
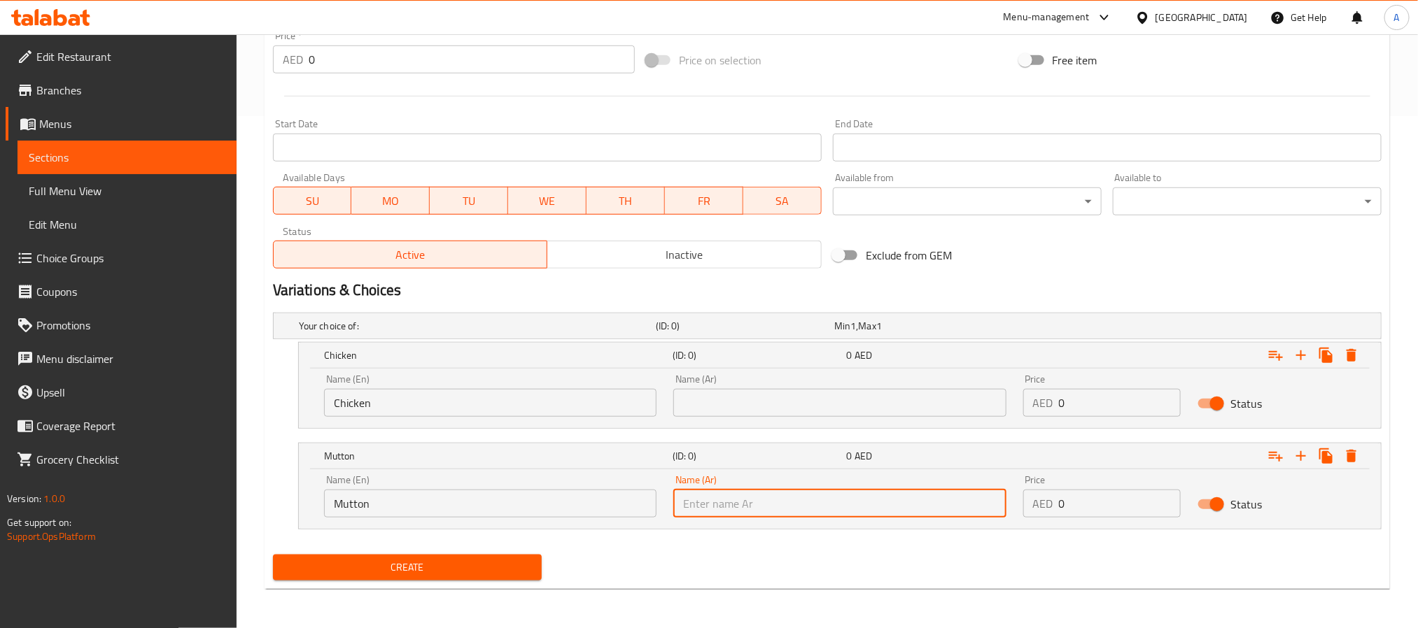
paste input "لحم الضأن"
click at [801, 500] on input "text" at bounding box center [839, 504] width 332 height 28
click at [702, 504] on input "لحم الضأن" at bounding box center [839, 504] width 332 height 28
type input "لحم ضأن"
click at [378, 407] on input "Chicken" at bounding box center [490, 403] width 332 height 28
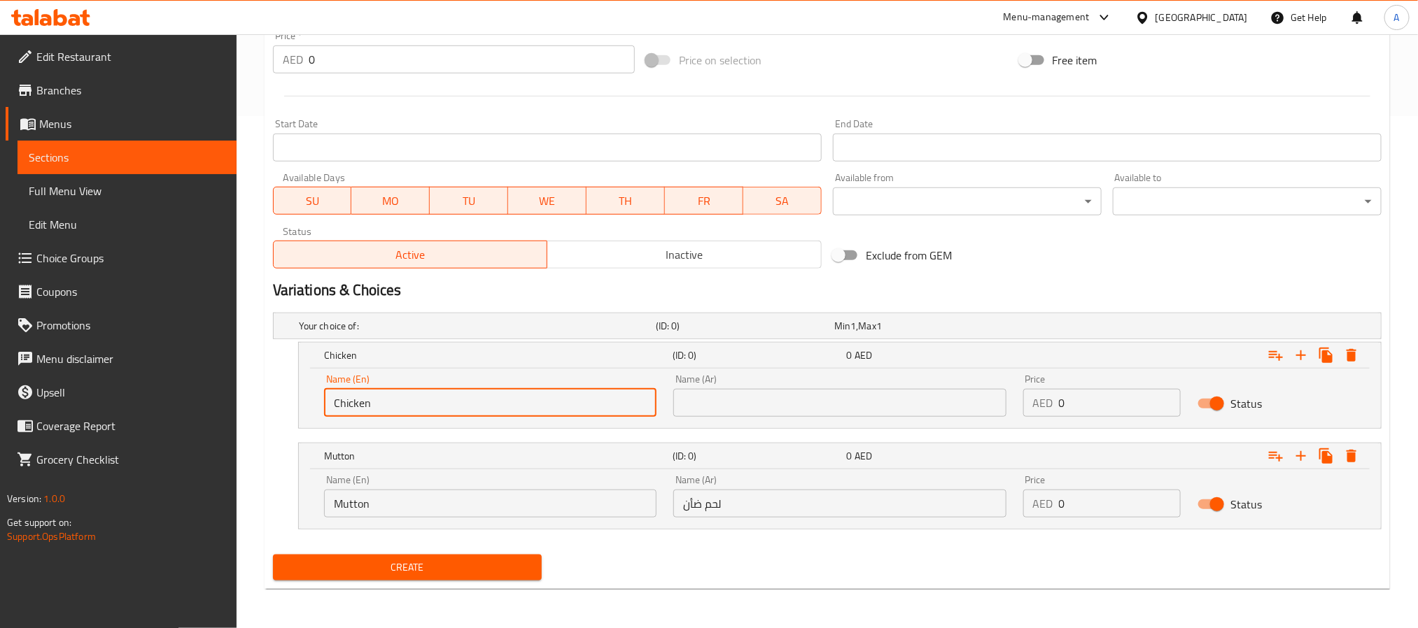
click at [378, 407] on input "Chicken" at bounding box center [490, 403] width 332 height 28
click at [913, 404] on input "text" at bounding box center [839, 403] width 332 height 28
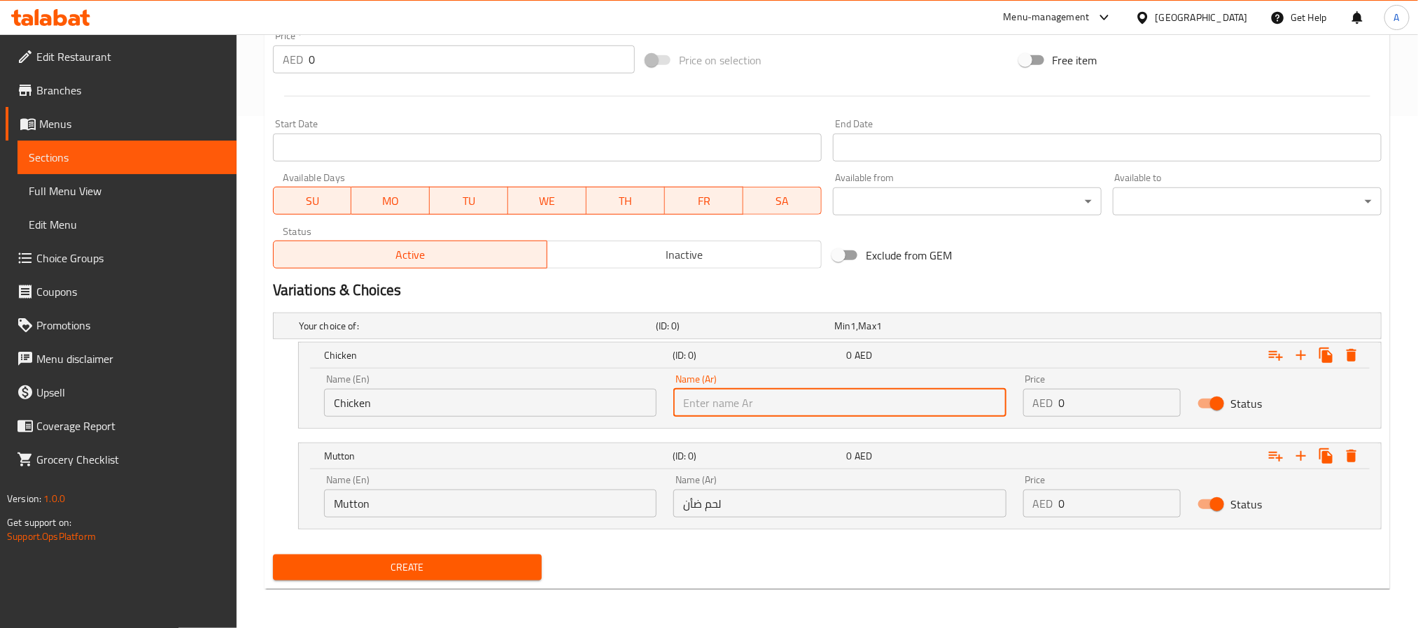
type input "f"
type input "دجاج"
click at [997, 565] on div "Create" at bounding box center [827, 567] width 1120 height 37
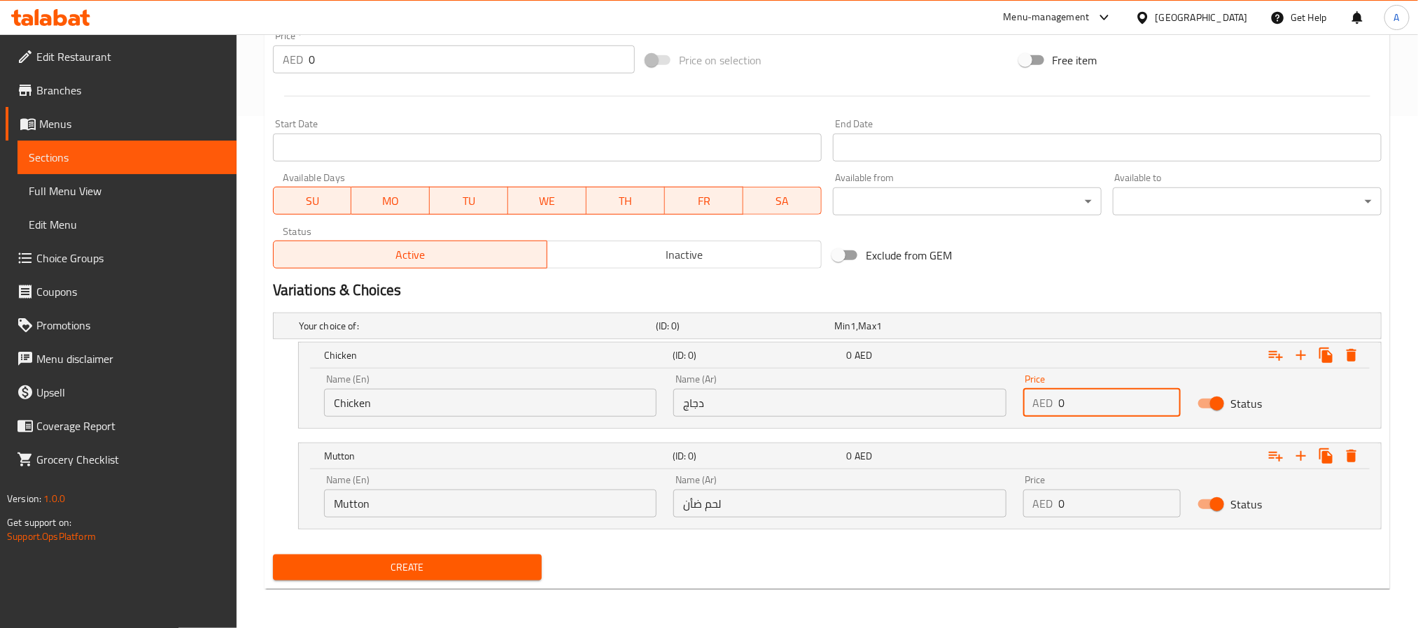
drag, startPoint x: 1084, startPoint y: 403, endPoint x: 1017, endPoint y: 403, distance: 67.2
click at [1017, 403] on div "Price AED 0 Price" at bounding box center [1102, 395] width 175 height 59
drag, startPoint x: 1106, startPoint y: 401, endPoint x: 1029, endPoint y: 398, distance: 77.1
click at [1029, 398] on div "AED 13.5 Price" at bounding box center [1102, 403] width 158 height 28
type input "13.5"
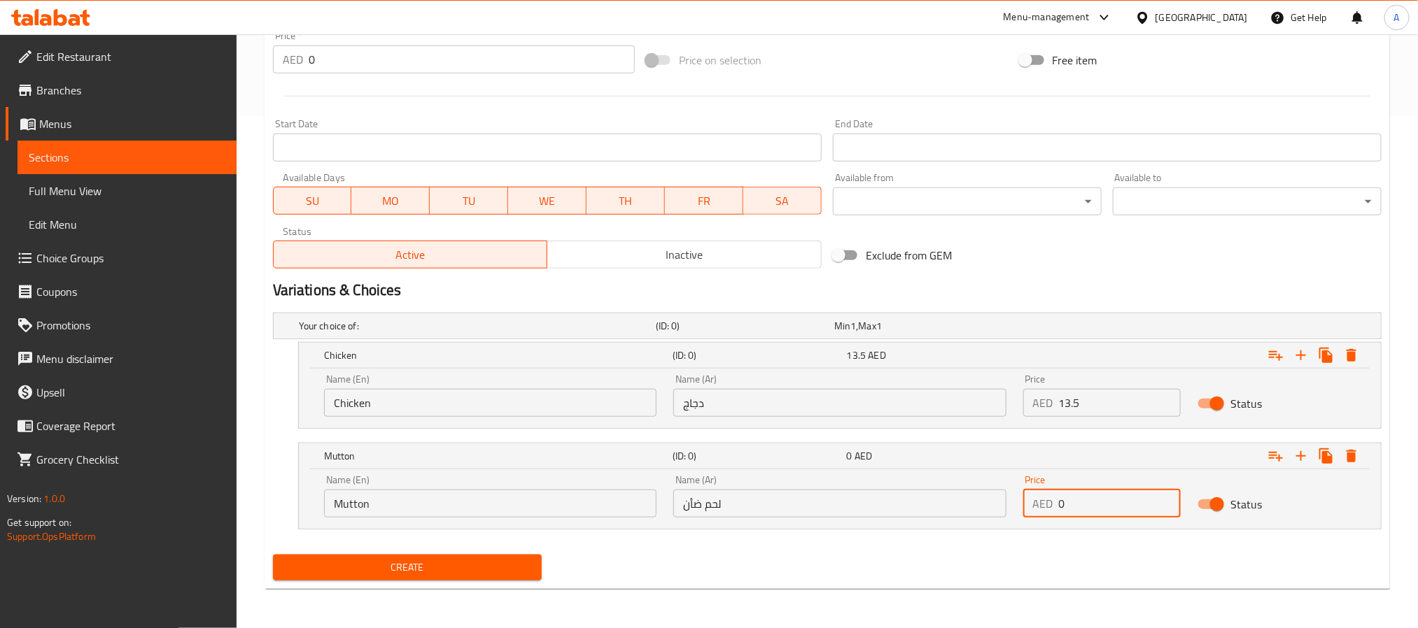
paste input "13.5"
drag, startPoint x: 1084, startPoint y: 498, endPoint x: 1020, endPoint y: 494, distance: 63.8
click at [1020, 494] on div "Price AED 13.5 Price" at bounding box center [1102, 496] width 175 height 59
type input "13.5"
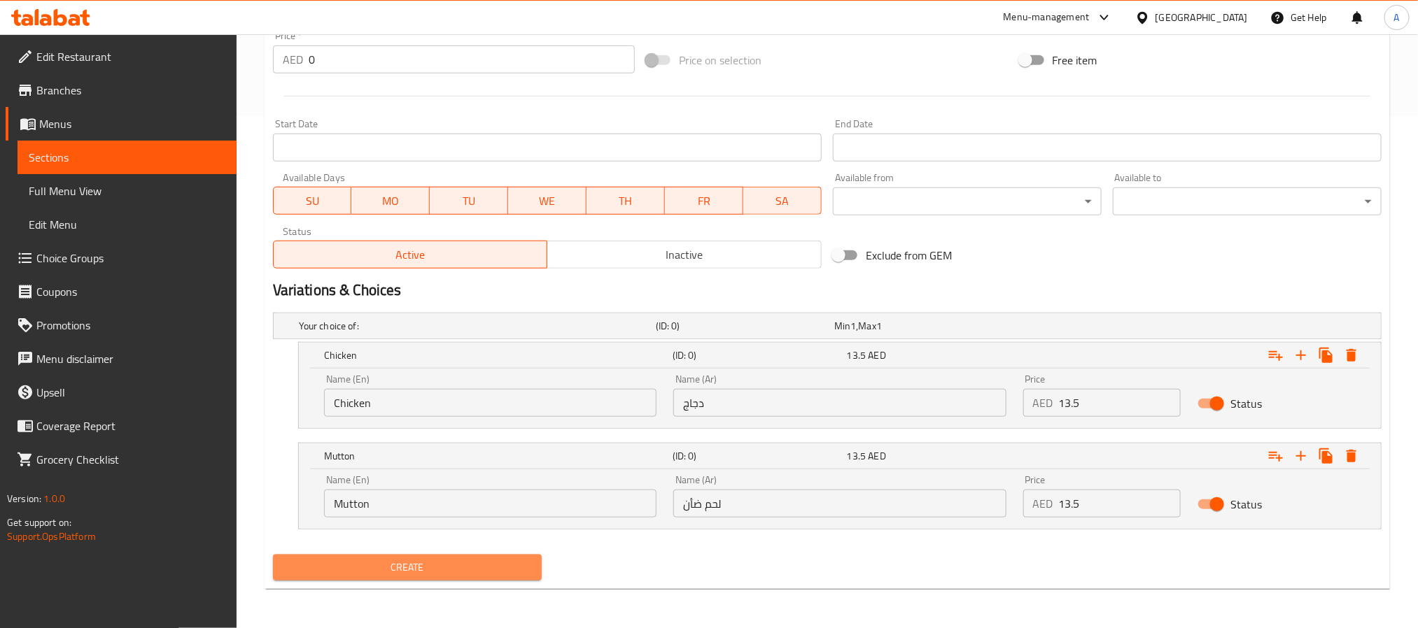
click at [472, 568] on span "Create" at bounding box center [407, 567] width 246 height 17
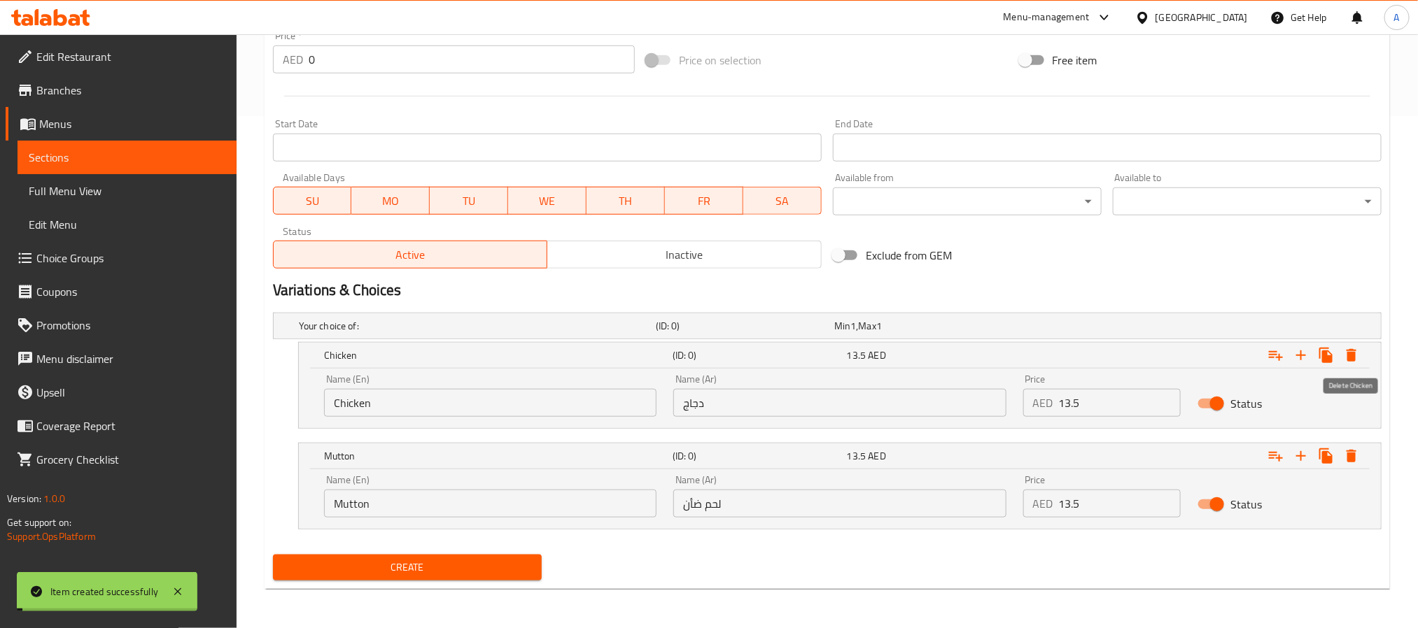
click at [1346, 353] on icon "Expand" at bounding box center [1351, 355] width 17 height 17
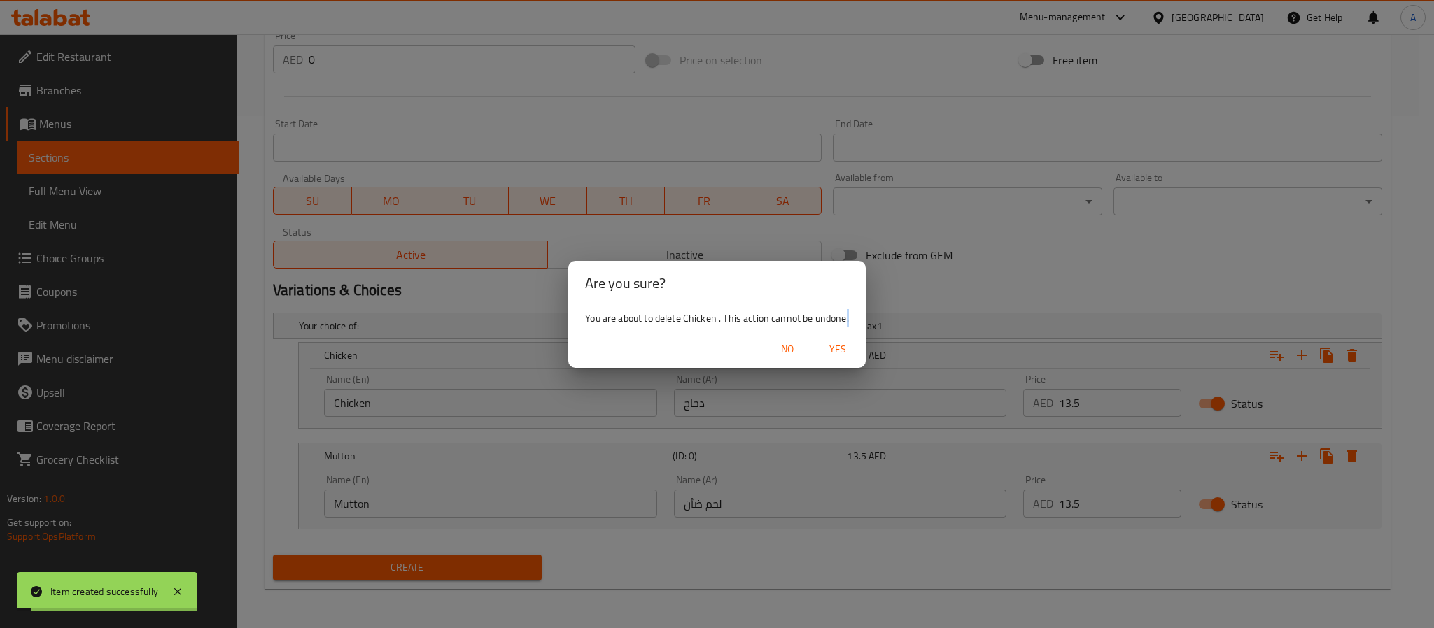
click at [1346, 353] on div "Are you sure? You are about to delete Chicken . This action cannot be undone. N…" at bounding box center [717, 314] width 1434 height 628
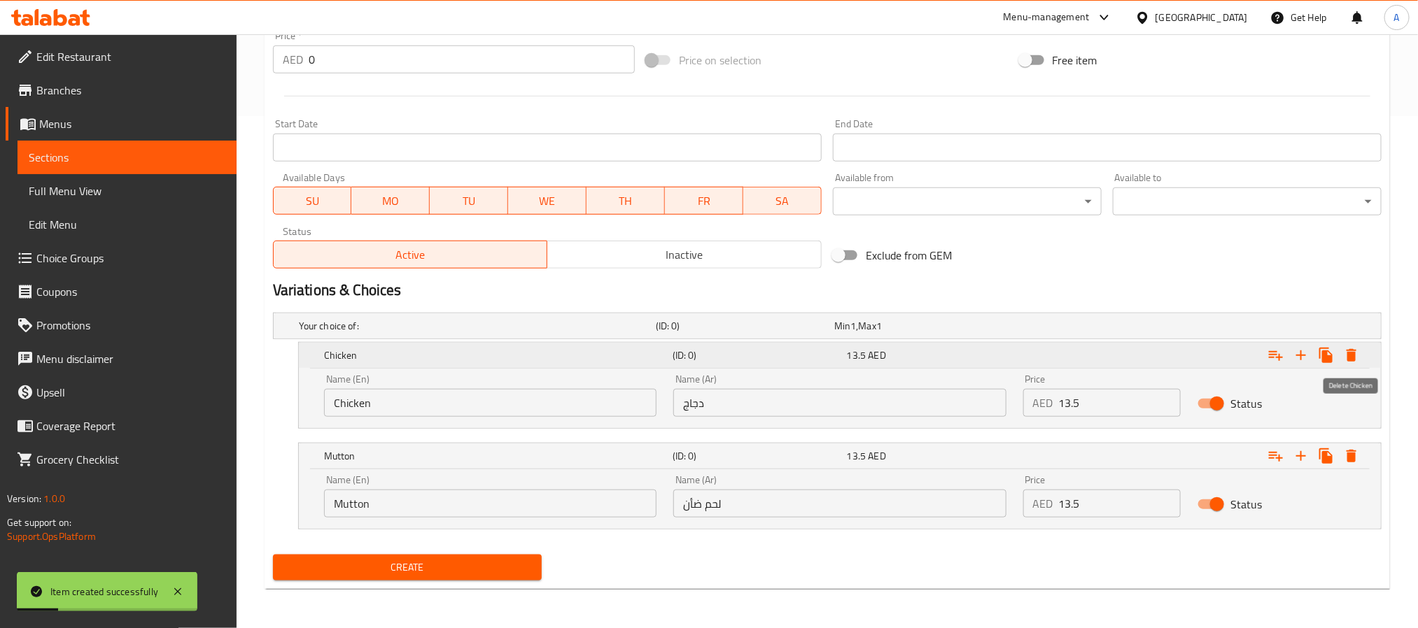
click at [1354, 353] on icon "Expand" at bounding box center [1352, 355] width 10 height 13
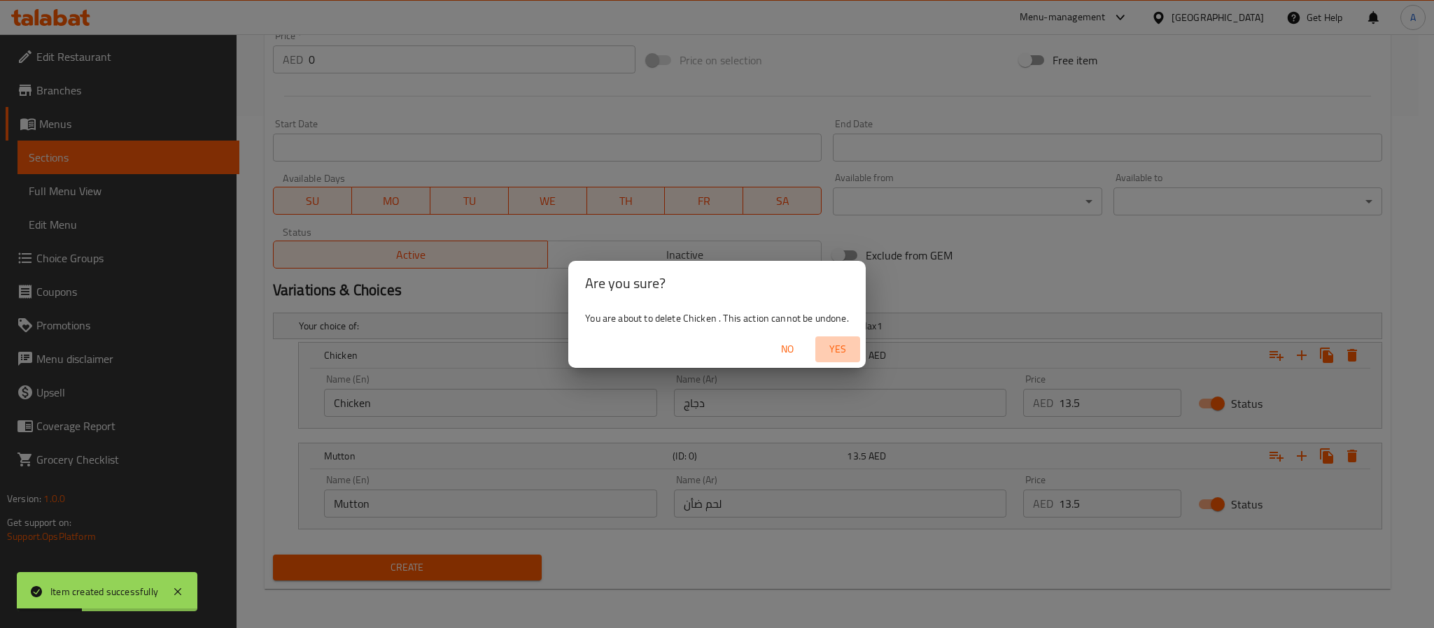
click at [838, 349] on span "Yes" at bounding box center [838, 349] width 34 height 17
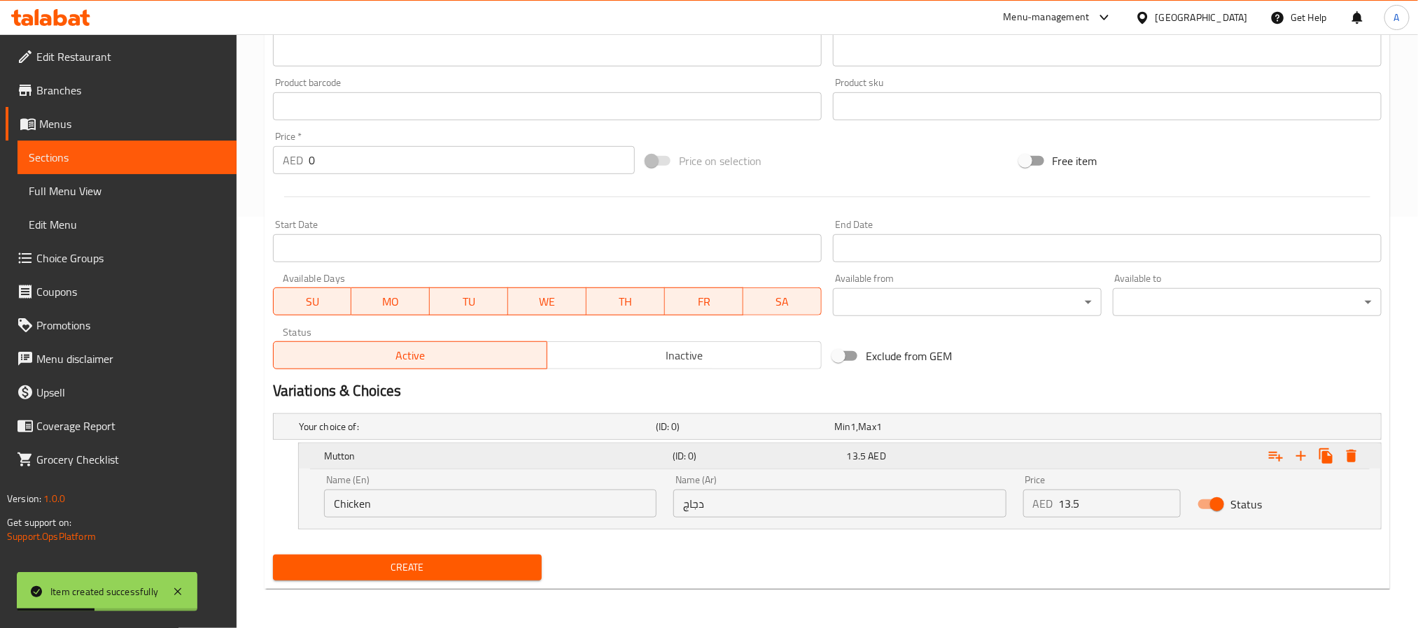
click at [1356, 456] on icon "Expand" at bounding box center [1351, 456] width 17 height 17
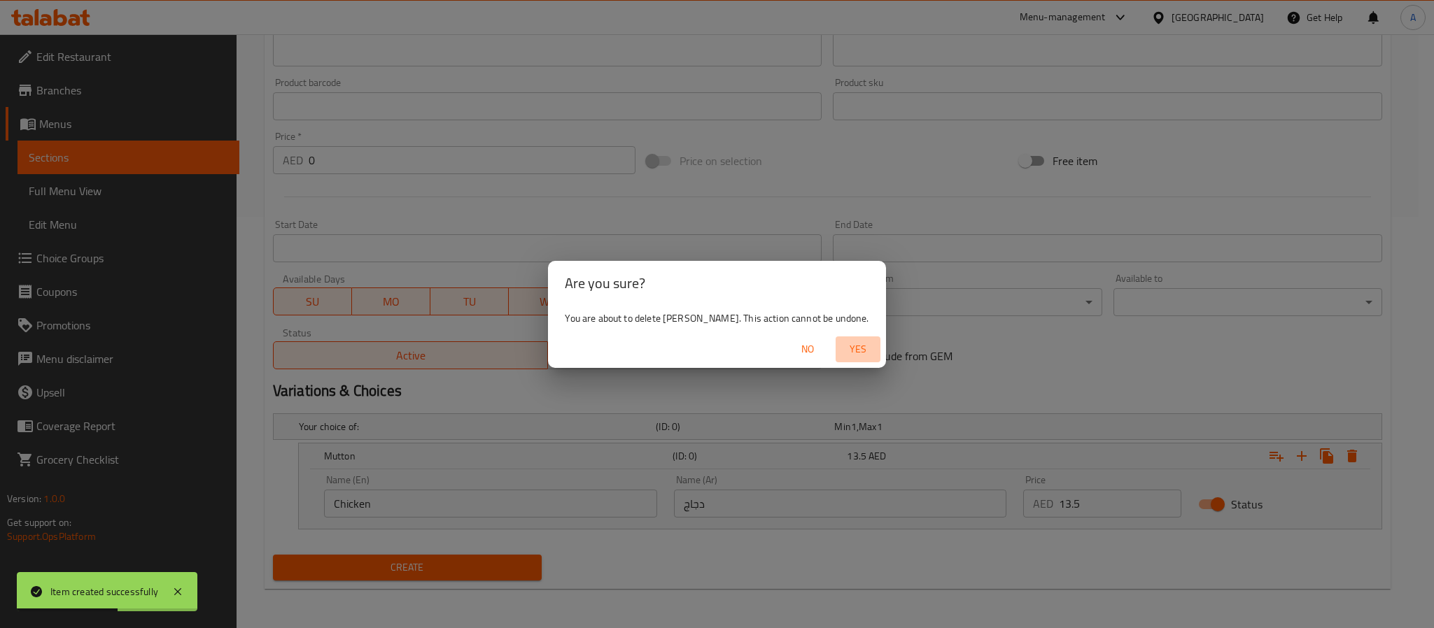
click at [841, 346] on span "Yes" at bounding box center [858, 349] width 34 height 17
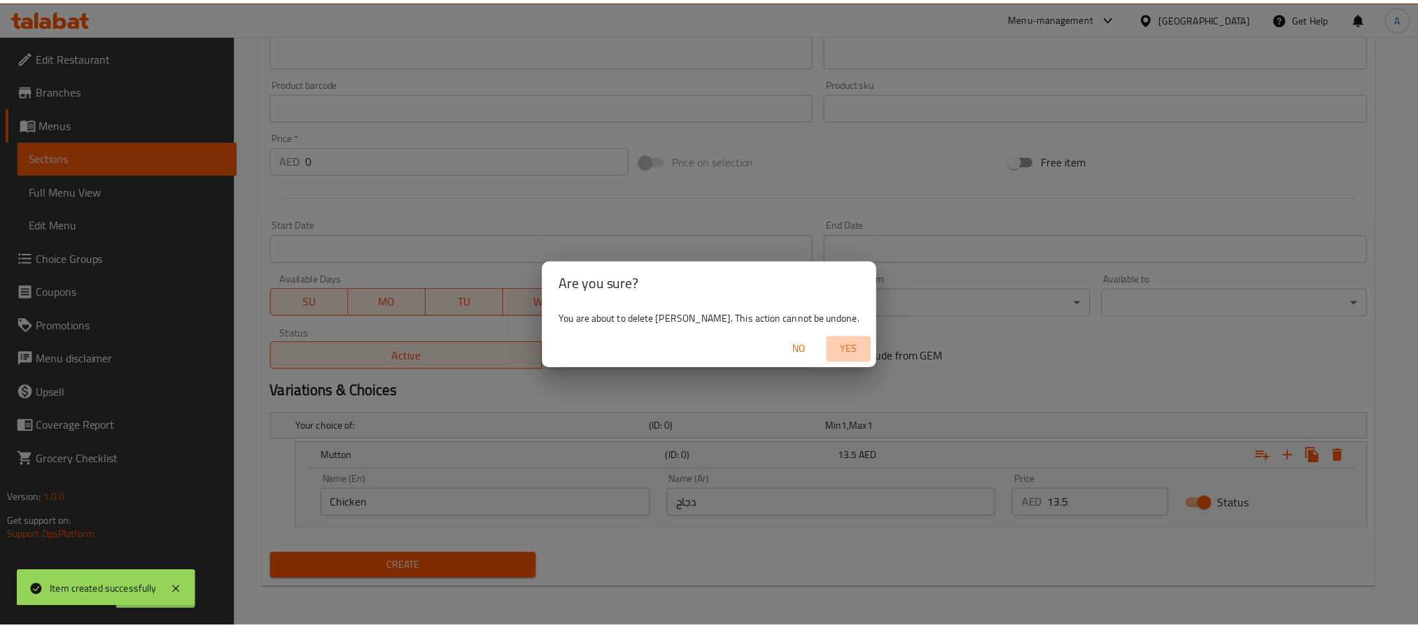
scroll to position [359, 0]
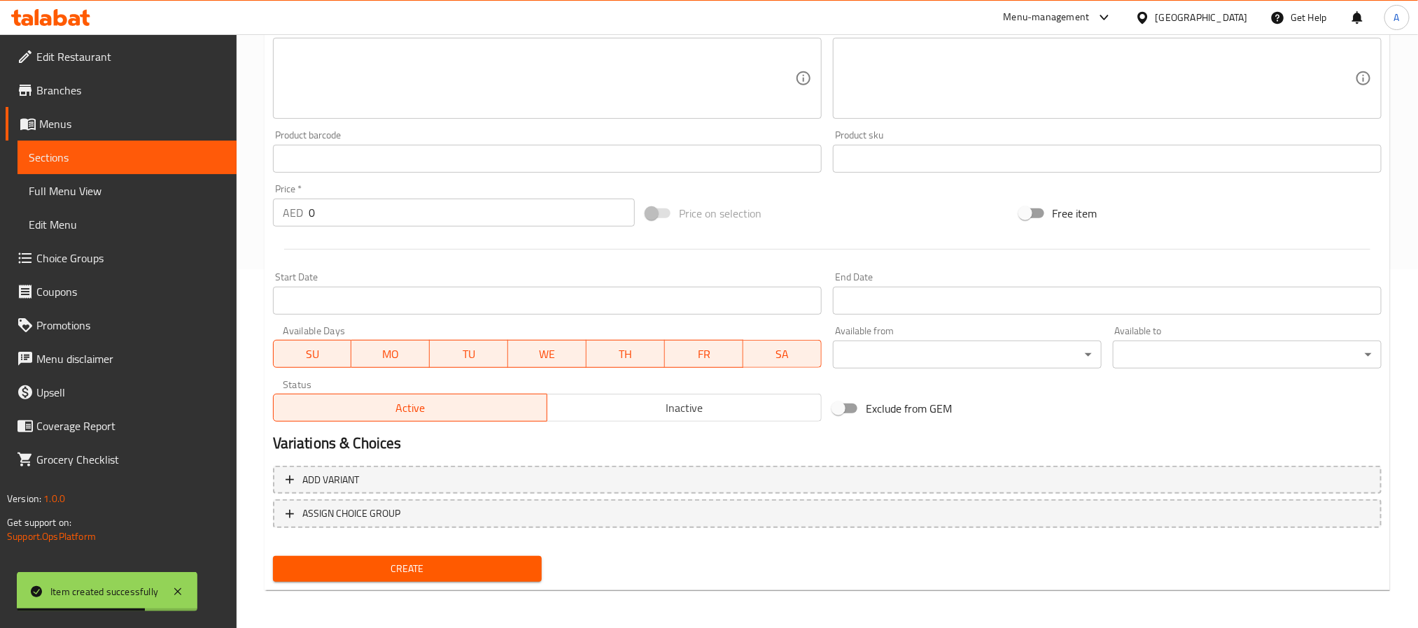
drag, startPoint x: 374, startPoint y: 215, endPoint x: 190, endPoint y: 200, distance: 184.6
click at [190, 200] on div "Edit Restaurant Branches Menus Sections Full Menu View Edit Menu Choice Groups …" at bounding box center [709, 152] width 1418 height 955
paste input "13.5"
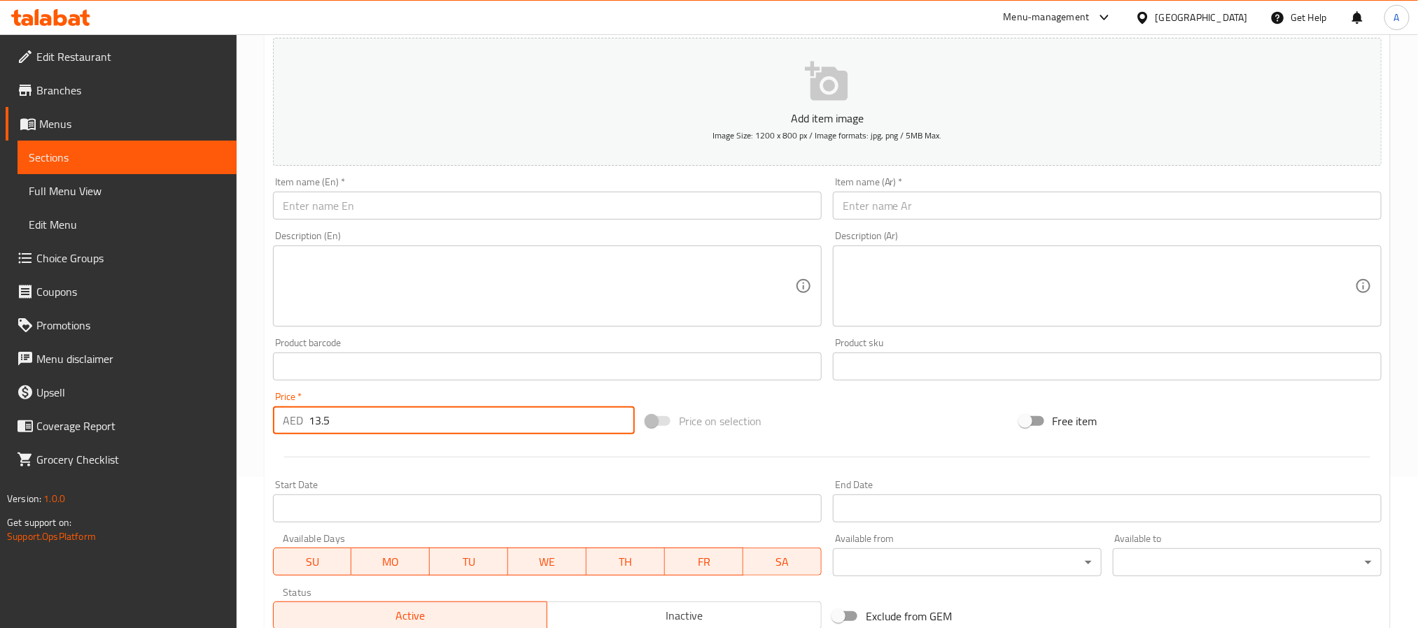
scroll to position [149, 0]
type input "13.5"
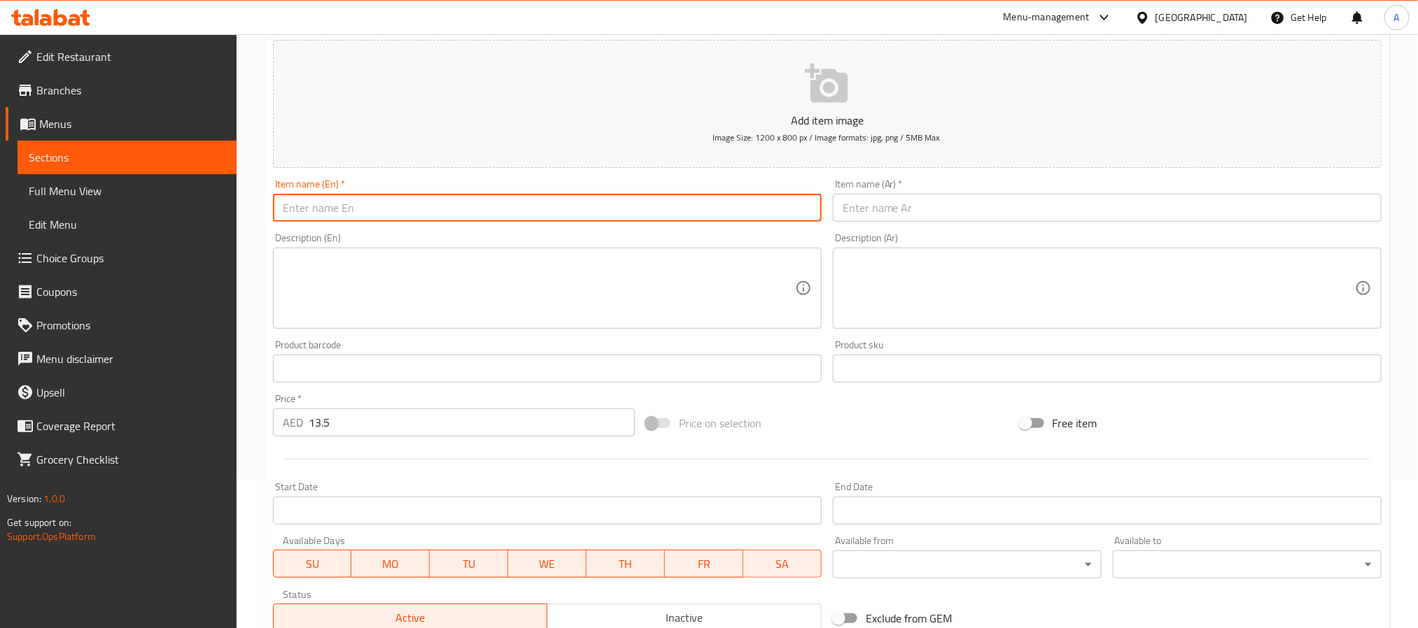
click at [420, 196] on input "text" at bounding box center [547, 208] width 549 height 28
type input "s"
click at [420, 196] on input "sheesh tawook combo" at bounding box center [547, 208] width 549 height 28
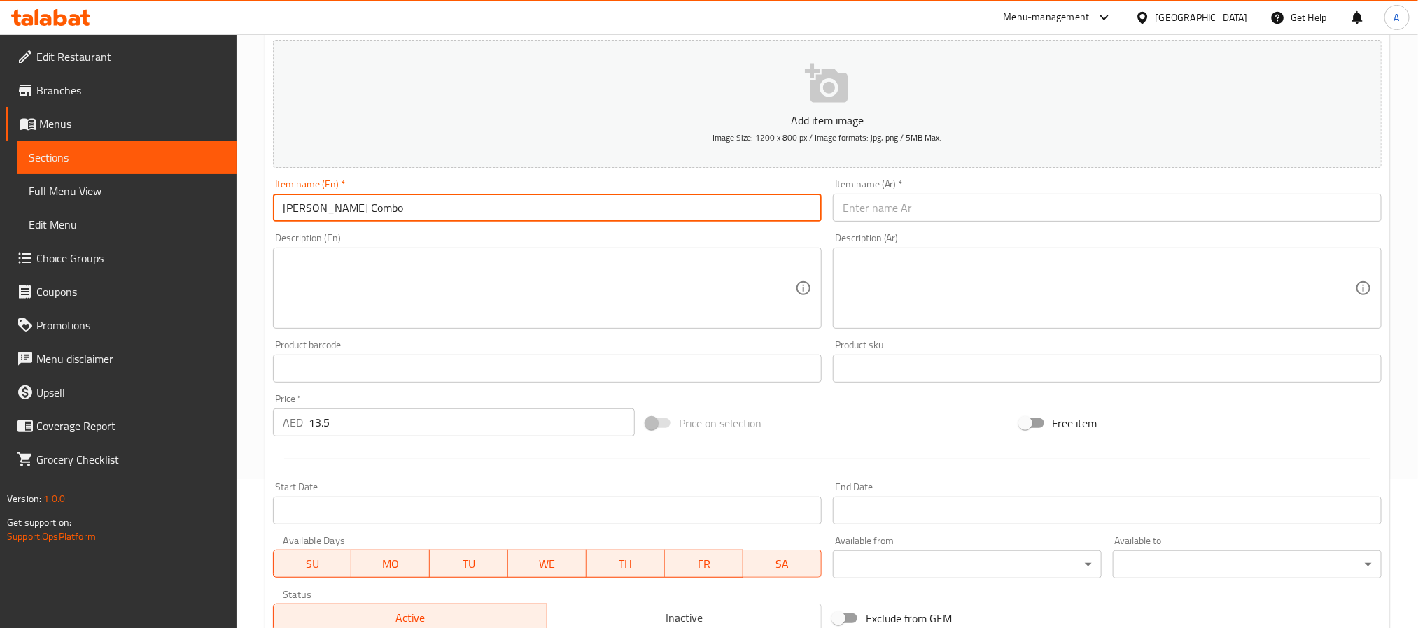
type input "[PERSON_NAME] Combo"
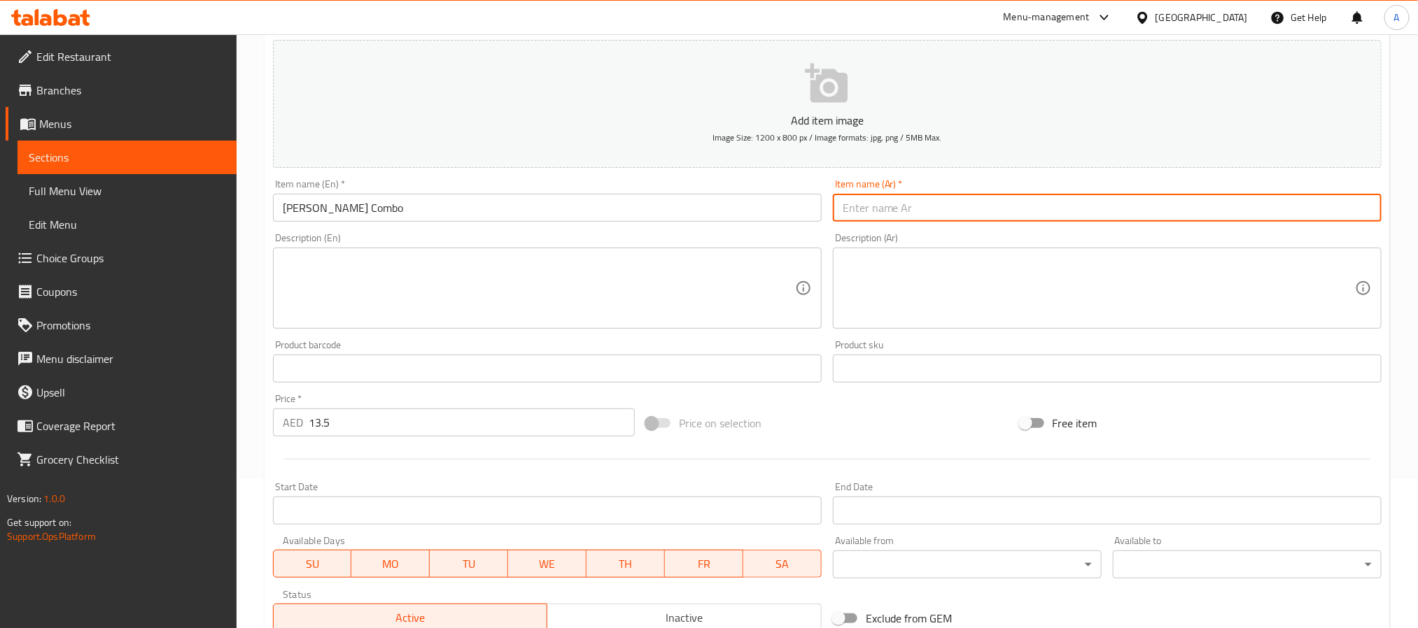
click at [922, 212] on input "text" at bounding box center [1107, 208] width 549 height 28
paste input "شيش طاووق كومبو"
click at [859, 214] on input "شيش طاووق كومبو" at bounding box center [1107, 208] width 549 height 28
click at [844, 210] on input "شيش طاووق" at bounding box center [1107, 208] width 549 height 28
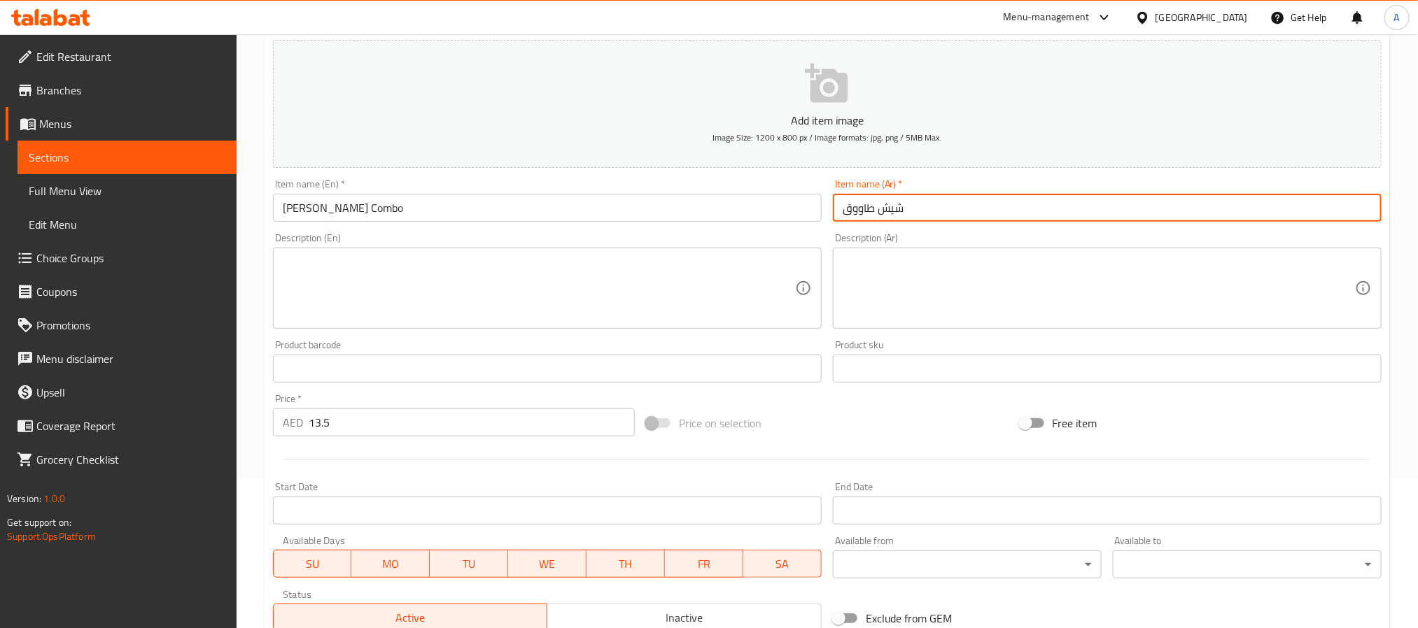
paste input "كومبو"
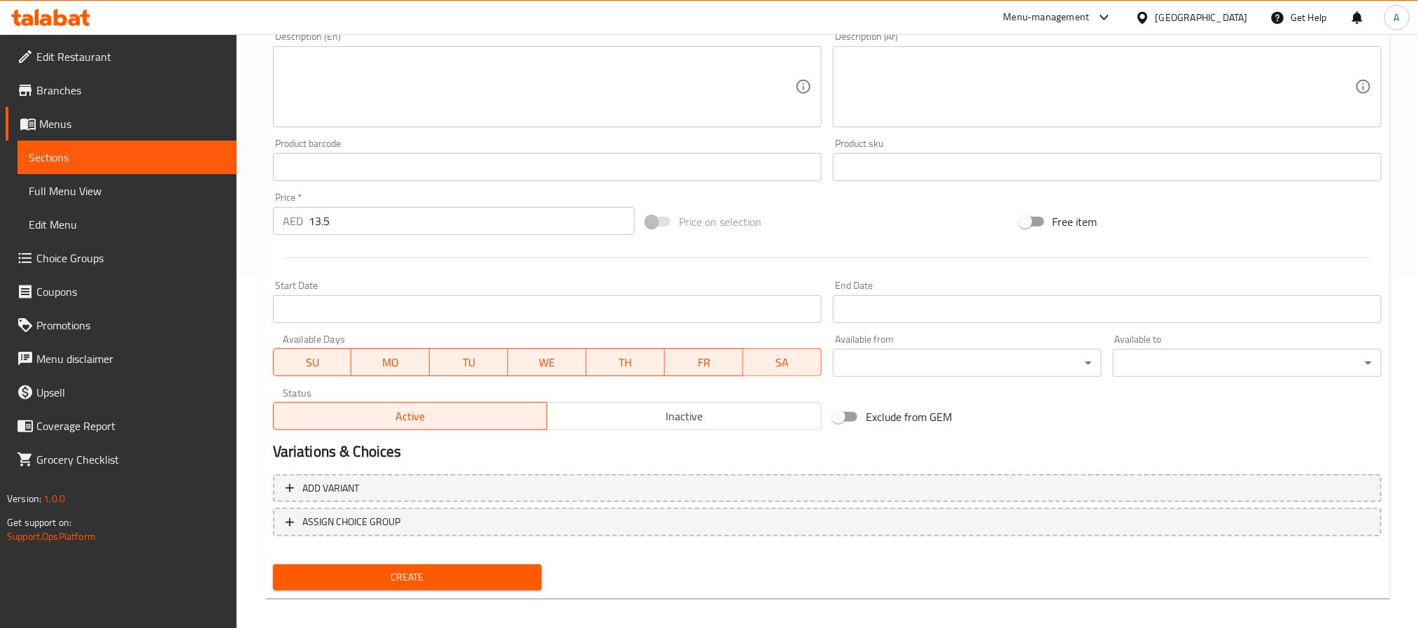
scroll to position [359, 0]
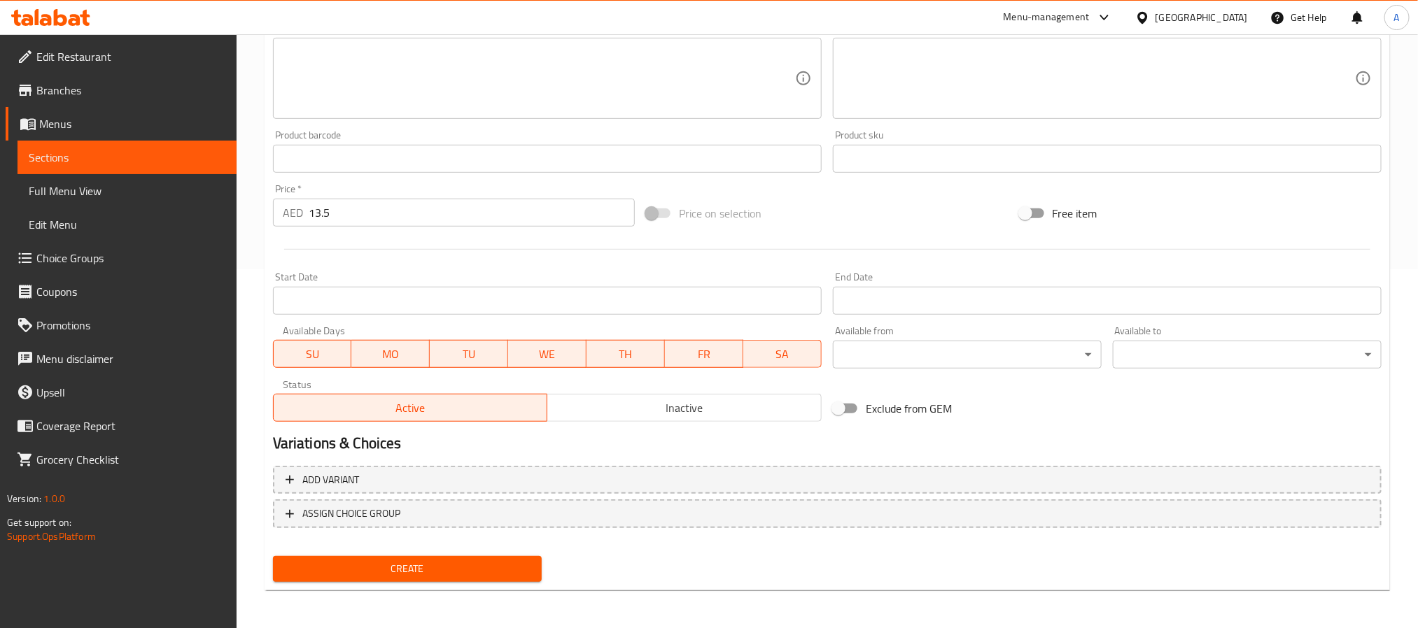
type input "كومبو شيش طاووق"
click at [489, 565] on span "Create" at bounding box center [407, 569] width 246 height 17
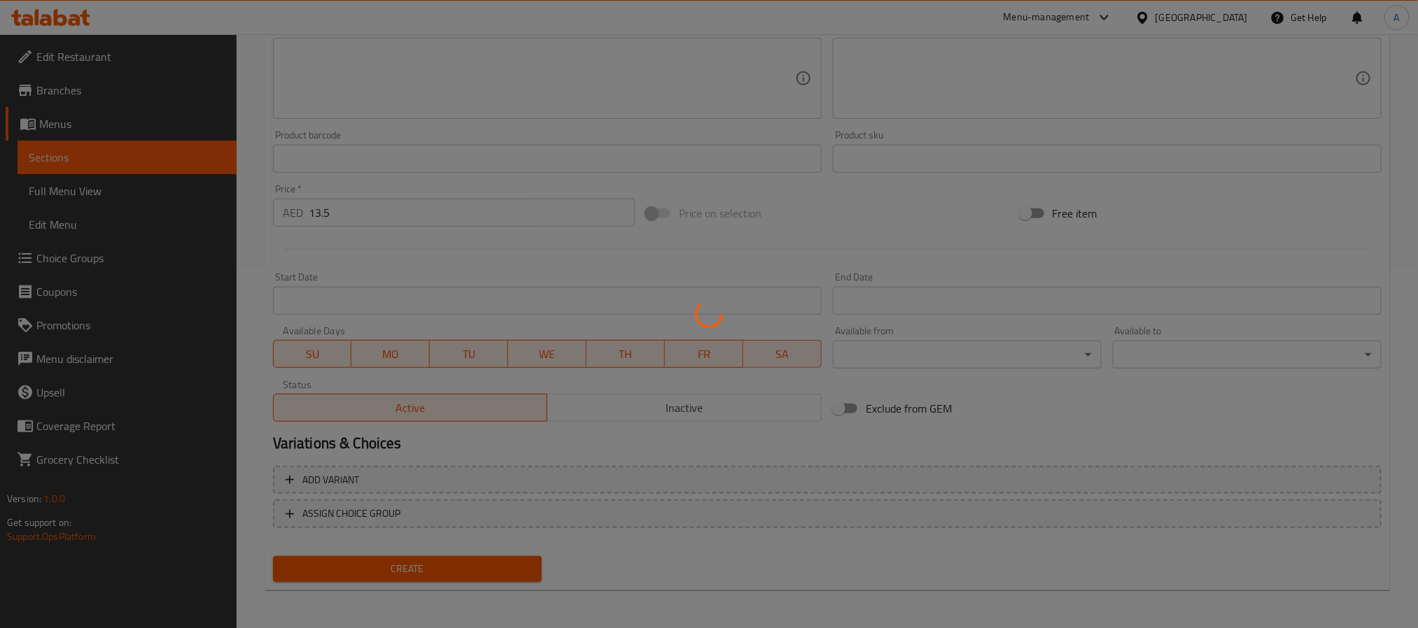
type input "0"
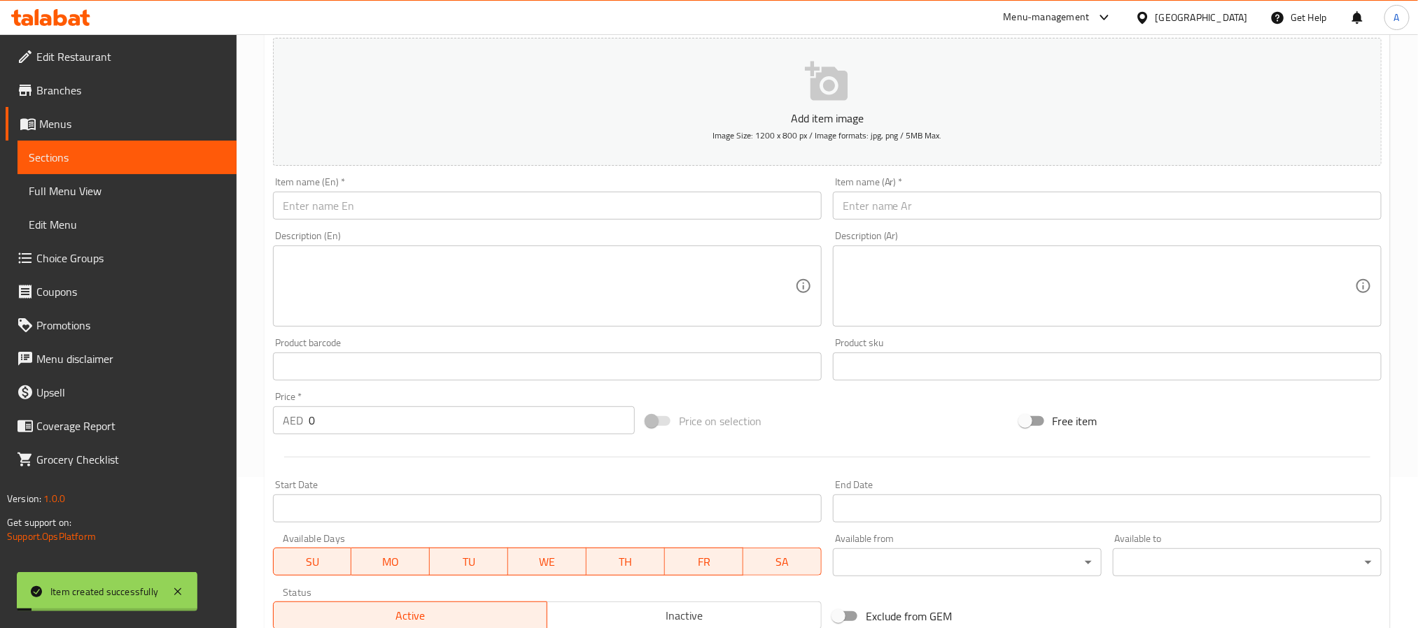
scroll to position [149, 0]
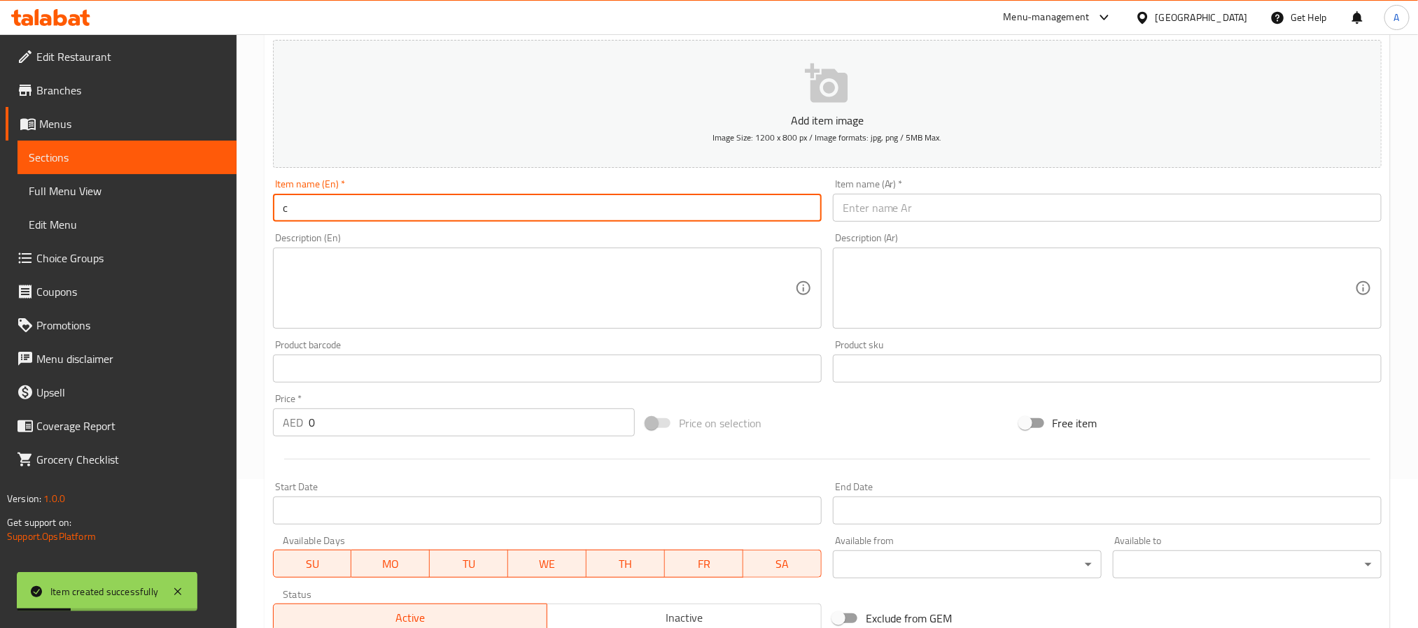
click at [402, 210] on input "c" at bounding box center [547, 208] width 549 height 28
click at [402, 210] on input "chicken nuggets combo" at bounding box center [547, 208] width 549 height 28
type input "Chicken Nuggets Combo"
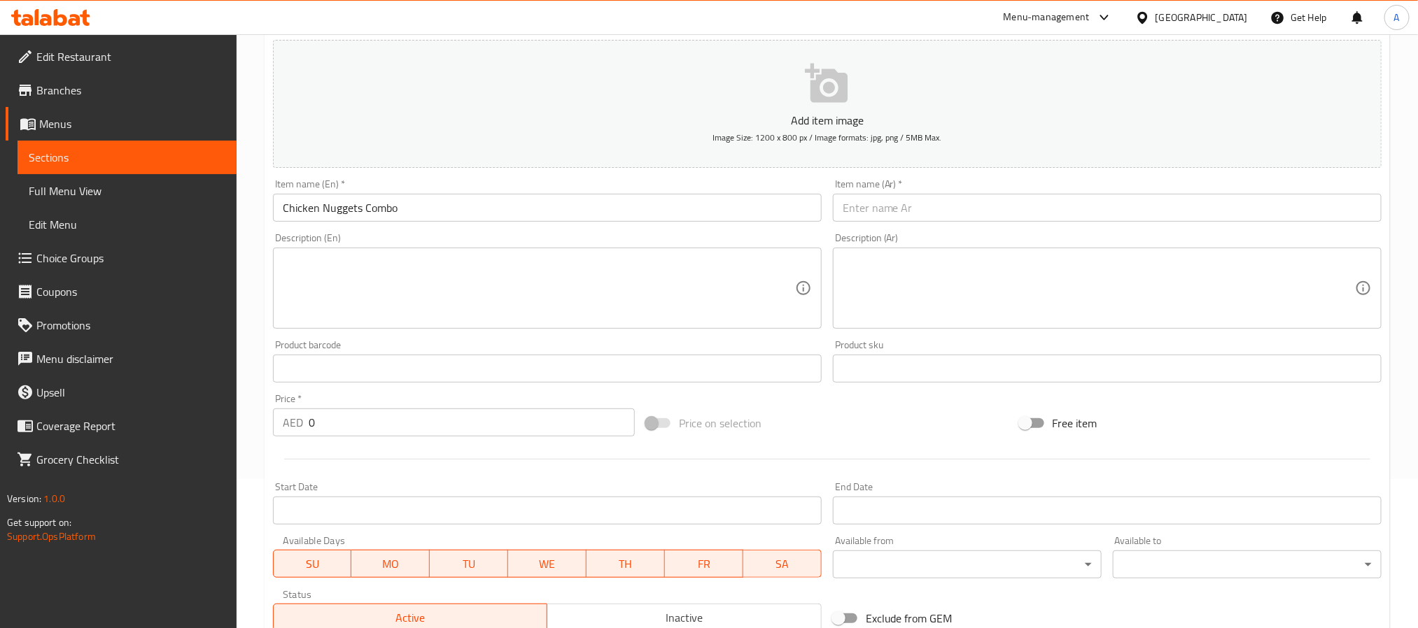
drag, startPoint x: 962, startPoint y: 262, endPoint x: 956, endPoint y: 225, distance: 37.5
click at [959, 256] on textarea at bounding box center [1099, 288] width 512 height 66
click at [955, 192] on div "Item name (Ar)   * Item name (Ar) *" at bounding box center [1107, 200] width 549 height 43
click at [951, 202] on input "text" at bounding box center [1107, 208] width 549 height 28
paste input "دجاج ناجتس كومبو"
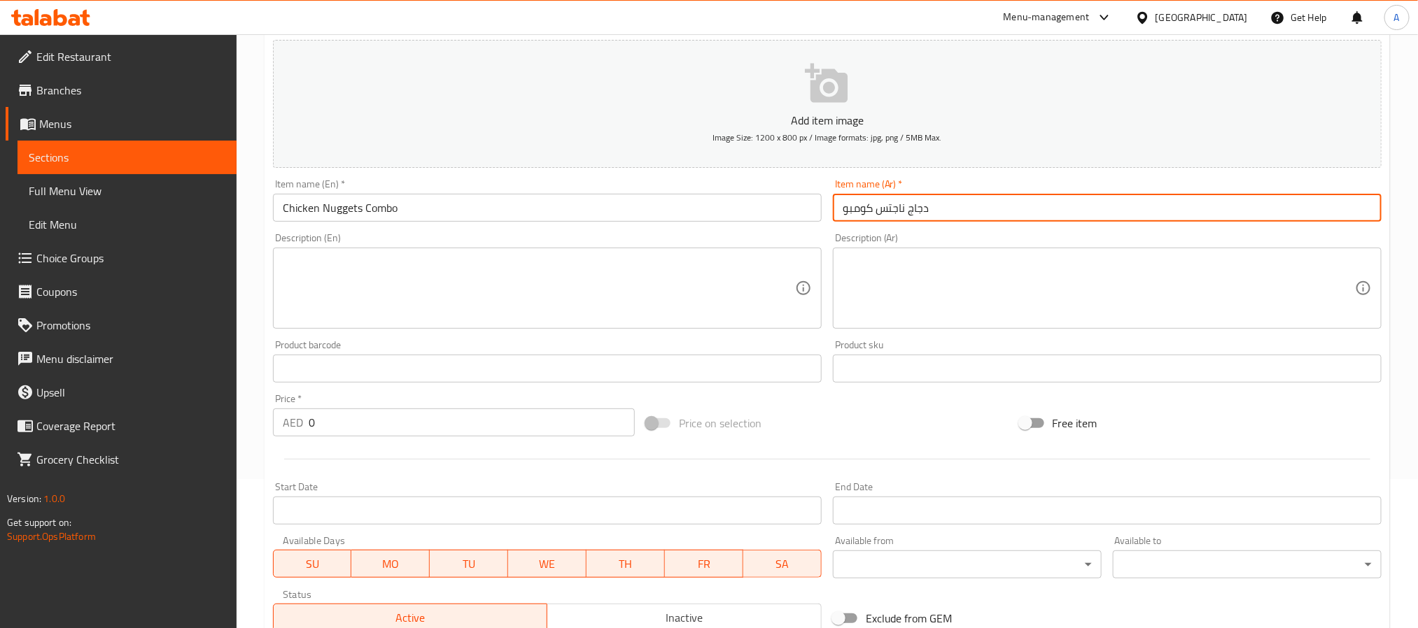
click at [868, 214] on input "دجاج ناجتس كومبو" at bounding box center [1107, 208] width 549 height 28
click at [840, 213] on input "دجاج ناجتس" at bounding box center [1107, 208] width 549 height 28
paste input "كومبو"
type input "كومبو دجاج ناجتس"
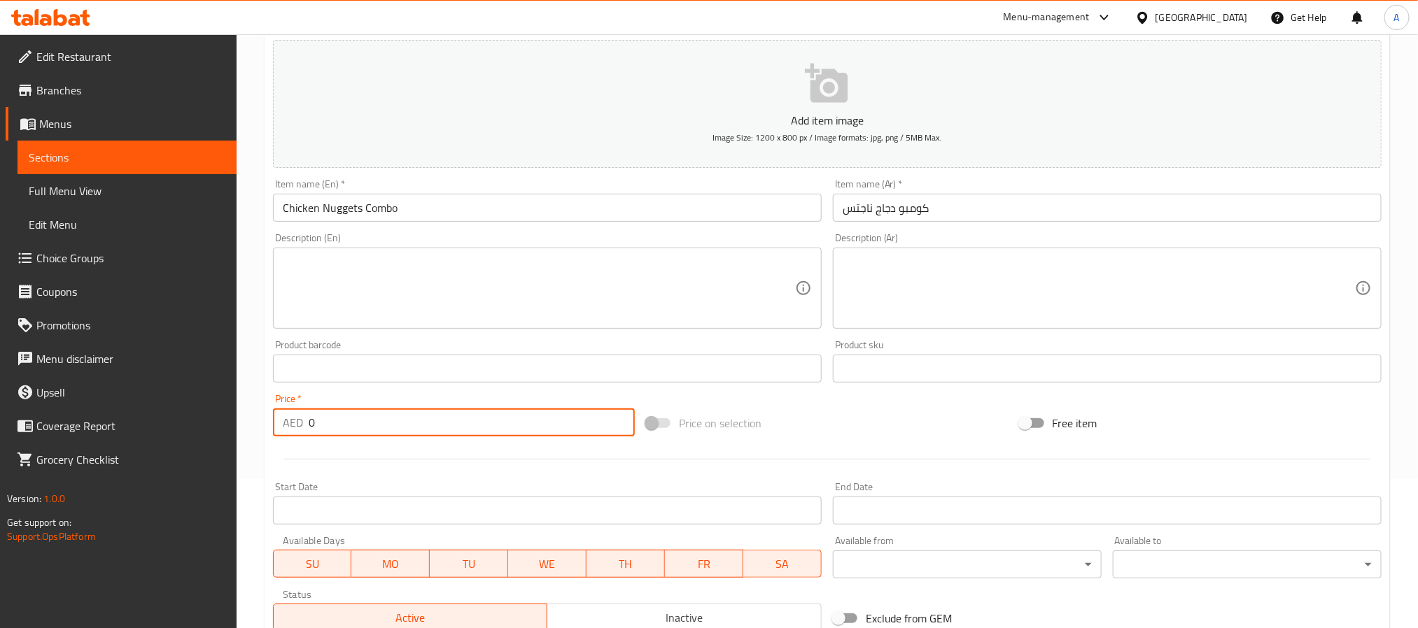
drag, startPoint x: 295, startPoint y: 424, endPoint x: 275, endPoint y: 424, distance: 19.6
click at [275, 424] on div "AED 0 Price *" at bounding box center [454, 423] width 362 height 28
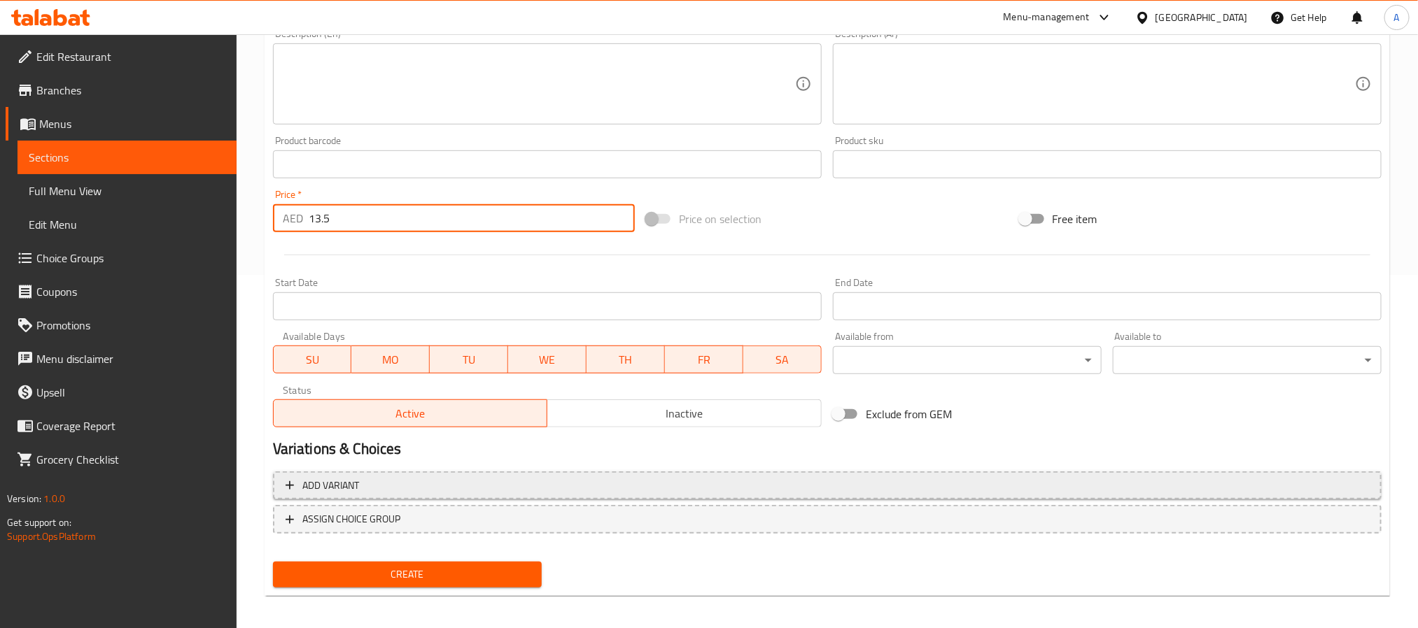
scroll to position [359, 0]
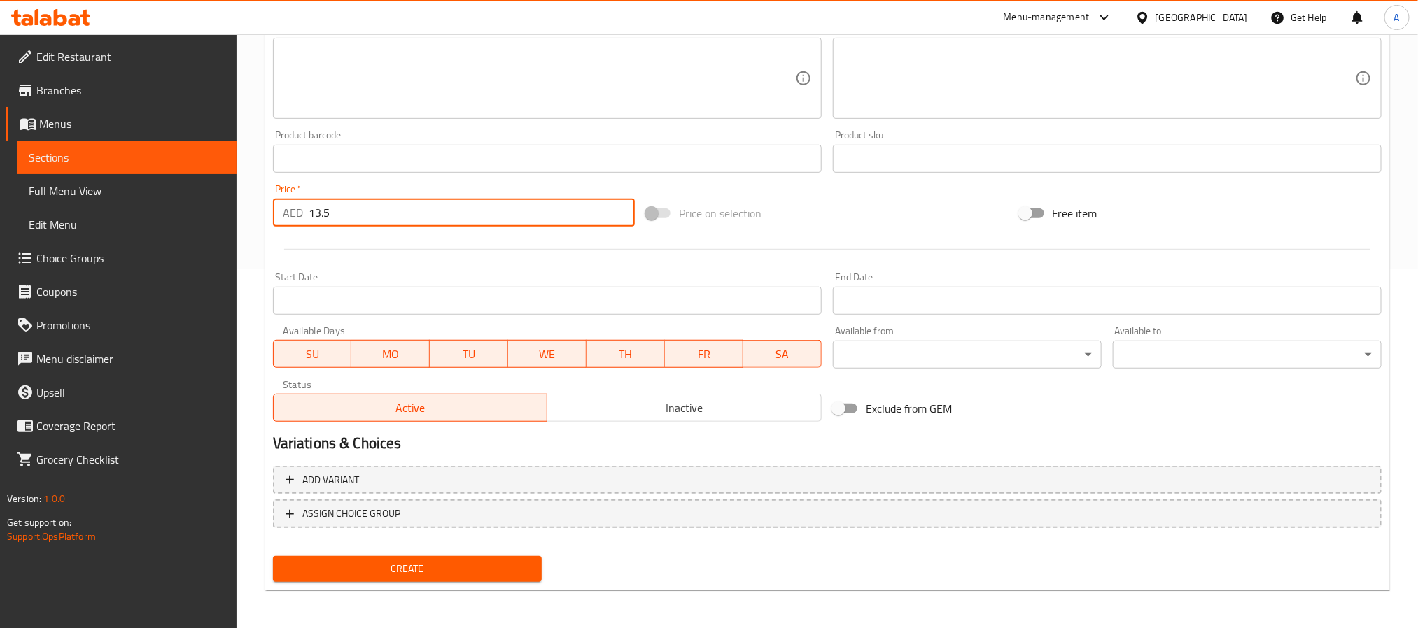
type input "13.5"
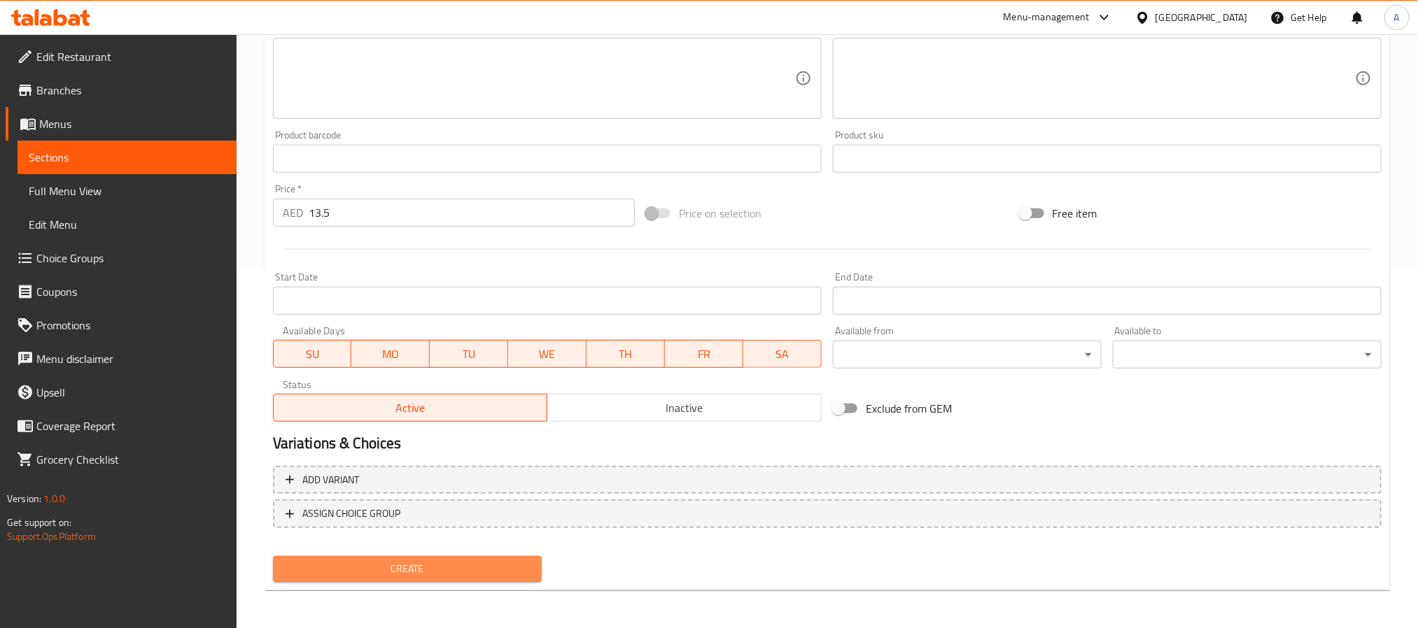
click at [519, 561] on span "Create" at bounding box center [407, 569] width 246 height 17
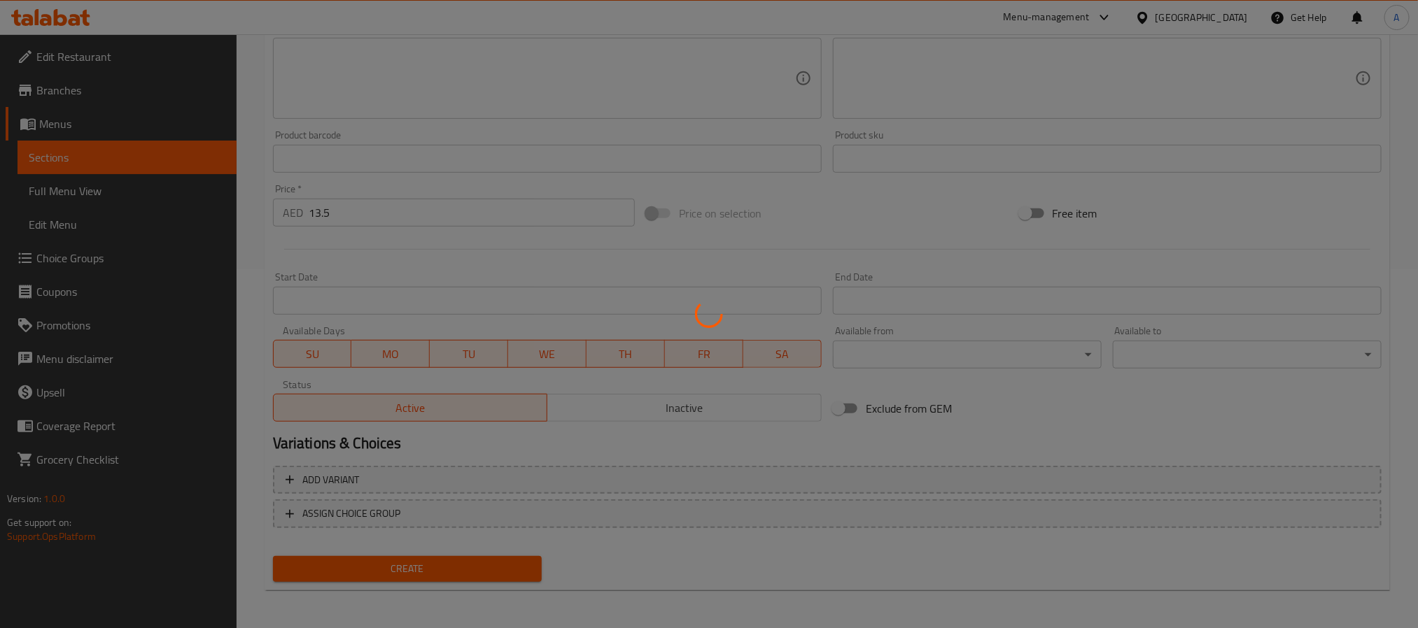
type input "0"
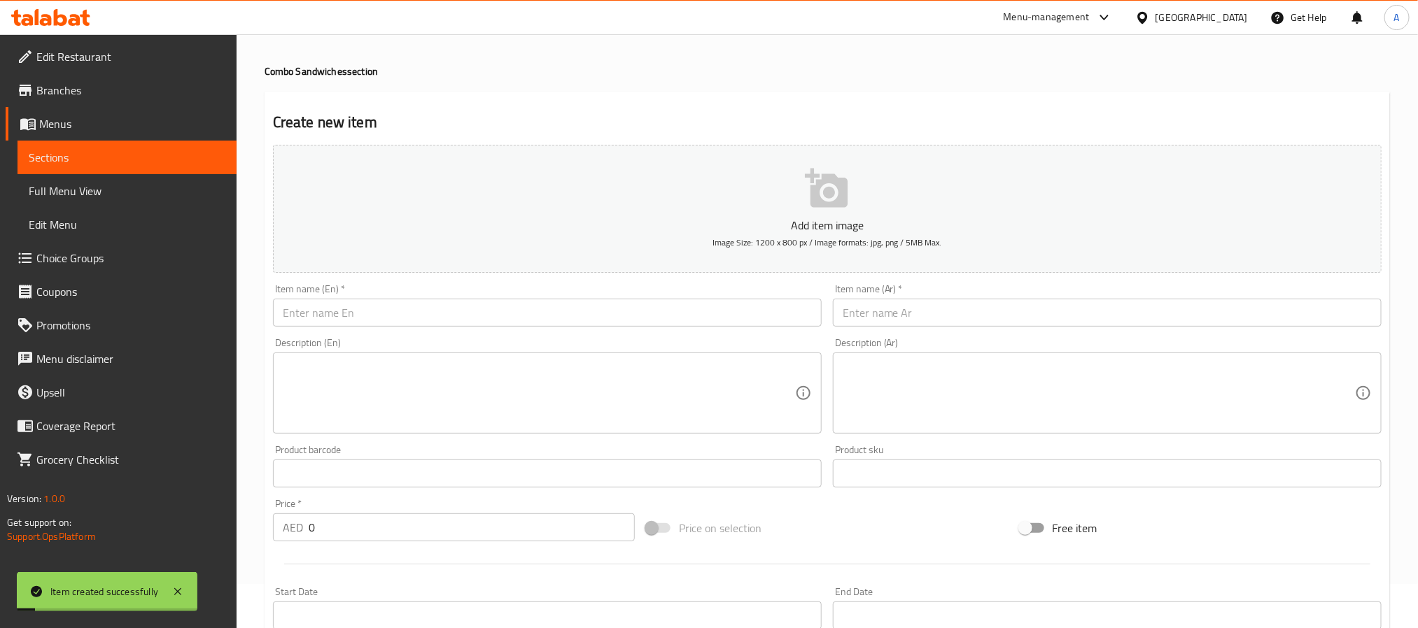
scroll to position [0, 0]
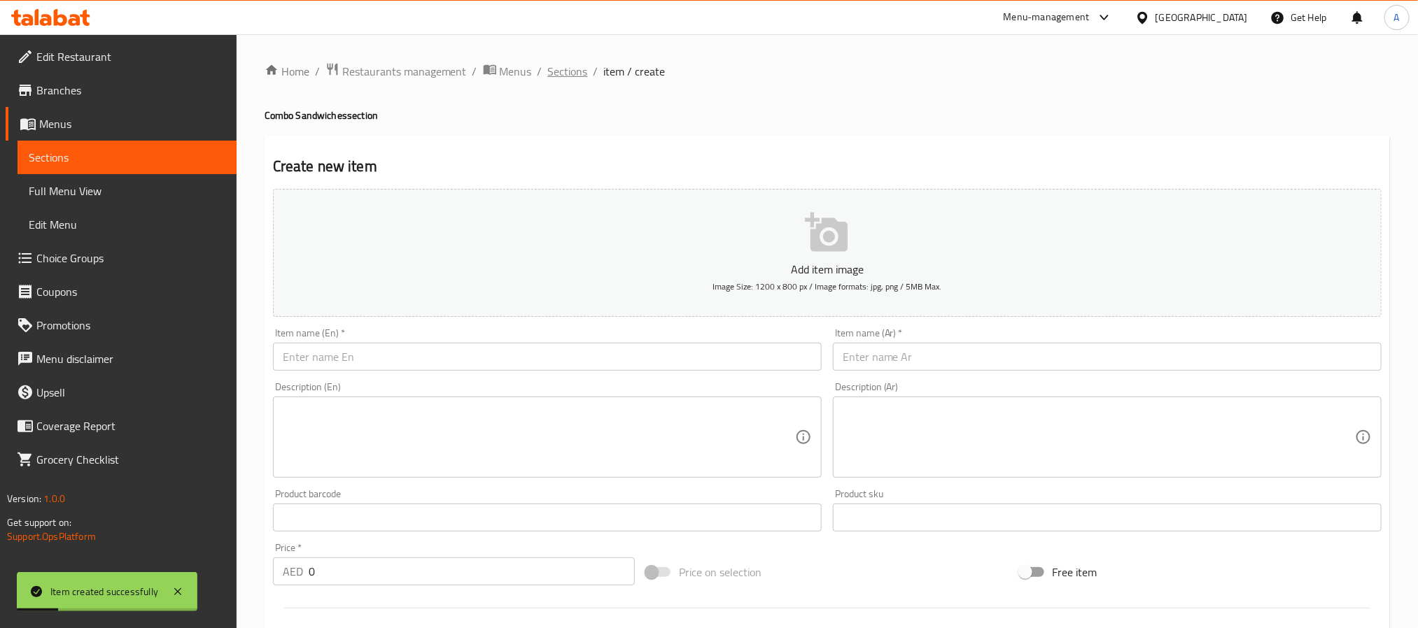
click at [556, 73] on span "Sections" at bounding box center [568, 71] width 40 height 17
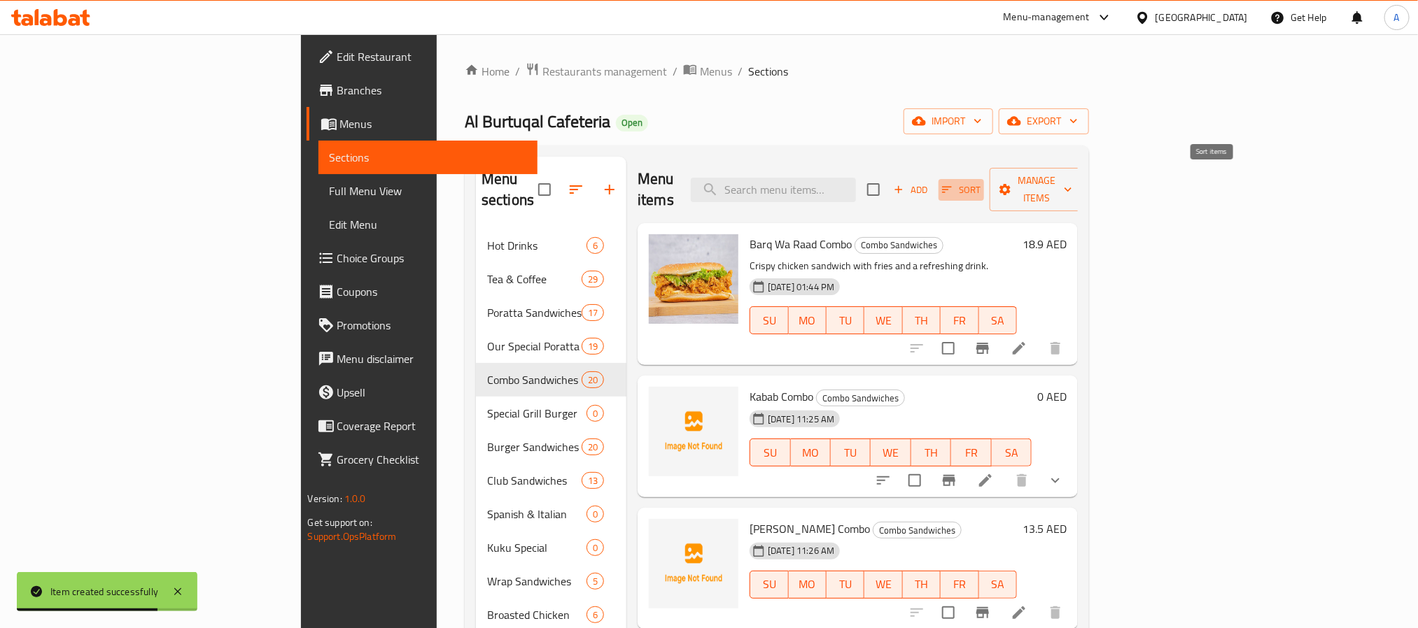
click at [980, 182] on span "Sort" at bounding box center [961, 190] width 38 height 16
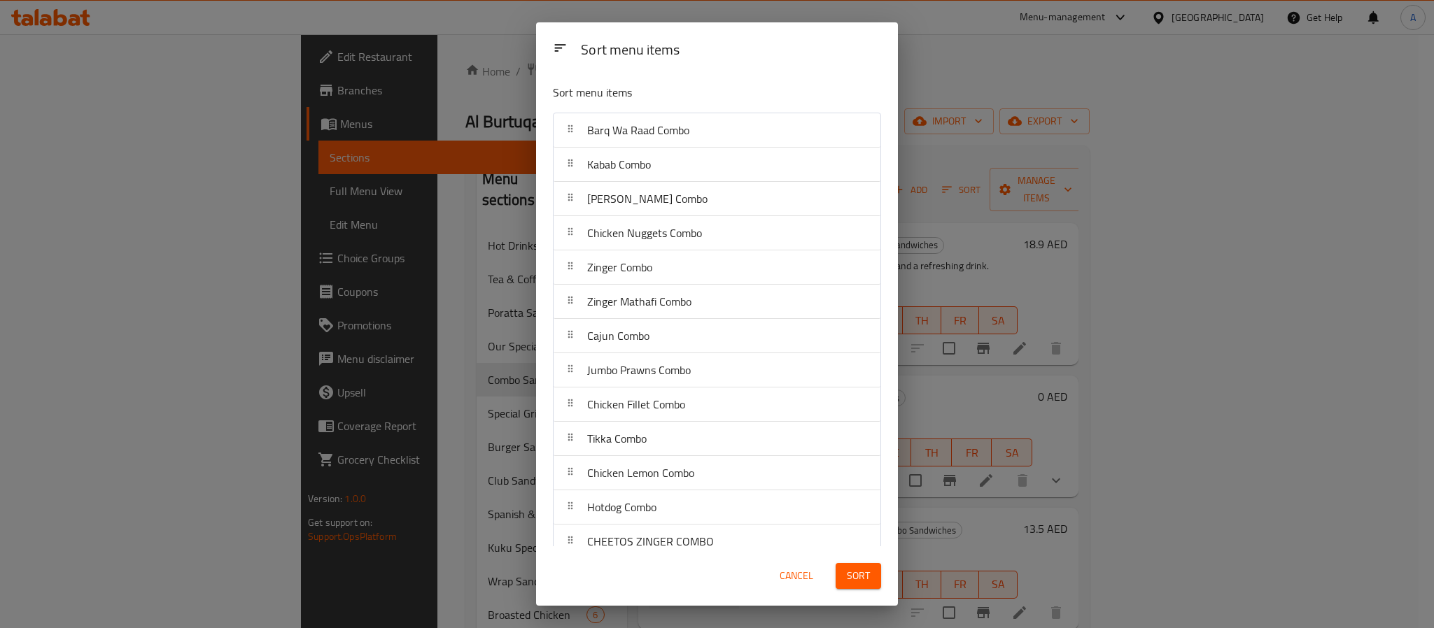
click at [794, 575] on span "Cancel" at bounding box center [797, 576] width 34 height 17
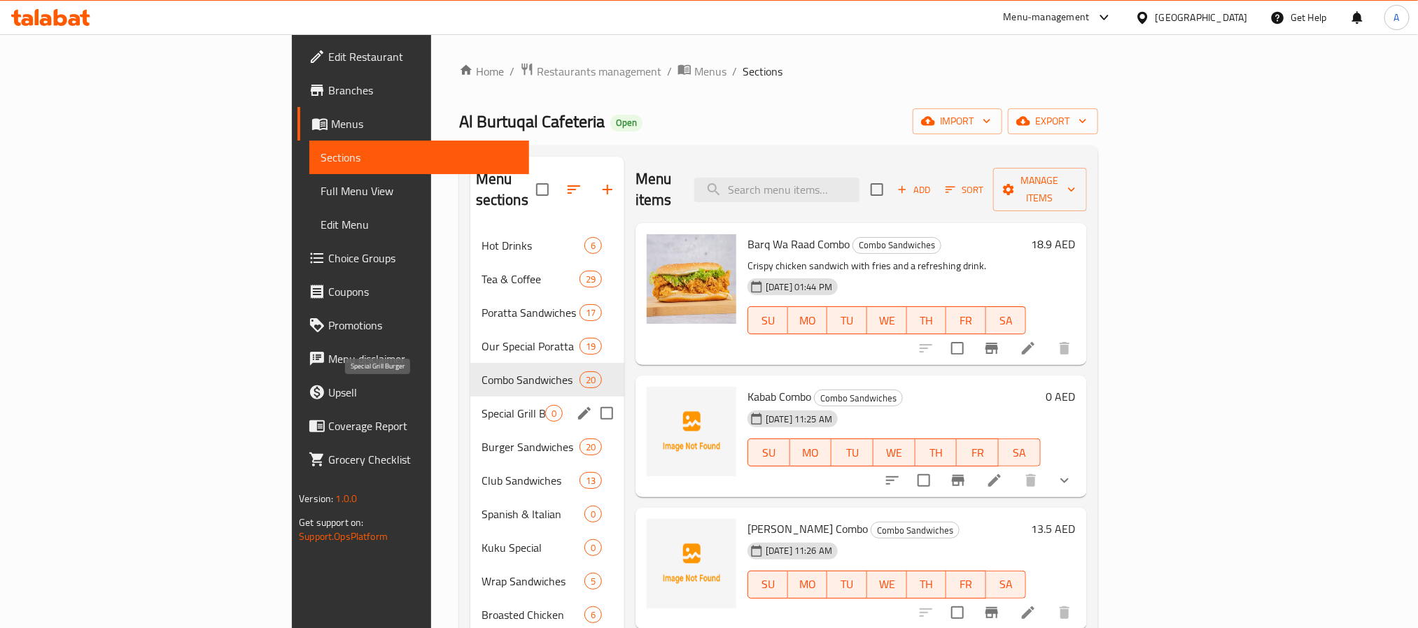
click at [481, 405] on span "Special Grill Burger" at bounding box center [513, 413] width 64 height 17
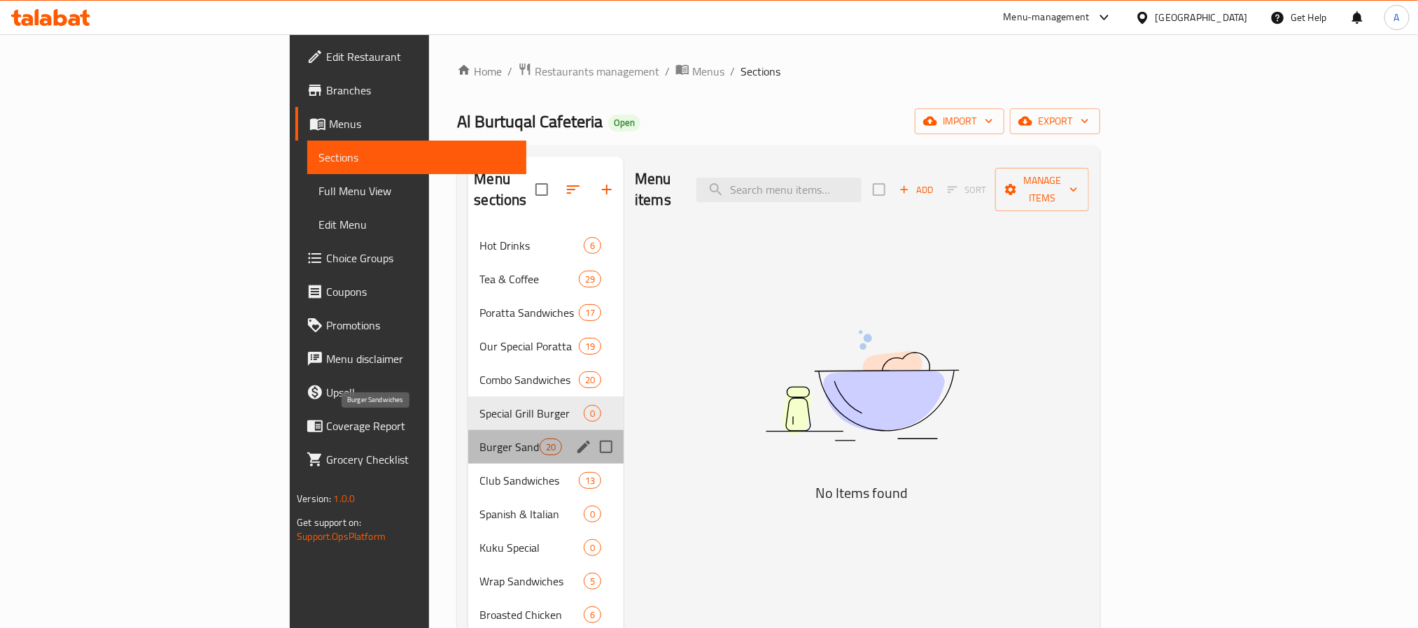
click at [479, 439] on span "Burger Sandwiches" at bounding box center [508, 447] width 59 height 17
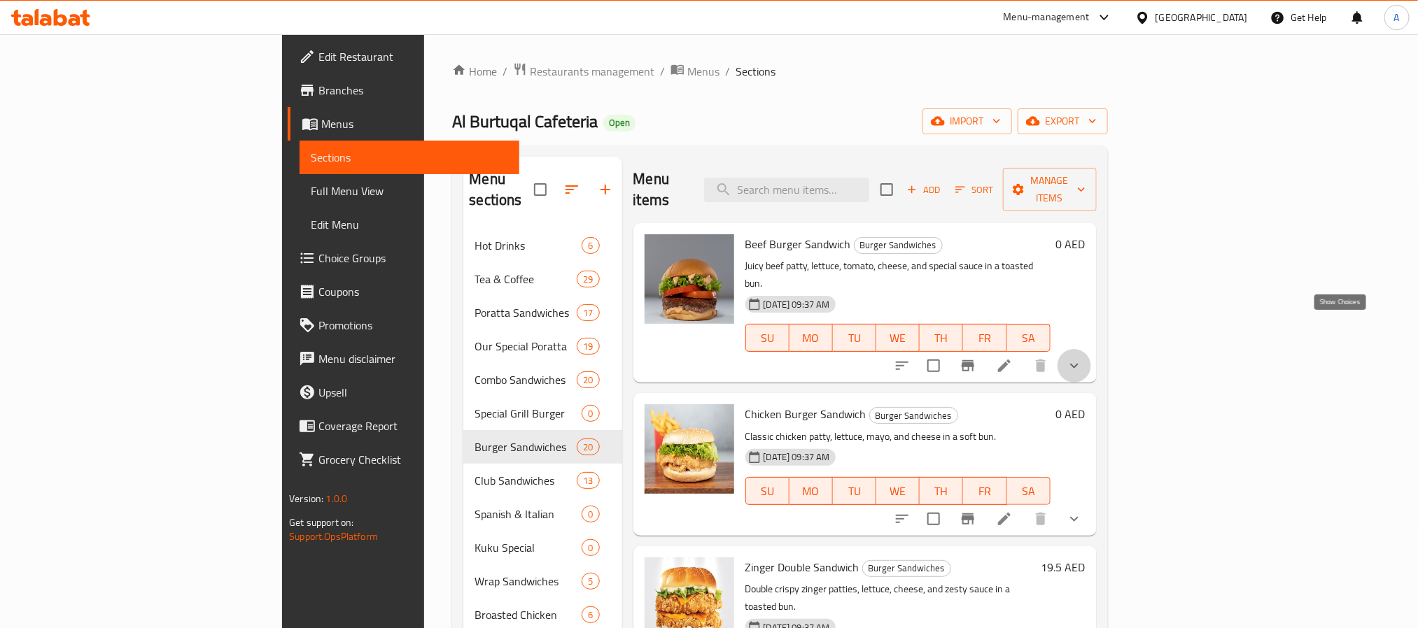
click at [1083, 358] on icon "show more" at bounding box center [1074, 366] width 17 height 17
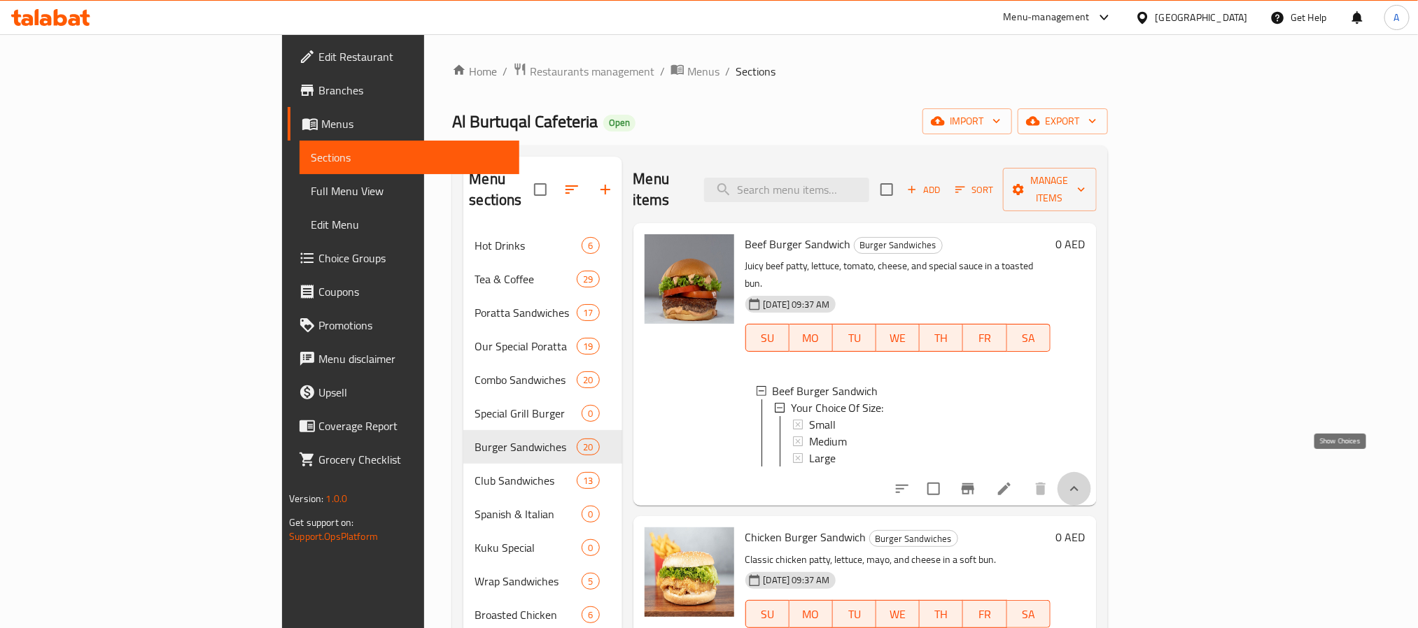
click at [1083, 481] on icon "show more" at bounding box center [1074, 489] width 17 height 17
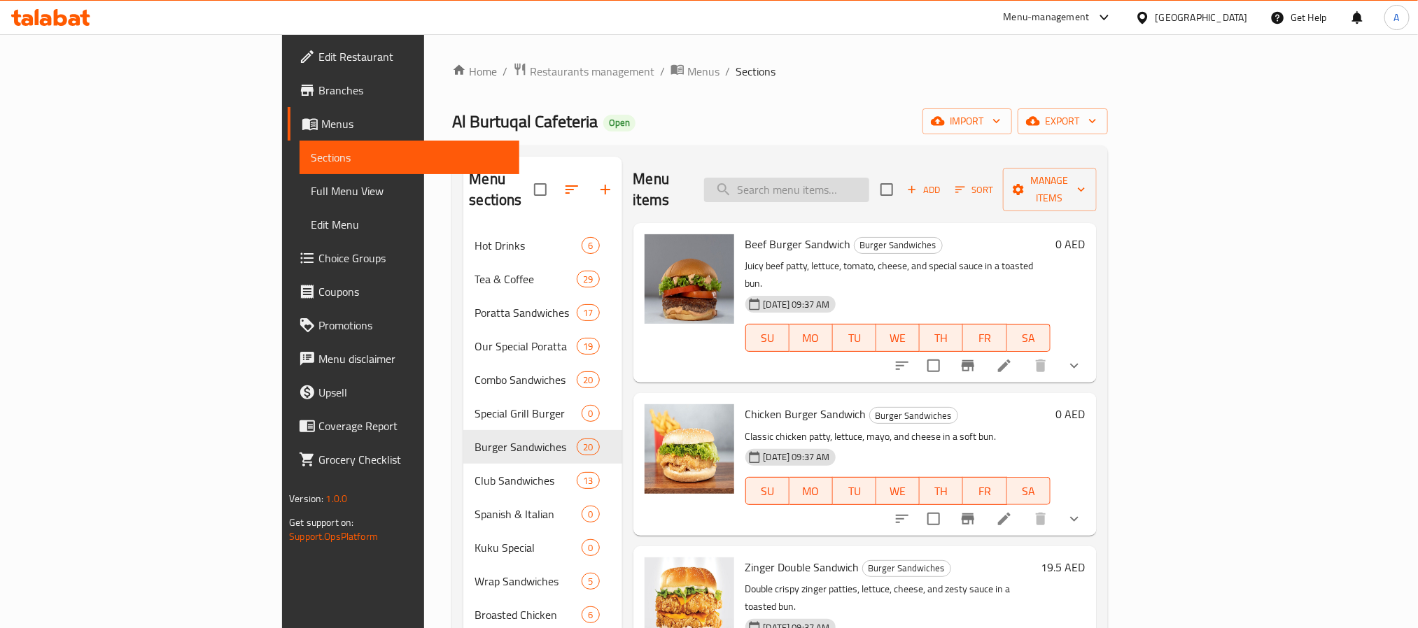
click at [869, 178] on input "search" at bounding box center [786, 190] width 165 height 24
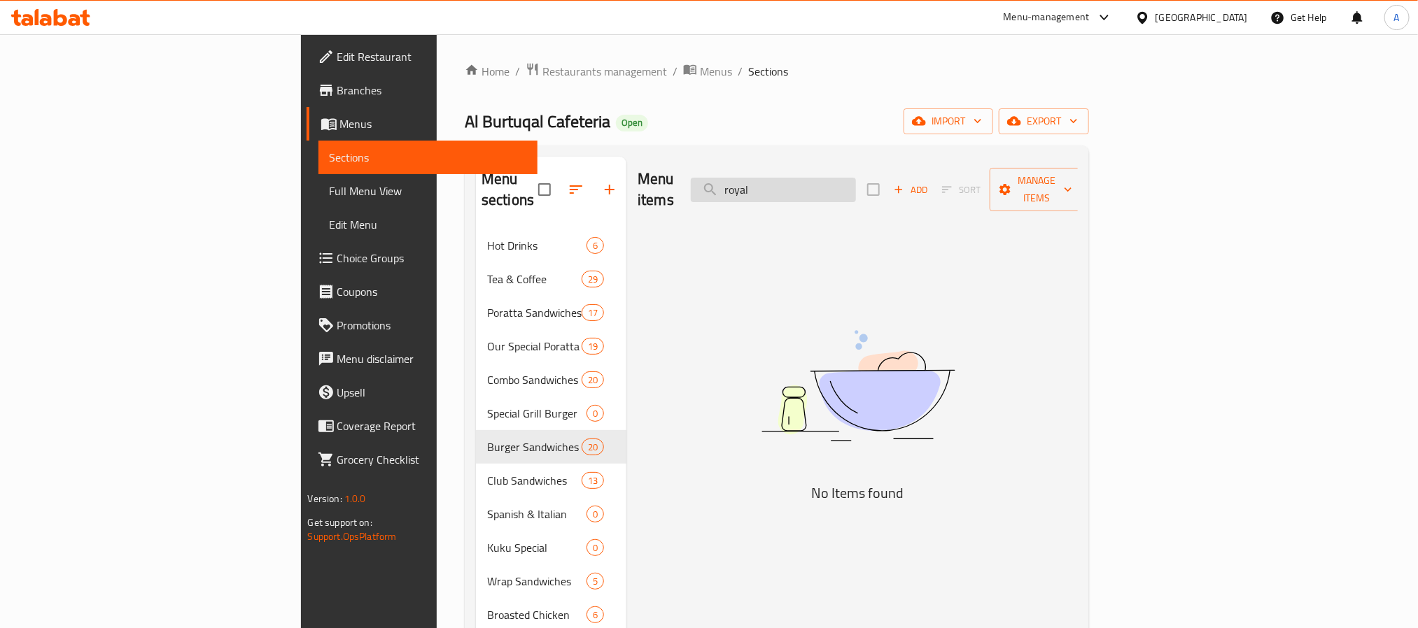
click at [856, 178] on input "royal" at bounding box center [773, 190] width 165 height 24
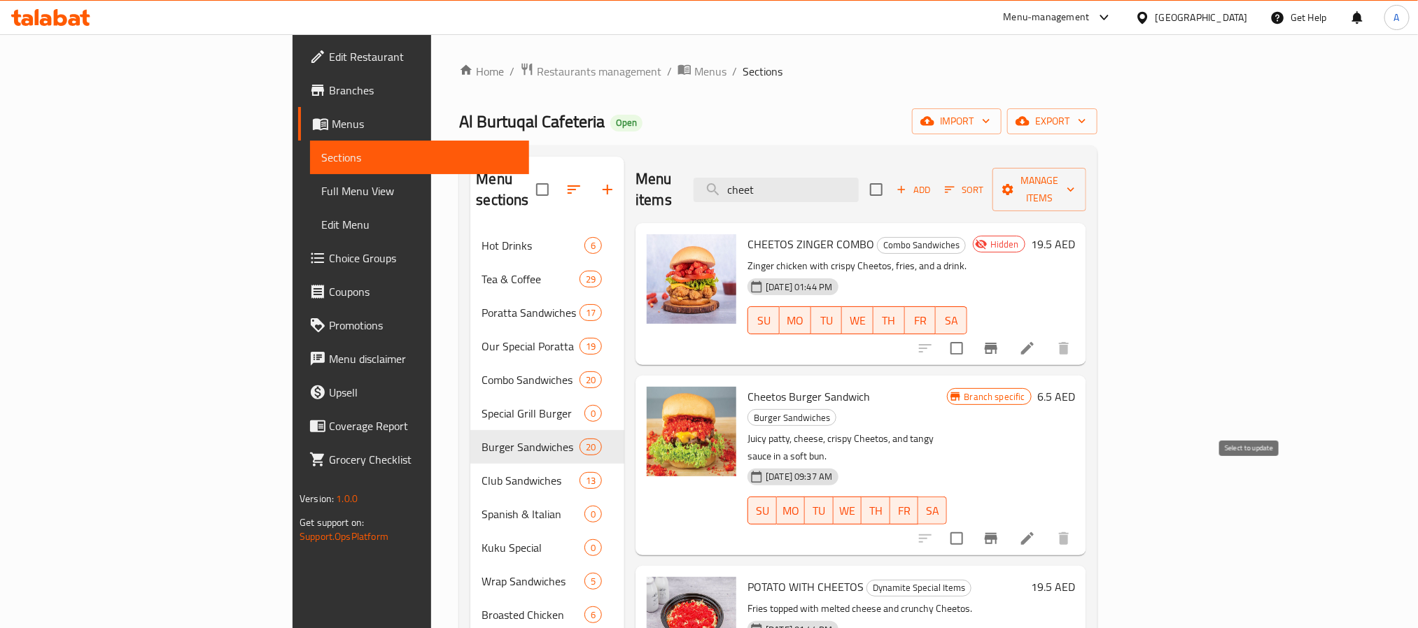
type input "cheet"
click at [971, 524] on input "checkbox" at bounding box center [956, 538] width 29 height 29
click at [1086, 192] on button "Manage items" at bounding box center [1039, 189] width 94 height 43
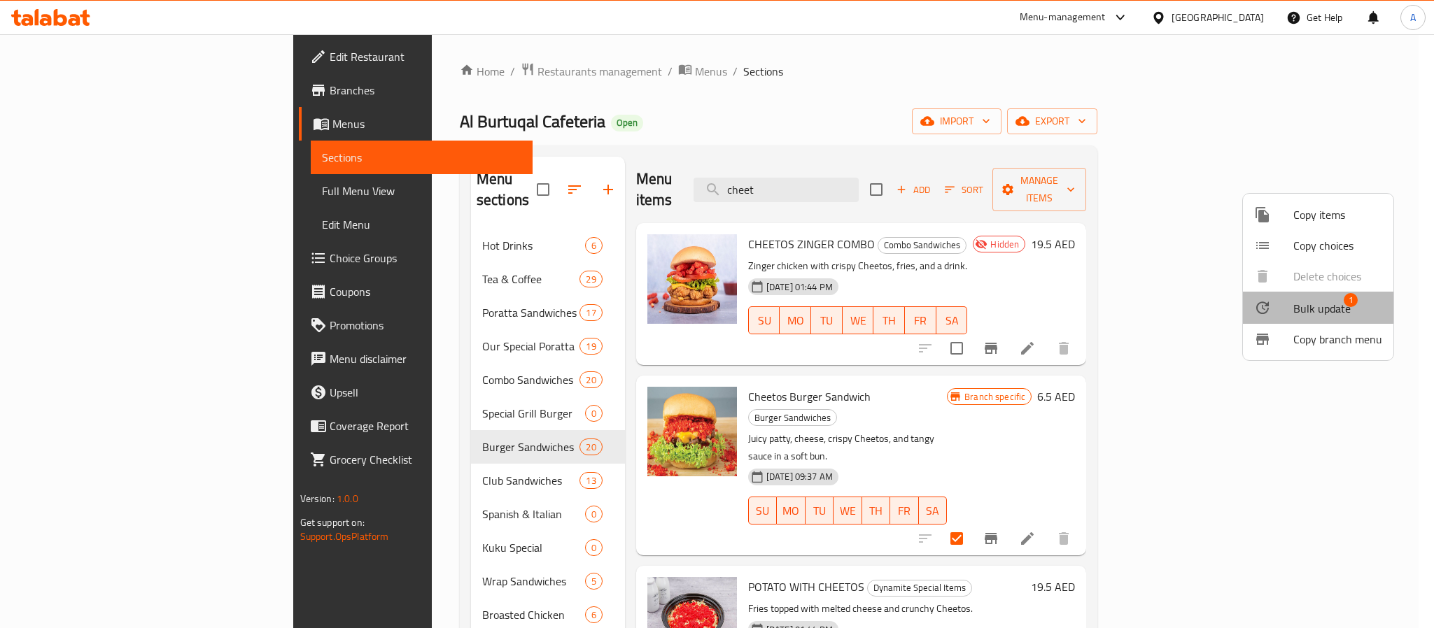
click at [1319, 304] on span "Bulk update" at bounding box center [1321, 308] width 57 height 17
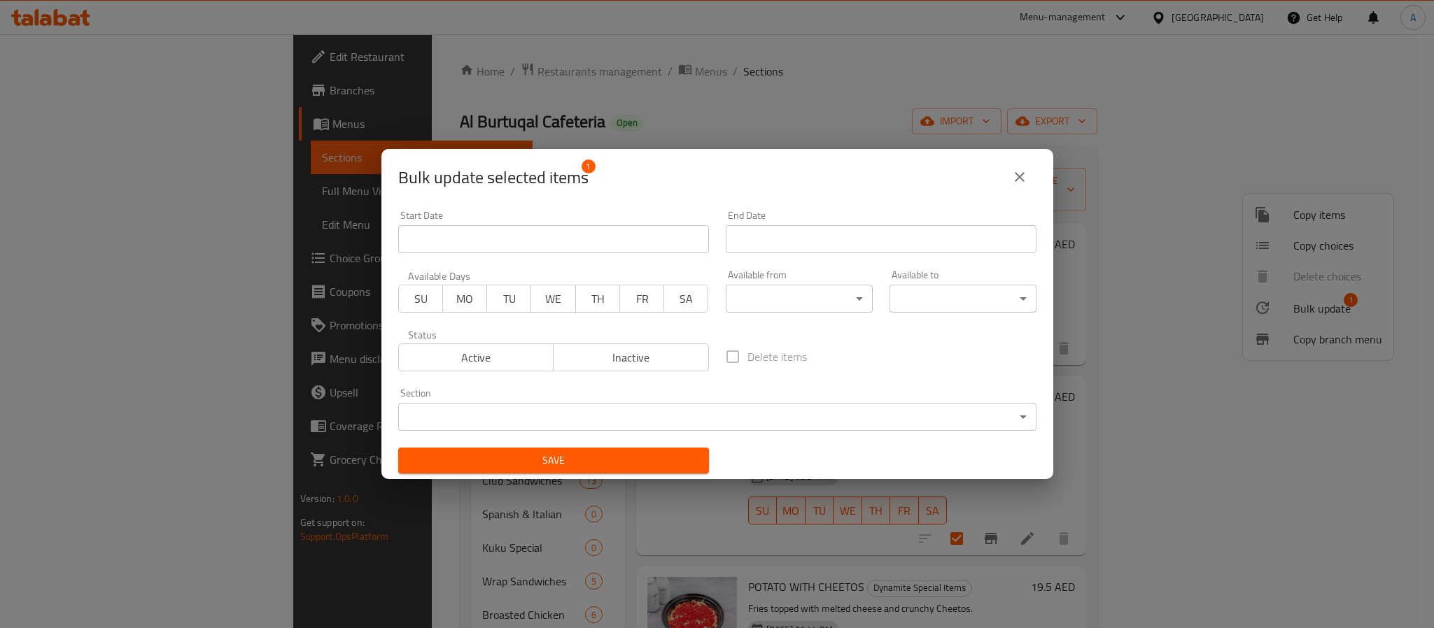
click at [639, 400] on div "Section ​ ​" at bounding box center [717, 409] width 638 height 43
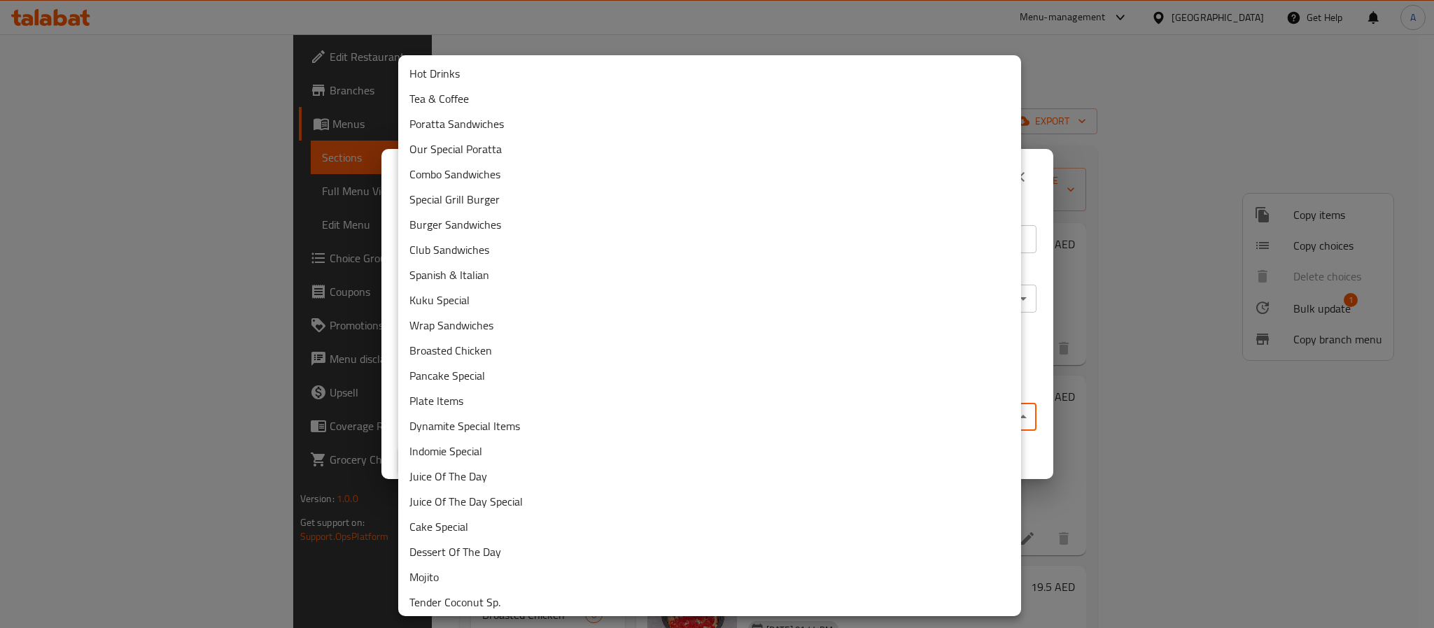
click at [645, 416] on body "​ Menu-management [GEOGRAPHIC_DATA] Get Help A Edit Restaurant Branches Menus S…" at bounding box center [717, 331] width 1434 height 594
click at [492, 196] on li "Special Grill Burger" at bounding box center [709, 199] width 623 height 25
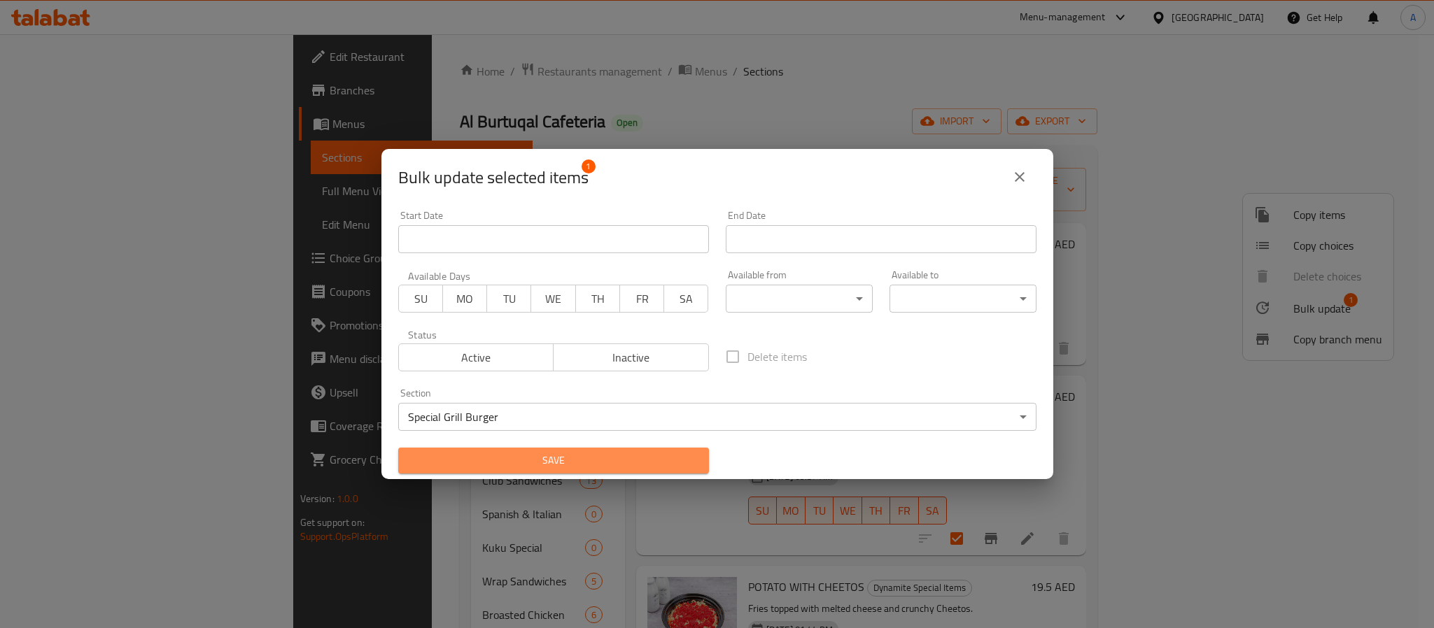
click at [628, 460] on span "Save" at bounding box center [553, 460] width 288 height 17
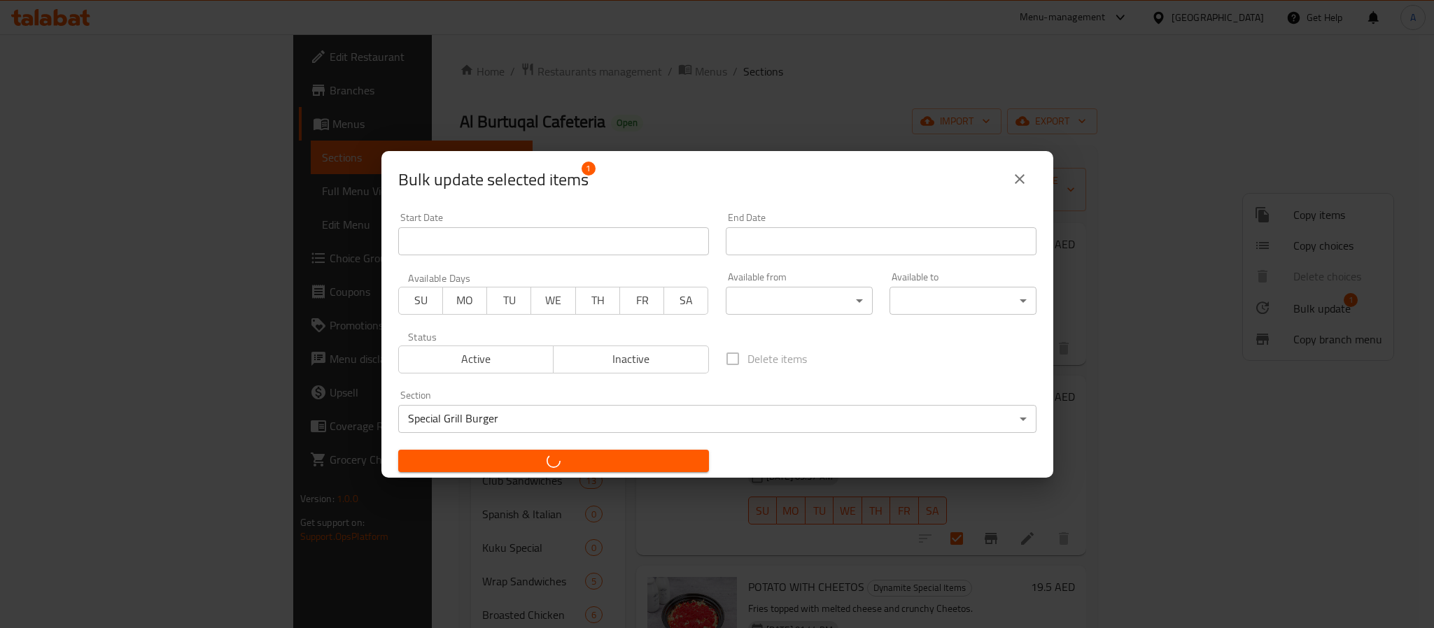
checkbox input "false"
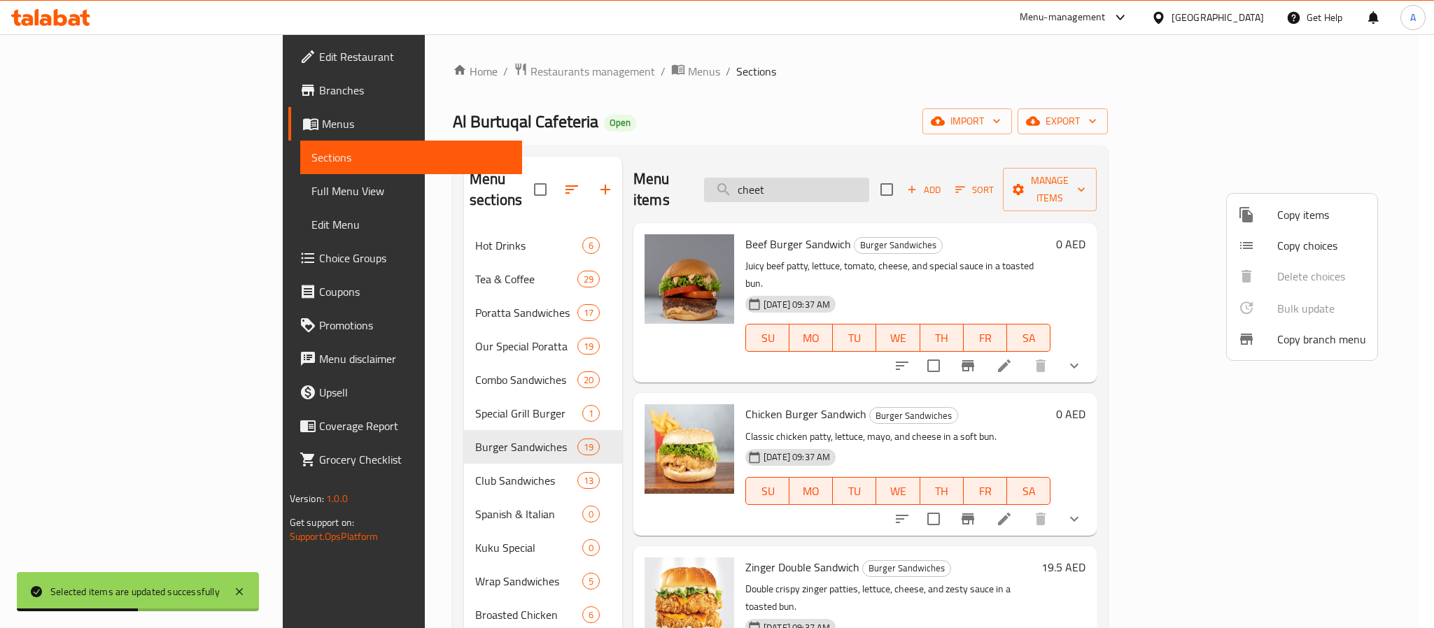
drag, startPoint x: 866, startPoint y: 181, endPoint x: 851, endPoint y: 178, distance: 14.8
click at [851, 178] on div at bounding box center [717, 314] width 1434 height 628
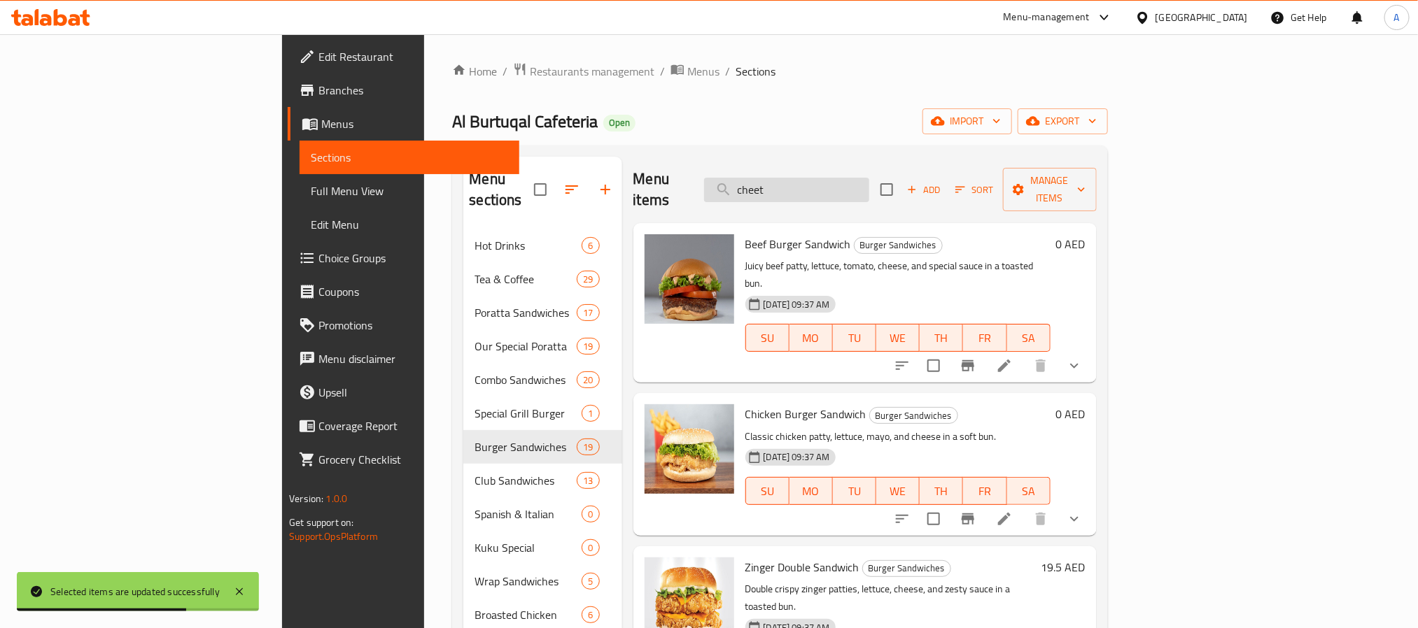
drag, startPoint x: 876, startPoint y: 173, endPoint x: 801, endPoint y: 176, distance: 75.0
click at [801, 178] on input "cheet" at bounding box center [786, 190] width 165 height 24
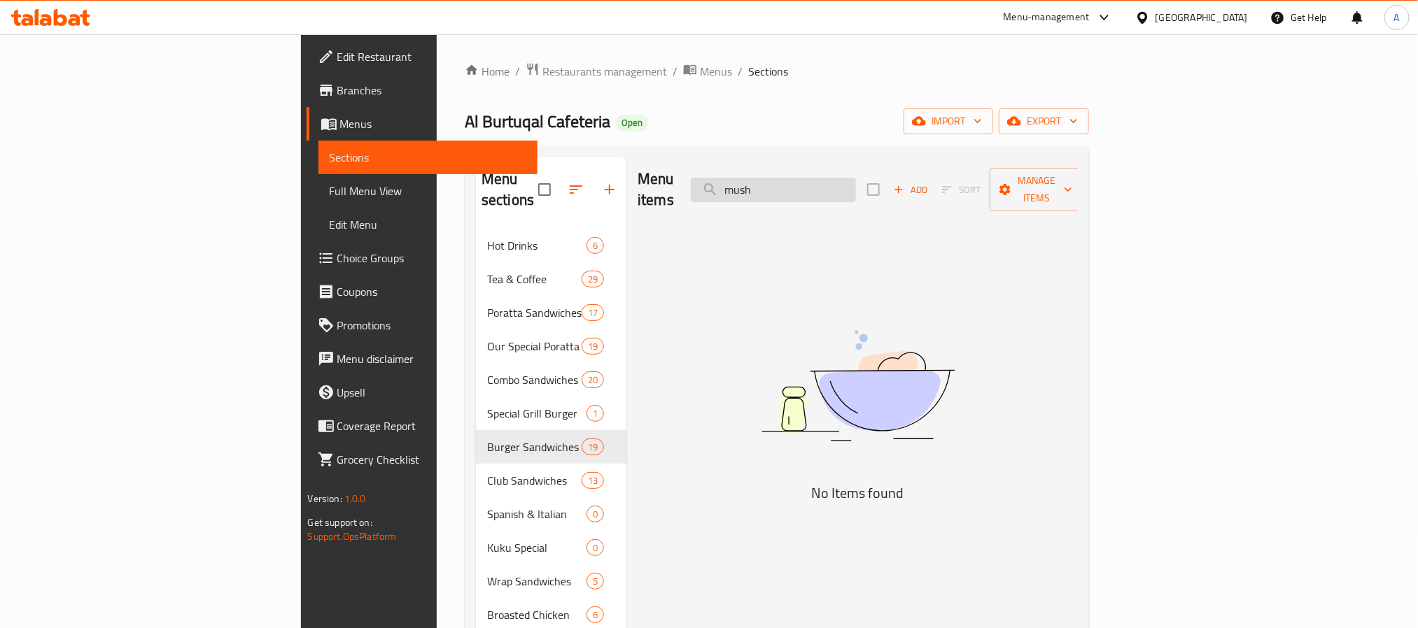
click at [856, 187] on input "mush" at bounding box center [773, 190] width 165 height 24
drag, startPoint x: 871, startPoint y: 183, endPoint x: 801, endPoint y: 179, distance: 70.8
click at [801, 179] on div "Menu items mush Add Sort Manage items" at bounding box center [858, 190] width 440 height 66
type input "r"
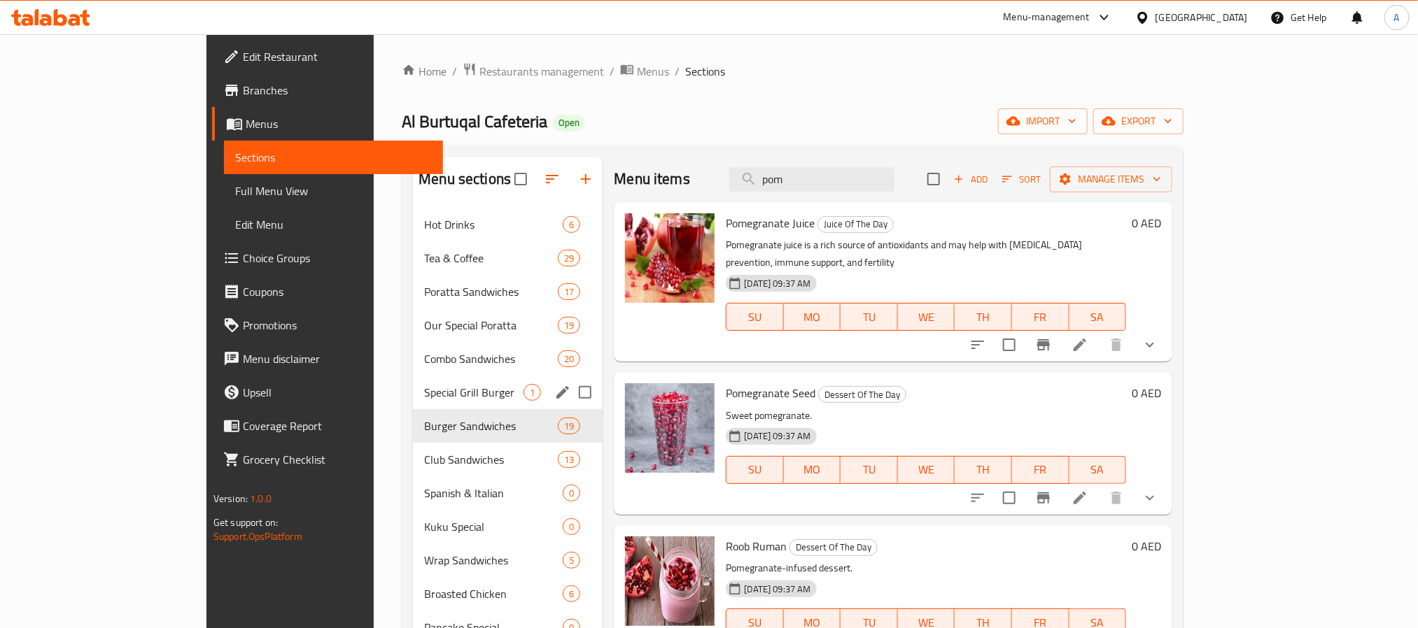
type input "pom"
click at [424, 400] on span "Special Grill Burger" at bounding box center [473, 392] width 99 height 17
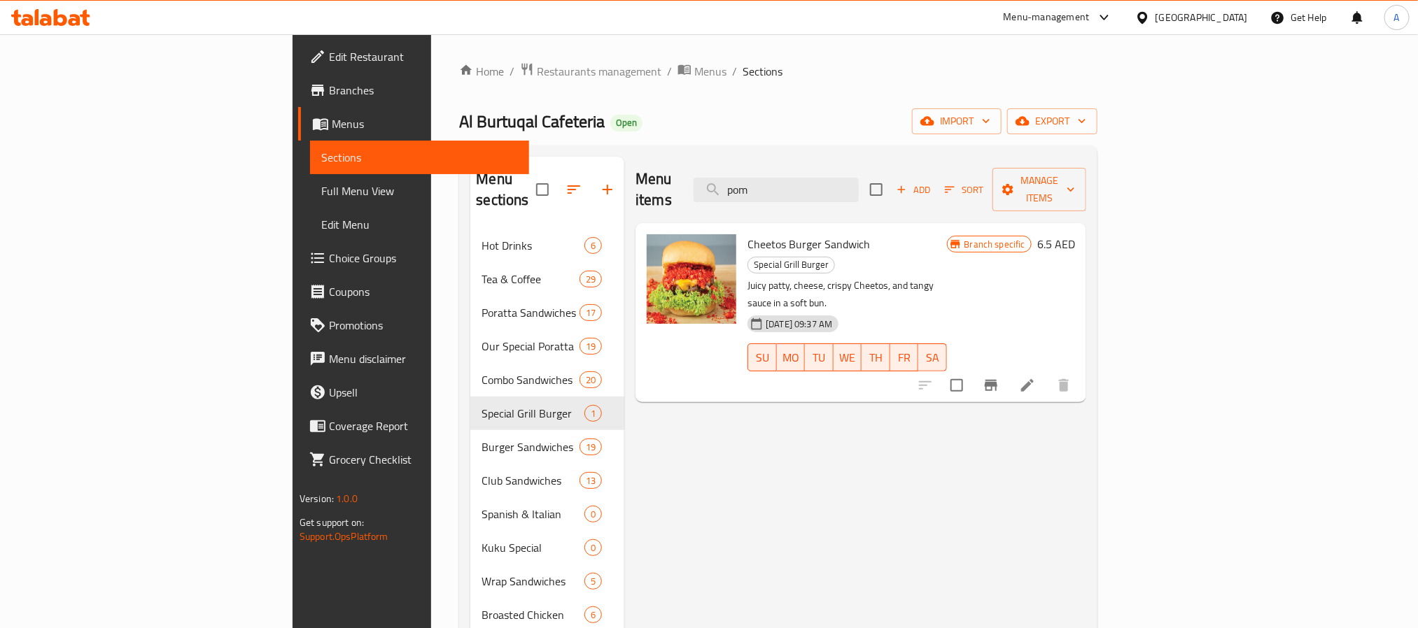
click at [1074, 363] on div "Menu items pom Add Sort Manage items Cheetos Burger Sandwich Special Grill Burg…" at bounding box center [855, 632] width 462 height 951
drag, startPoint x: 876, startPoint y: 171, endPoint x: 781, endPoint y: 169, distance: 94.5
click at [781, 169] on div "Menu items pom Add Sort Manage items" at bounding box center [860, 190] width 451 height 66
click at [1036, 377] on icon at bounding box center [1027, 385] width 17 height 17
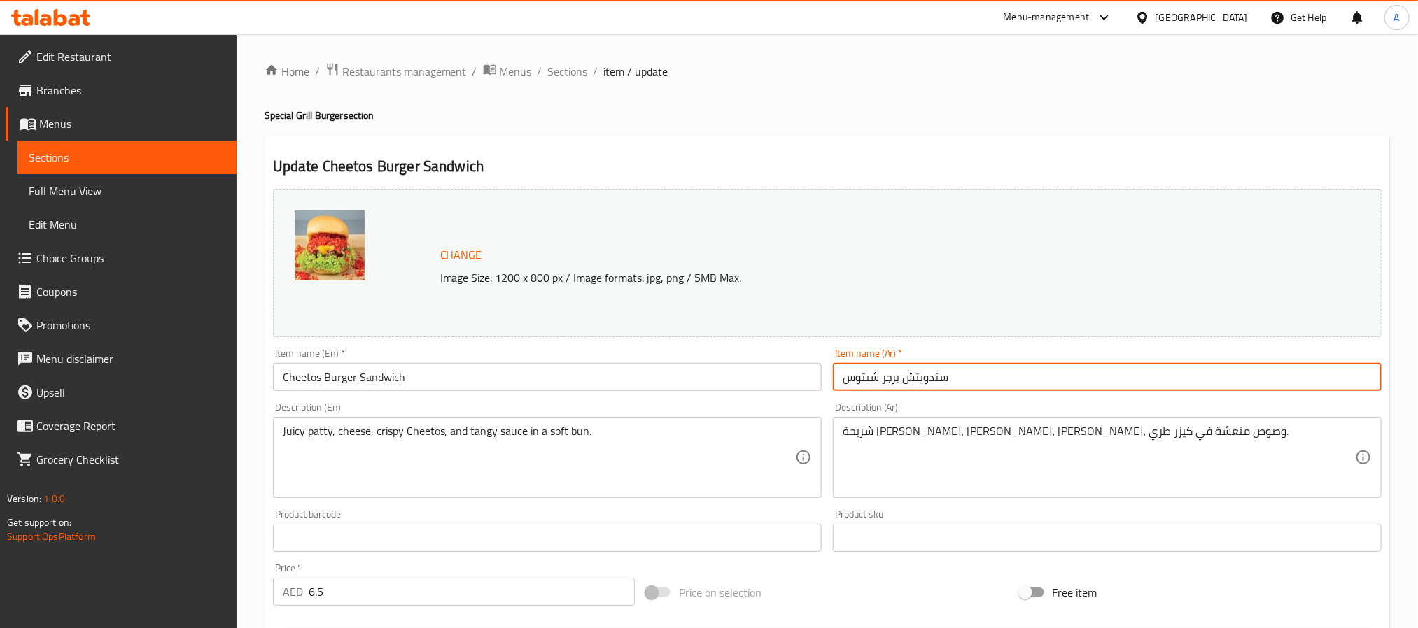
click at [929, 383] on input "سندويتش برجر شيتوس" at bounding box center [1107, 377] width 549 height 28
type input "برجر شيتوس"
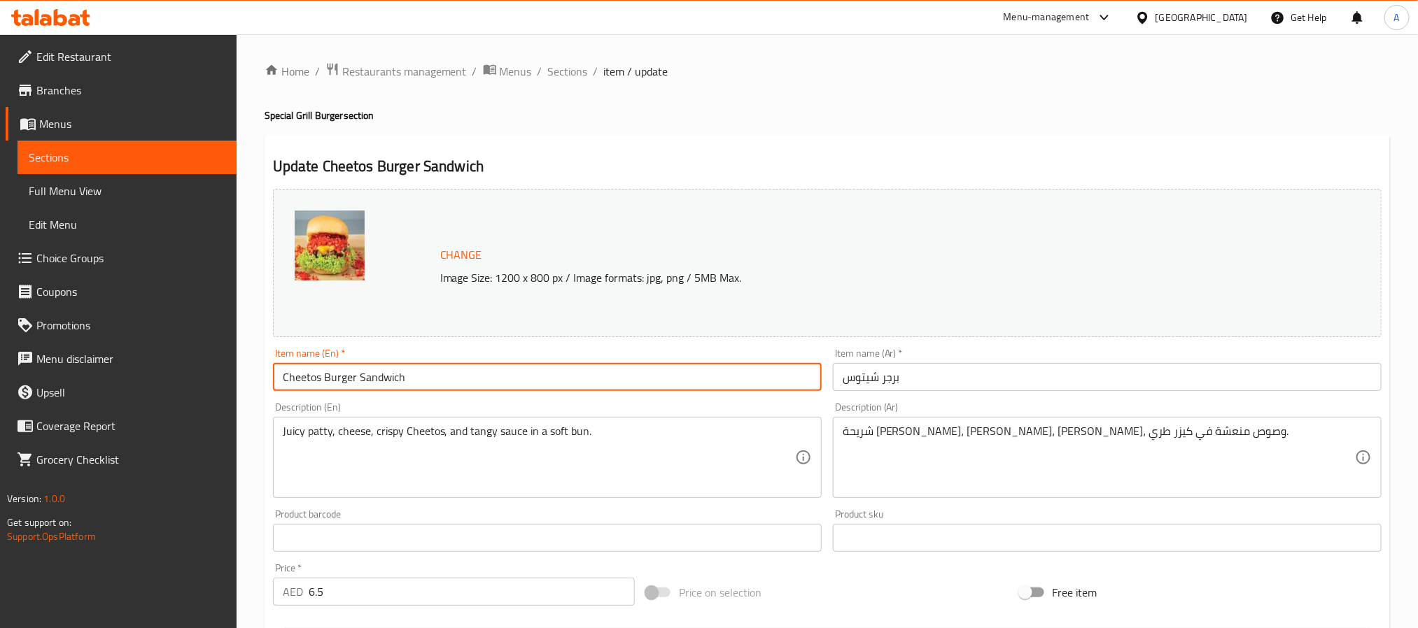
click at [376, 379] on input "Cheetos Burger Sandwich" at bounding box center [547, 377] width 549 height 28
click at [326, 378] on input "Cheetos Burger" at bounding box center [547, 377] width 549 height 28
click at [330, 370] on input "Cheetos Zinger Burger" at bounding box center [547, 377] width 549 height 28
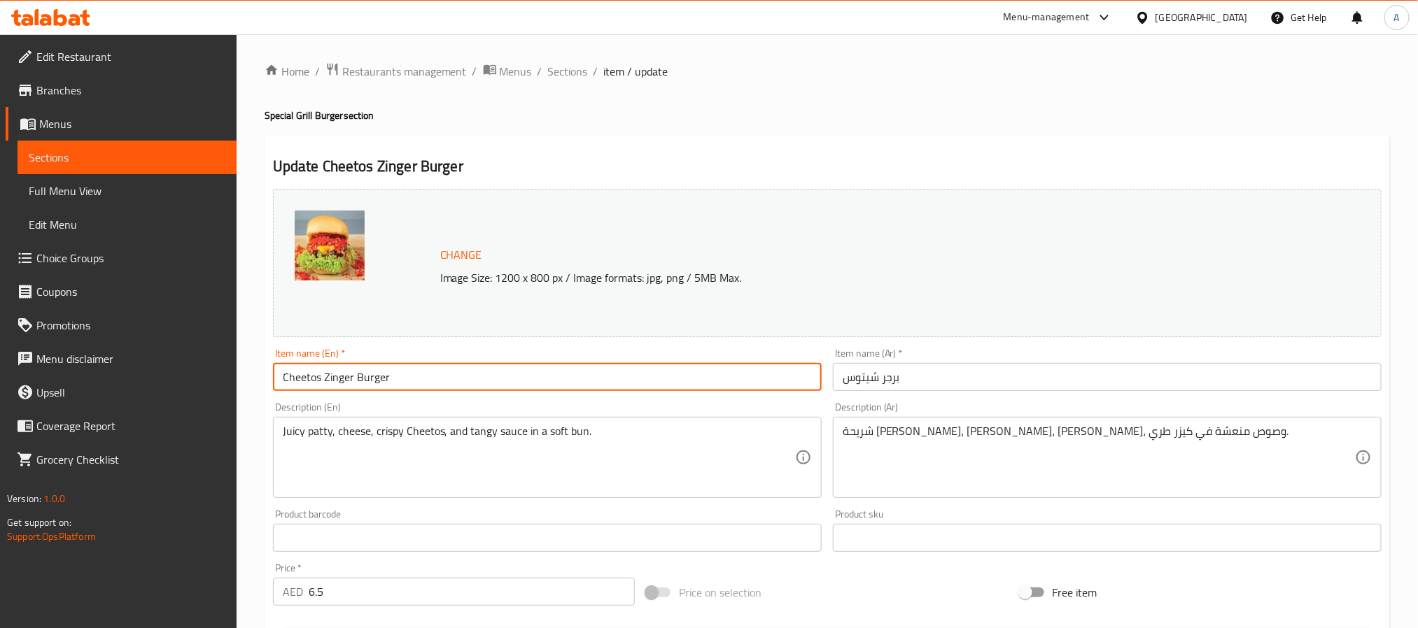
type input "Cheetos Zinger Burger"
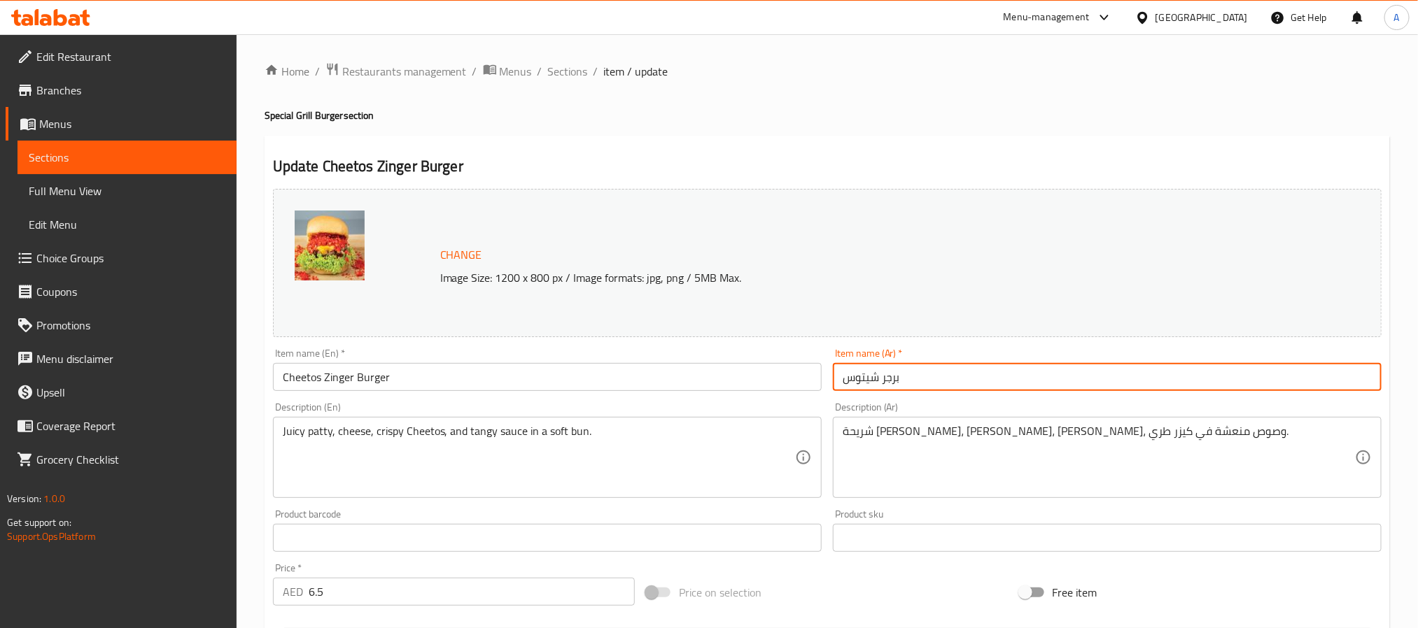
click at [916, 378] on input "برجر شيتوس" at bounding box center [1107, 377] width 549 height 28
paste input "زينجر"
click at [857, 378] on input "برجر [PERSON_NAME]" at bounding box center [1107, 377] width 549 height 28
type input "برجر شيتوس زنجر"
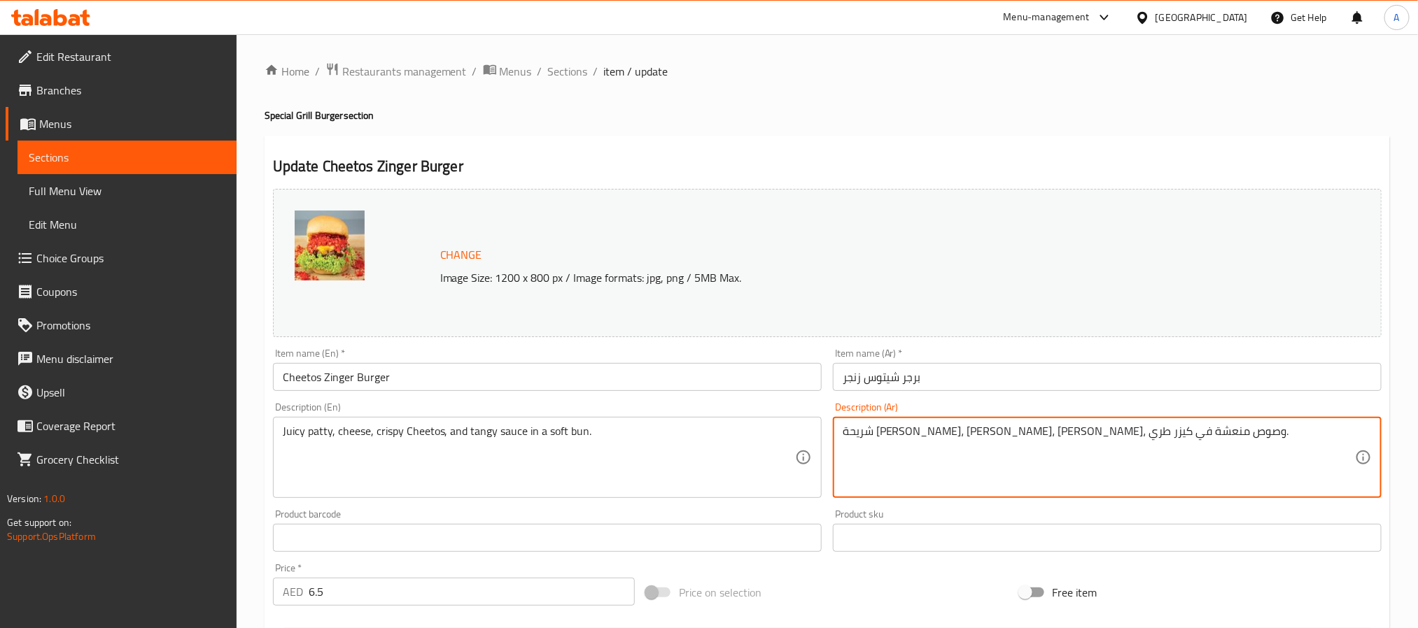
click at [886, 442] on textarea "شريحة [PERSON_NAME]، [PERSON_NAME]، [PERSON_NAME]، وصوص منعشة في كيزر طري." at bounding box center [1099, 458] width 512 height 66
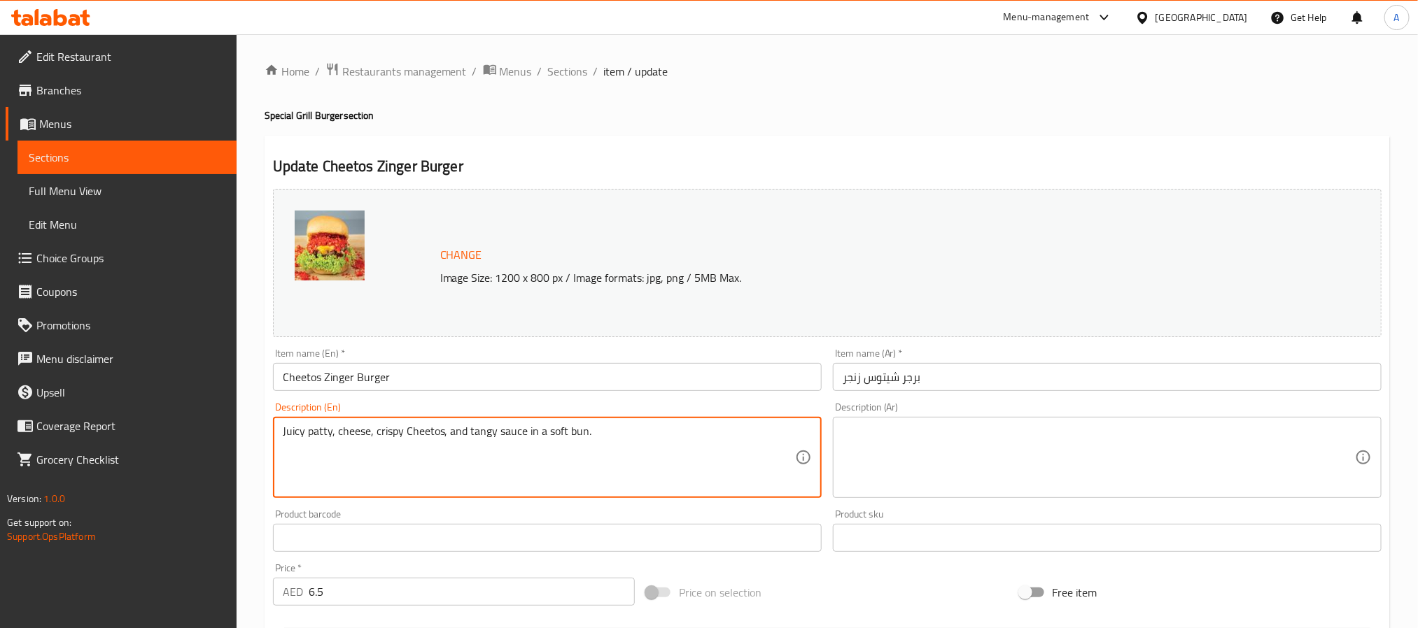
click at [442, 431] on textarea "Juicy patty, cheese, crispy Cheetos, and tangy sauce in a soft bun." at bounding box center [539, 458] width 512 height 66
click at [351, 374] on input "Cheetos Zinger Burger" at bounding box center [547, 377] width 549 height 28
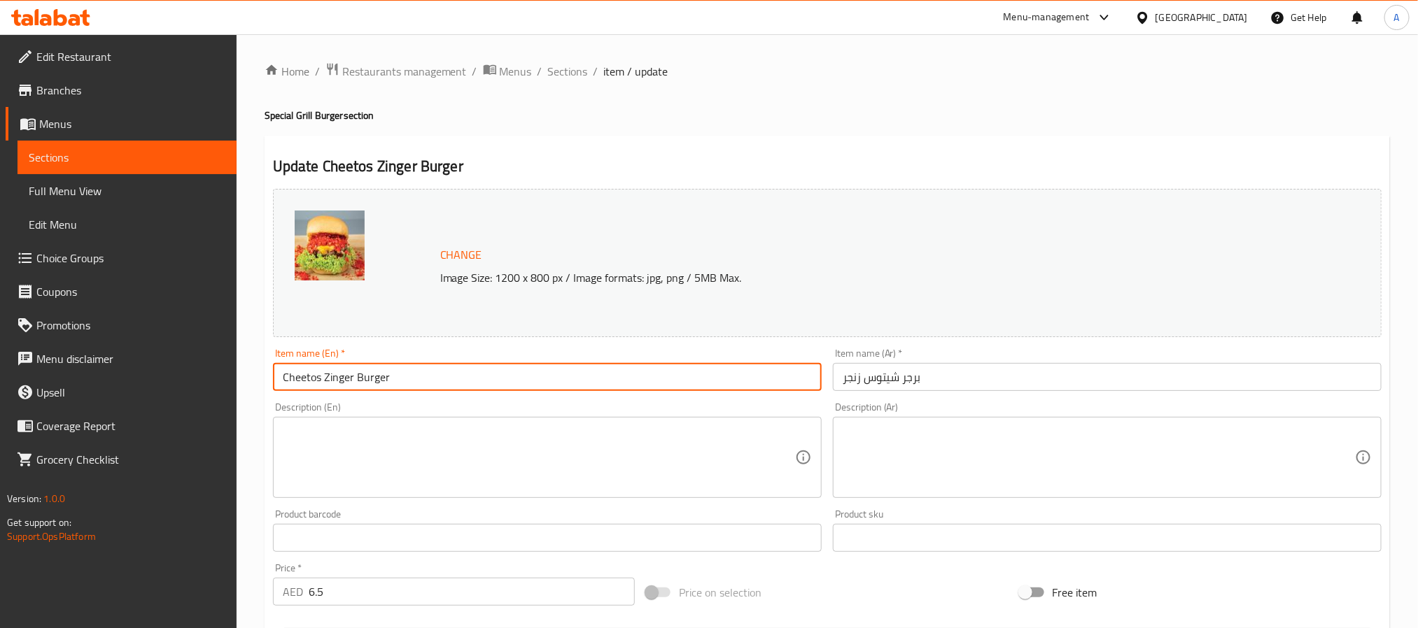
click at [351, 374] on input "Cheetos Zinger Burger" at bounding box center [547, 377] width 549 height 28
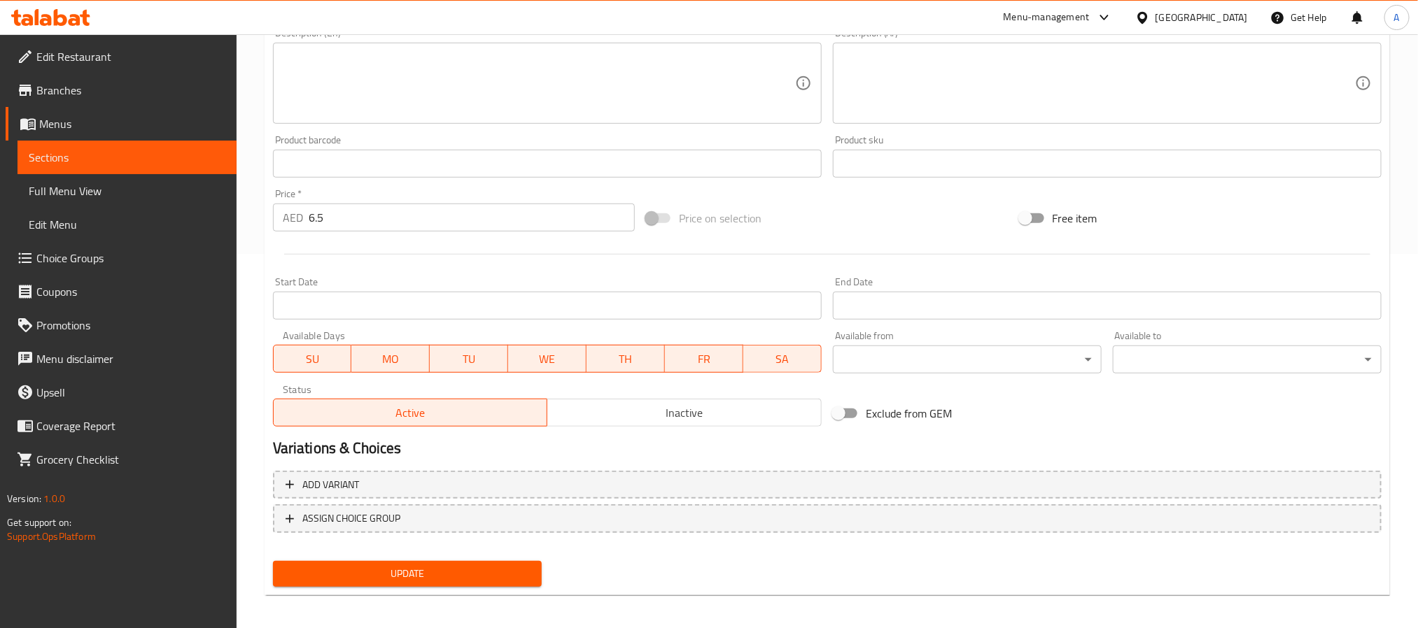
scroll to position [379, 0]
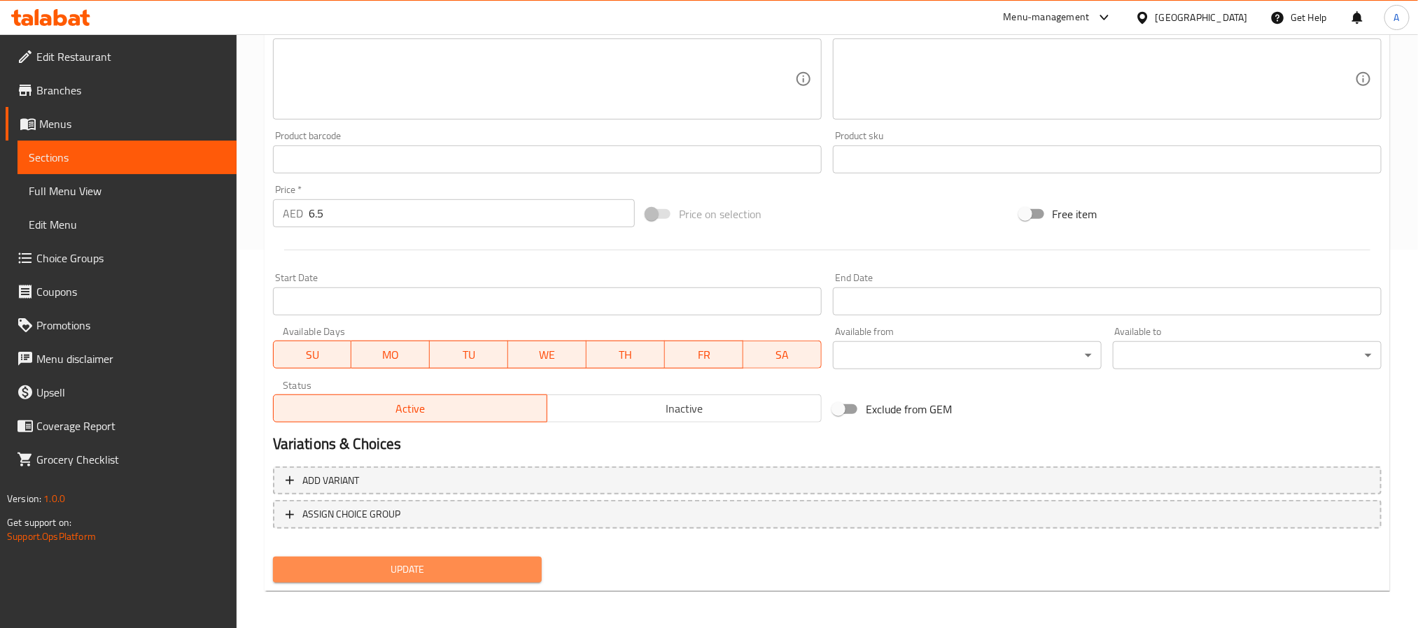
click at [504, 558] on button "Update" at bounding box center [407, 570] width 269 height 26
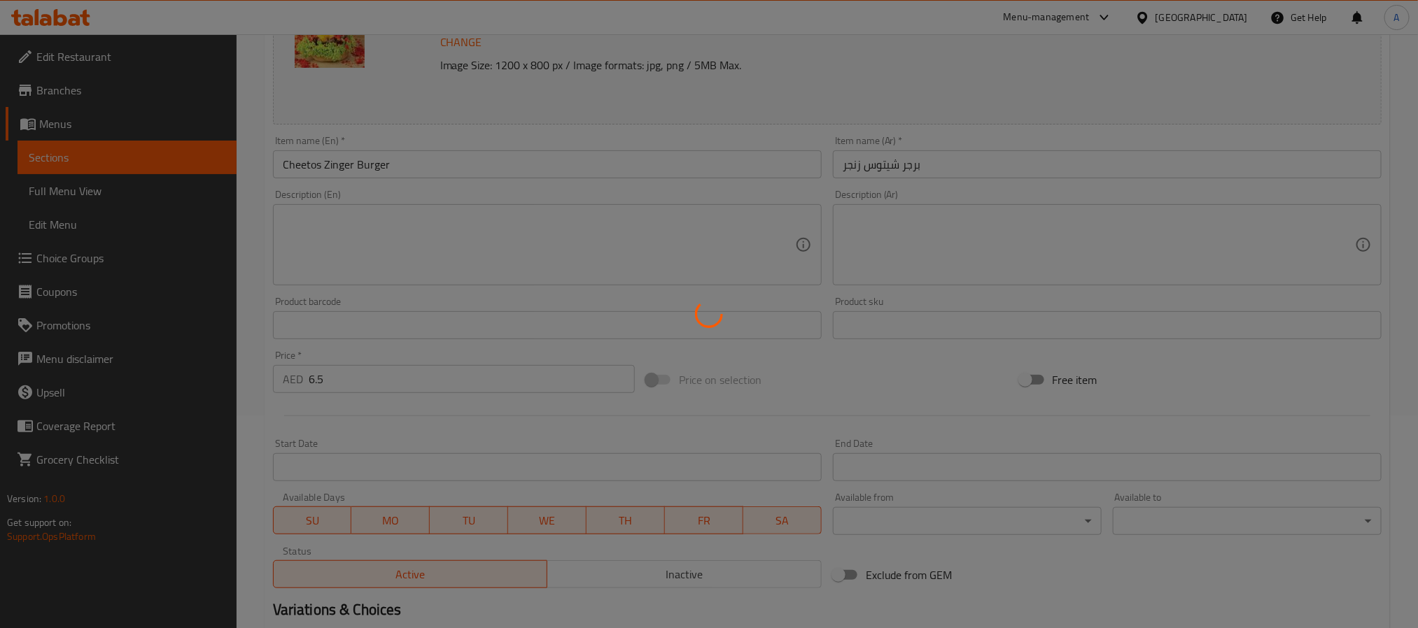
scroll to position [0, 0]
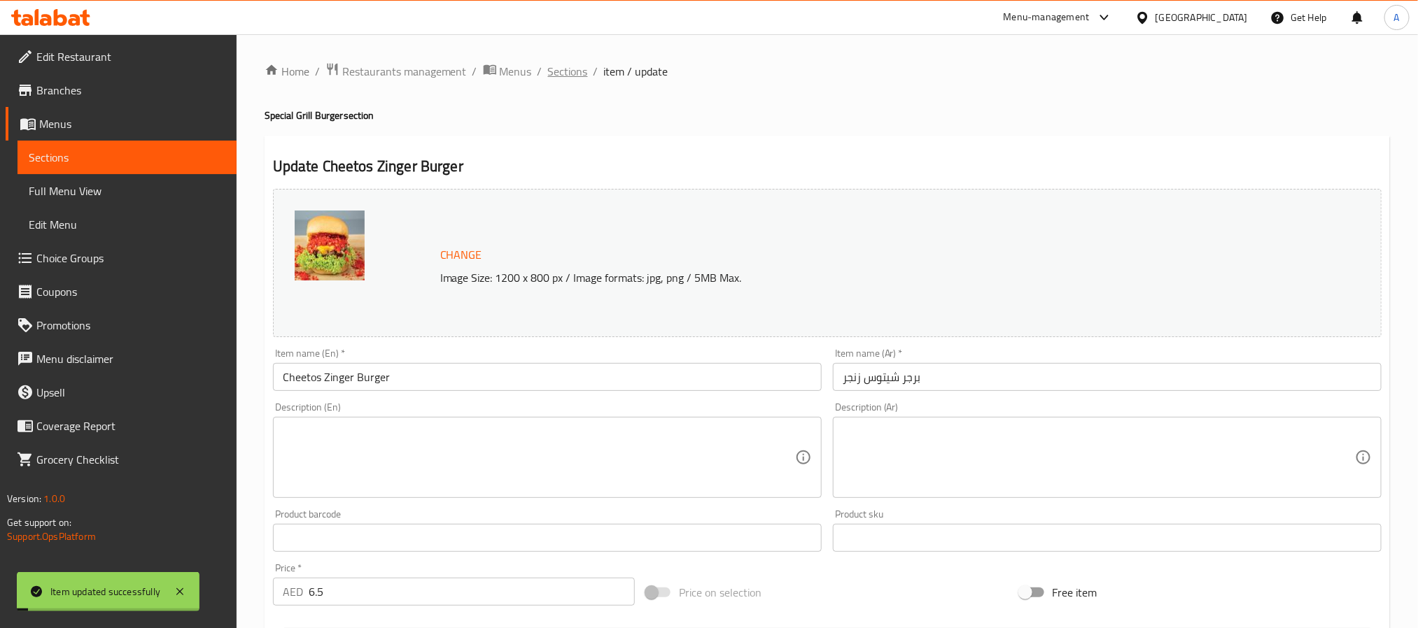
click at [567, 78] on span "Sections" at bounding box center [568, 71] width 40 height 17
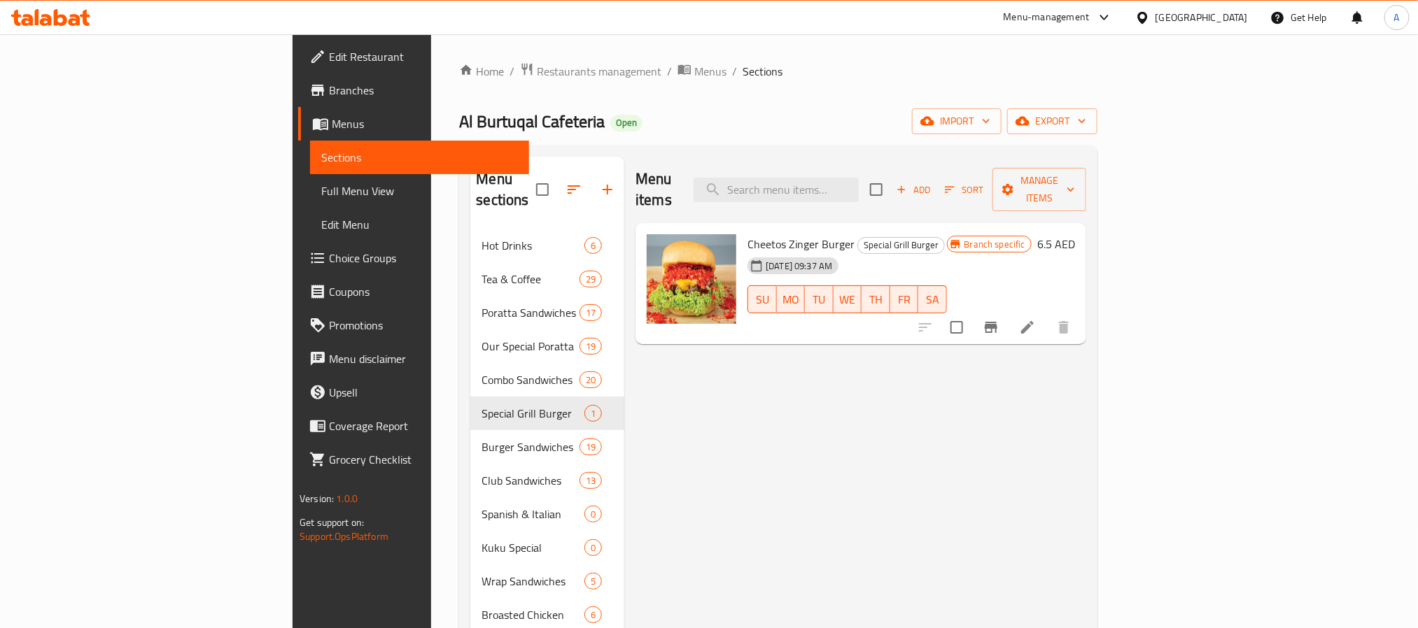
click at [1075, 234] on h6 "6.5 AED" at bounding box center [1056, 244] width 38 height 20
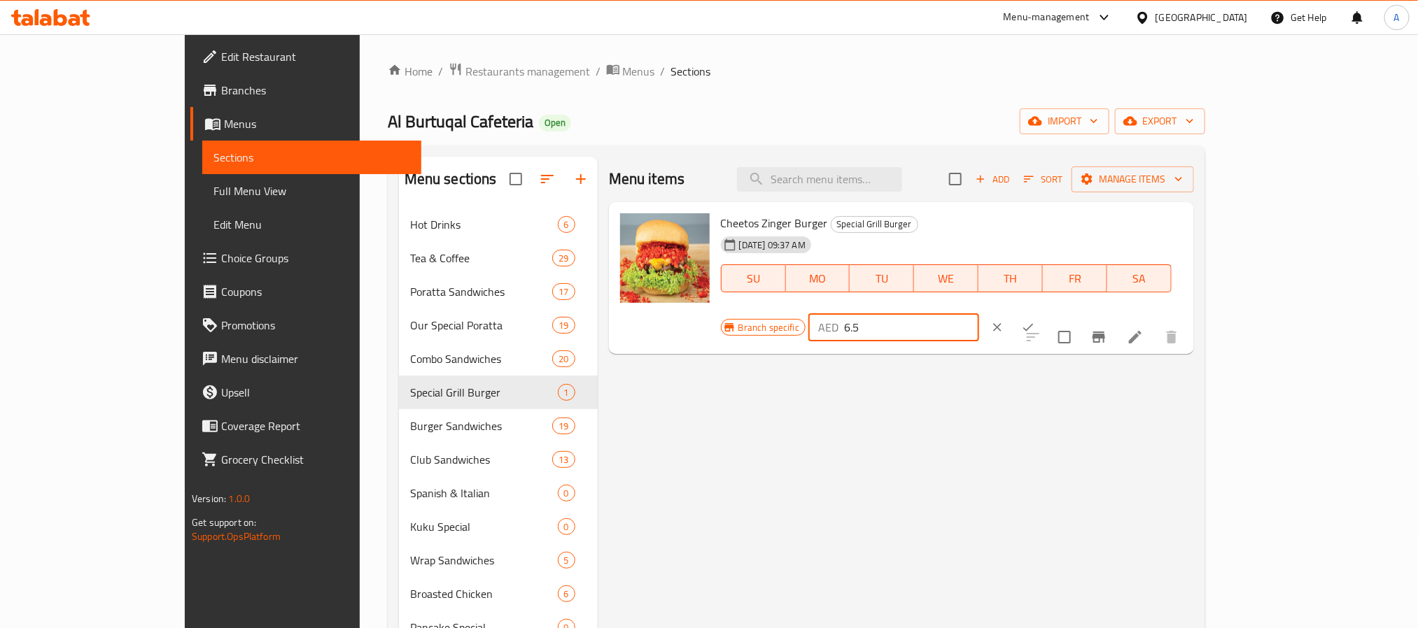
drag, startPoint x: 1199, startPoint y: 227, endPoint x: 1142, endPoint y: 225, distance: 56.8
click at [979, 314] on div "AED 6.5 ​" at bounding box center [893, 328] width 171 height 28
type input "20.25"
click at [1035, 321] on icon "ok" at bounding box center [1028, 328] width 14 height 14
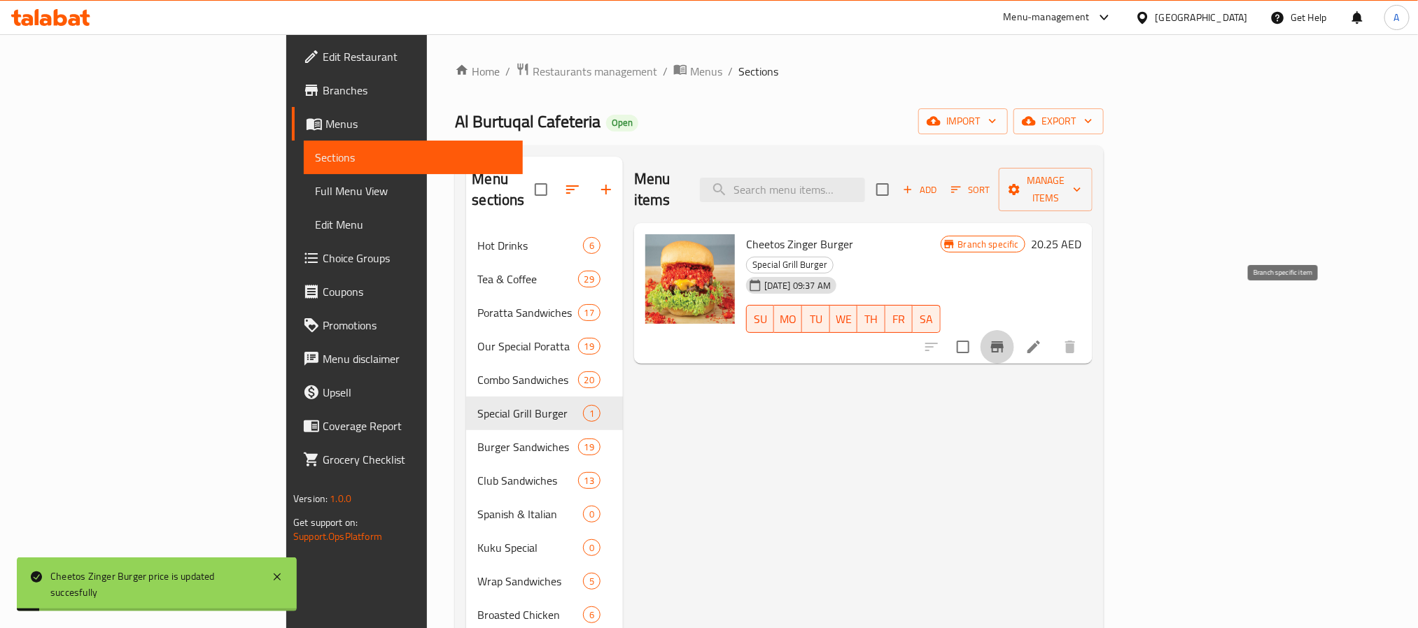
click at [1004, 342] on icon "Branch-specific-item" at bounding box center [997, 347] width 13 height 11
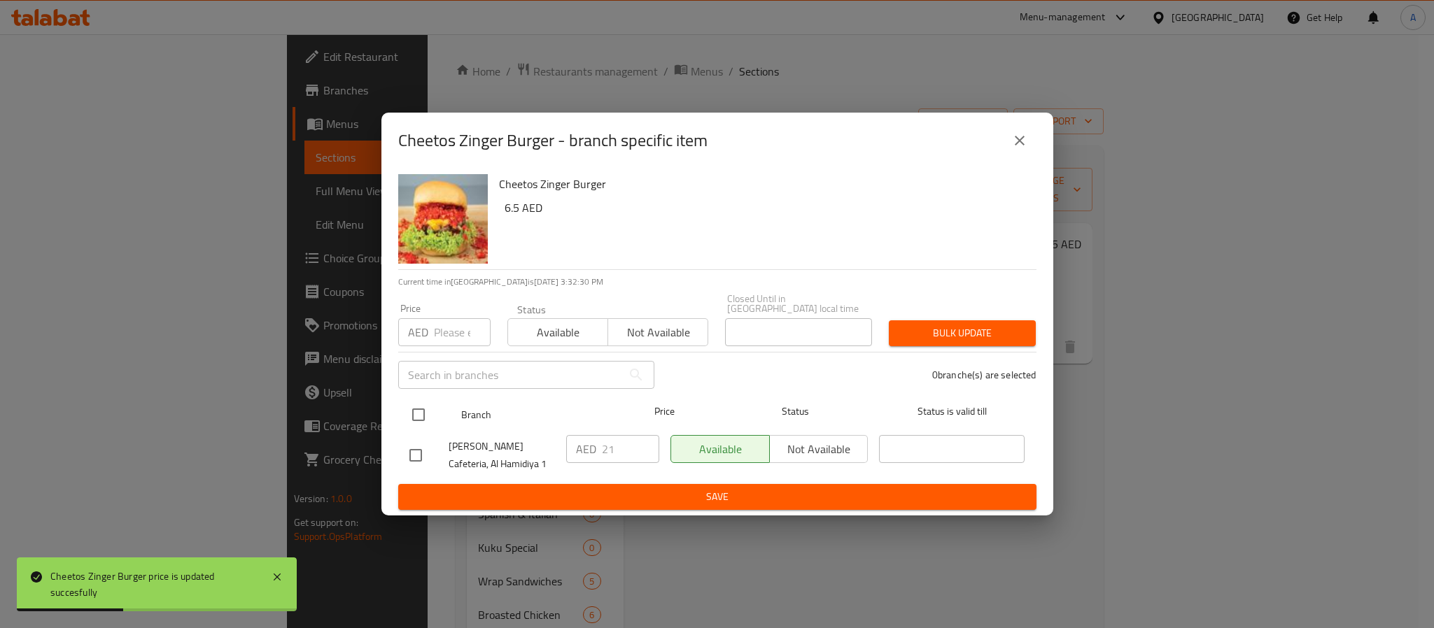
click at [416, 416] on input "checkbox" at bounding box center [418, 414] width 29 height 29
checkbox input "true"
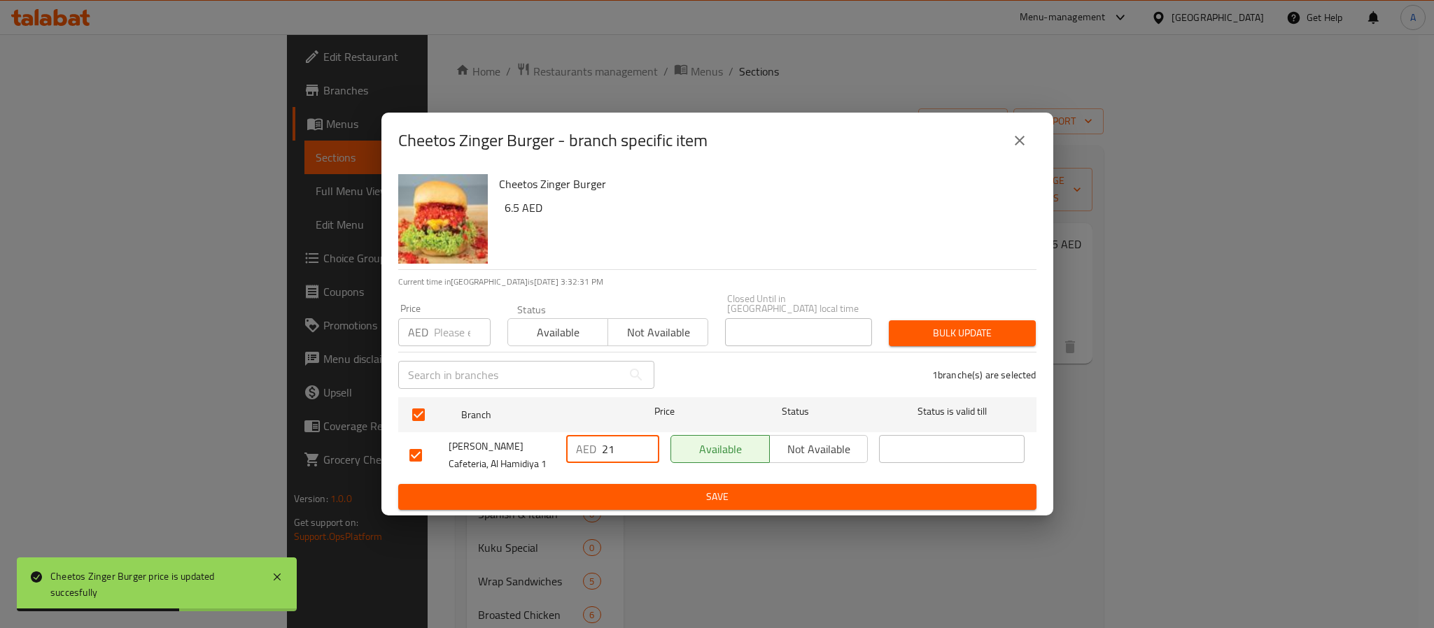
drag, startPoint x: 616, startPoint y: 456, endPoint x: 563, endPoint y: 452, distance: 53.3
click at [563, 452] on div "AED 21 ​" at bounding box center [613, 456] width 104 height 52
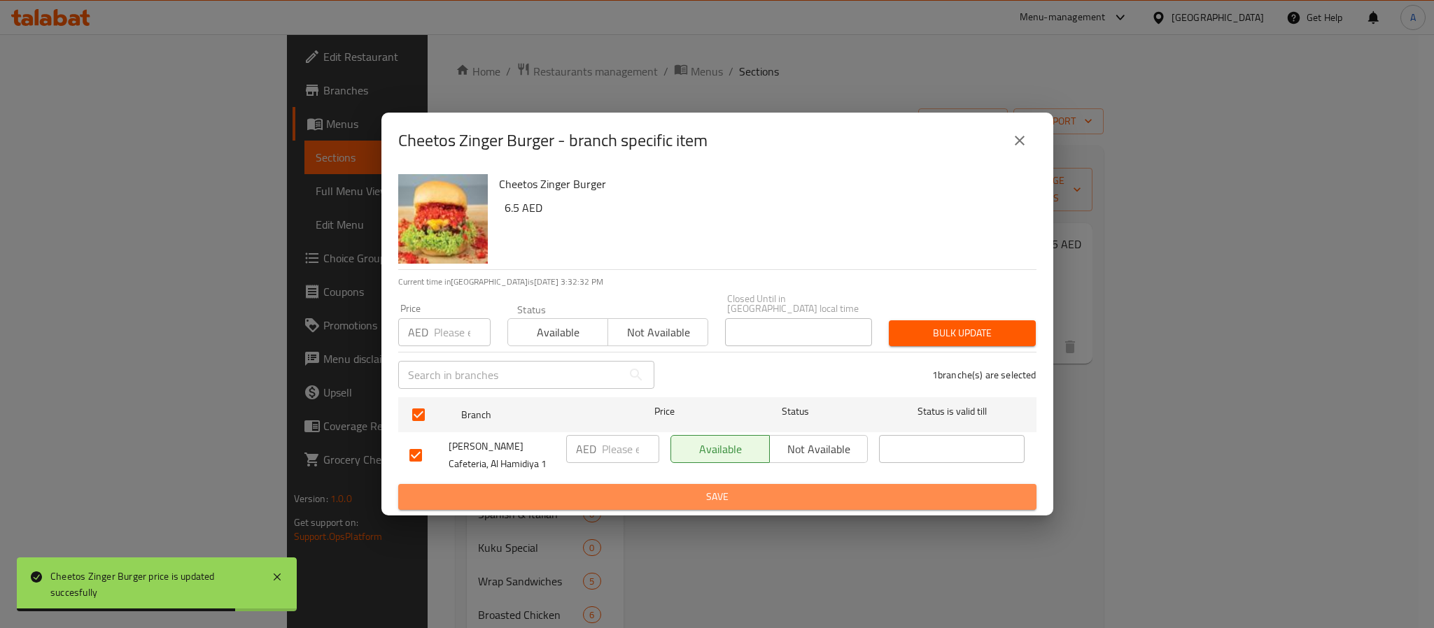
click at [584, 505] on span "Save" at bounding box center [717, 496] width 616 height 17
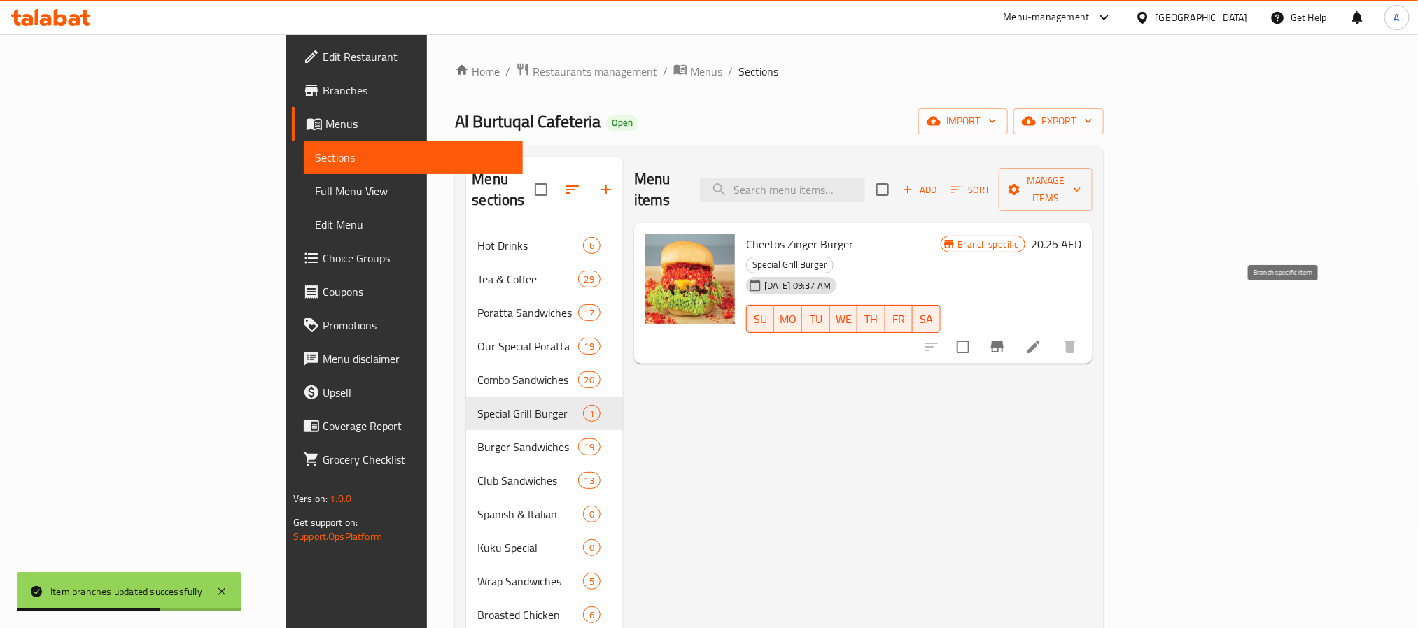
click at [1004, 342] on icon "Branch-specific-item" at bounding box center [997, 347] width 13 height 11
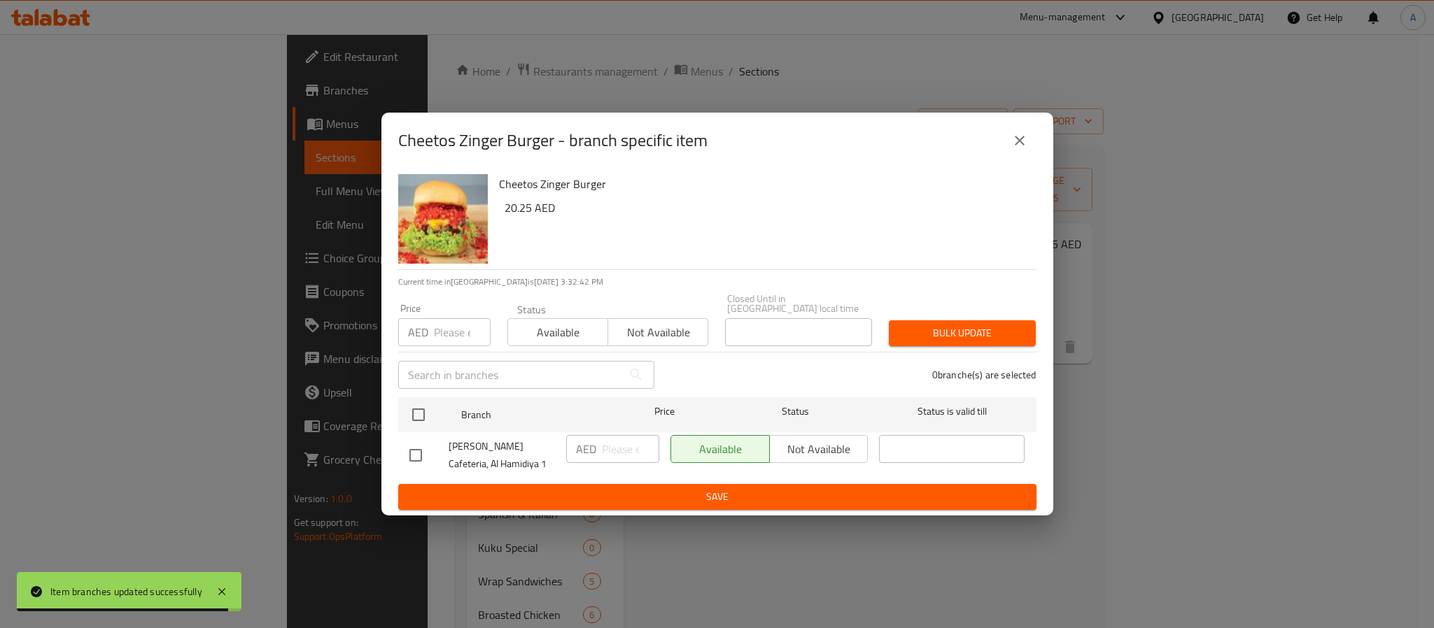
click at [1015, 148] on icon "close" at bounding box center [1019, 140] width 17 height 17
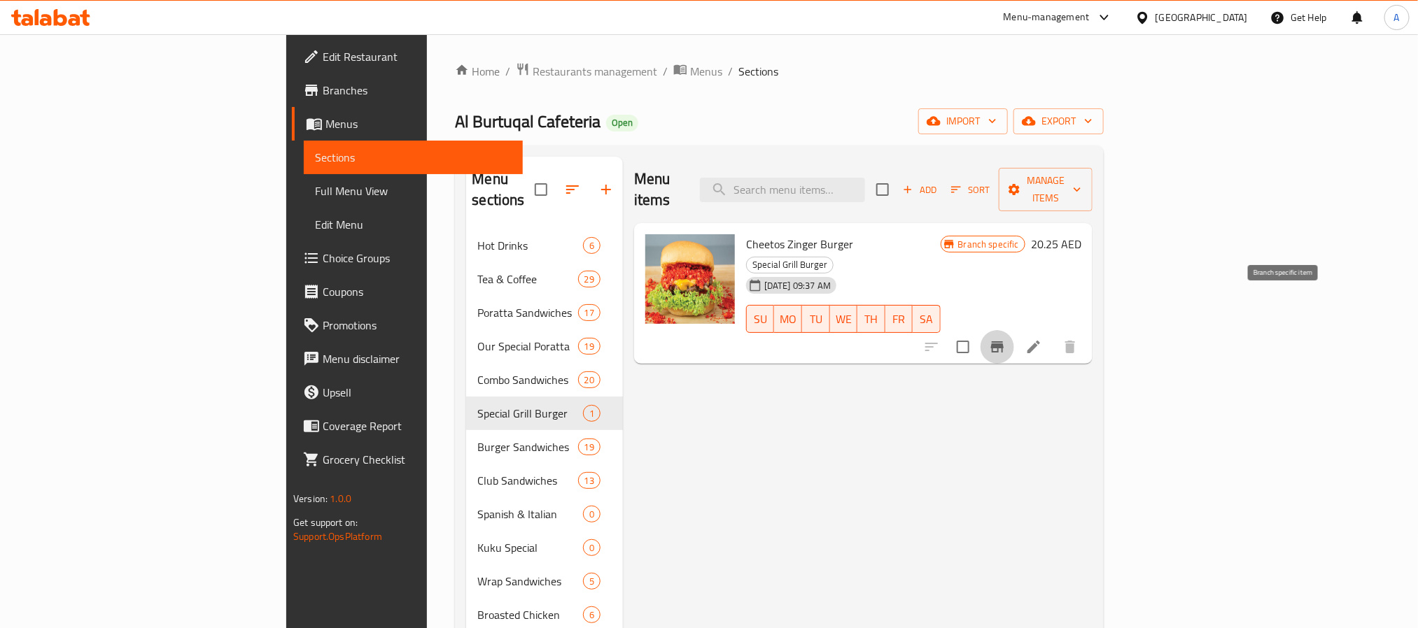
click at [1004, 342] on icon "Branch-specific-item" at bounding box center [997, 347] width 13 height 11
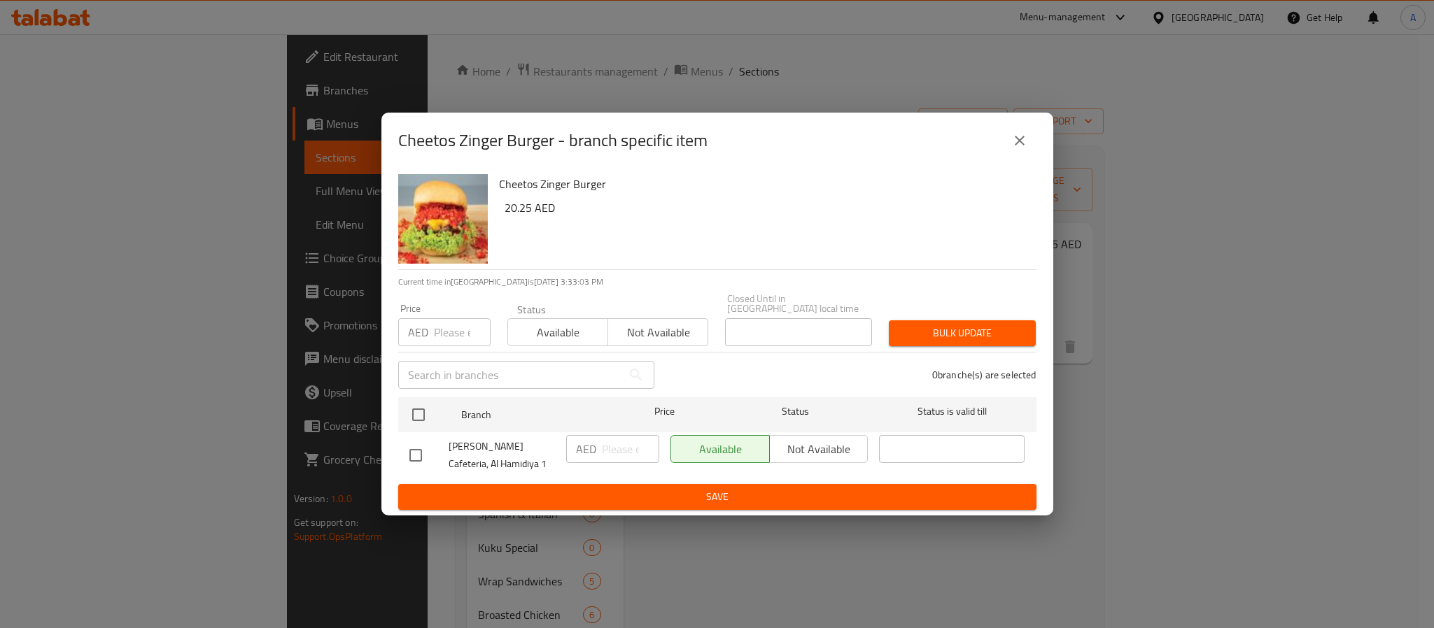
click at [1015, 131] on button "close" at bounding box center [1020, 141] width 34 height 34
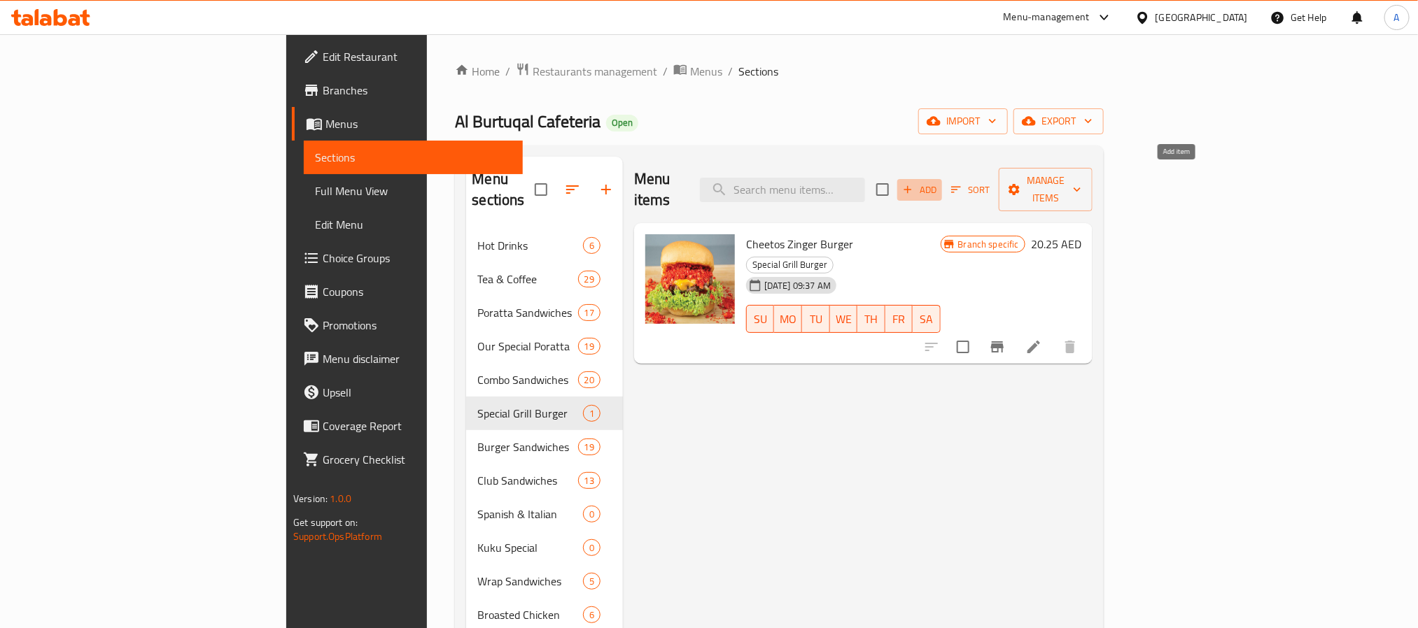
click at [939, 182] on span "Add" at bounding box center [920, 190] width 38 height 16
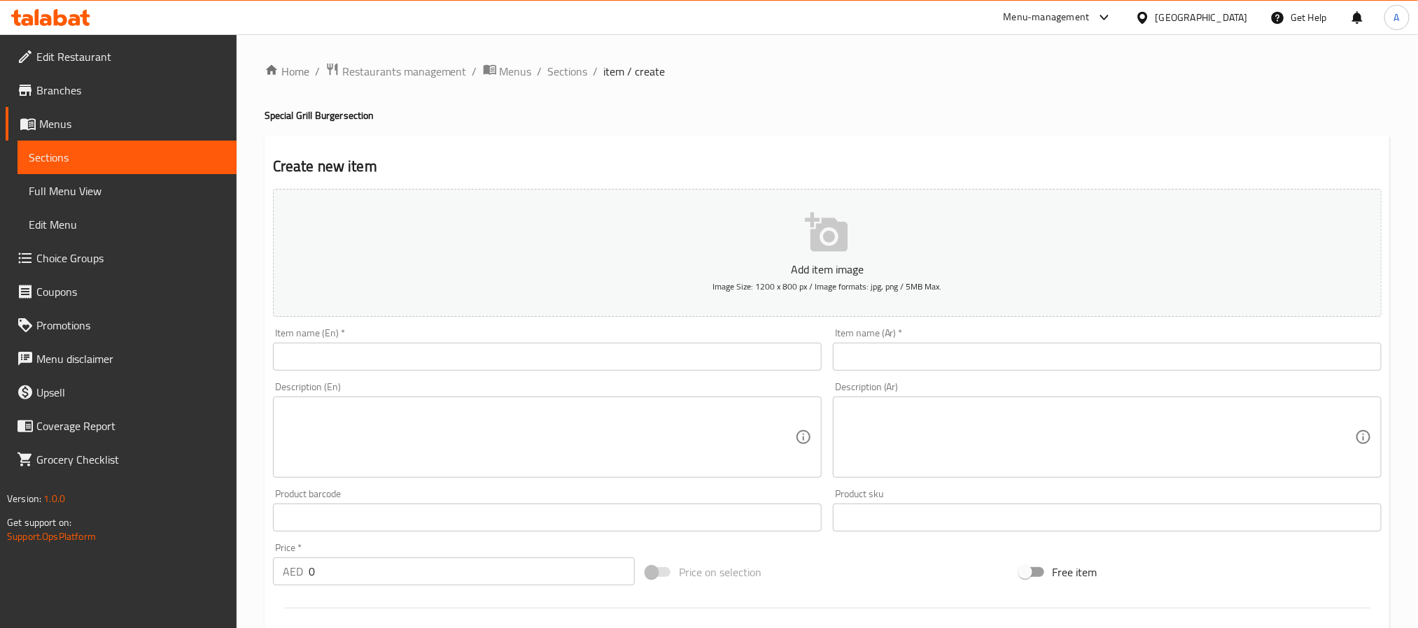
click at [447, 360] on input "text" at bounding box center [547, 357] width 549 height 28
type input "d"
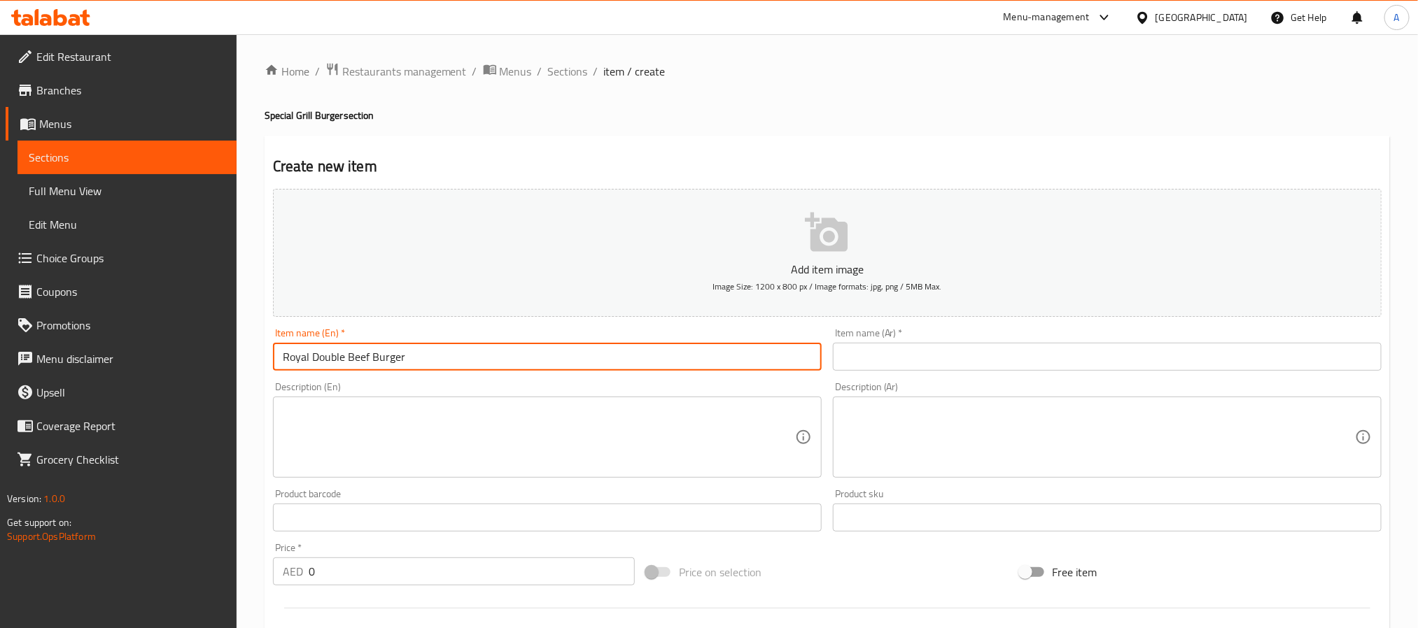
click at [447, 360] on input "Royal Double Beef Burger" at bounding box center [547, 357] width 549 height 28
type input "Royal Double Beef Burger"
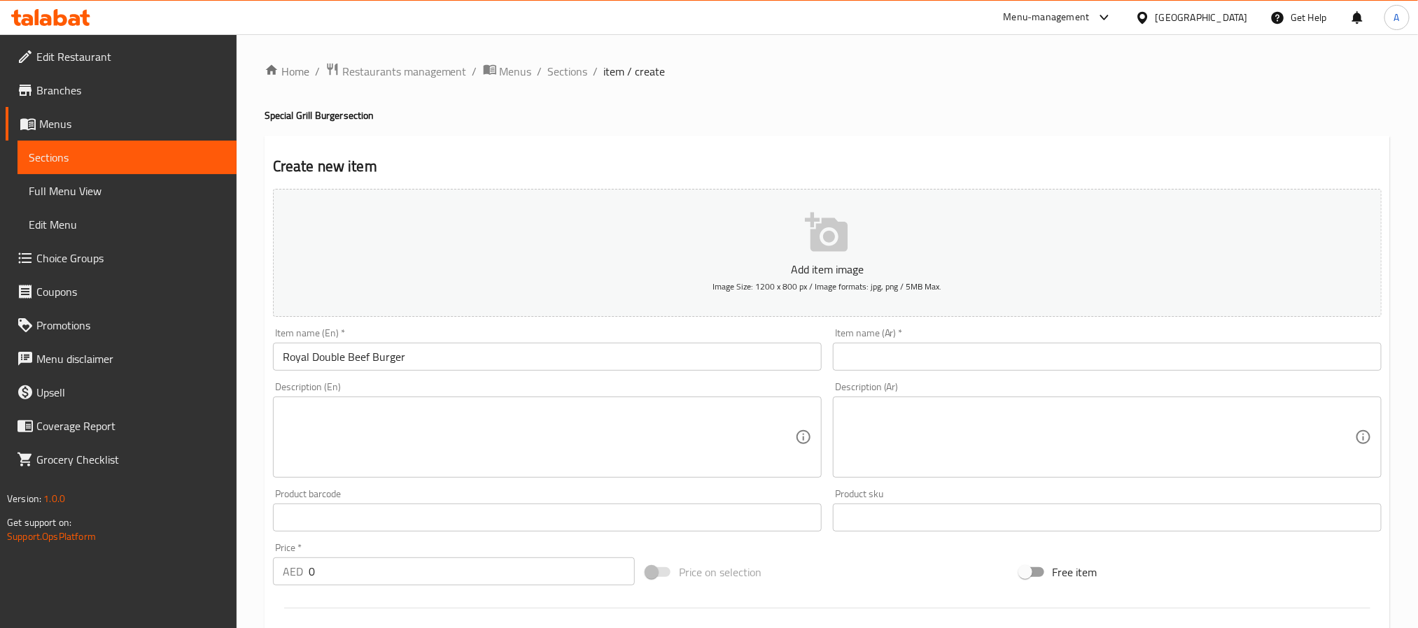
paste input "برجر لحم بقري"
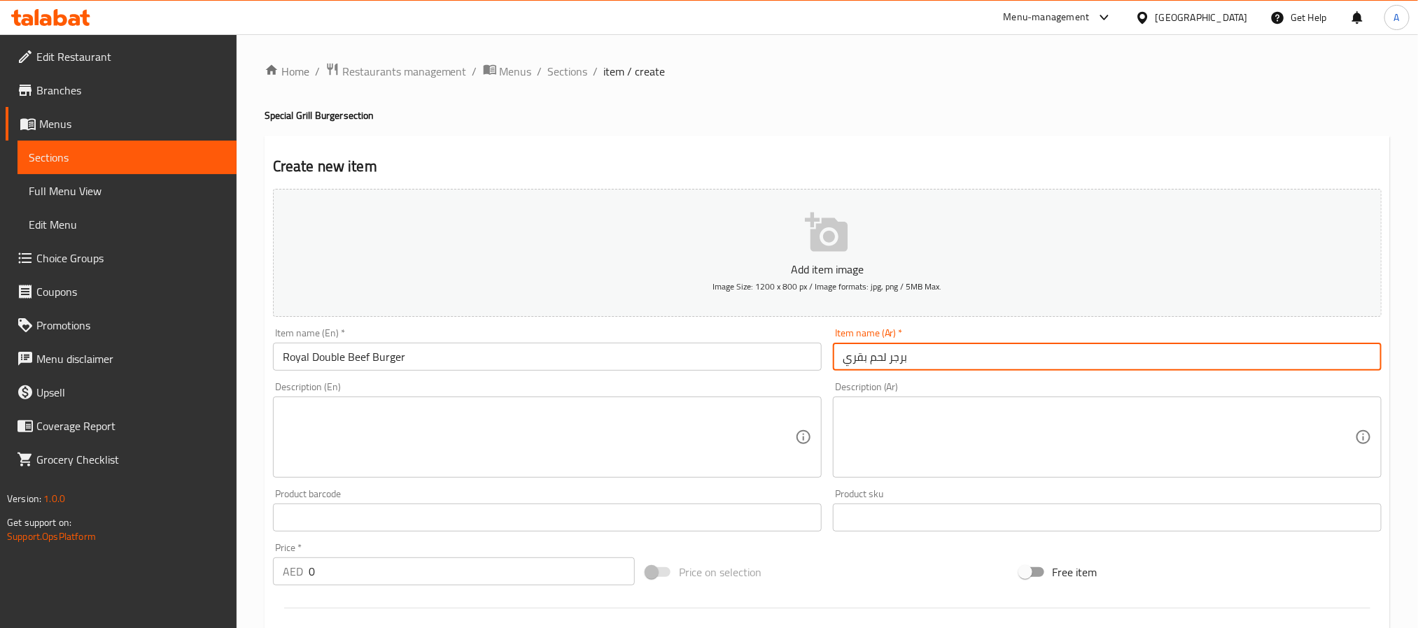
click at [939, 351] on input "برجر لحم بقري" at bounding box center [1107, 357] width 549 height 28
type input "برجر لحم بقري دبل رويل"
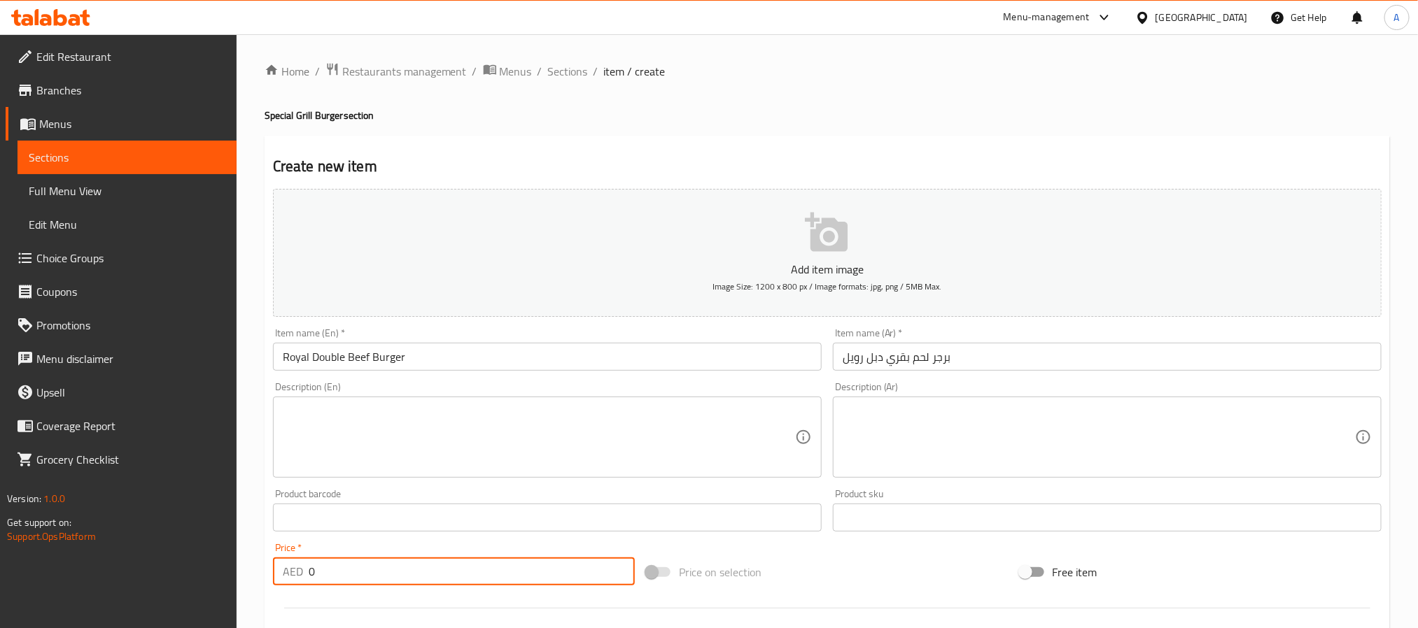
drag, startPoint x: 351, startPoint y: 576, endPoint x: 272, endPoint y: 568, distance: 80.2
click at [273, 568] on div "AED 0 Price *" at bounding box center [454, 572] width 362 height 28
type input "29.7"
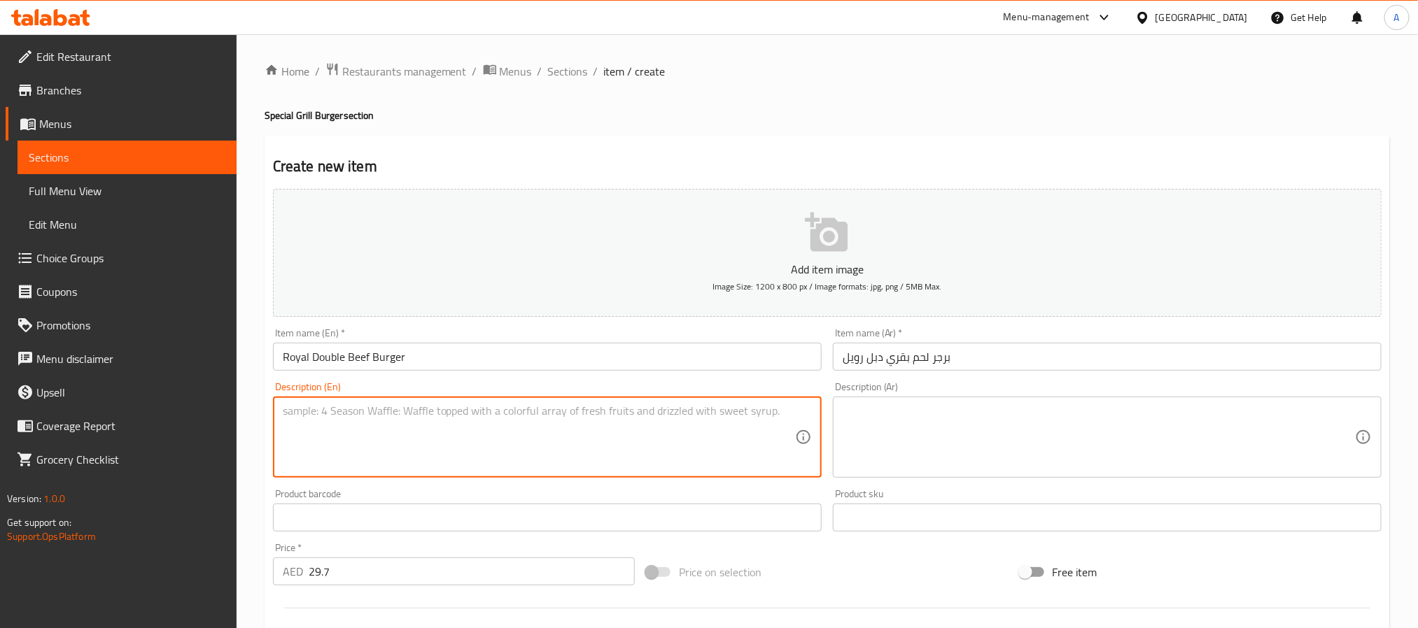
click at [361, 418] on textarea at bounding box center [539, 438] width 512 height 66
paste textarea "Royal Double Beef Burger – Two juicy patties, royal flavors, and cheesy layers …"
click at [349, 426] on textarea "Royal Double Beef Burger – Two juicy patties, royal flavors, and cheesy layers …" at bounding box center [539, 438] width 512 height 66
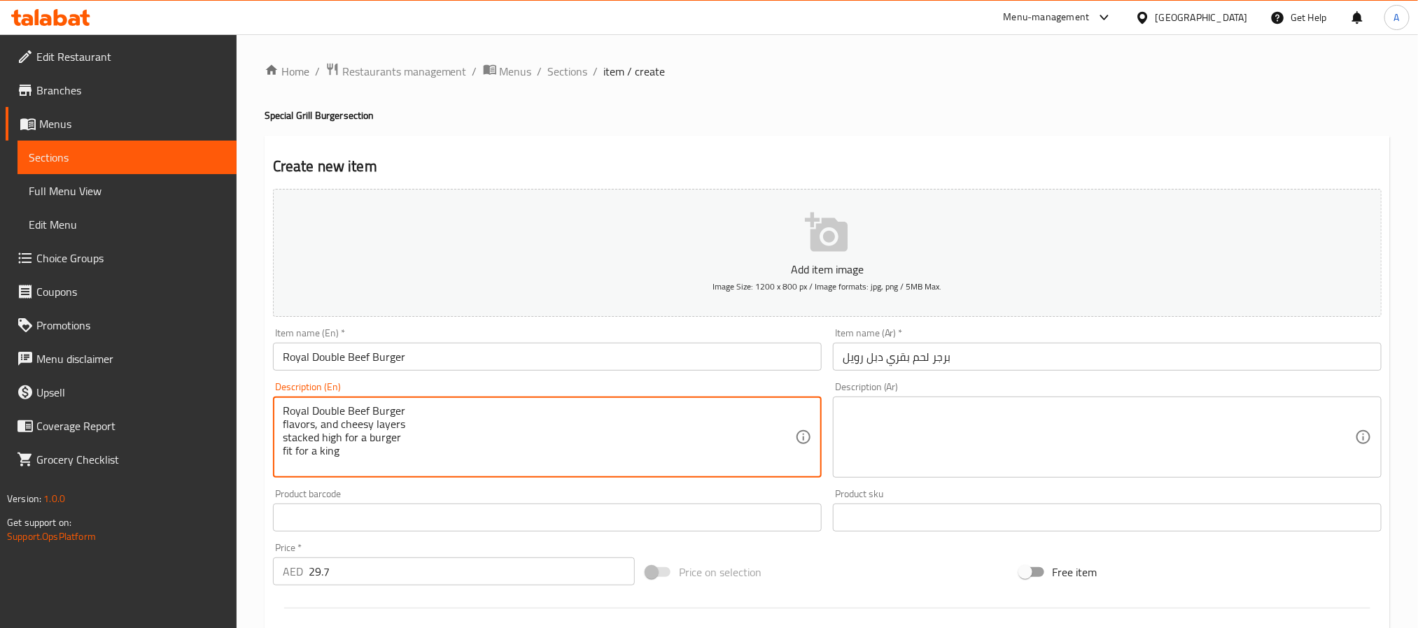
click at [422, 412] on textarea "Royal Double Beef Burger flavors, and cheesy layers stacked high for a burger f…" at bounding box center [539, 438] width 512 height 66
paste textarea "– Two juicy patties, royal"
click at [372, 441] on textarea "Royal Double Beef Burger – Two juicy patties, royal flavors, and cheesy layers …" at bounding box center [539, 438] width 512 height 66
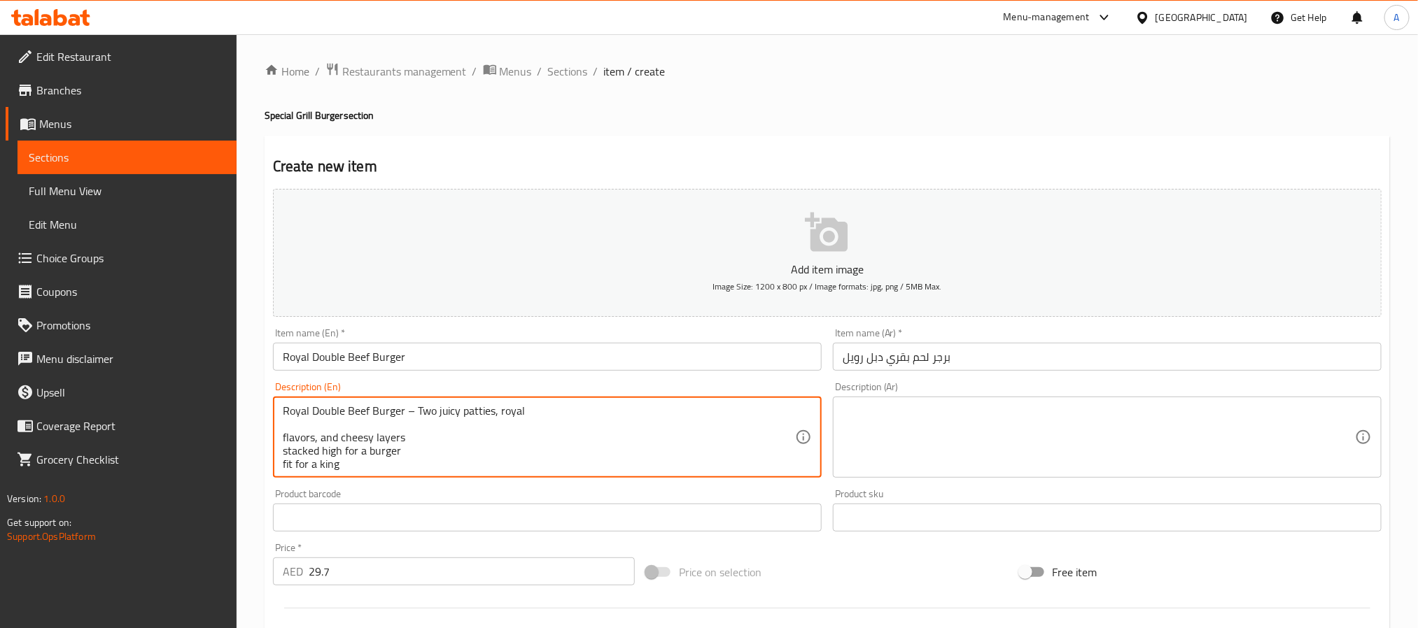
click at [370, 435] on textarea "Royal Double Beef Burger – Two juicy patties, royal flavors, and cheesy layers …" at bounding box center [539, 438] width 512 height 66
click at [547, 412] on textarea "Royal Double Beef Burger – Two juicy patties, royal stacked high for a burger f…" at bounding box center [539, 438] width 512 height 66
paste textarea "flavors, and cheesy layers"
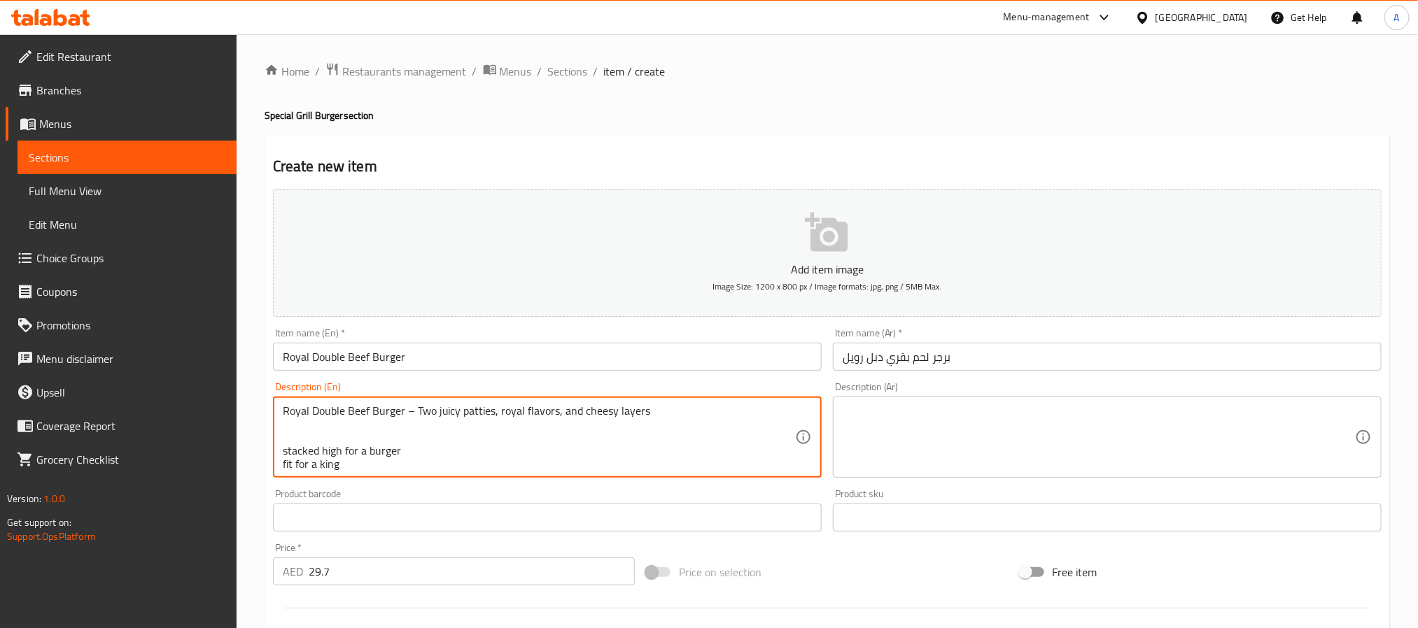
click at [388, 451] on textarea "Royal Double Beef Burger – Two juicy patties, royal flavors, and cheesy layers …" at bounding box center [539, 438] width 512 height 66
click at [661, 412] on textarea "Royal Double Beef Burger – Two juicy patties, royal flavors, and cheesy layers …" at bounding box center [539, 438] width 512 height 66
paste textarea "stacked high for a burger"
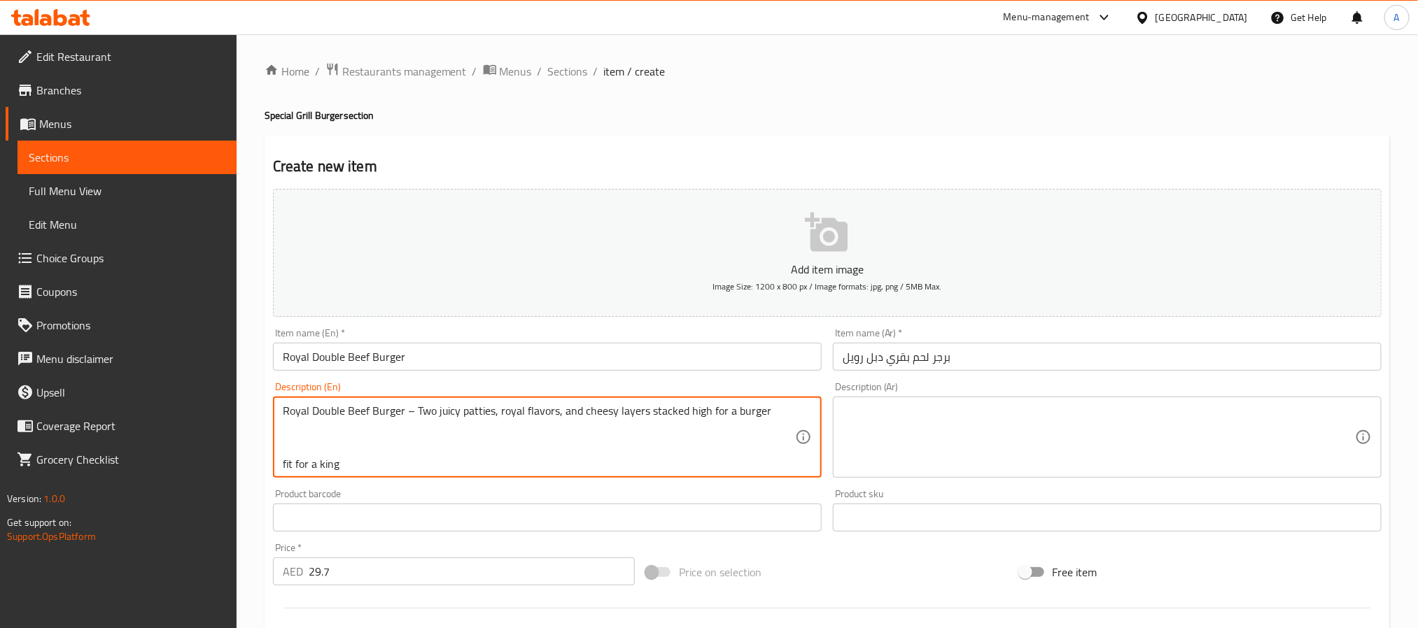
click at [340, 463] on textarea "Royal Double Beef Burger – Two juicy patties, royal flavors, and cheesy layers …" at bounding box center [539, 438] width 512 height 66
click at [767, 412] on textarea "Royal Double Beef Burger – Two juicy patties, royal flavors, and cheesy layers …" at bounding box center [539, 438] width 512 height 66
paste textarea "fit for a king"
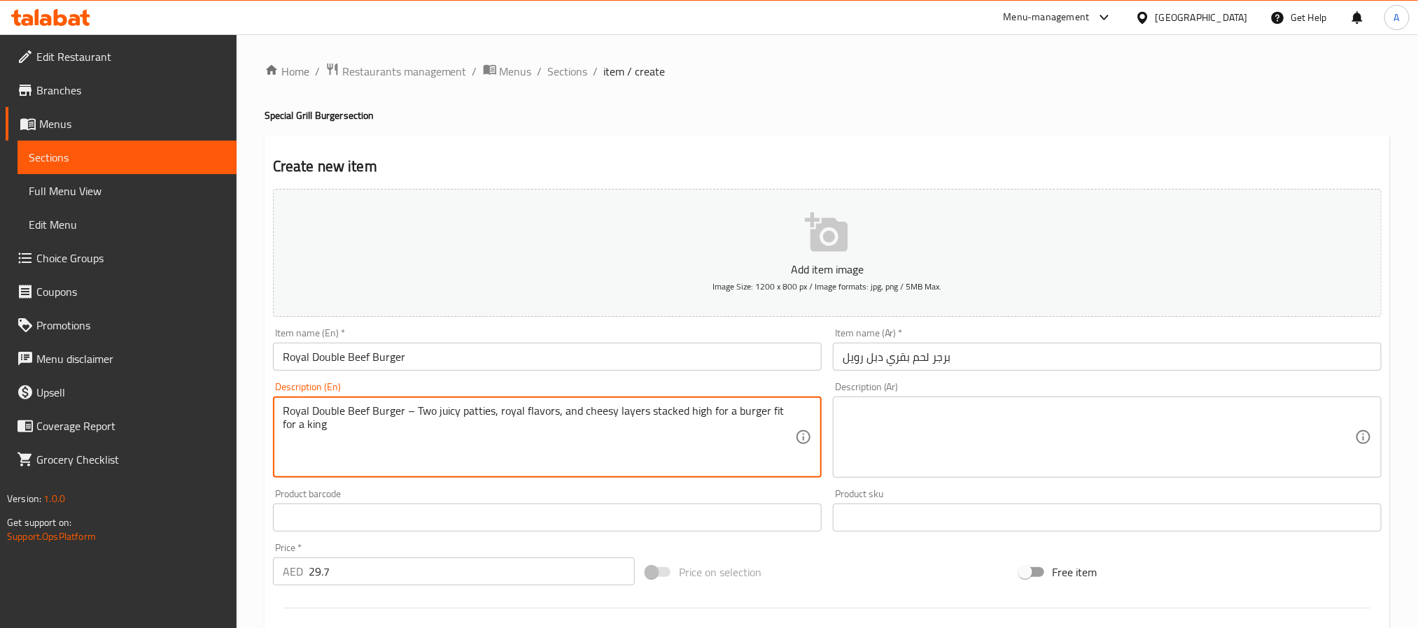
click at [467, 412] on textarea "Royal Double Beef Burger – Two juicy patties, royal flavors, and cheesy layers …" at bounding box center [539, 438] width 512 height 66
type textarea "Royal Double Beef Burger – Two juicy patties, royal flavors, and cheesy layers …"
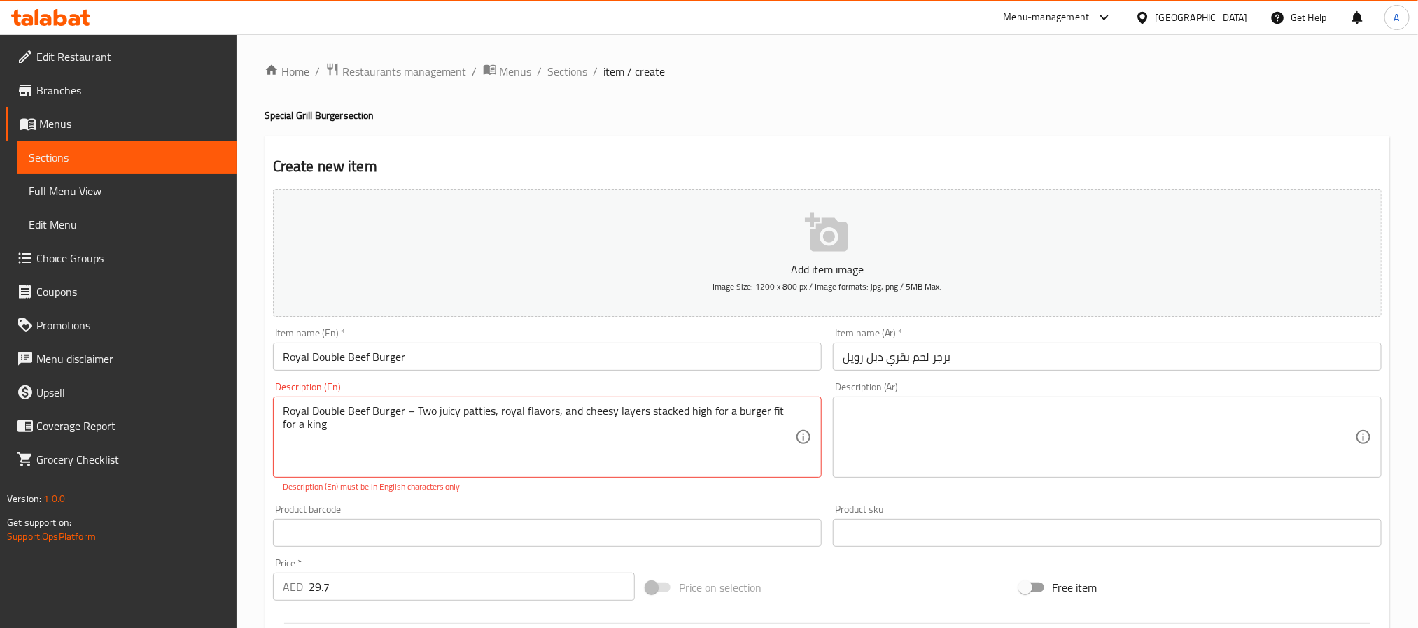
click at [932, 416] on textarea at bounding box center [1099, 438] width 512 height 66
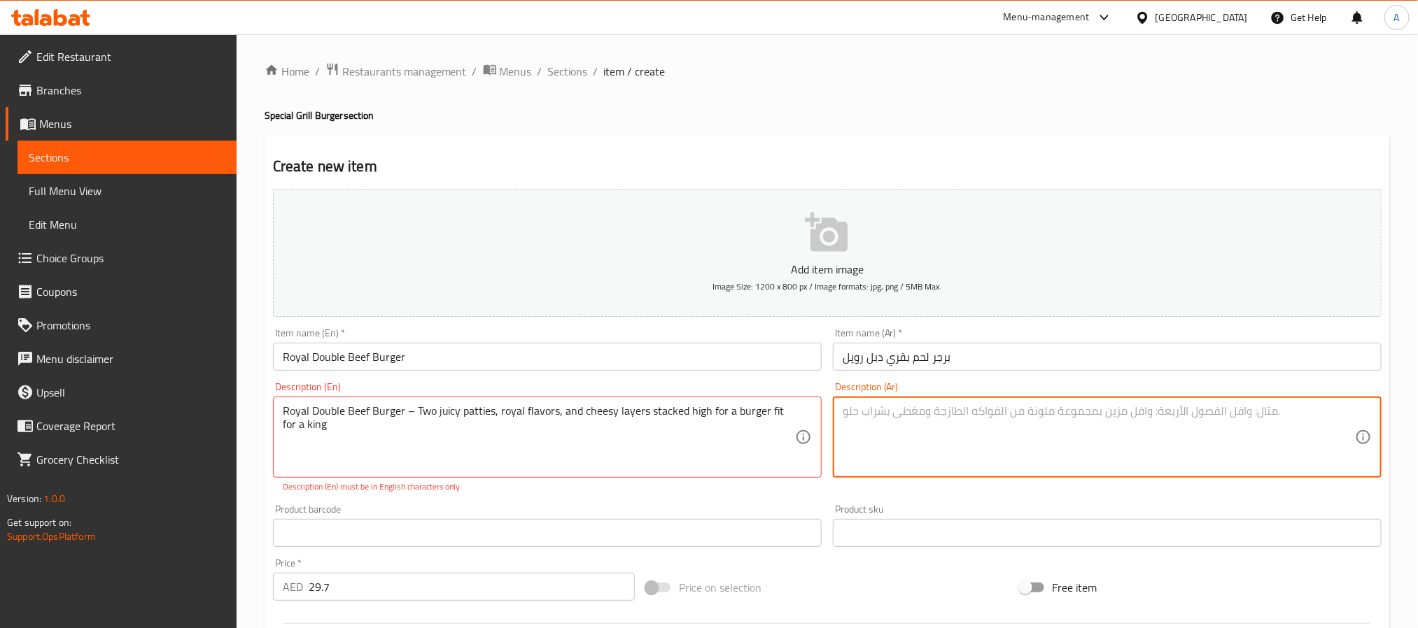
paste textarea "برجر لحم بقري ملكي مزدوج – قطعتان شهيتان، نكهات ملكية، وطبقات جبن مكدسة لبرجر ي…"
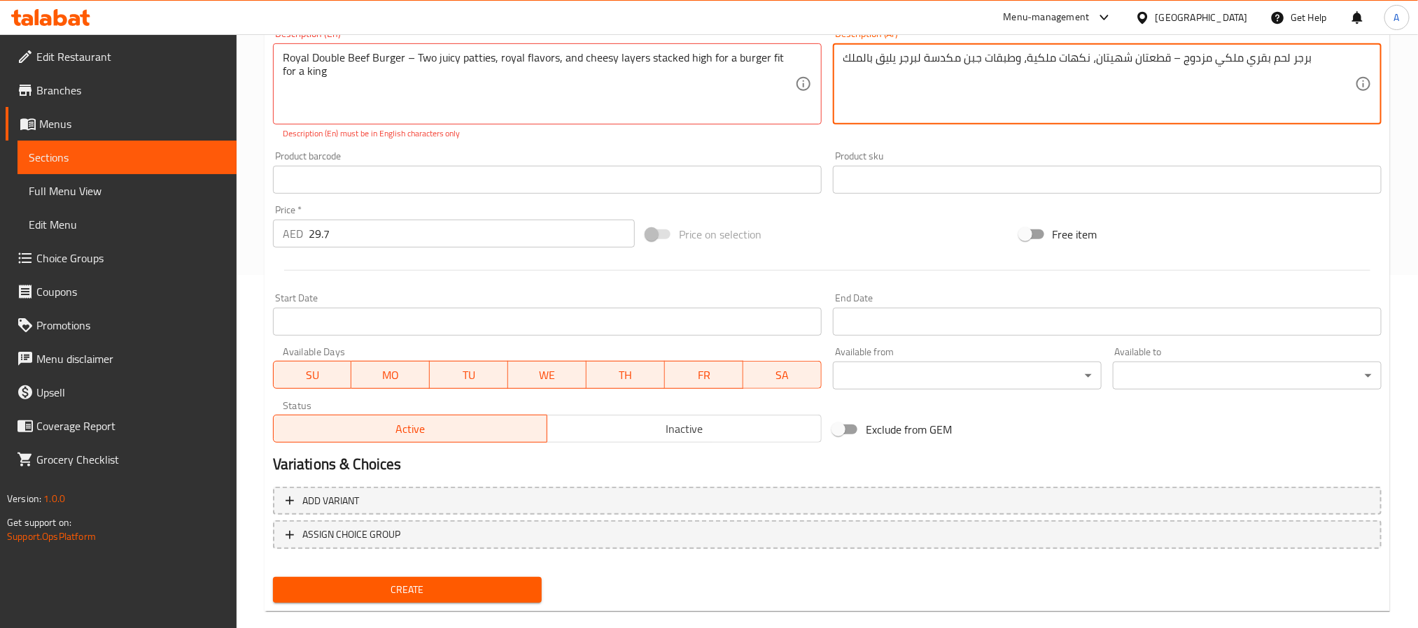
scroll to position [374, 0]
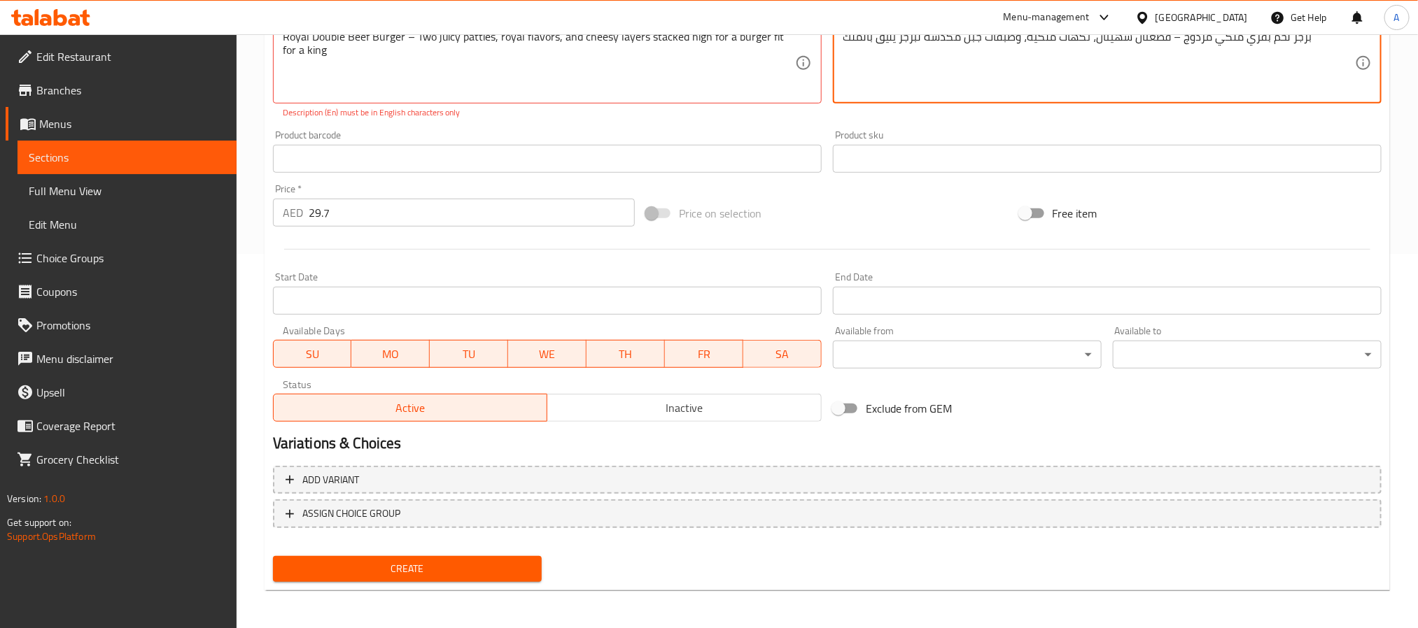
type textarea "برجر لحم بقري ملكي مزدوج – قطعتان شهيتان، نكهات ملكية، وطبقات جبن مكدسة لبرجر ي…"
click at [502, 570] on span "Create" at bounding box center [407, 569] width 246 height 17
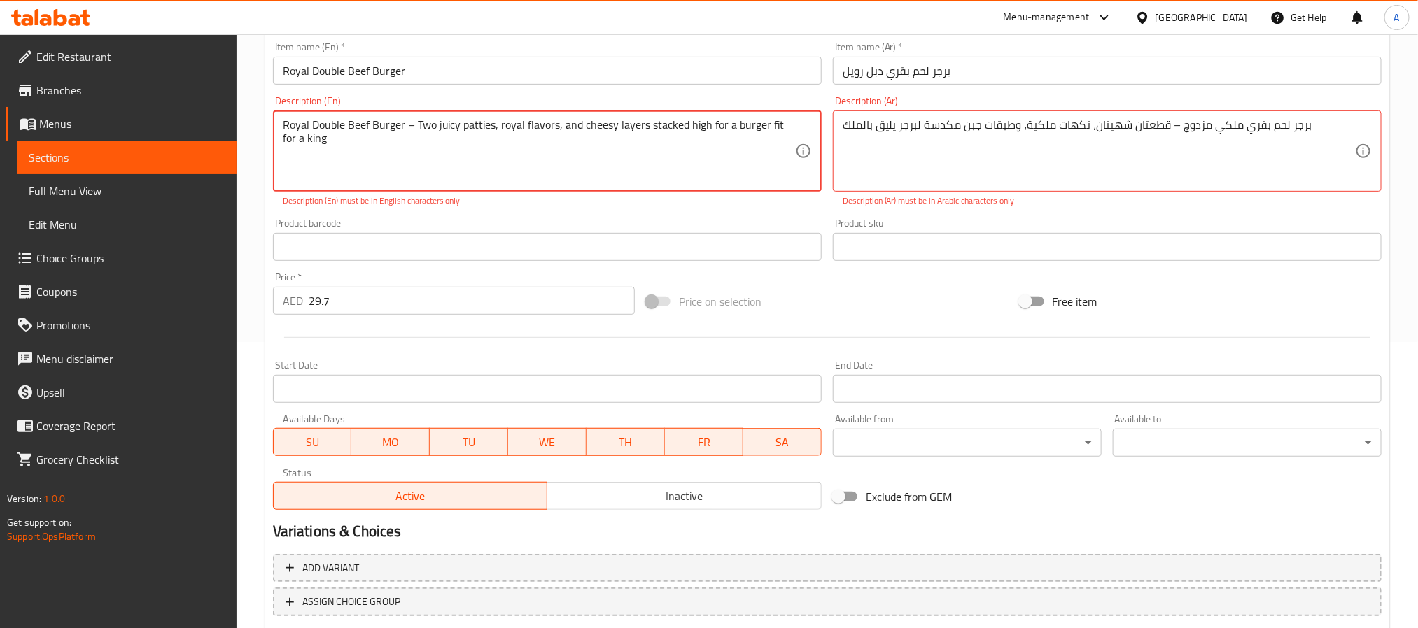
scroll to position [164, 0]
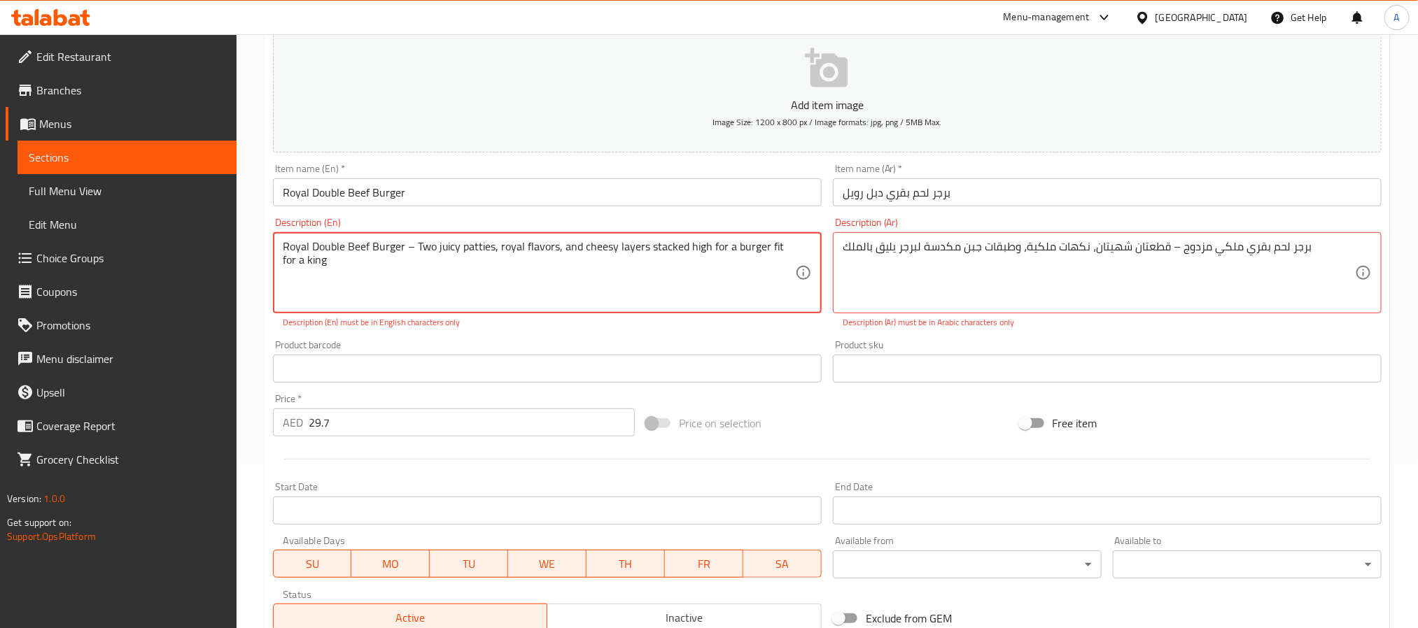
click at [488, 276] on textarea "Royal Double Beef Burger – Two juicy patties, royal flavors, and cheesy layers …" at bounding box center [539, 273] width 512 height 66
click at [414, 242] on textarea "Royal Double Beef Burger – Two juicy patties, royal flavors, and cheesy layers …" at bounding box center [539, 273] width 512 height 66
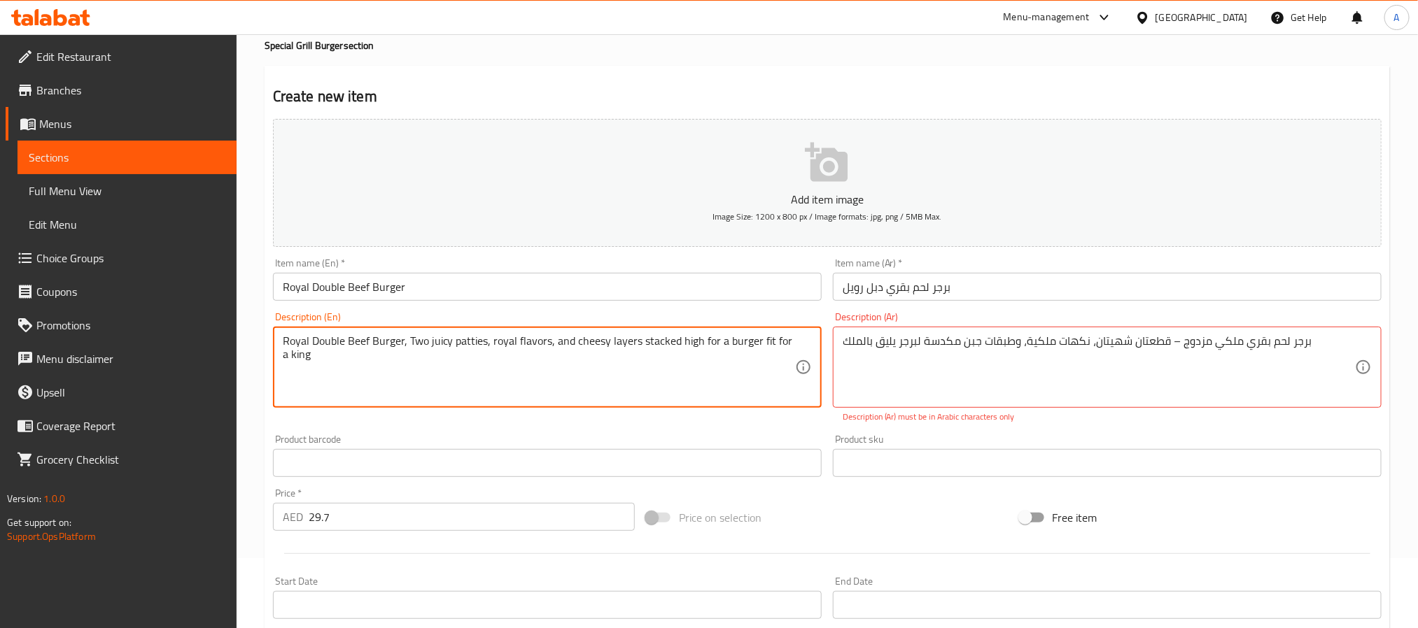
scroll to position [59, 0]
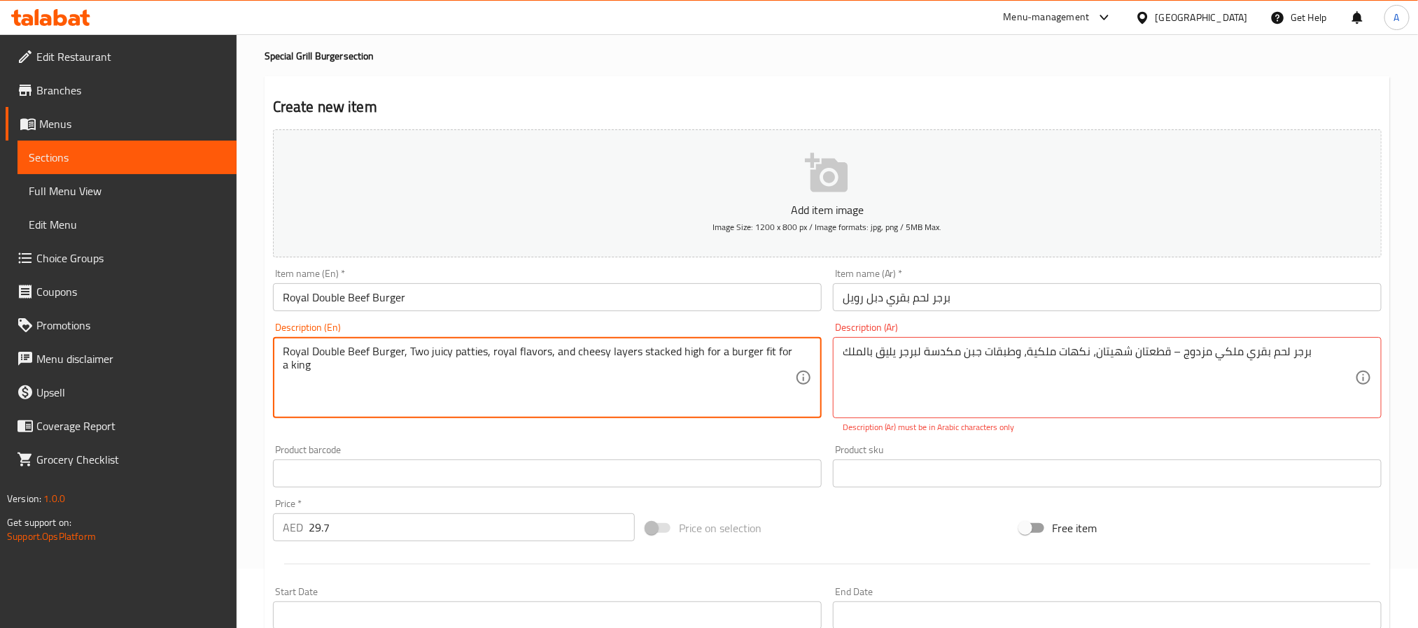
type textarea "Royal Double Beef Burger, Two juicy patties, royal flavors, and cheesy layers s…"
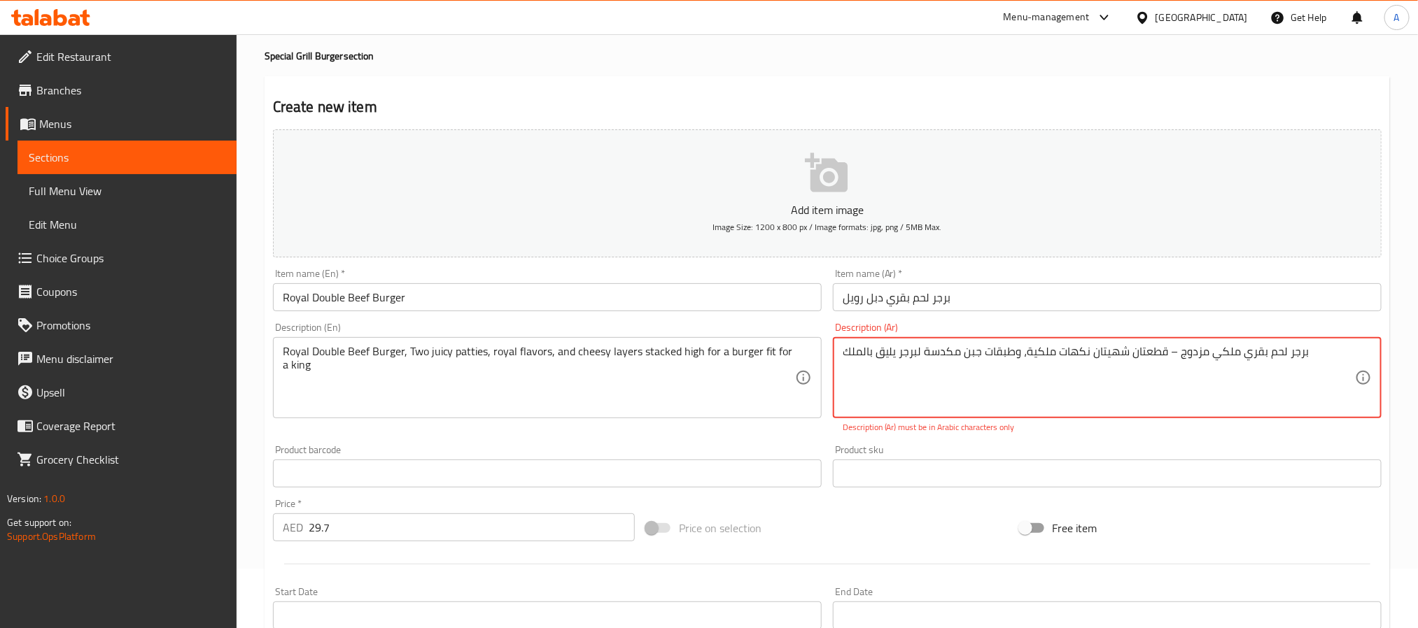
drag, startPoint x: 1176, startPoint y: 349, endPoint x: 1167, endPoint y: 349, distance: 9.1
click at [1167, 349] on textarea "برجر لحم بقري ملكي مزدوج – قطعتان شهيتان نكهات ملكية، وطبقات جبن مكدسة لبرجر يل…" at bounding box center [1099, 378] width 512 height 66
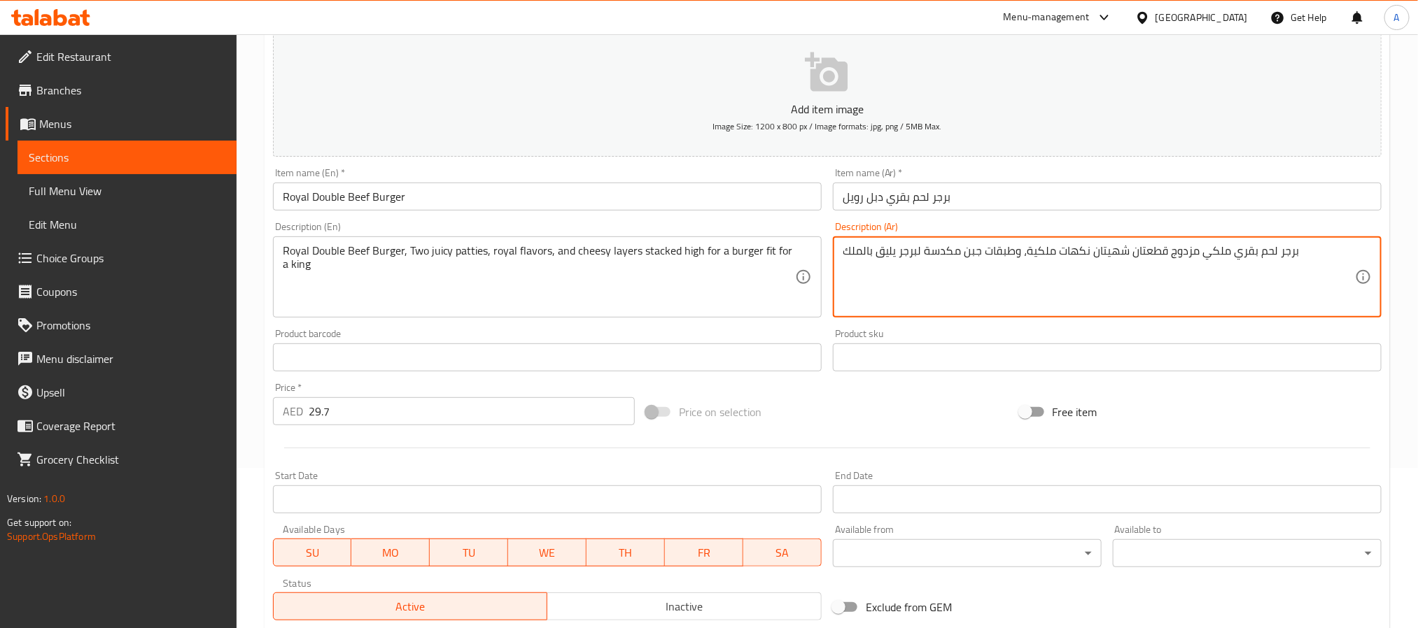
scroll to position [359, 0]
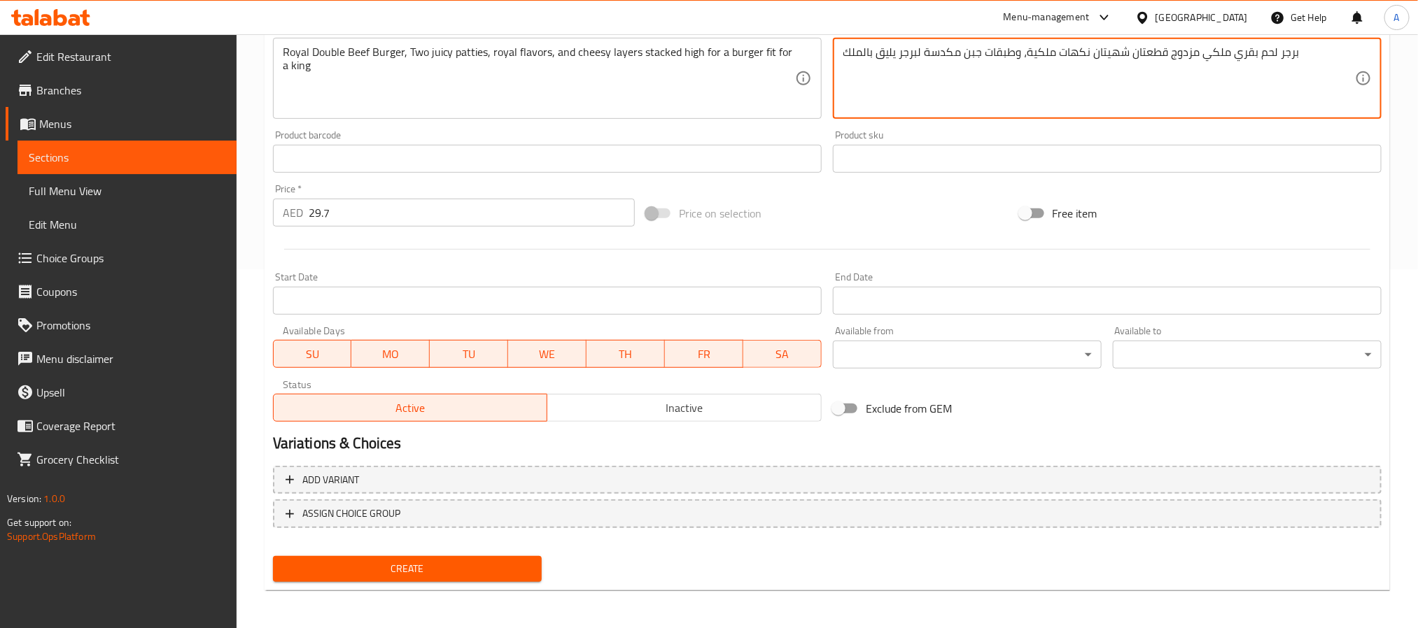
type textarea "برجر لحم بقري ملكي مزدوج قطعتان شهيتان نكهات ملكية، وطبقات جبن مكدسة لبرجر يليق…"
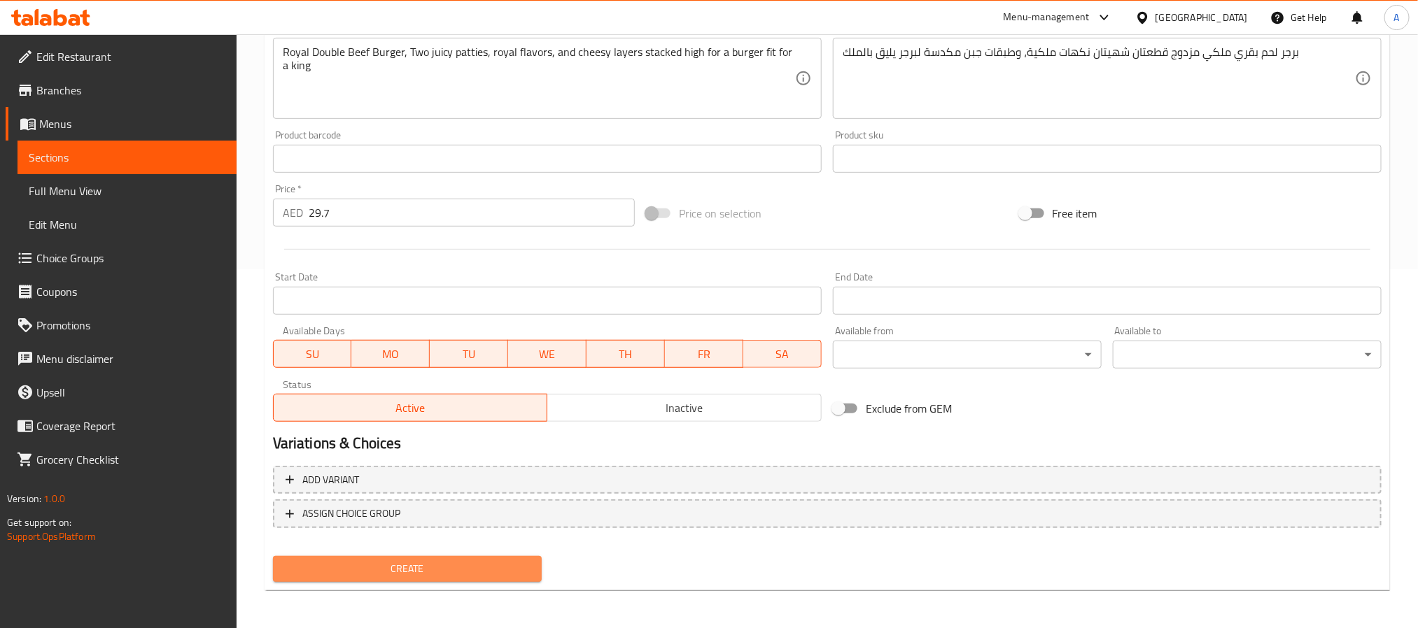
click at [484, 569] on span "Create" at bounding box center [407, 569] width 246 height 17
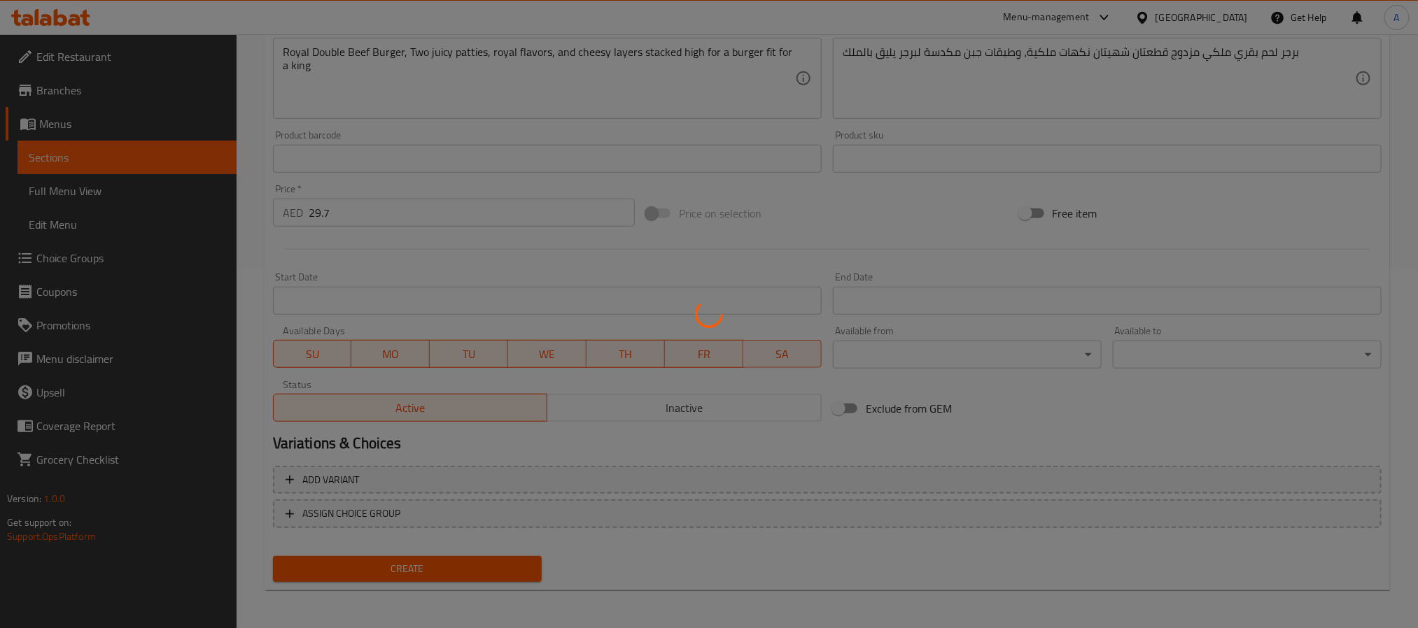
type input "0"
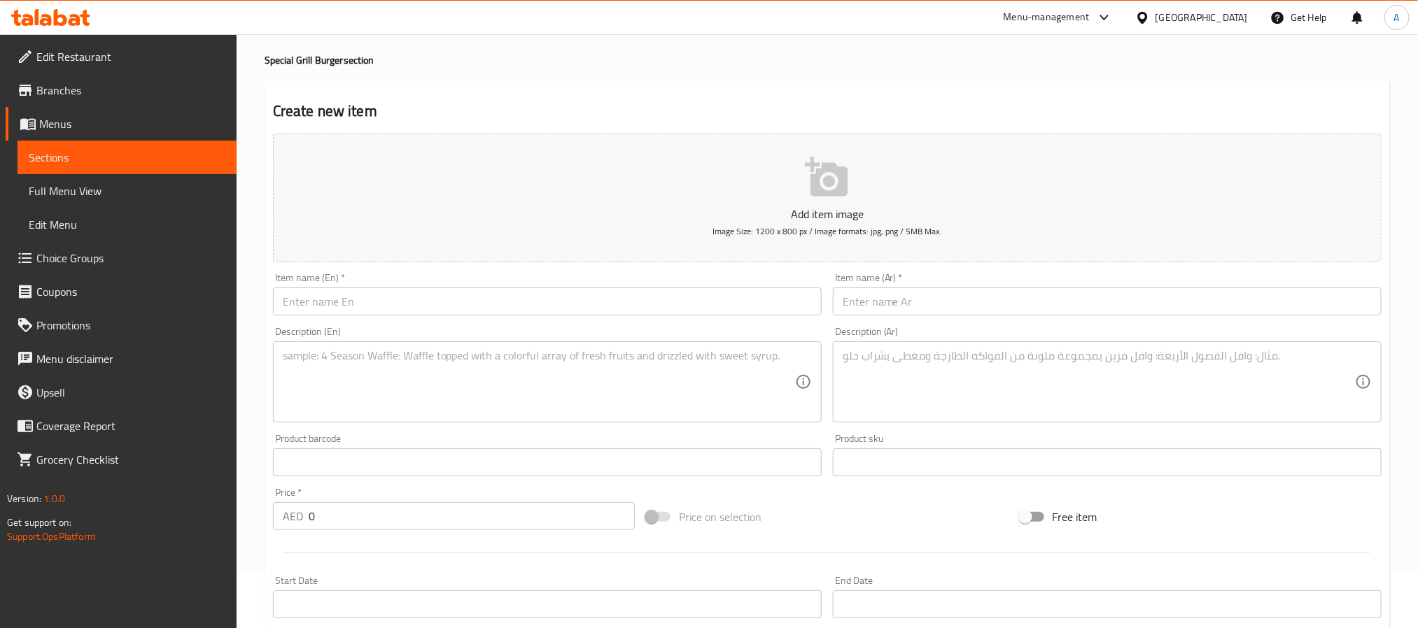
scroll to position [44, 0]
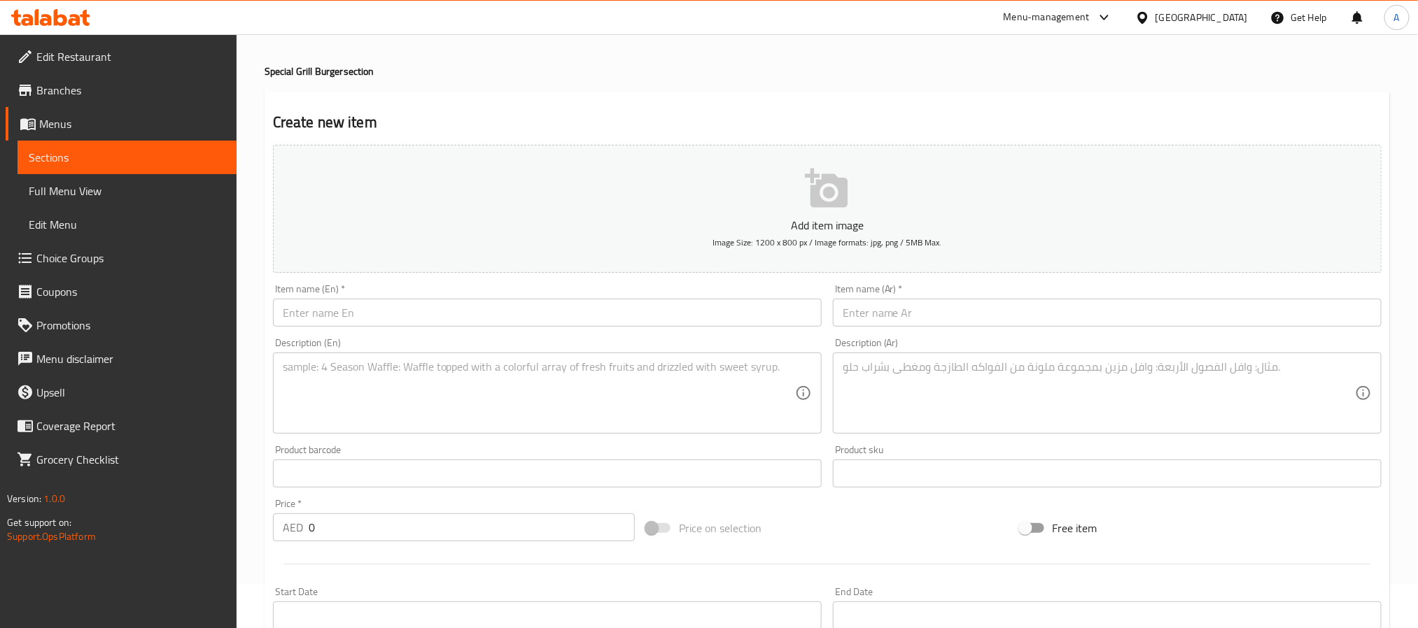
click at [349, 311] on input "text" at bounding box center [547, 313] width 549 height 28
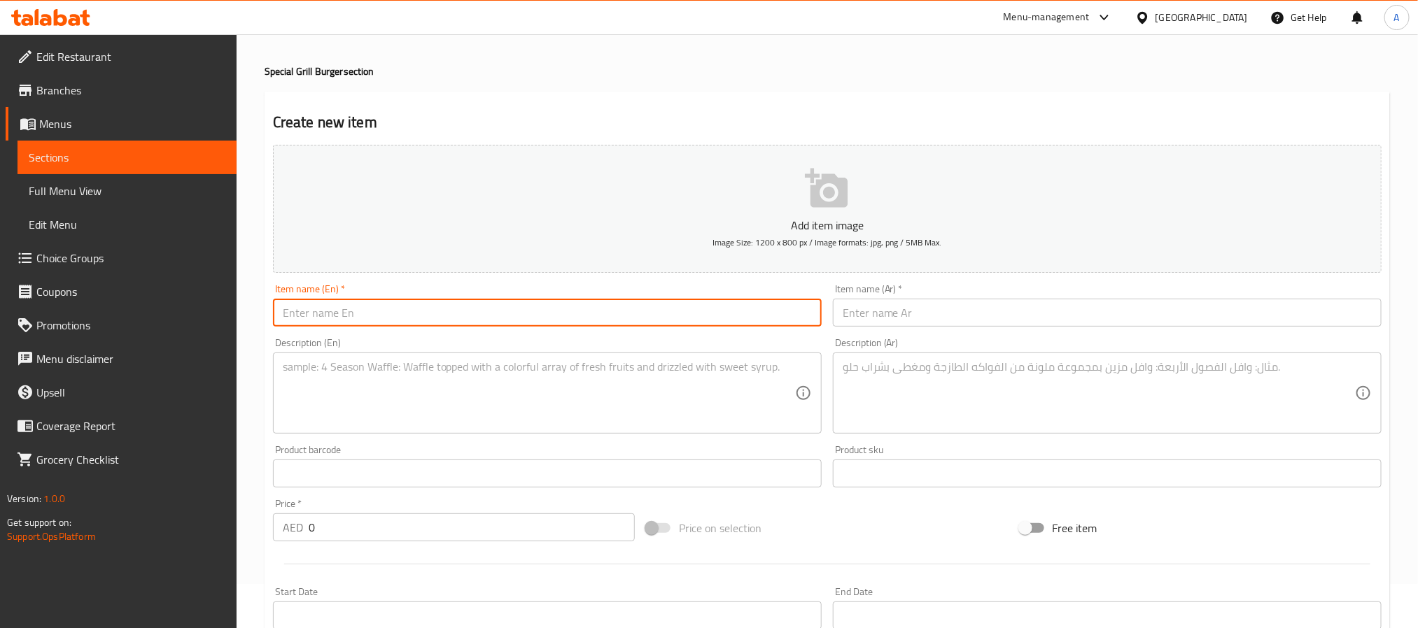
paste input "THAFI GRILLED برجر رمان MUSHROOM BURGER"
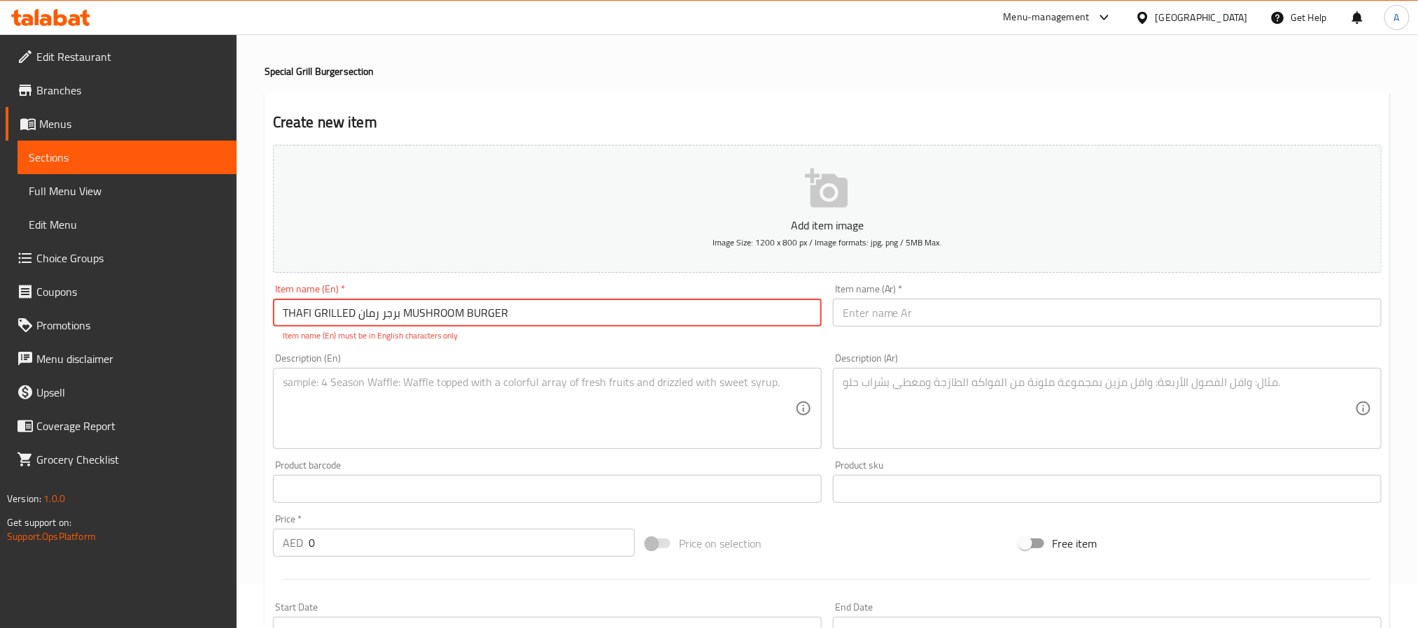
click at [349, 311] on input "THAFI GRILLED برجر رمان MUSHROOM BURGER" at bounding box center [547, 313] width 549 height 28
drag, startPoint x: 398, startPoint y: 314, endPoint x: 360, endPoint y: 314, distance: 37.8
click at [360, 314] on input "THAFI GRILLED برجر رمان MUSHROOM BURGER" at bounding box center [547, 313] width 549 height 28
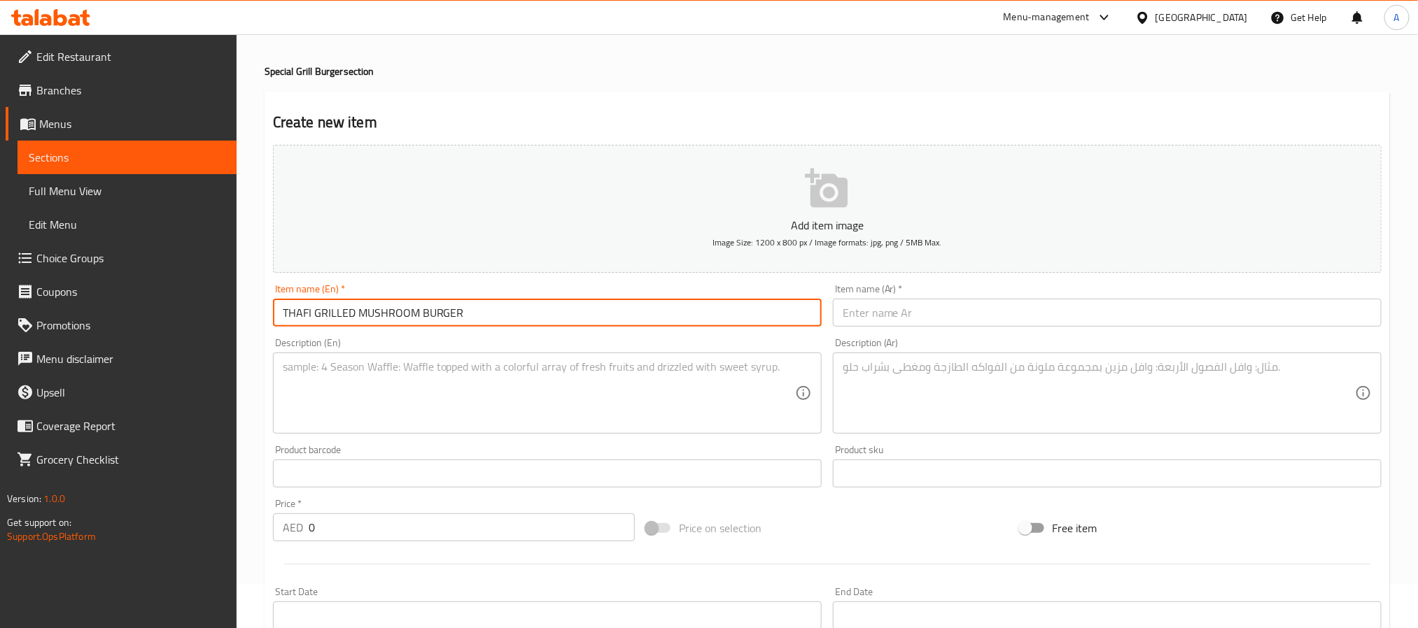
click at [378, 316] on input "THAFI GRILLED MUSHROOM BURGER" at bounding box center [547, 313] width 549 height 28
click at [303, 309] on input "THAFI GRILLED MUSHROOM BURGER" at bounding box center [547, 313] width 549 height 28
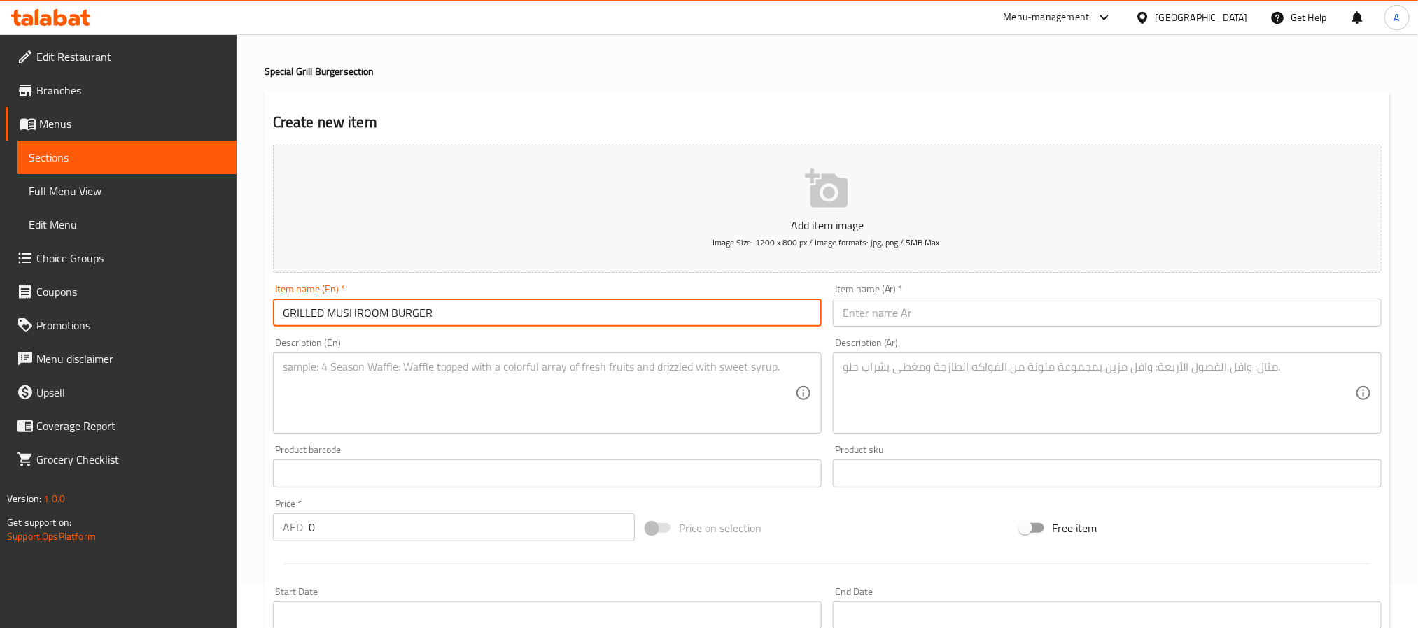
click at [324, 314] on input "GRILLED MUSHROOM BURGER" at bounding box center [547, 313] width 549 height 28
paste input "THAFI"
click at [365, 311] on input "GRILLED mataTHAFI MUSHROOM BURGER" at bounding box center [547, 313] width 549 height 28
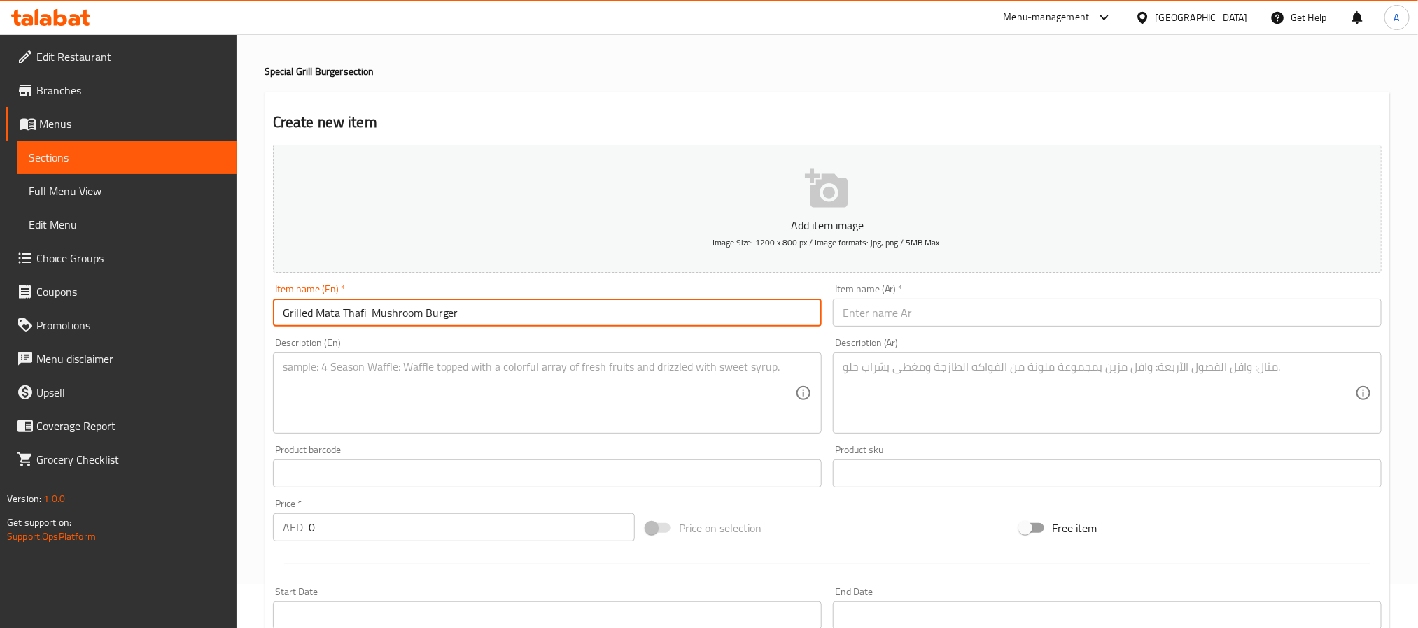
click at [346, 309] on input "Grilled Mata Thafi Mushroom Burger" at bounding box center [547, 313] width 549 height 28
click at [356, 315] on input "Grilled Mathafi Mushroom Burger" at bounding box center [547, 313] width 549 height 28
click at [440, 309] on input "Grilled Mathafi Mushroom Burger" at bounding box center [547, 313] width 549 height 28
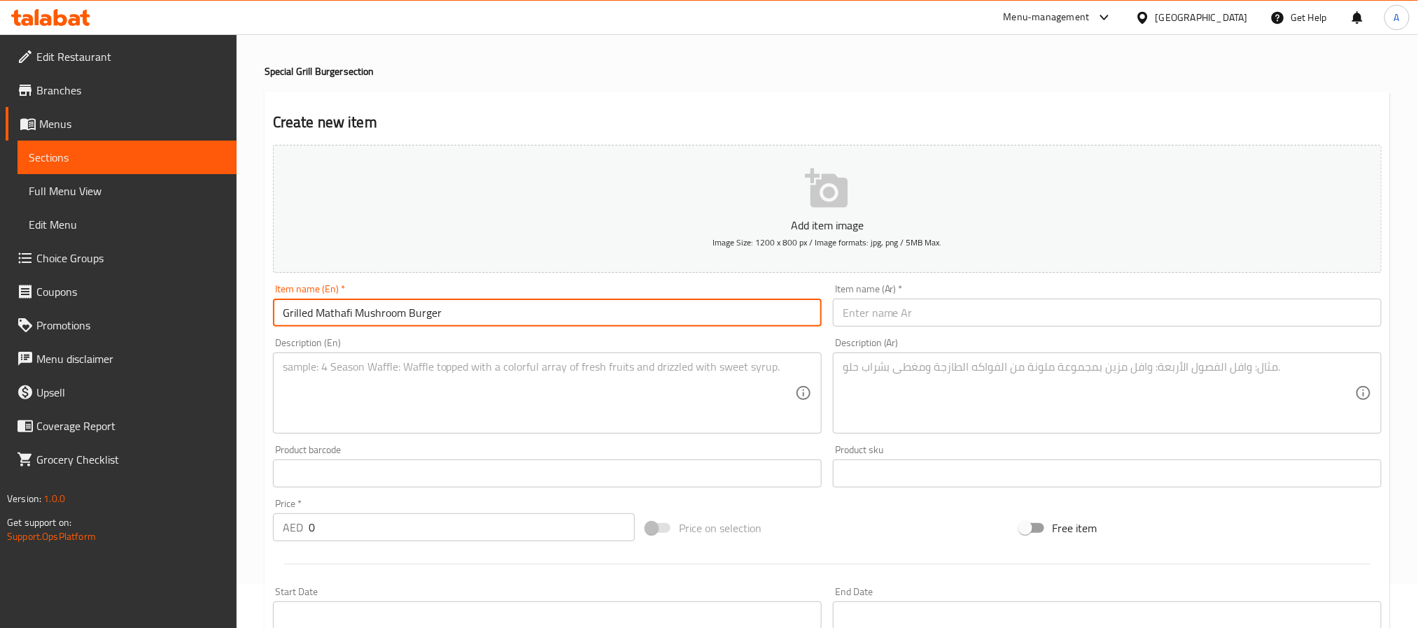
type input "Grilled Mathafi Mushroom Burger"
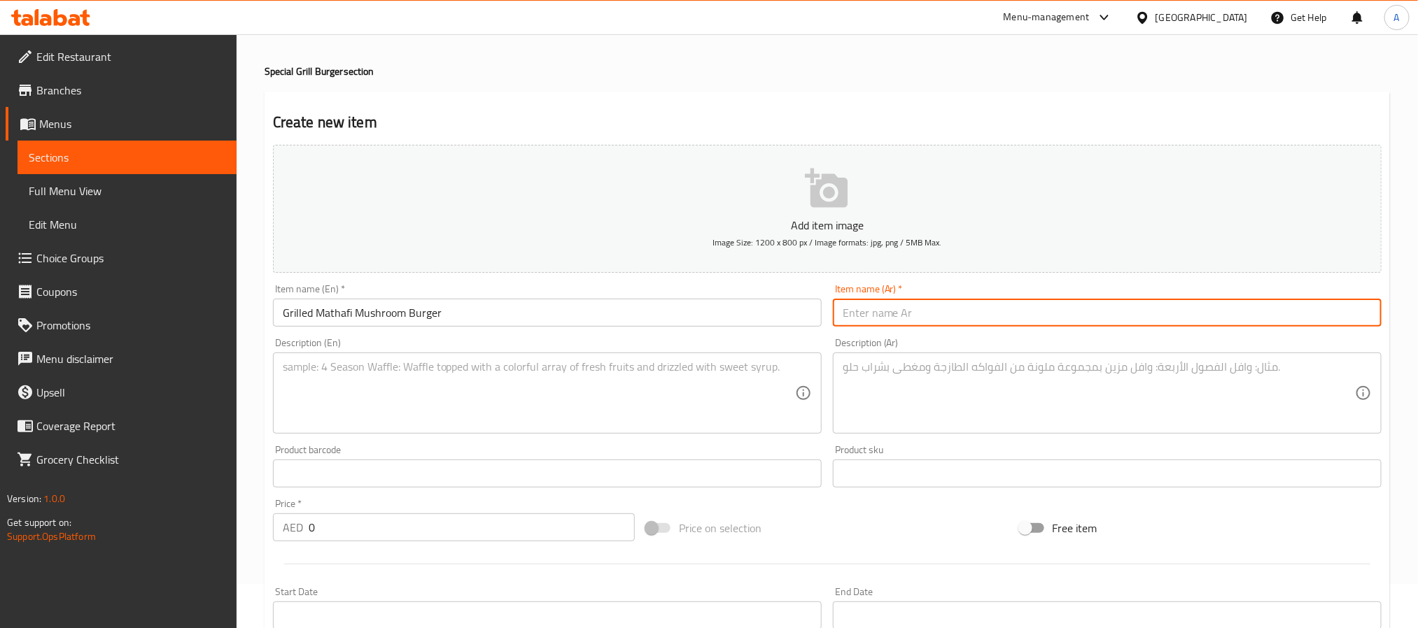
click at [979, 315] on input "text" at bounding box center [1107, 313] width 549 height 28
type input "d"
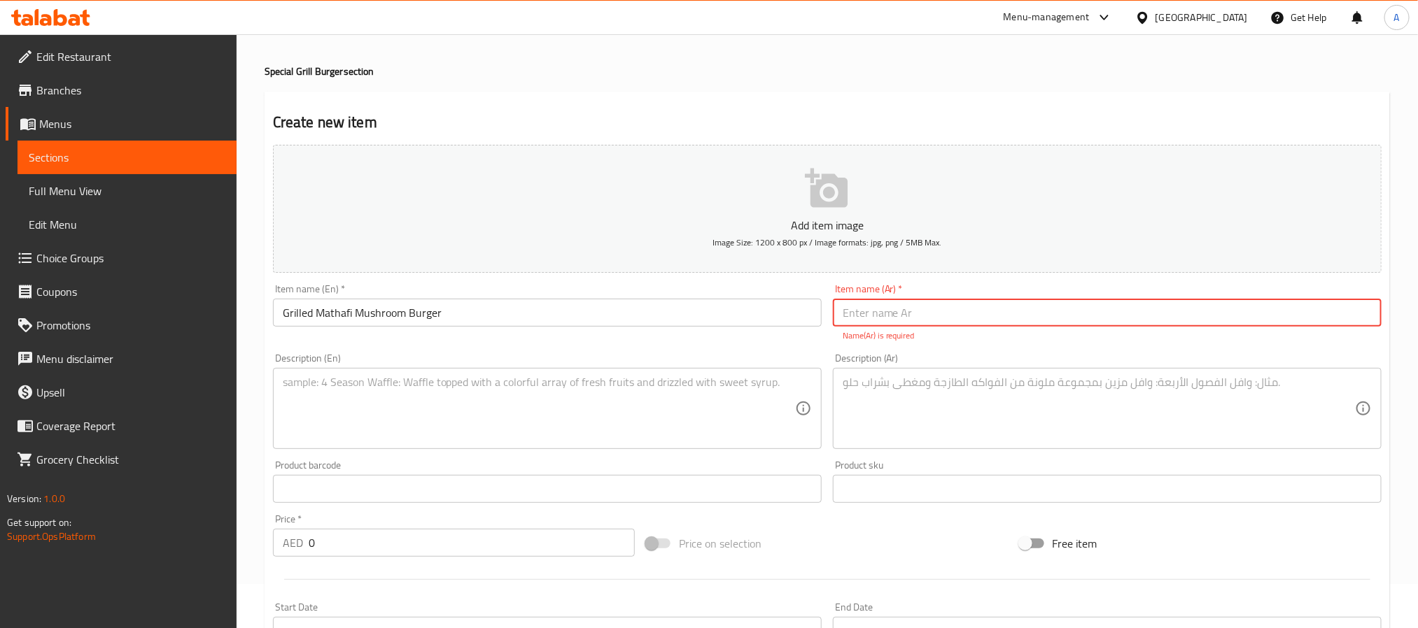
type input "d"
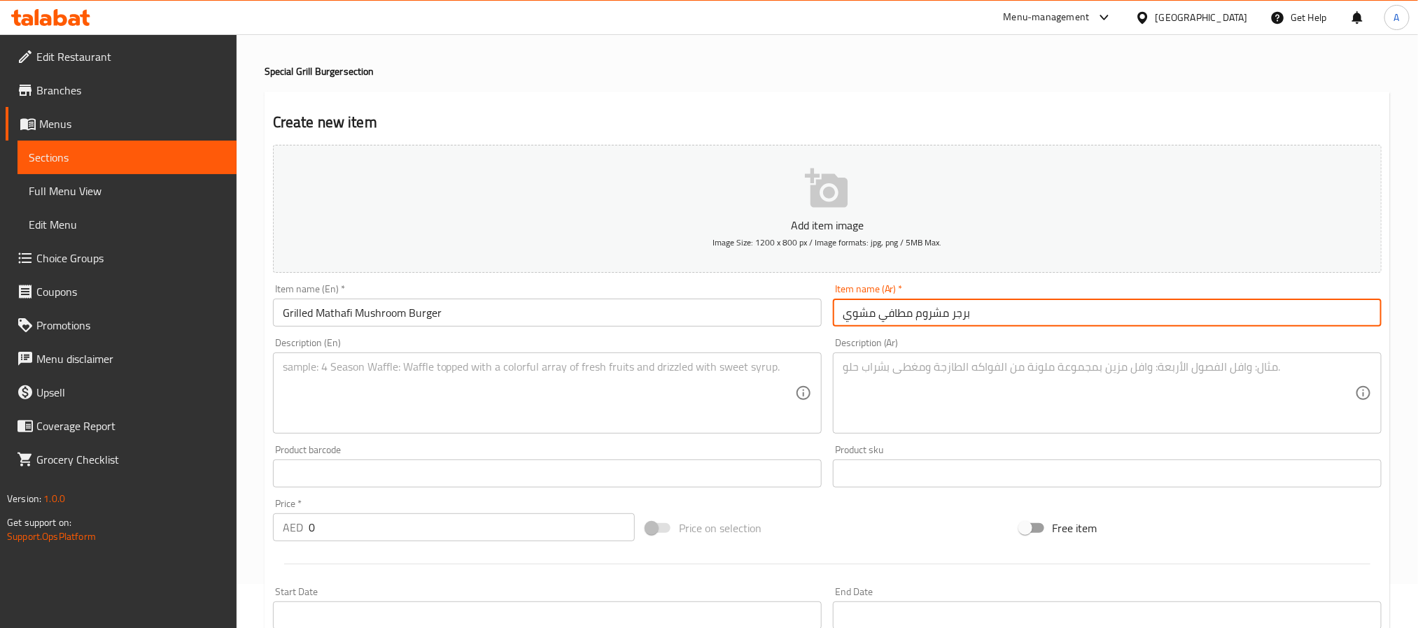
type input "برجر مشروم مطافي مشوي"
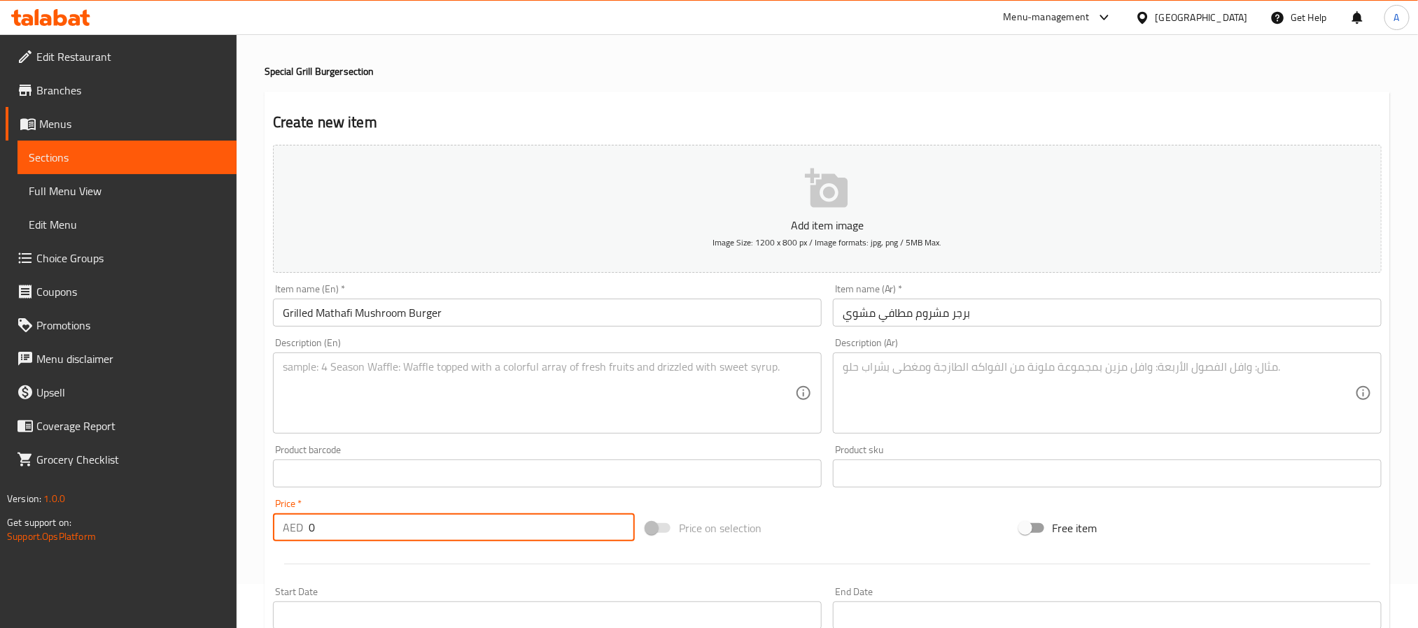
drag, startPoint x: 360, startPoint y: 531, endPoint x: 286, endPoint y: 519, distance: 74.4
click at [286, 519] on div "AED 0 Price *" at bounding box center [454, 528] width 362 height 28
type input "24.3"
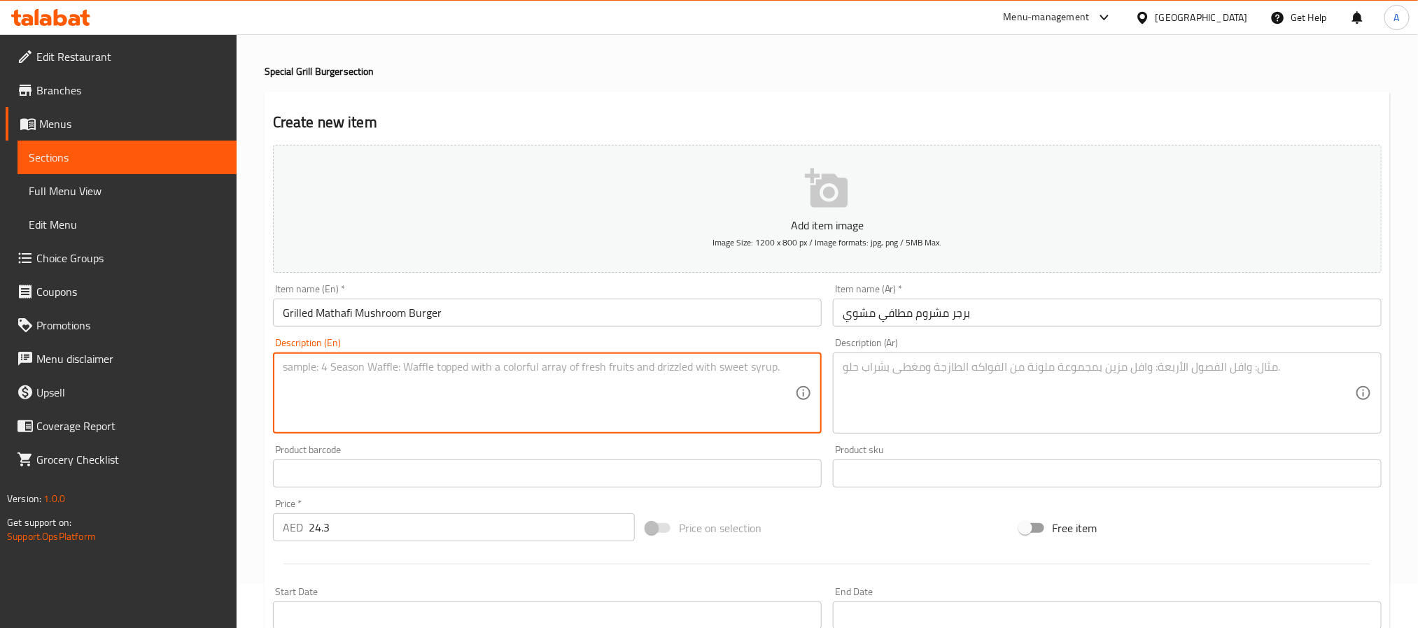
click at [368, 363] on textarea at bounding box center [539, 393] width 512 height 66
paste textarea "Grilled Mathafi Mushroom Burger – Smoky, juicy, and loaded with mushrooms for a…"
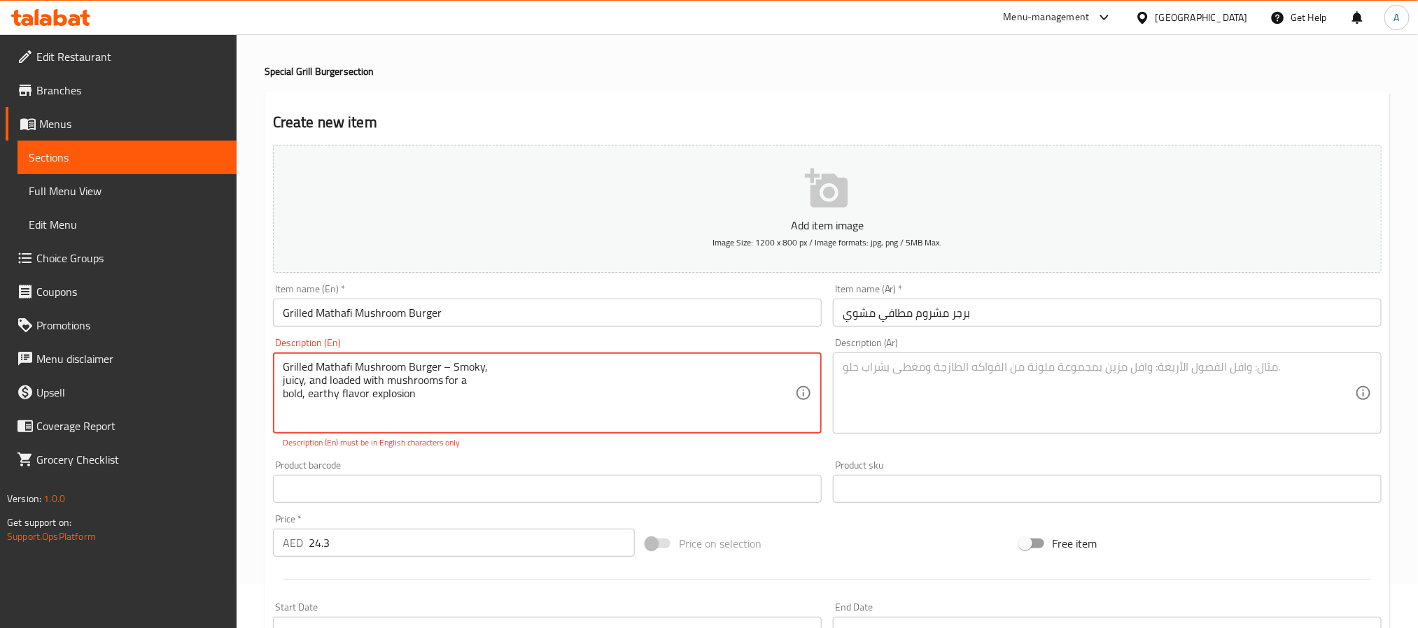
click at [389, 380] on textarea "Grilled Mathafi Mushroom Burger – Smoky, juicy, and loaded with mushrooms for a…" at bounding box center [539, 393] width 512 height 66
click at [504, 367] on textarea "Grilled Mathafi Mushroom Burger – Smoky, bold, earthy flavor explosion" at bounding box center [539, 393] width 512 height 66
paste textarea "juicy, and loaded with mushrooms for a"
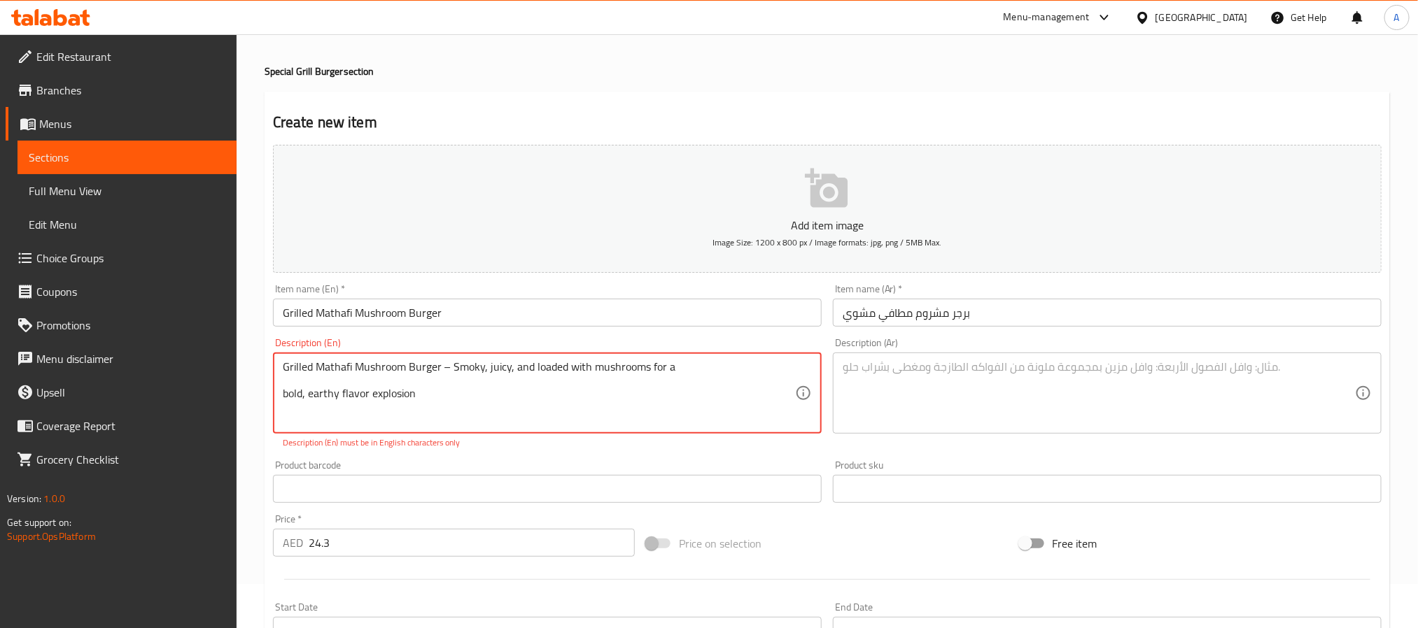
click at [366, 395] on textarea "Grilled Mathafi Mushroom Burger – Smoky, juicy, and loaded with mushrooms for a…" at bounding box center [539, 393] width 512 height 66
click at [706, 356] on div "Grilled Mathafi Mushroom Burger – Smoky, juicy, and loaded with mushrooms for a…" at bounding box center [547, 393] width 549 height 81
click at [691, 374] on textarea "Grilled Mathafi Mushroom Burger – Smoky, juicy, and loaded with mushrooms for a" at bounding box center [539, 393] width 512 height 66
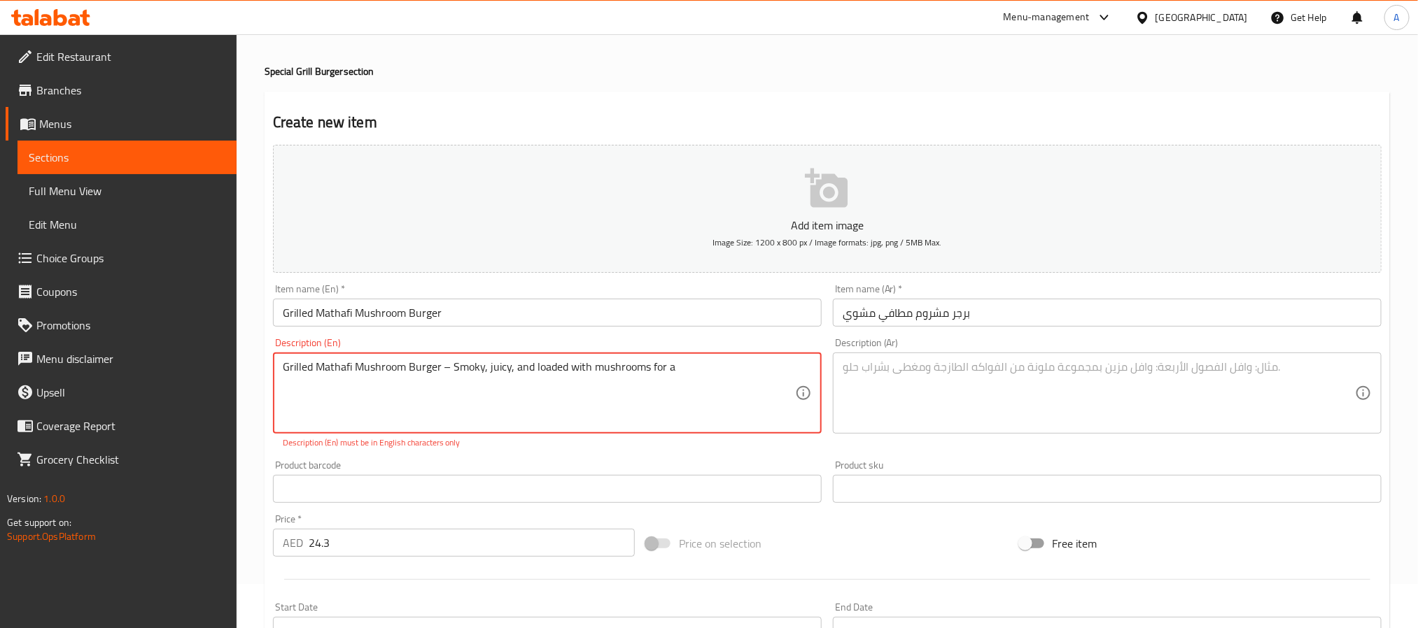
click at [691, 363] on textarea "Grilled Mathafi Mushroom Burger – Smoky, juicy, and loaded with mushrooms for a" at bounding box center [539, 393] width 512 height 66
paste textarea "bold, earthy flavor explosion"
click at [359, 361] on textarea "Grilled Mathafi Mushroom Burger – Smoky, juicy, and loaded with mushrooms for a…" at bounding box center [539, 393] width 512 height 66
click at [353, 365] on textarea "Grilled Mathafi Mushroom Burger – Smoky, juicy, and loaded with mushrooms for a…" at bounding box center [539, 393] width 512 height 66
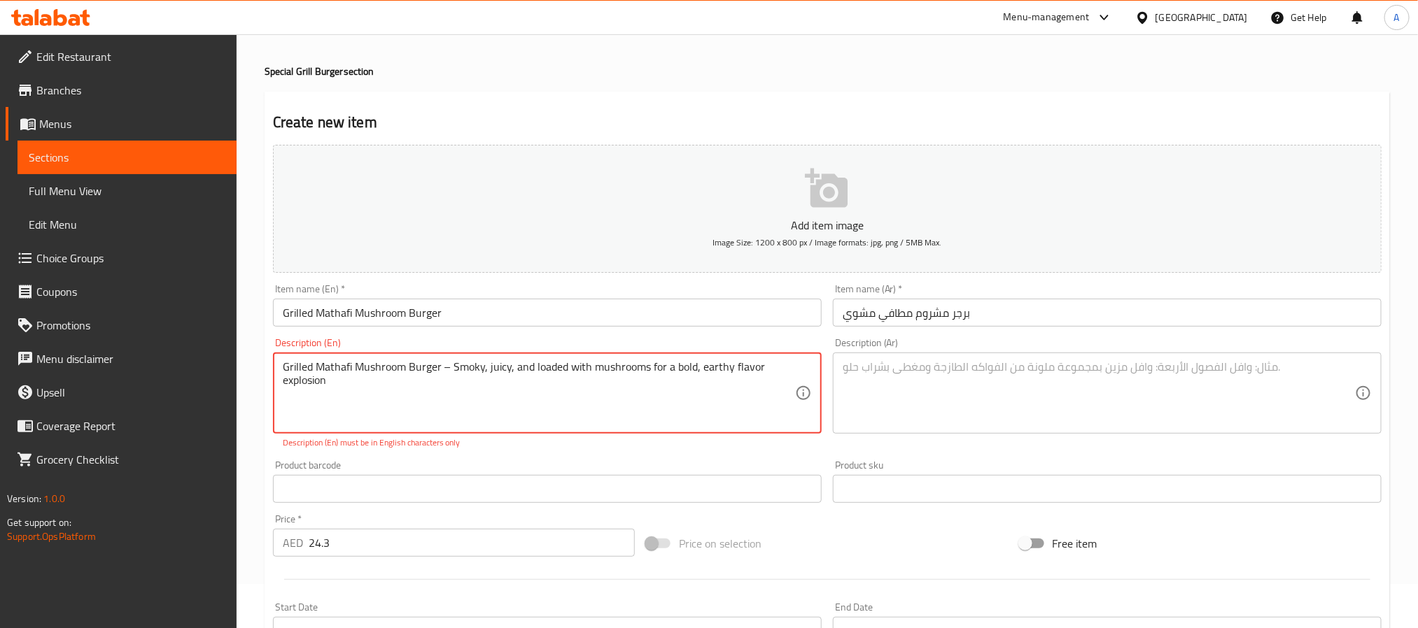
click at [353, 365] on textarea "Grilled Mathafi Mushroom Burger – Smoky, juicy, and loaded with mushrooms for a…" at bounding box center [539, 393] width 512 height 66
type textarea "Grilled Mathafi Mushroom Burger – Smoky, juicy, and loaded with mushrooms for a…"
paste textarea "برجر الفطر المشوي من ماثافي - مدخن، غني بالعصارة، ومحمّل بالفطر لنكهة ترابية جر…"
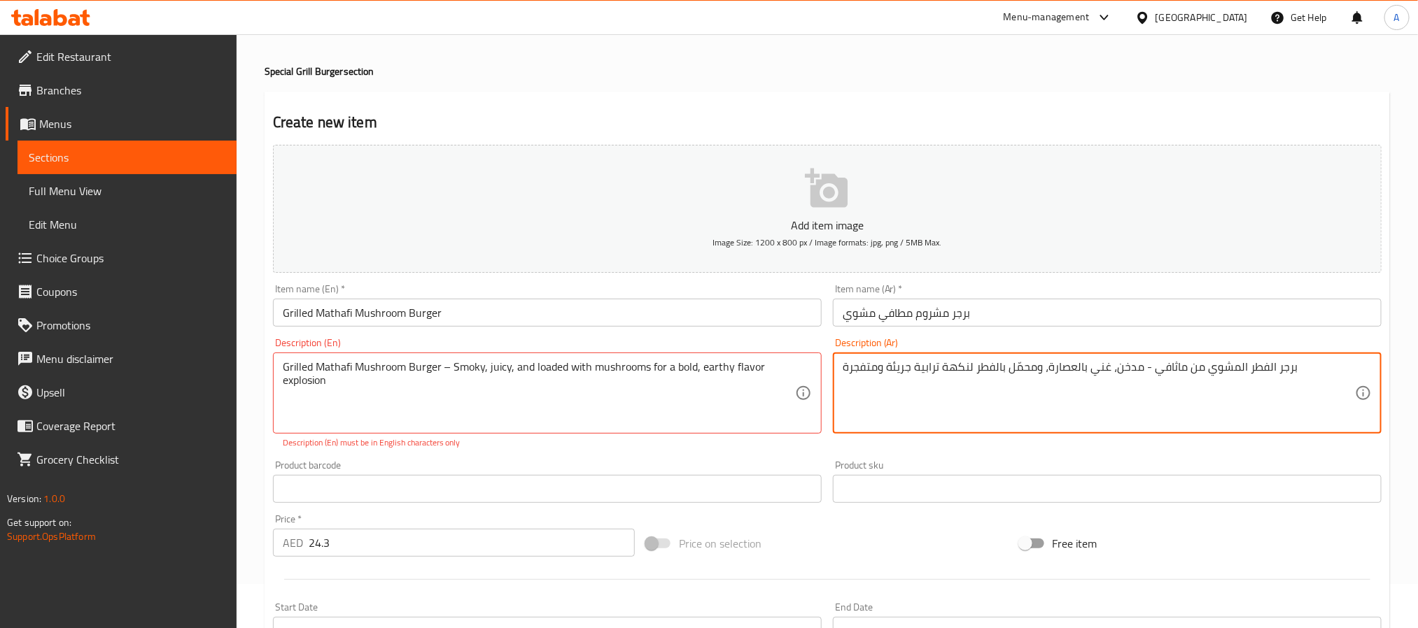
click at [1169, 368] on textarea "برجر الفطر المشوي من ماثافي - مدخن، غني بالعصارة، ومحمّل بالفطر لنكهة ترابية جر…" at bounding box center [1099, 393] width 512 height 66
click at [1182, 370] on textarea "برجر مشوي المشوي - مدخن، غني بالعصارة، ومحمّل بالفطر لنكهة ترابية جريئة ومتفجرة" at bounding box center [1099, 393] width 512 height 66
click at [1182, 370] on textarea "برجر مشوي - مدخن، غني بالعصارة، ومحمّل بالفطر لنكهة ترابية جريئة ومتفجرة" at bounding box center [1099, 393] width 512 height 66
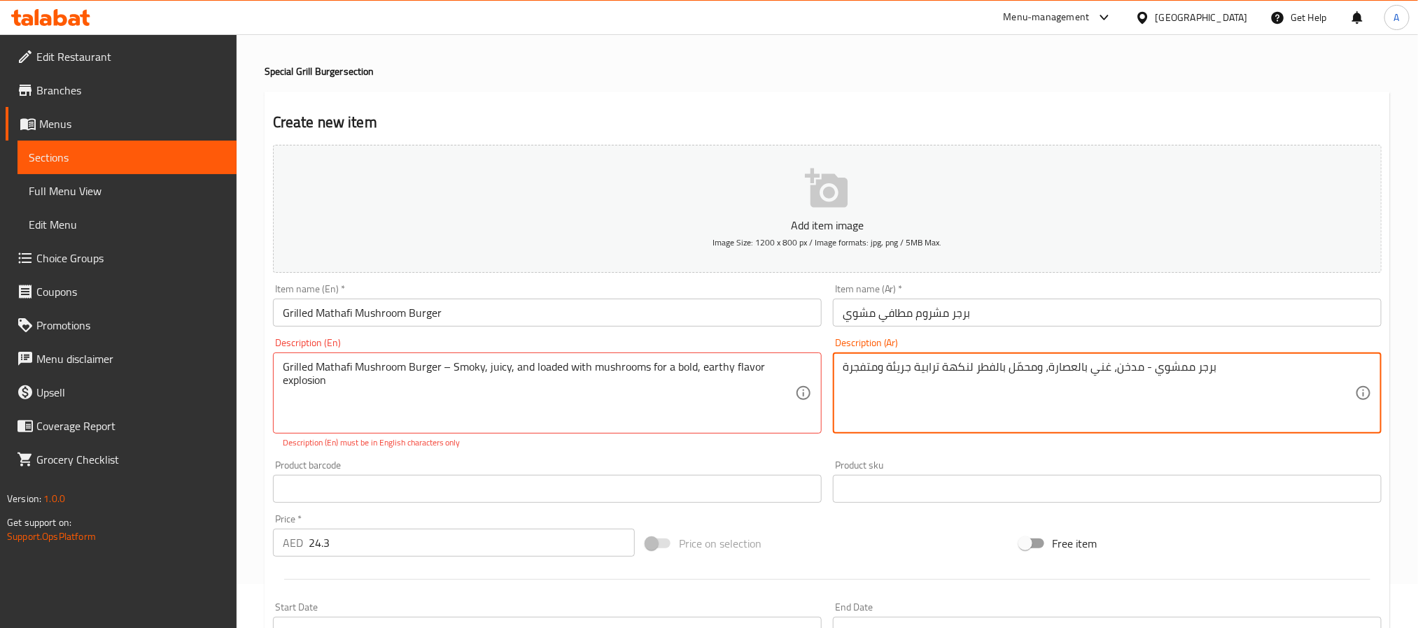
type textarea "برجر ممشوي - مدخن، غني بالعصارة، ومحمّل بالفطر لنكهة ترابية جريئة ومتفجرة"
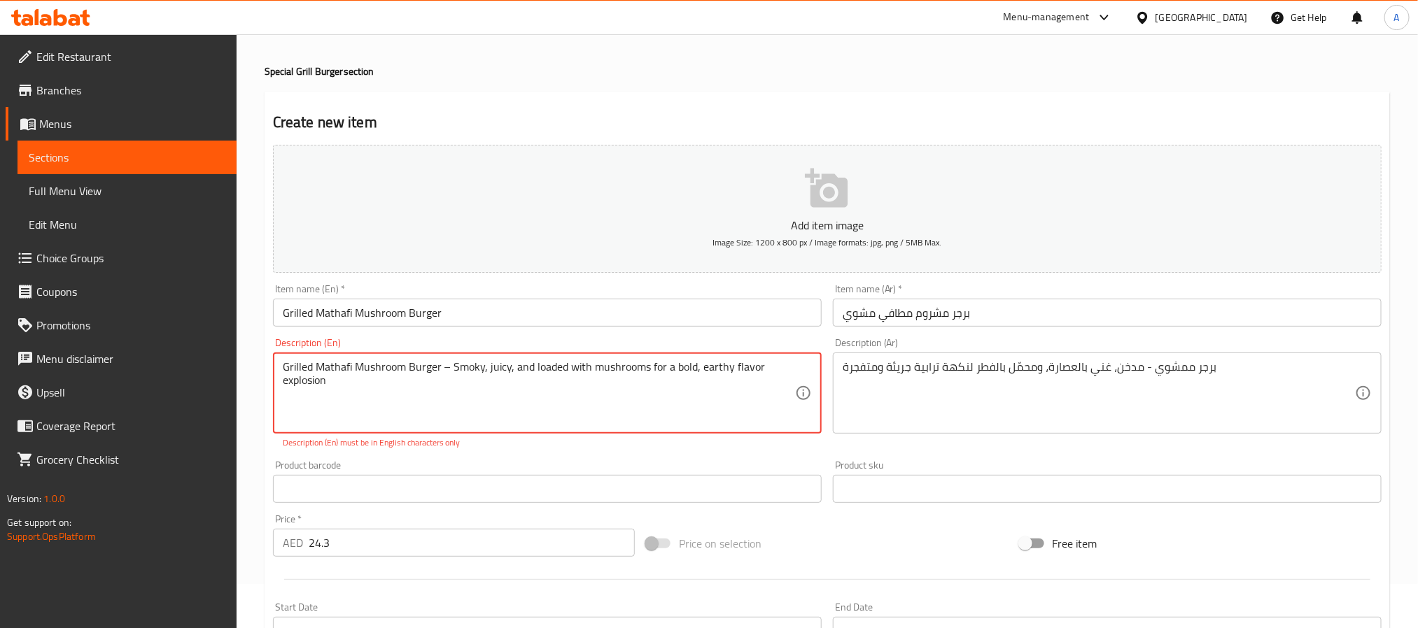
drag, startPoint x: 449, startPoint y: 366, endPoint x: 227, endPoint y: 370, distance: 221.9
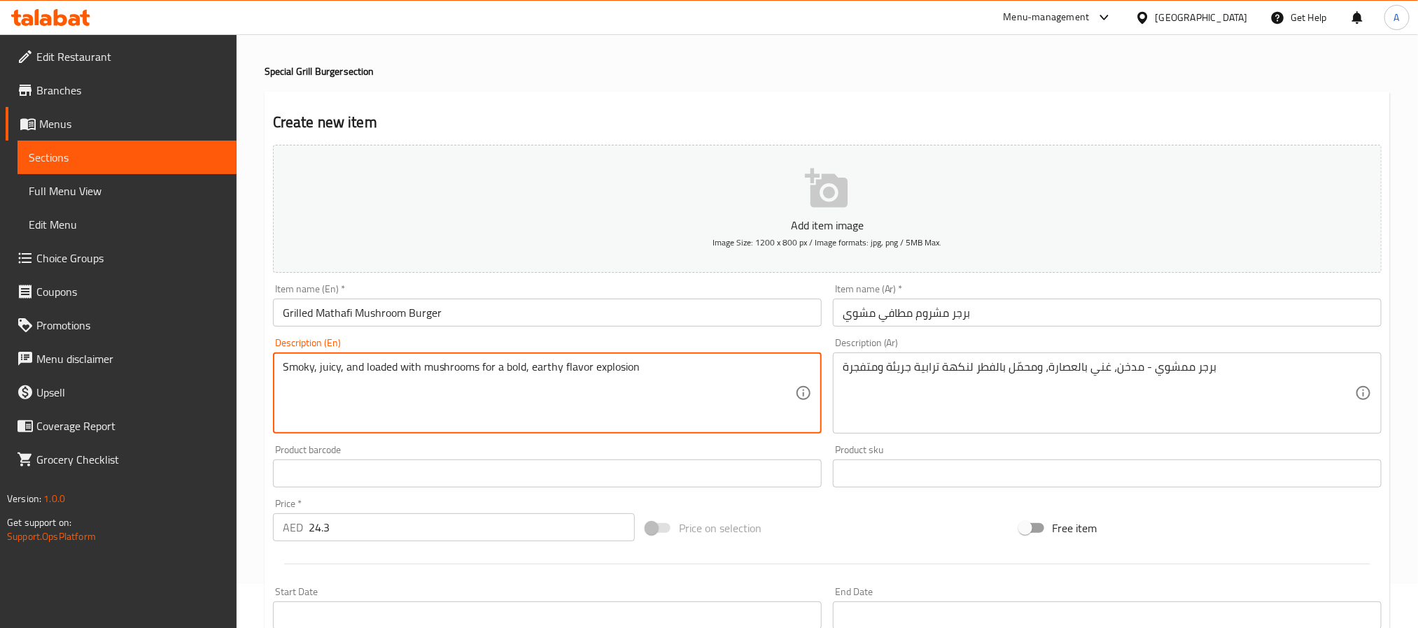
click at [288, 364] on textarea "Smoky, juicy, and loaded with mushrooms for a bold, earthy flavor explosion" at bounding box center [539, 393] width 512 height 66
type textarea "Smoky, juicy, and loaded with mushrooms for a bold, earthy flavor explosion"
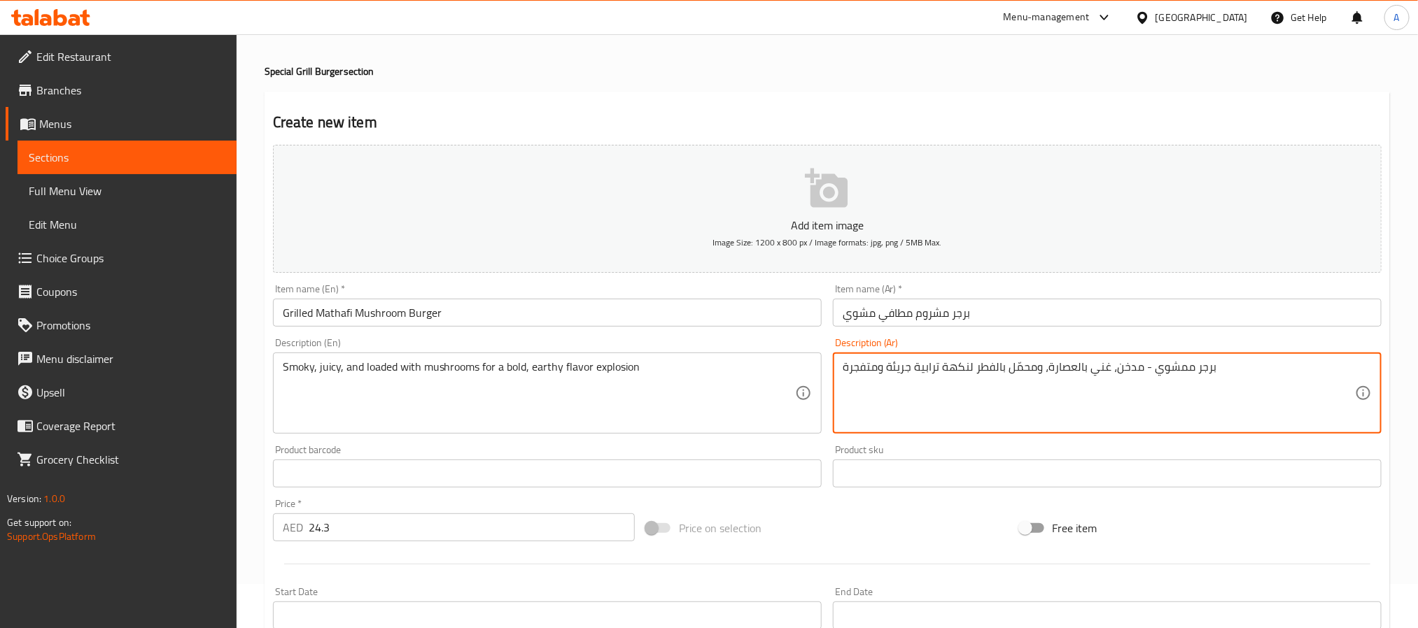
click at [1062, 360] on textarea "برجر ممشوي - مدخن، غني بالعصارة، ومحمّل بالفطر لنكهة ترابية جريئة ومتفجرة" at bounding box center [1099, 393] width 512 height 66
paste textarea "مدخن، وعصير، ومحمل بالفطر لنكهة جريئة وترابي"
click at [1014, 370] on textarea "مدخن، وعصير، ومحمل بالفطر لنكهة جريئة وترابية" at bounding box center [1099, 393] width 512 height 66
type textarea "مدخن، و[PERSON_NAME]، ومحمل بالفطر لنكهة جريئة وترابية"
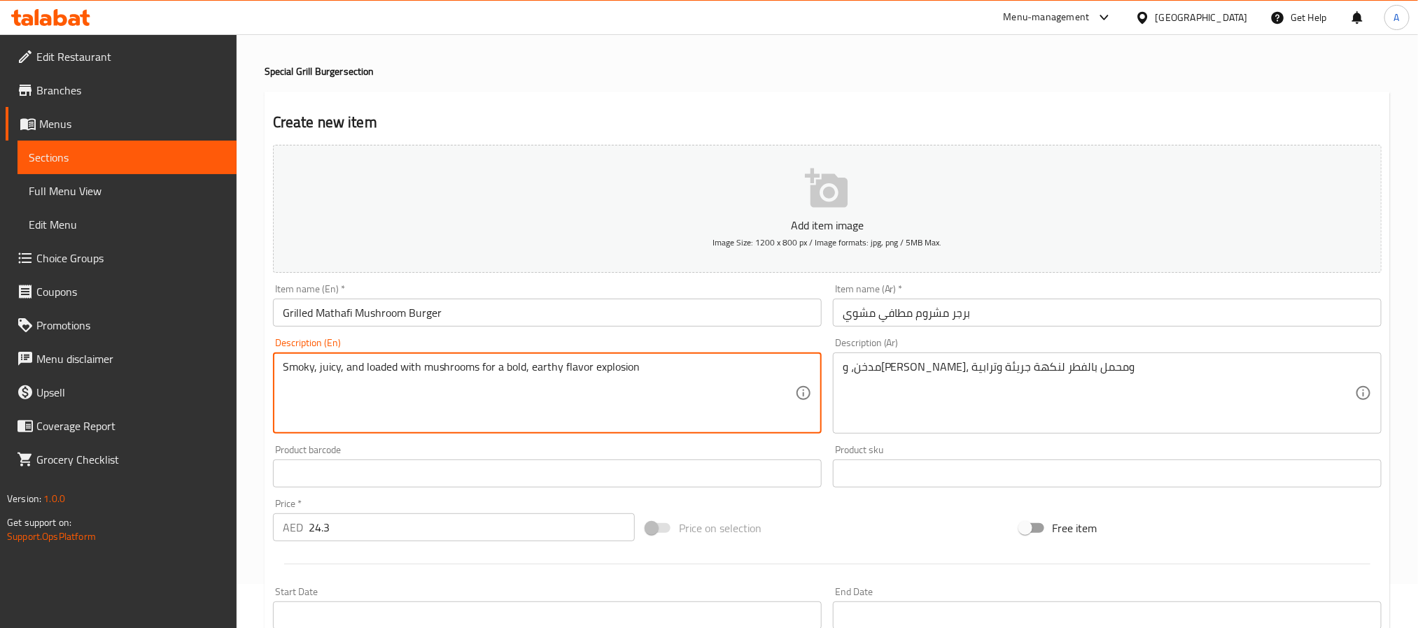
drag, startPoint x: 639, startPoint y: 365, endPoint x: 530, endPoint y: 366, distance: 109.2
click at [530, 366] on textarea "Smoky, juicy, and loaded with mushrooms for a bold, earthy flavor explosion" at bounding box center [539, 393] width 512 height 66
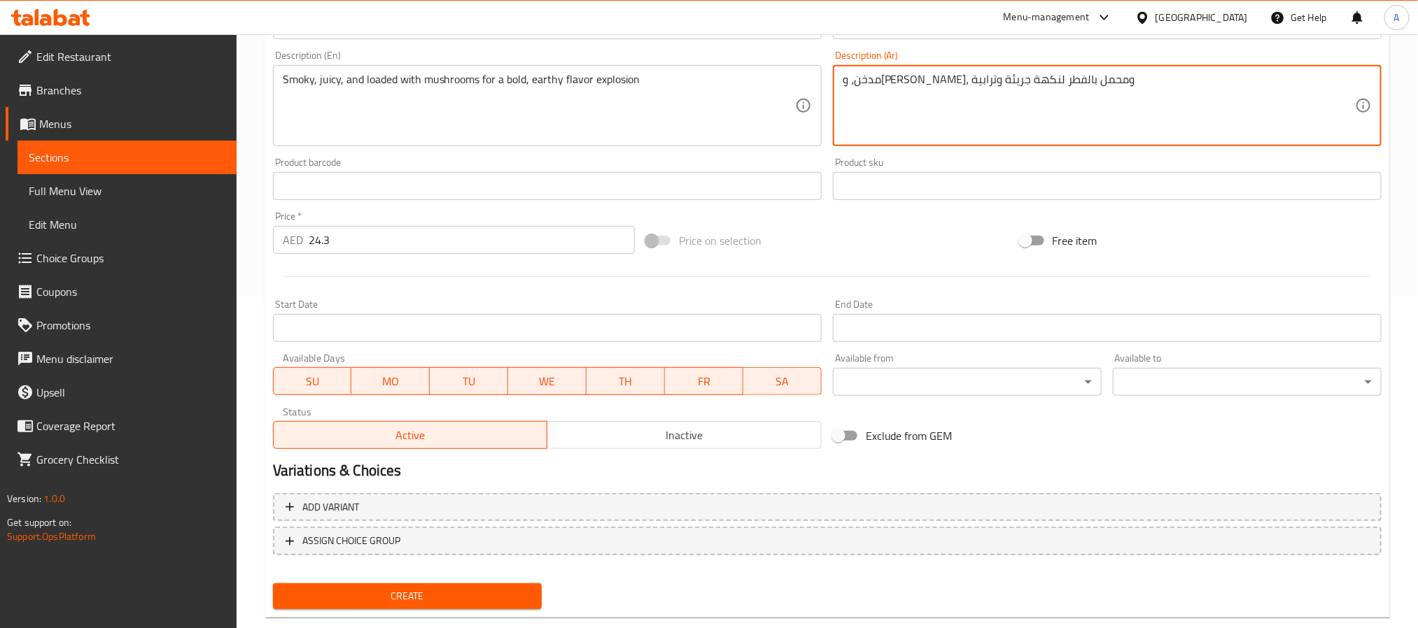
scroll to position [359, 0]
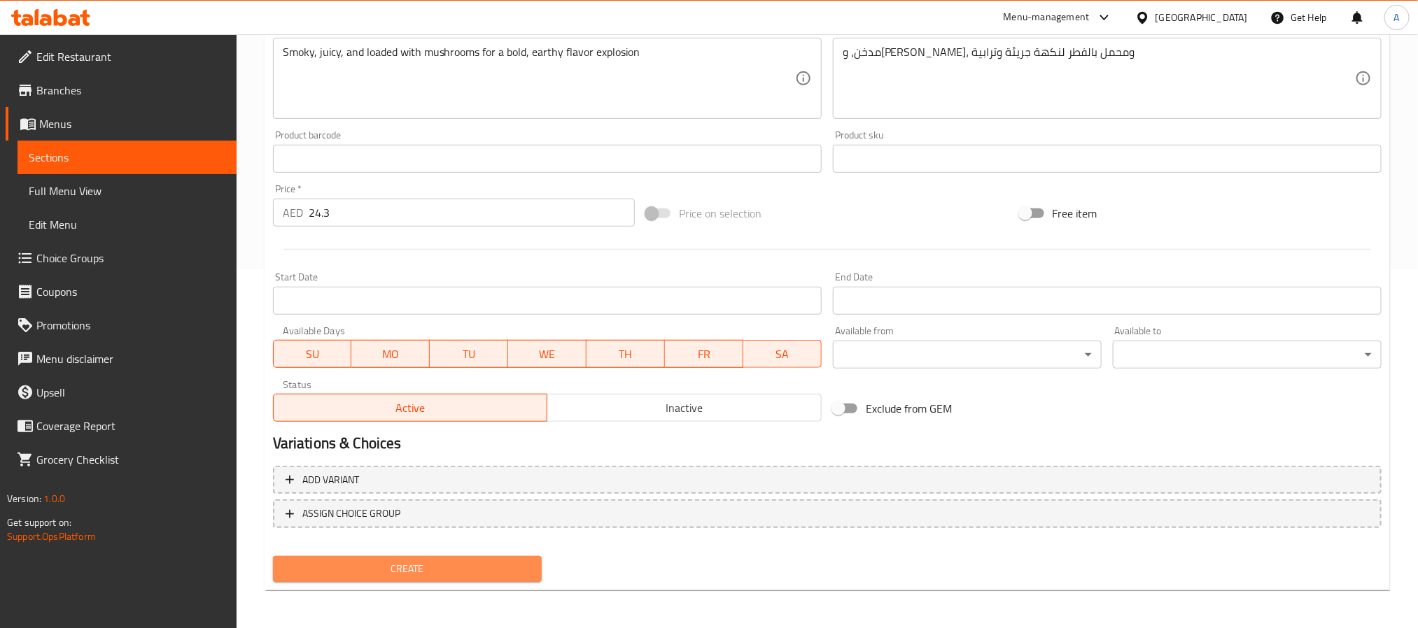
click at [338, 575] on span "Create" at bounding box center [407, 569] width 246 height 17
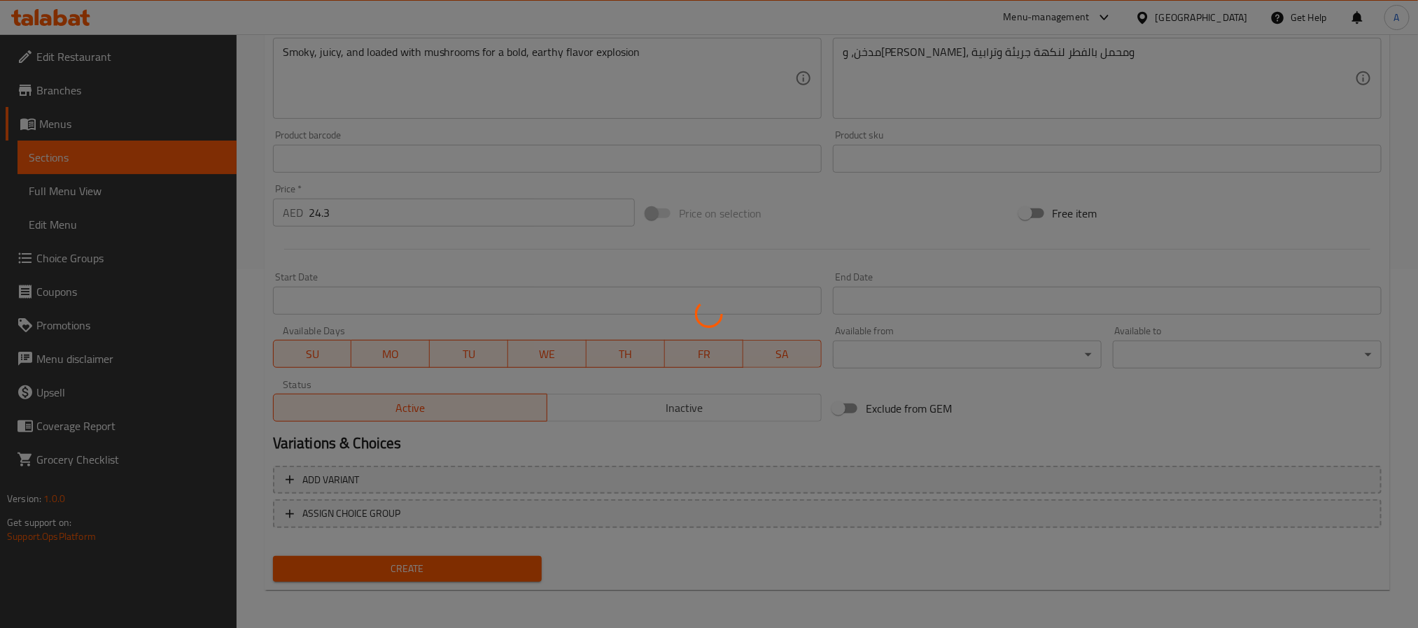
type input "0"
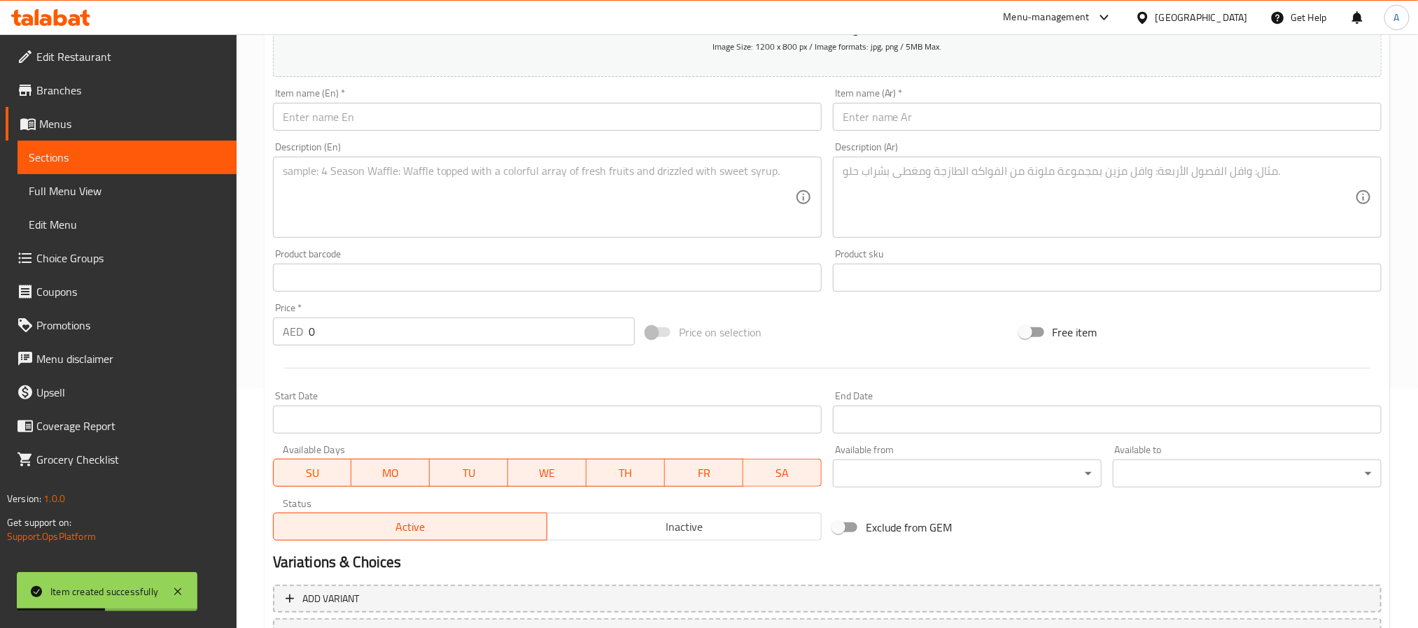
scroll to position [149, 0]
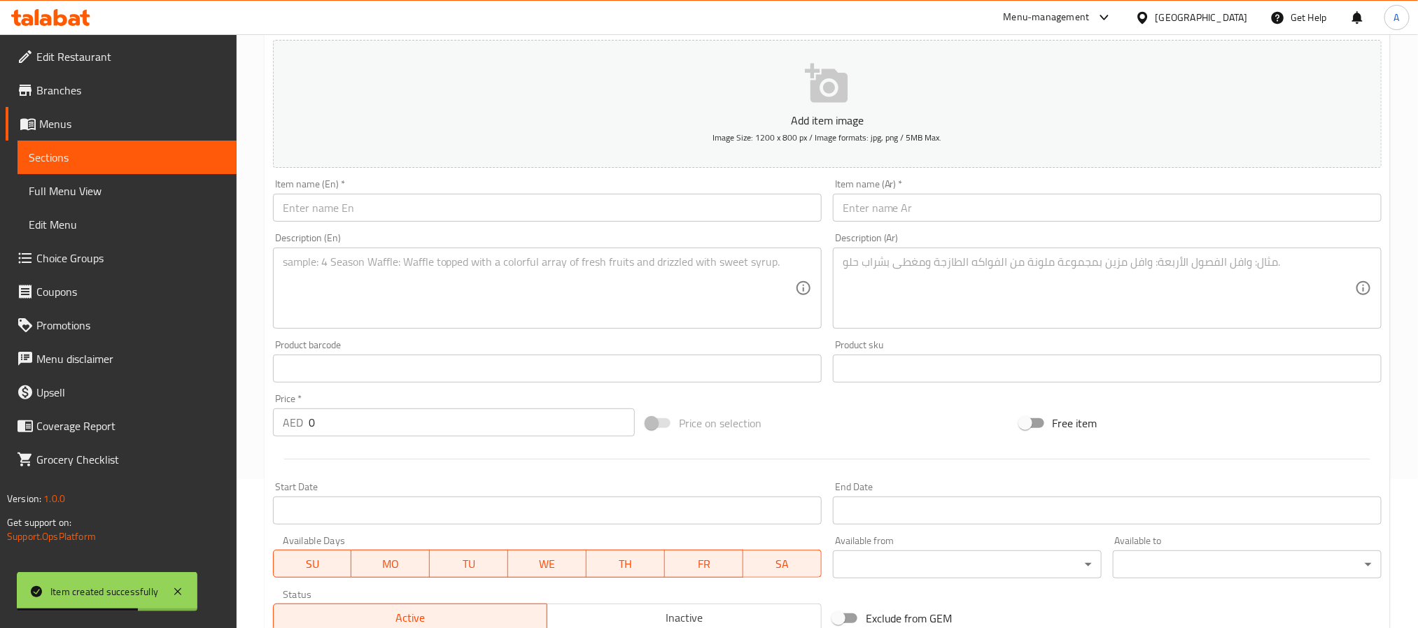
click at [398, 202] on input "text" at bounding box center [547, 208] width 549 height 28
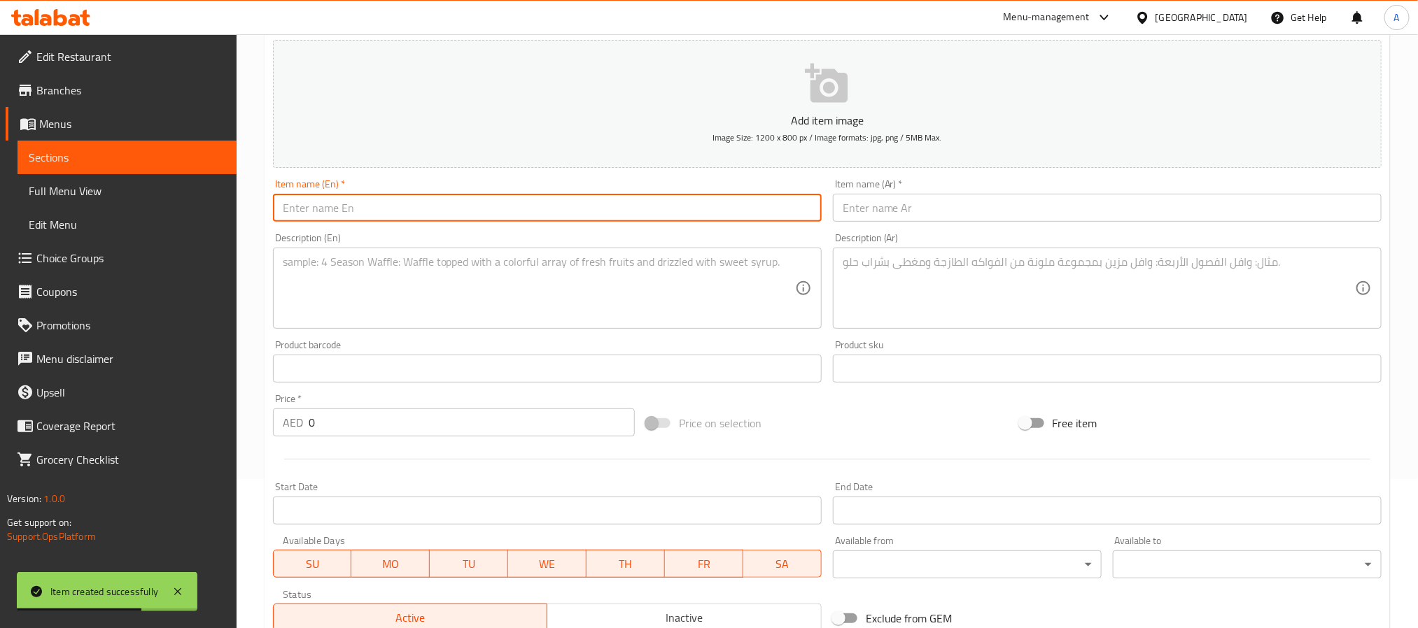
click at [398, 202] on input "text" at bounding box center [547, 208] width 549 height 28
paste input "ROASTED BEEF BURGER"
click at [398, 202] on input "ROASTED BEEF BURGER" at bounding box center [547, 208] width 549 height 28
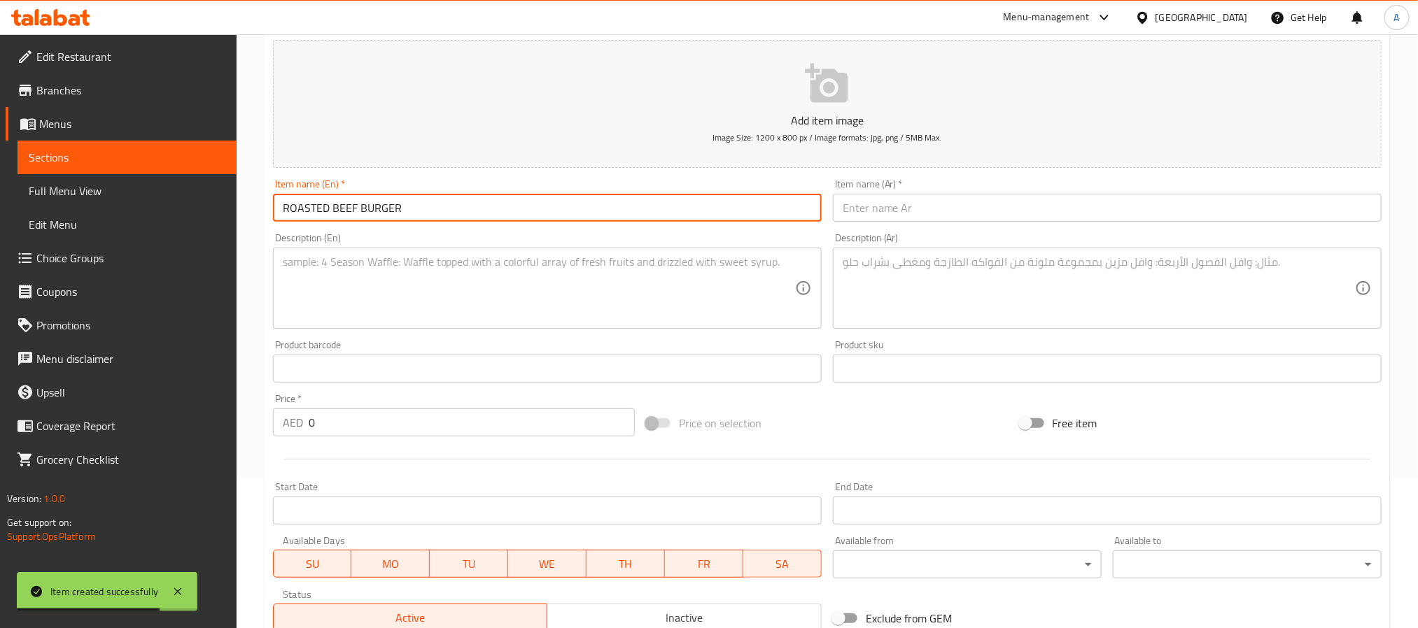
click at [398, 202] on input "ROASTED BEEF BURGER" at bounding box center [547, 208] width 549 height 28
type input "Roasted Beef Burger"
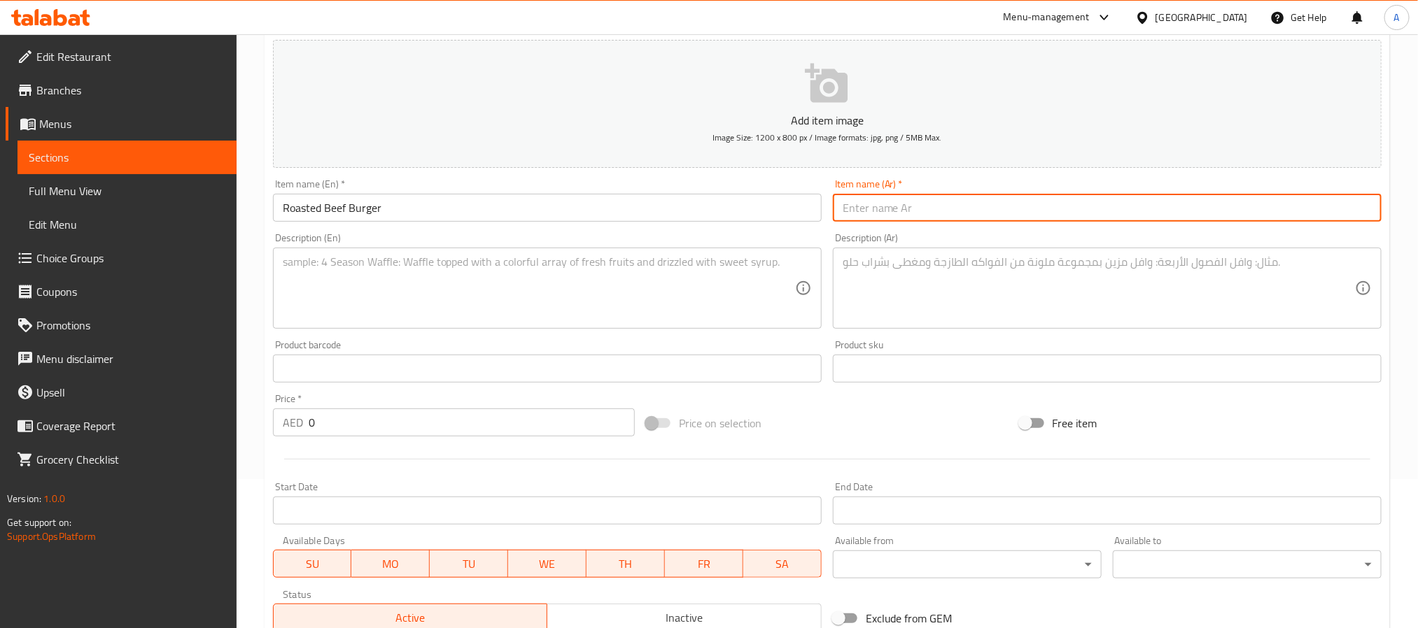
paste input "برجر لحم بقري"
click at [935, 208] on input "برجر لحم بقري" at bounding box center [1107, 208] width 549 height 28
type input "برجر لحم بقري روستد"
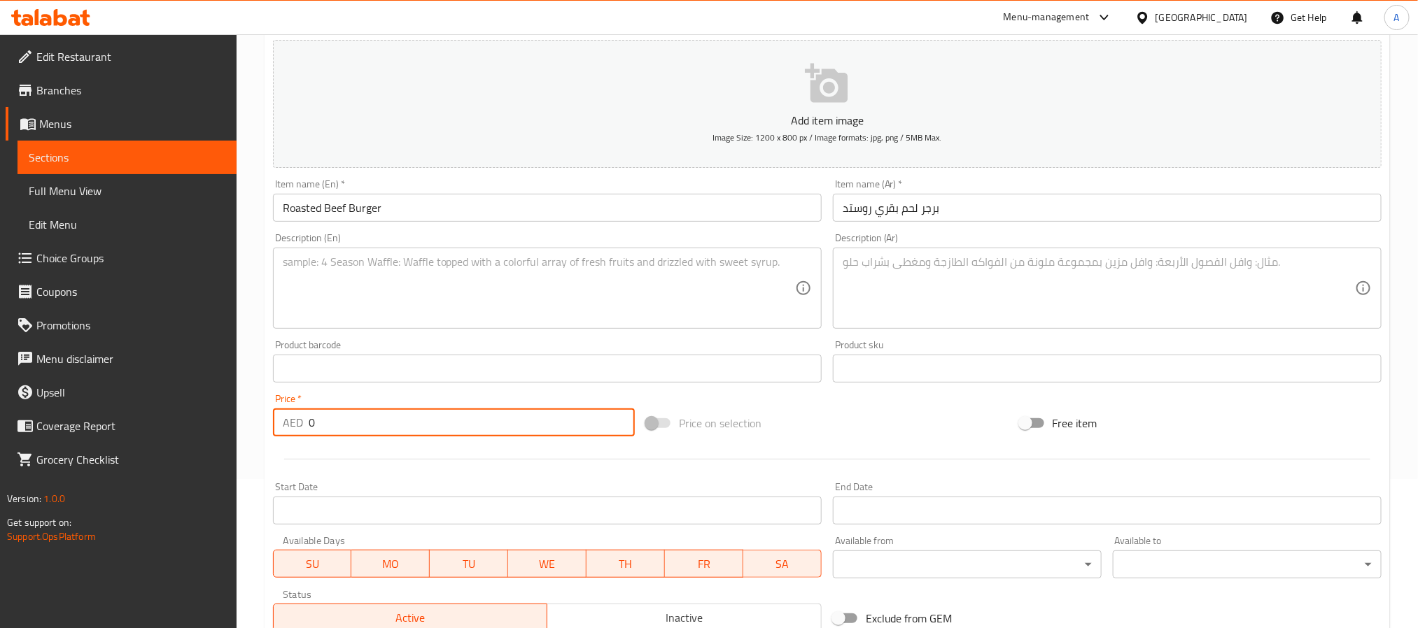
drag, startPoint x: 340, startPoint y: 428, endPoint x: 234, endPoint y: 416, distance: 107.1
type input "25.65"
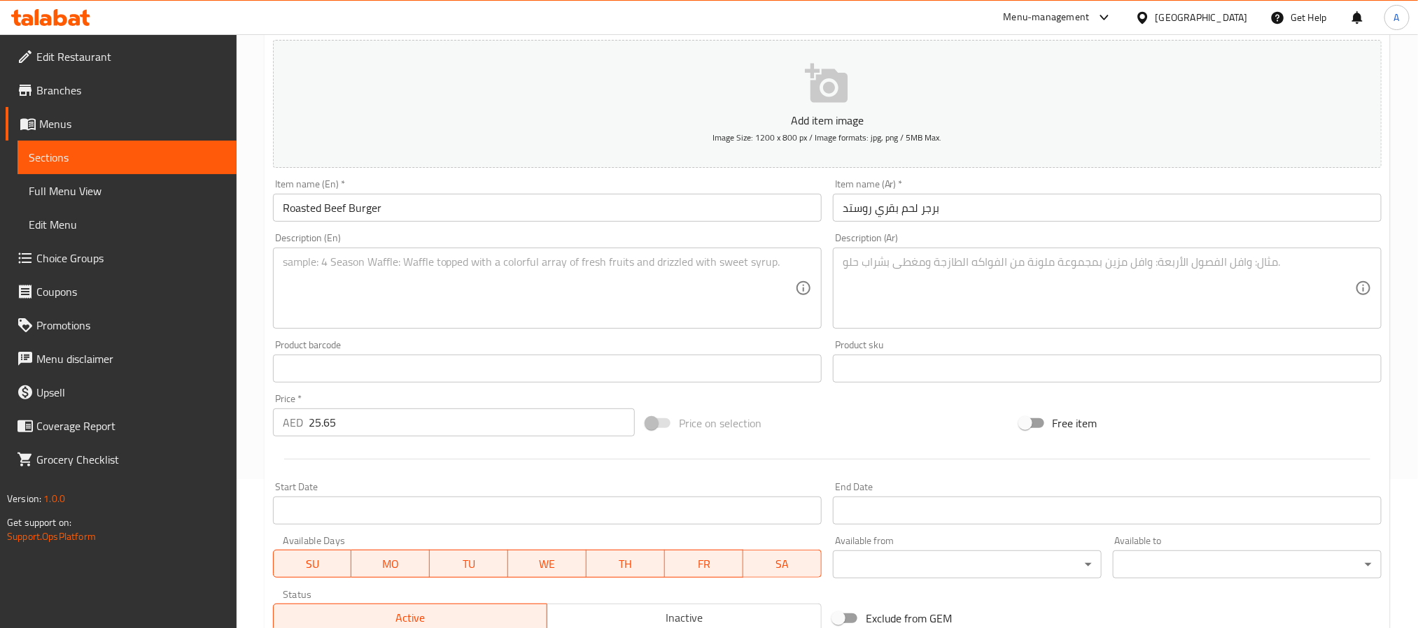
click at [363, 254] on div "Description (En)" at bounding box center [547, 288] width 549 height 81
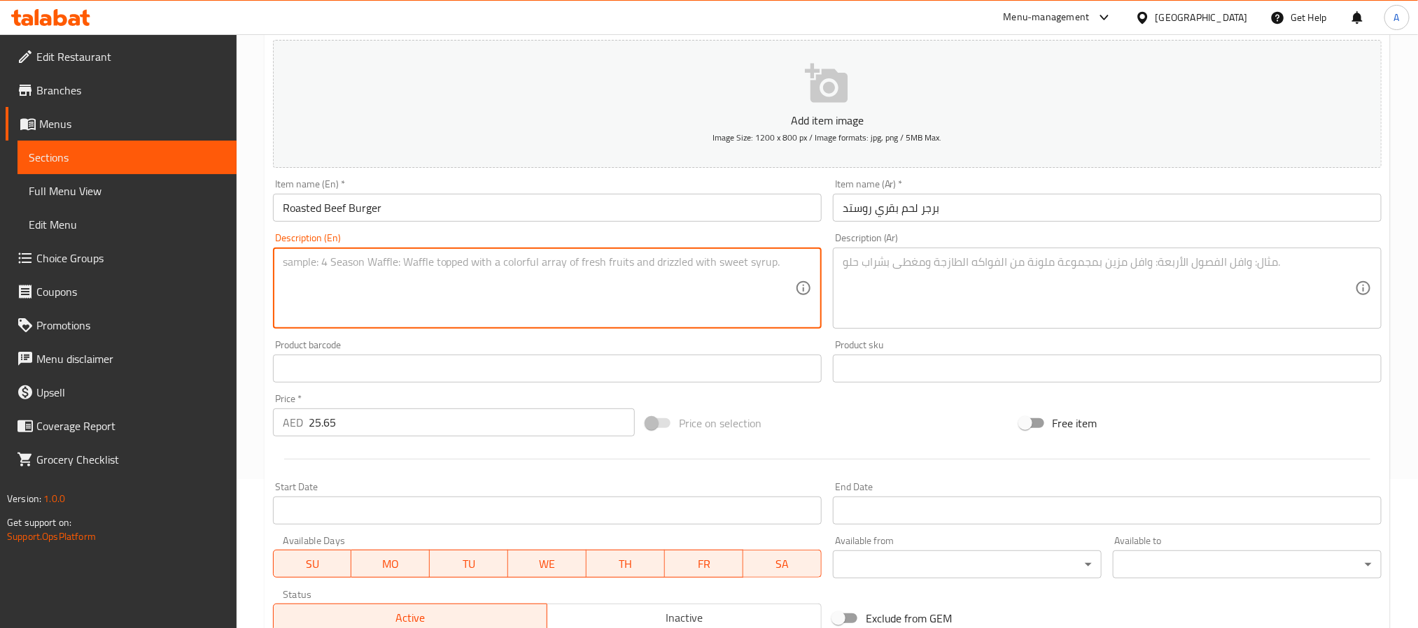
click at [349, 265] on textarea at bounding box center [539, 288] width 512 height 66
paste textarea "Tender, slow-roasted beef stacked with flavor, smoky sauces, and grilled perfec…"
click at [344, 276] on textarea "Tender, slow-roasted beef stacked with flavor, smoky sauces, and grilled perfec…" at bounding box center [539, 288] width 512 height 66
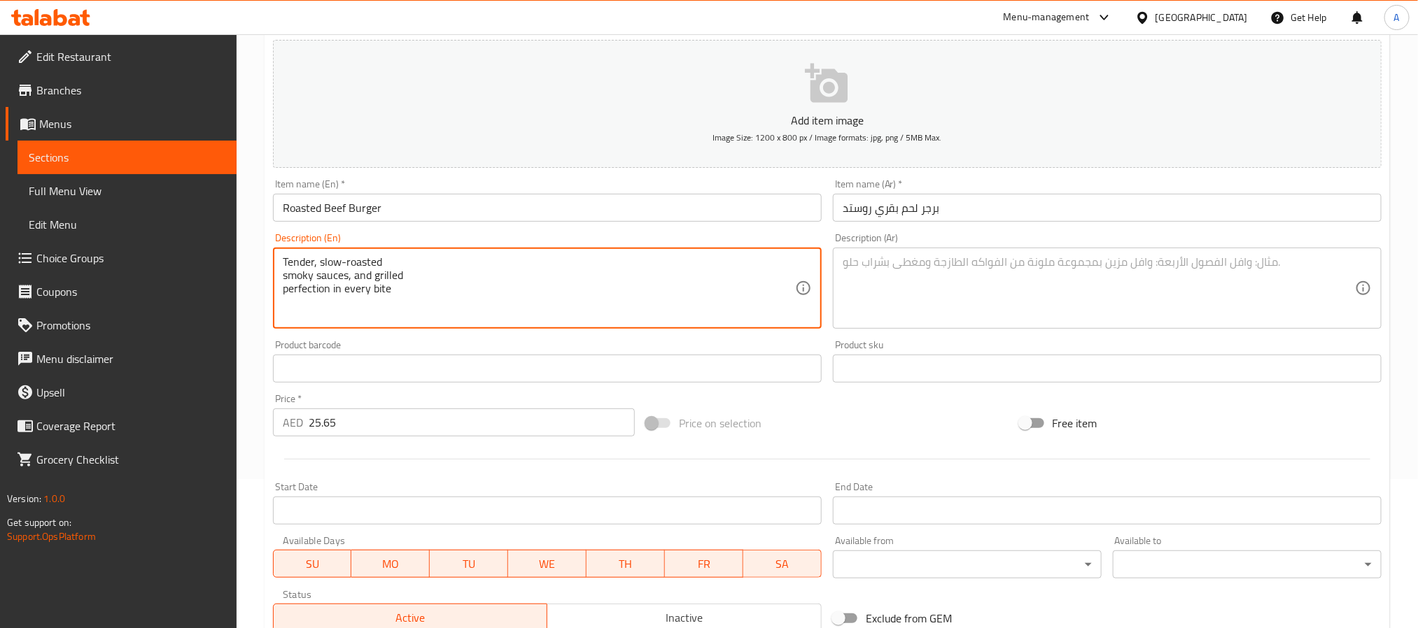
click at [391, 267] on textarea "Tender, slow-roasted smoky sauces, and grilled perfection in every bite" at bounding box center [539, 288] width 512 height 66
click at [386, 256] on textarea "Tender, slow-roasted smoky sauces, and grilled perfection in every bite" at bounding box center [539, 288] width 512 height 66
paste textarea "beef stacked with flavor,"
click at [374, 286] on textarea "Tender, slow-roasted beef stacked with flavor, smoky sauces, and grilled perfec…" at bounding box center [539, 288] width 512 height 66
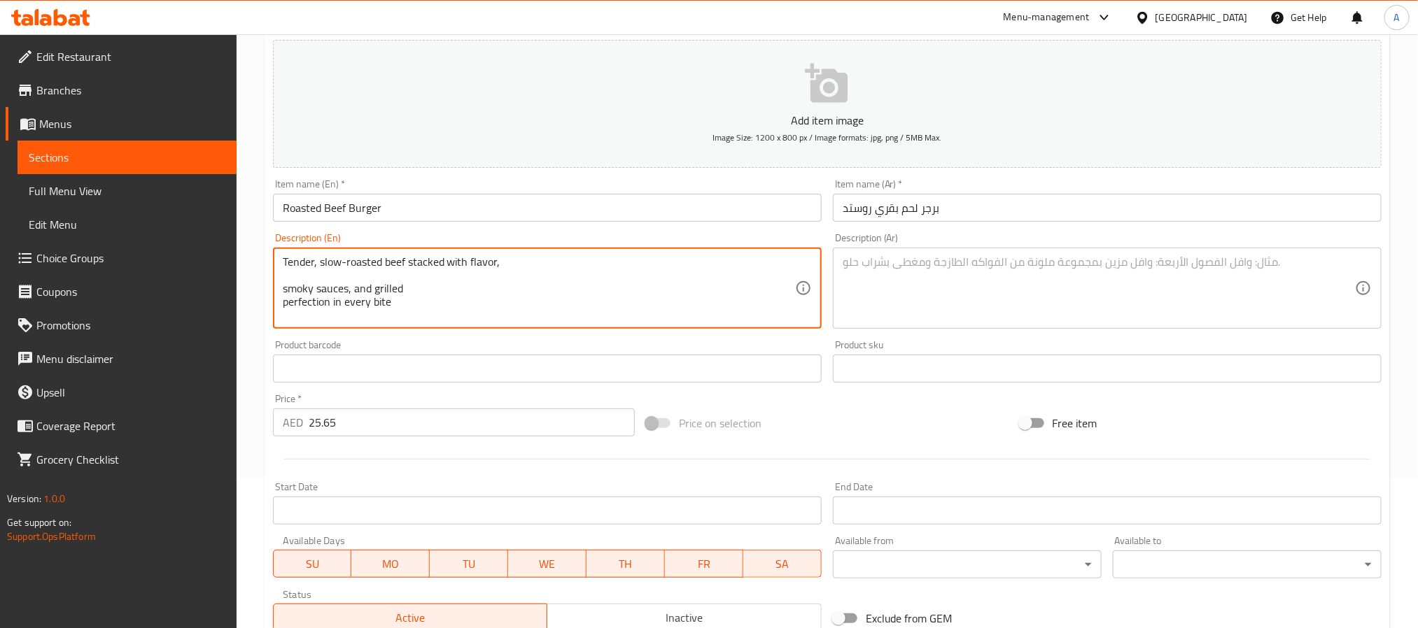
click at [374, 286] on textarea "Tender, slow-roasted beef stacked with flavor, smoky sauces, and grilled perfec…" at bounding box center [539, 288] width 512 height 66
click at [529, 261] on textarea "Tender, slow-roasted beef stacked with flavor, perfection in every bite" at bounding box center [539, 288] width 512 height 66
paste textarea "smoky sauces, and grilled"
click at [328, 307] on textarea "Tender, slow-roasted beef stacked with flavor, smoky sauces, and grilled perfec…" at bounding box center [539, 288] width 512 height 66
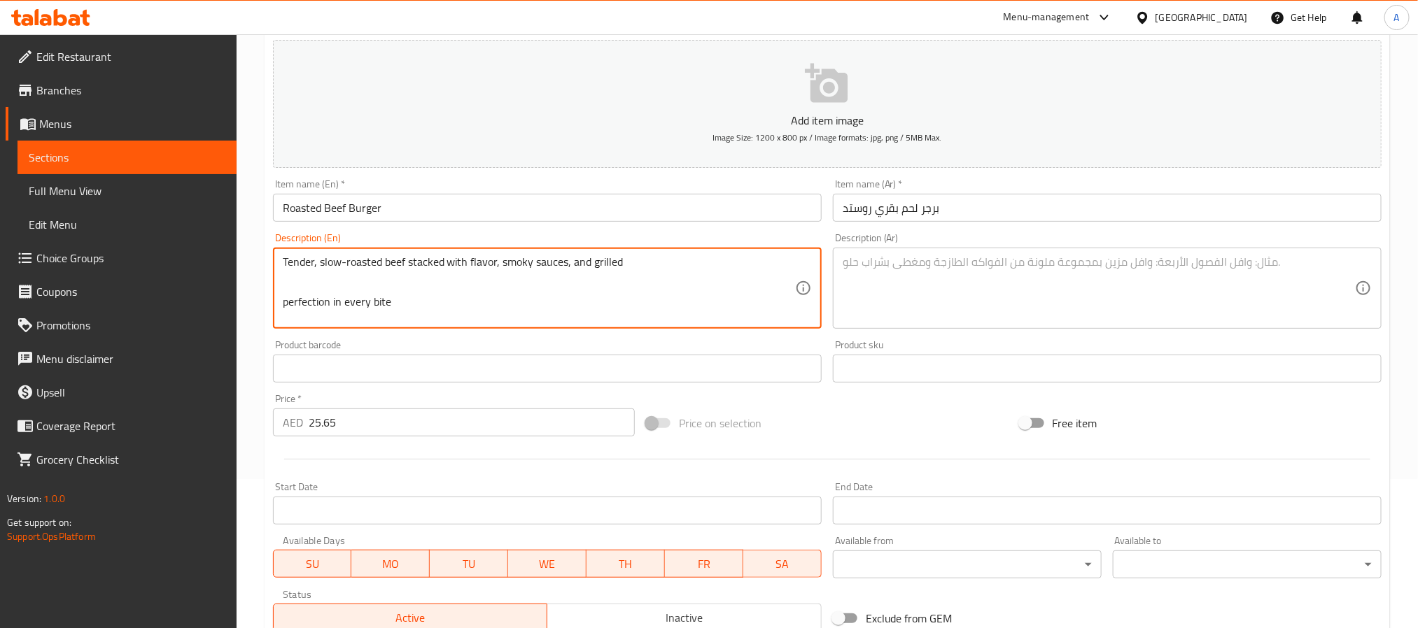
click at [328, 307] on textarea "Tender, slow-roasted beef stacked with flavor, smoky sauces, and grilled perfec…" at bounding box center [539, 288] width 512 height 66
click at [632, 267] on textarea "Tender, slow-roasted beef stacked with flavor, smoky sauces, and grilled" at bounding box center [539, 288] width 512 height 66
paste textarea "perfection in every bite"
click at [618, 267] on textarea "Tender, slow-roasted beef stacked with flavor, smoky sauces, and grilled perfec…" at bounding box center [539, 288] width 512 height 66
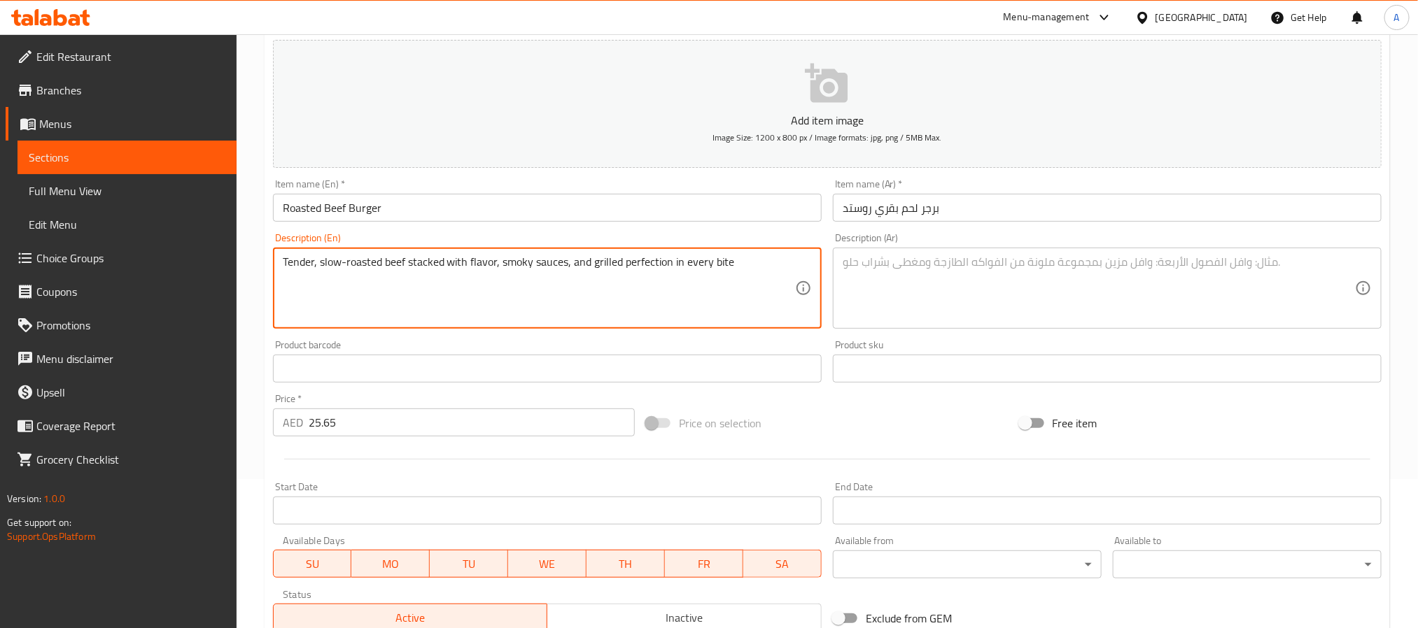
click at [618, 267] on textarea "Tender, slow-roasted beef stacked with flavor, smoky sauces, and grilled perfec…" at bounding box center [539, 288] width 512 height 66
type textarea "Tender, slow-roasted beef stacked with flavor, smoky sauces, and grilled perfec…"
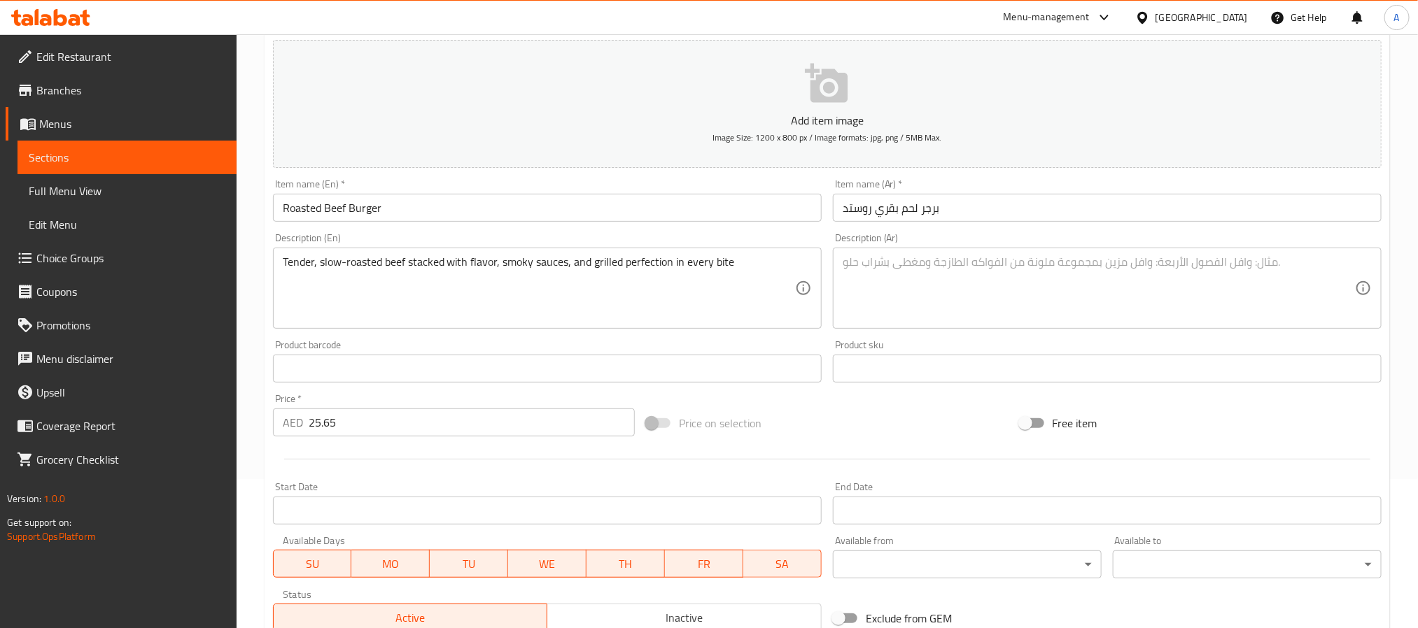
paste textarea "لحم بقري طري مشوي ببطء مليء بالنكهة والصلصات المدخنة والكمال المشوي في كل قضمة"
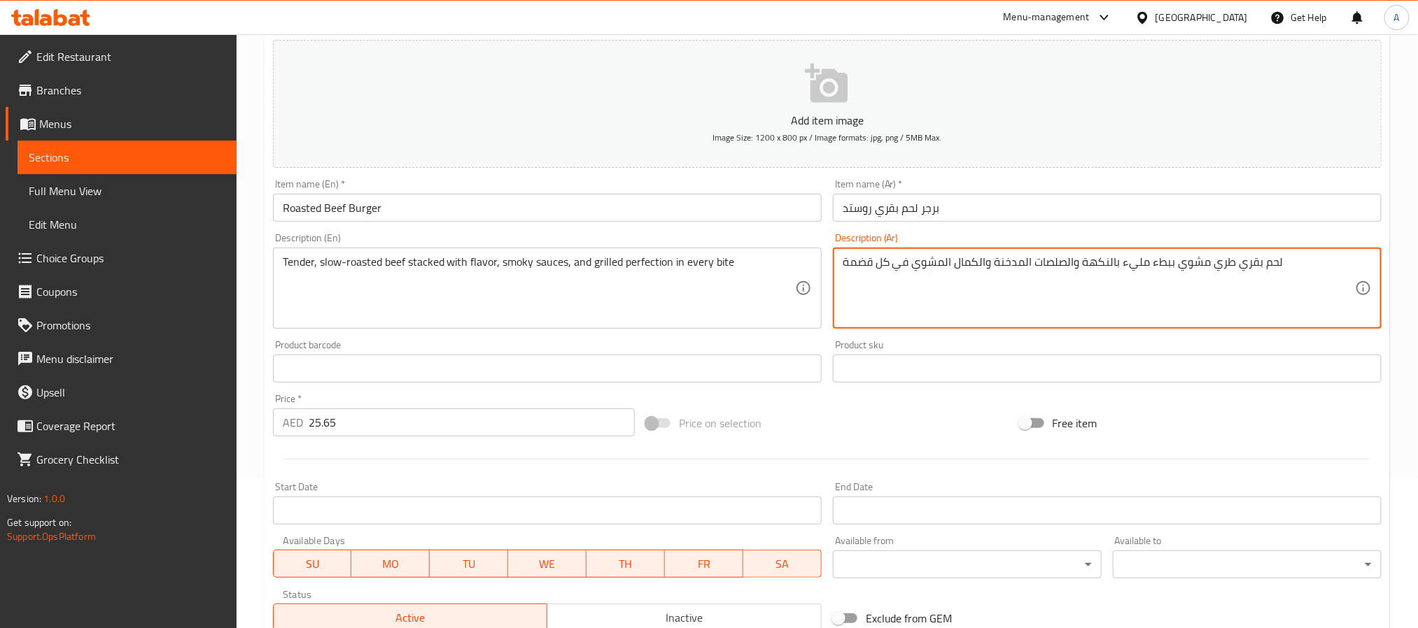
type textarea "لحم بقري طري مشوي ببطء مليء بالنكهة والصلصات المدخنة والكمال المشوي في كل قضمة"
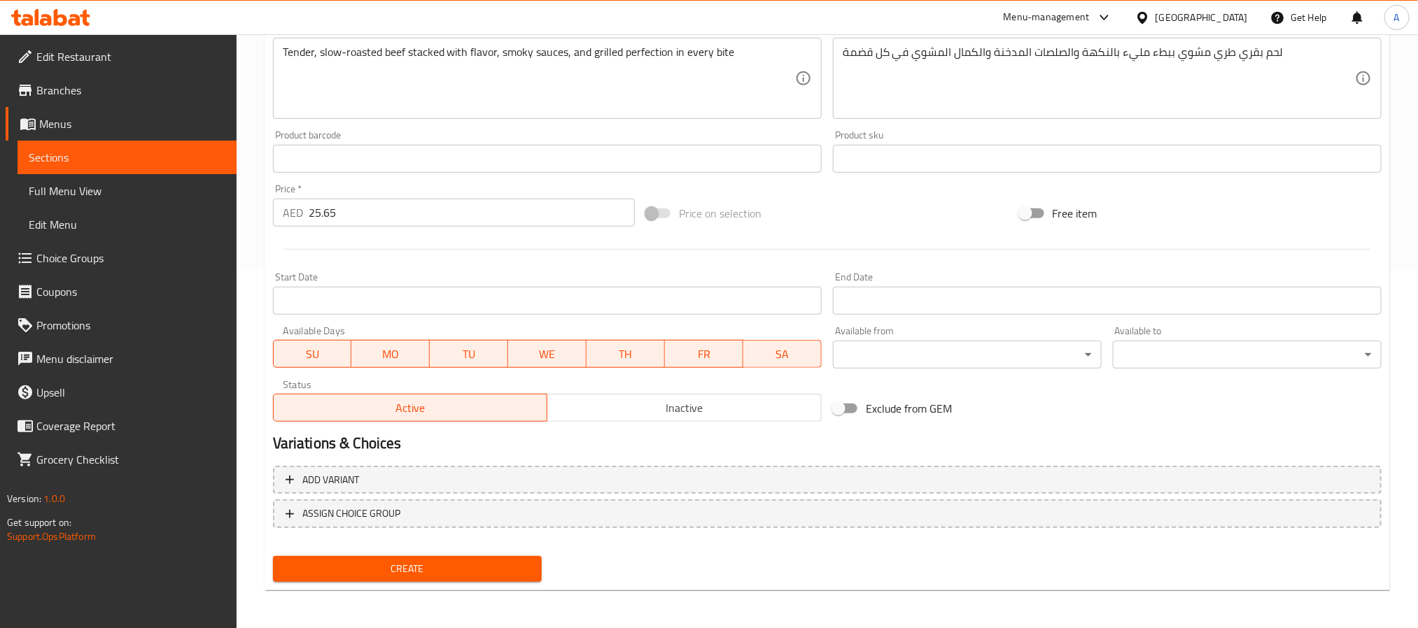
click at [519, 561] on span "Create" at bounding box center [407, 569] width 246 height 17
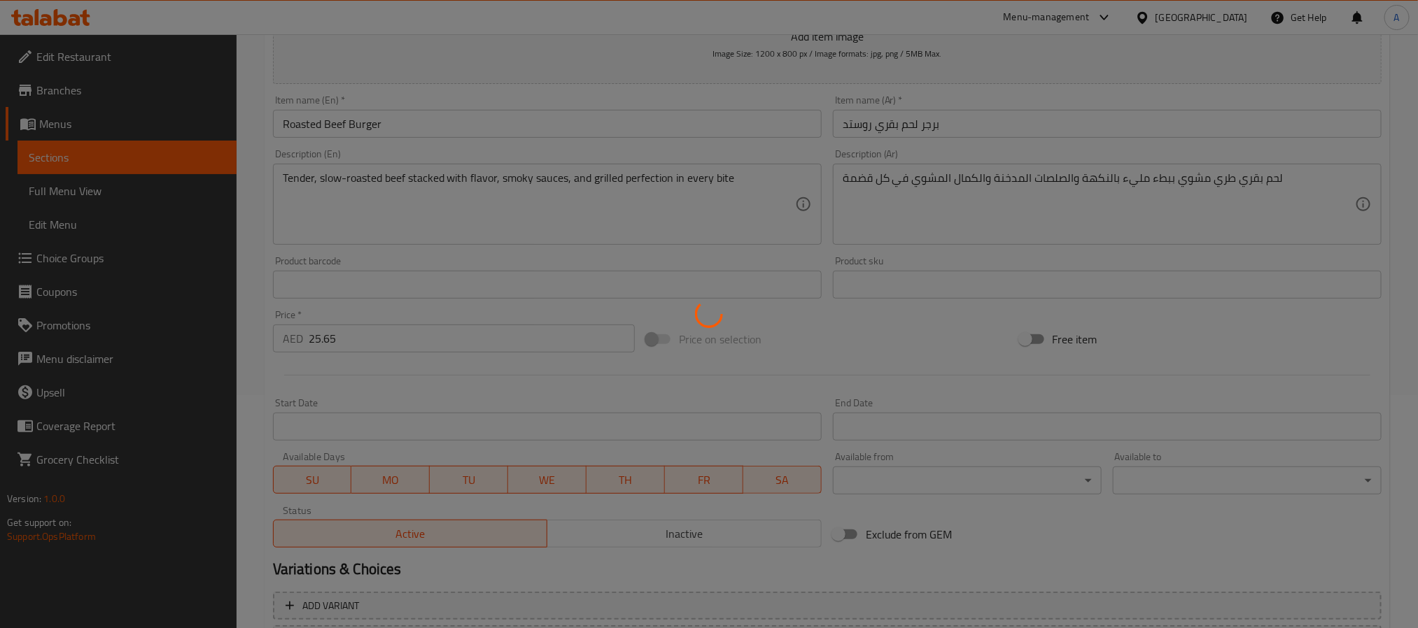
scroll to position [44, 0]
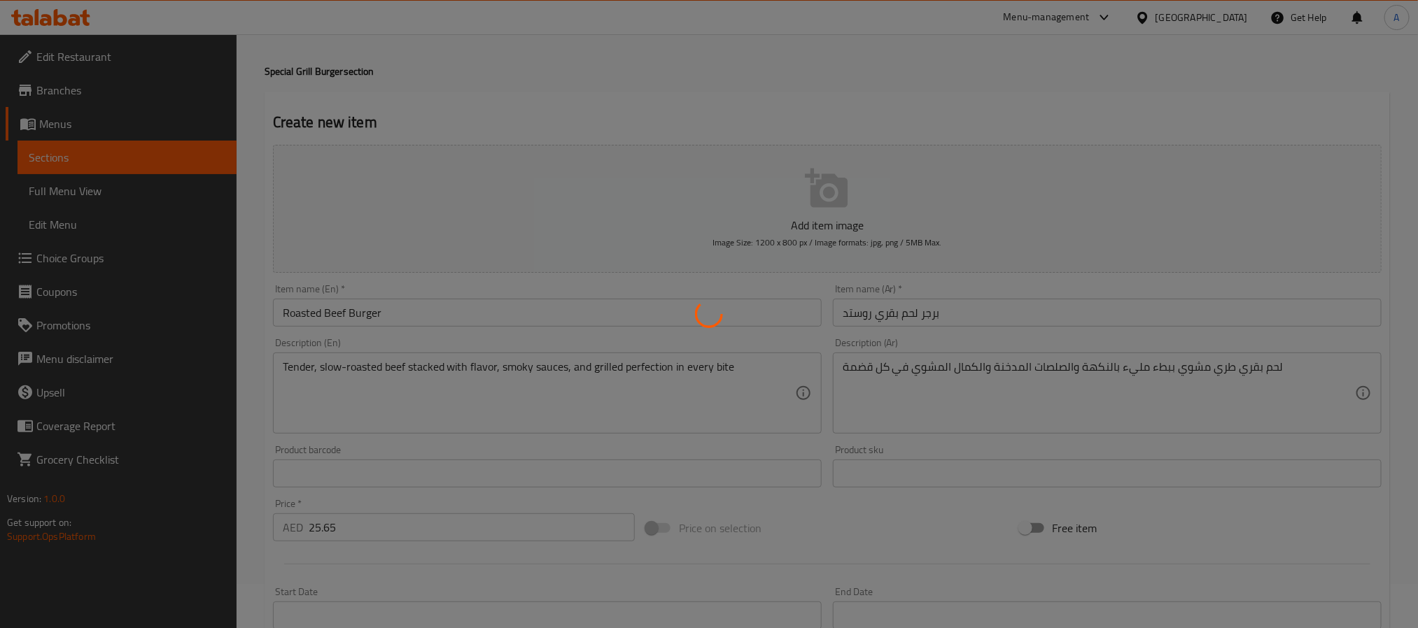
type input "0"
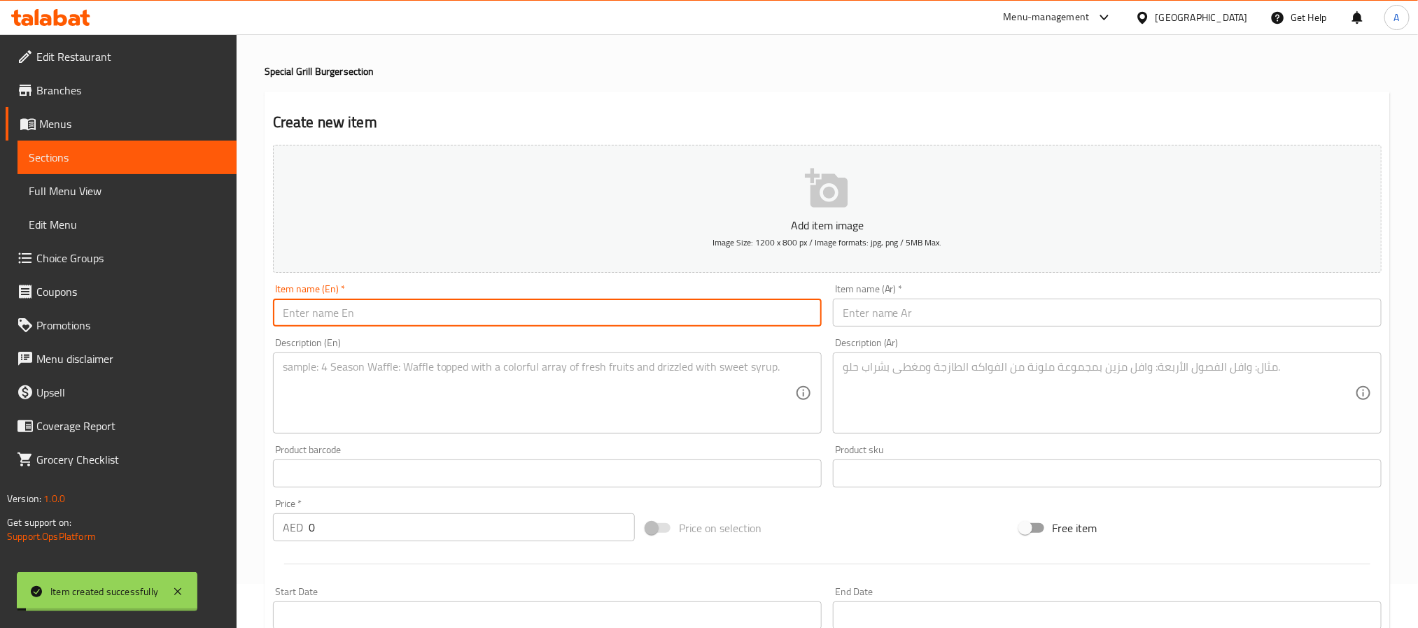
click at [381, 311] on input "text" at bounding box center [547, 313] width 549 height 28
paste input "POMEGRANATE BURGER"
click at [381, 311] on input "POMEGRANATE BURGER" at bounding box center [547, 313] width 549 height 28
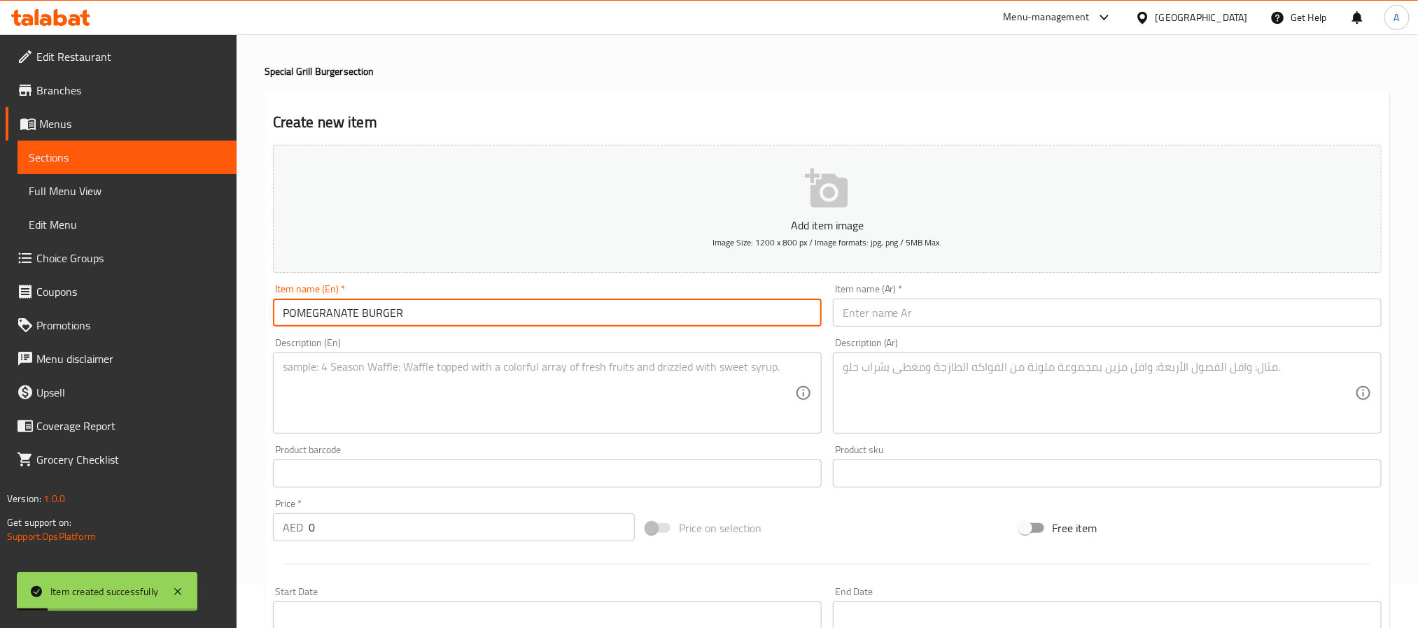
click at [381, 311] on input "POMEGRANATE BURGER" at bounding box center [547, 313] width 549 height 28
type input "Pomegranate Burger"
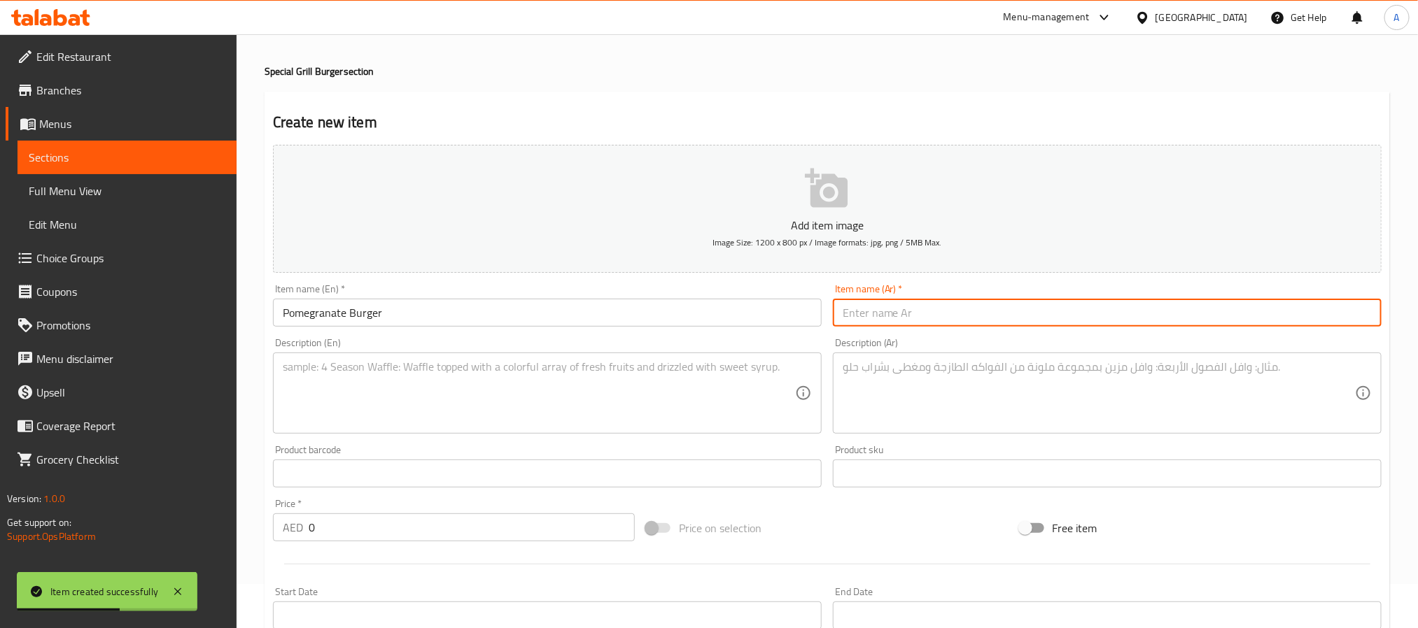
paste input "برجر الرمان"
click at [930, 316] on input "برجر الرمان" at bounding box center [1107, 313] width 549 height 28
click at [865, 316] on input "برجر الرمان" at bounding box center [1107, 313] width 549 height 28
type input "برجر رمان"
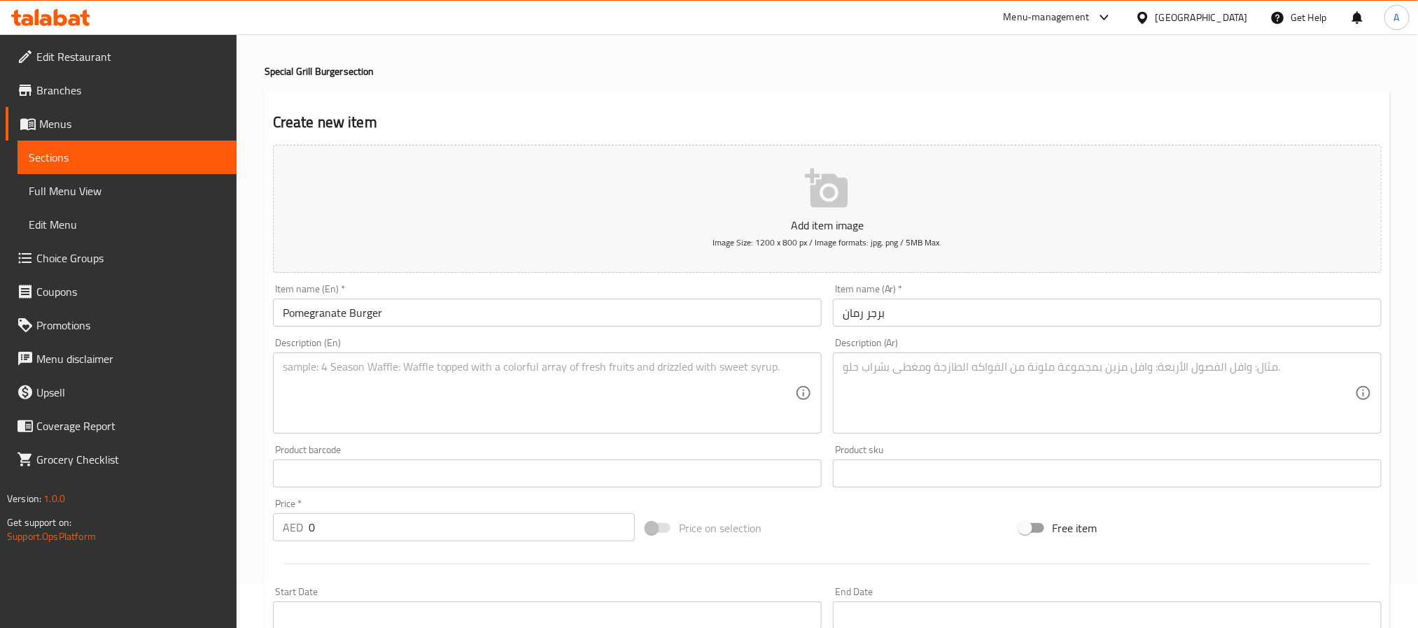
click at [597, 370] on textarea at bounding box center [539, 393] width 512 height 66
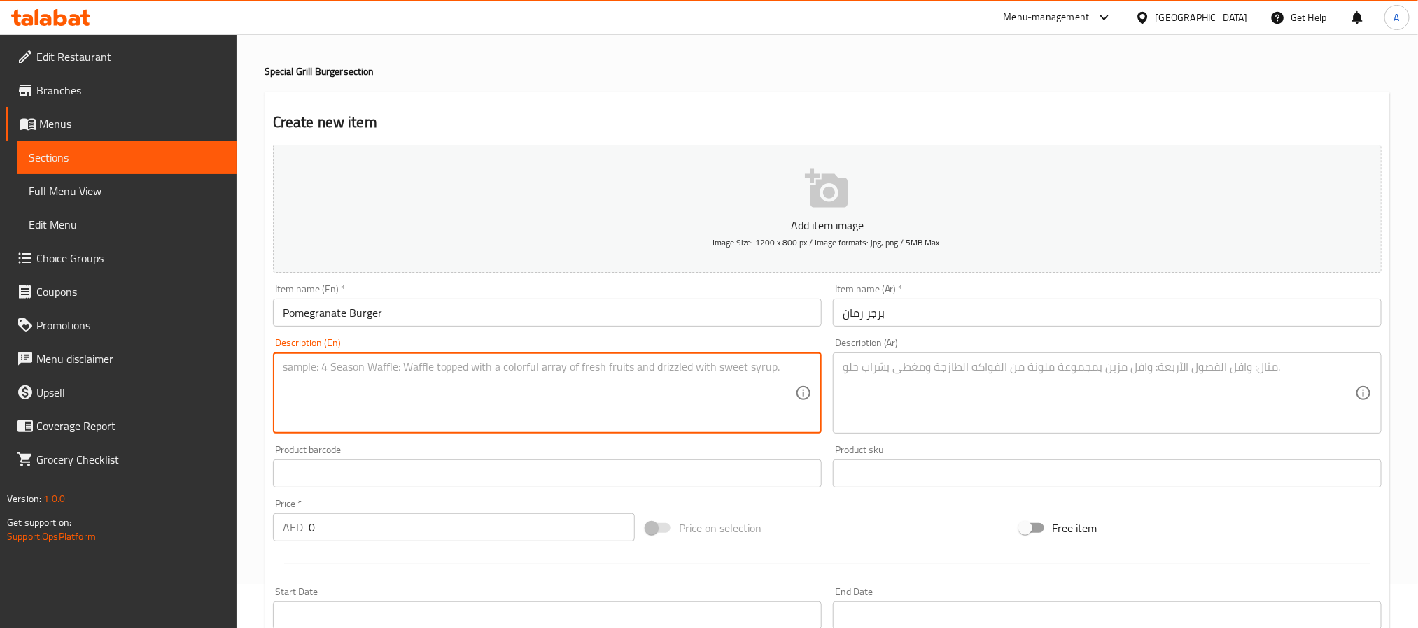
paste textarea "Pomegranate Burger – Juicy patty meets tangy pomegranate bursts, creating a fre…"
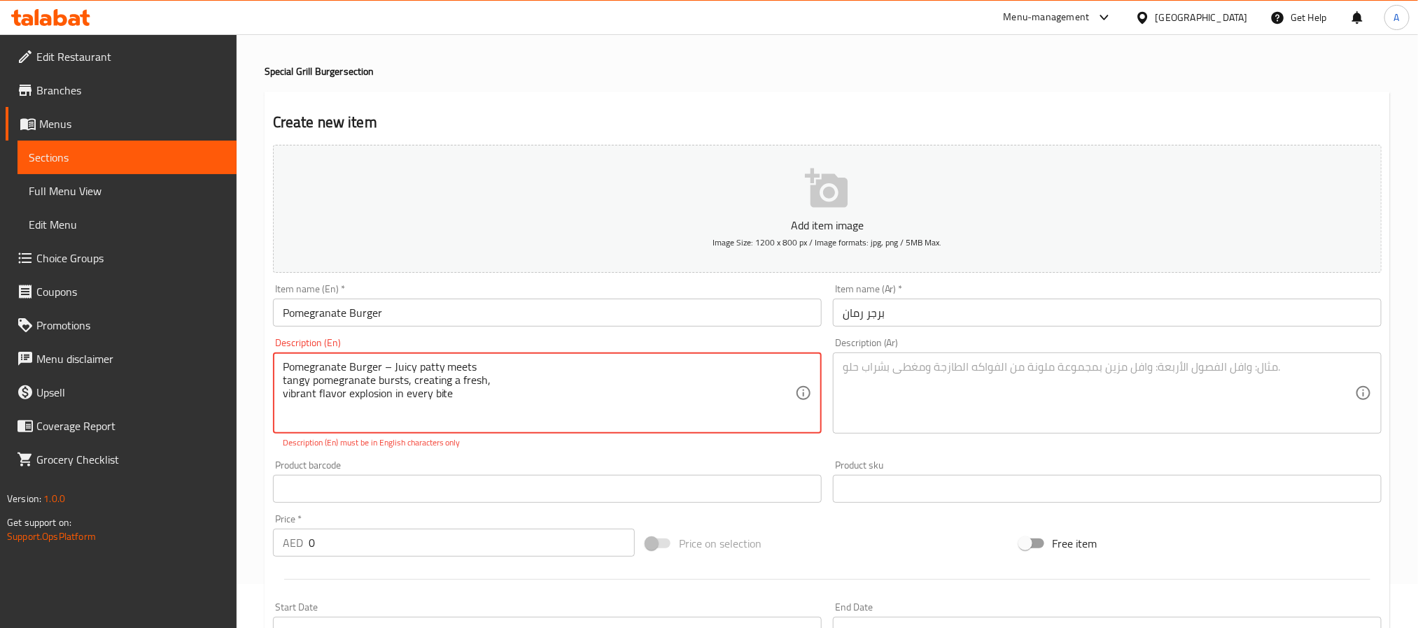
click at [398, 381] on textarea "Pomegranate Burger – Juicy patty meets tangy pomegranate bursts, creating a fre…" at bounding box center [539, 393] width 512 height 66
click at [509, 363] on textarea "Pomegranate Burger – Juicy patty meets vibrant flavor explosion in every bite" at bounding box center [539, 393] width 512 height 66
paste textarea "tangy pomegranate bursts, creating a fresh,"
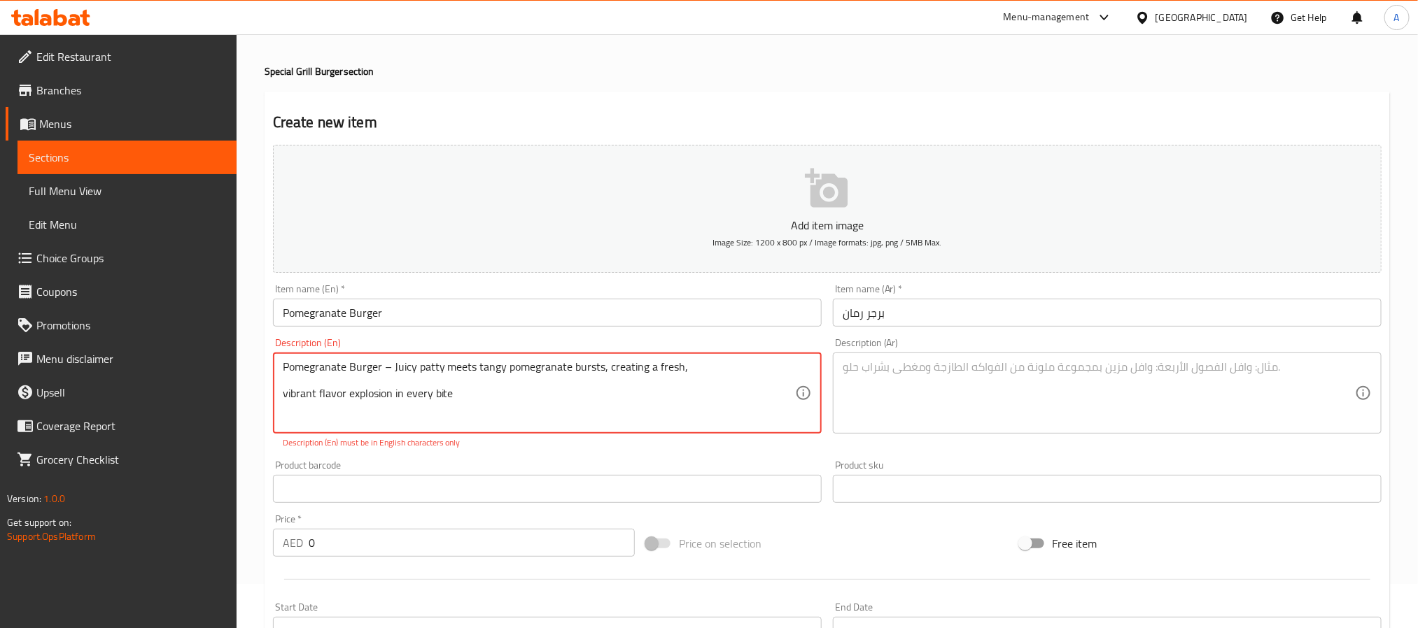
click at [412, 395] on textarea "Pomegranate Burger – Juicy patty meets tangy pomegranate bursts, creating a fre…" at bounding box center [539, 393] width 512 height 66
click at [703, 367] on textarea "Pomegranate Burger – Juicy patty meets tangy pomegranate bursts, creating a fre…" at bounding box center [539, 393] width 512 height 66
paste textarea "vibrant flavor explosion in every bite"
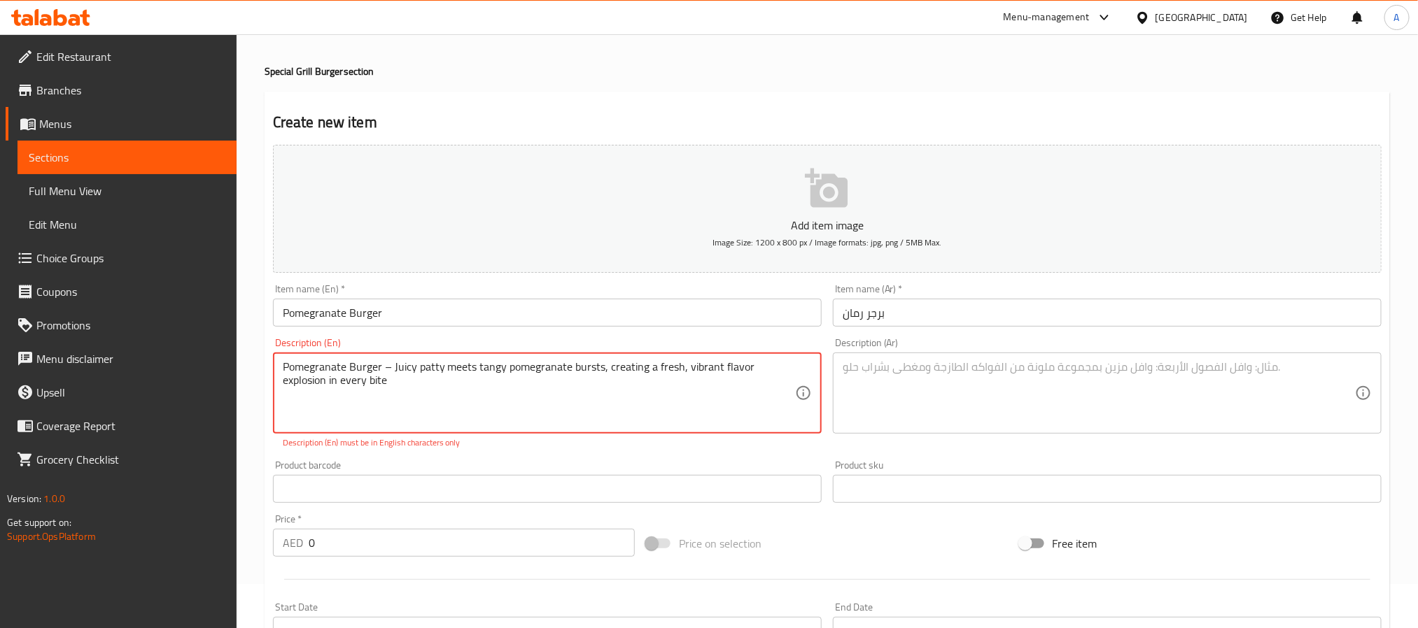
click at [391, 370] on textarea "Pomegranate Burger – Juicy patty meets tangy pomegranate bursts, creating a fre…" at bounding box center [539, 393] width 512 height 66
click at [391, 370] on textarea "Pomegranate Burger Juicy patty meets tangy pomegranate bursts, creating a fresh…" at bounding box center [539, 393] width 512 height 66
type textarea "Pomegranate Burger Juicy patty meets tangy pomegranate bursts, creating a fresh…"
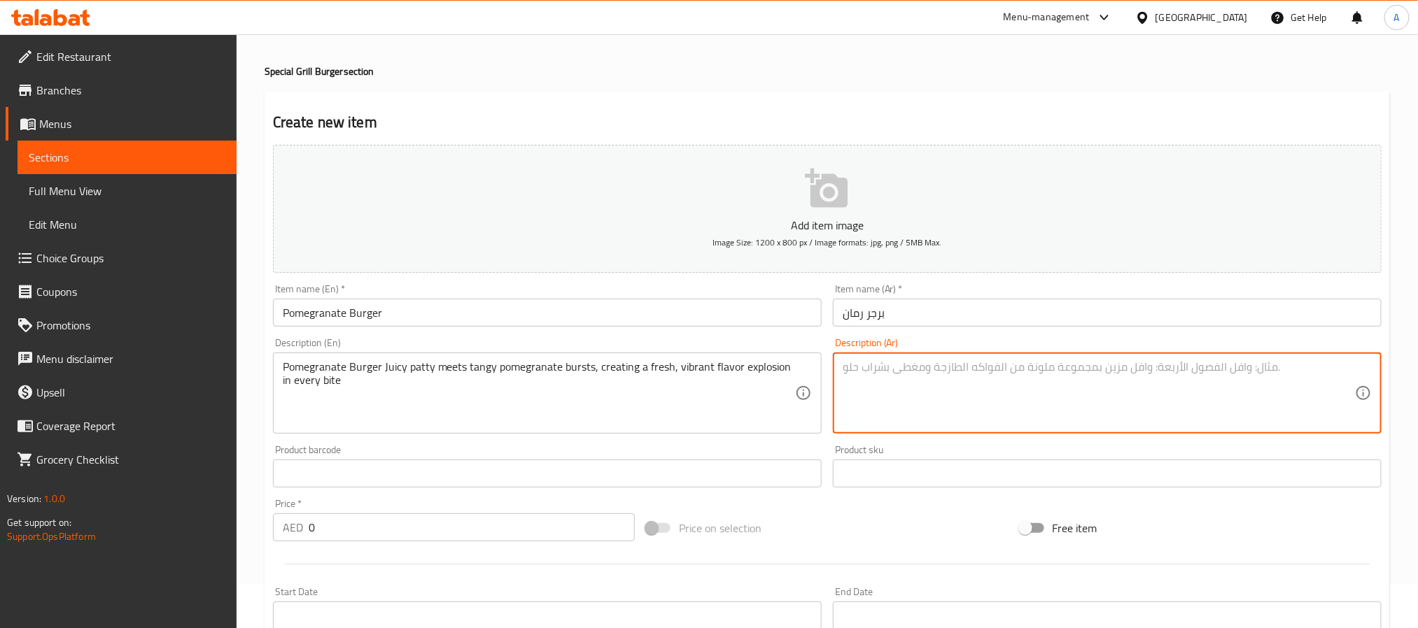
click at [1057, 361] on textarea at bounding box center [1099, 393] width 512 height 66
paste textarea "برجر الرمان، فطيرة غنية بالعصير تلتقي بنفحات الرمان اللاذعة، مما يخلق انفجارًا …"
type textarea "برجر الرمان، فطيرة غنية بالعصير تلتقي بنفحات الرمان اللاذعة، مما يخلق انفجارًا …"
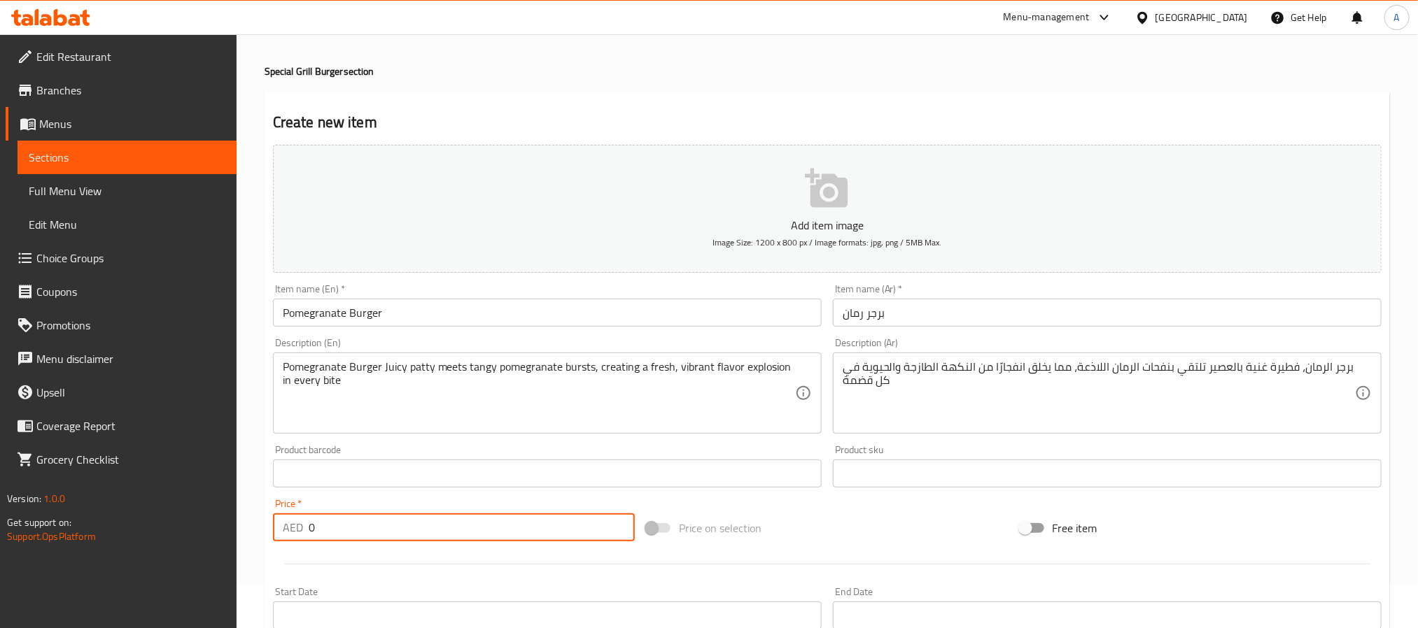
drag, startPoint x: 326, startPoint y: 516, endPoint x: 288, endPoint y: 519, distance: 38.5
click at [288, 519] on div "AED 0 Price *" at bounding box center [454, 528] width 362 height 28
click at [341, 521] on input "24.3" at bounding box center [472, 528] width 326 height 28
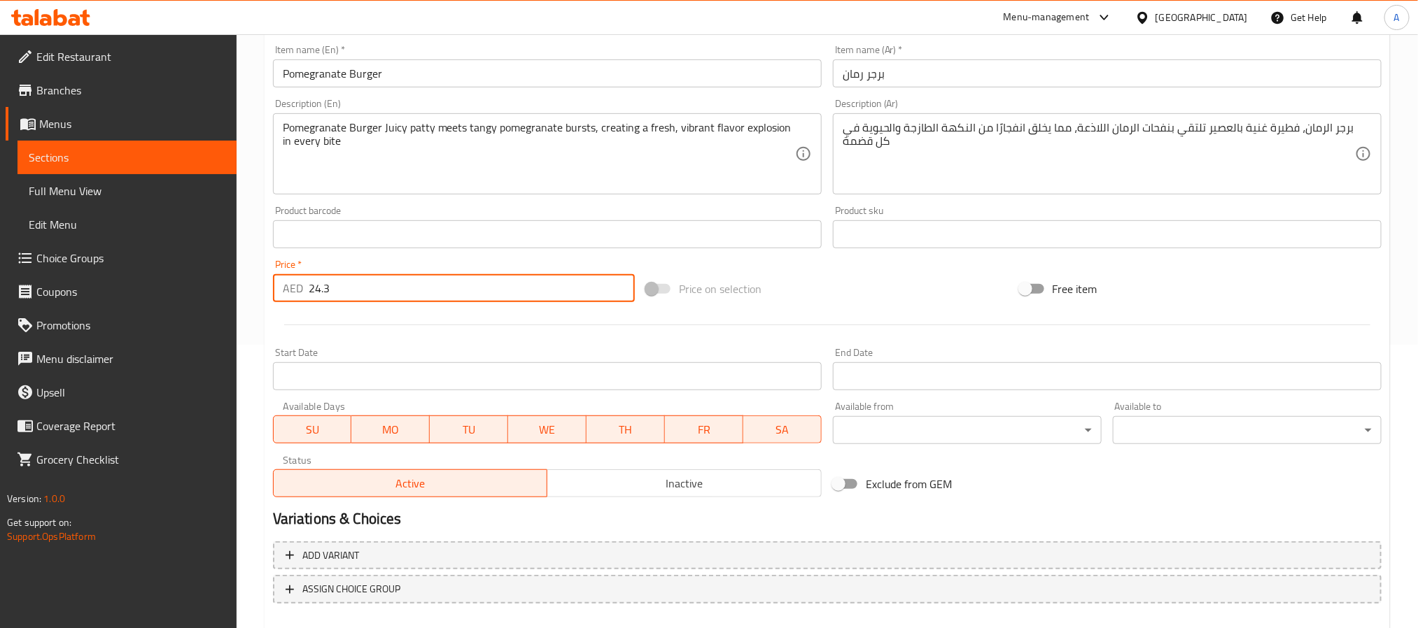
scroll to position [359, 0]
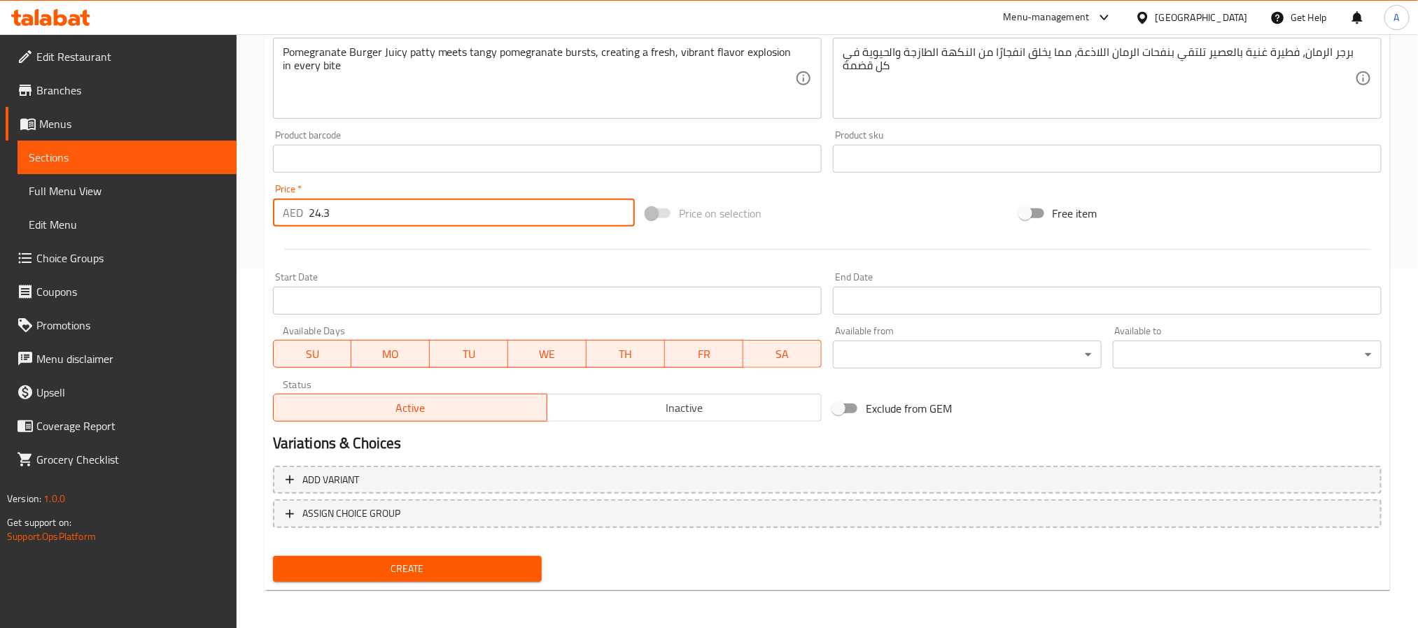
click at [506, 575] on span "Create" at bounding box center [407, 569] width 246 height 17
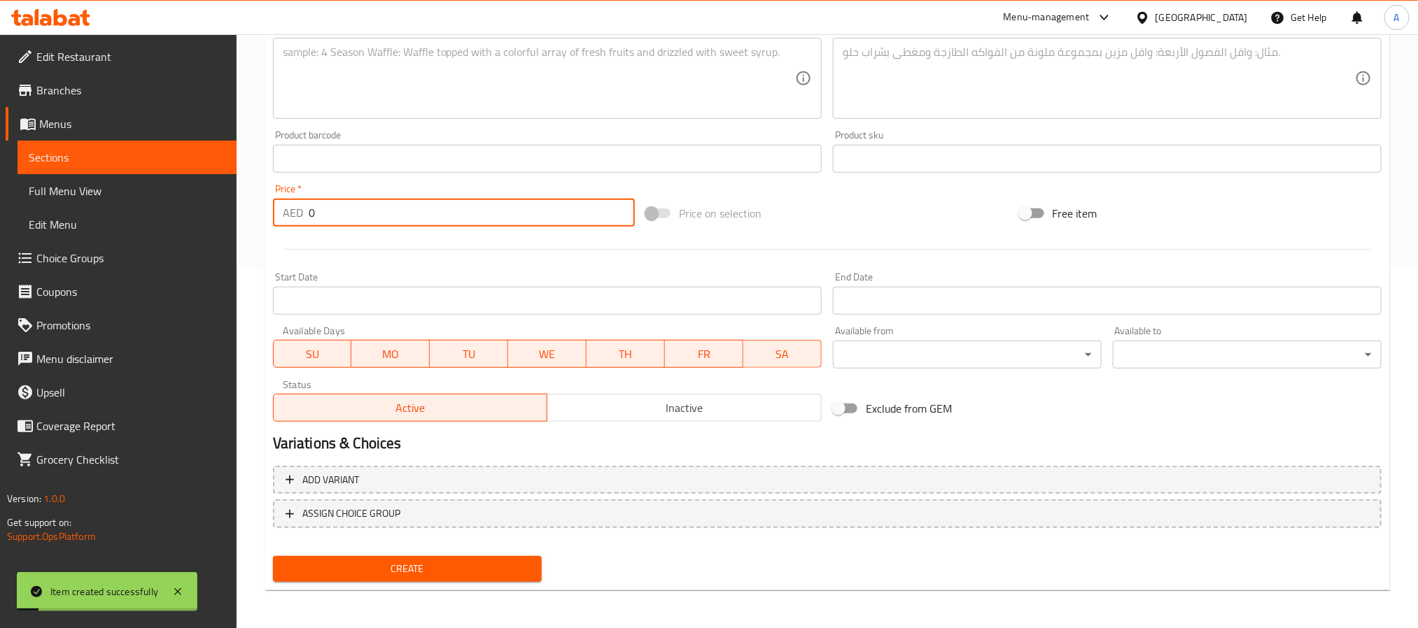
drag, startPoint x: 318, startPoint y: 213, endPoint x: 225, endPoint y: 211, distance: 92.4
click at [225, 211] on div "Edit Restaurant Branches Menus Sections Full Menu View Edit Menu Choice Groups …" at bounding box center [709, 152] width 1418 height 955
paste input "24.3"
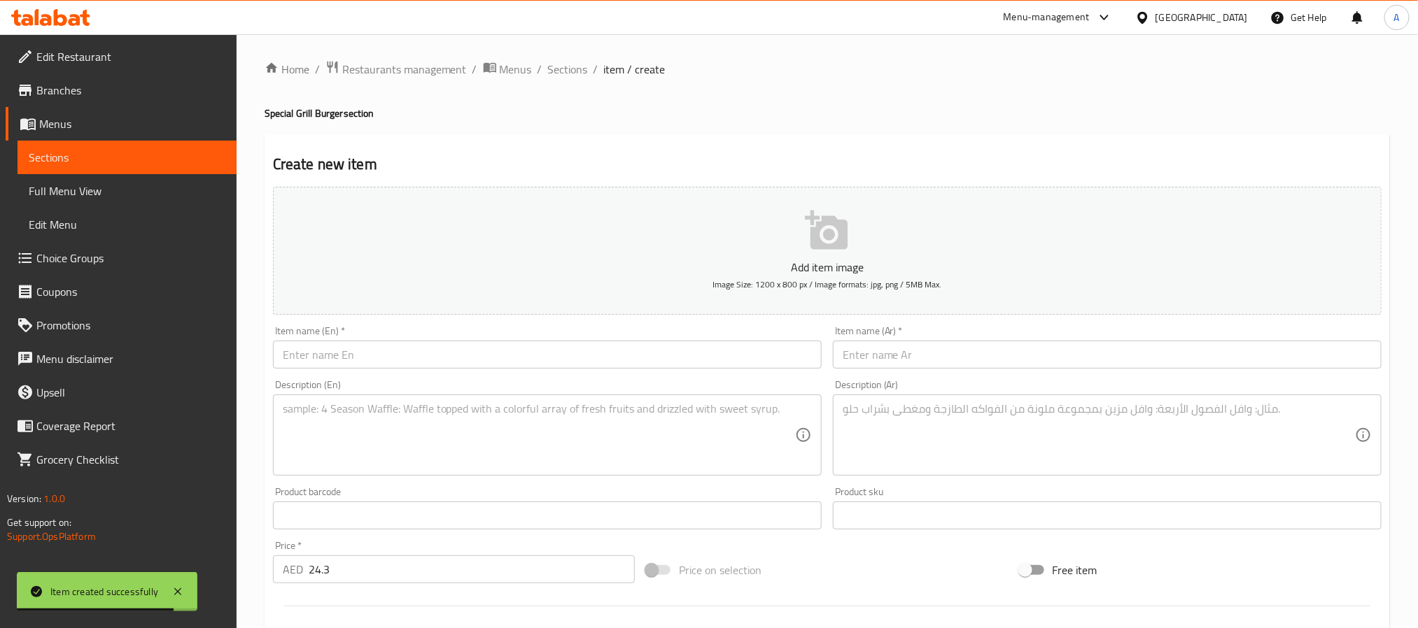
scroll to position [0, 0]
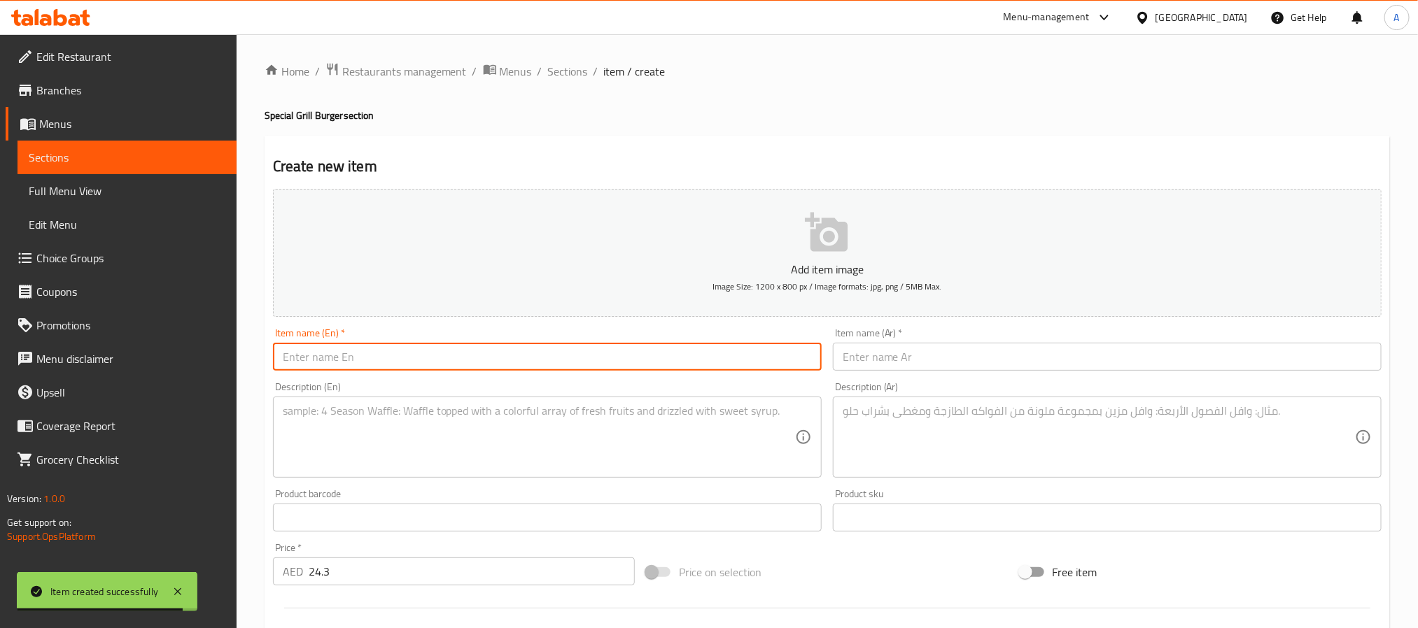
click at [328, 346] on input "text" at bounding box center [547, 357] width 549 height 28
paste input "AVOCADO BURGER"
click at [332, 355] on input "AVOCADO BURGER" at bounding box center [547, 357] width 549 height 28
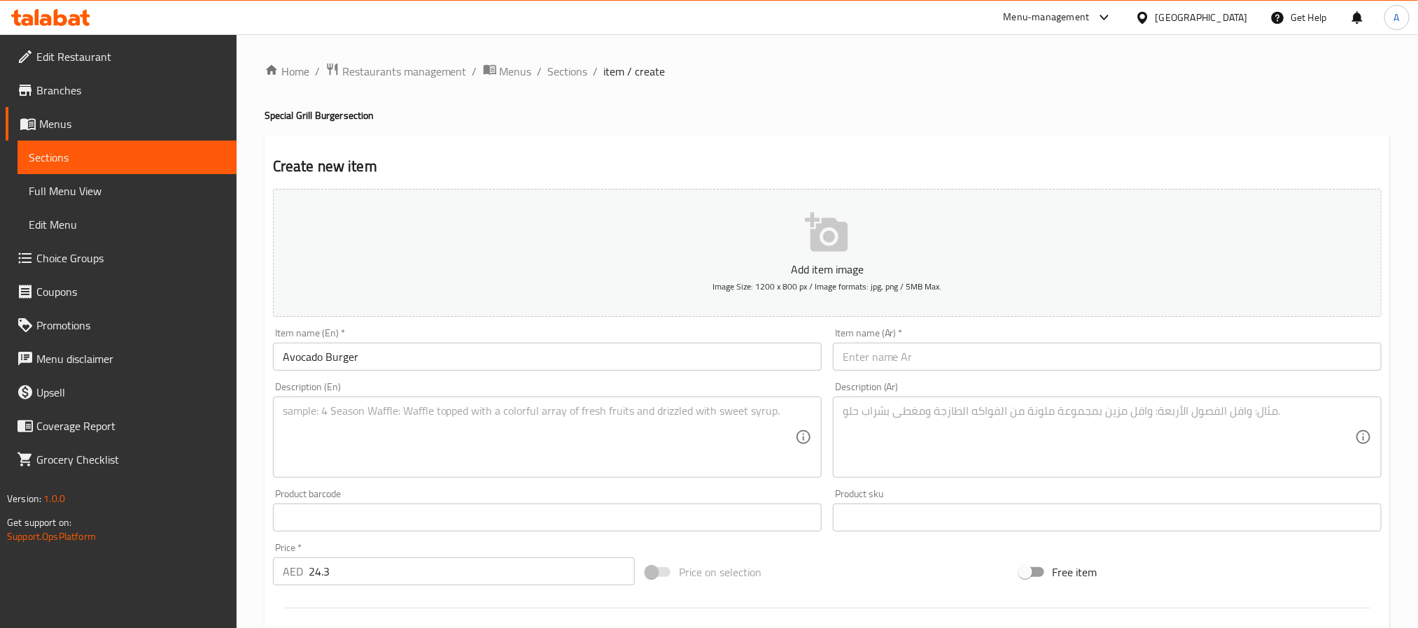
paste input "برجر الأفوكادو"
click at [972, 349] on input "برجر الأفوكادو" at bounding box center [1107, 357] width 549 height 28
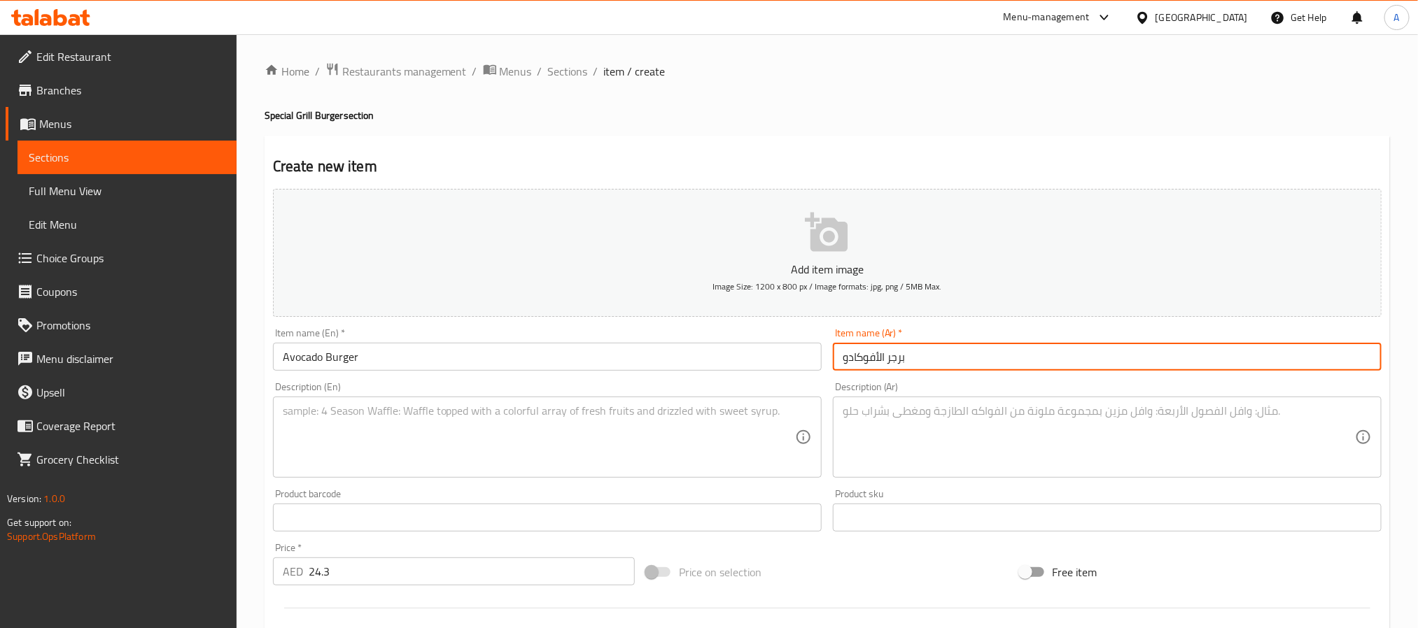
click at [880, 359] on input "برجر الأفوكادو" at bounding box center [1107, 357] width 549 height 28
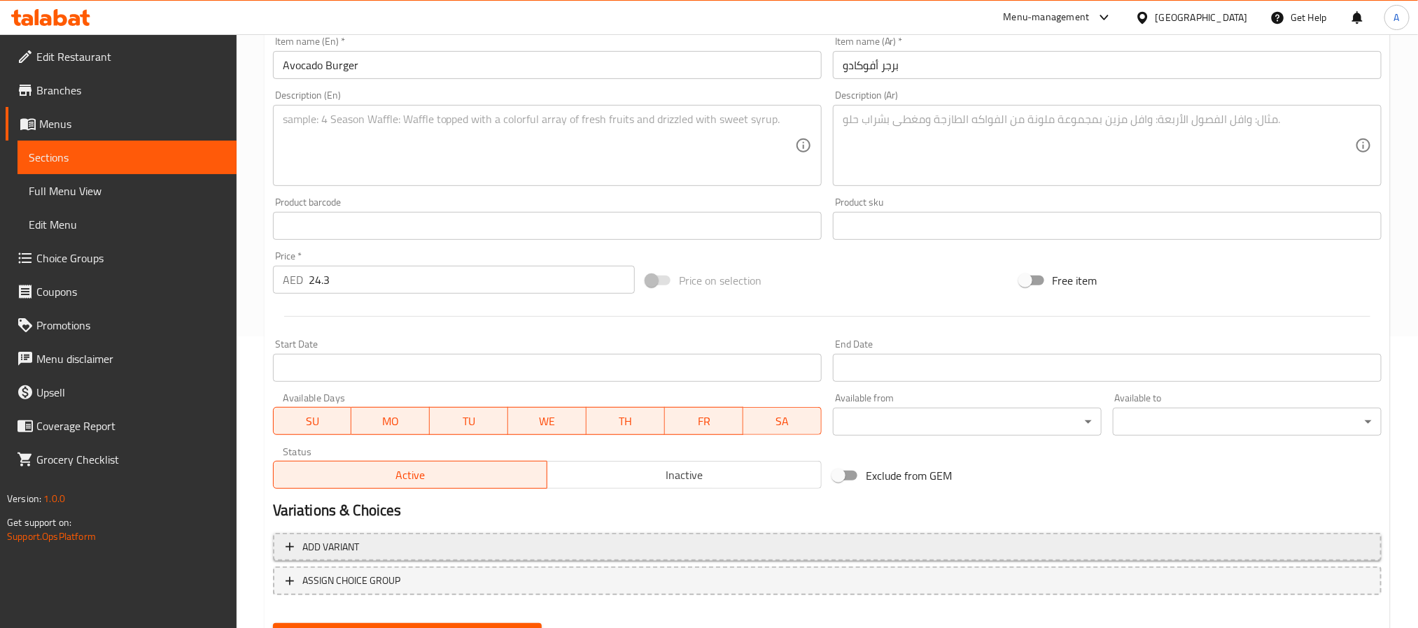
scroll to position [315, 0]
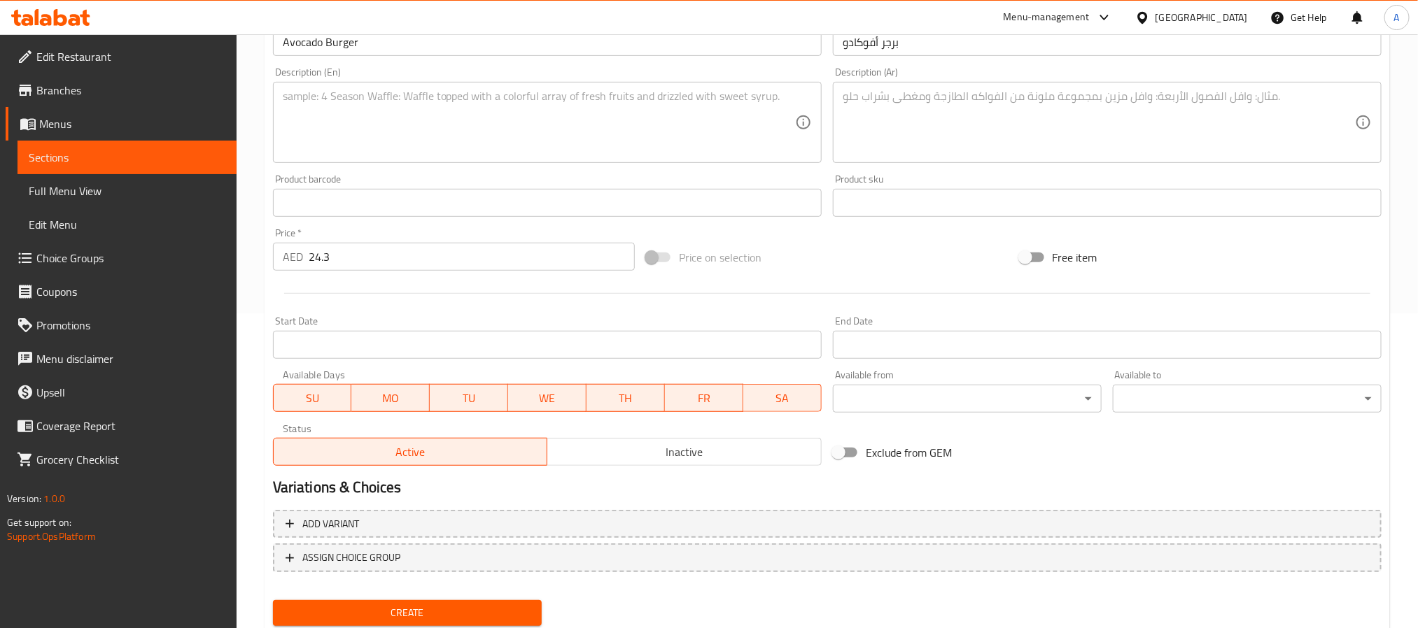
click at [496, 610] on span "Create" at bounding box center [407, 613] width 246 height 17
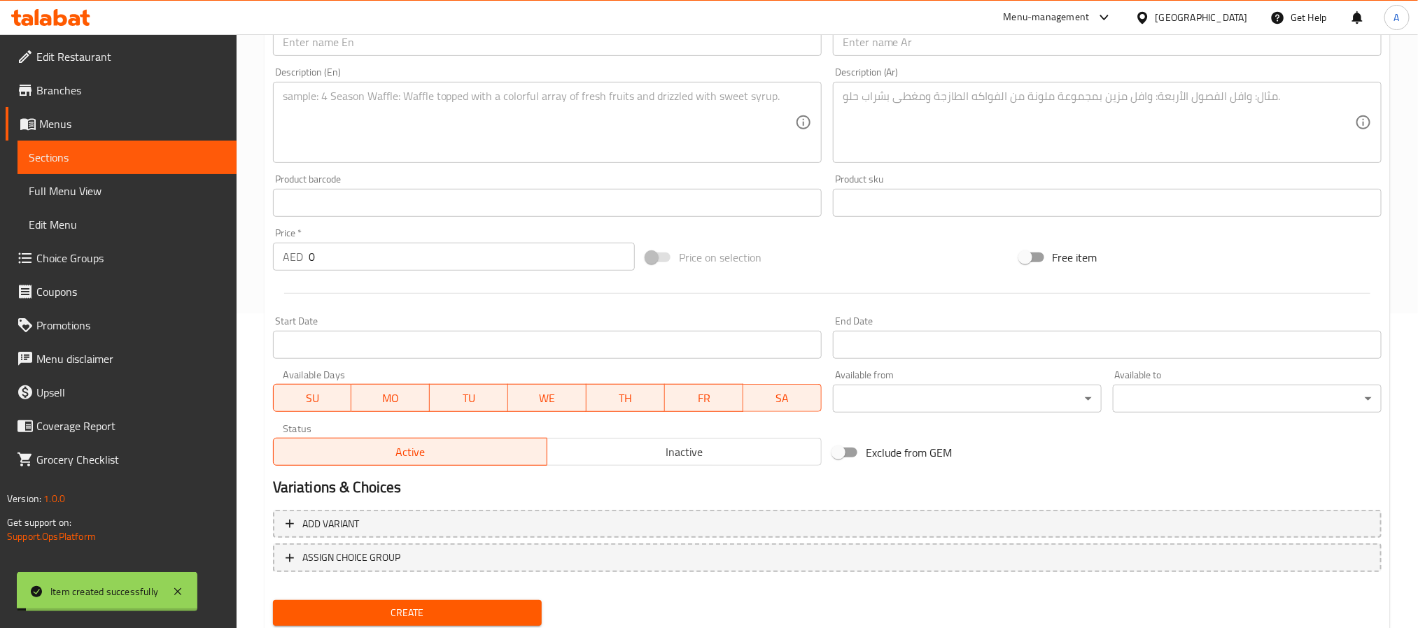
scroll to position [359, 0]
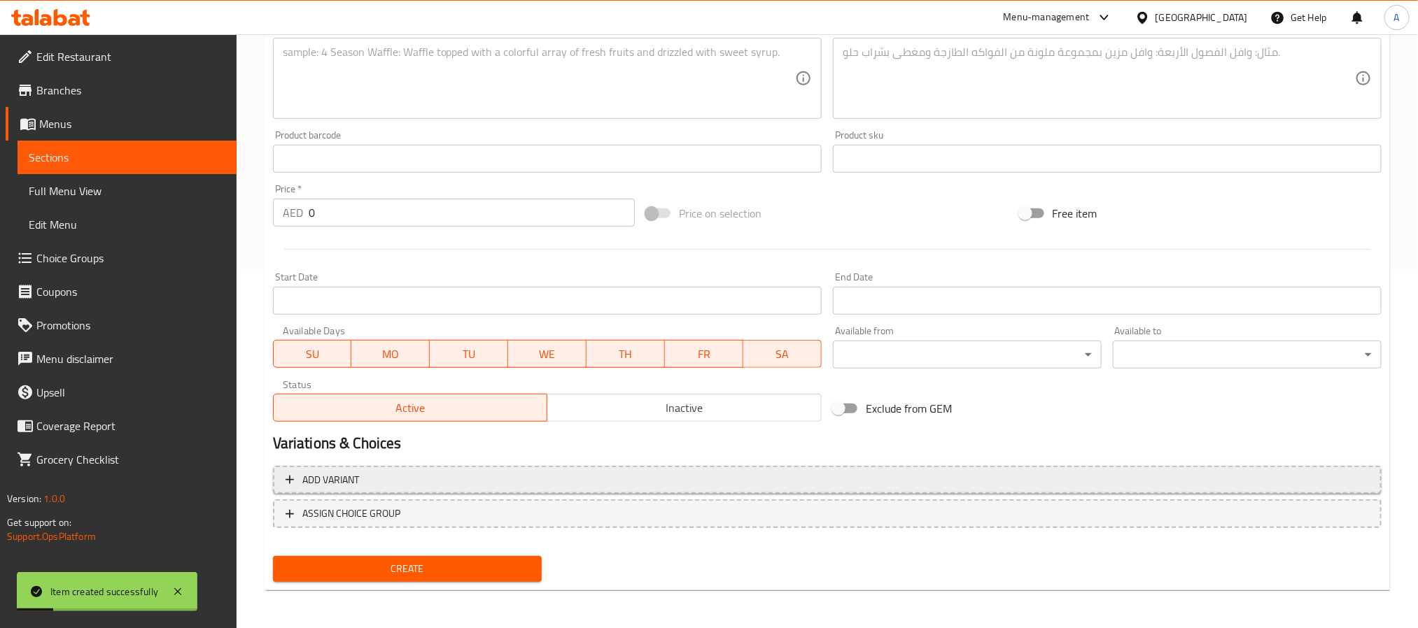
click at [1237, 484] on span "Add variant" at bounding box center [827, 480] width 1083 height 17
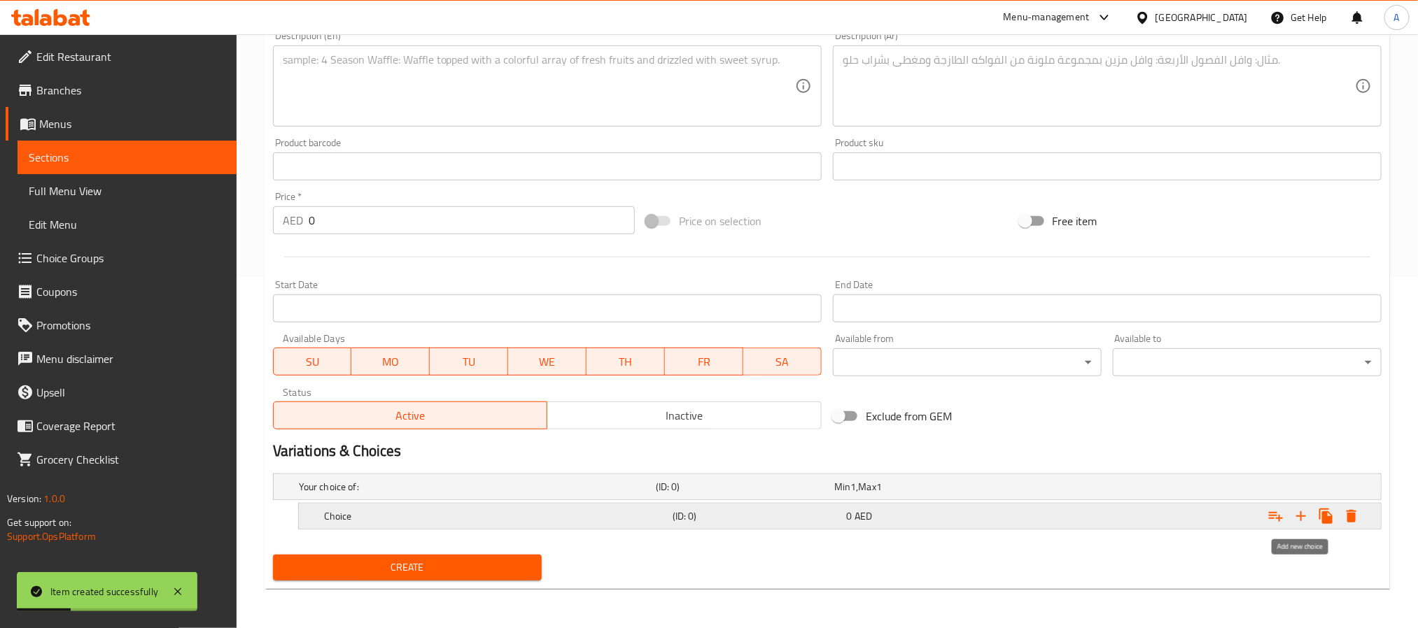
click at [1304, 516] on icon "Expand" at bounding box center [1301, 517] width 10 height 10
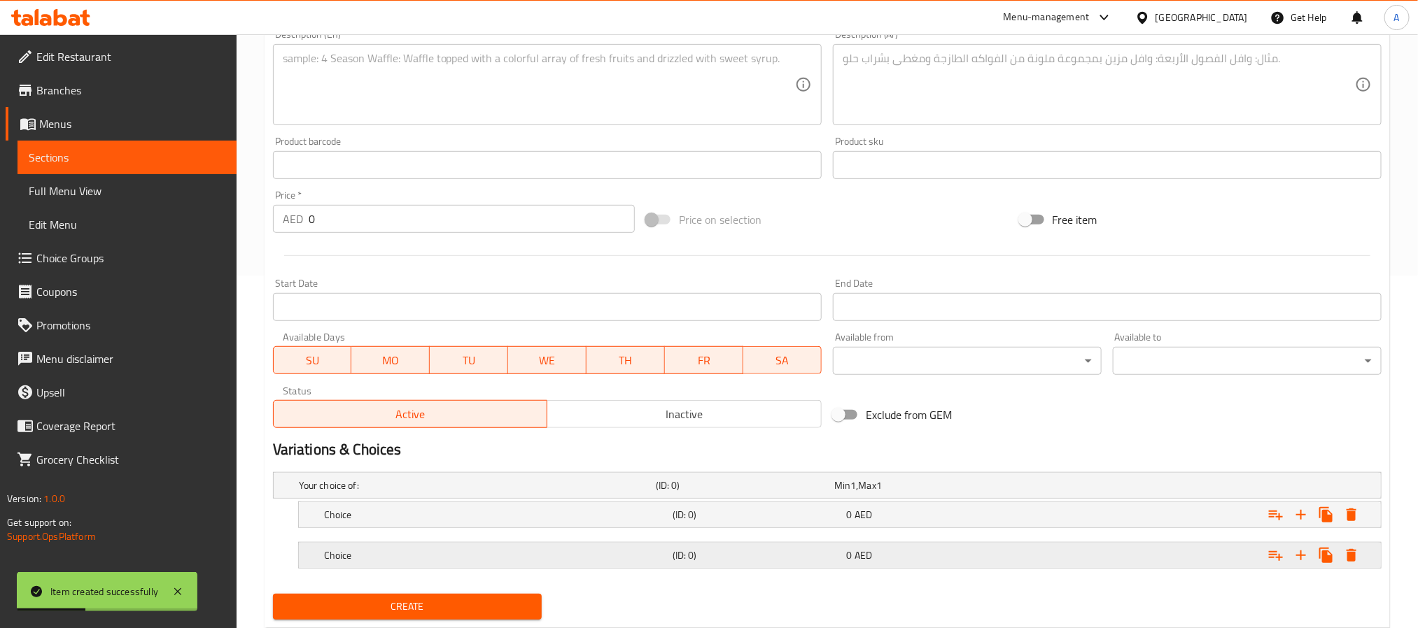
click at [557, 565] on div "Choice" at bounding box center [495, 556] width 349 height 20
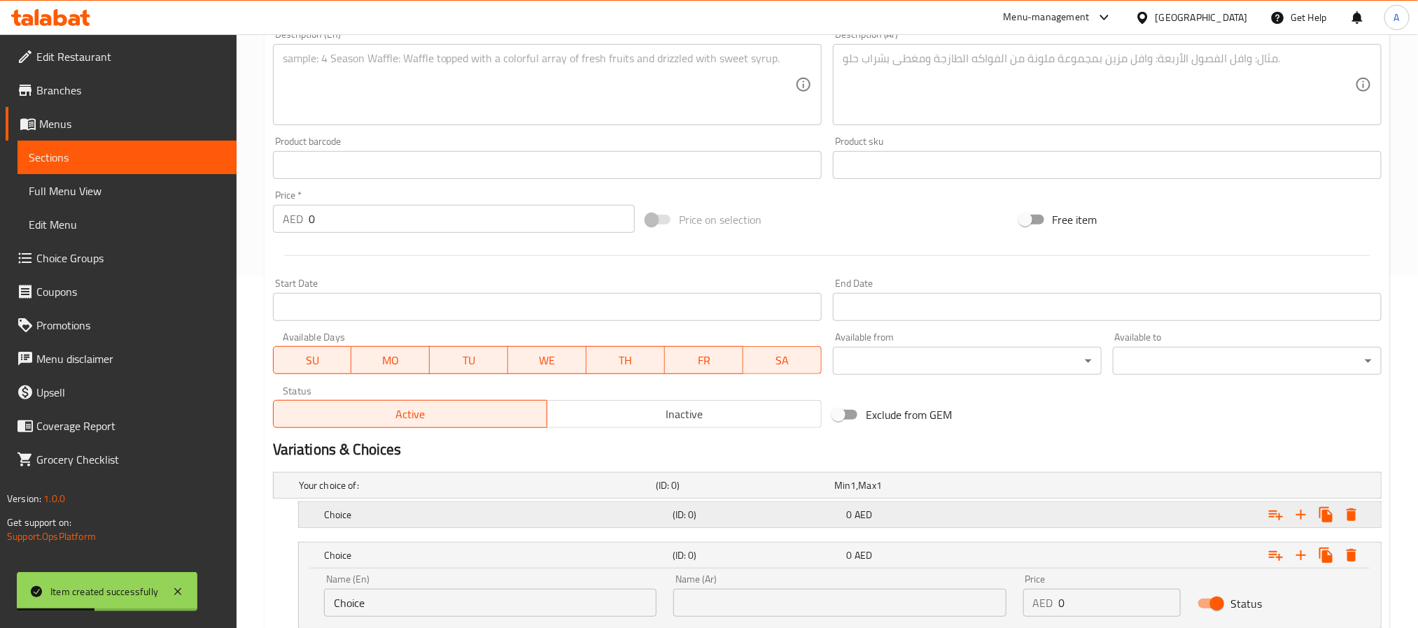
click at [557, 510] on h5 "Choice" at bounding box center [495, 515] width 343 height 14
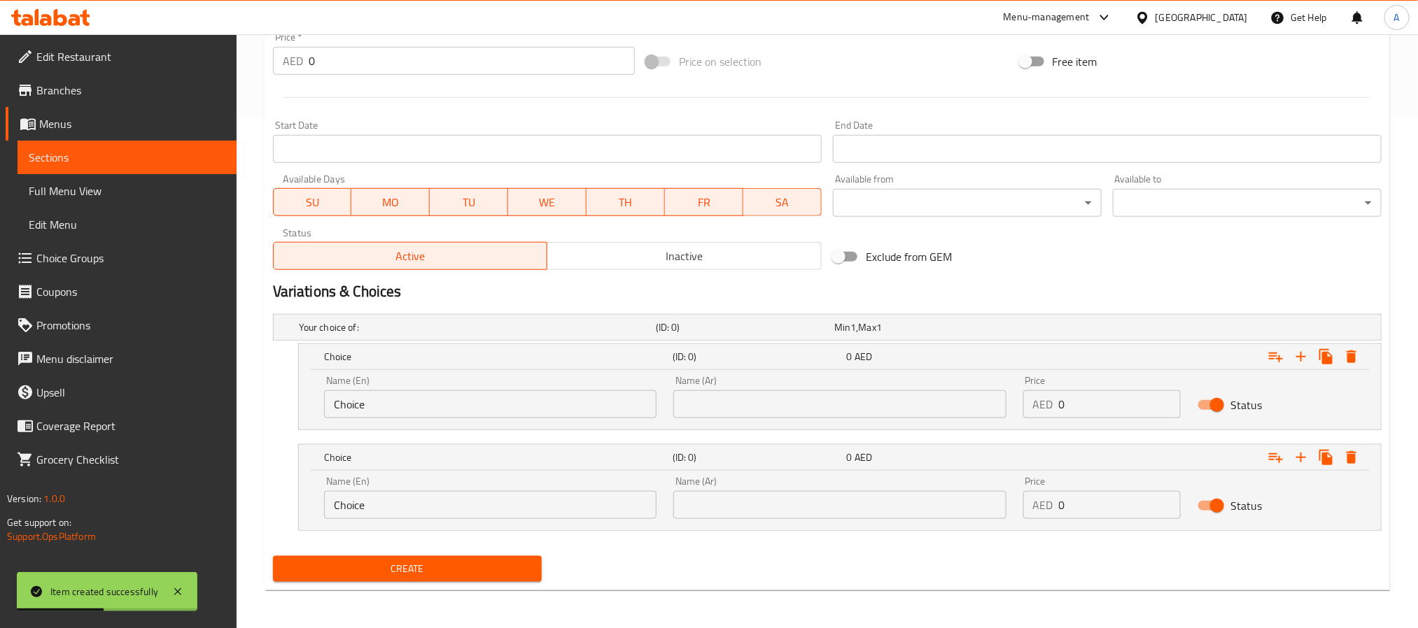
scroll to position [513, 0]
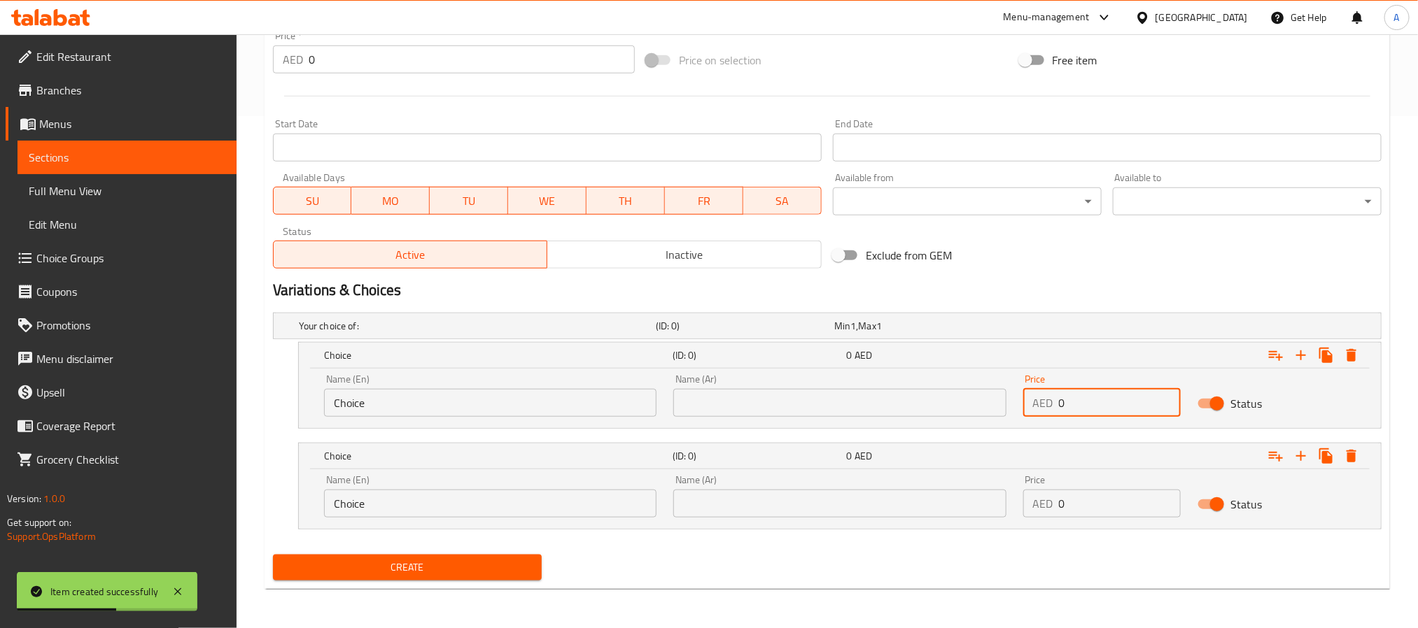
drag, startPoint x: 1088, startPoint y: 412, endPoint x: 1025, endPoint y: 403, distance: 62.9
click at [1025, 403] on div "AED 0 Price" at bounding box center [1102, 403] width 158 height 28
paste input "24.3"
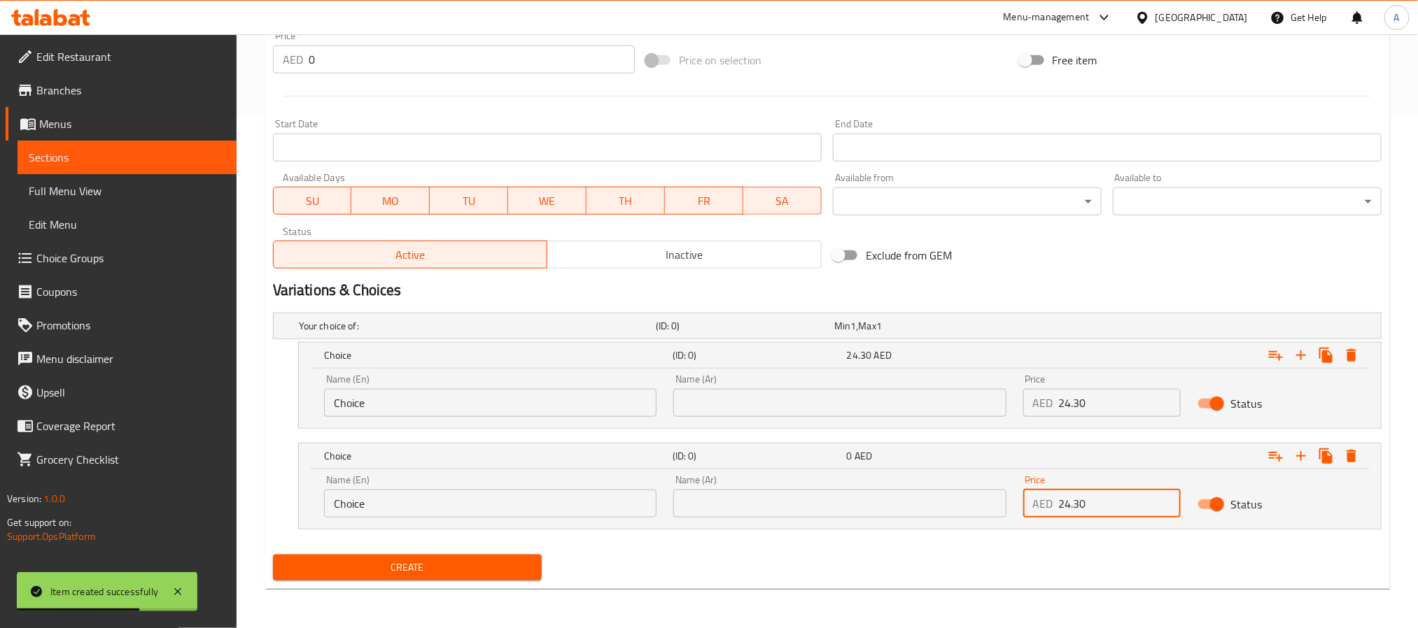
drag, startPoint x: 1080, startPoint y: 502, endPoint x: 992, endPoint y: 492, distance: 88.8
click at [992, 492] on div "Name (En) Choice Name (En) Name (Ar) Name (Ar) Price AED 24.30 Price Status" at bounding box center [840, 496] width 1048 height 59
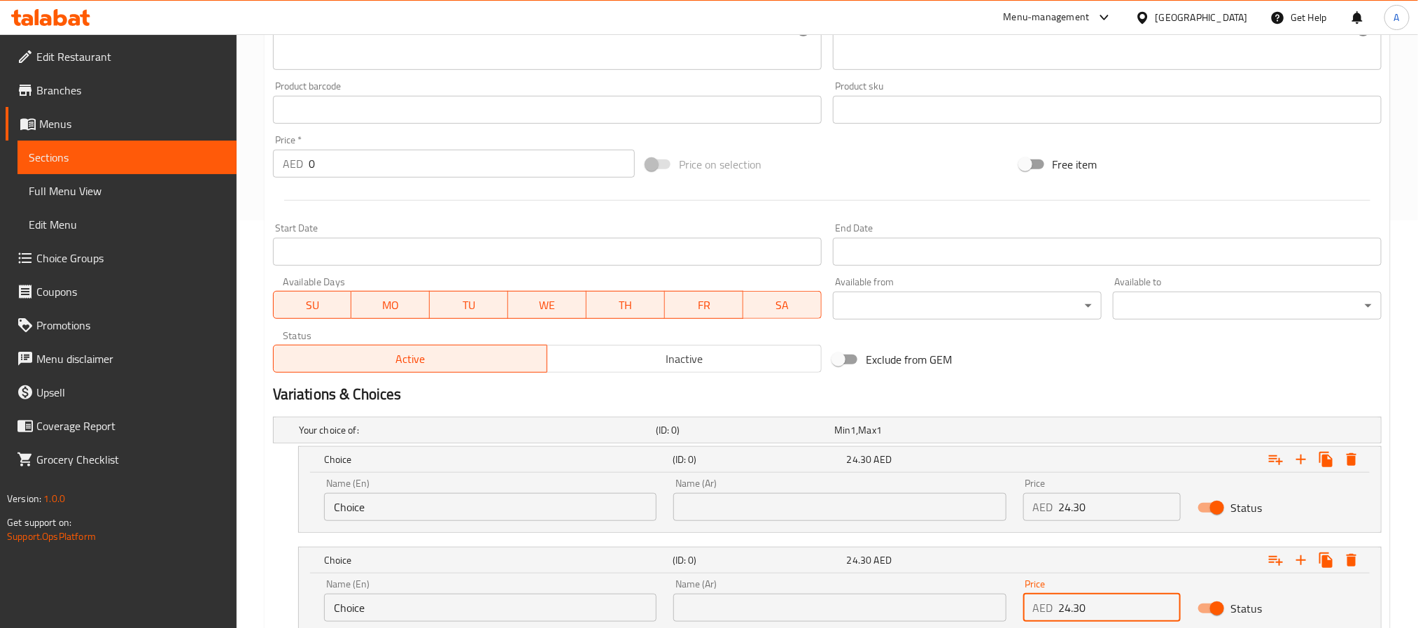
scroll to position [198, 0]
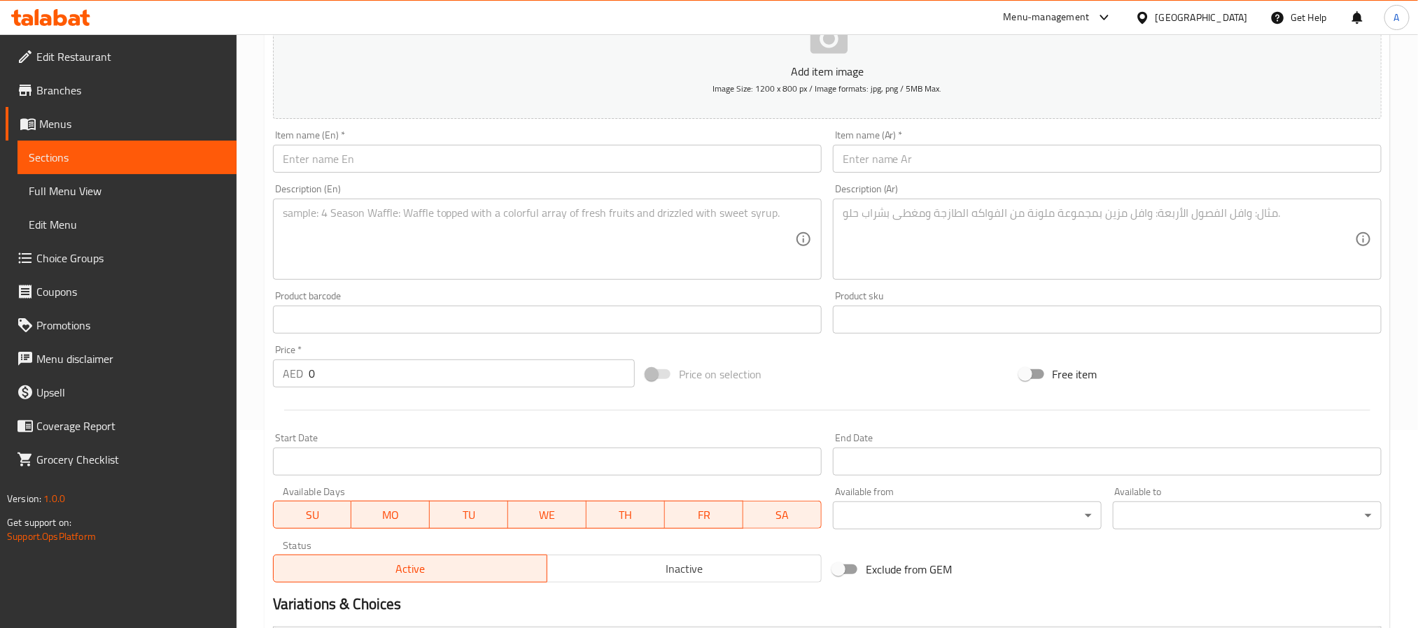
click at [414, 160] on input "text" at bounding box center [547, 159] width 549 height 28
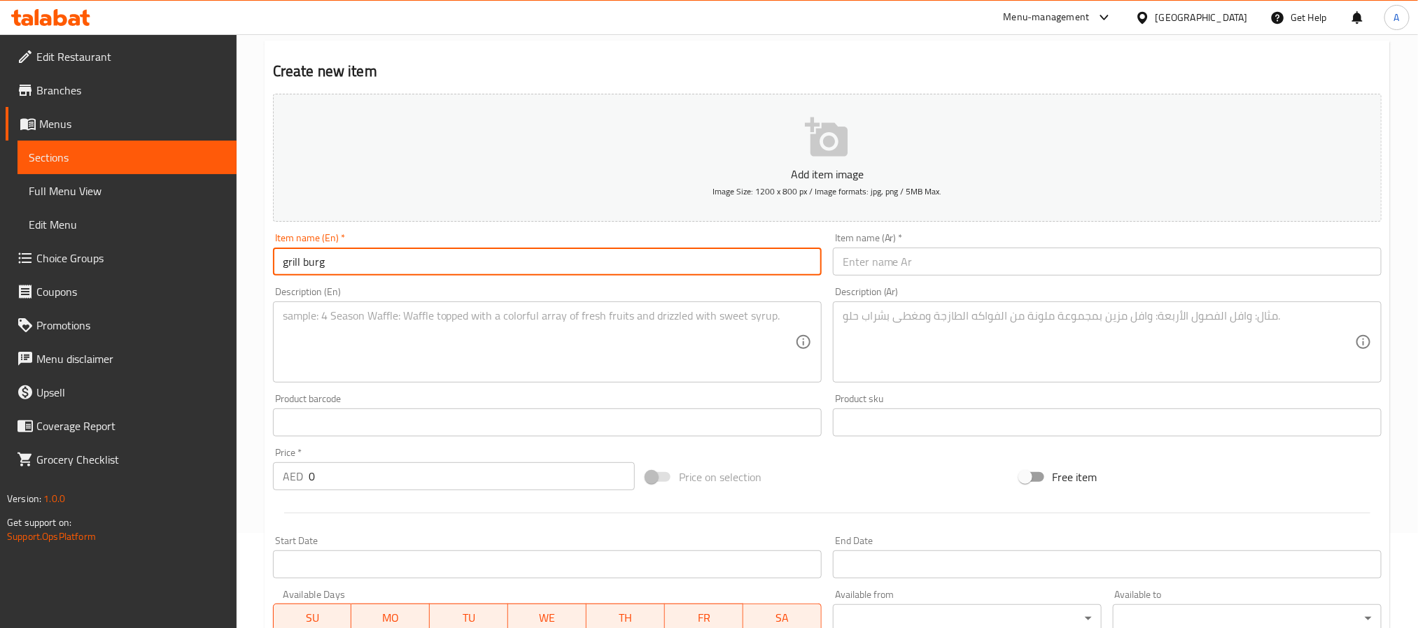
scroll to position [0, 0]
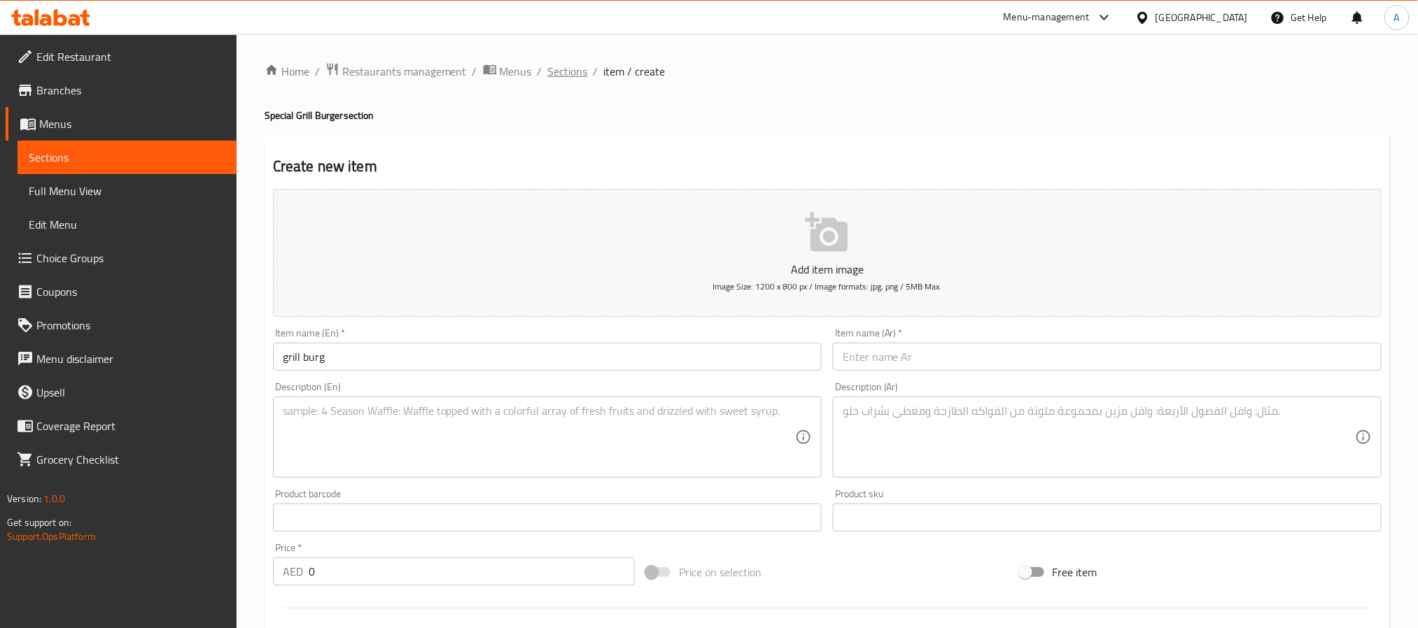
click at [571, 71] on span "Sections" at bounding box center [568, 71] width 40 height 17
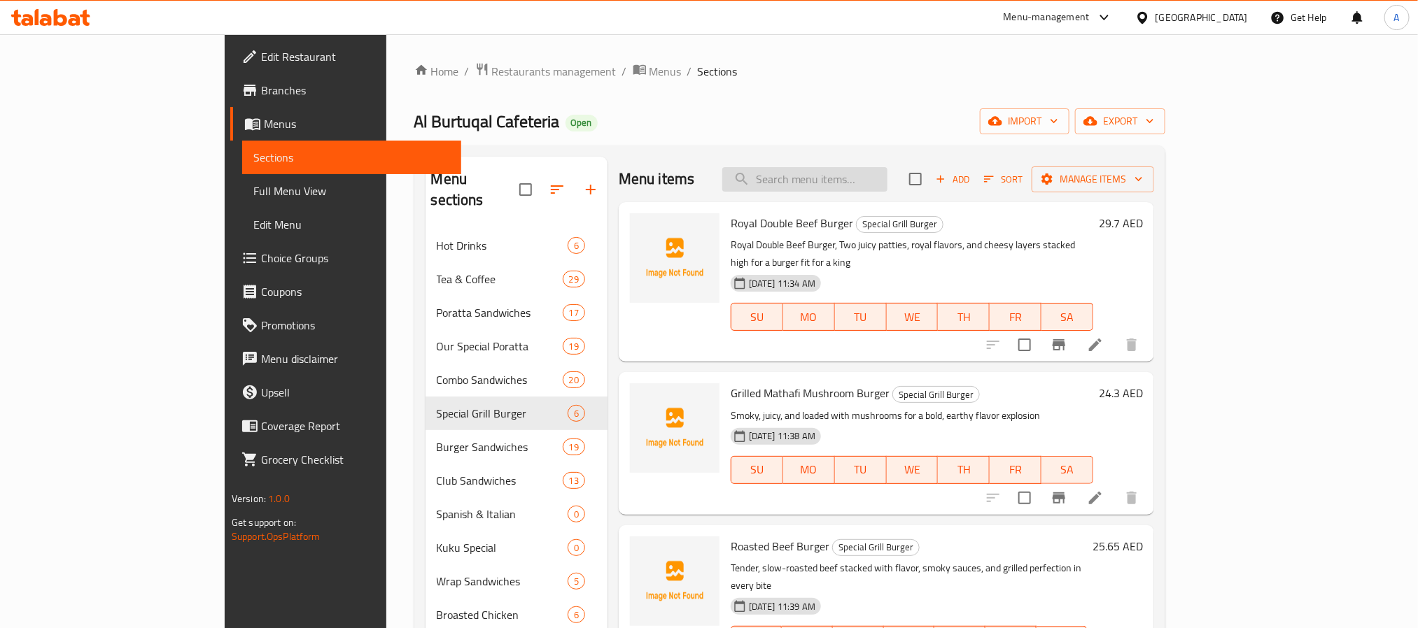
click at [882, 177] on input "search" at bounding box center [804, 179] width 165 height 24
drag, startPoint x: 913, startPoint y: 181, endPoint x: 759, endPoint y: 175, distance: 154.8
click at [759, 175] on div "Menu items burger Add Sort Manage items" at bounding box center [886, 179] width 535 height 45
click at [971, 181] on span "Add" at bounding box center [953, 179] width 38 height 16
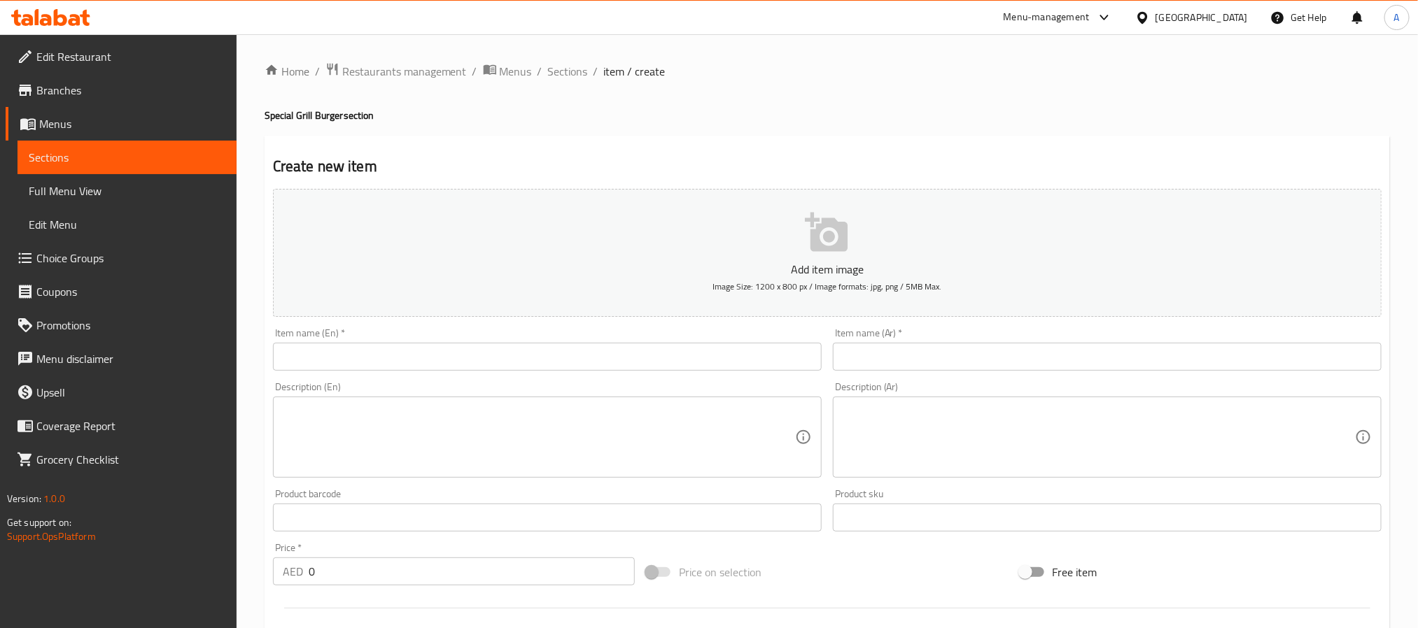
click at [593, 362] on input "text" at bounding box center [547, 357] width 549 height 28
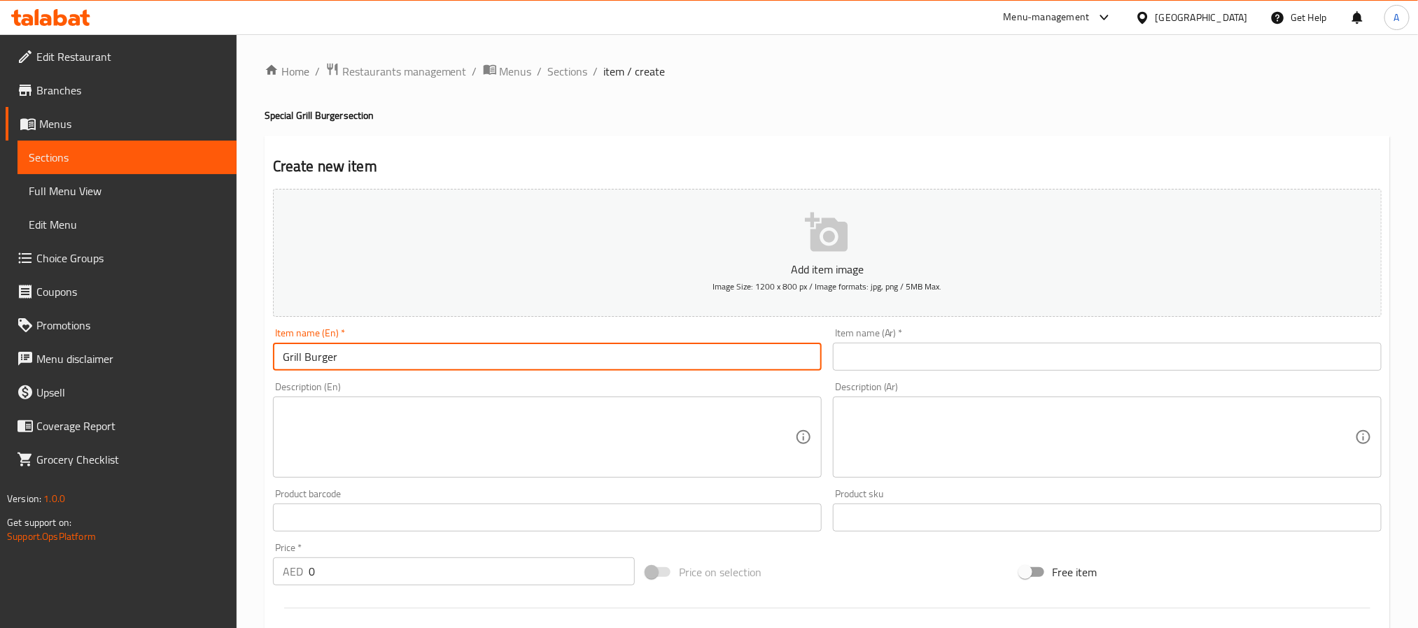
click at [437, 359] on input "Grill Burger" at bounding box center [547, 357] width 549 height 28
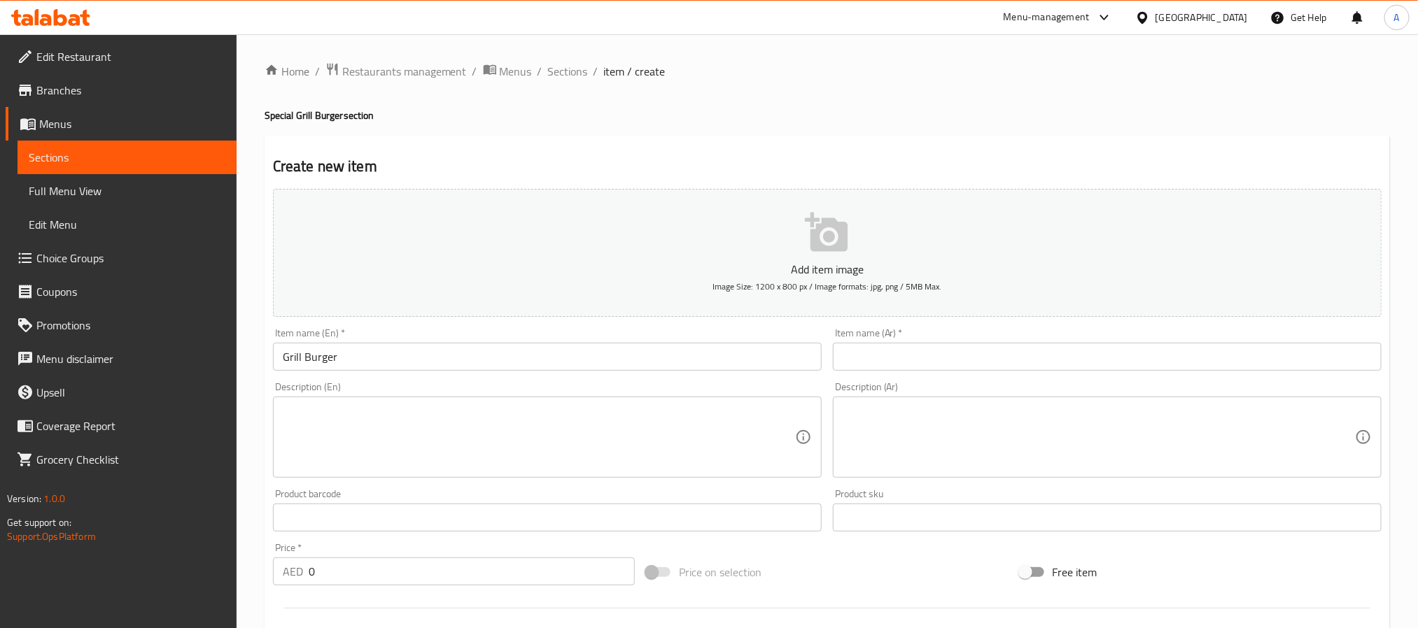
paste input "برجر مشوي"
click at [953, 355] on input "برجر مشوي" at bounding box center [1107, 357] width 549 height 28
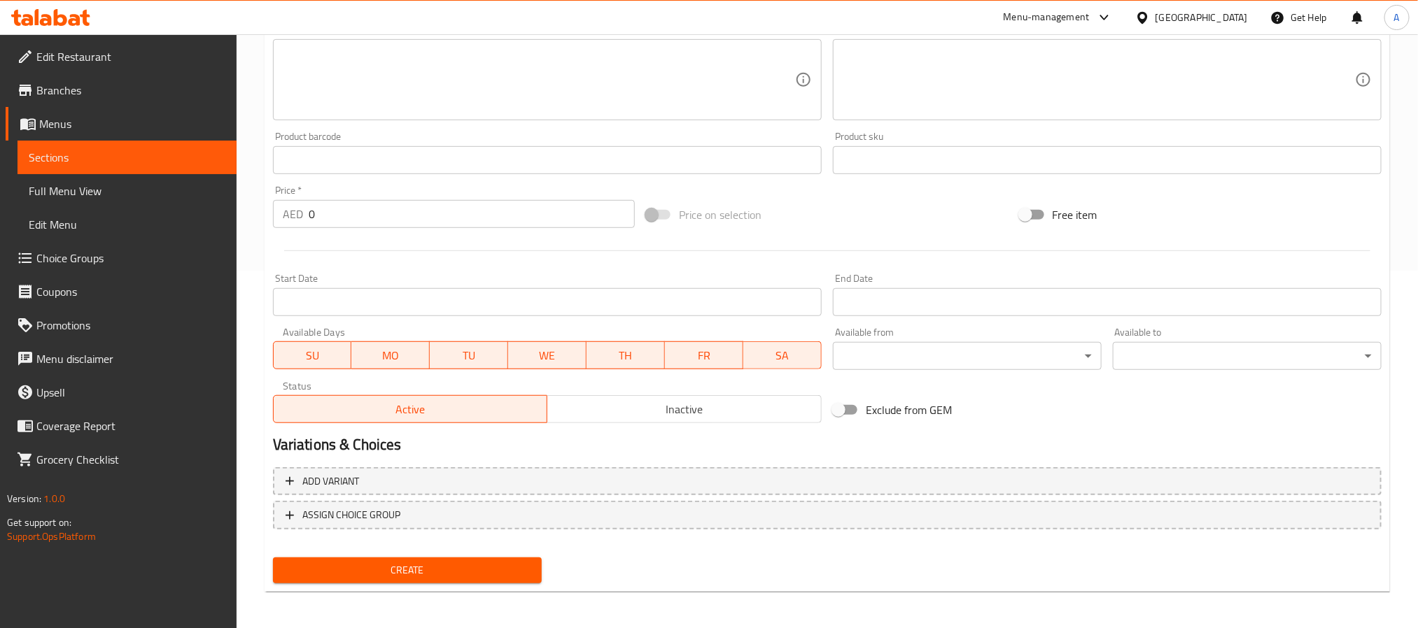
scroll to position [359, 0]
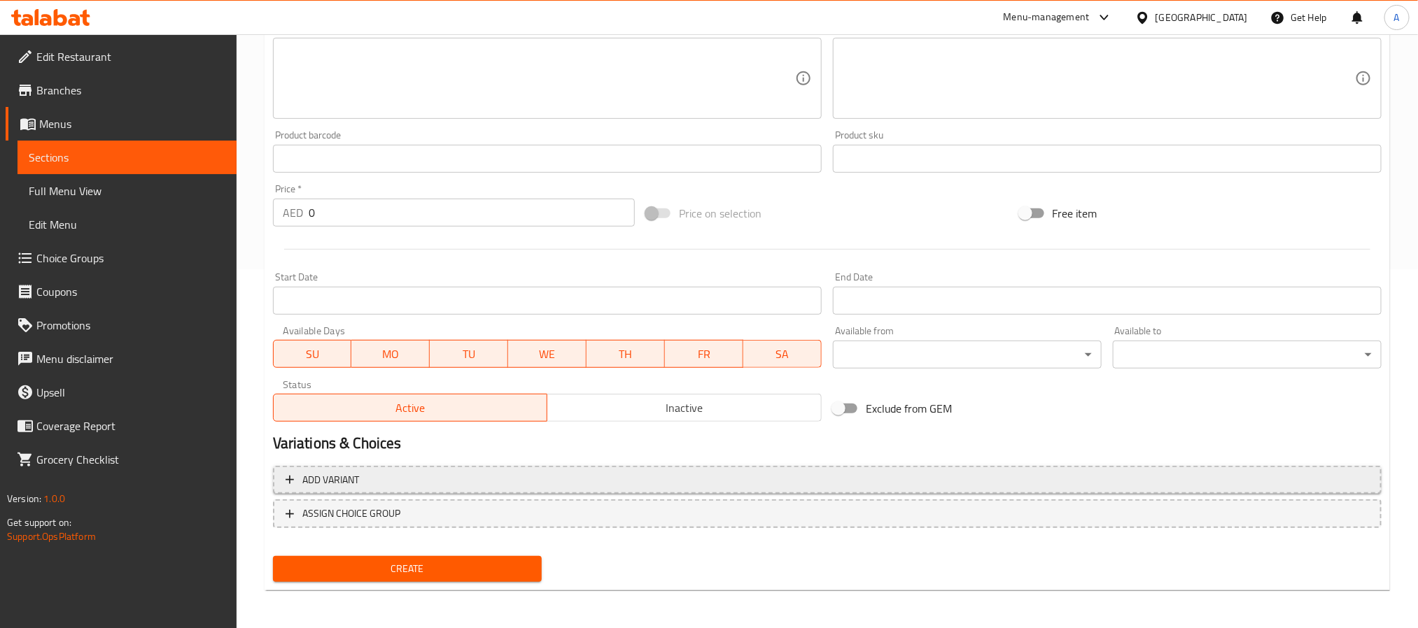
click at [1254, 481] on span "Add variant" at bounding box center [827, 480] width 1083 height 17
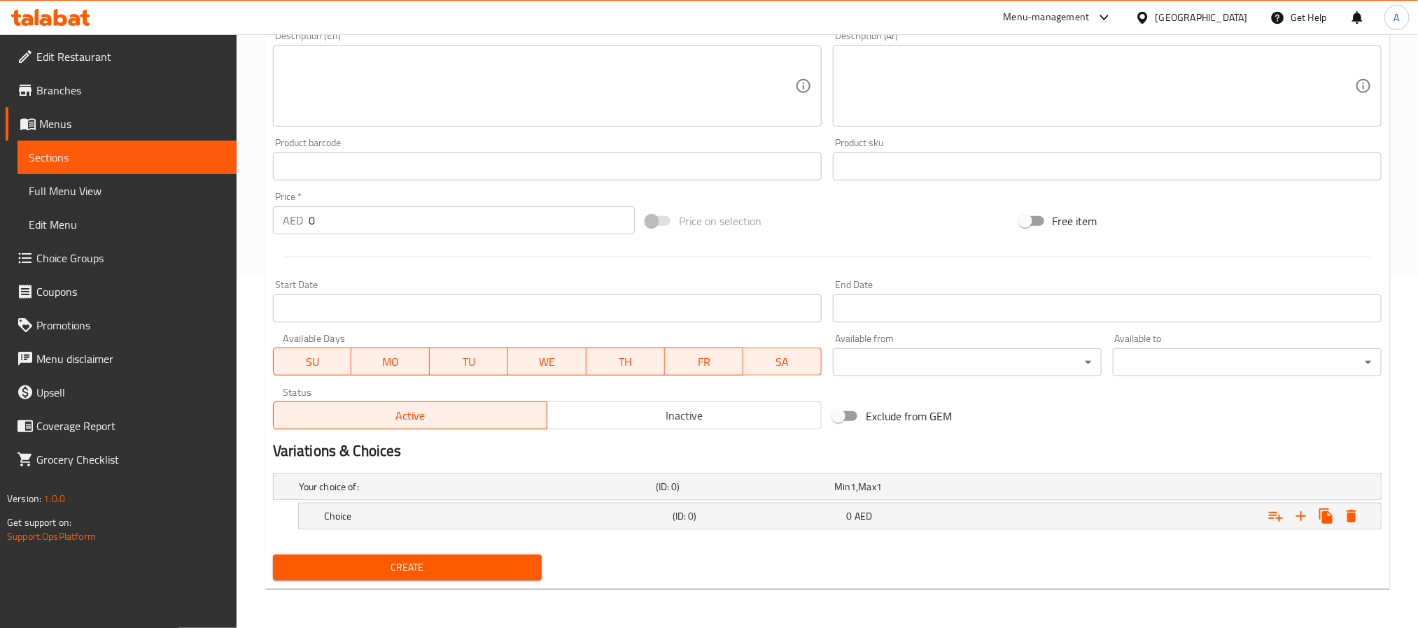
scroll to position [353, 0]
click at [1304, 519] on icon "Expand" at bounding box center [1301, 516] width 17 height 17
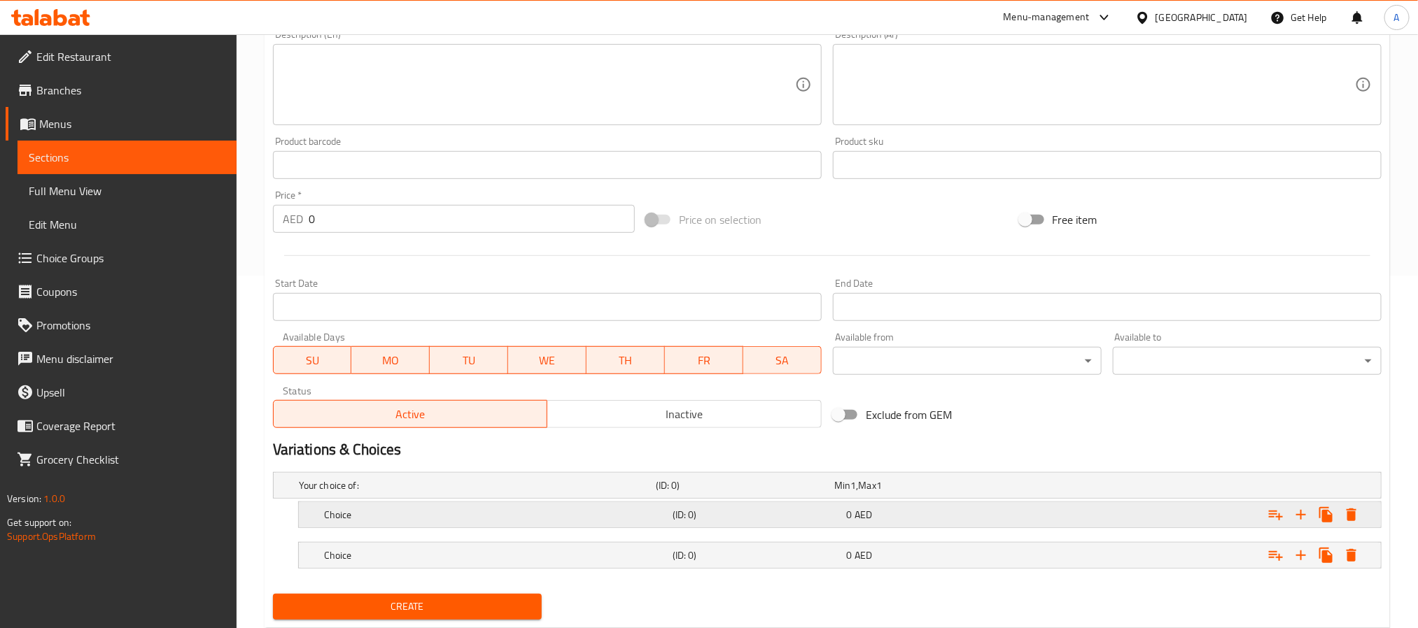
click at [565, 526] on div "Choice (ID: 0) 0 AED" at bounding box center [844, 515] width 1046 height 31
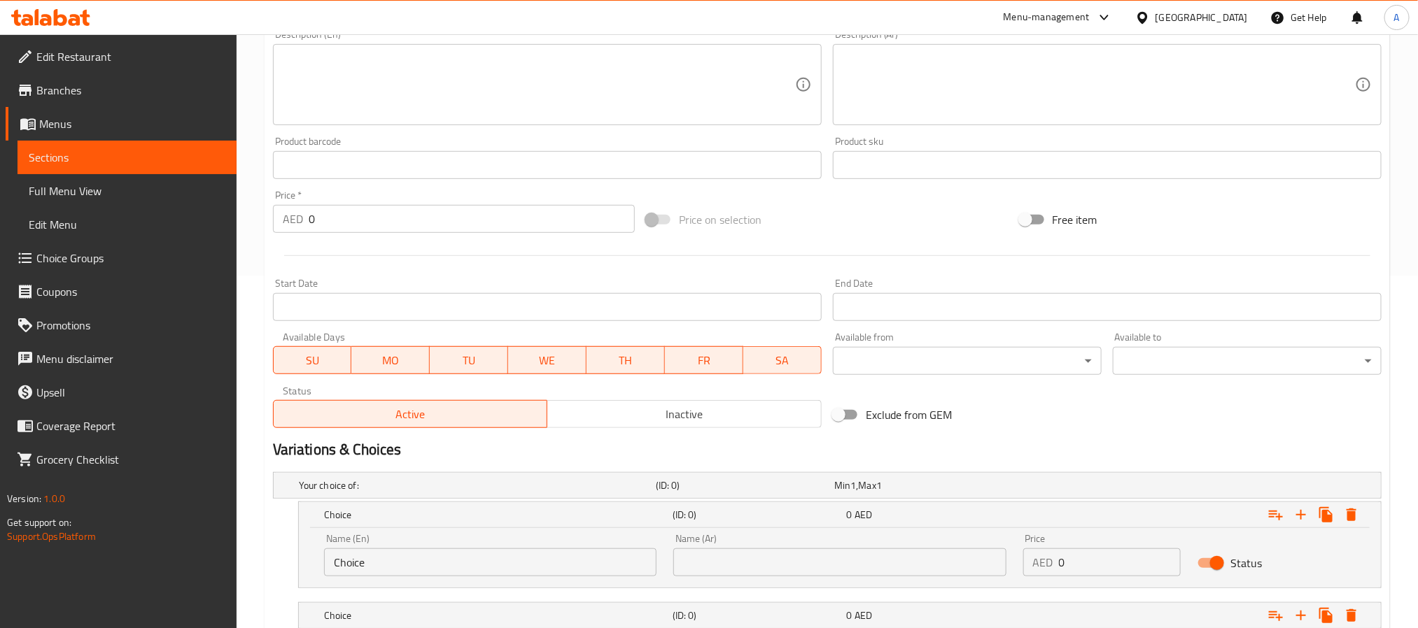
scroll to position [454, 0]
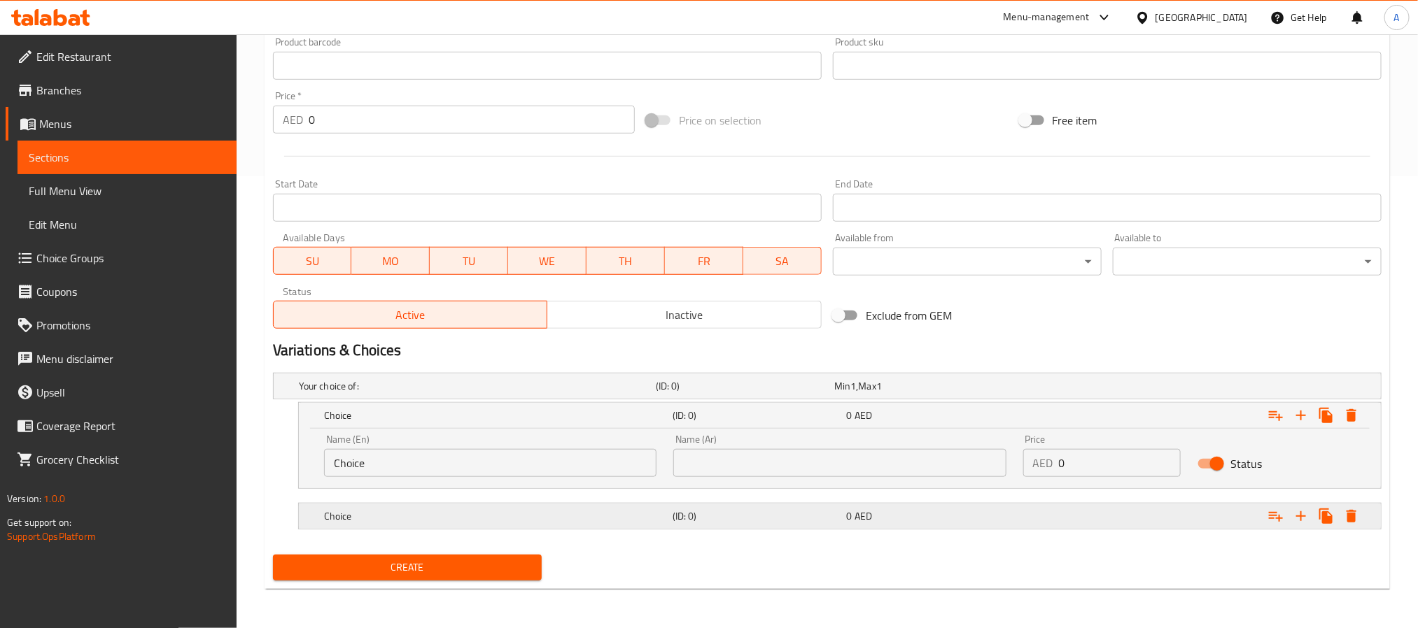
click at [550, 519] on h5 "Choice" at bounding box center [495, 516] width 343 height 14
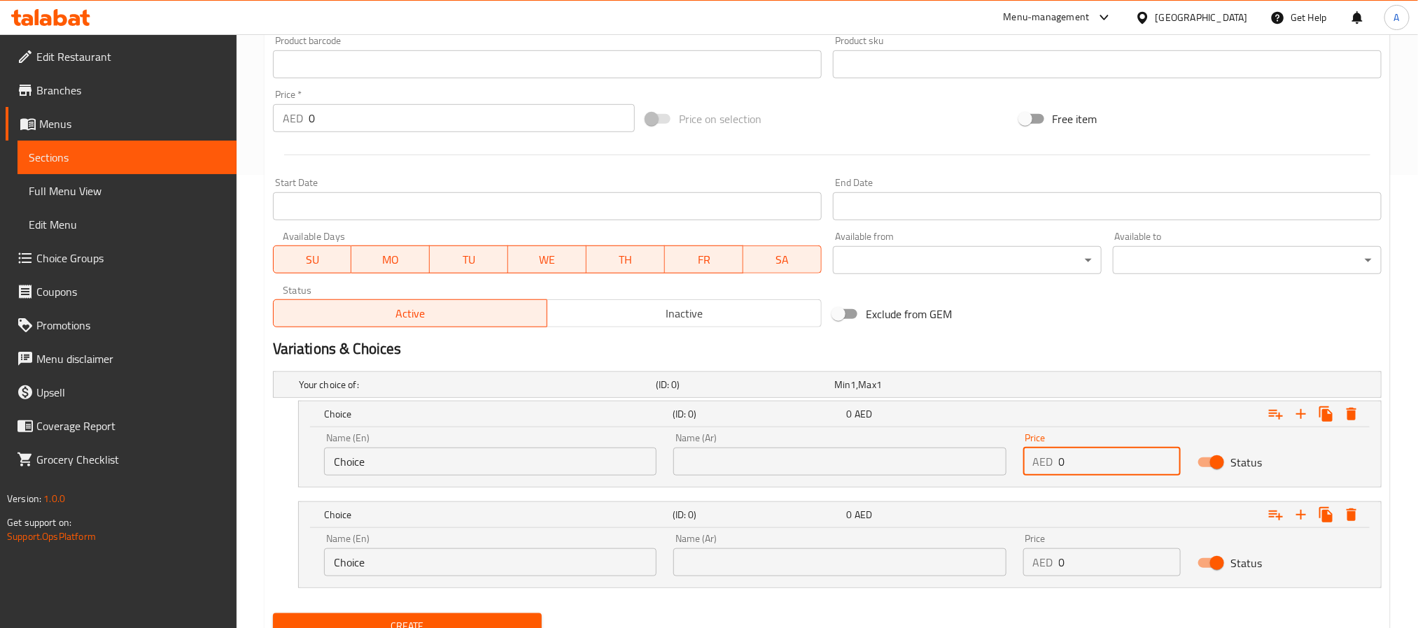
drag, startPoint x: 1099, startPoint y: 456, endPoint x: 1008, endPoint y: 448, distance: 91.3
click at [1008, 448] on div "Name (En) Choice Name (En) Name (Ar) Name (Ar) Price AED 0 Price Status" at bounding box center [840, 454] width 1048 height 59
drag, startPoint x: 1094, startPoint y: 464, endPoint x: 1020, endPoint y: 466, distance: 73.5
click at [1020, 466] on div "Price AED 24.3 Price" at bounding box center [1102, 454] width 175 height 59
paste input "24.3"
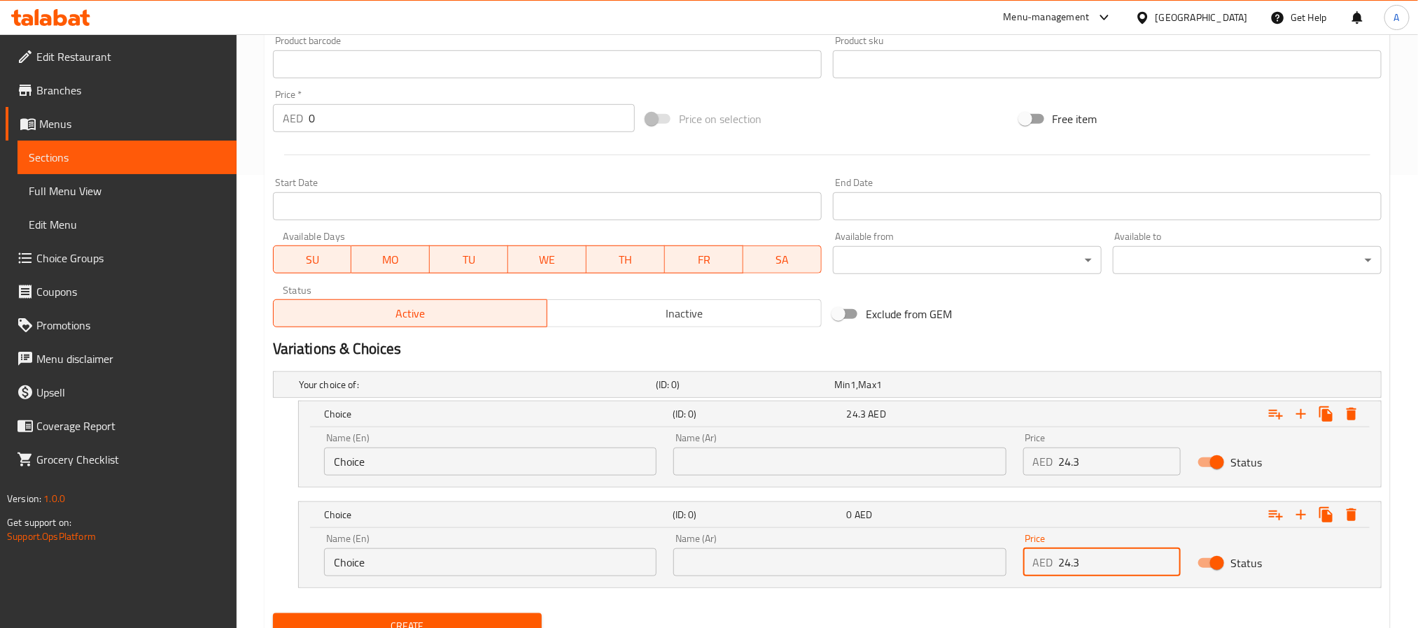
drag, startPoint x: 1067, startPoint y: 571, endPoint x: 1020, endPoint y: 561, distance: 47.9
click at [1020, 561] on div "Price AED 24.3 Price" at bounding box center [1102, 555] width 175 height 59
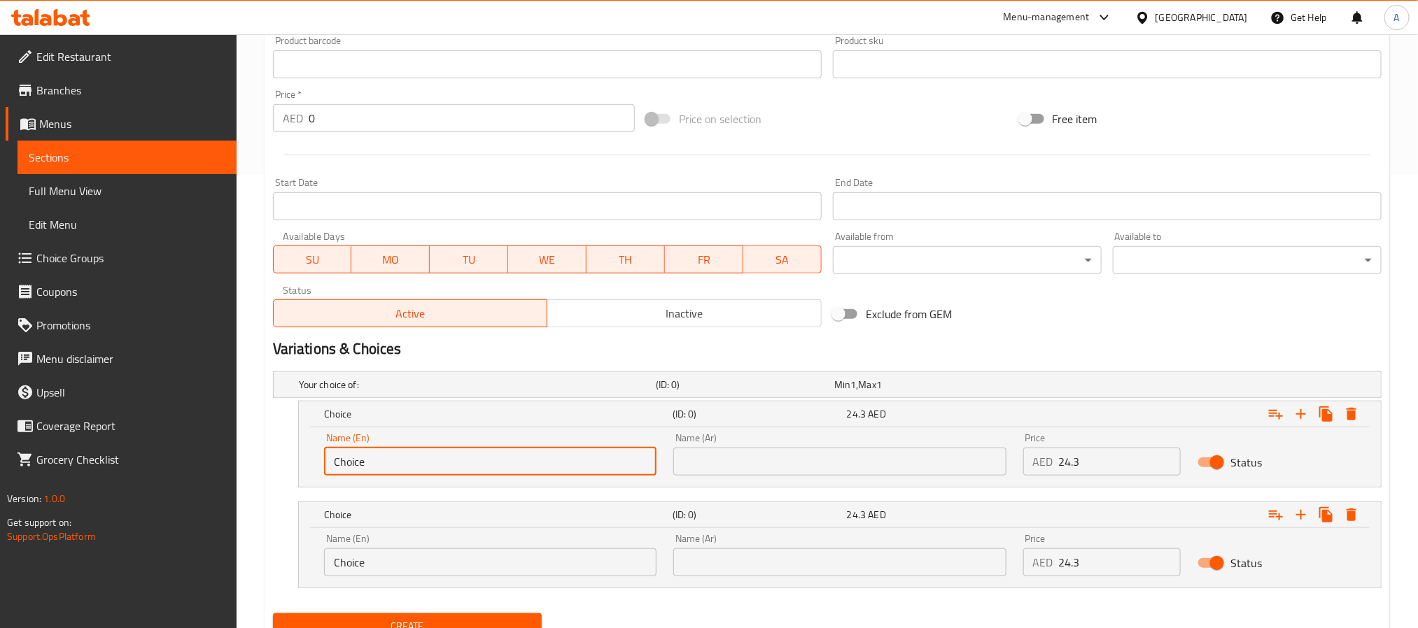
click at [563, 469] on input "Choice" at bounding box center [490, 462] width 332 height 28
click at [563, 469] on input "text" at bounding box center [490, 462] width 332 height 28
click at [381, 555] on input "Choice" at bounding box center [490, 563] width 332 height 28
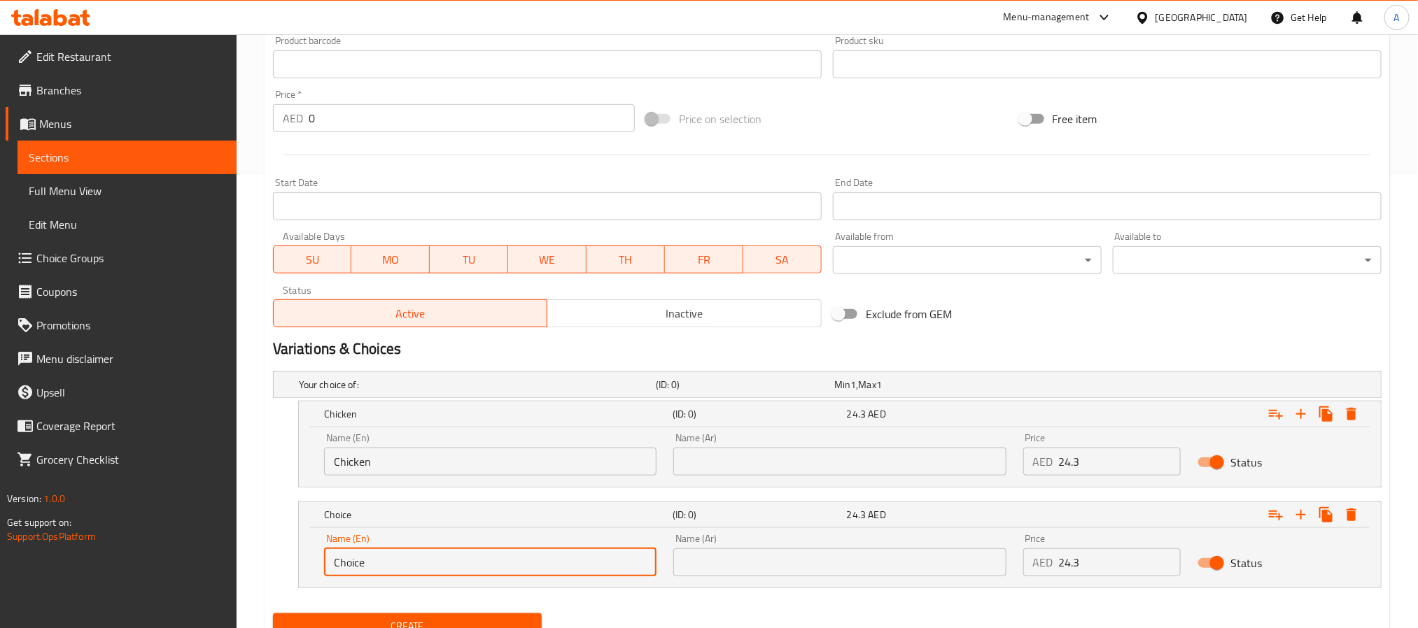
click at [381, 555] on input "Choice" at bounding box center [490, 563] width 332 height 28
click at [381, 555] on input "text" at bounding box center [490, 563] width 332 height 28
click at [794, 462] on input "text" at bounding box center [839, 462] width 332 height 28
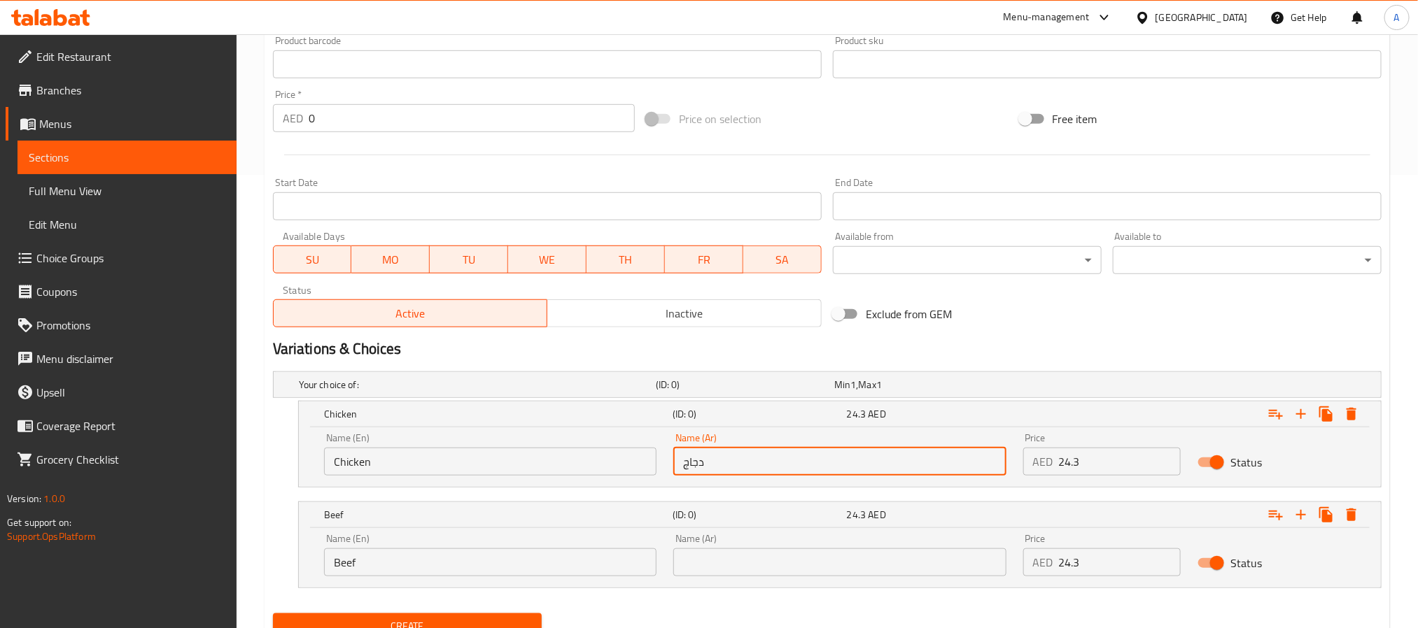
click at [760, 558] on input "text" at bounding box center [839, 563] width 332 height 28
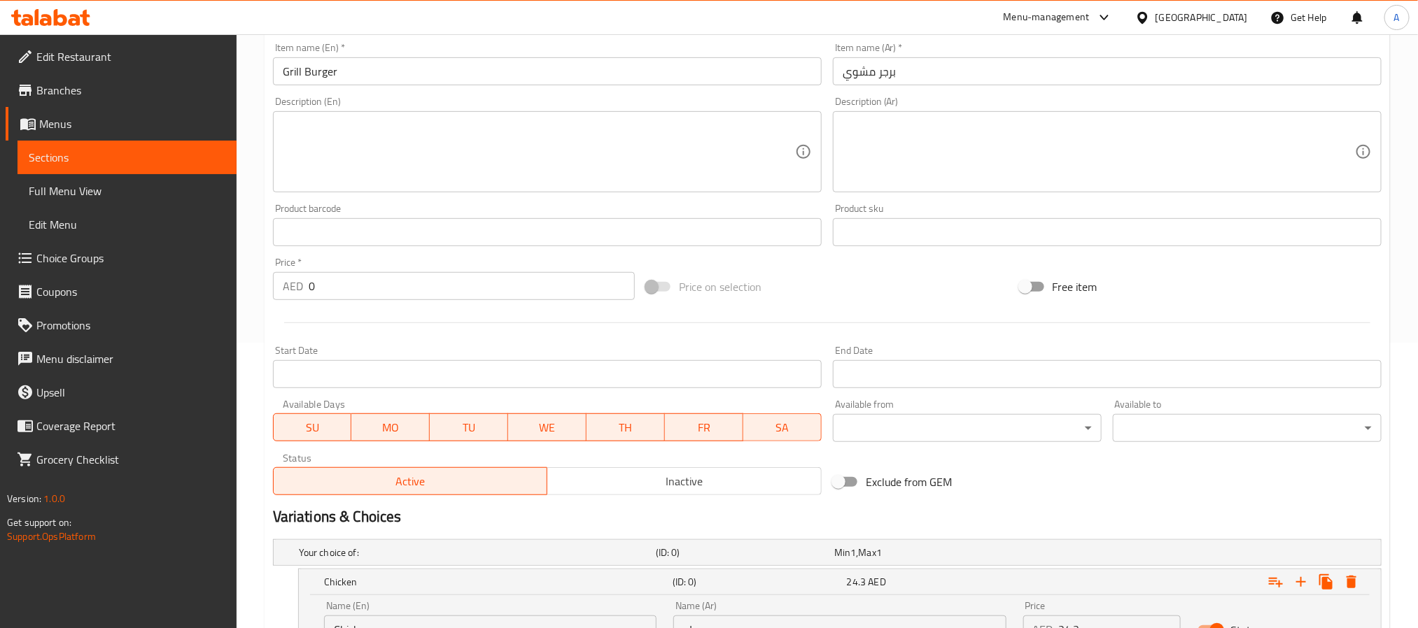
scroll to position [244, 0]
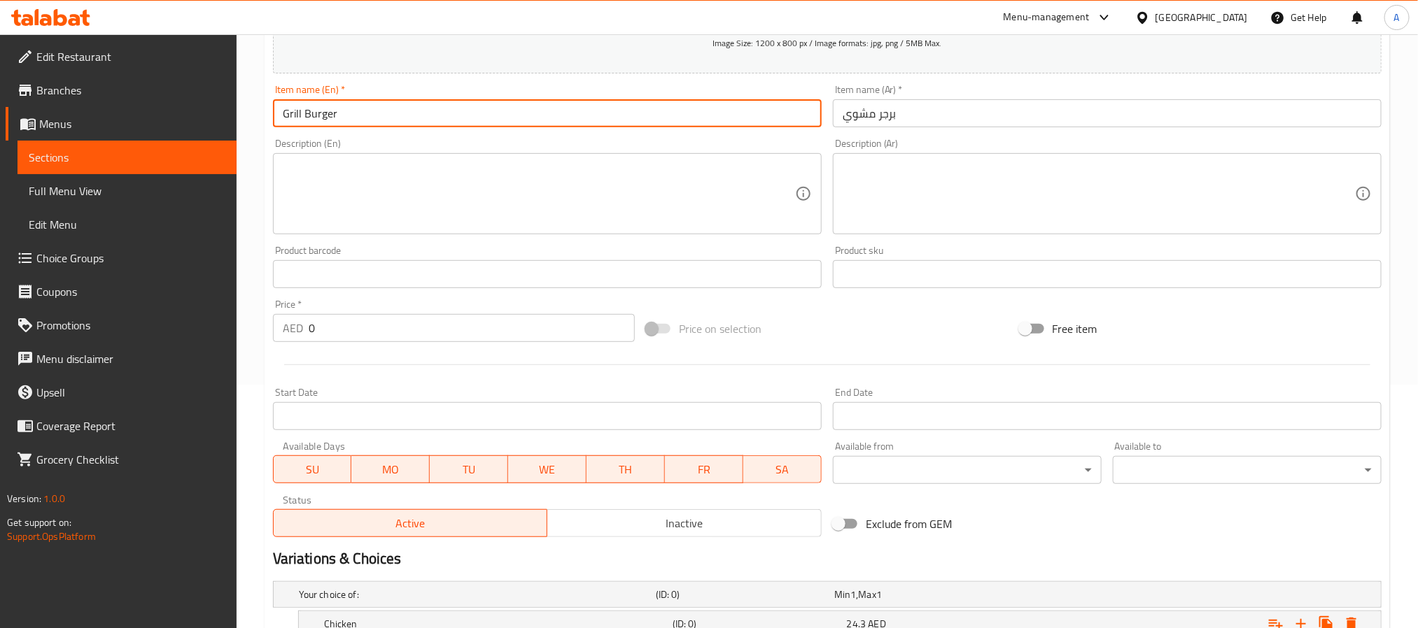
click at [320, 114] on input "Grill Burger" at bounding box center [547, 113] width 549 height 28
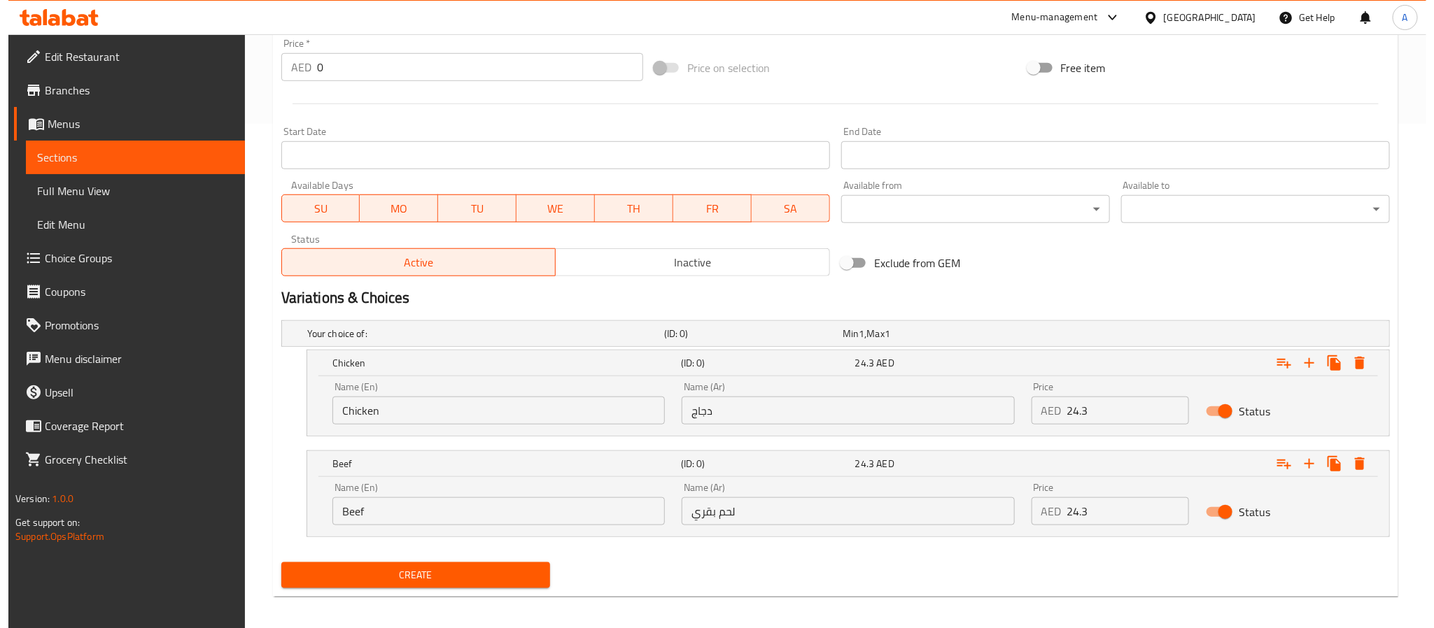
scroll to position [513, 0]
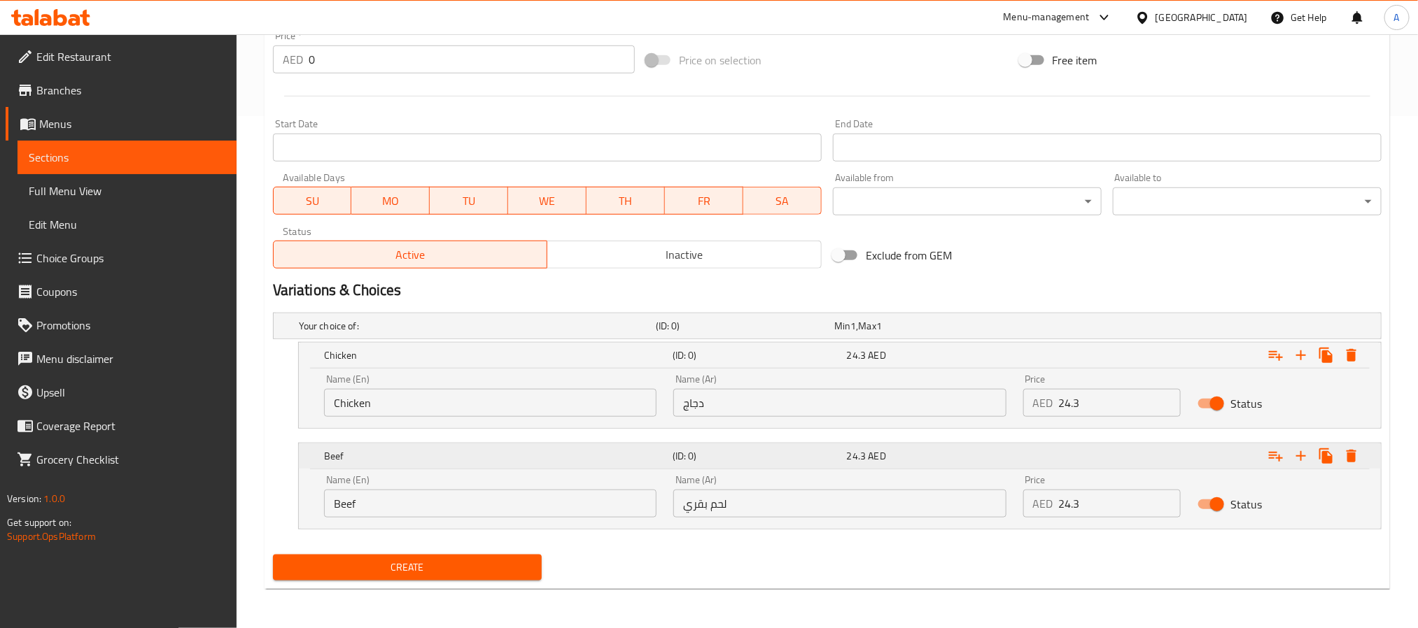
drag, startPoint x: 498, startPoint y: 577, endPoint x: 892, endPoint y: 441, distance: 417.6
click at [892, 441] on div "Add item image Image Size: 1200 x 800 px / Image formats: jpg, png / 5MB Max. I…" at bounding box center [827, 128] width 1120 height 915
drag, startPoint x: 1075, startPoint y: 400, endPoint x: 999, endPoint y: 397, distance: 75.6
click at [999, 397] on div "Name (En) Chicken Name (En) Name (Ar) دجاج Name (Ar) Price AED 24.3 Price Status" at bounding box center [840, 395] width 1048 height 59
click at [510, 558] on button "Create" at bounding box center [407, 568] width 269 height 26
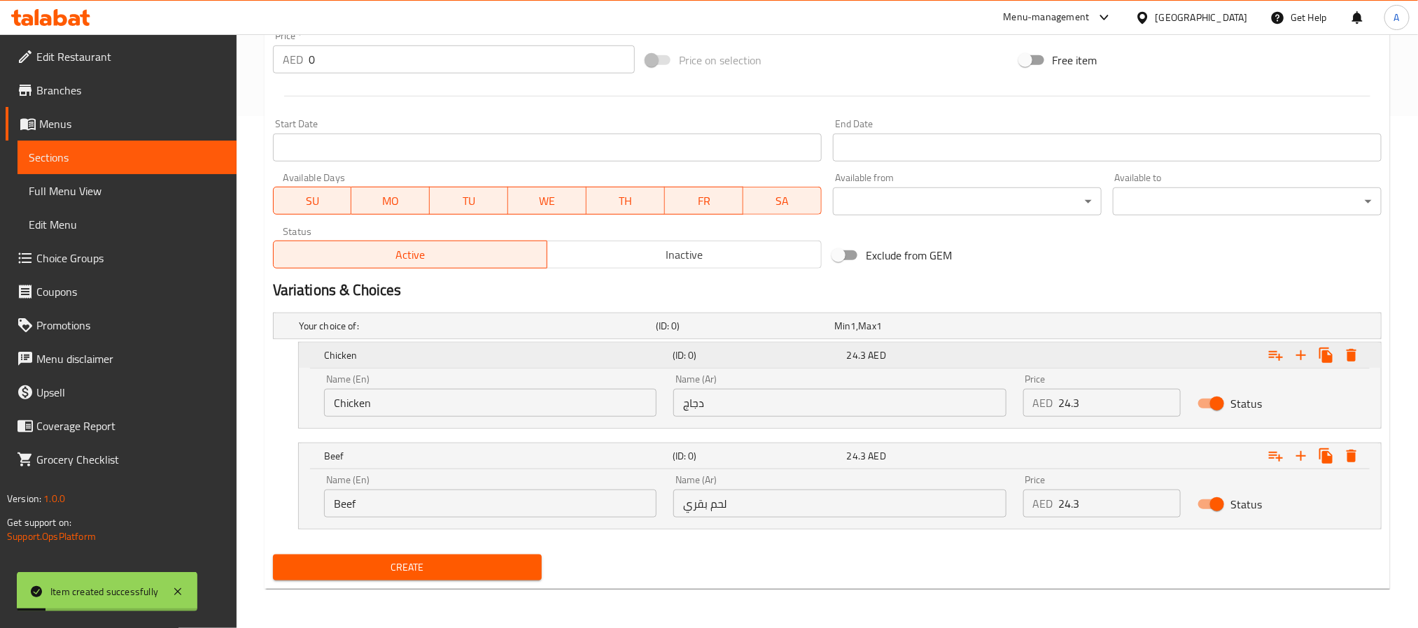
click at [1352, 355] on icon "Expand" at bounding box center [1352, 355] width 10 height 13
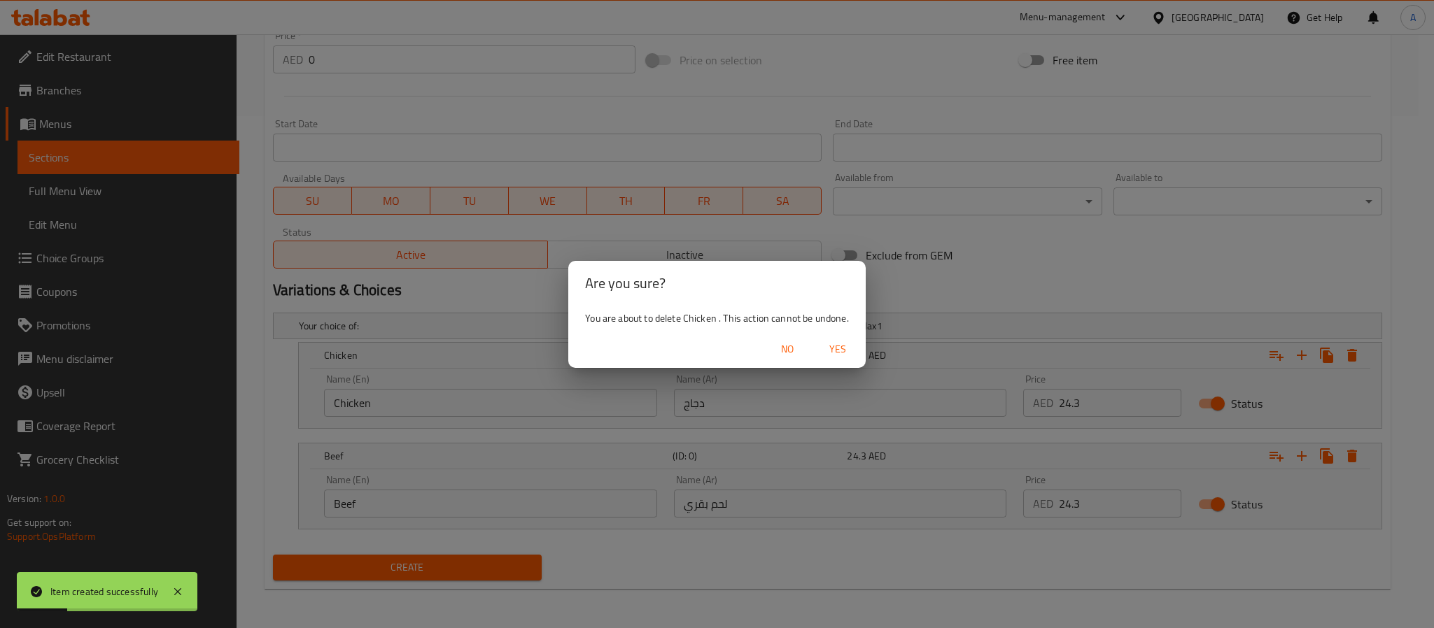
click at [834, 346] on span "Yes" at bounding box center [838, 349] width 34 height 17
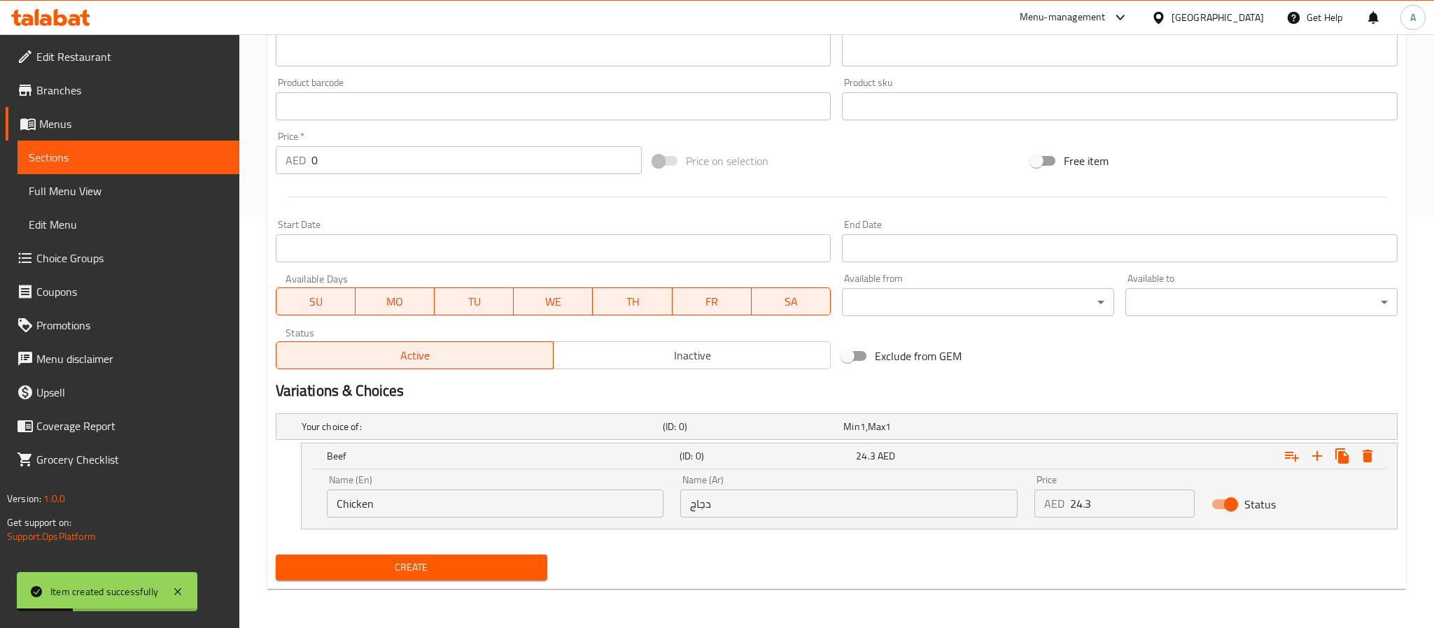
scroll to position [412, 0]
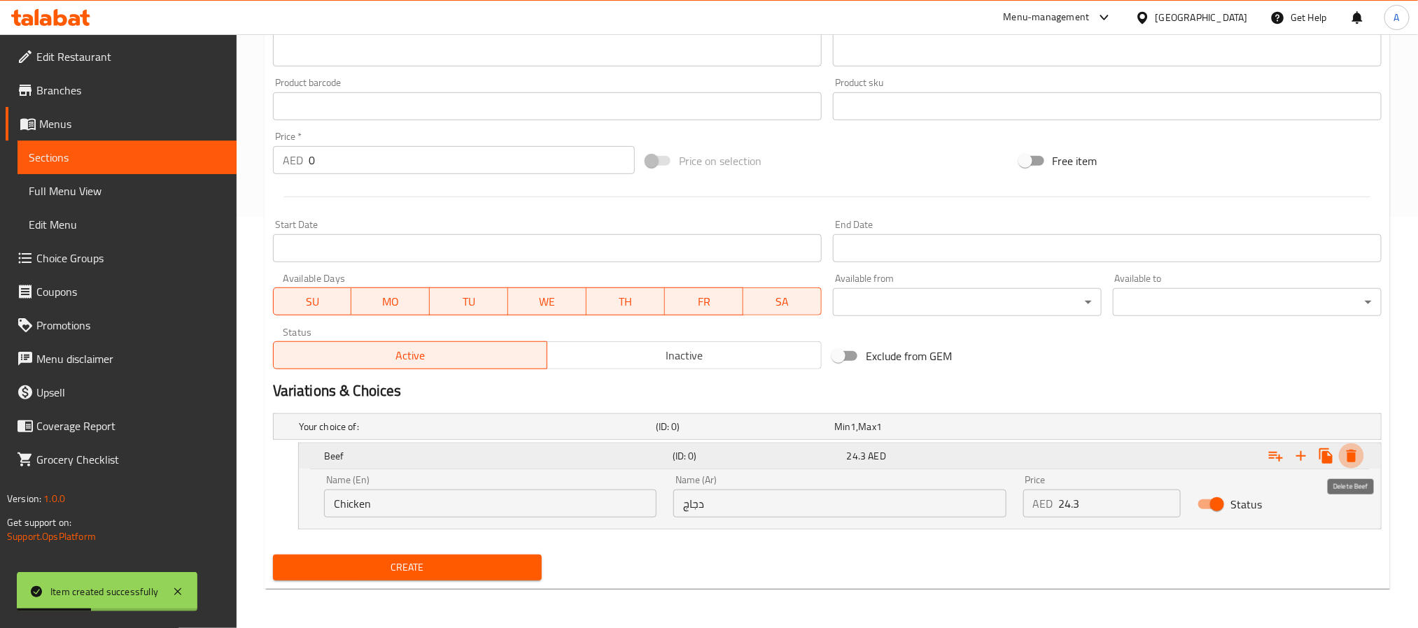
click at [1351, 448] on icon "Expand" at bounding box center [1351, 456] width 17 height 17
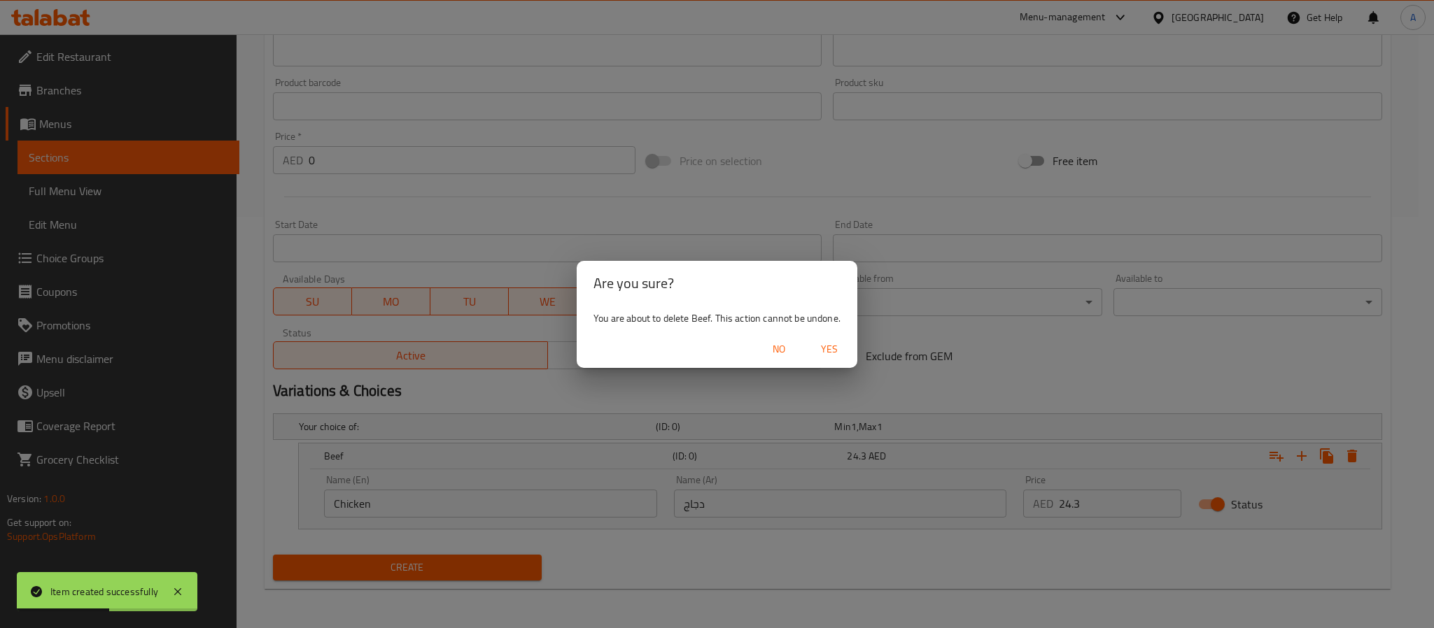
click at [829, 351] on span "Yes" at bounding box center [830, 349] width 34 height 17
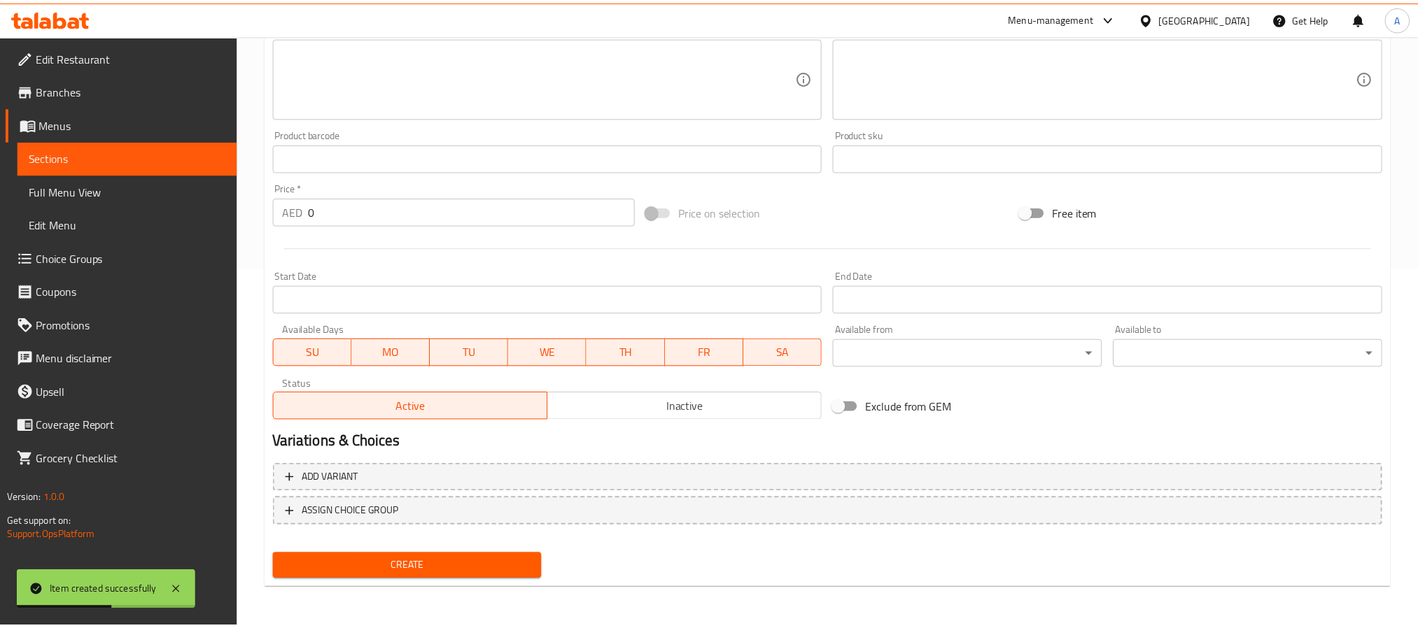
scroll to position [359, 0]
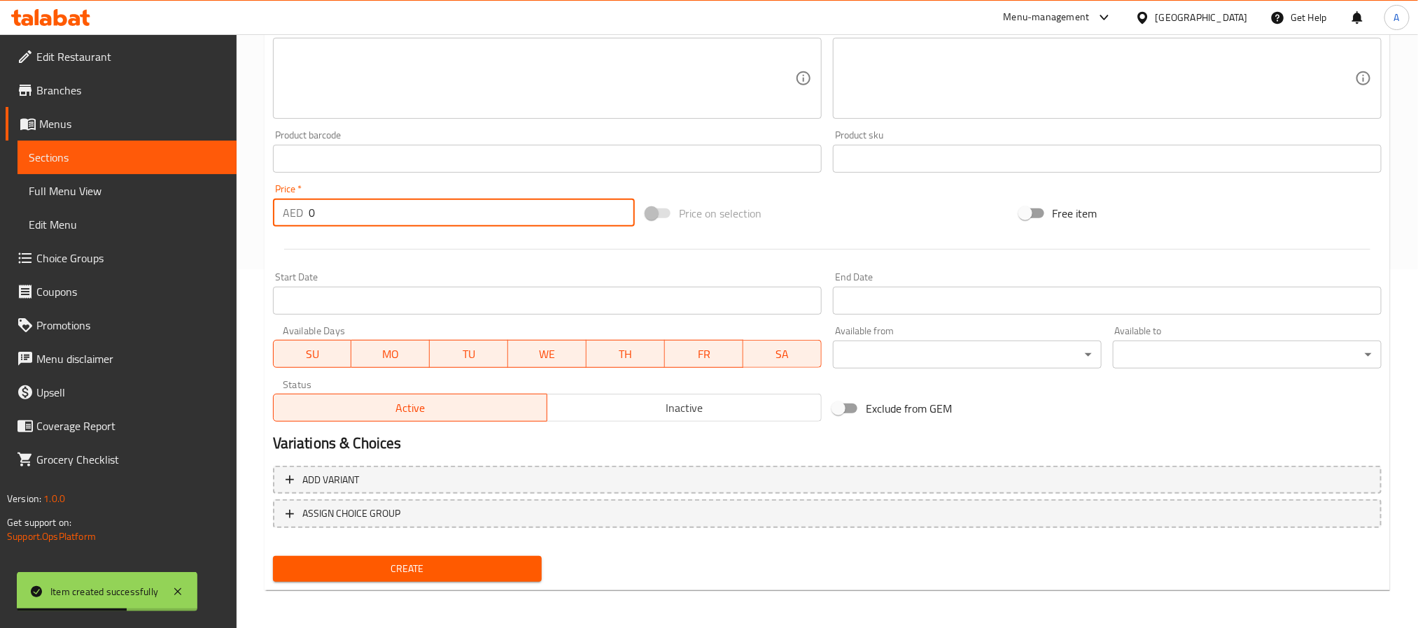
drag, startPoint x: 328, startPoint y: 212, endPoint x: 267, endPoint y: 204, distance: 62.1
click at [267, 204] on div "Price   * AED 0 Price *" at bounding box center [453, 205] width 373 height 54
paste input "24.3"
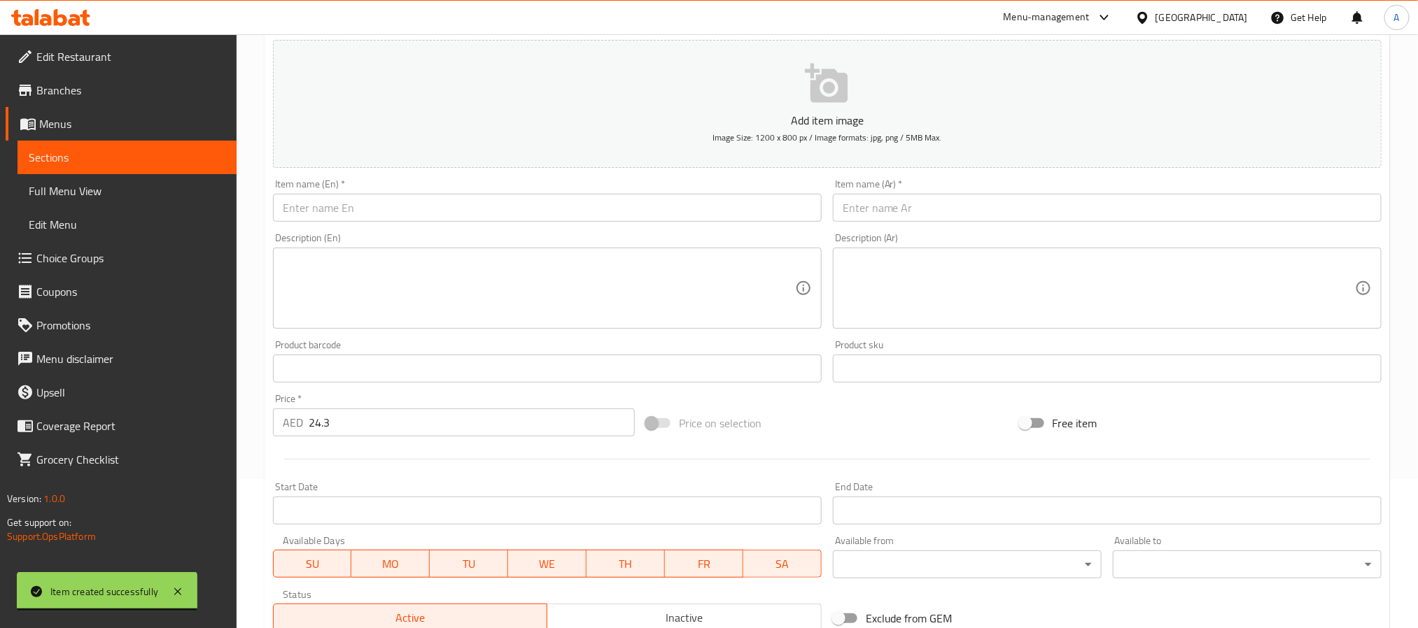
scroll to position [0, 0]
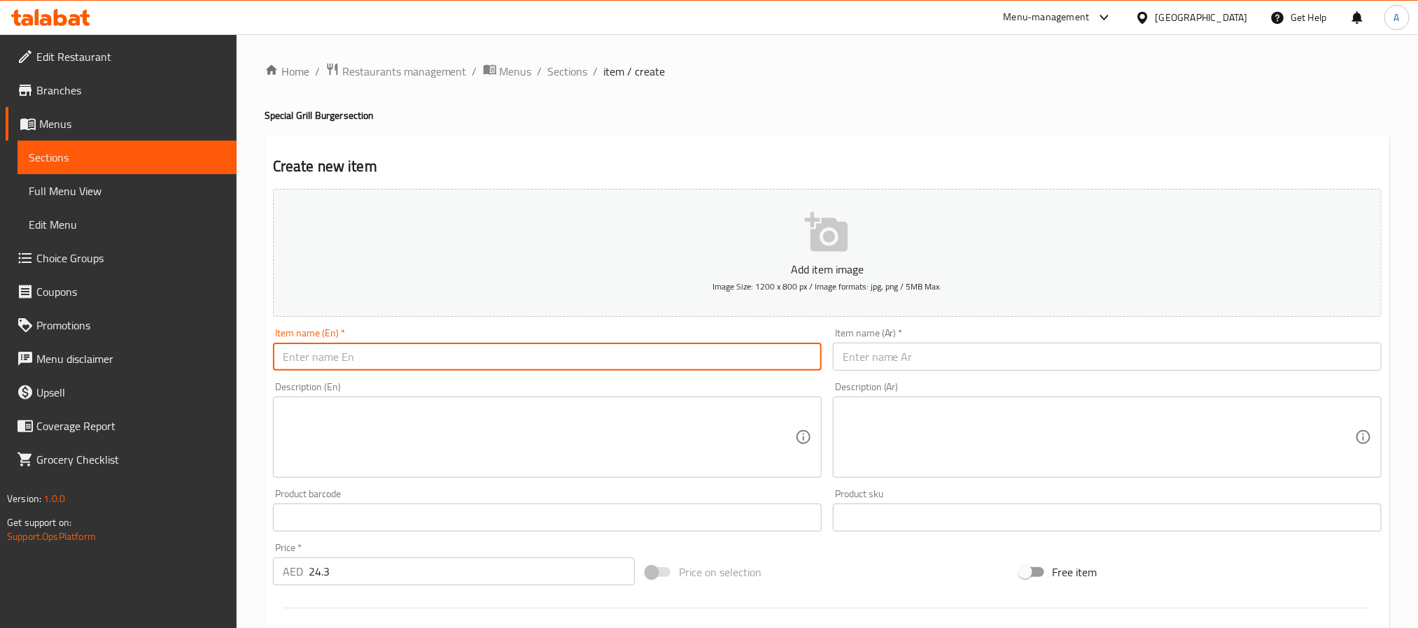
click at [349, 355] on input "text" at bounding box center [547, 357] width 549 height 28
paste input "SRIMPS BURGER"
click at [349, 355] on input "SRIMPS BURGER" at bounding box center [547, 357] width 549 height 28
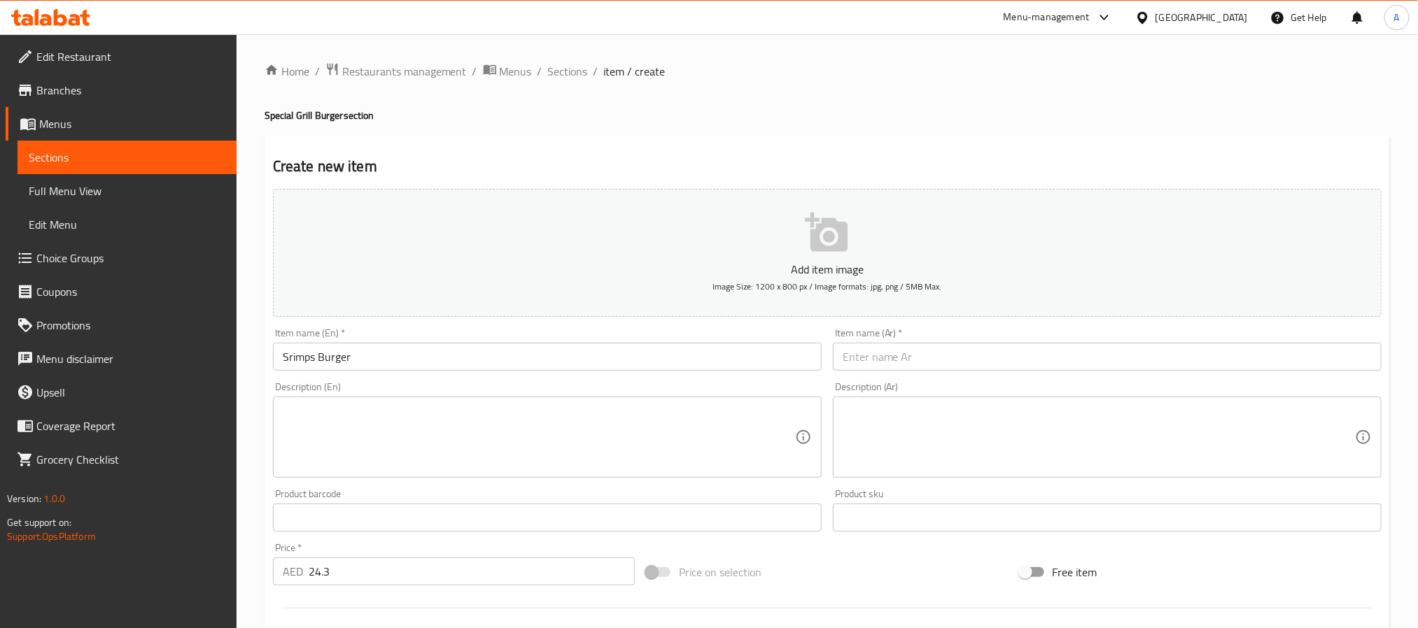
paste input "برجر الروبيان"
click at [953, 344] on input "text" at bounding box center [1107, 357] width 549 height 28
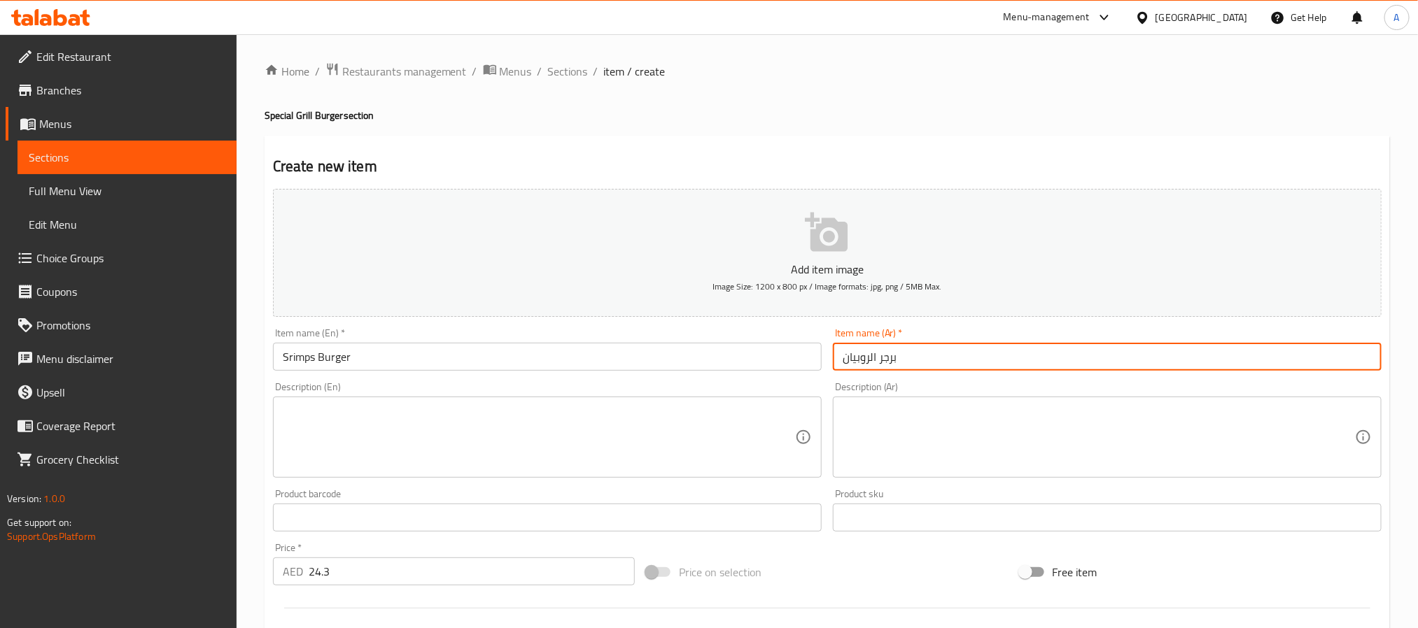
click at [870, 362] on input "برجر الروبيان" at bounding box center [1107, 357] width 549 height 28
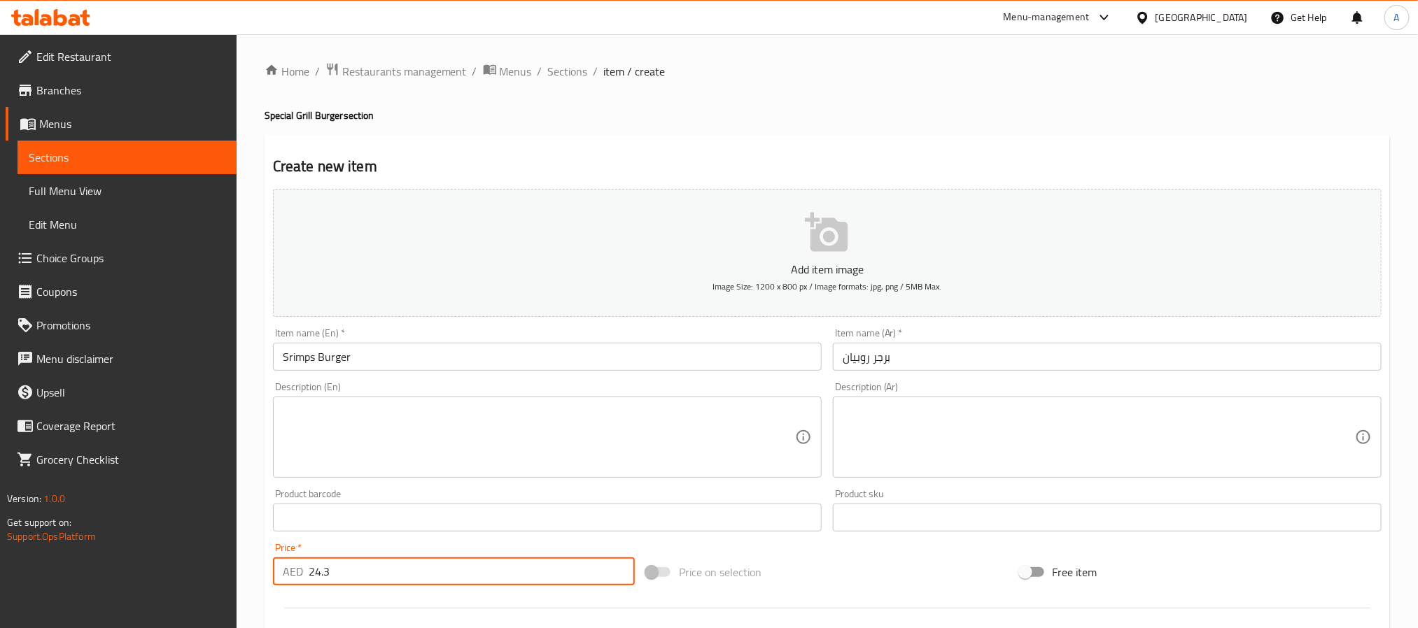
drag, startPoint x: 355, startPoint y: 568, endPoint x: 299, endPoint y: 568, distance: 56.0
click at [299, 568] on div "AED 24.3 Price *" at bounding box center [454, 572] width 362 height 28
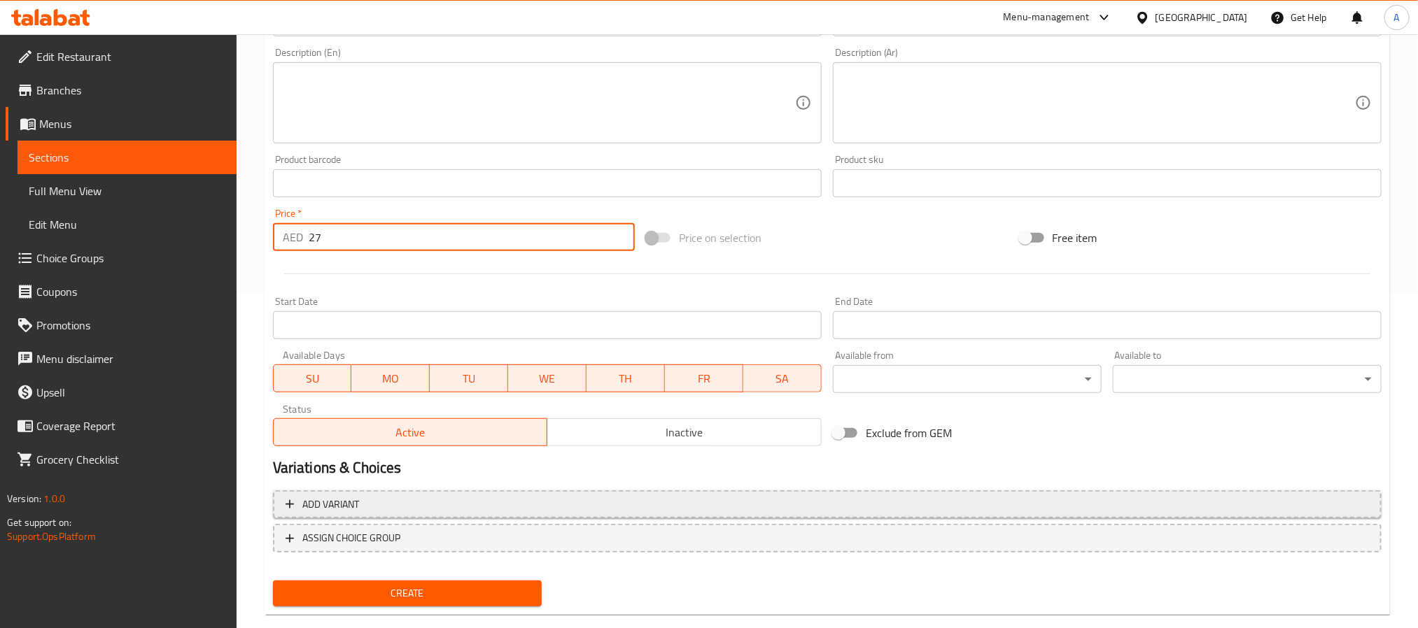
scroll to position [359, 0]
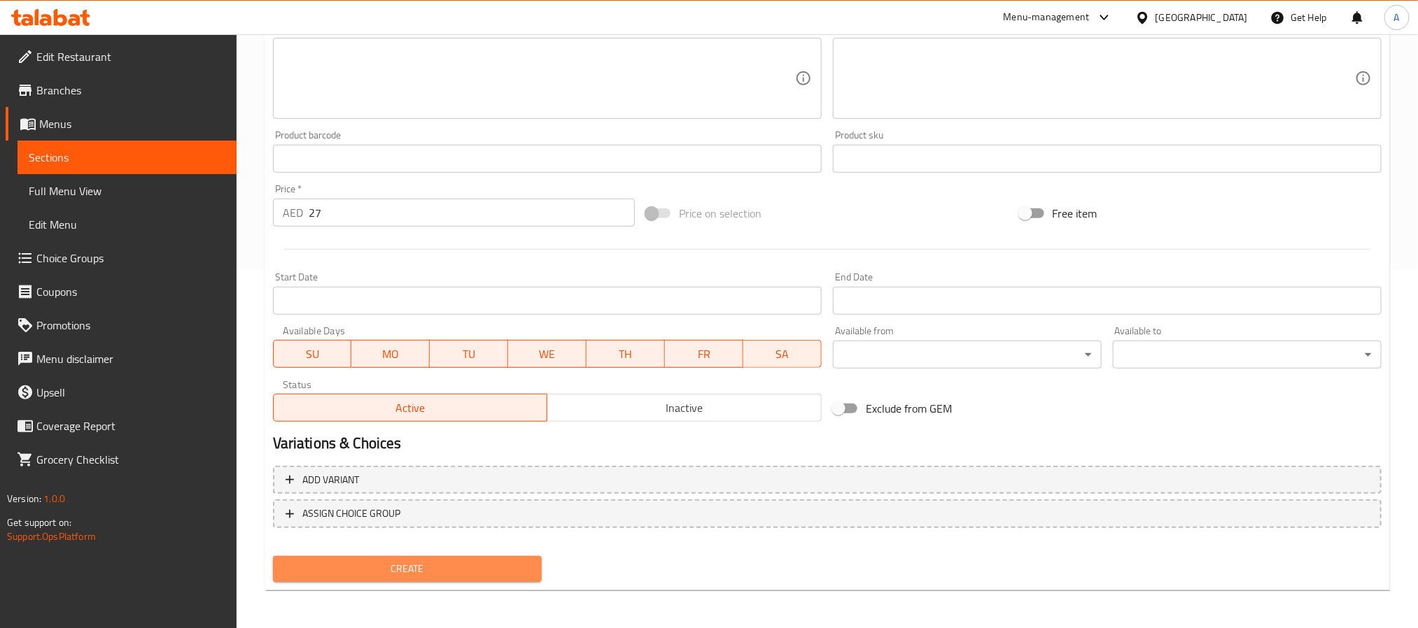
click at [496, 567] on span "Create" at bounding box center [407, 569] width 246 height 17
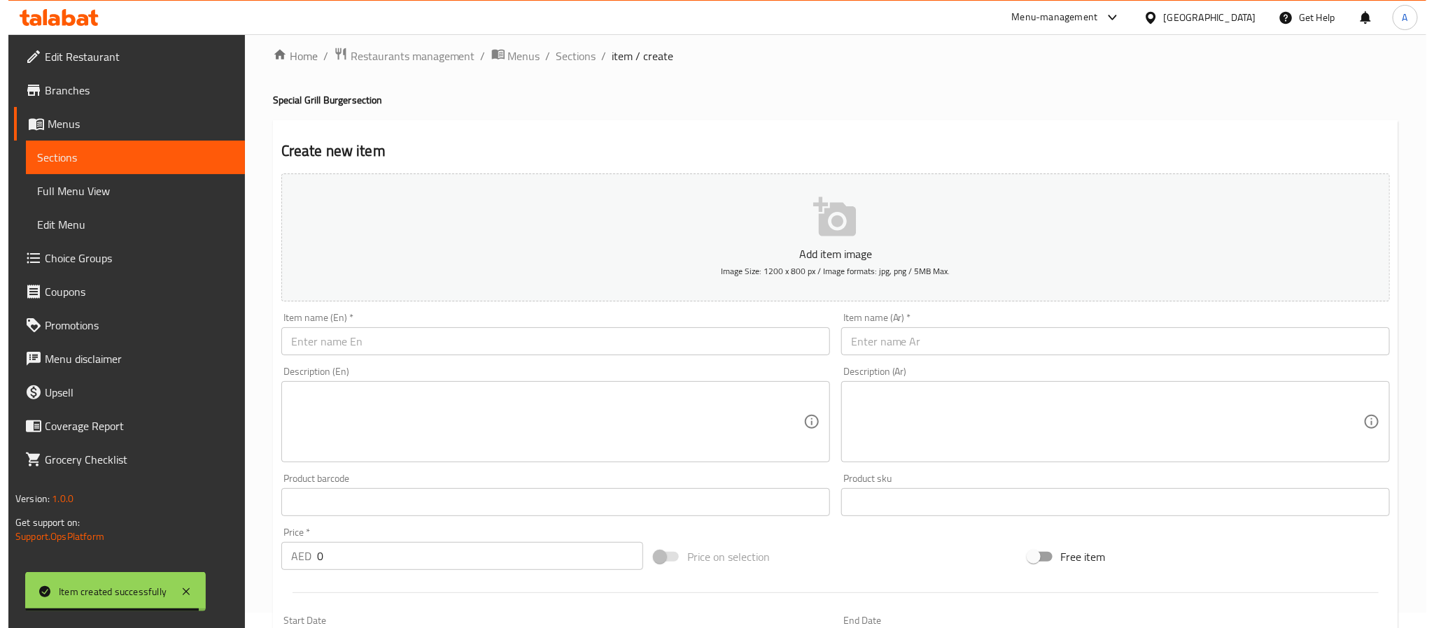
scroll to position [0, 0]
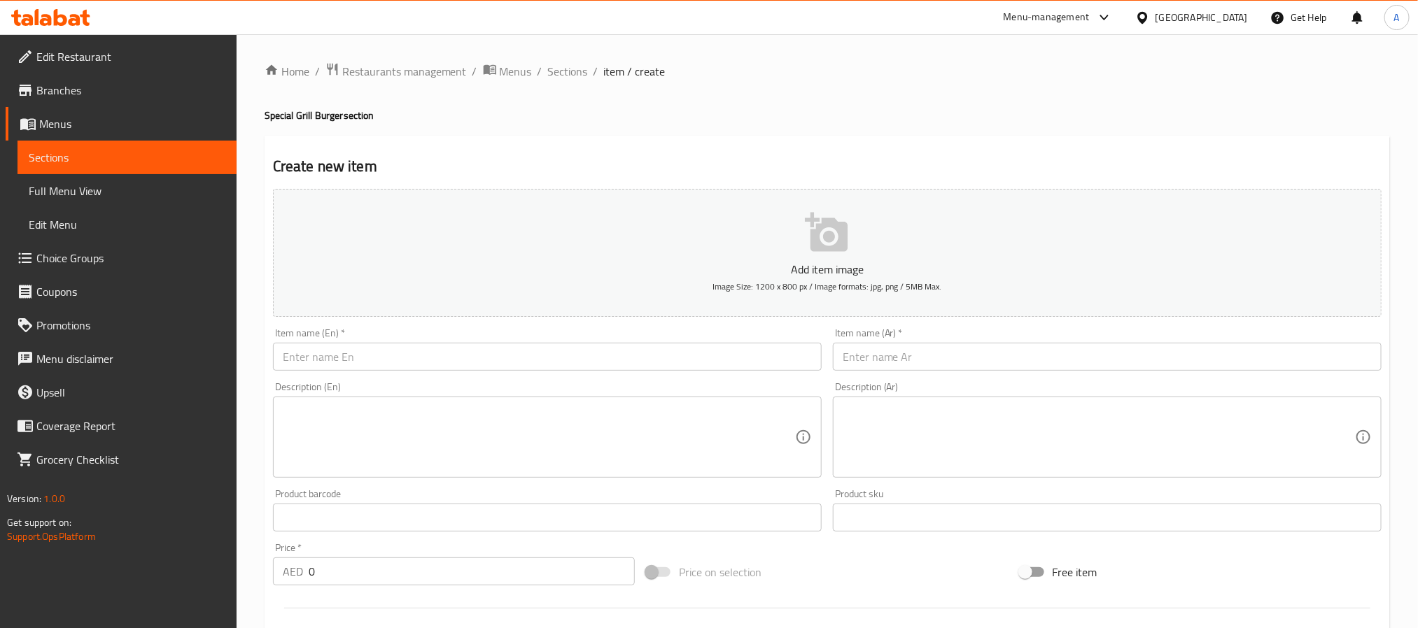
click at [559, 86] on div "Home / Restaurants management / Menus / Sections / item / create Special Grill …" at bounding box center [827, 511] width 1125 height 899
click at [563, 71] on span "Sections" at bounding box center [568, 71] width 40 height 17
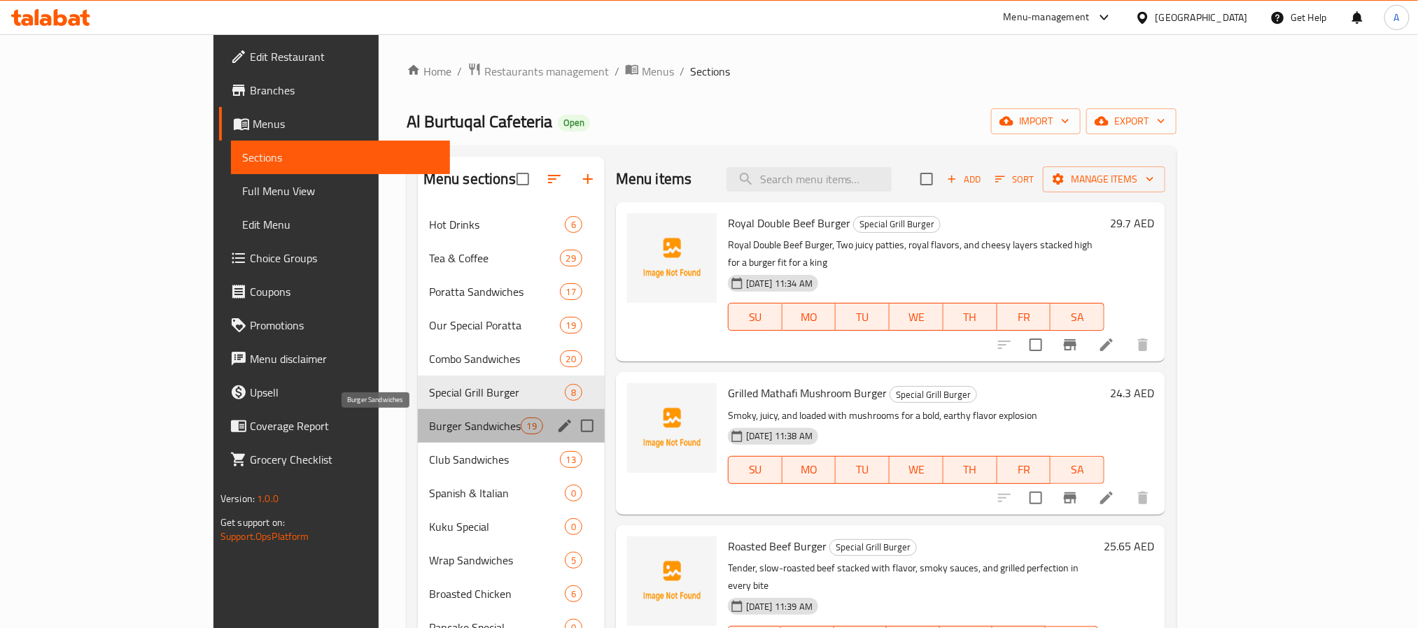
click at [430, 425] on span "Burger Sandwiches" at bounding box center [475, 426] width 92 height 17
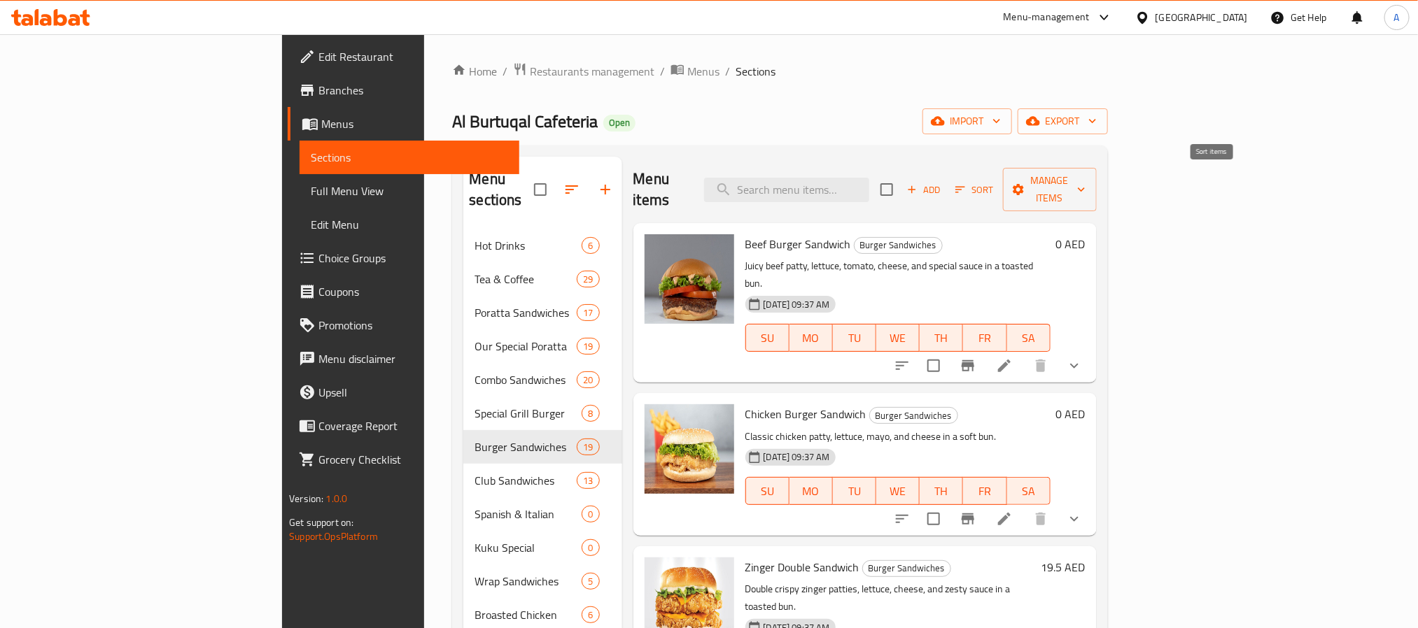
click at [997, 179] on button "Sort" at bounding box center [974, 190] width 45 height 22
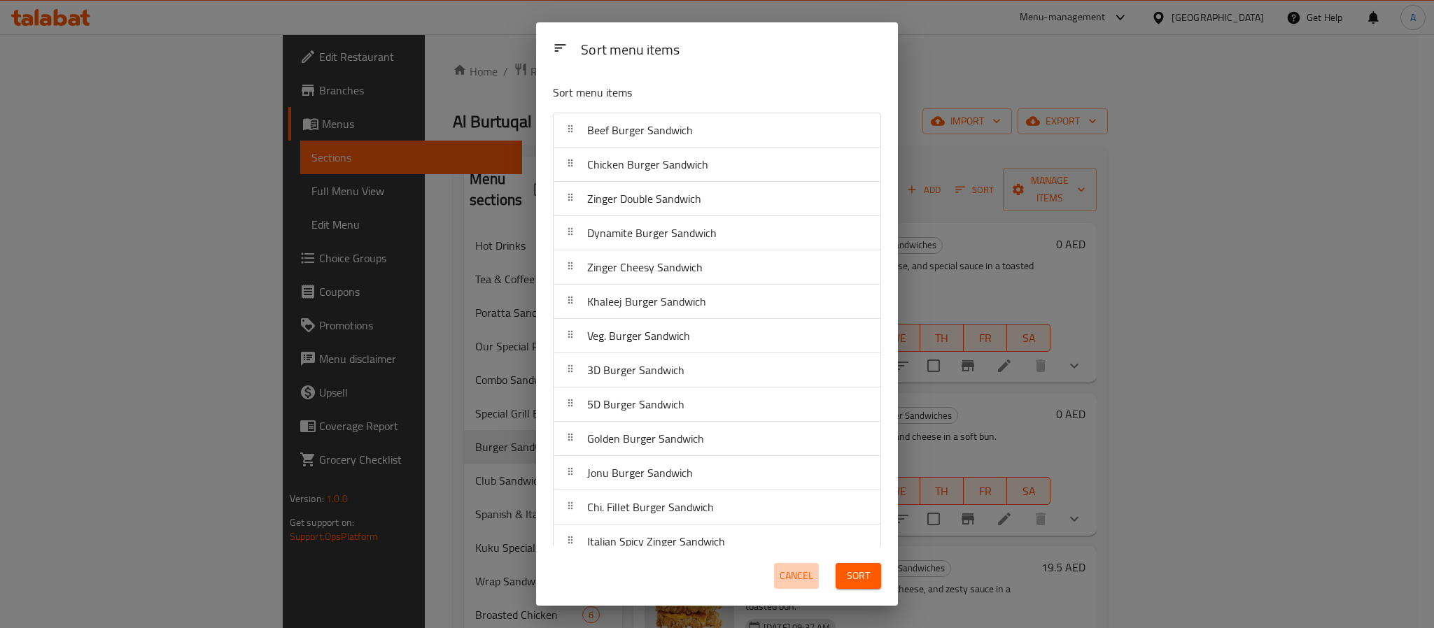
click at [806, 586] on button "Cancel" at bounding box center [796, 576] width 45 height 26
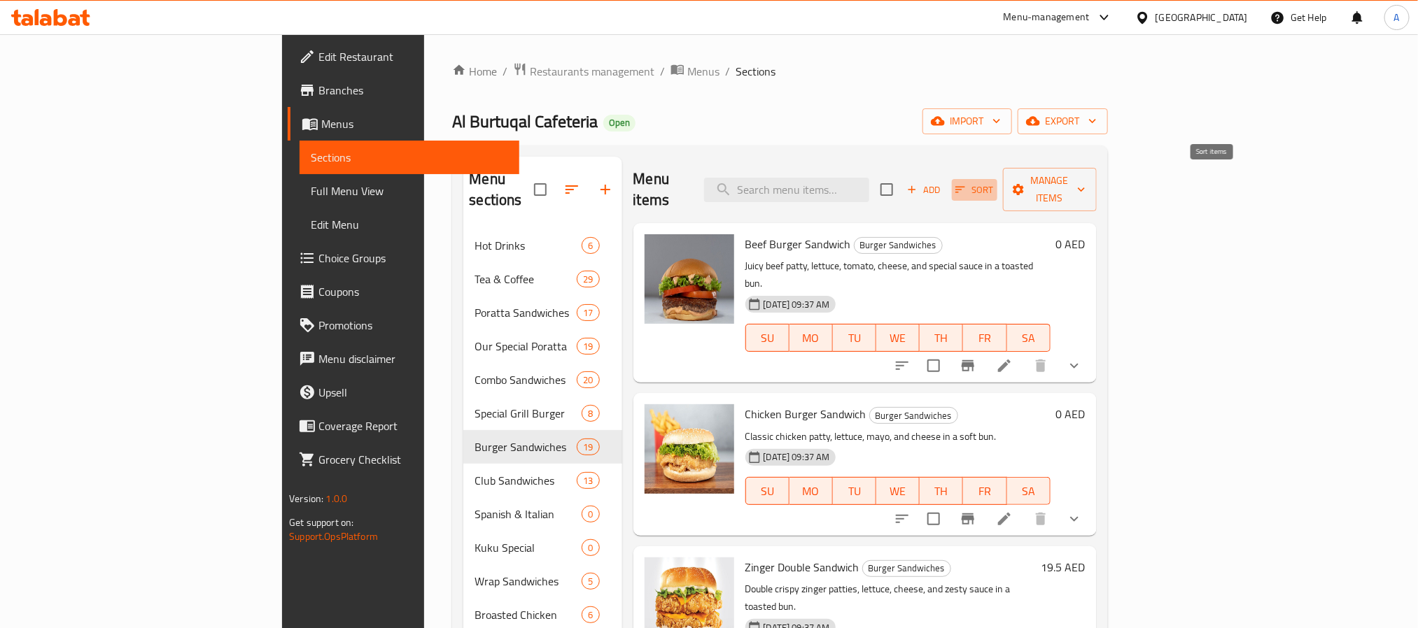
click at [994, 182] on span "Sort" at bounding box center [974, 190] width 38 height 16
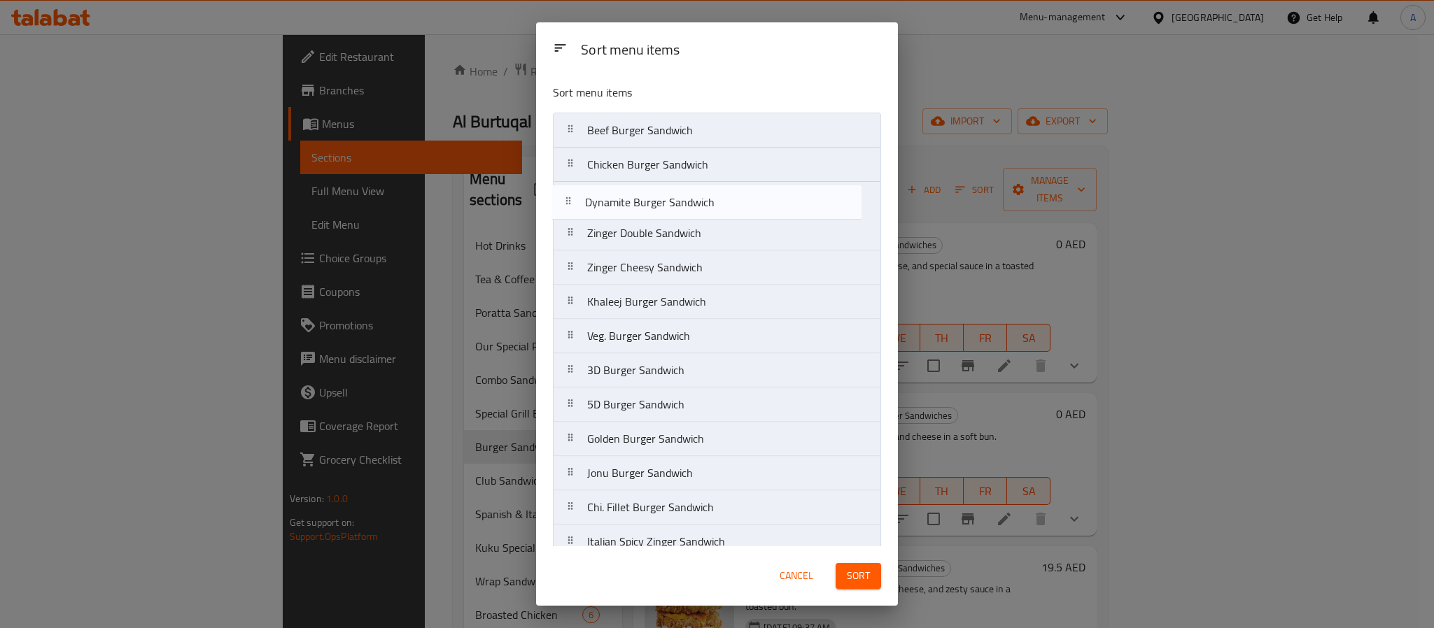
drag, startPoint x: 697, startPoint y: 235, endPoint x: 693, endPoint y: 199, distance: 35.9
click at [693, 199] on nav "Beef Burger Sandwich Chicken Burger Sandwich Zinger Double Sandwich Dynamite Bu…" at bounding box center [717, 439] width 328 height 653
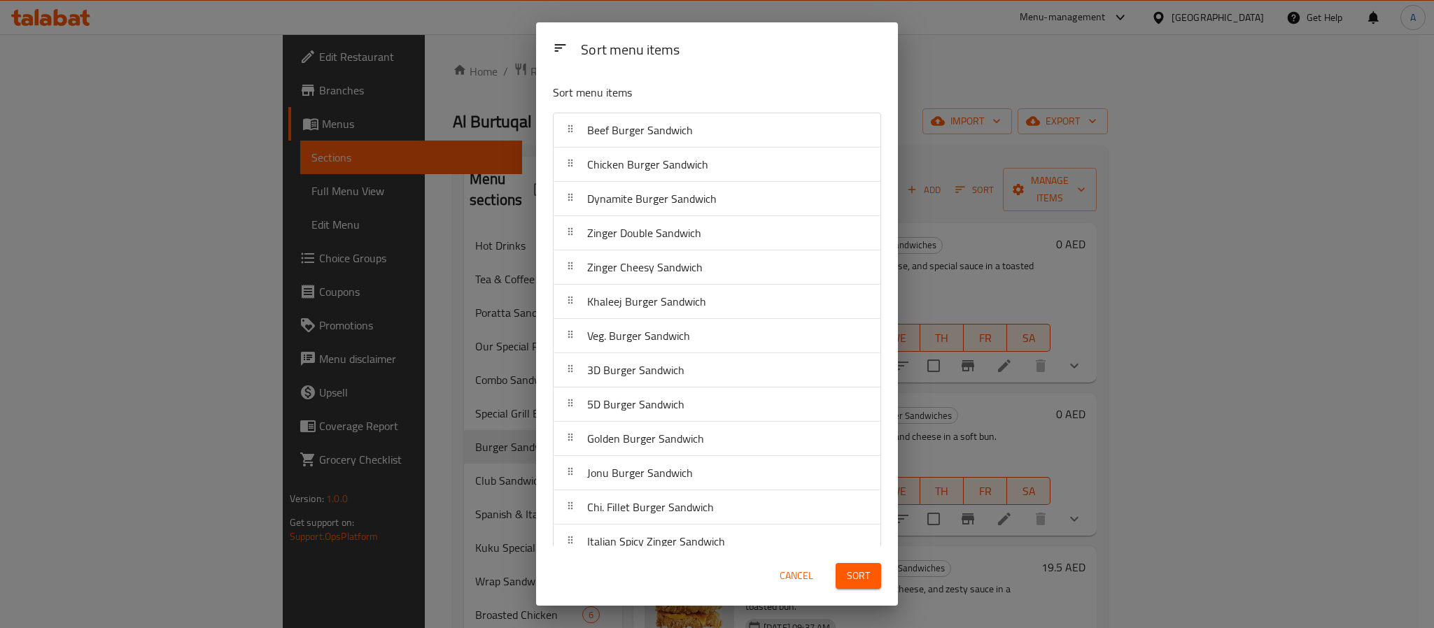
click at [850, 584] on span "Sort" at bounding box center [858, 576] width 23 height 17
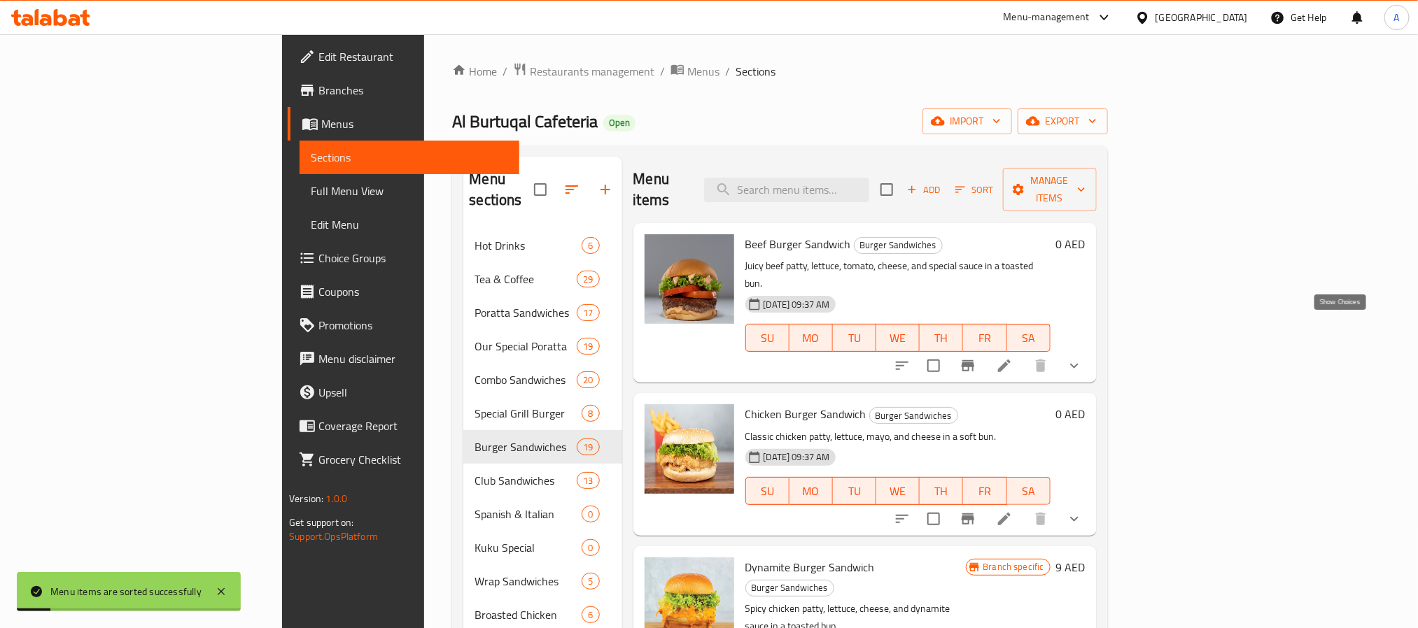
click at [1083, 358] on icon "show more" at bounding box center [1074, 366] width 17 height 17
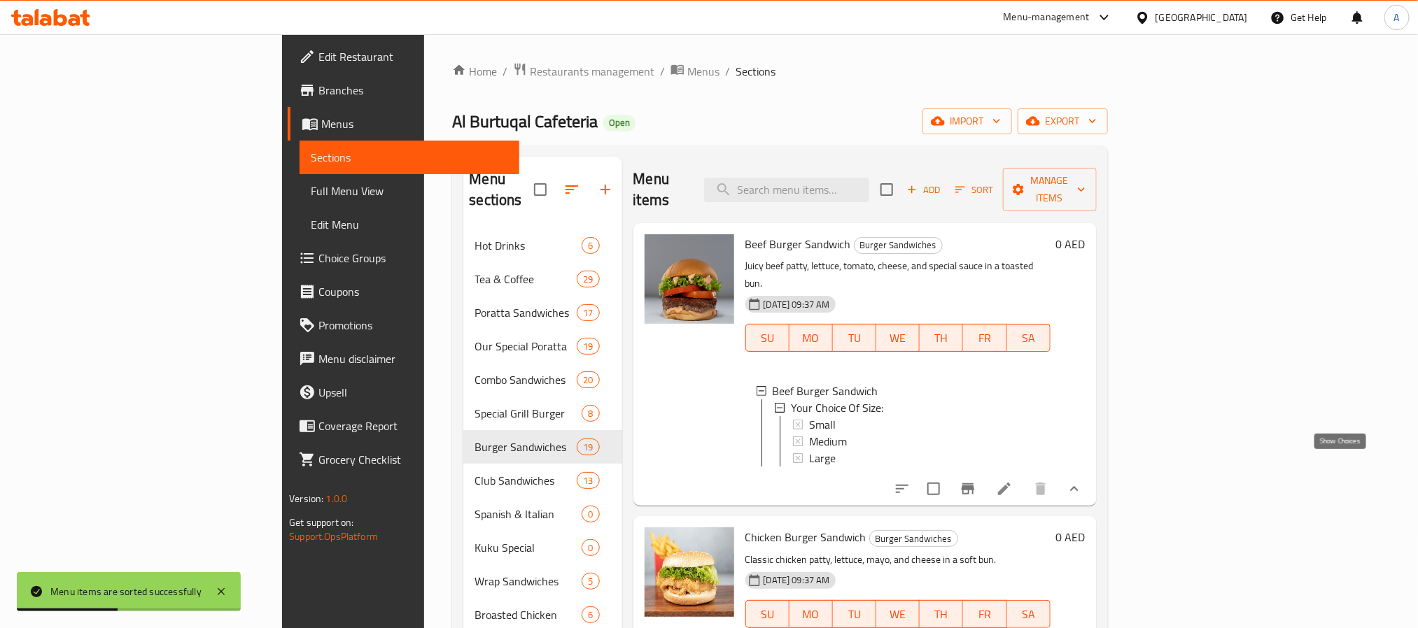
click at [1083, 481] on icon "show more" at bounding box center [1074, 489] width 17 height 17
